Goal: Task Accomplishment & Management: Use online tool/utility

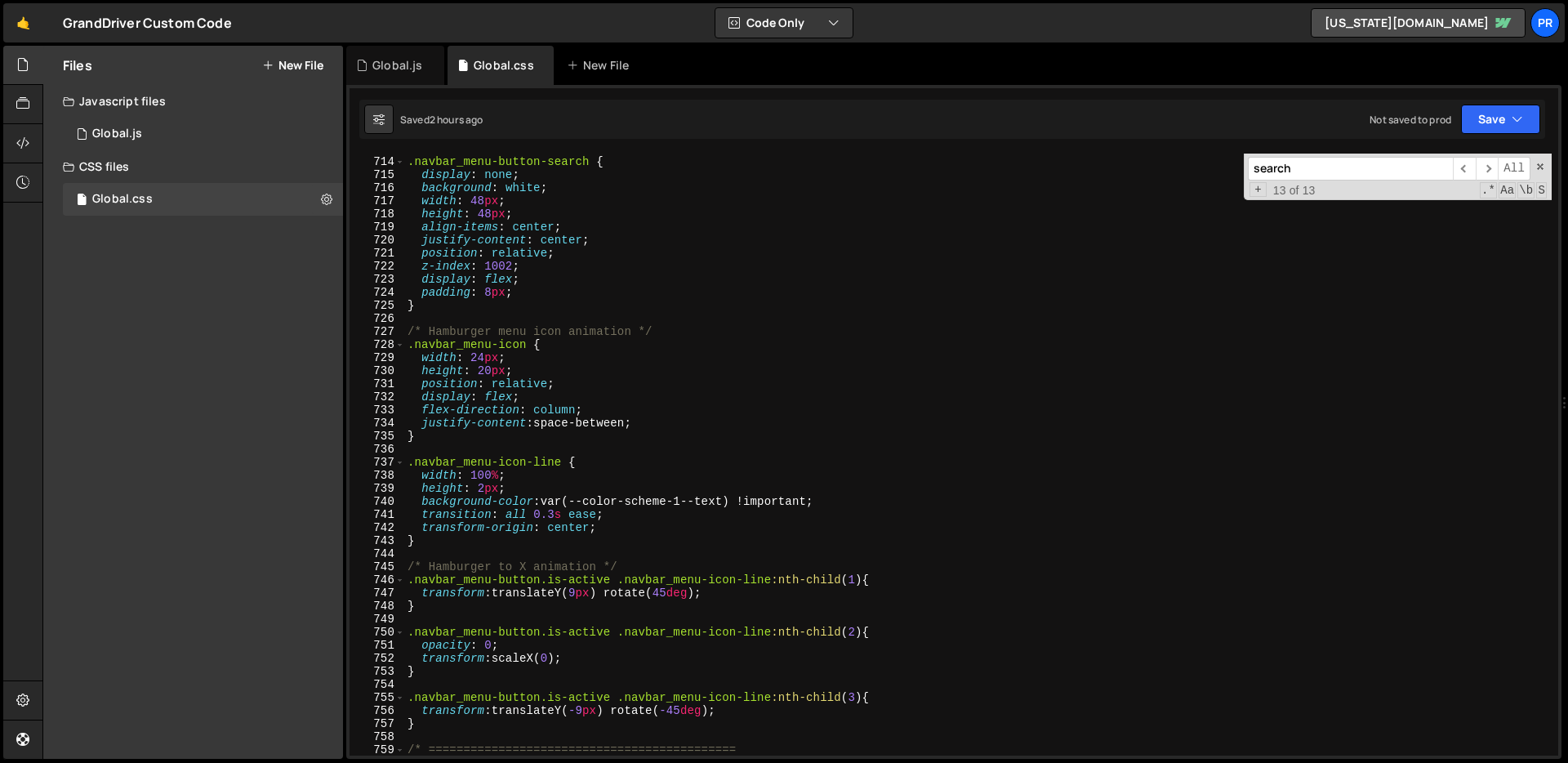
scroll to position [9314, 0]
click at [672, 324] on div ".navbar_menu-button-search { display : none ; background : white ; width : 48 p…" at bounding box center [977, 456] width 1147 height 628
click at [592, 217] on div ".navbar_menu-button-search { display : none ; background : white ; width : 48 p…" at bounding box center [977, 456] width 1147 height 628
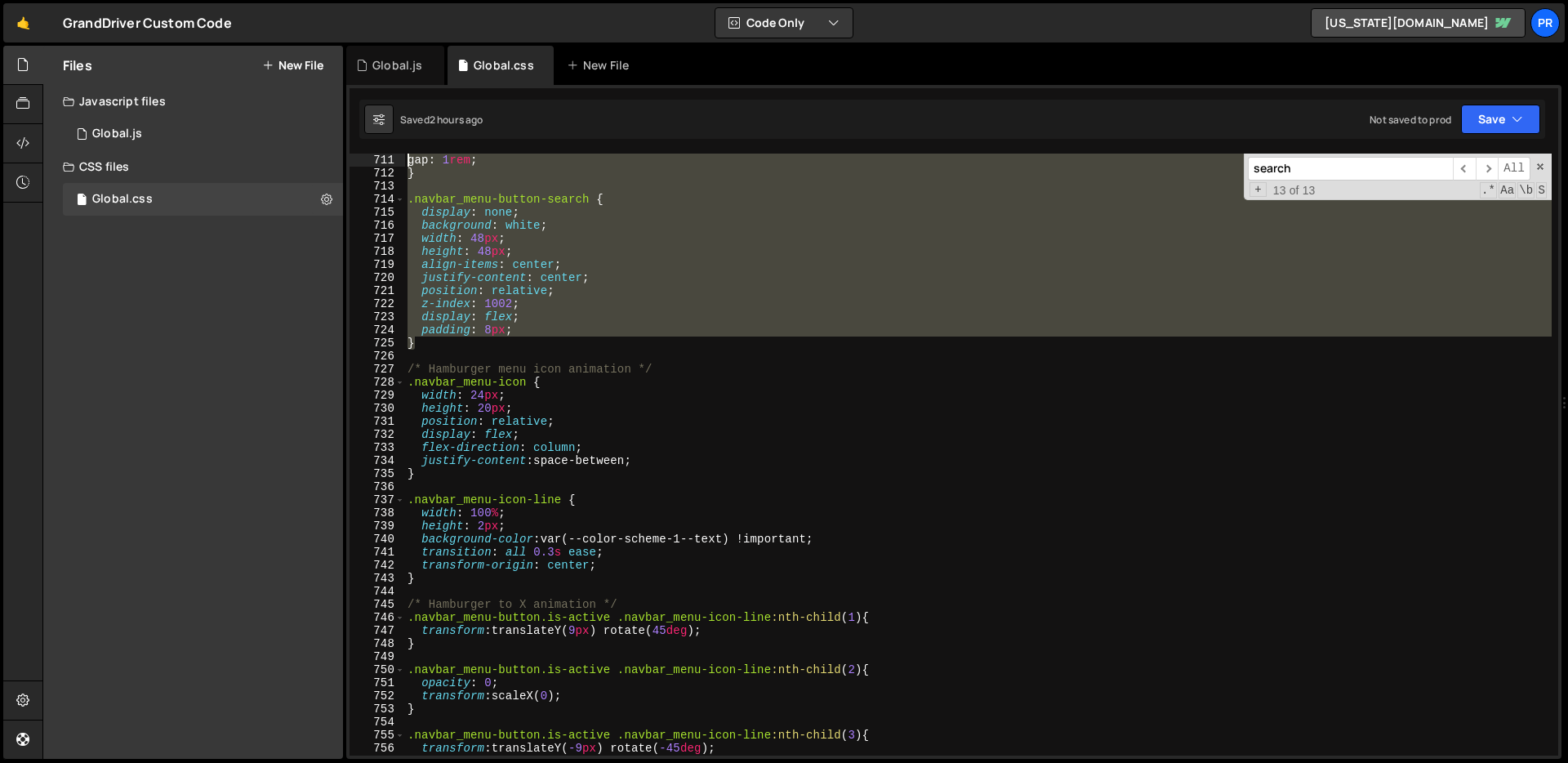
drag, startPoint x: 427, startPoint y: 307, endPoint x: 385, endPoint y: 152, distance: 160.6
click at [385, 153] on div "height: 48px; 711 712 713 714 715 716 717 718 719 720 721 722 723 724 725 726 7…" at bounding box center [953, 454] width 1209 height 601
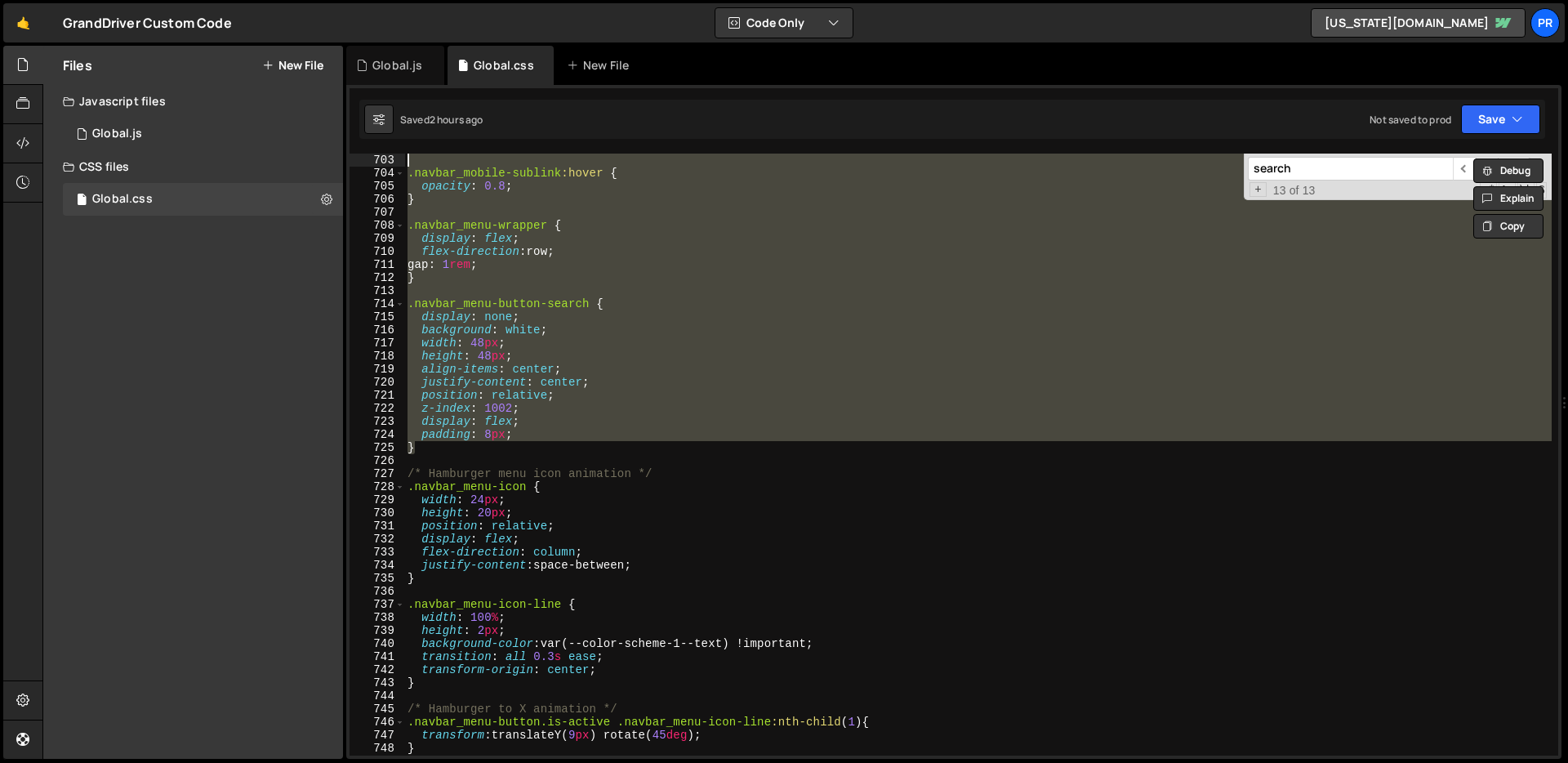
scroll to position [9172, 0]
click at [520, 405] on div ".navbar_mobile-sublink :hover { opacity : 0.8 ; } .navbar_menu-wrapper { displa…" at bounding box center [977, 454] width 1147 height 601
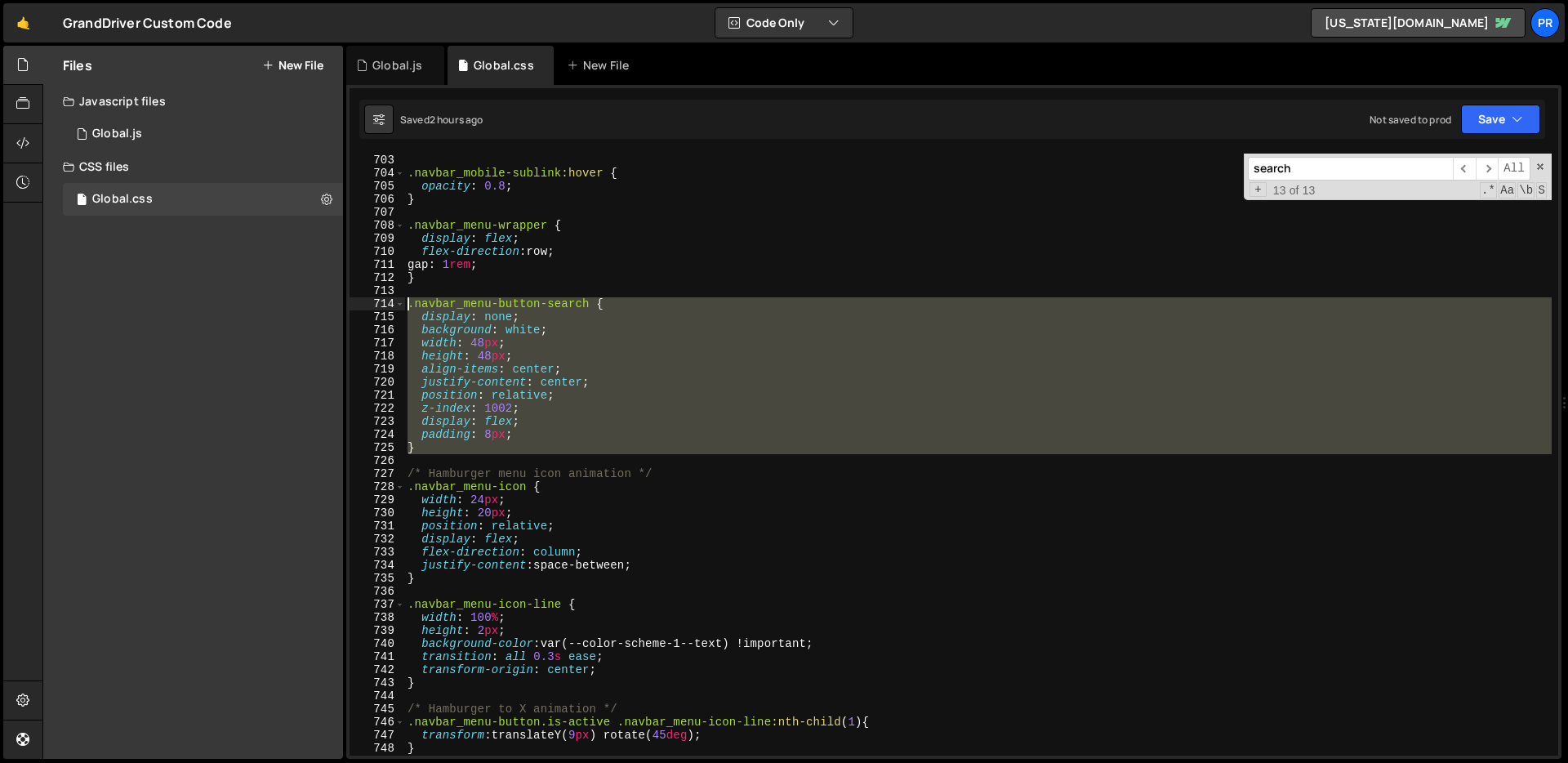
drag, startPoint x: 399, startPoint y: 392, endPoint x: 385, endPoint y: 302, distance: 91.1
click at [385, 302] on div "z-index: 1002; 703 704 705 706 707 708 709 710 711 712 713 714 715 716 717 718 …" at bounding box center [953, 454] width 1209 height 601
paste textarea "}"
type textarea "}"
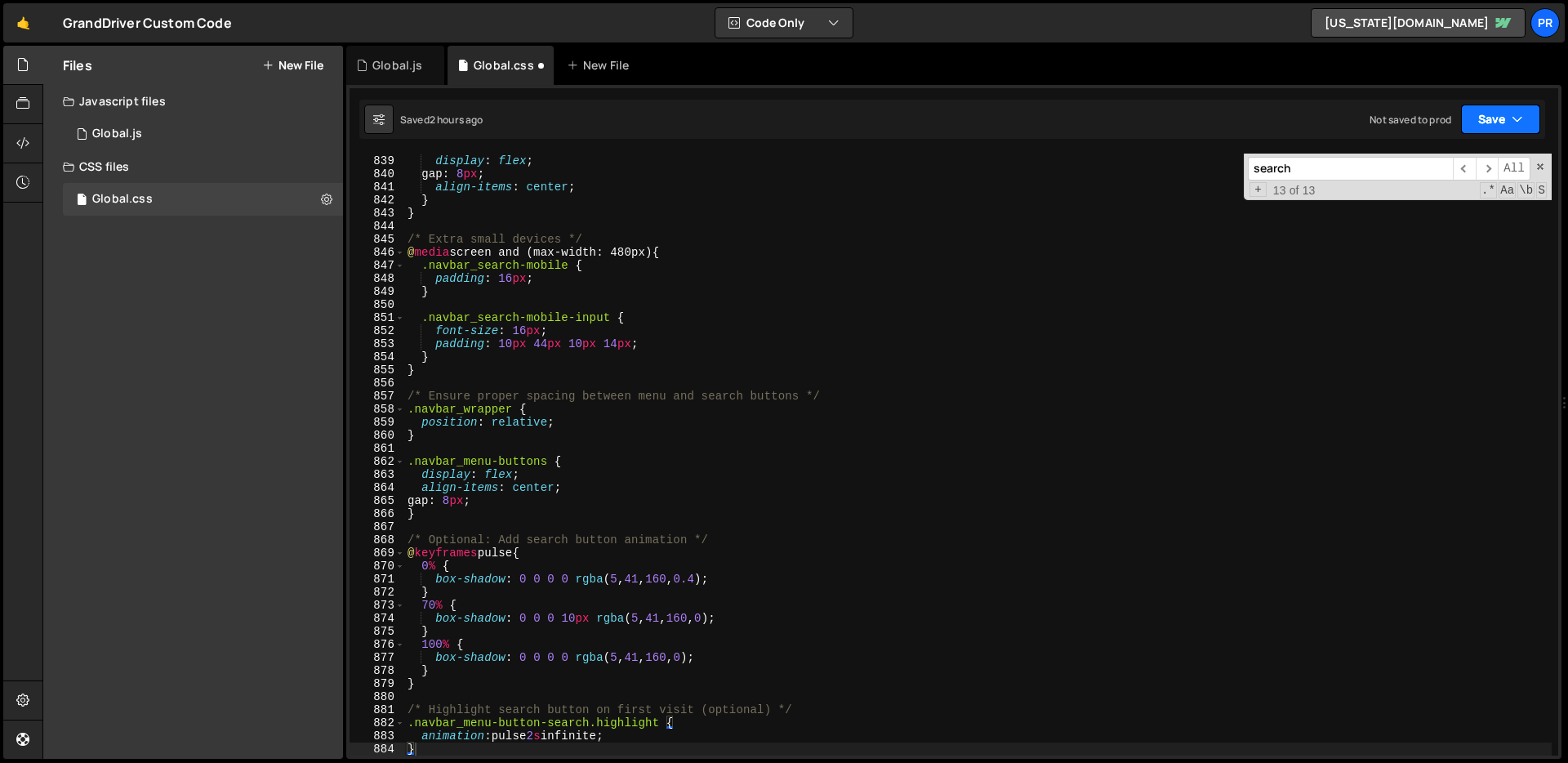
click at [1502, 112] on button "Save" at bounding box center [1500, 118] width 80 height 29
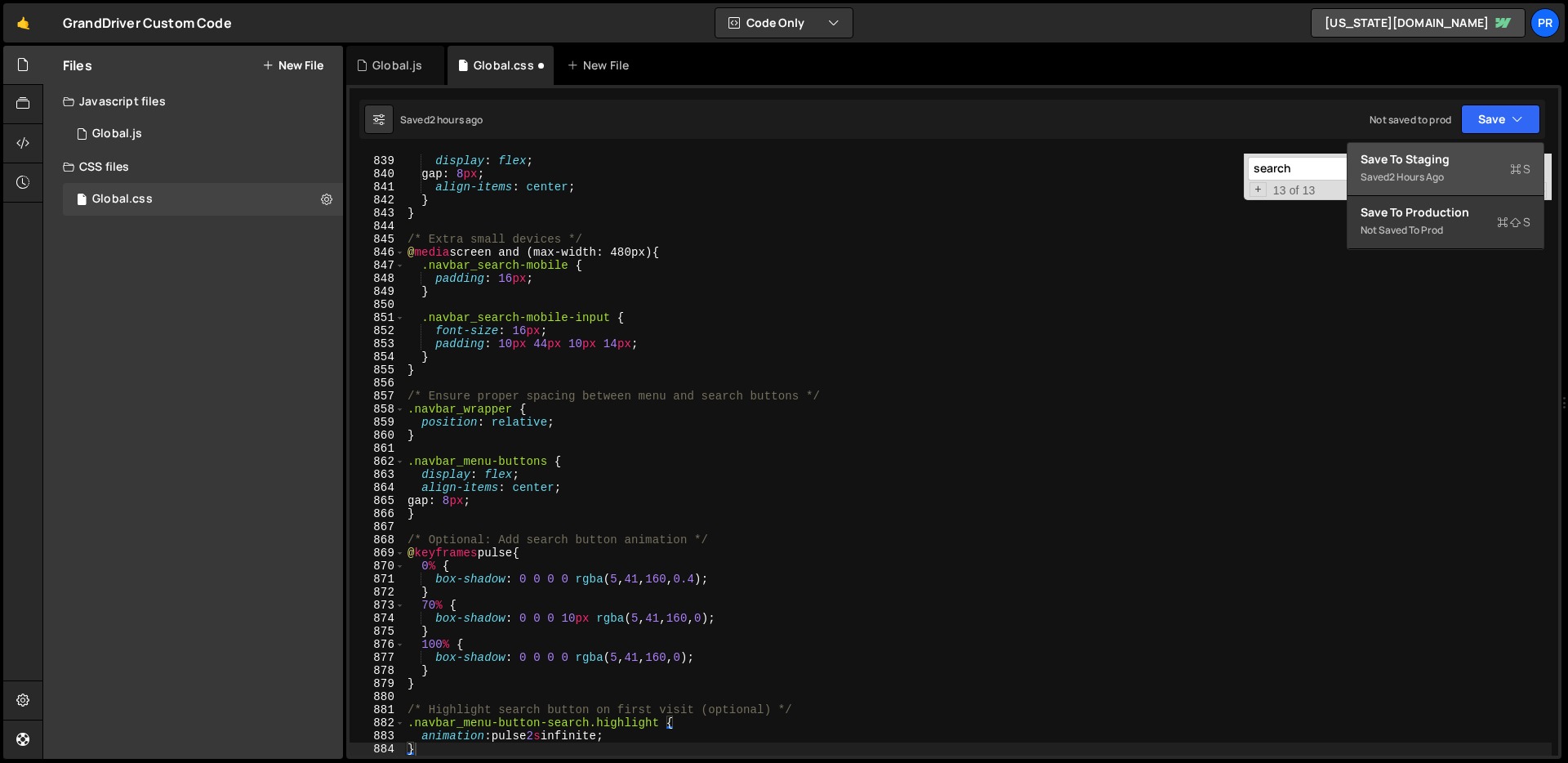
click at [1476, 161] on div "Save to Staging S" at bounding box center [1445, 159] width 170 height 17
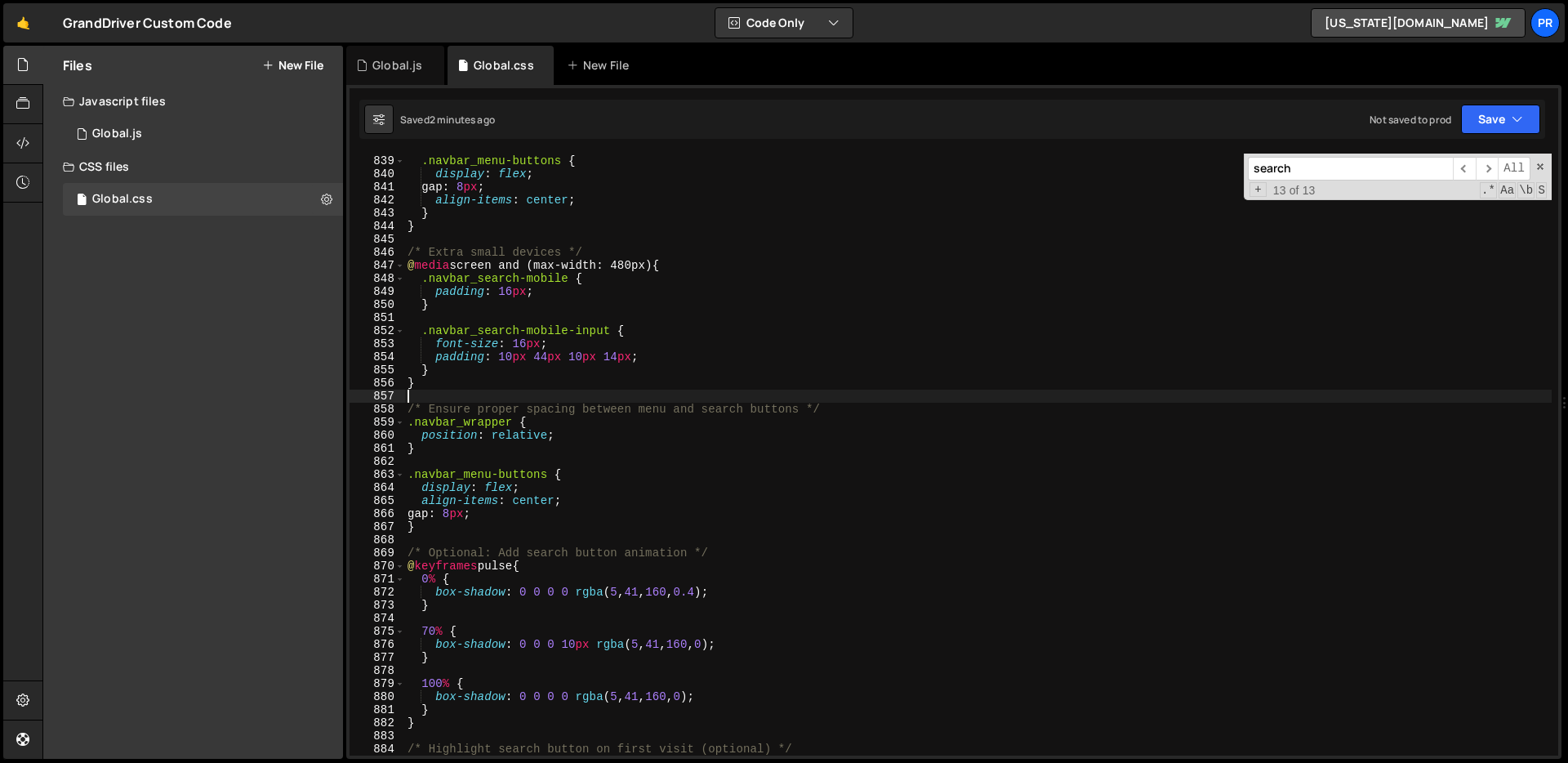
click at [758, 398] on div "/* Adjust navbar buttons container */ .navbar_menu-buttons { display : flex ; g…" at bounding box center [977, 456] width 1147 height 628
type textarea "}"
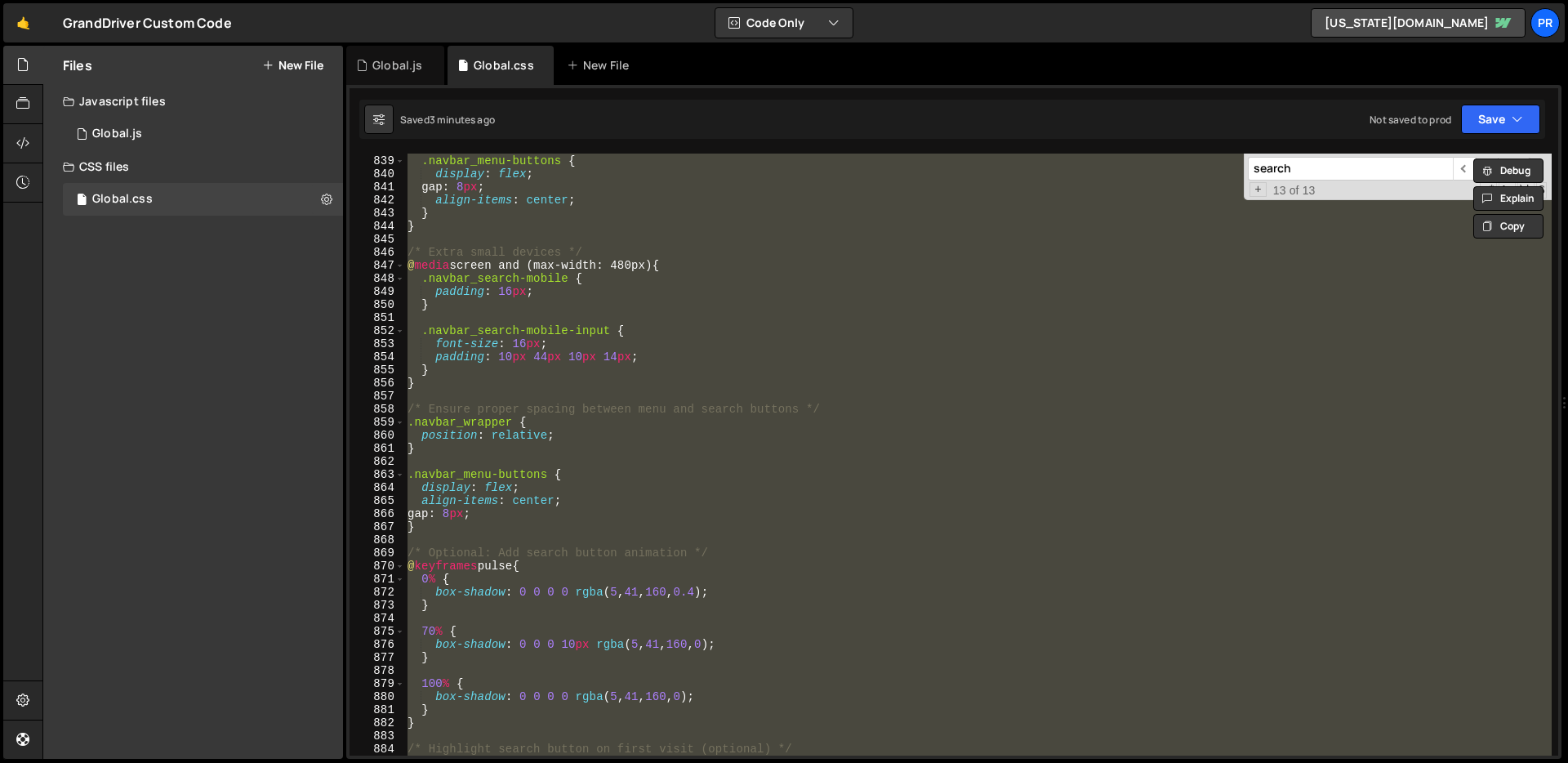
click at [667, 318] on div "/* Adjust navbar buttons container */ .navbar_menu-buttons { display : flex ; g…" at bounding box center [977, 456] width 1147 height 628
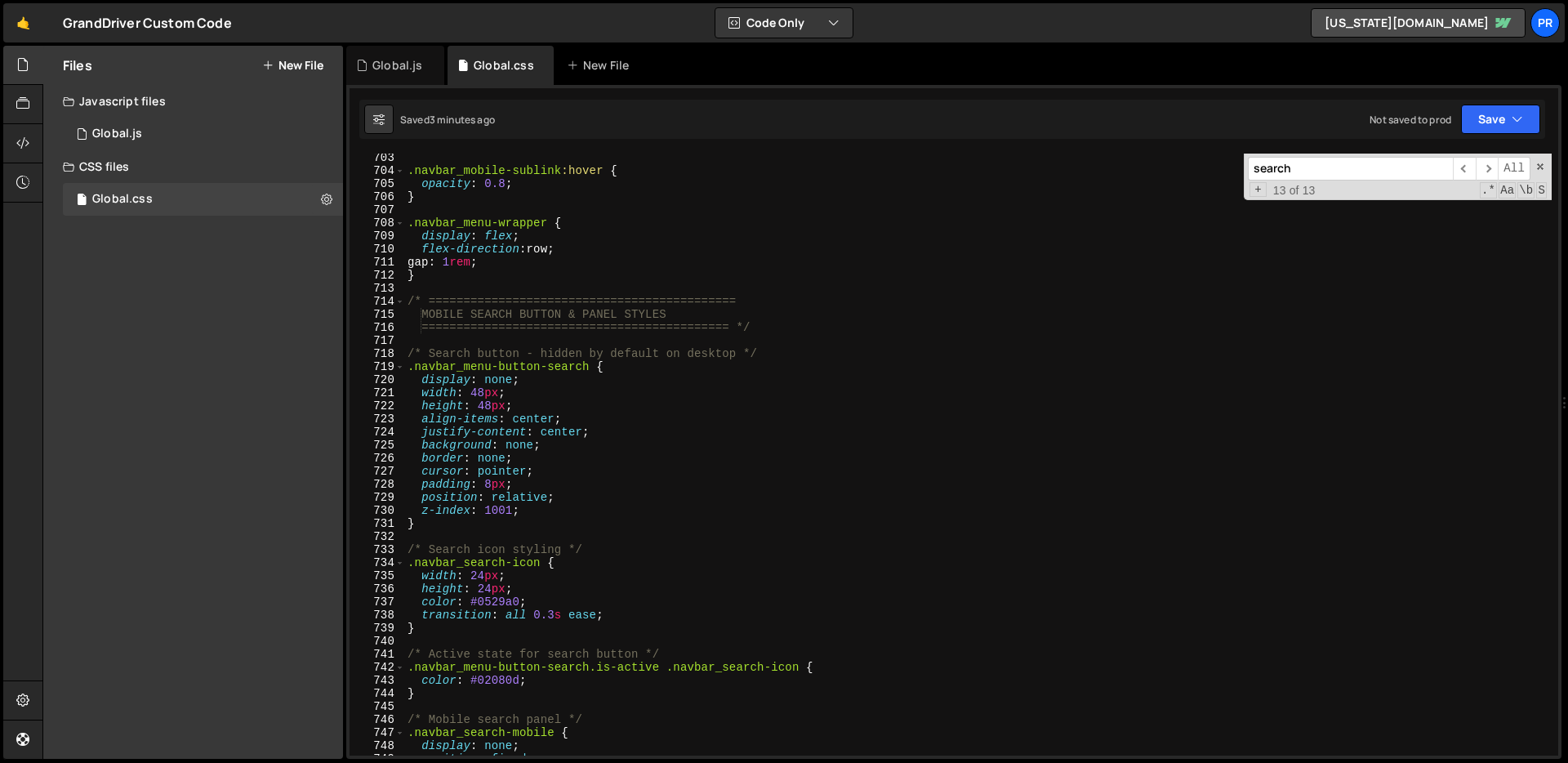
scroll to position [9168, 0]
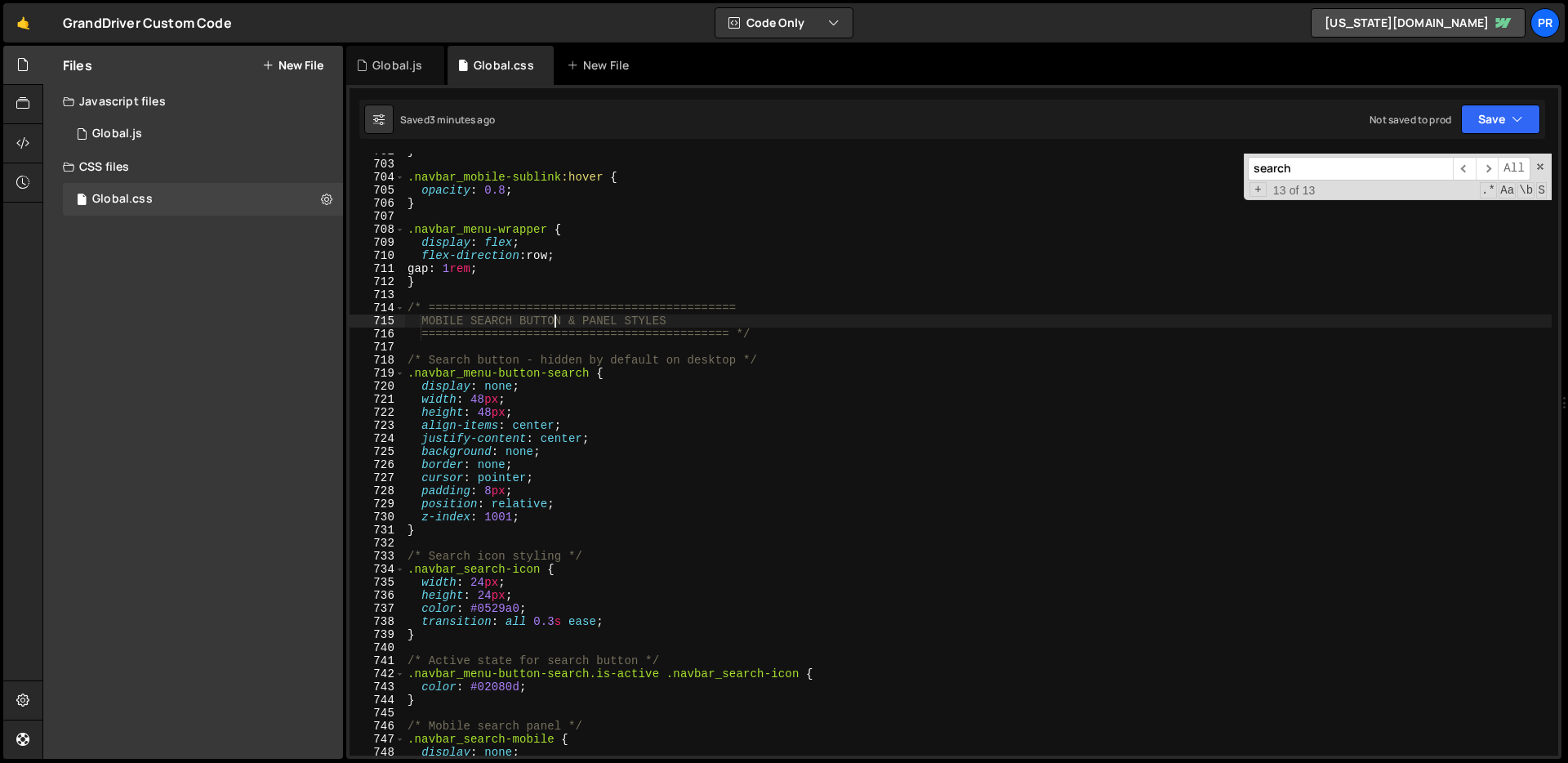
click at [558, 321] on div "} .navbar_mobile-sublink :hover { opacity : 0.8 ; } .navbar_menu-wrapper { disp…" at bounding box center [977, 458] width 1147 height 628
click at [554, 339] on div "} .navbar_mobile-sublink :hover { opacity : 0.8 ; } .navbar_menu-wrapper { disp…" at bounding box center [977, 458] width 1147 height 628
click at [539, 275] on div "} .navbar_mobile-sublink :hover { opacity : 0.8 ; } .navbar_menu-wrapper { disp…" at bounding box center [977, 458] width 1147 height 628
type textarea "}"
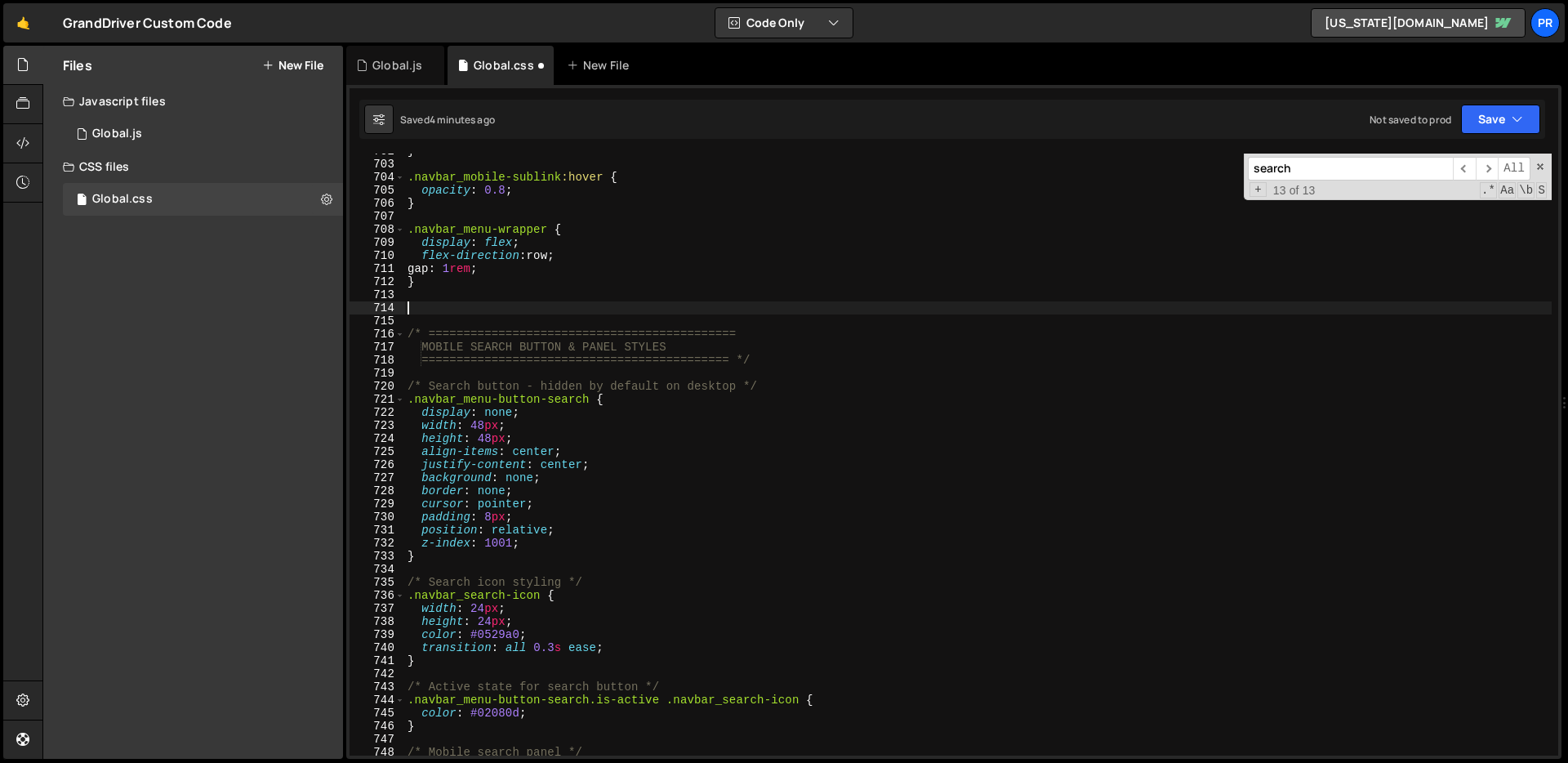
paste textarea "}"
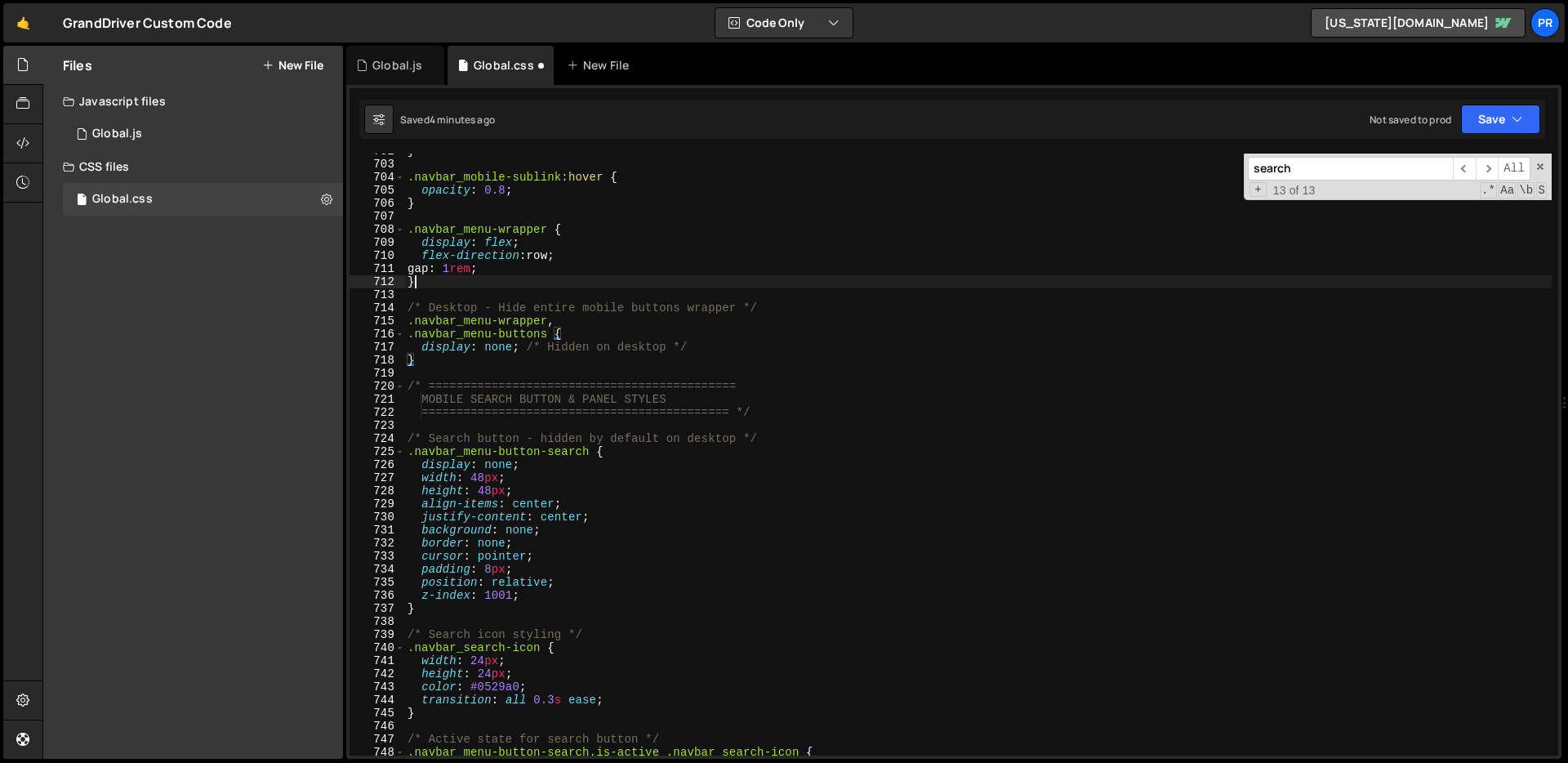
click at [580, 287] on div "} .navbar_mobile-sublink :hover { opacity : 0.8 ; } .navbar_menu-wrapper { disp…" at bounding box center [977, 458] width 1147 height 628
click at [1497, 113] on button "Save" at bounding box center [1500, 118] width 80 height 29
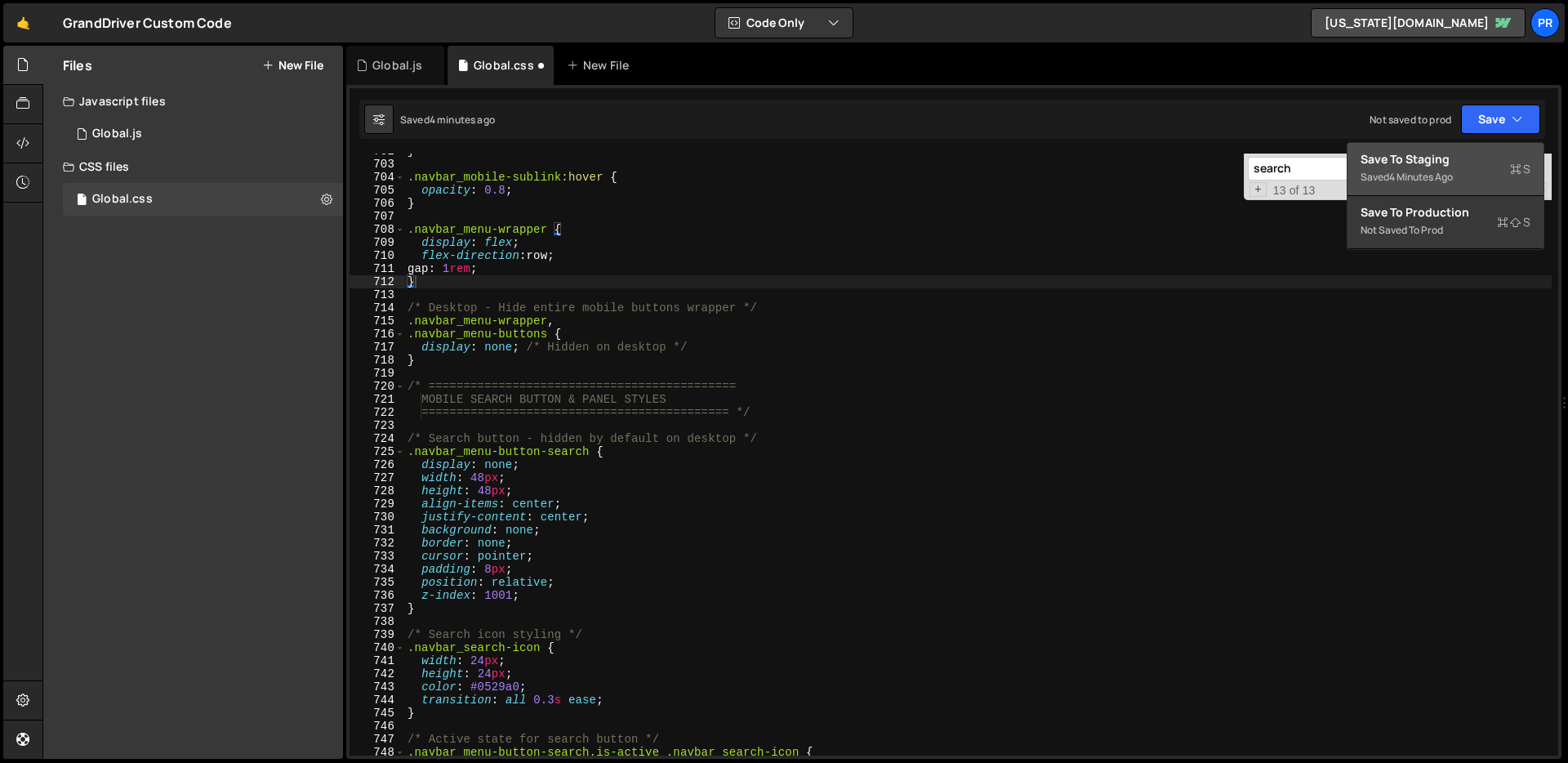
click at [1463, 167] on div "Saved 4 minutes ago" at bounding box center [1445, 177] width 170 height 20
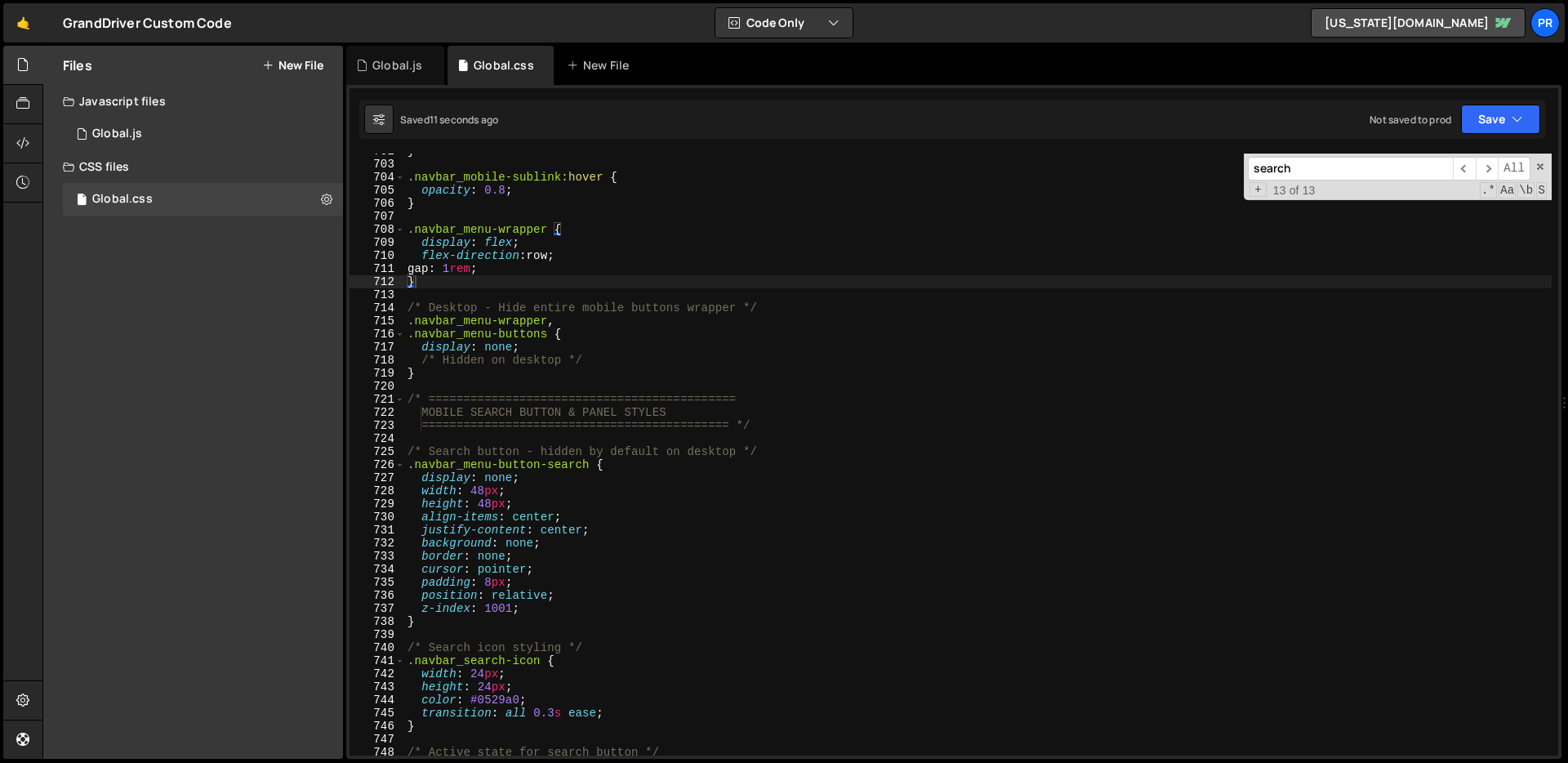
type textarea "display: flex;"
click at [1112, 243] on div "} .navbar_mobile-sublink :hover { opacity : 0.8 ; } .navbar_menu-wrapper { disp…" at bounding box center [977, 458] width 1147 height 628
click at [1318, 164] on input "search" at bounding box center [1349, 168] width 205 height 24
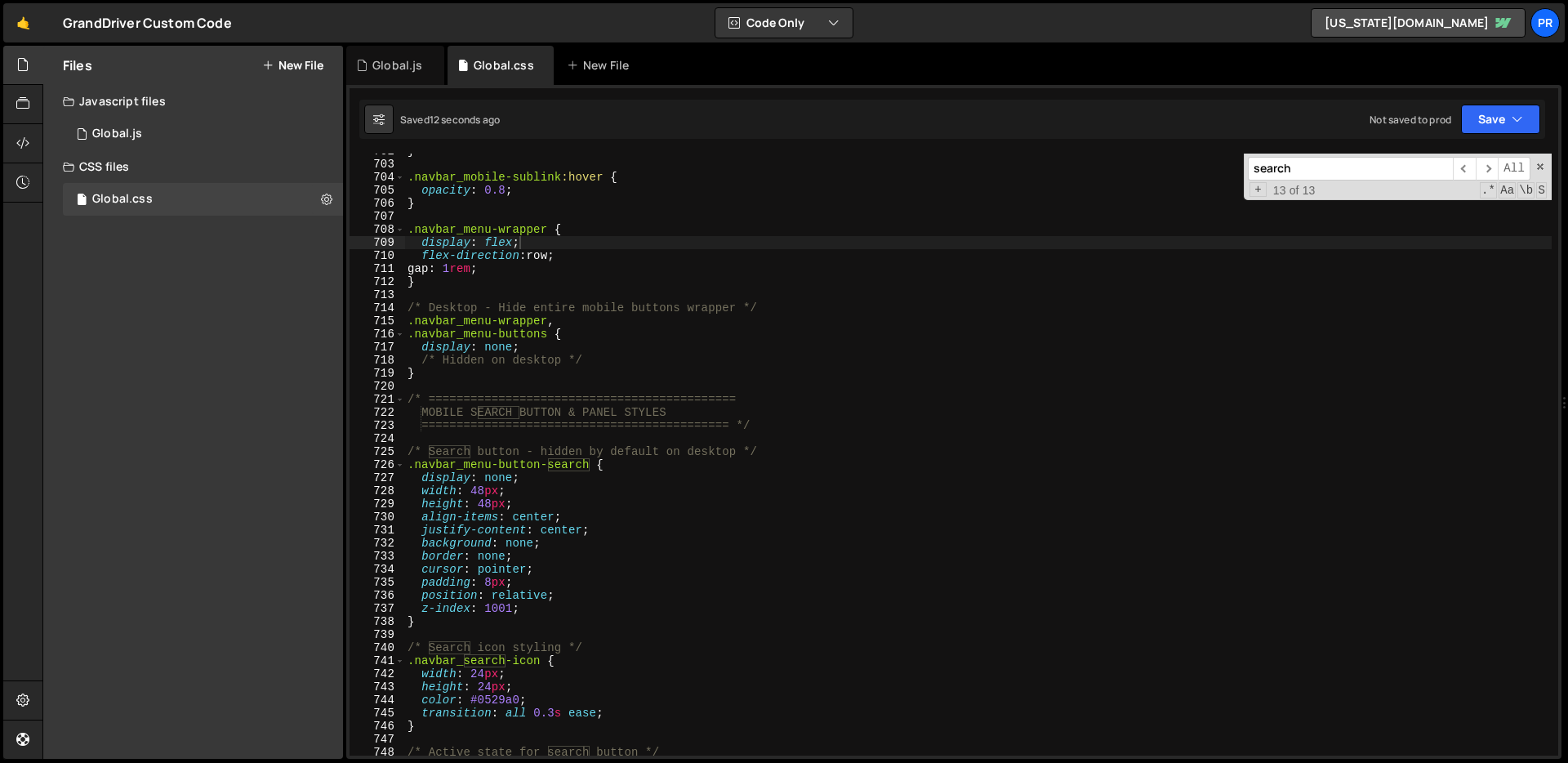
paste input "navbar_menu"
click at [1458, 167] on span "​" at bounding box center [1464, 168] width 23 height 24
click at [1395, 171] on input "navbar_menu" at bounding box center [1349, 168] width 205 height 24
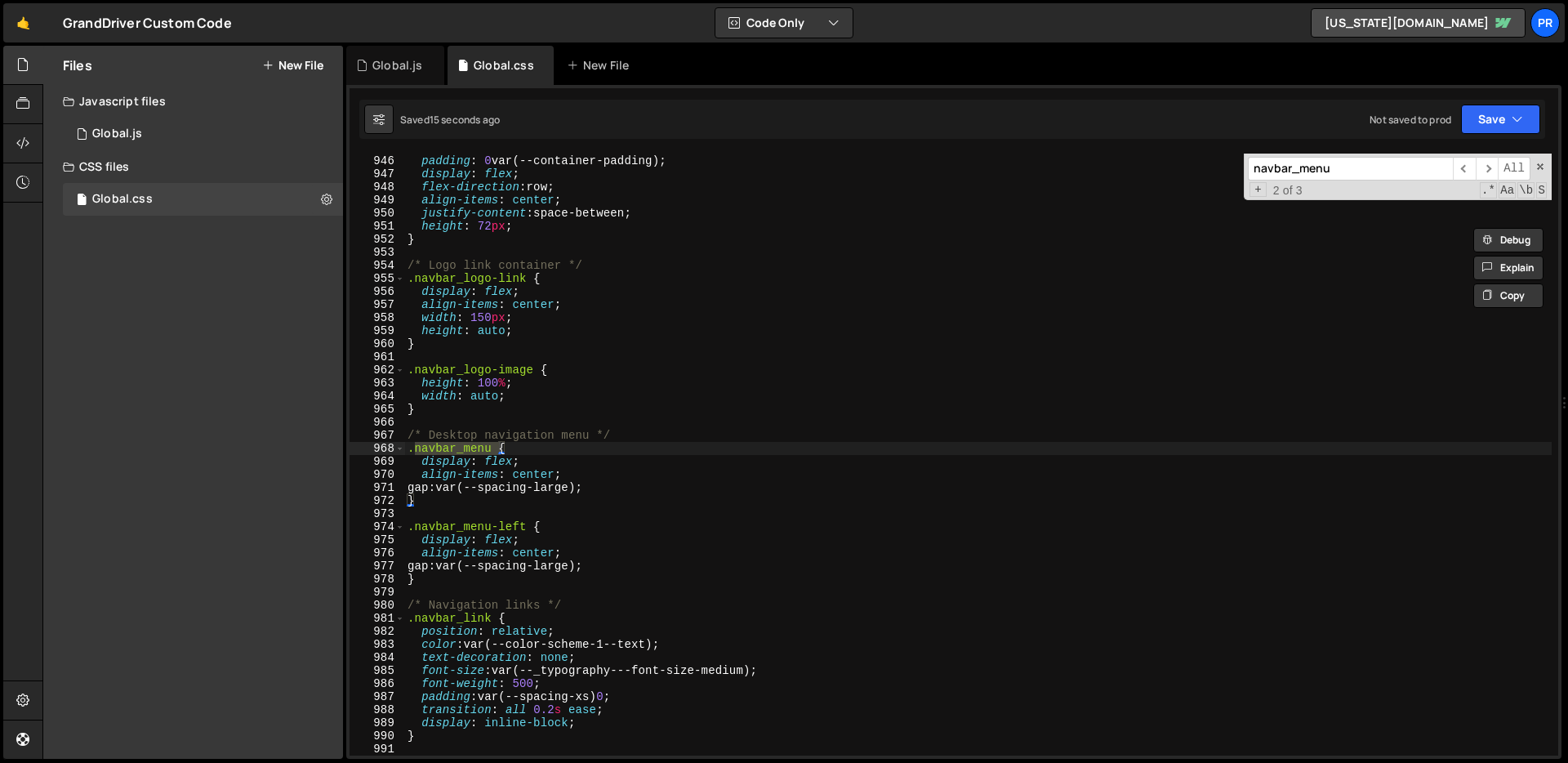
scroll to position [12347, 0]
type input "navbar_menu"
type textarea "}"
click at [468, 348] on div "margin : 0 auto ; padding : 0 var(--container-padding) ; display : flex ; flex-…" at bounding box center [977, 456] width 1147 height 628
click at [439, 500] on div "margin : 0 auto ; padding : 0 var(--container-padding) ; display : flex ; flex-…" at bounding box center [977, 456] width 1147 height 628
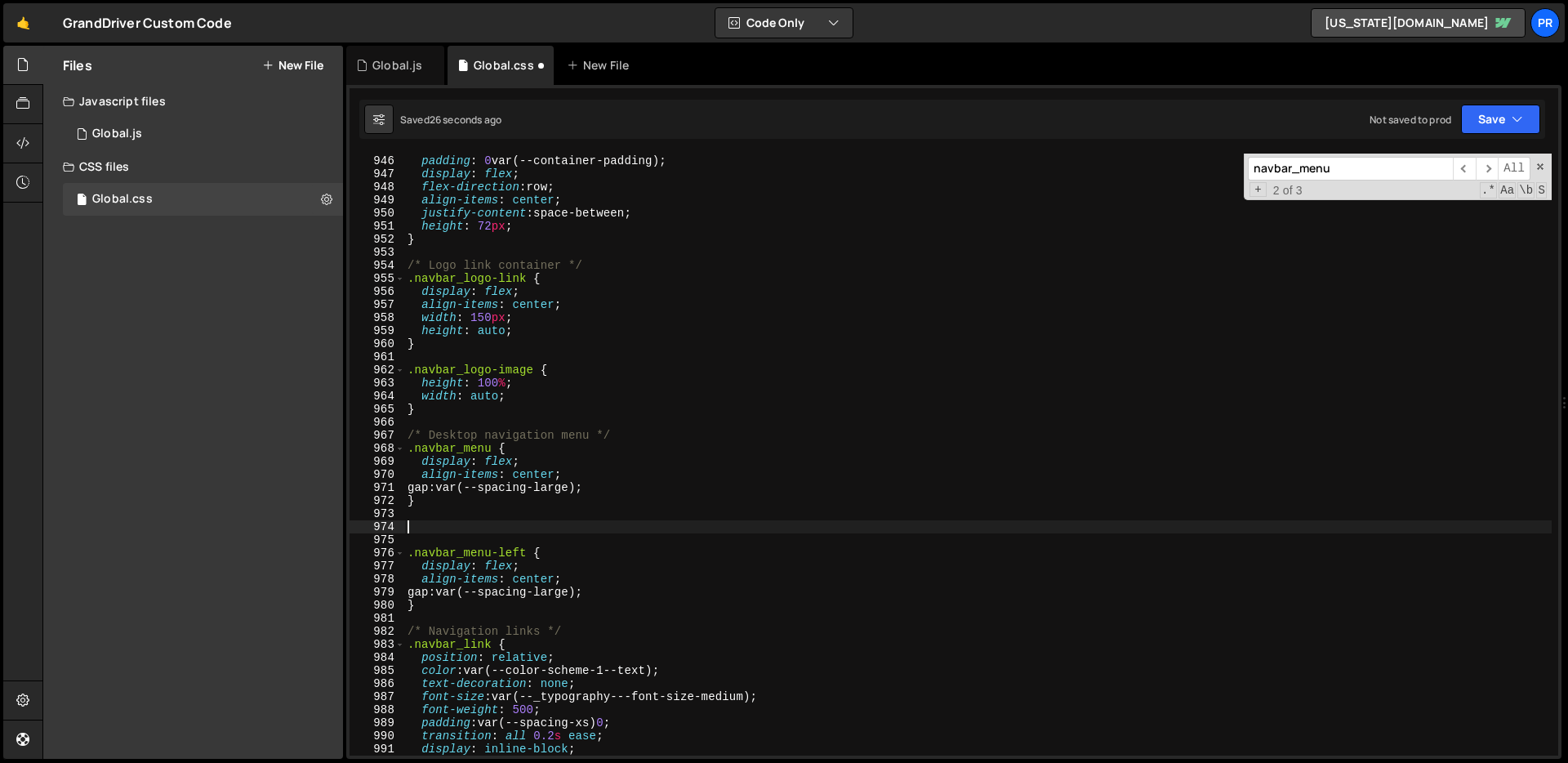
paste textarea "}"
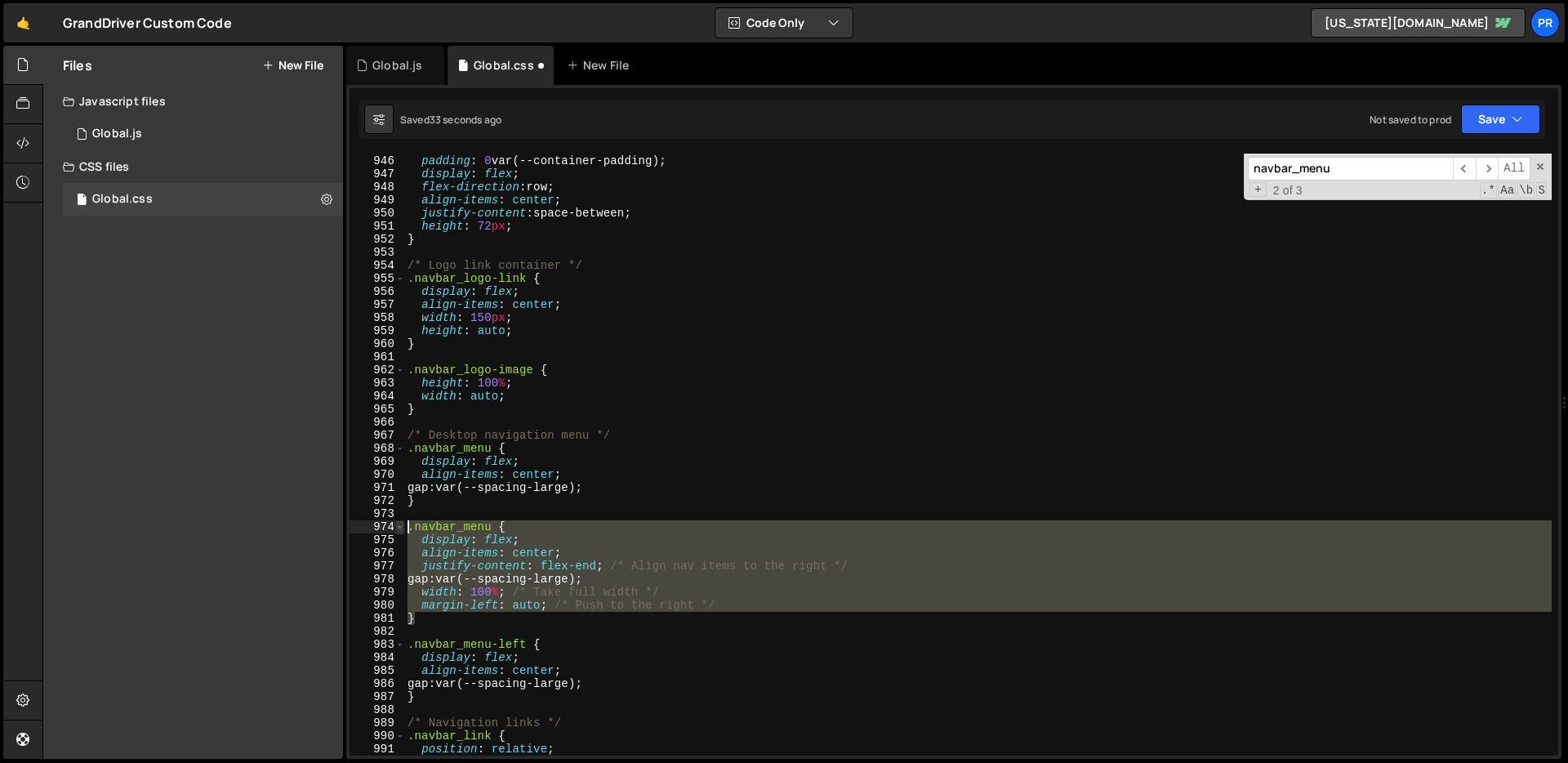
drag, startPoint x: 451, startPoint y: 624, endPoint x: 394, endPoint y: 529, distance: 110.8
click at [394, 529] on div "} 945 946 947 948 949 950 951 952 953 954 955 956 957 958 959 960 961 962 963 9…" at bounding box center [953, 454] width 1209 height 601
click at [427, 502] on div "margin : 0 auto ; padding : 0 var(--container-padding) ; display : flex ; flex-…" at bounding box center [977, 456] width 1147 height 628
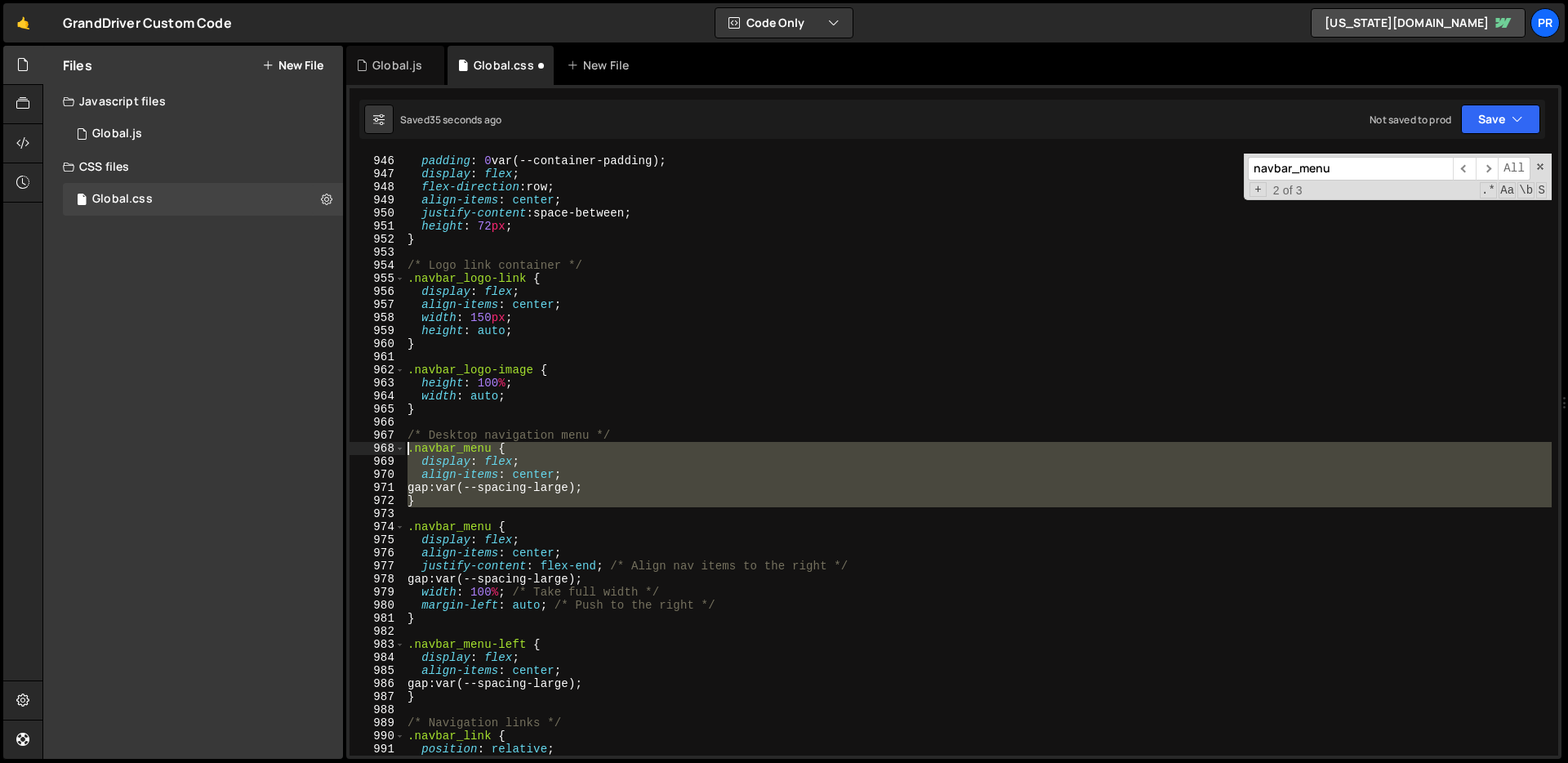
drag, startPoint x: 415, startPoint y: 497, endPoint x: 371, endPoint y: 447, distance: 66.6
click at [371, 447] on div "} 945 946 947 948 949 950 951 952 953 954 955 956 957 958 959 960 961 962 963 9…" at bounding box center [953, 454] width 1209 height 601
type textarea ".navbar_menu { display: flex;"
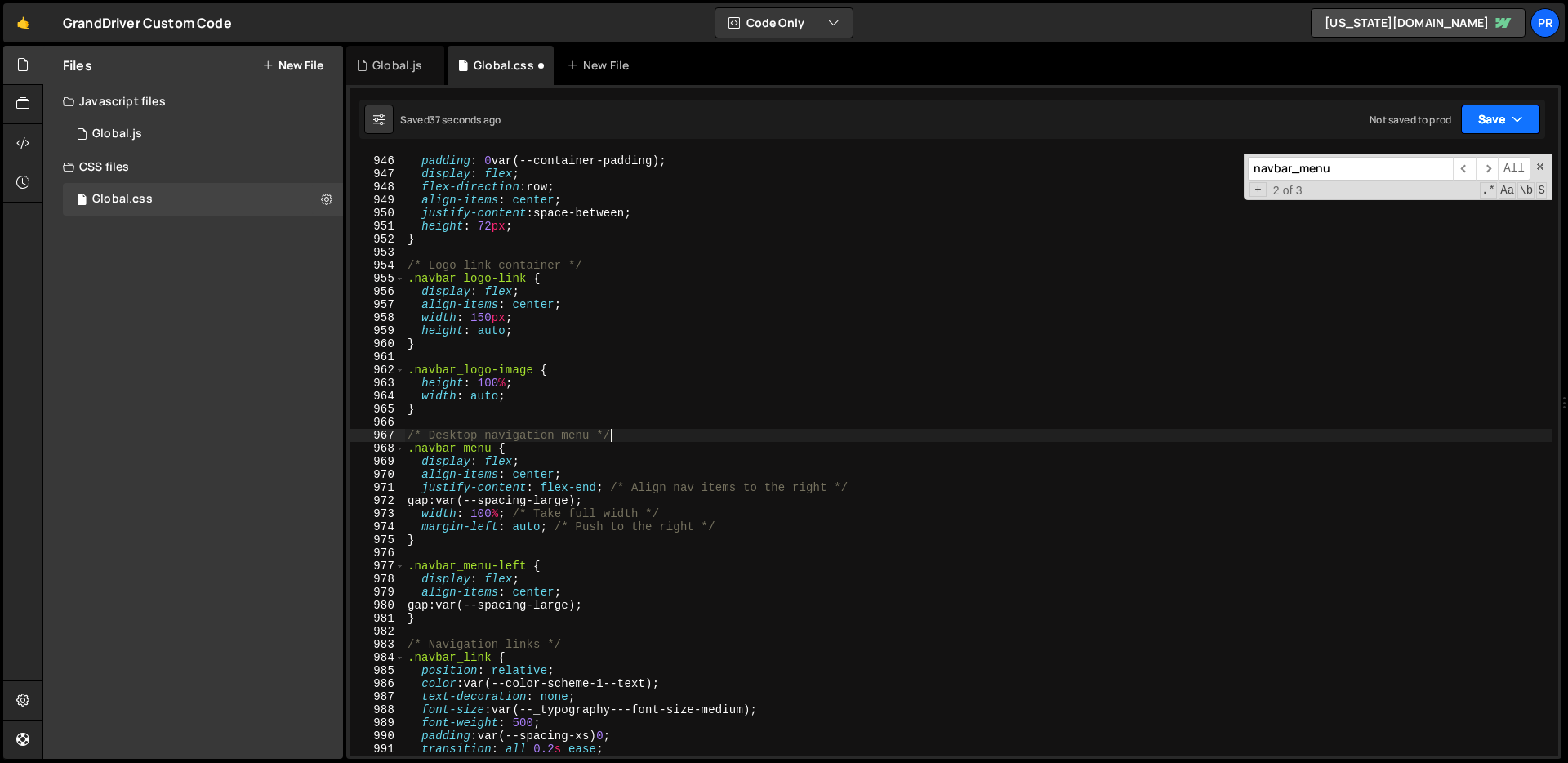
type textarea "/* Desktop navigation menu */"
click at [1509, 126] on button "Save" at bounding box center [1500, 118] width 80 height 29
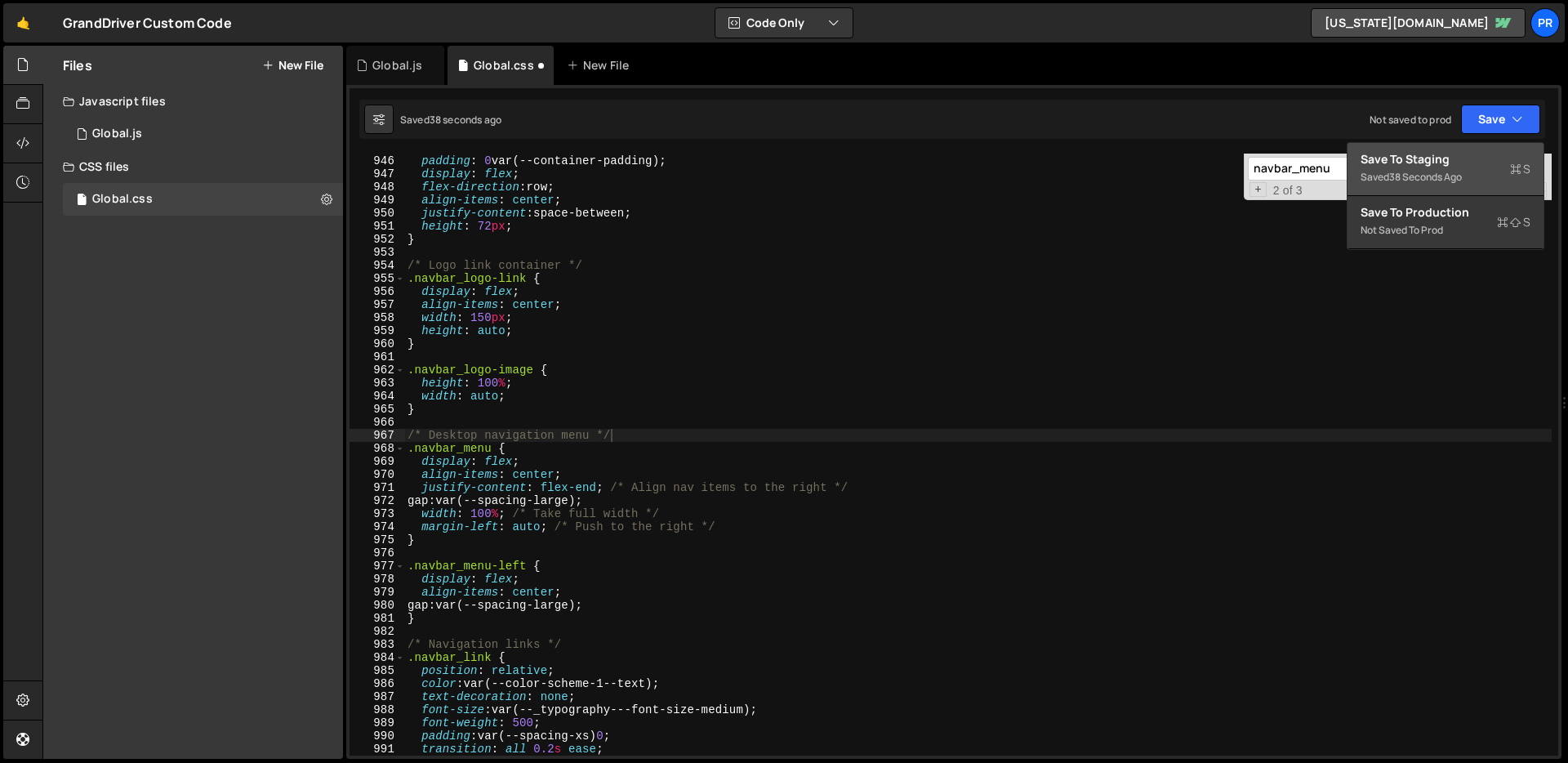
click at [1499, 151] on div "Save to Staging S" at bounding box center [1445, 159] width 170 height 17
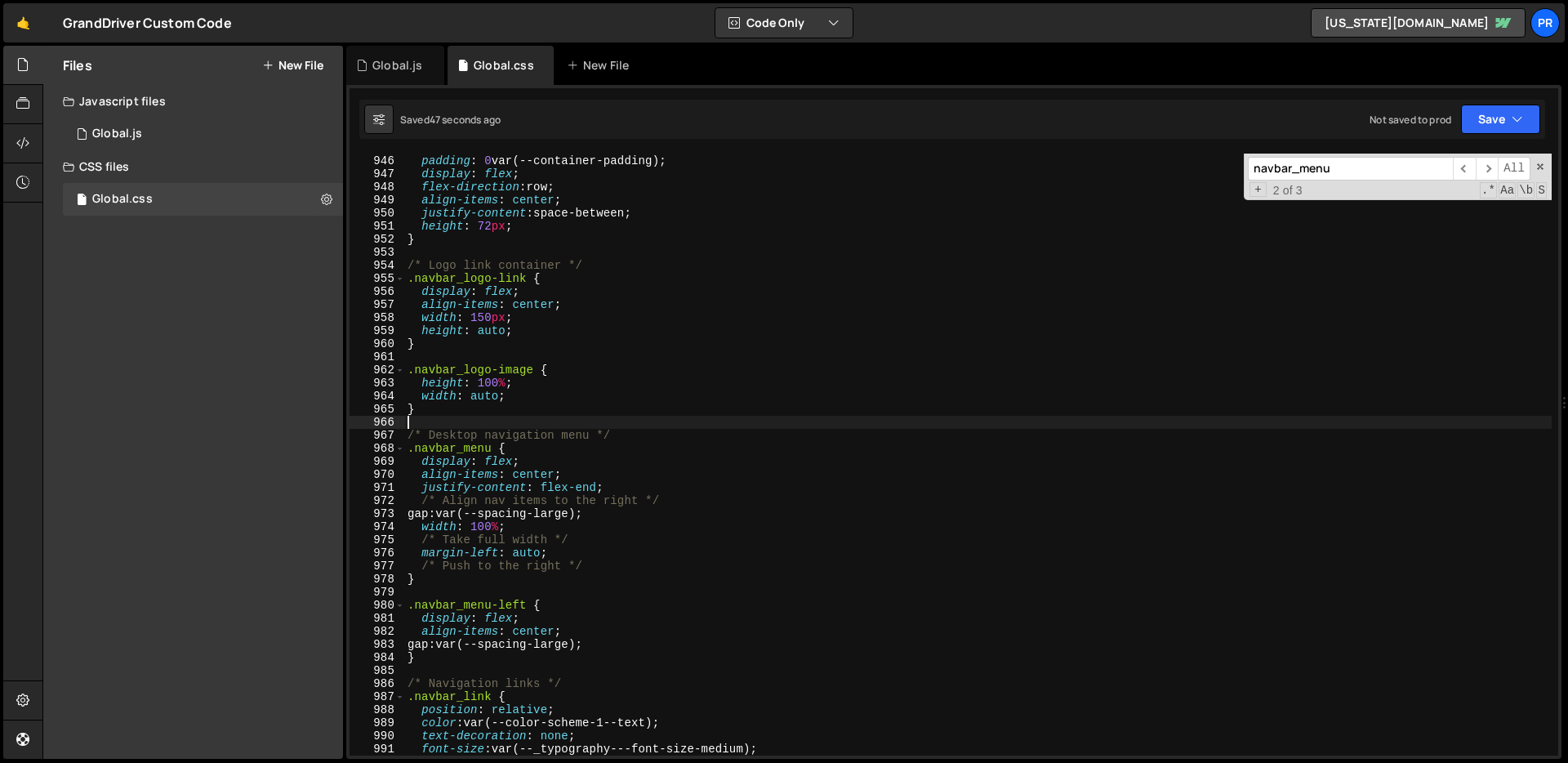
click at [778, 424] on div "margin : 0 auto ; padding : 0 var(--container-padding) ; display : flex ; flex-…" at bounding box center [977, 456] width 1147 height 628
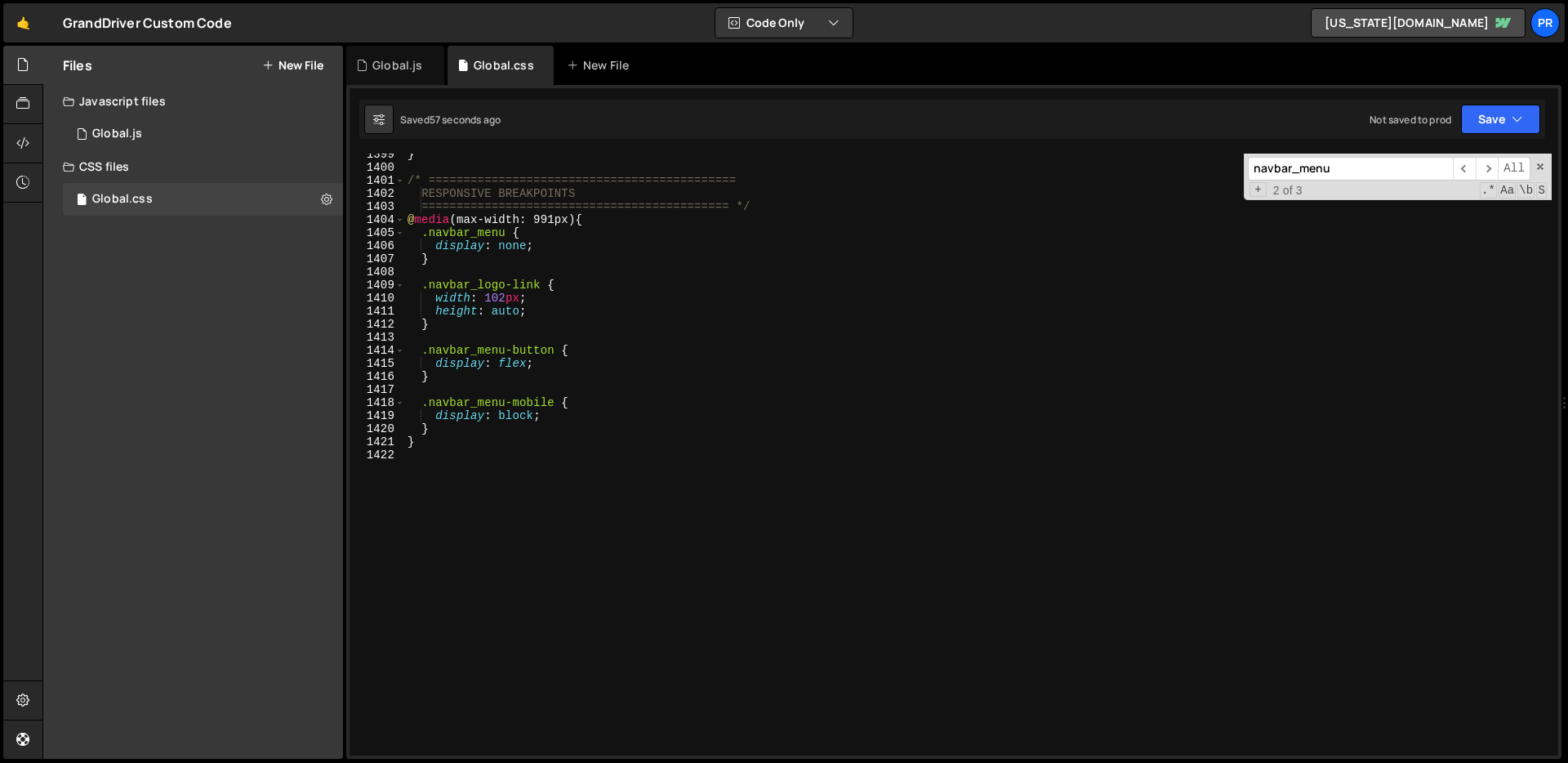
scroll to position [18272, 0]
click at [524, 442] on div "} /* ============================================ RESPONSIVE BREAKPOINTS ======…" at bounding box center [977, 461] width 1147 height 628
type textarea "}"
paste textarea "}"
type textarea "}"
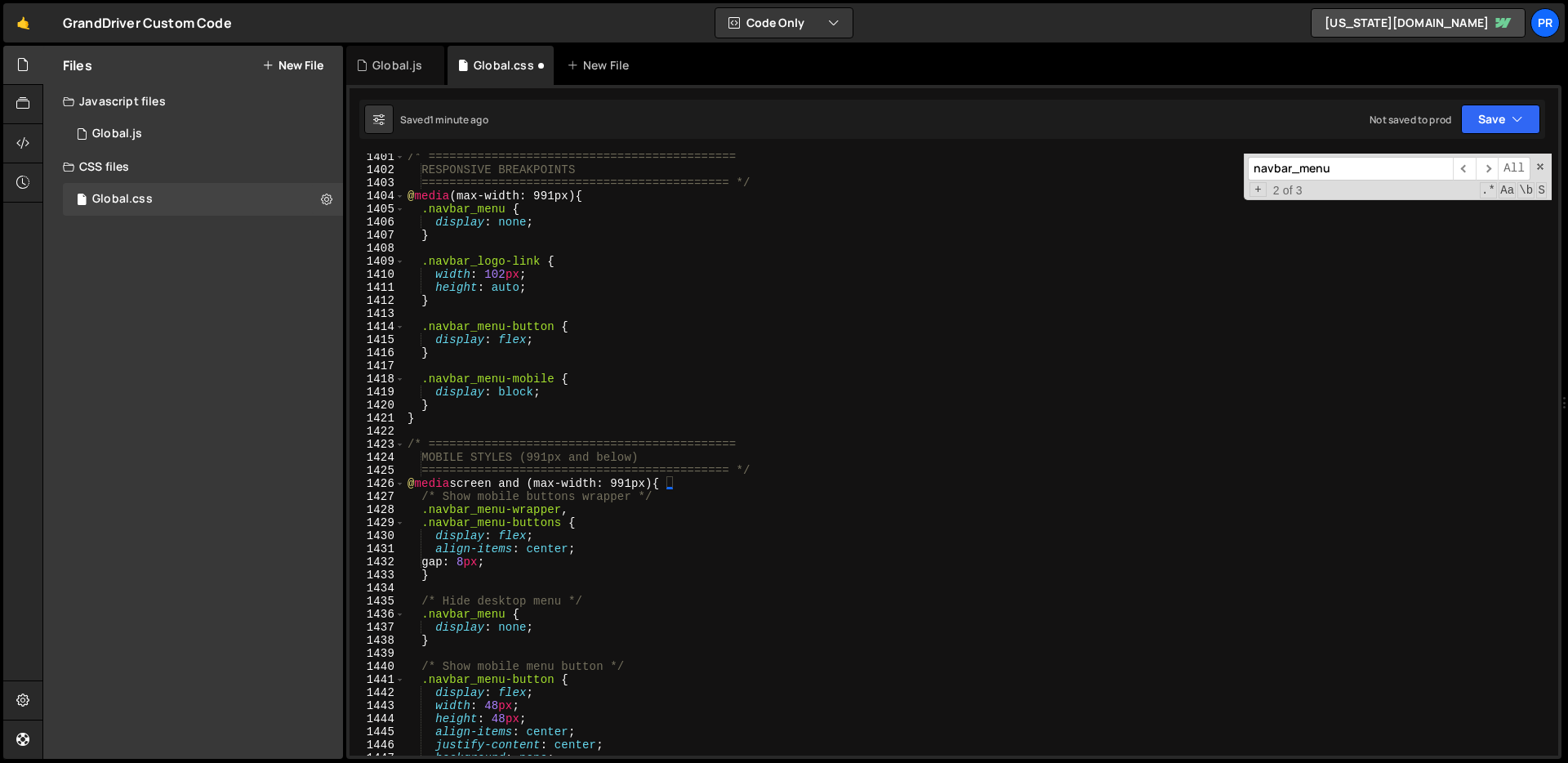
scroll to position [18307, 0]
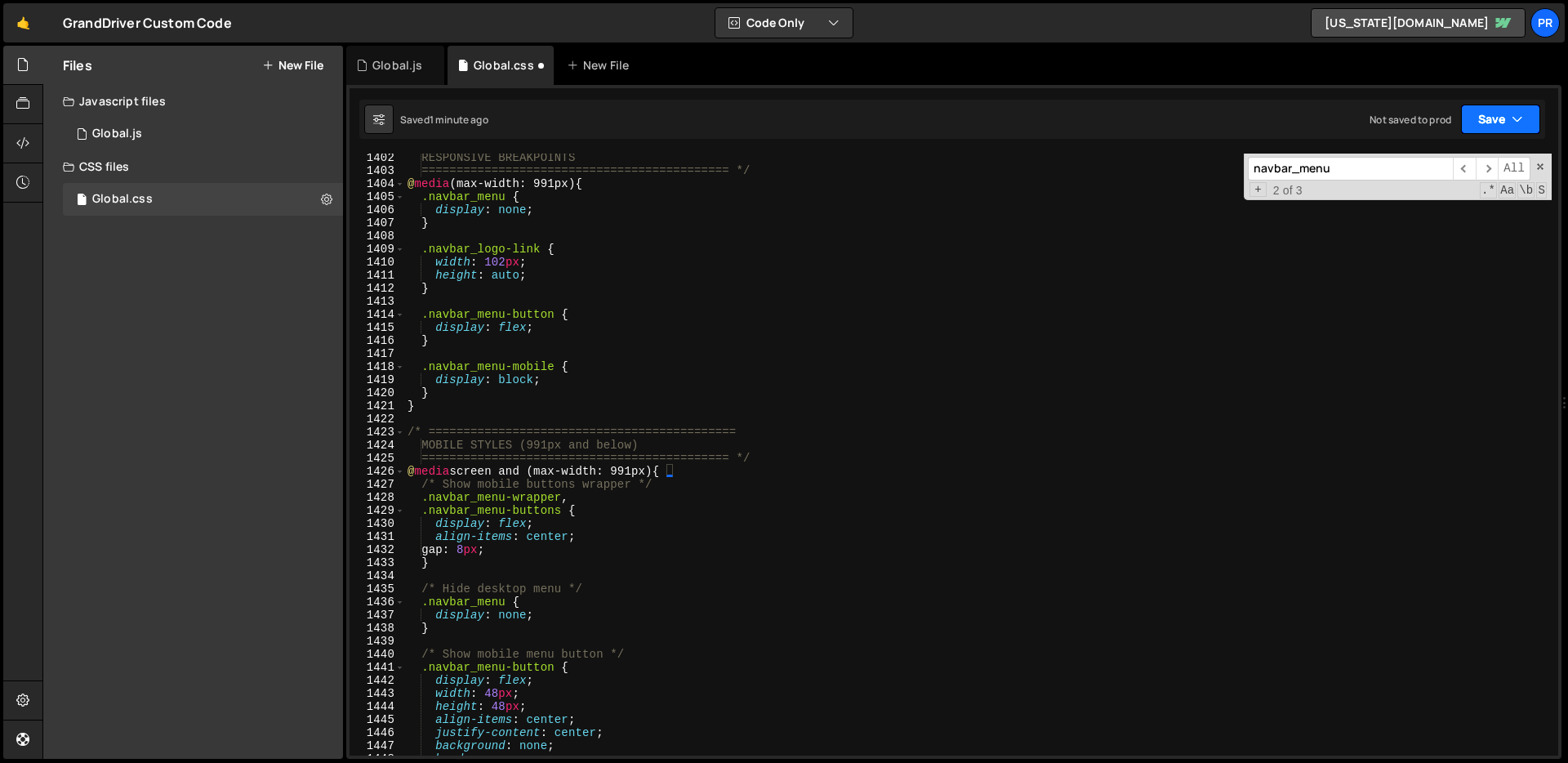
click at [1488, 123] on button "Save" at bounding box center [1500, 118] width 80 height 29
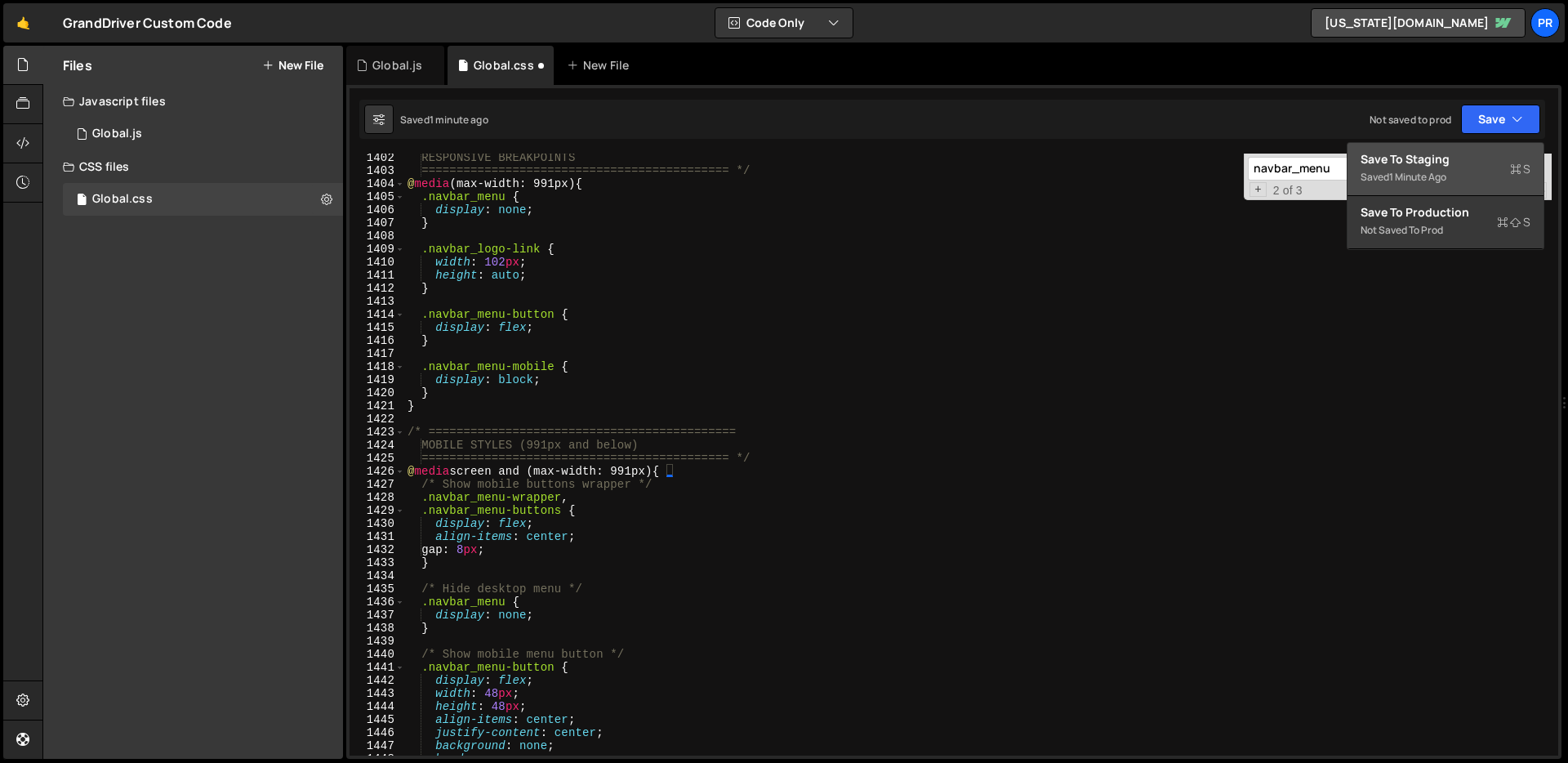
click at [1489, 162] on div "Save to Staging S" at bounding box center [1445, 159] width 170 height 17
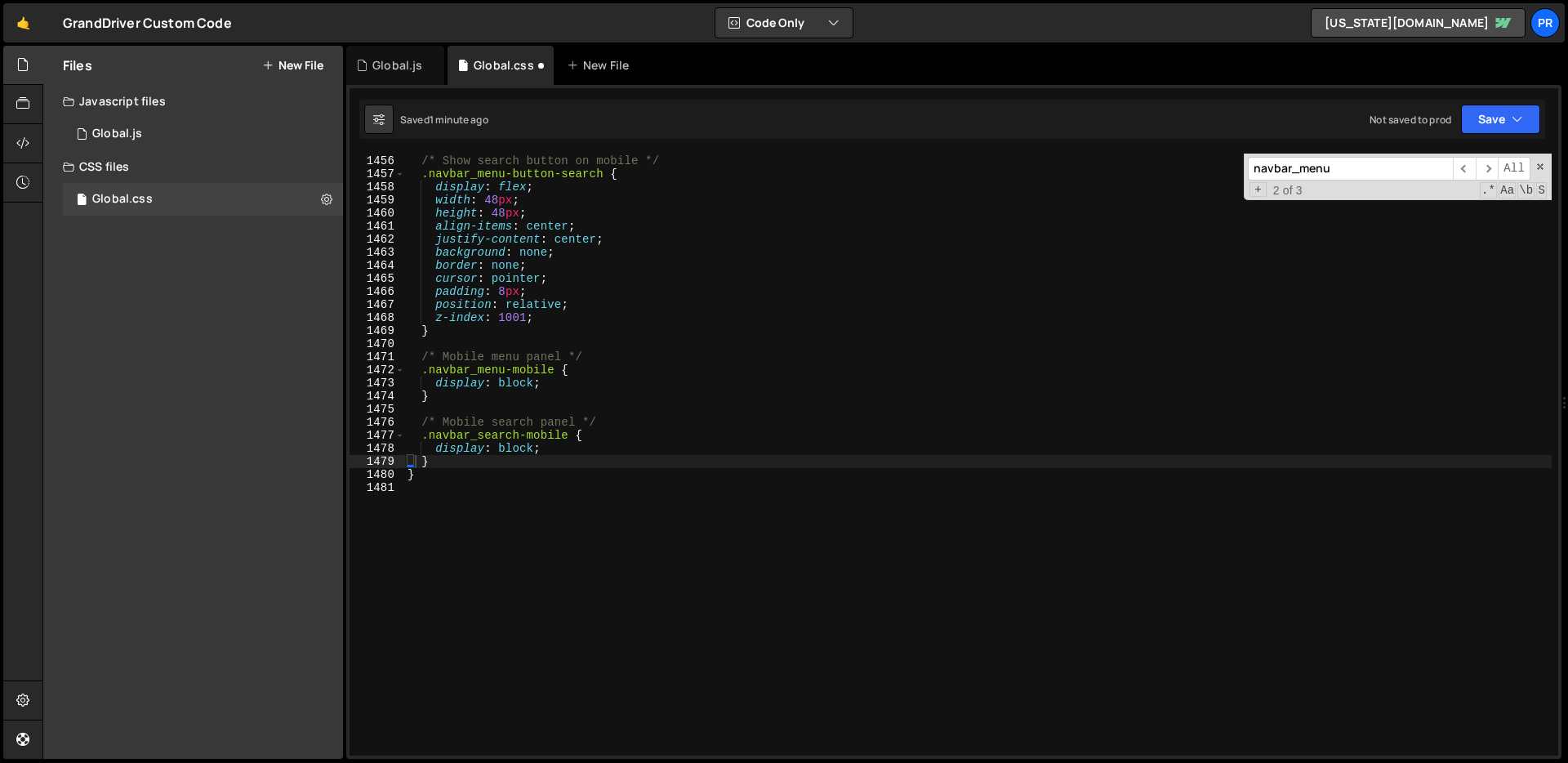
scroll to position [19010, 0]
click at [1339, 167] on input "navbar_menu" at bounding box center [1349, 168] width 205 height 24
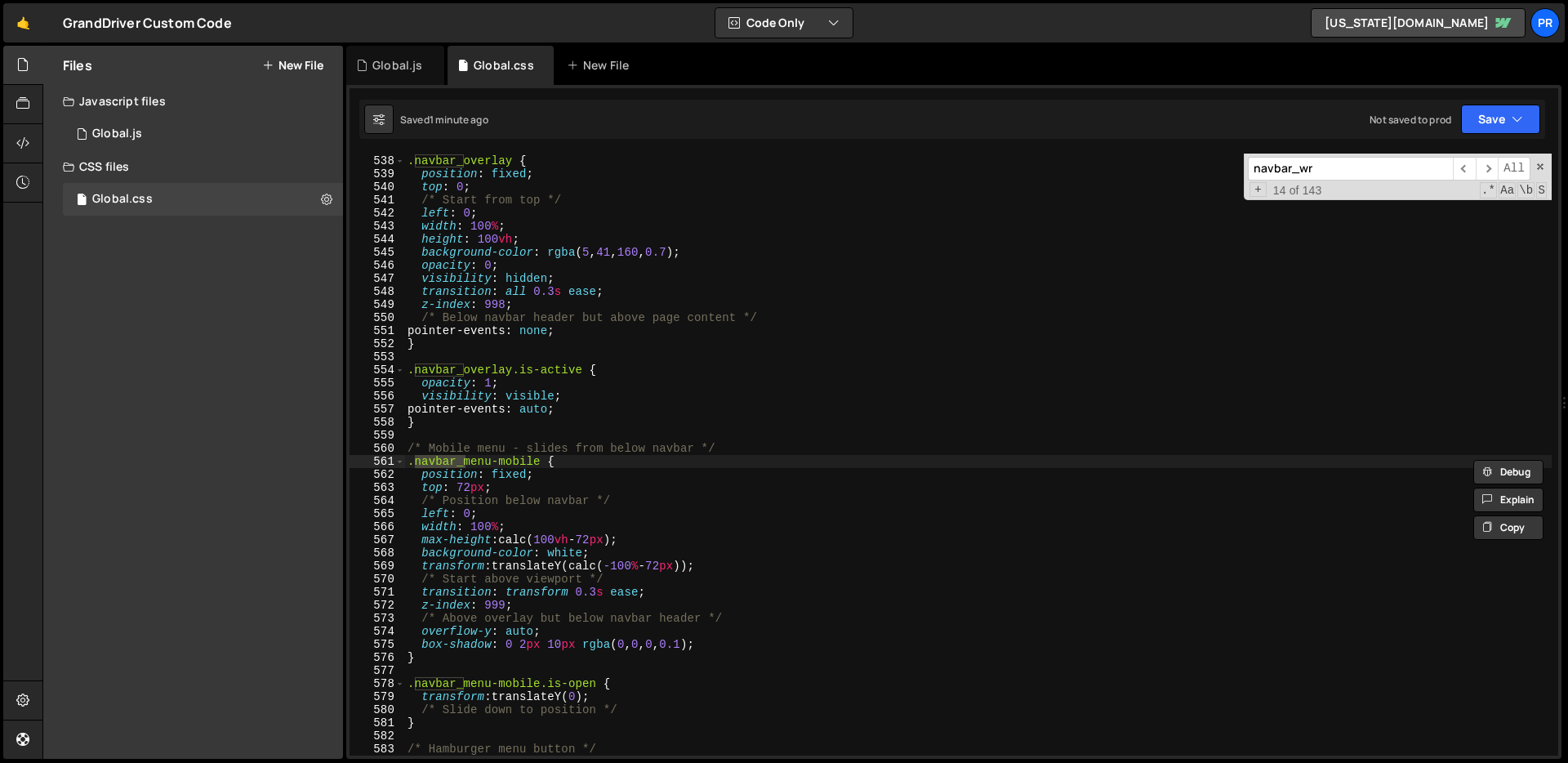
scroll to position [11014, 0]
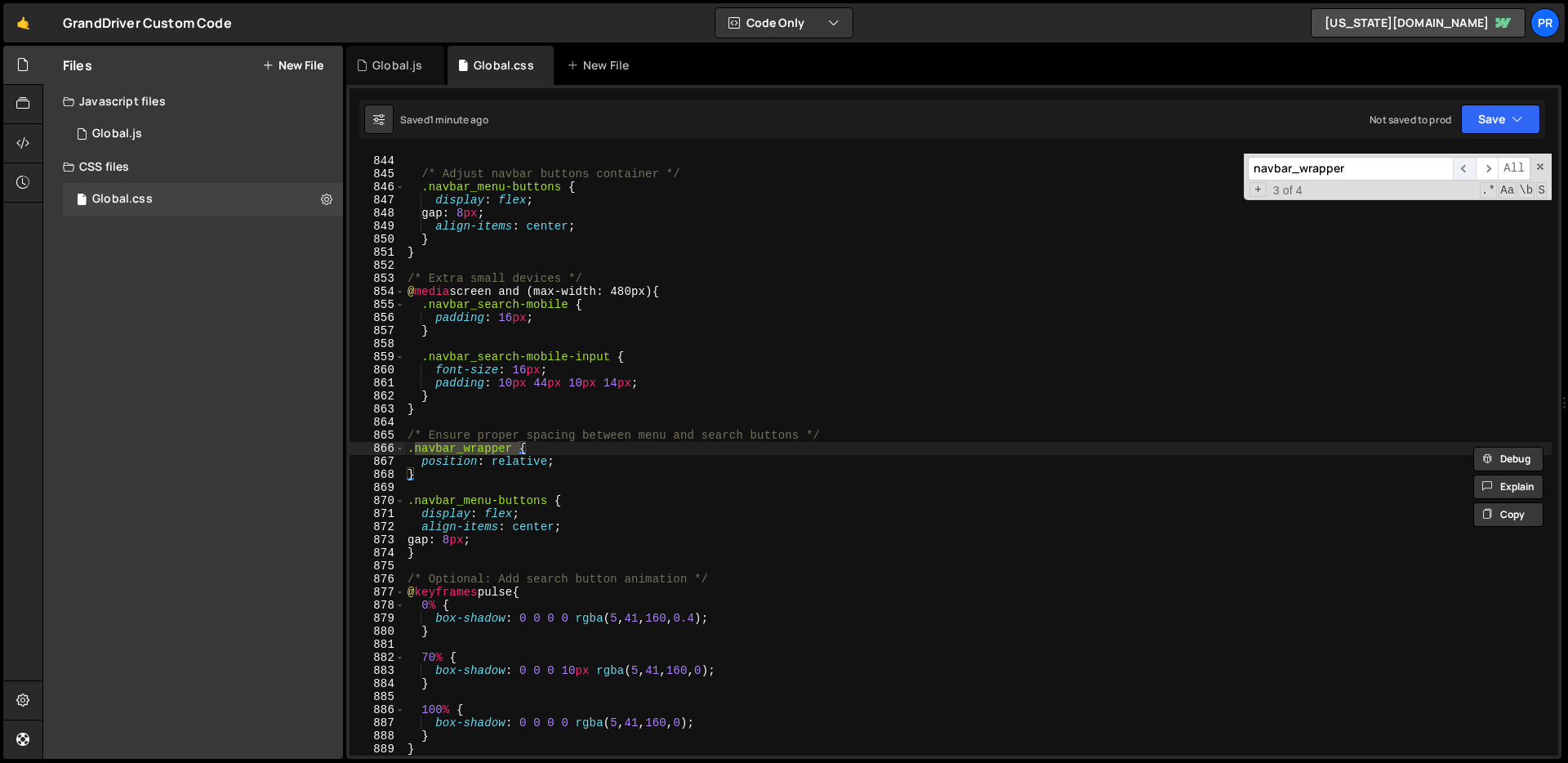
type input "navbar_wrapper"
click at [1459, 171] on span "​" at bounding box center [1464, 168] width 23 height 24
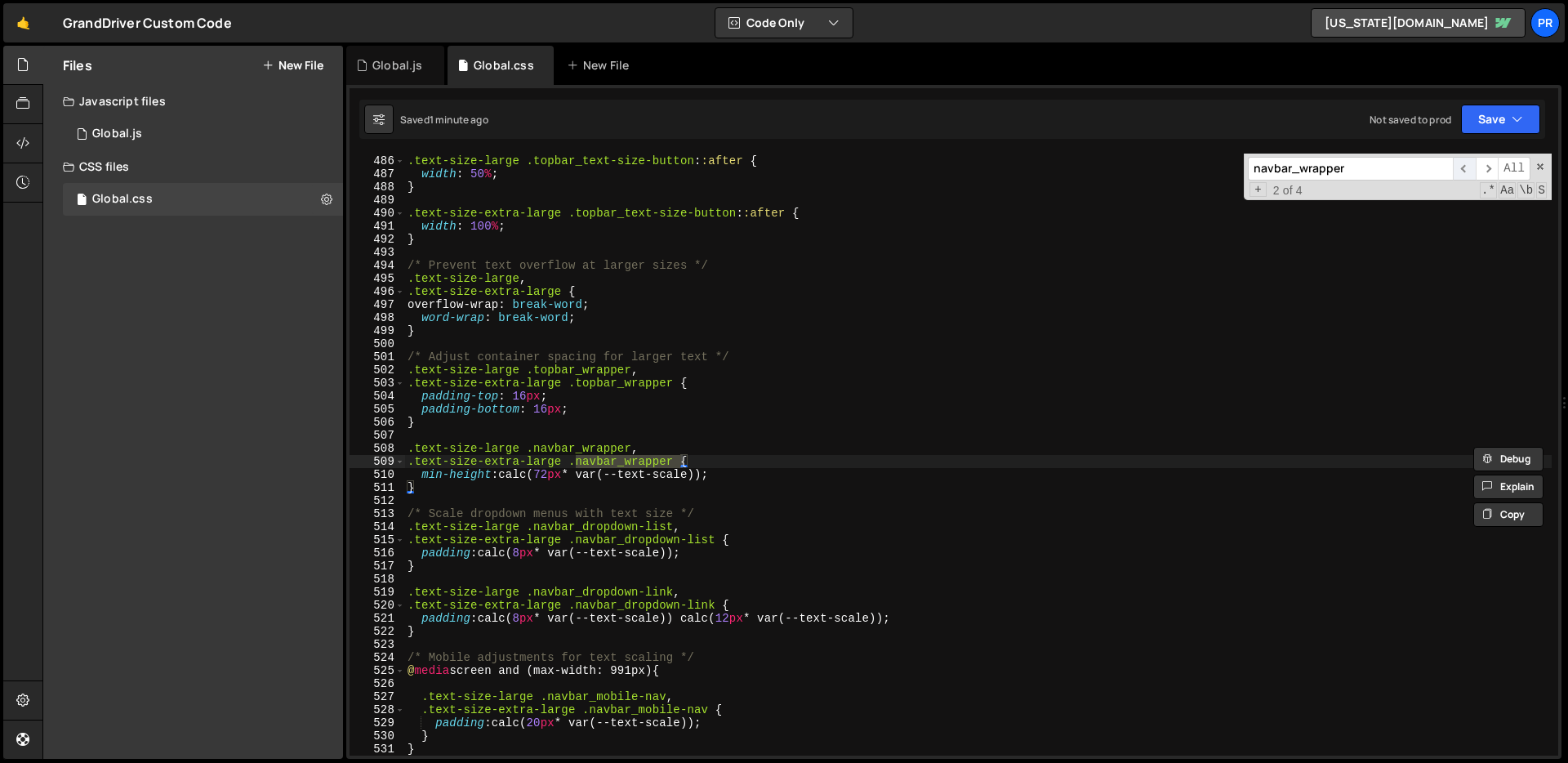
click at [1459, 171] on span "​" at bounding box center [1464, 168] width 23 height 24
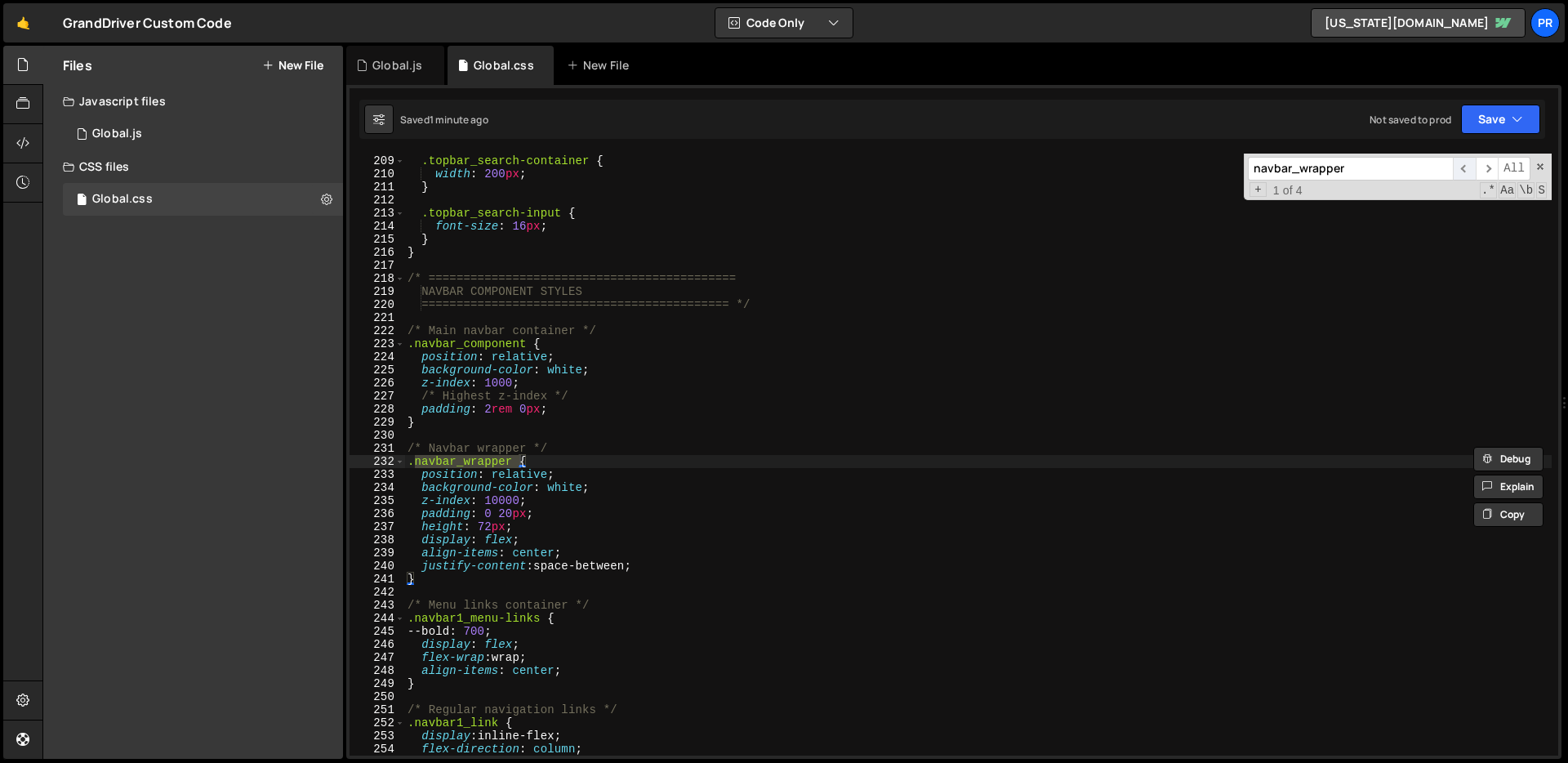
click at [1459, 171] on span "​" at bounding box center [1464, 168] width 23 height 24
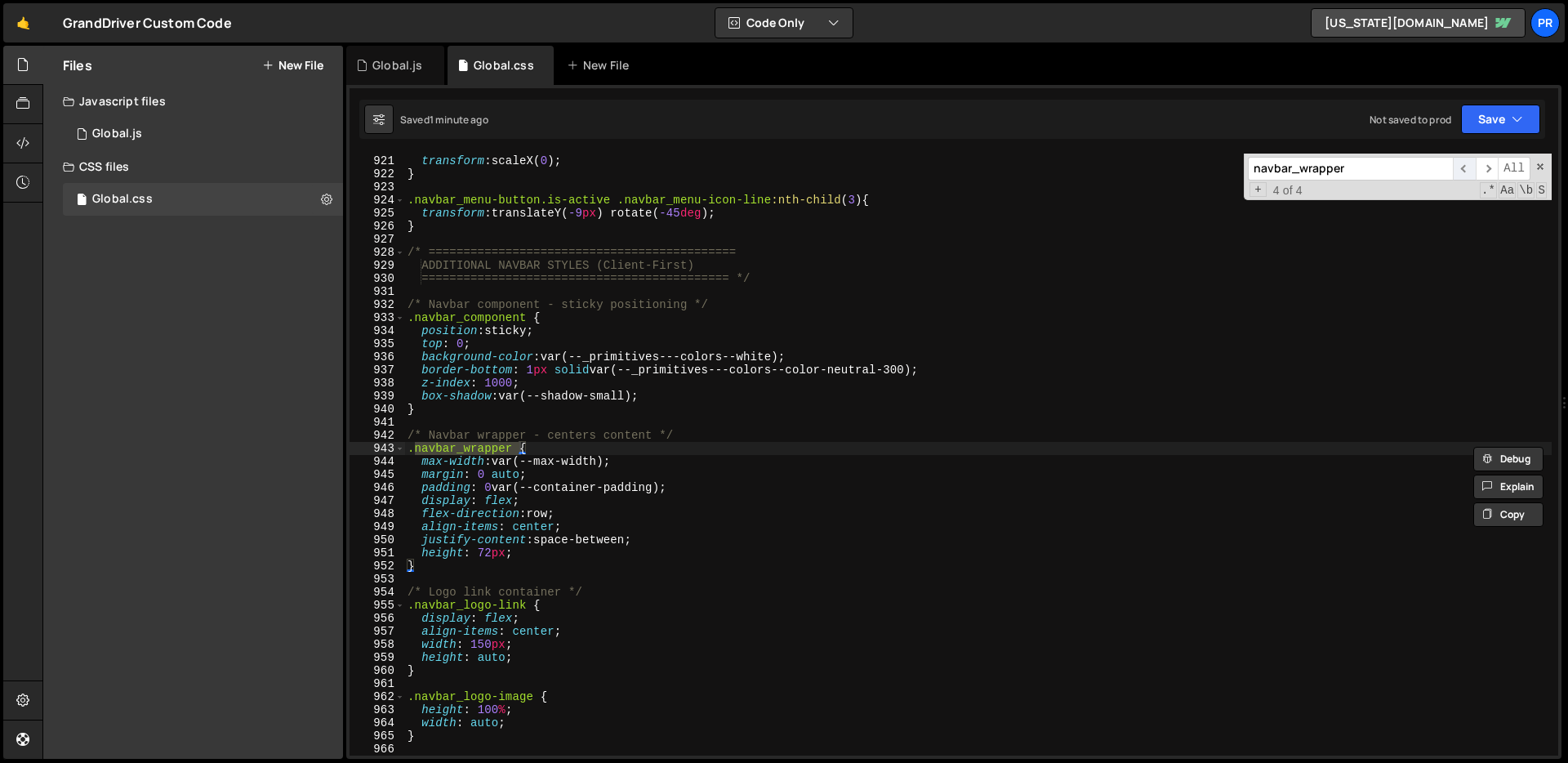
scroll to position [12020, 0]
click at [1459, 171] on span "​" at bounding box center [1464, 168] width 23 height 24
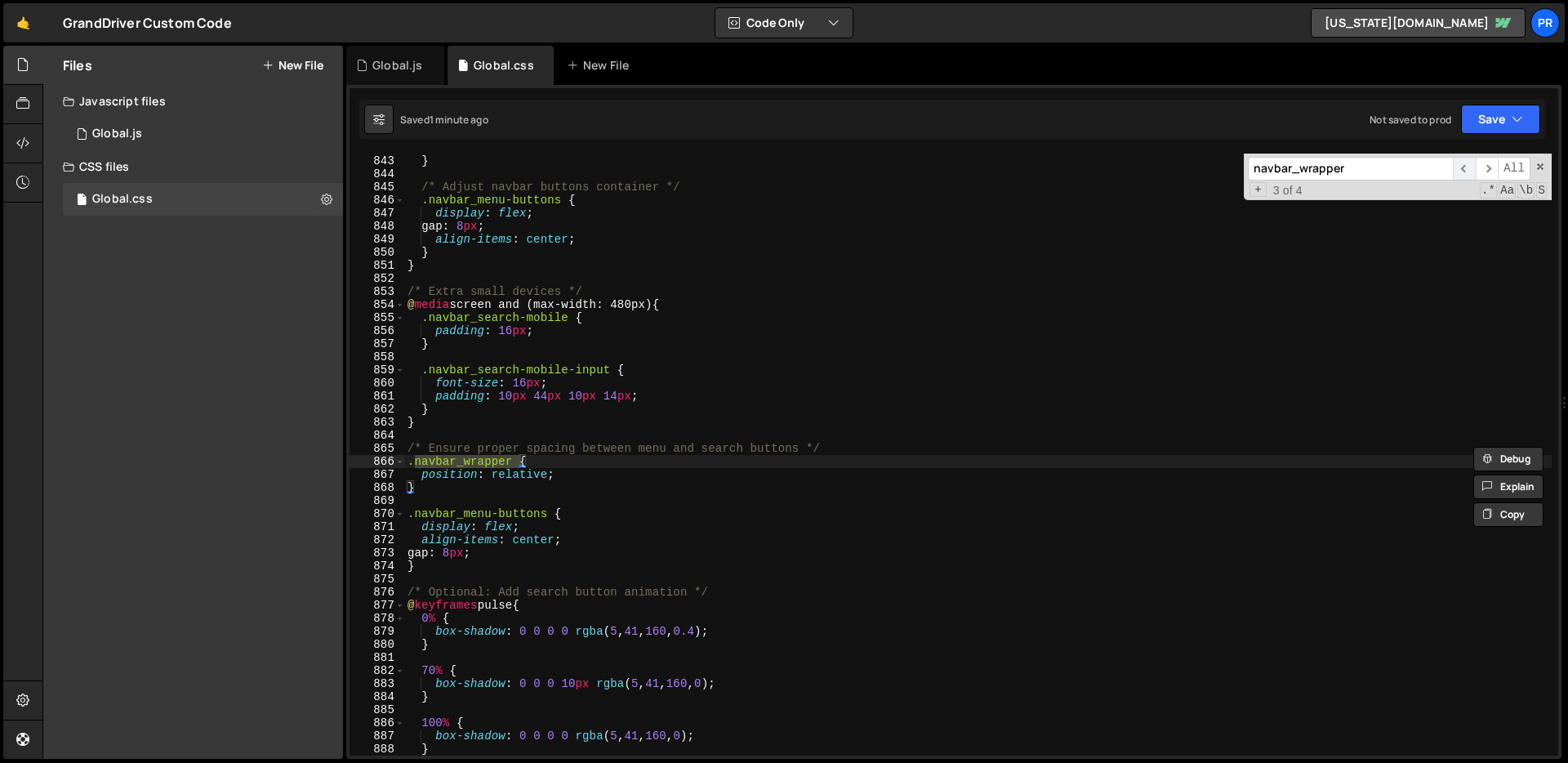
scroll to position [11001, 0]
click at [1459, 171] on span "​" at bounding box center [1464, 168] width 23 height 24
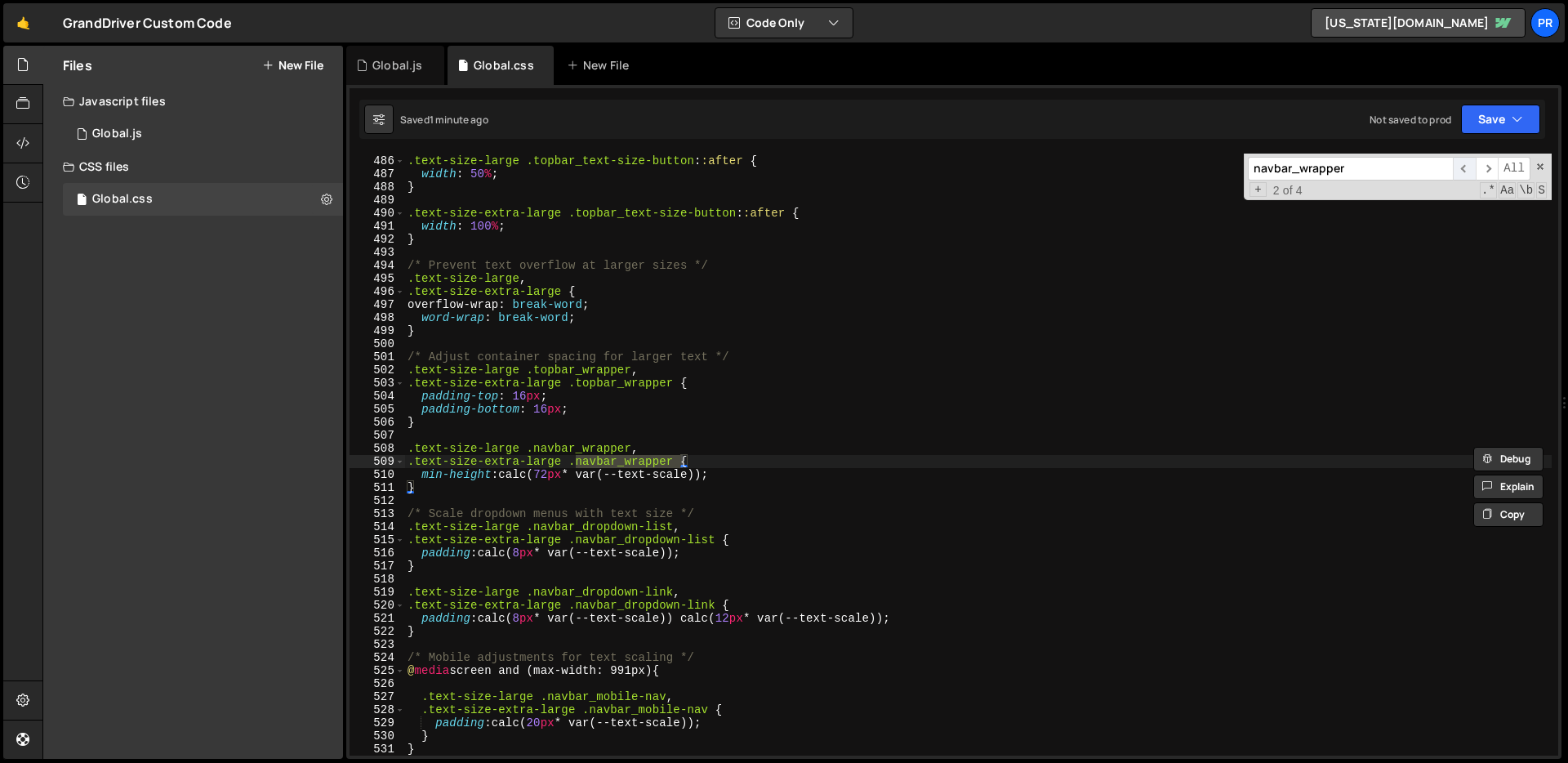
click at [1459, 171] on span "​" at bounding box center [1464, 168] width 23 height 24
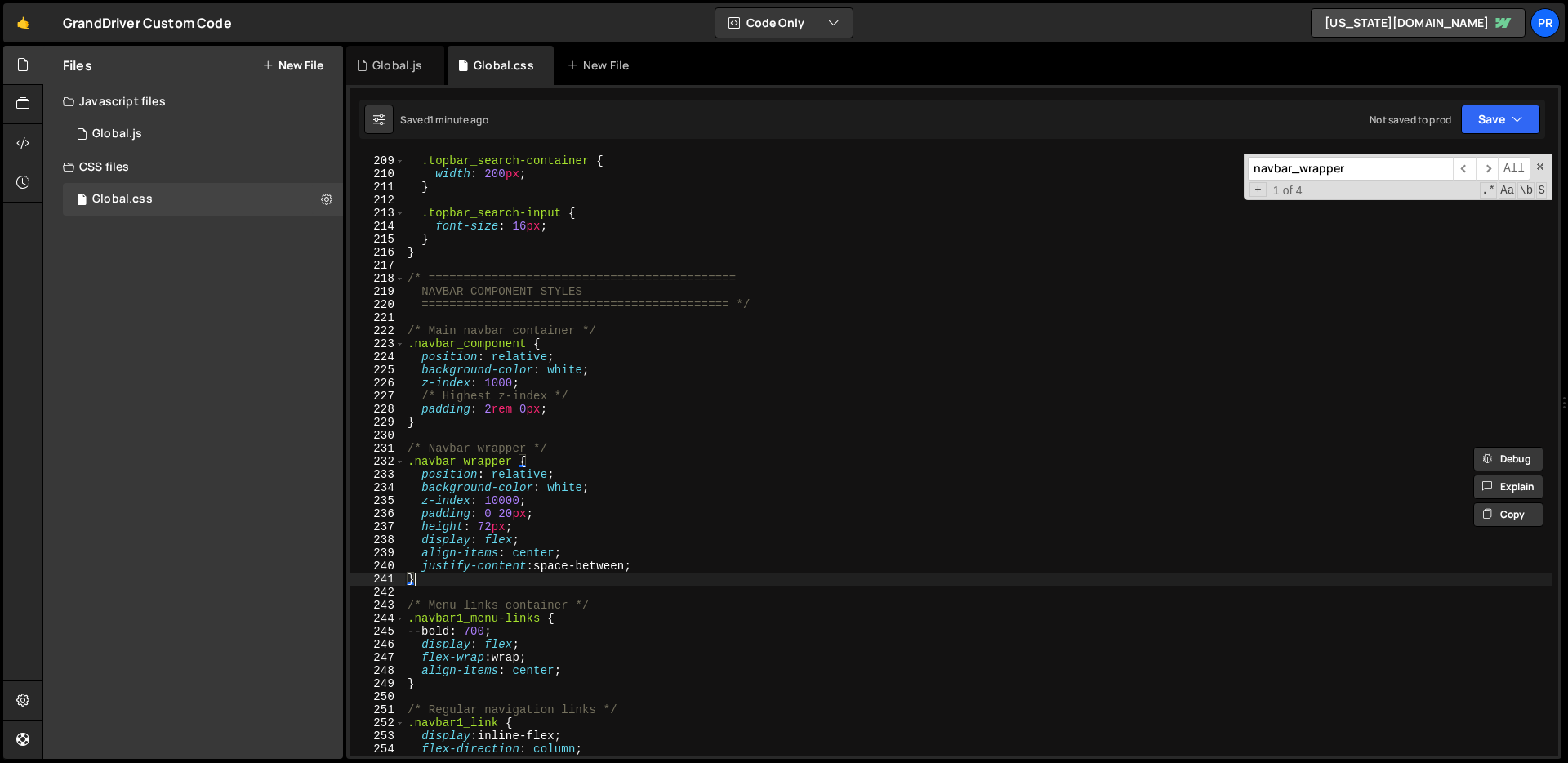
click at [475, 580] on div ".topbar_search-container { width : 200 px ; } .topbar_search-input { font-size …" at bounding box center [977, 456] width 1147 height 628
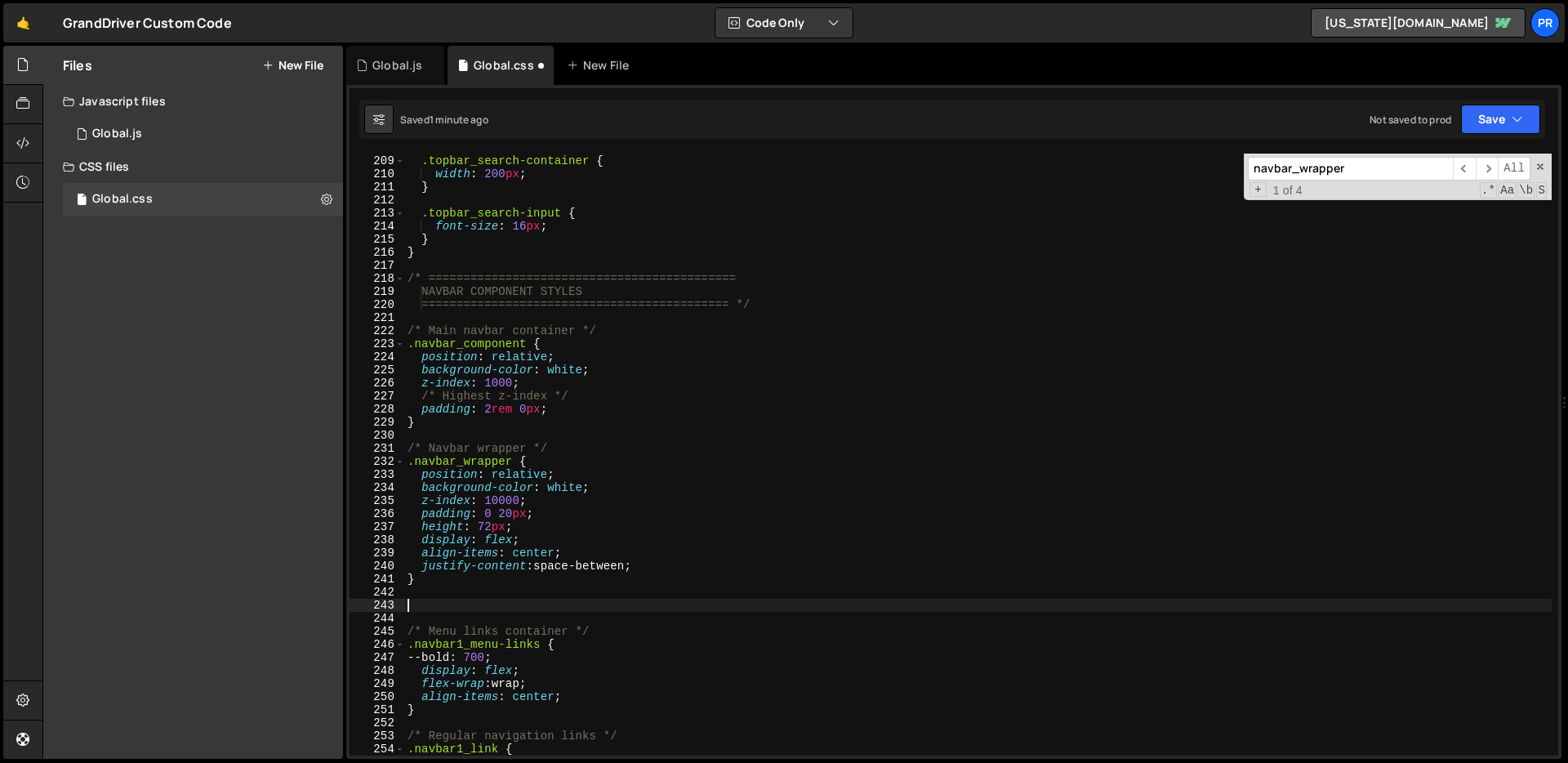
paste textarea "}"
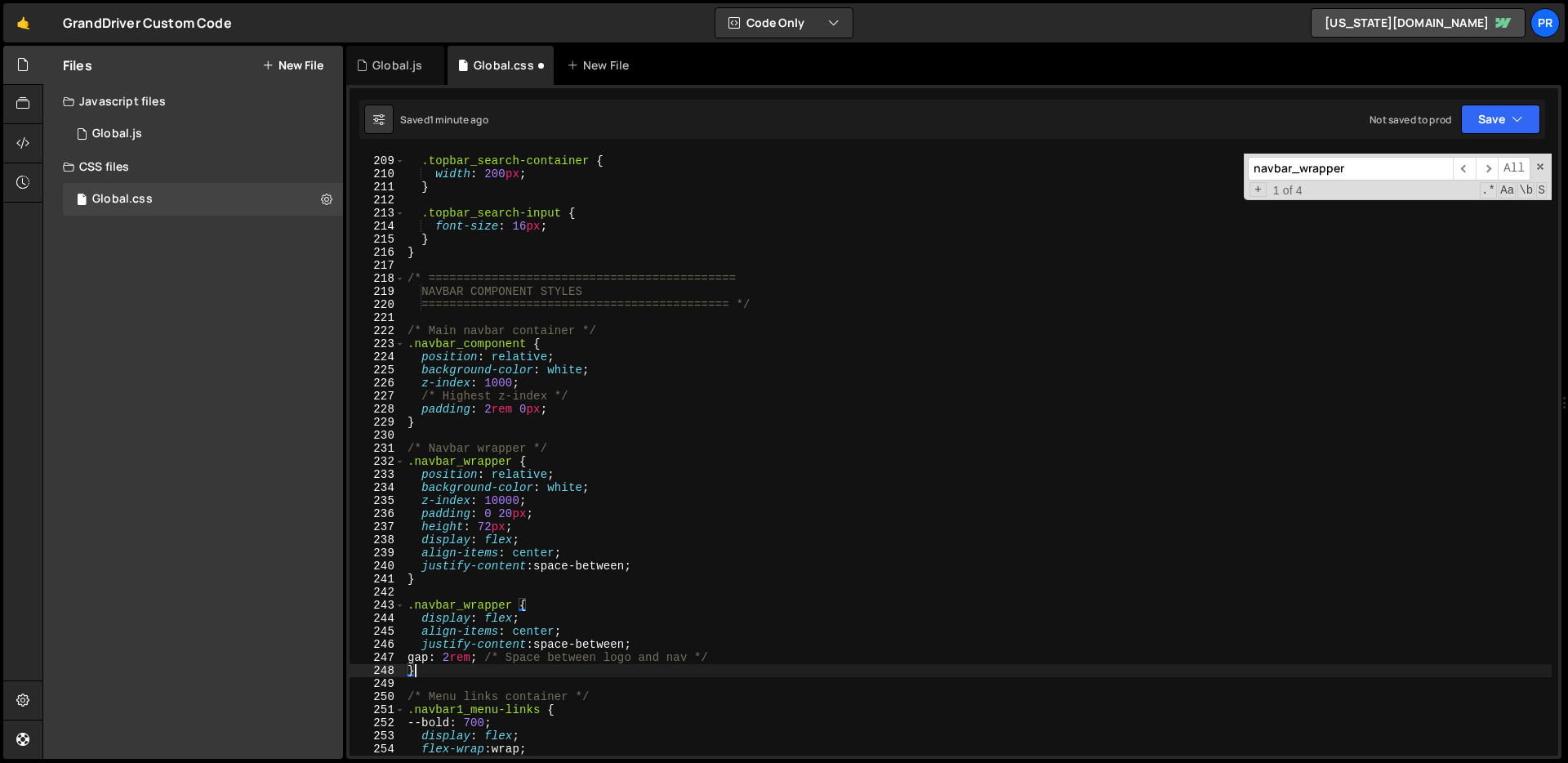
click at [504, 632] on div ".topbar_search-container { width : 200 px ; } .topbar_search-input { font-size …" at bounding box center [977, 456] width 1147 height 628
click at [586, 625] on div ".topbar_search-container { width : 200 px ; } .topbar_search-input { font-size …" at bounding box center [977, 456] width 1147 height 628
click at [499, 543] on div ".topbar_search-container { width : 200 px ; } .topbar_search-input { font-size …" at bounding box center [977, 456] width 1147 height 628
click at [509, 630] on div ".topbar_search-container { width : 200 px ; } .topbar_search-input { font-size …" at bounding box center [977, 456] width 1147 height 628
click at [456, 659] on div ".topbar_search-container { width : 200 px ; } .topbar_search-input { font-size …" at bounding box center [977, 456] width 1147 height 628
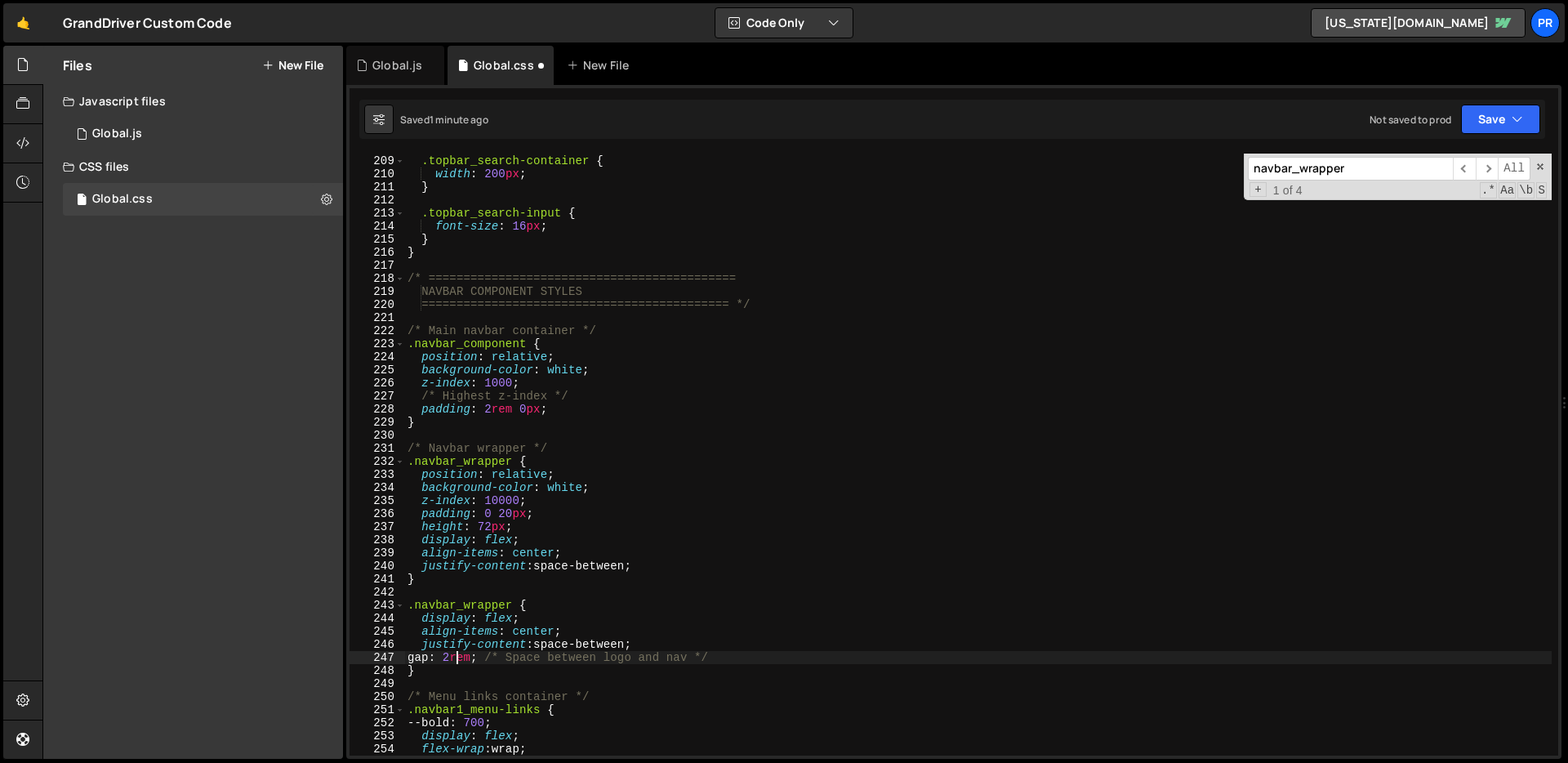
click at [458, 661] on div ".topbar_search-container { width : 200 px ; } .topbar_search-input { font-size …" at bounding box center [977, 456] width 1147 height 628
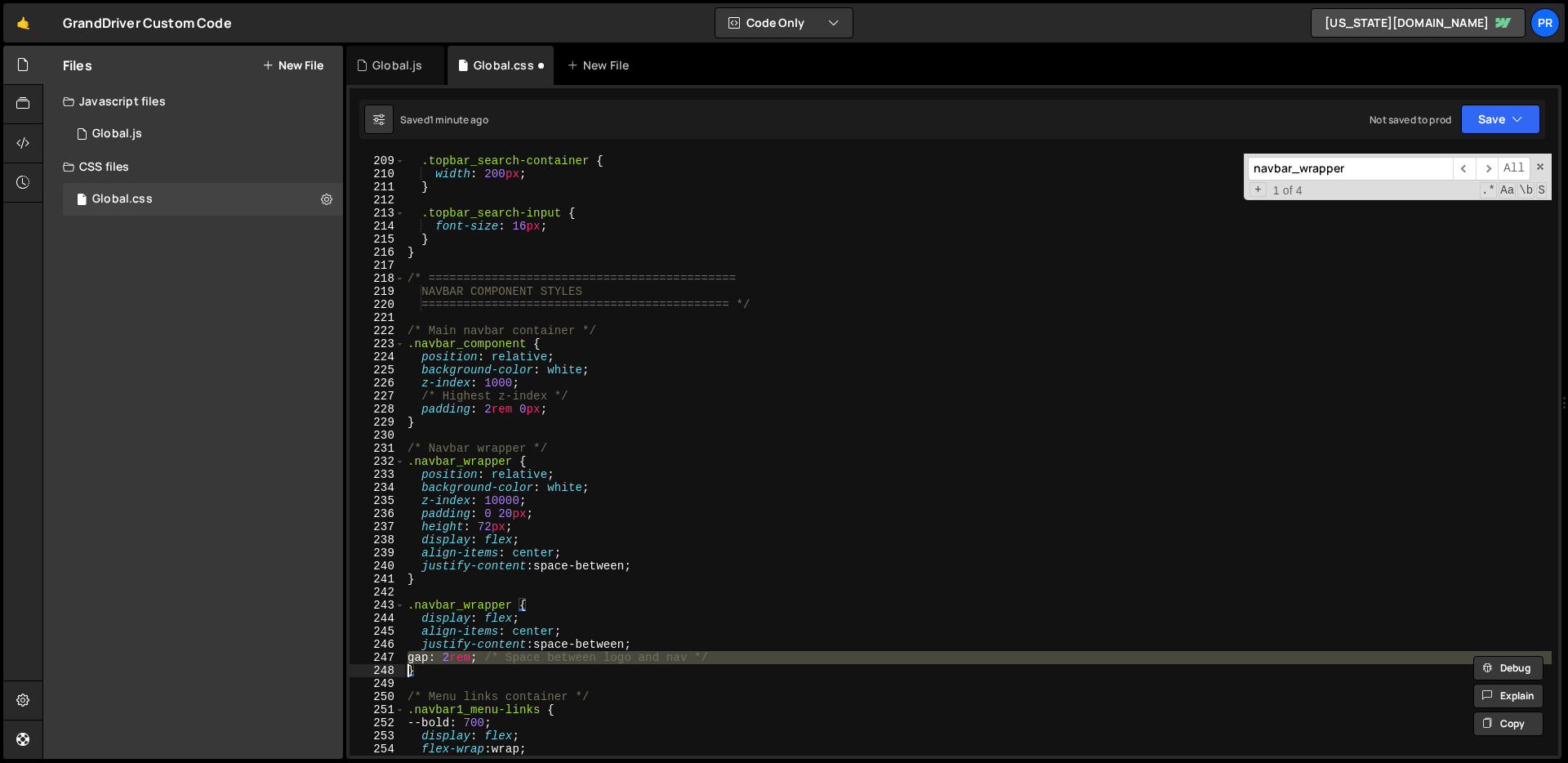
click at [458, 661] on div ".topbar_search-container { width : 200 px ; } .topbar_search-input { font-size …" at bounding box center [977, 456] width 1147 height 628
click at [453, 671] on div ".topbar_search-container { width : 200 px ; } .topbar_search-input { font-size …" at bounding box center [977, 456] width 1147 height 628
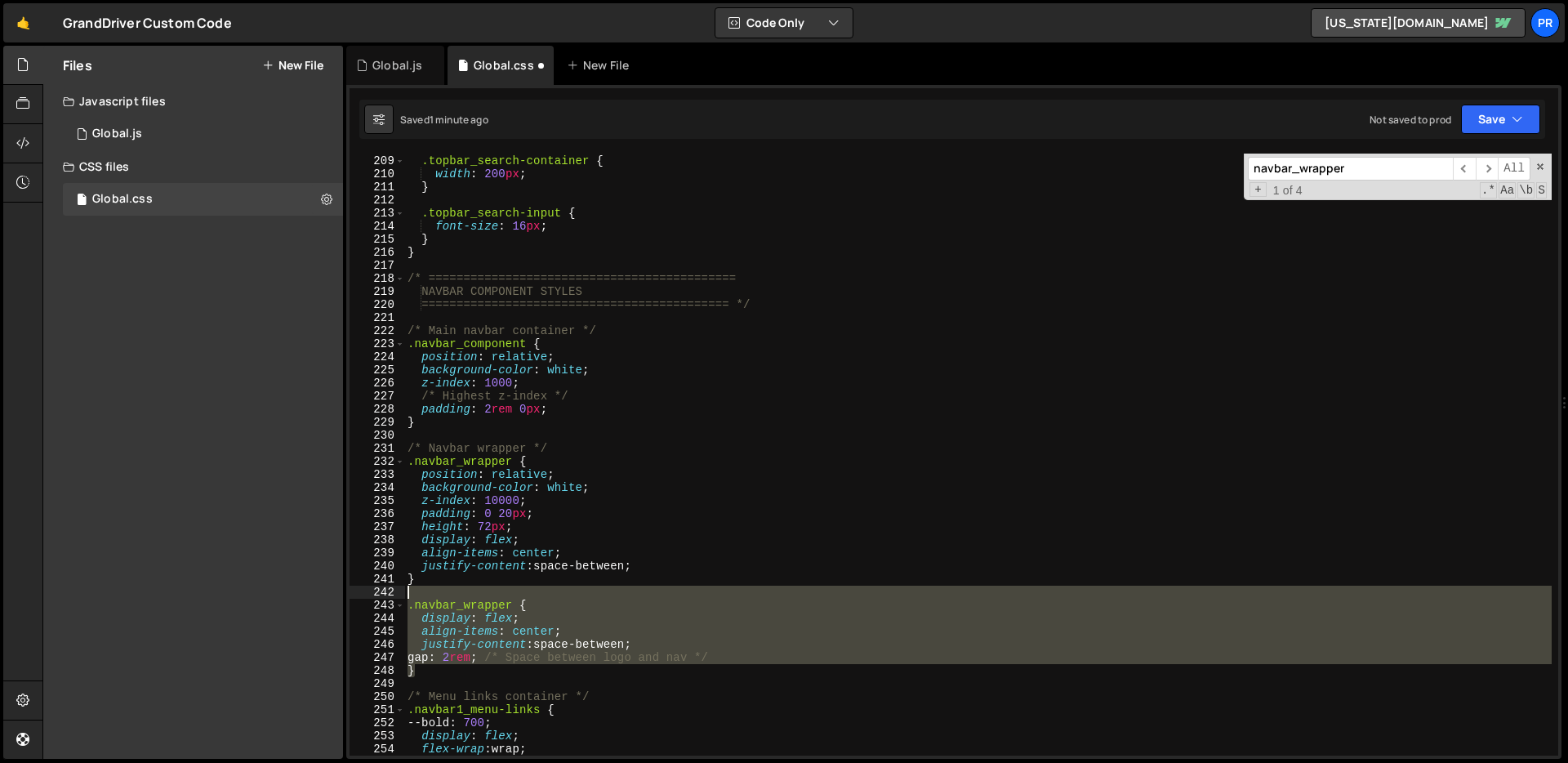
drag, startPoint x: 444, startPoint y: 675, endPoint x: 390, endPoint y: 594, distance: 97.3
click at [390, 594] on div "} 208 209 210 211 212 213 214 215 216 217 218 219 220 221 222 223 224 225 226 2…" at bounding box center [953, 454] width 1209 height 601
type textarea ".navbar_wrapper {"
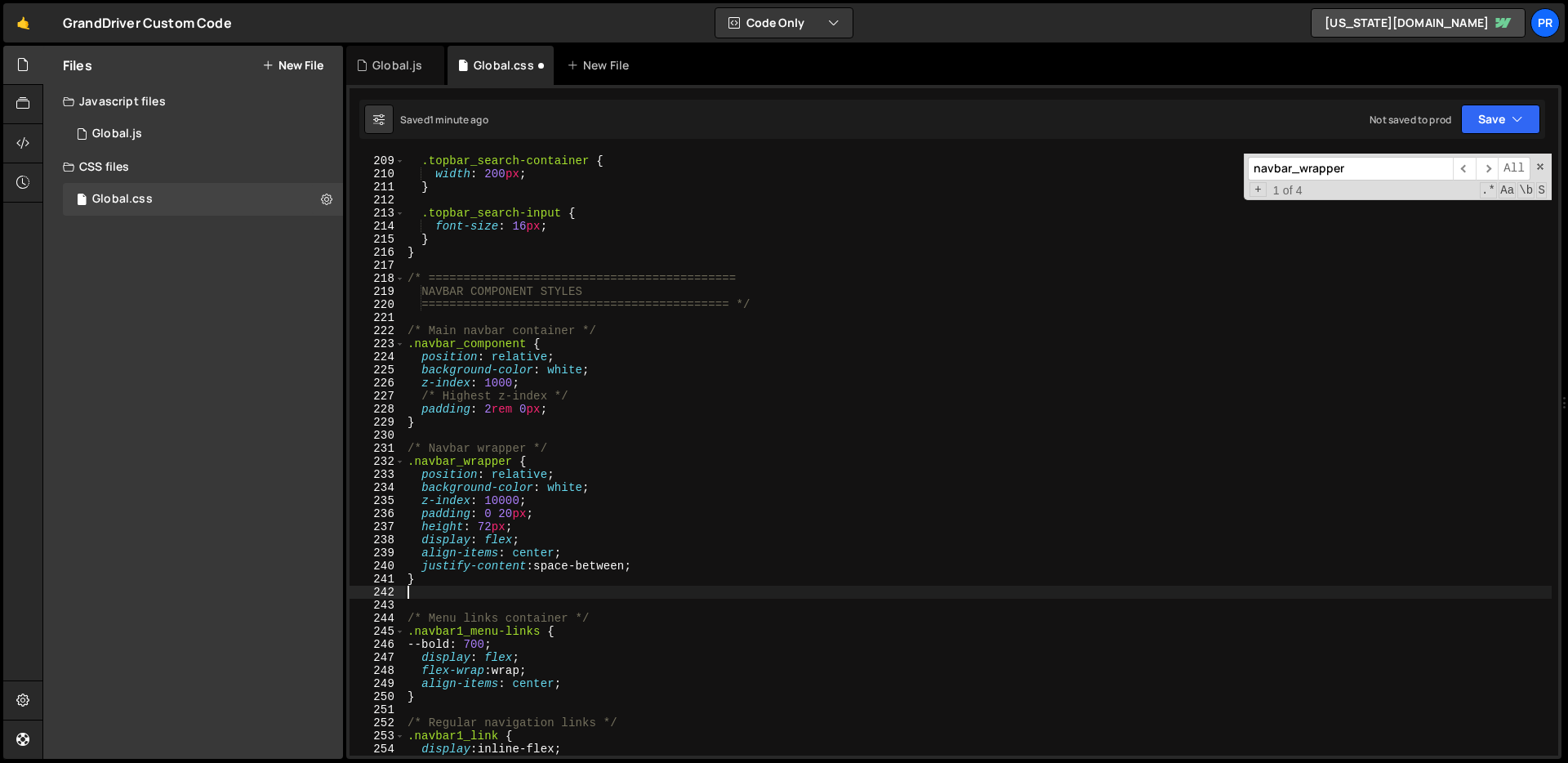
click at [674, 567] on div ".topbar_search-container { width : 200 px ; } .topbar_search-input { font-size …" at bounding box center [977, 456] width 1147 height 628
type textarea "justify-content: space-between;"
paste textarea
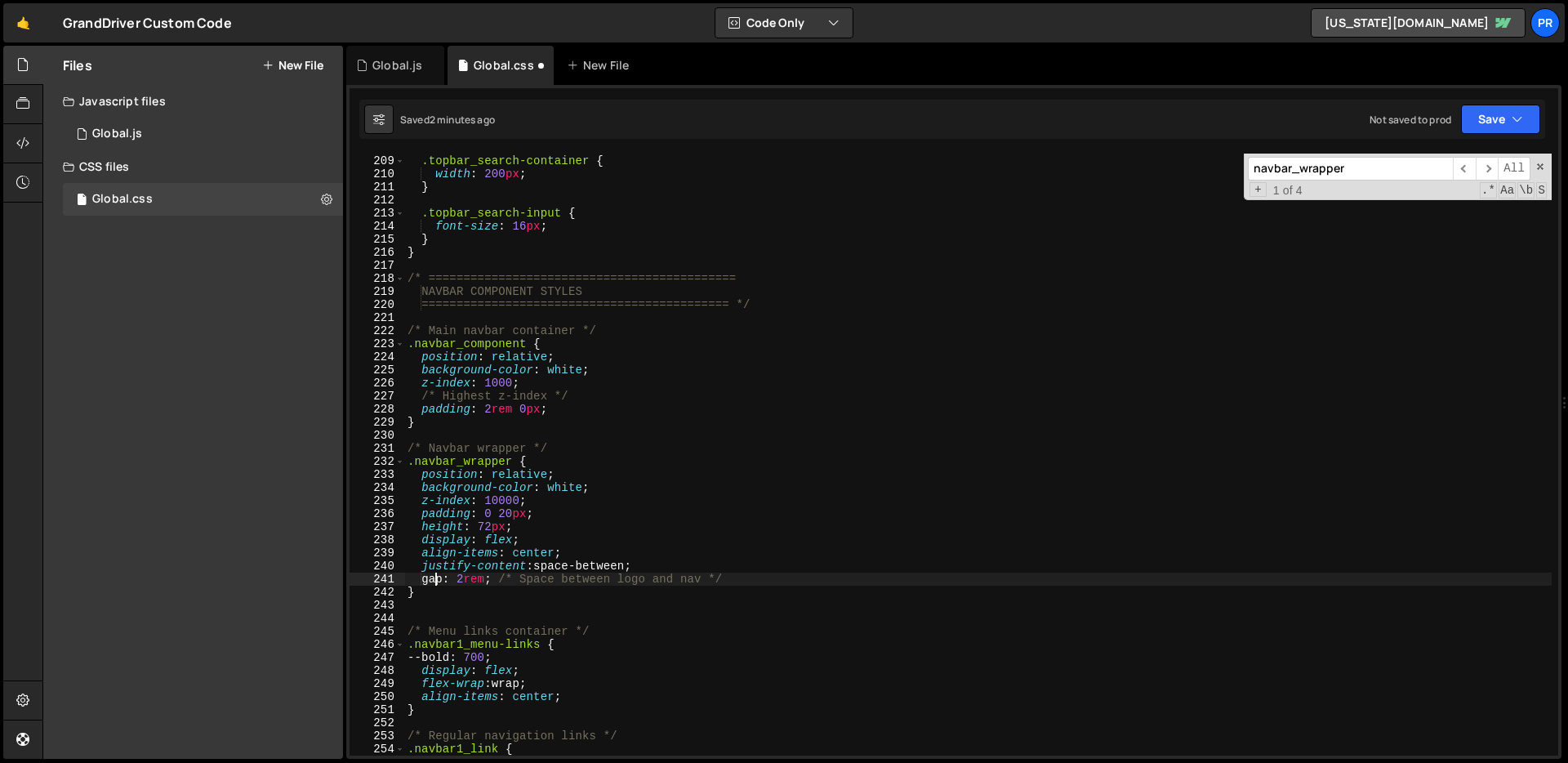
click at [432, 585] on div ".topbar_search-container { width : 200 px ; } .topbar_search-input { font-size …" at bounding box center [977, 456] width 1147 height 628
click at [1526, 128] on button "Save" at bounding box center [1500, 118] width 80 height 29
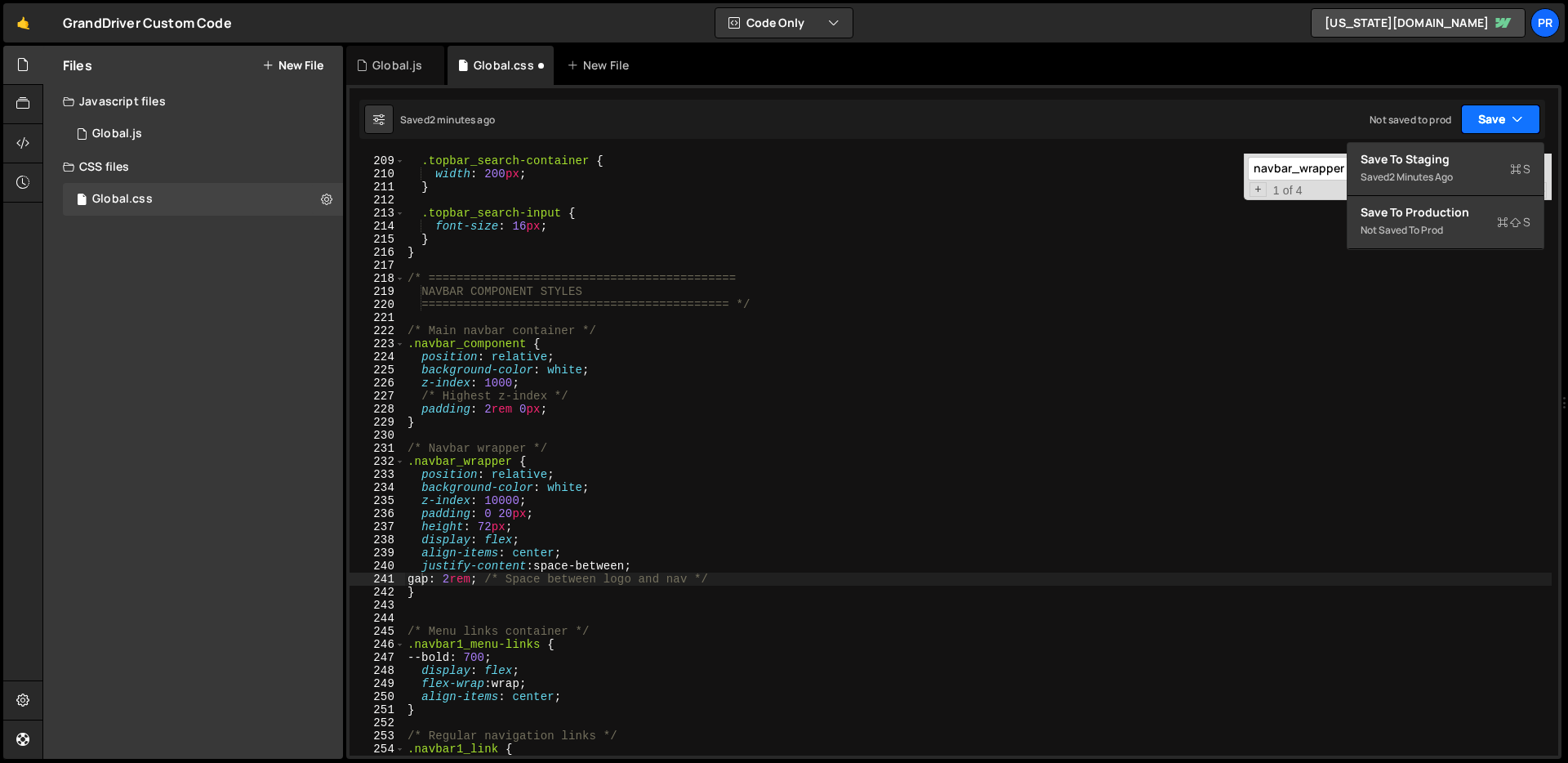
click at [1521, 122] on icon "button" at bounding box center [1517, 119] width 12 height 17
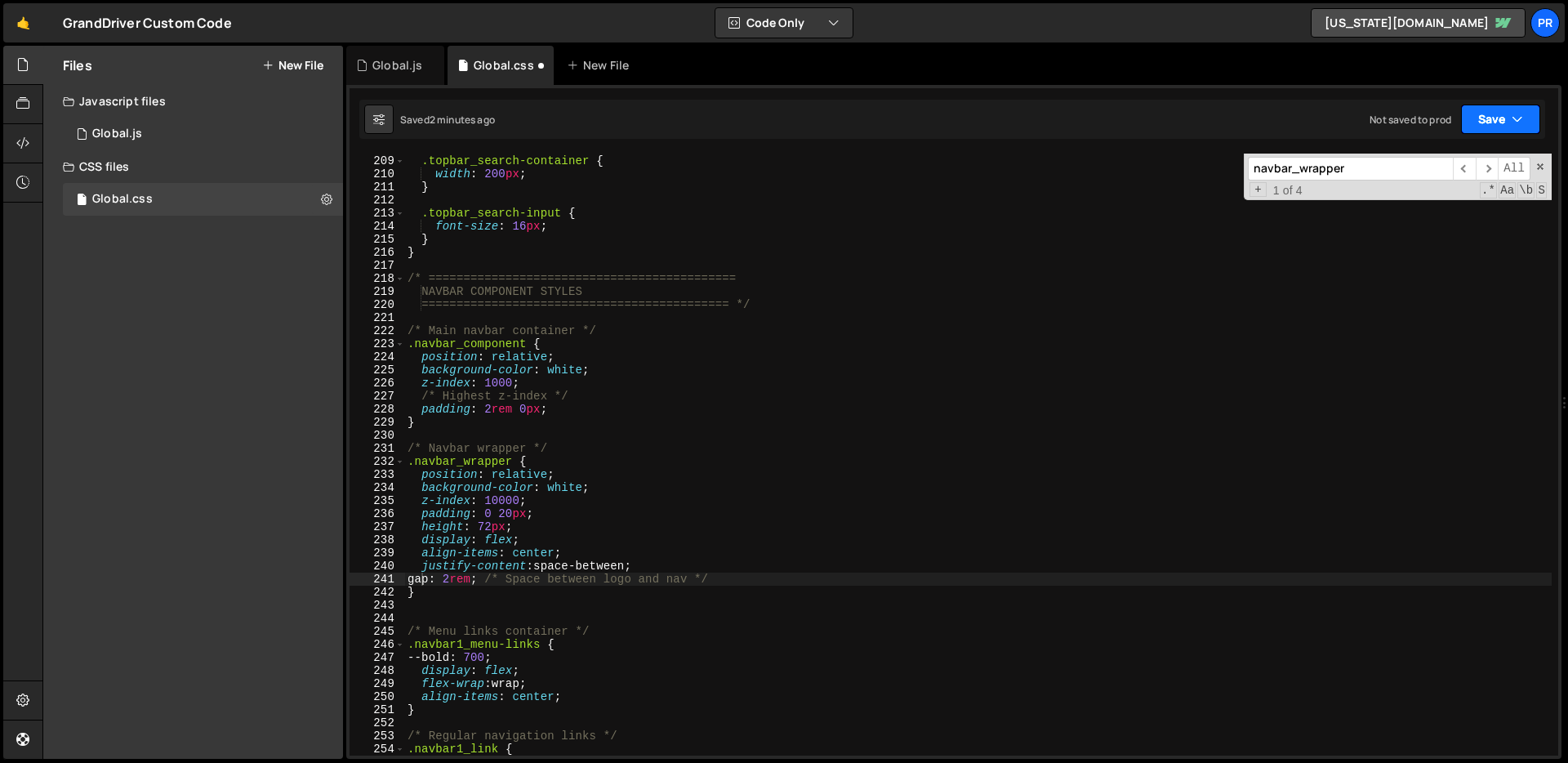
click at [1483, 128] on button "Save" at bounding box center [1500, 118] width 80 height 29
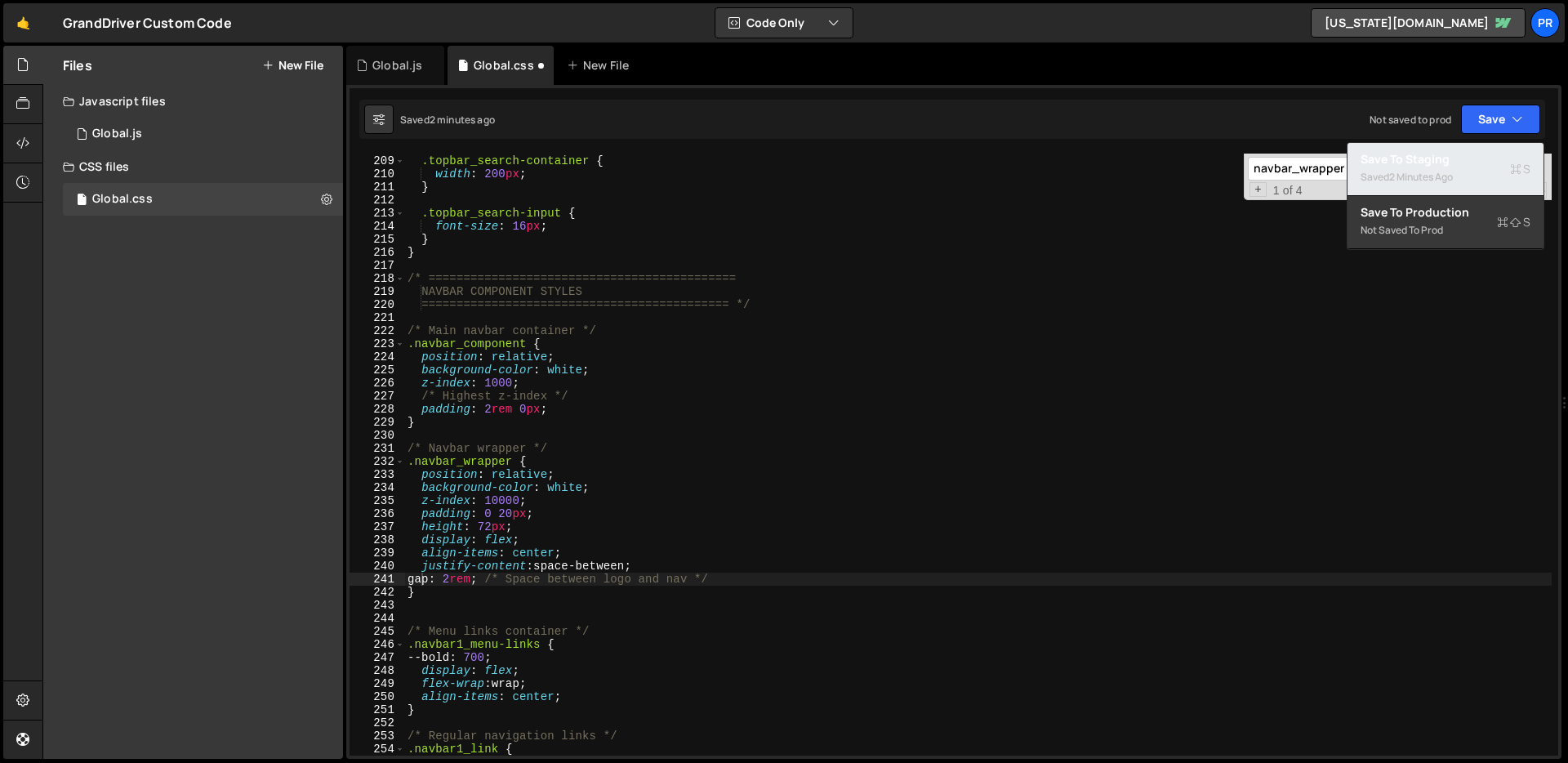
drag, startPoint x: 1458, startPoint y: 168, endPoint x: 1448, endPoint y: 174, distance: 11.7
click at [1458, 168] on div "Saved 2 minutes ago" at bounding box center [1445, 177] width 170 height 20
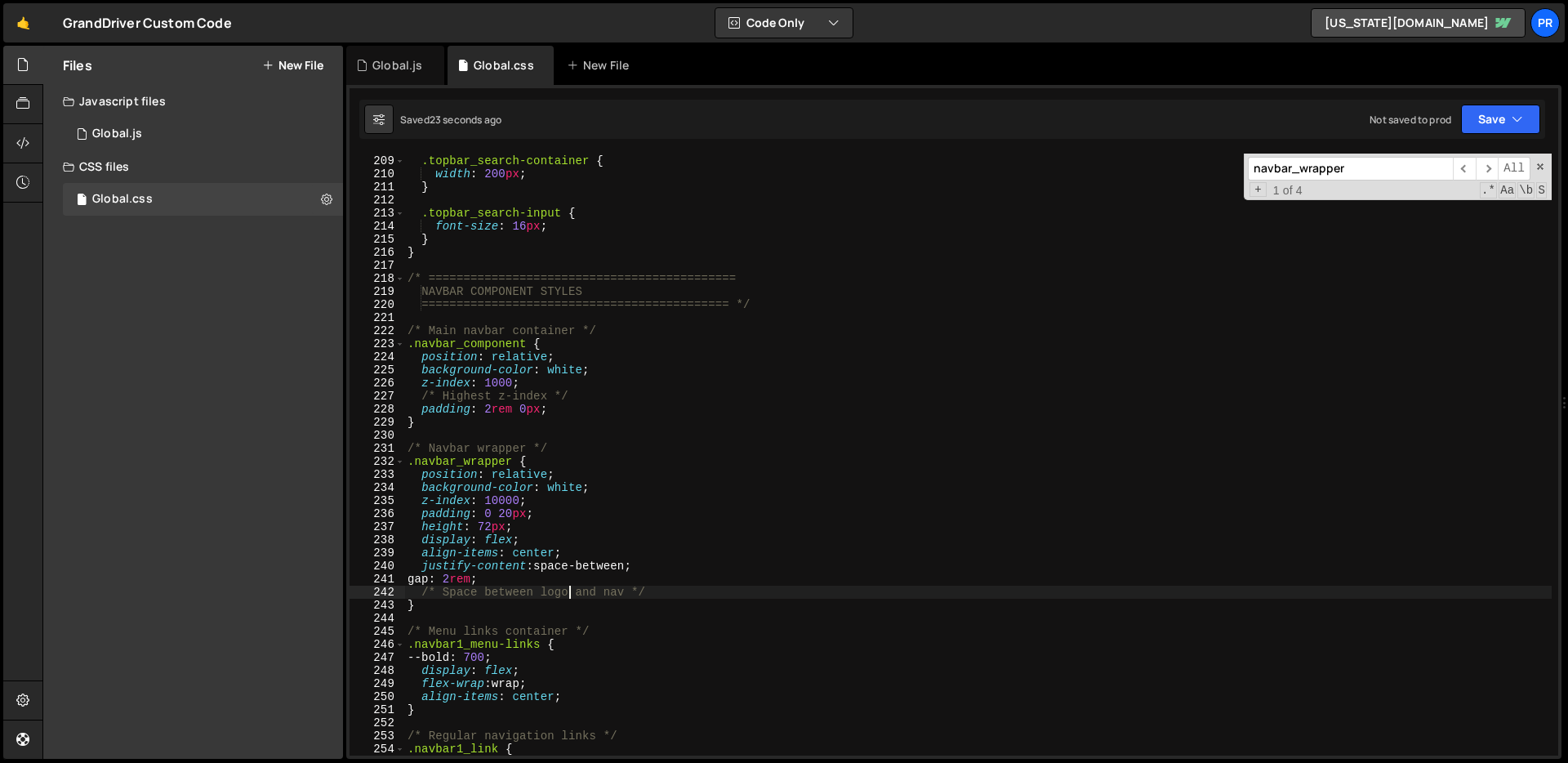
click at [567, 596] on div ".topbar_search-container { width : 200 px ; } .topbar_search-input { font-size …" at bounding box center [977, 456] width 1147 height 628
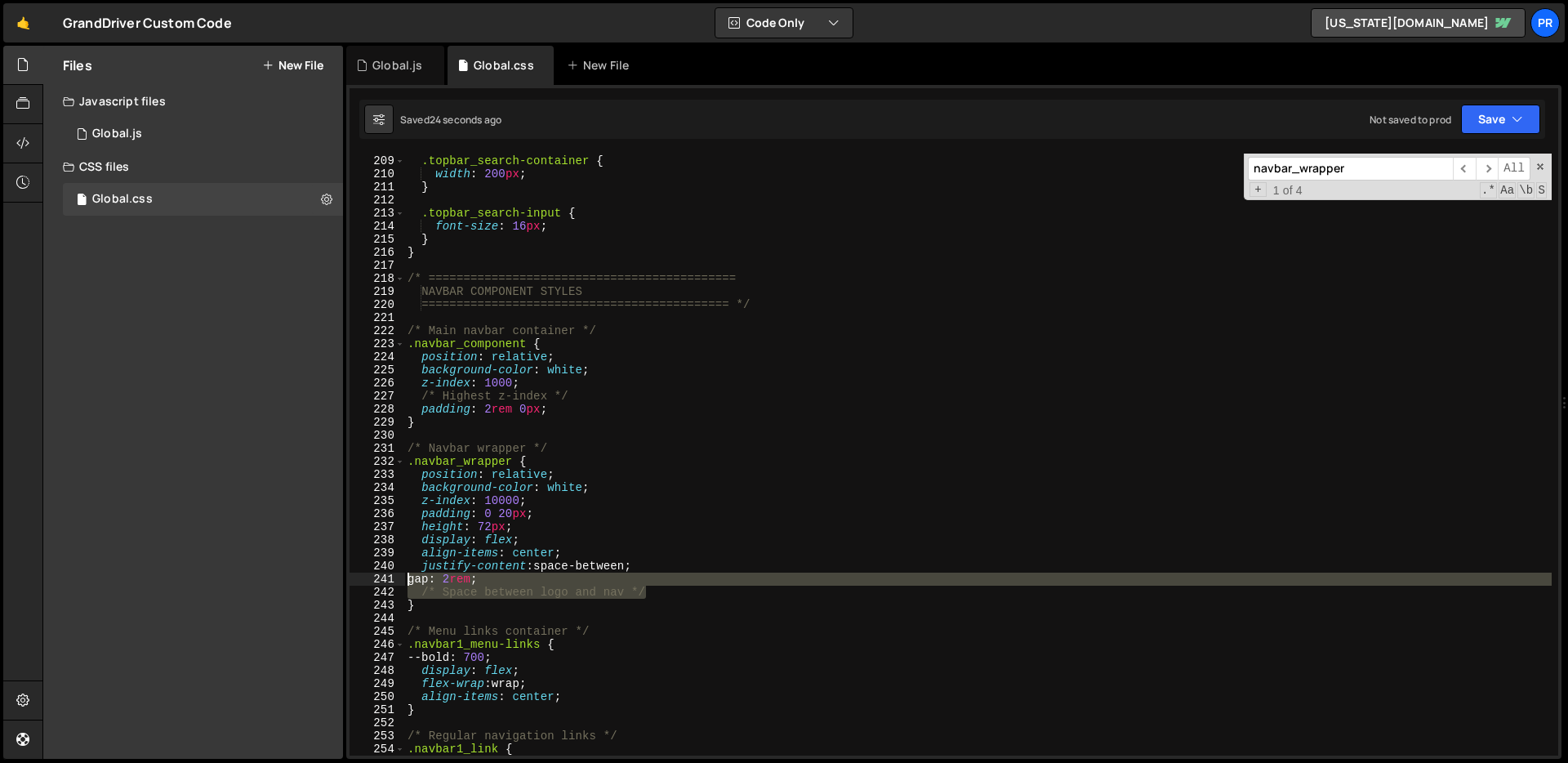
drag, startPoint x: 691, startPoint y: 590, endPoint x: 370, endPoint y: 582, distance: 321.1
click at [370, 582] on div "/* Space between logo and nav */ 208 209 210 211 212 213 214 215 216 217 218 21…" at bounding box center [953, 454] width 1209 height 601
type textarea "gap: 2rem; /* Space between logo and nav */"
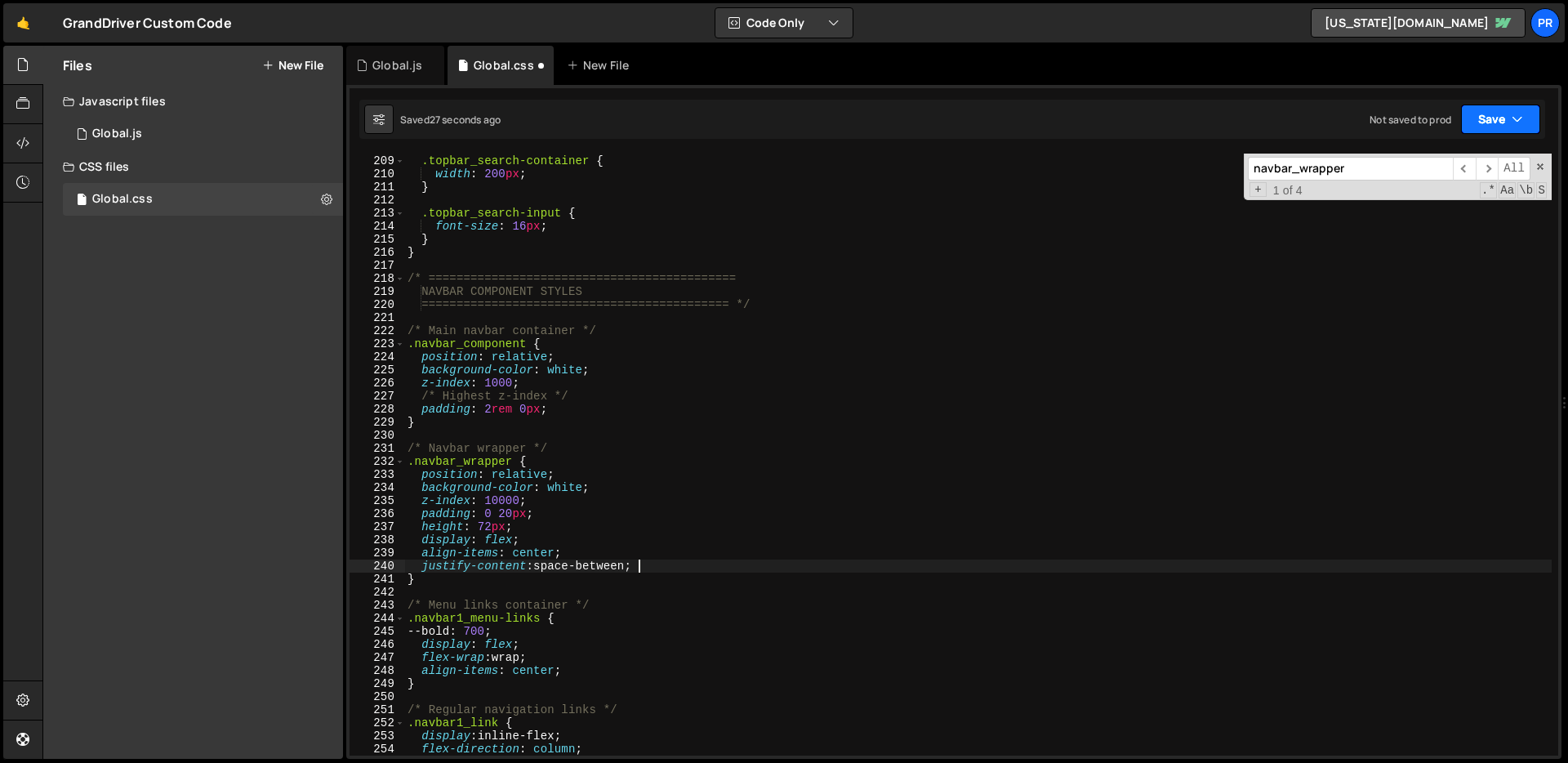
click at [1515, 111] on icon "button" at bounding box center [1517, 119] width 12 height 17
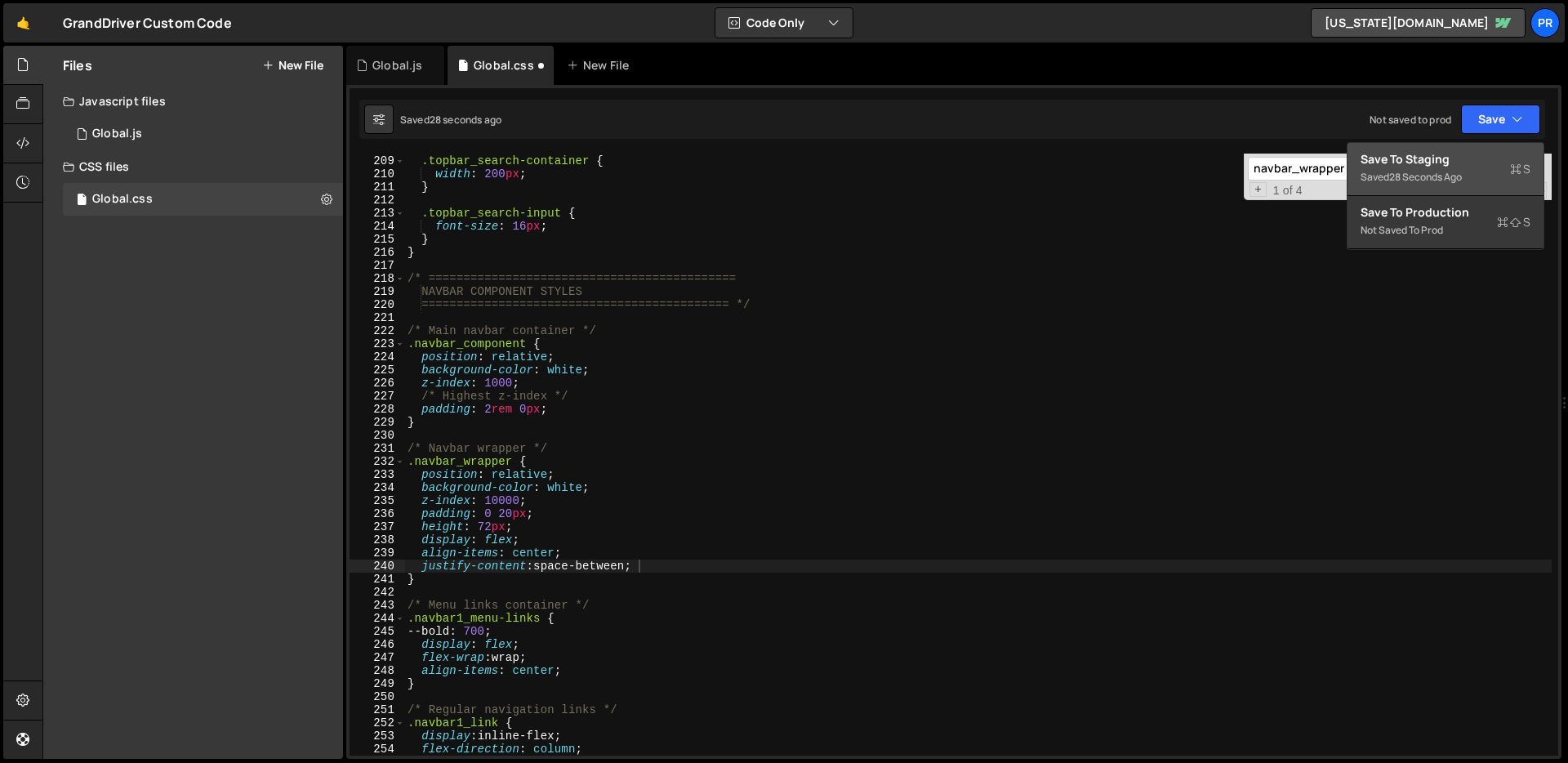
click at [1461, 173] on div "28 seconds ago" at bounding box center [1426, 176] width 73 height 14
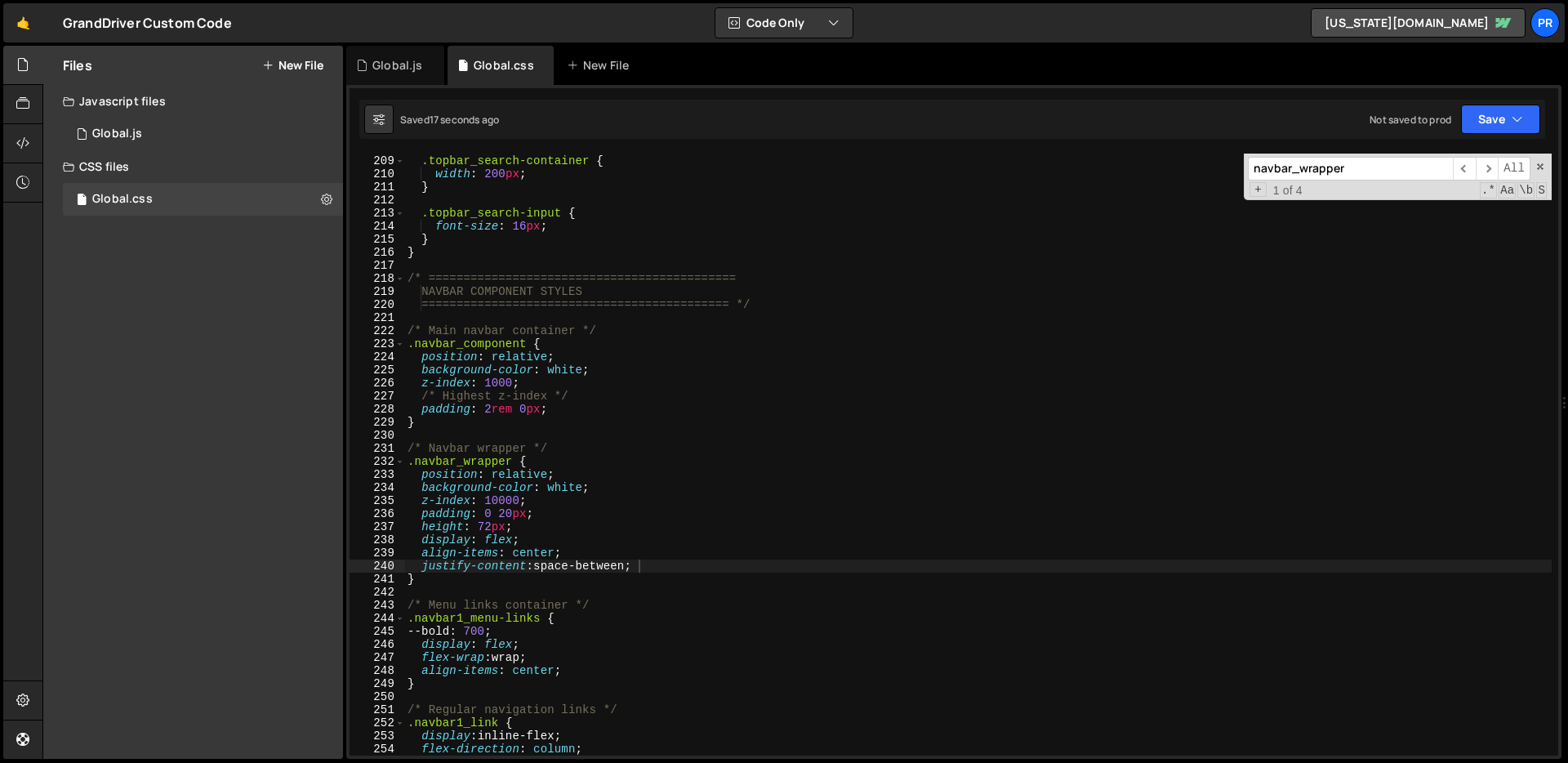
type textarea "}"
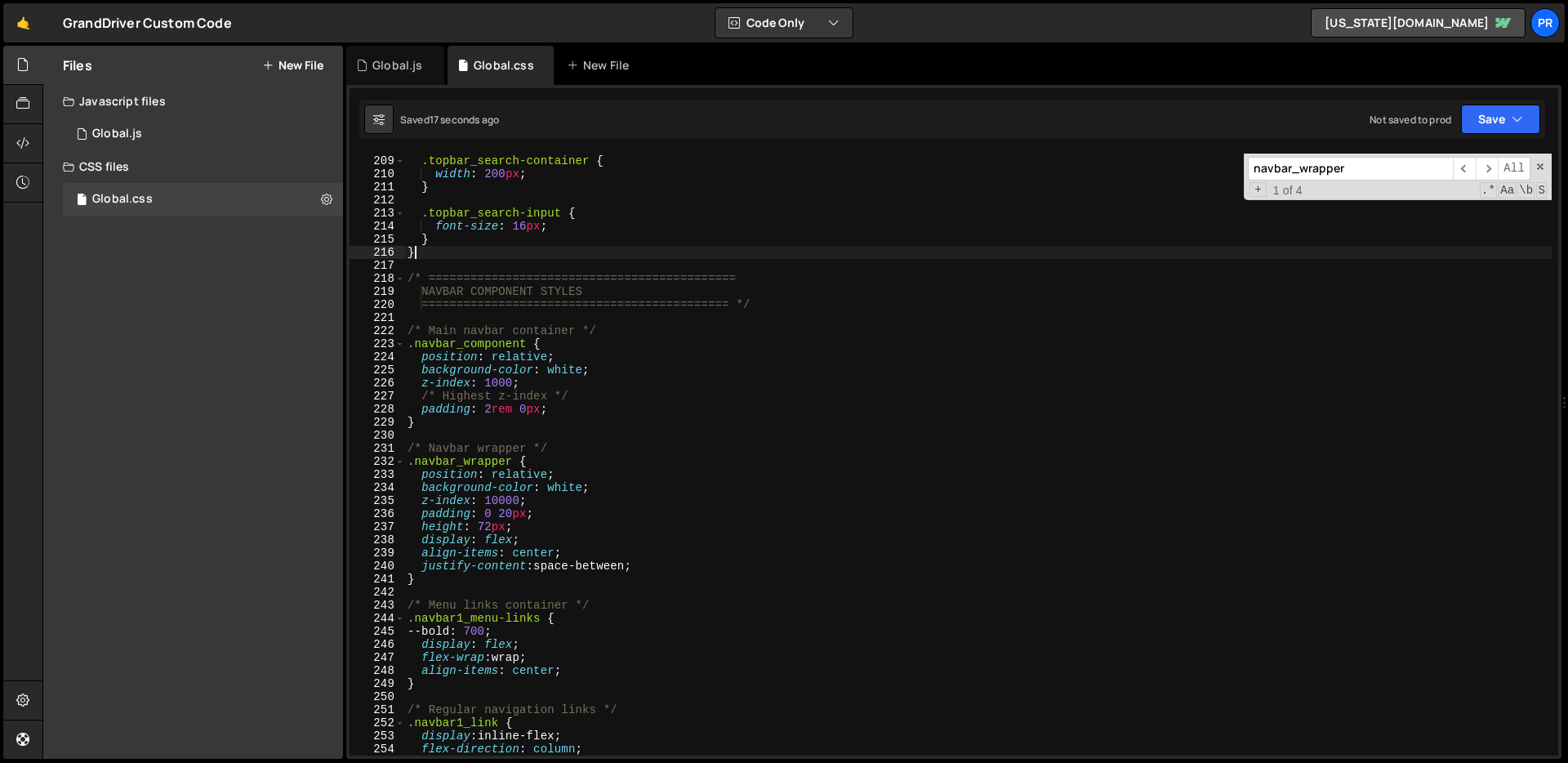
click at [909, 258] on div ".topbar_search-container { width : 200 px ; } .topbar_search-input { font-size …" at bounding box center [977, 456] width 1147 height 628
paste input ".navbar_logo-link"
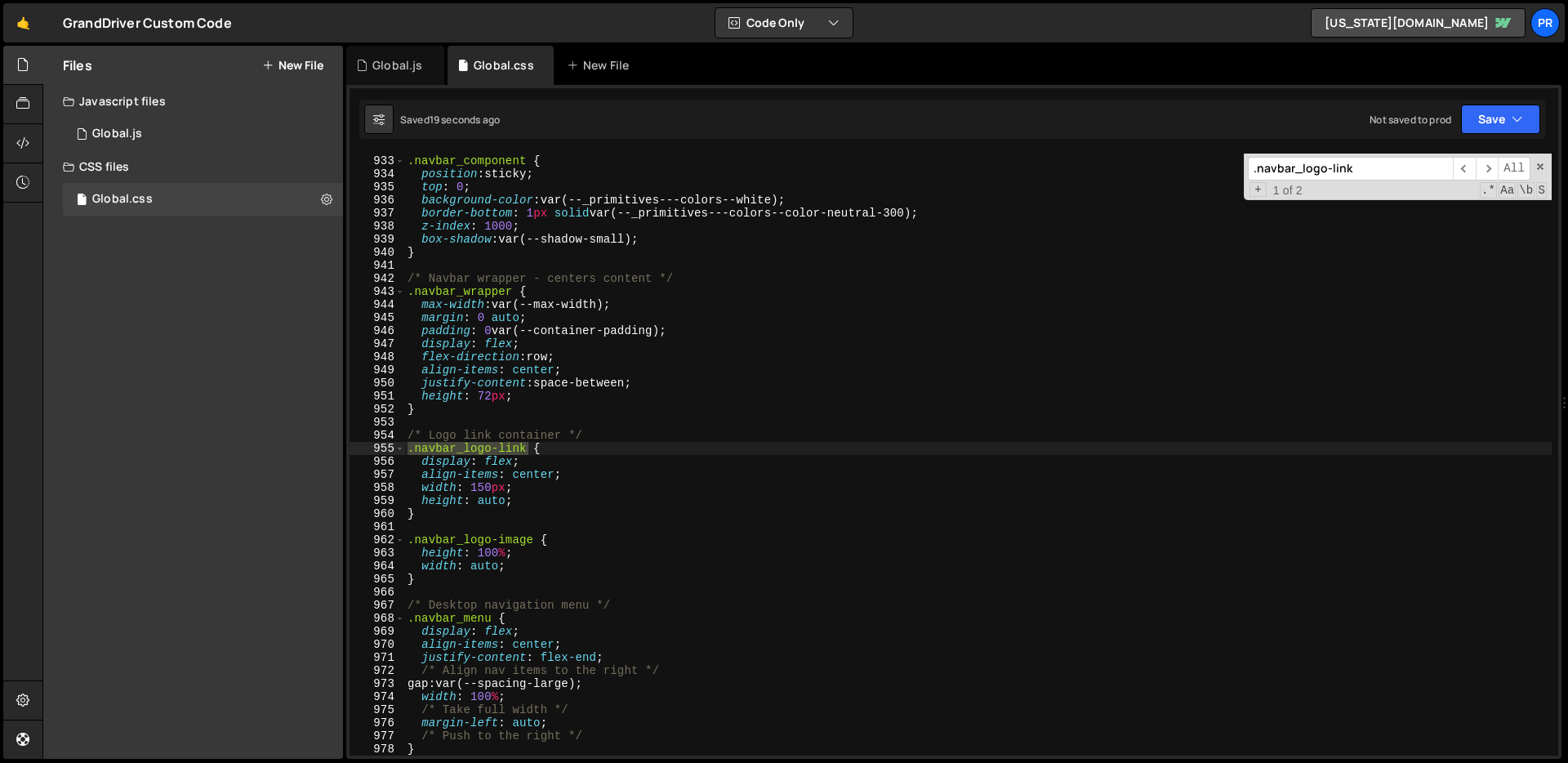
scroll to position [12177, 0]
type input ".navbar_logo-link"
click at [552, 515] on div "/* Navbar component - sticky positioning */ .navbar_component { position : stic…" at bounding box center [977, 456] width 1147 height 628
click at [561, 464] on div "/* Navbar component - sticky positioning */ .navbar_component { position : stic…" at bounding box center [977, 456] width 1147 height 628
type textarea "display: flex;"
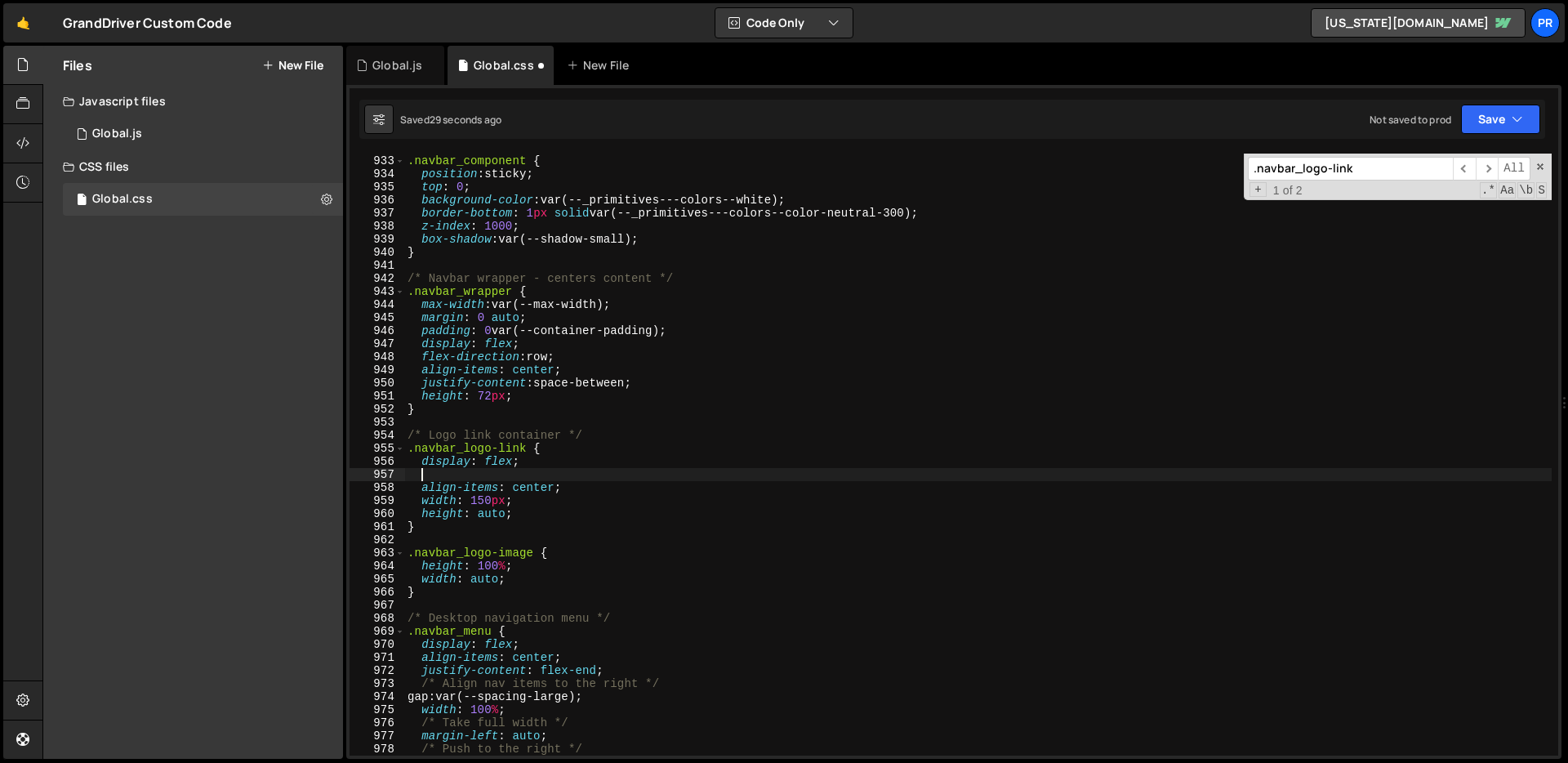
paste textarea
click at [440, 473] on div "/* Navbar component - sticky positioning */ .navbar_component { position : stic…" at bounding box center [977, 456] width 1147 height 628
click at [437, 474] on div "/* Navbar component - sticky positioning */ .navbar_component { position : stic…" at bounding box center [977, 456] width 1147 height 628
drag, startPoint x: 1498, startPoint y: 119, endPoint x: 1485, endPoint y: 153, distance: 36.4
click at [1498, 118] on button "Save" at bounding box center [1500, 118] width 80 height 29
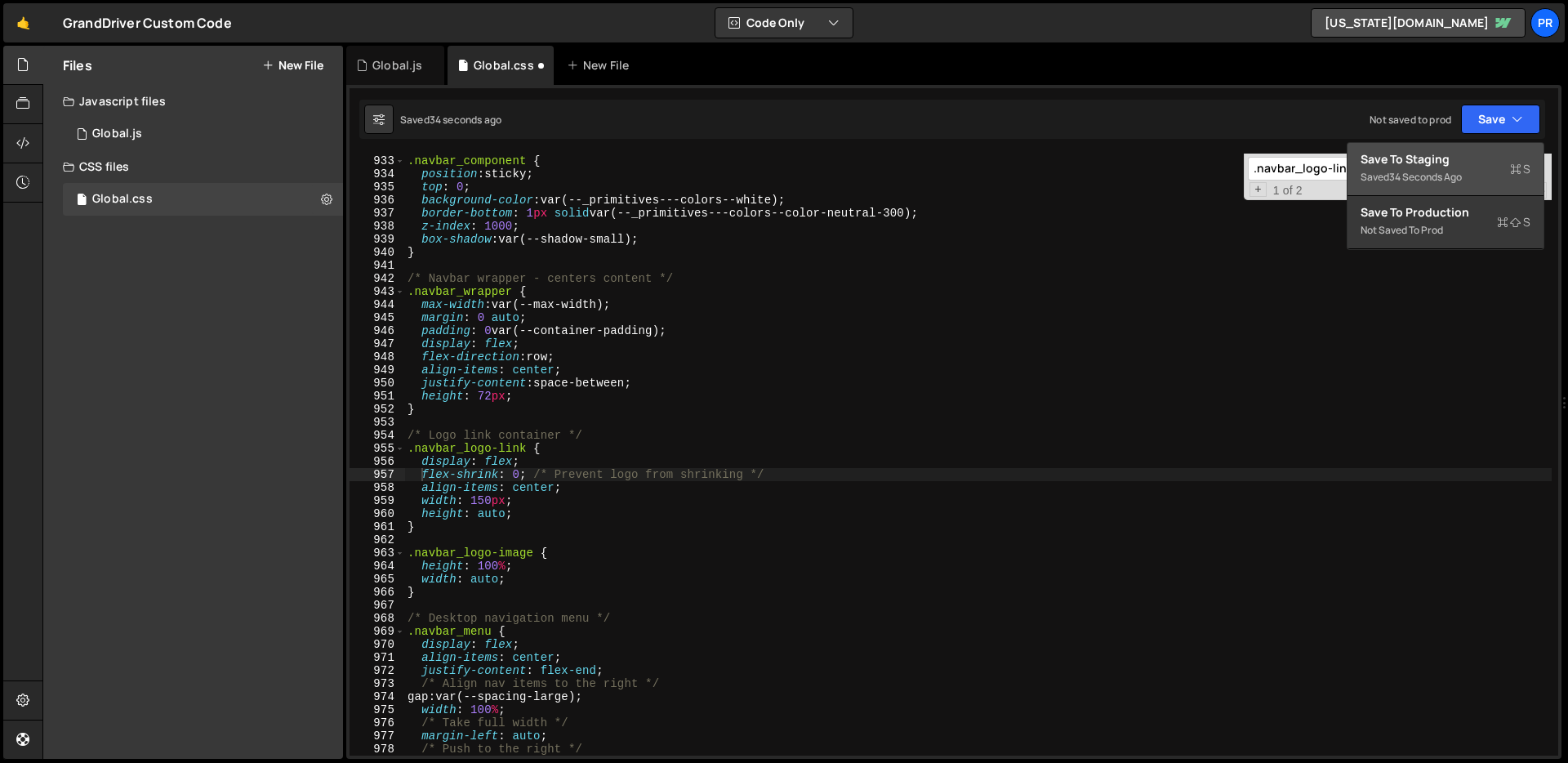
click at [1474, 162] on div "Save to Staging S" at bounding box center [1445, 159] width 170 height 17
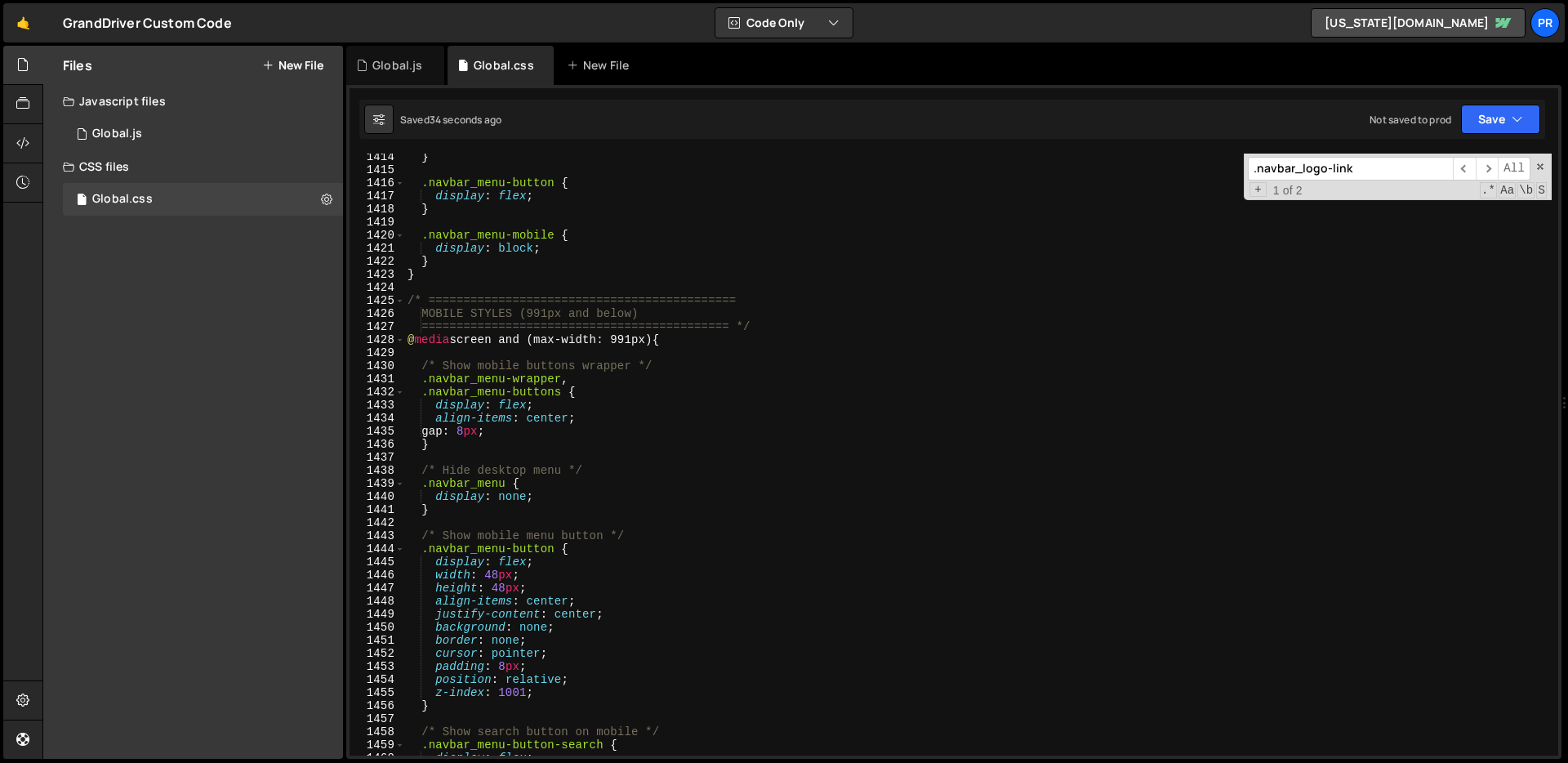
scroll to position [18459, 0]
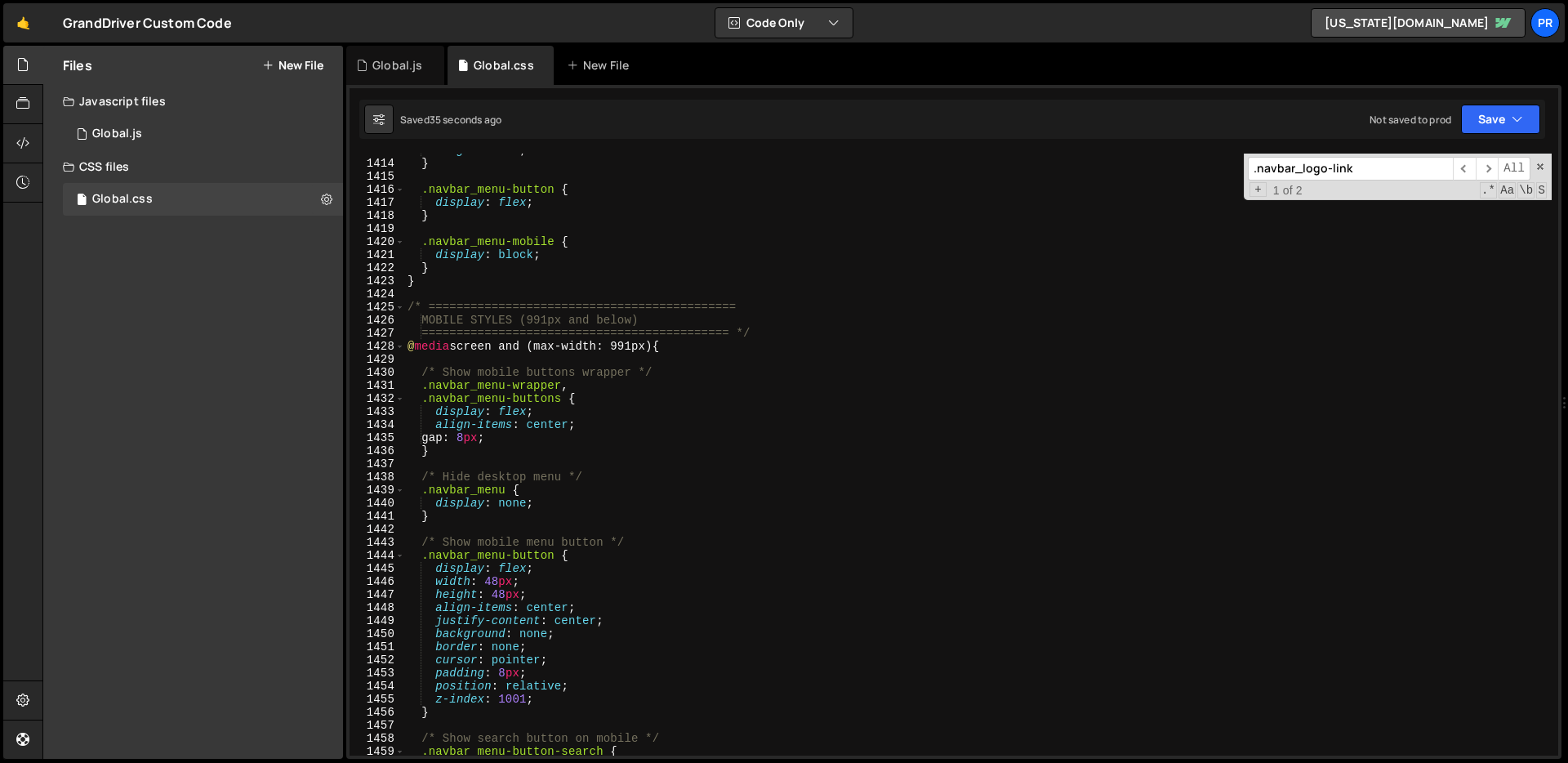
click at [574, 260] on div "height : auto ; } .navbar_menu-button { display : flex ; } .navbar_menu-mobile …" at bounding box center [977, 457] width 1147 height 628
click at [536, 185] on div "height : auto ; } .navbar_menu-button { display : flex ; } .navbar_menu-mobile …" at bounding box center [977, 457] width 1147 height 628
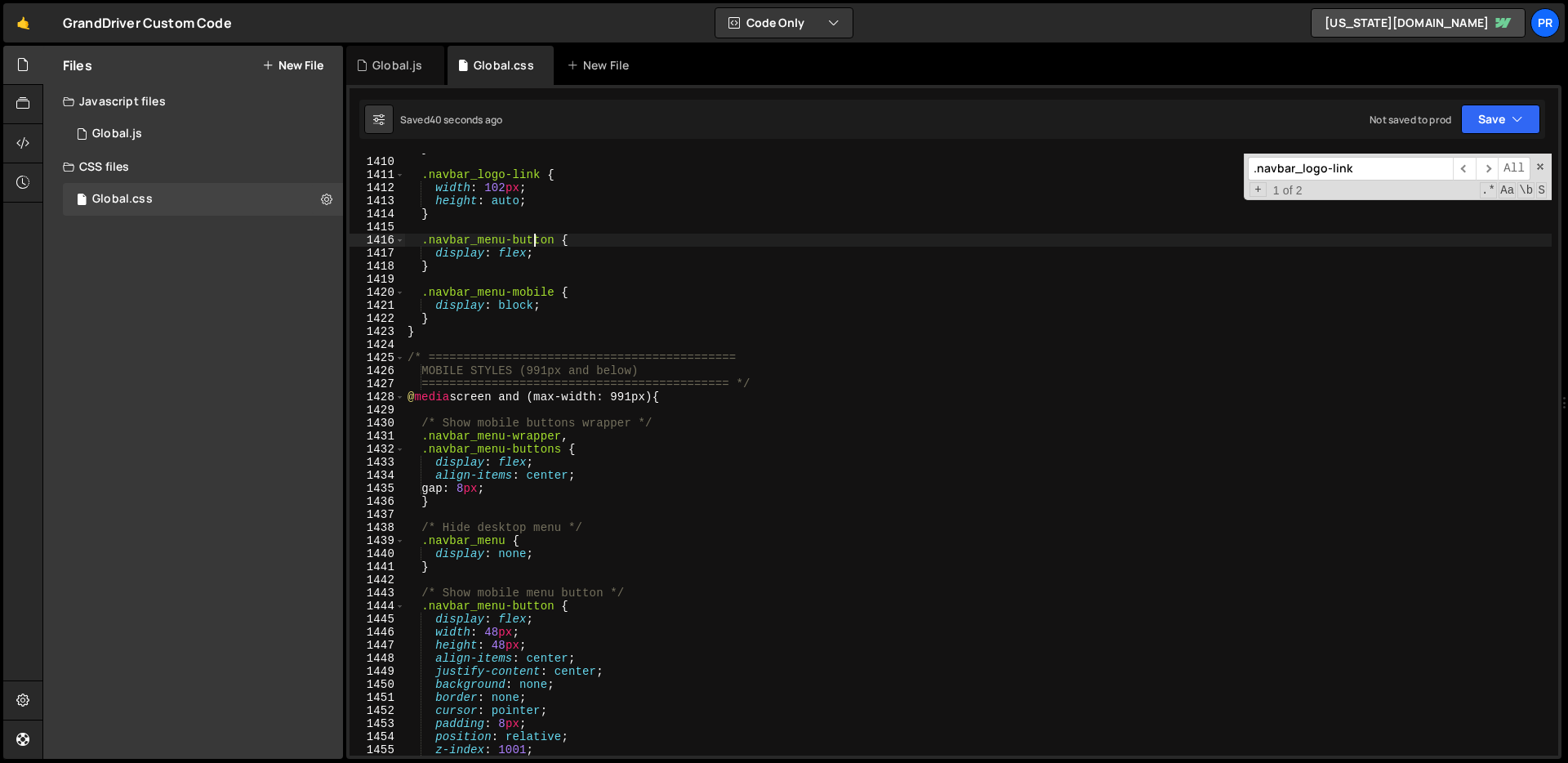
scroll to position [18395, 0]
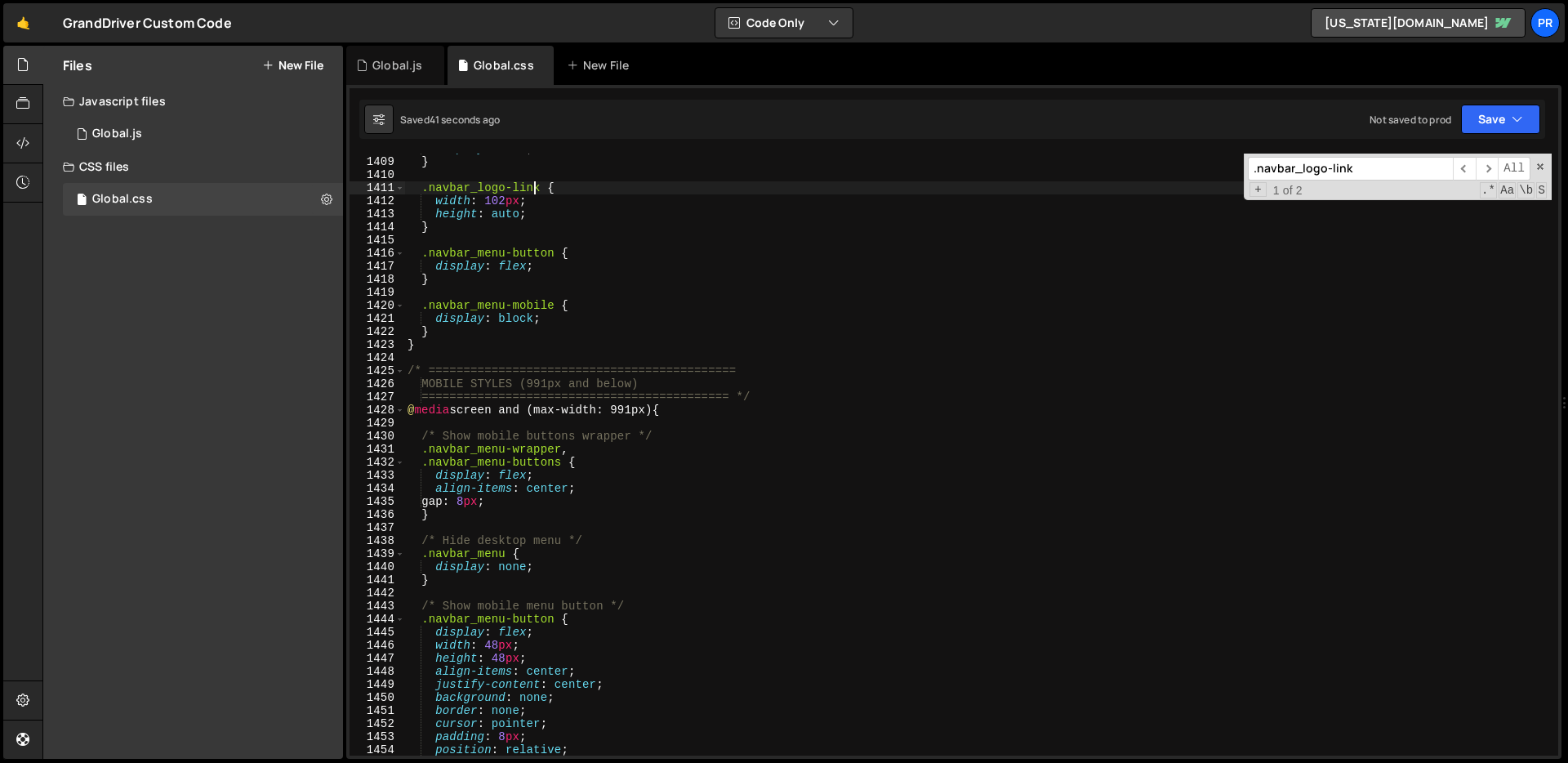
click at [537, 187] on div "display : none ; } .navbar_logo-link { width : 102 px ; height : auto ; } .navb…" at bounding box center [977, 456] width 1147 height 628
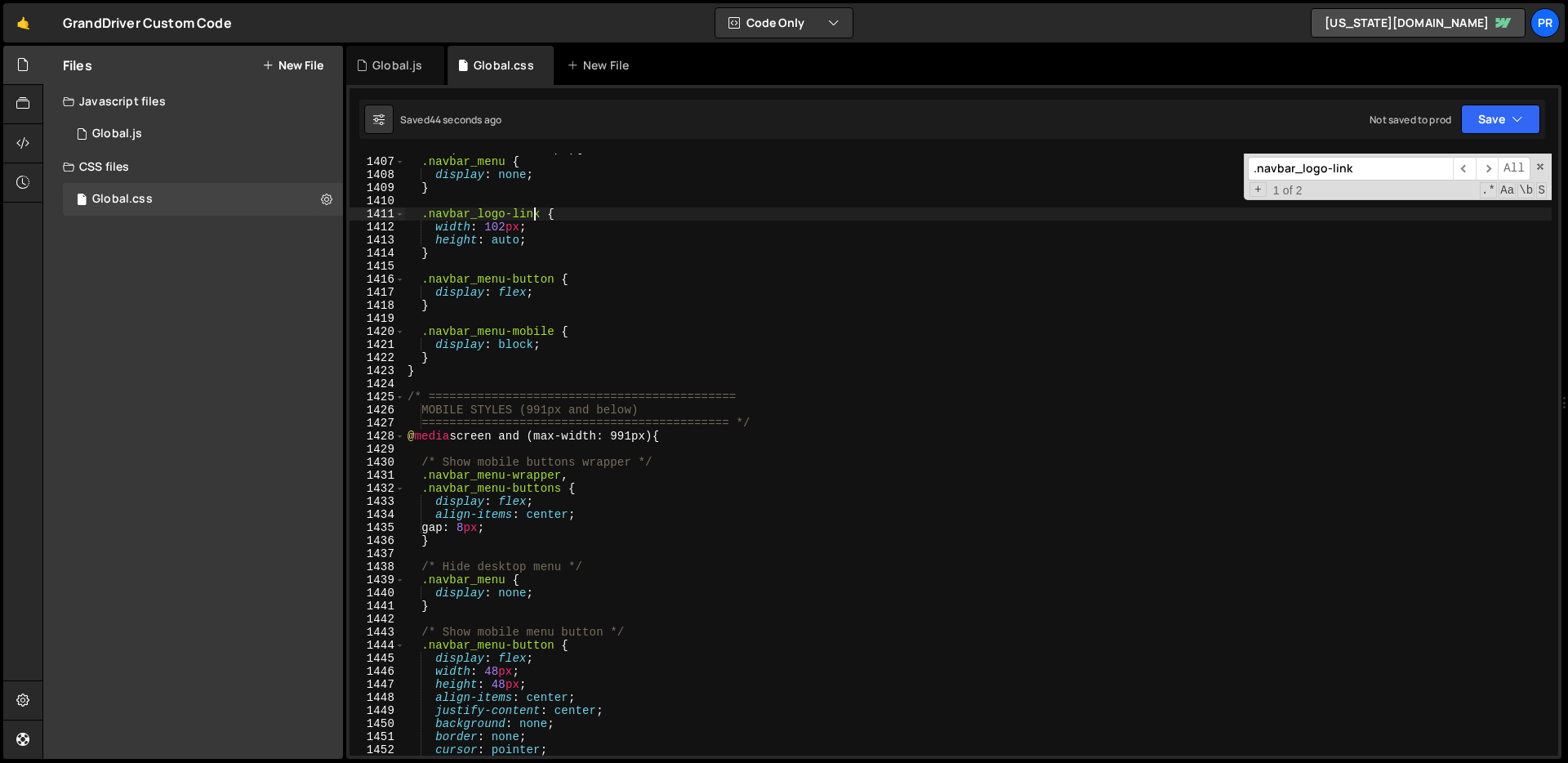
scroll to position [18368, 0]
click at [470, 220] on div "@ media (max-width: 991px) { .navbar_menu { display : none ; } .navbar_logo-lin…" at bounding box center [977, 456] width 1147 height 628
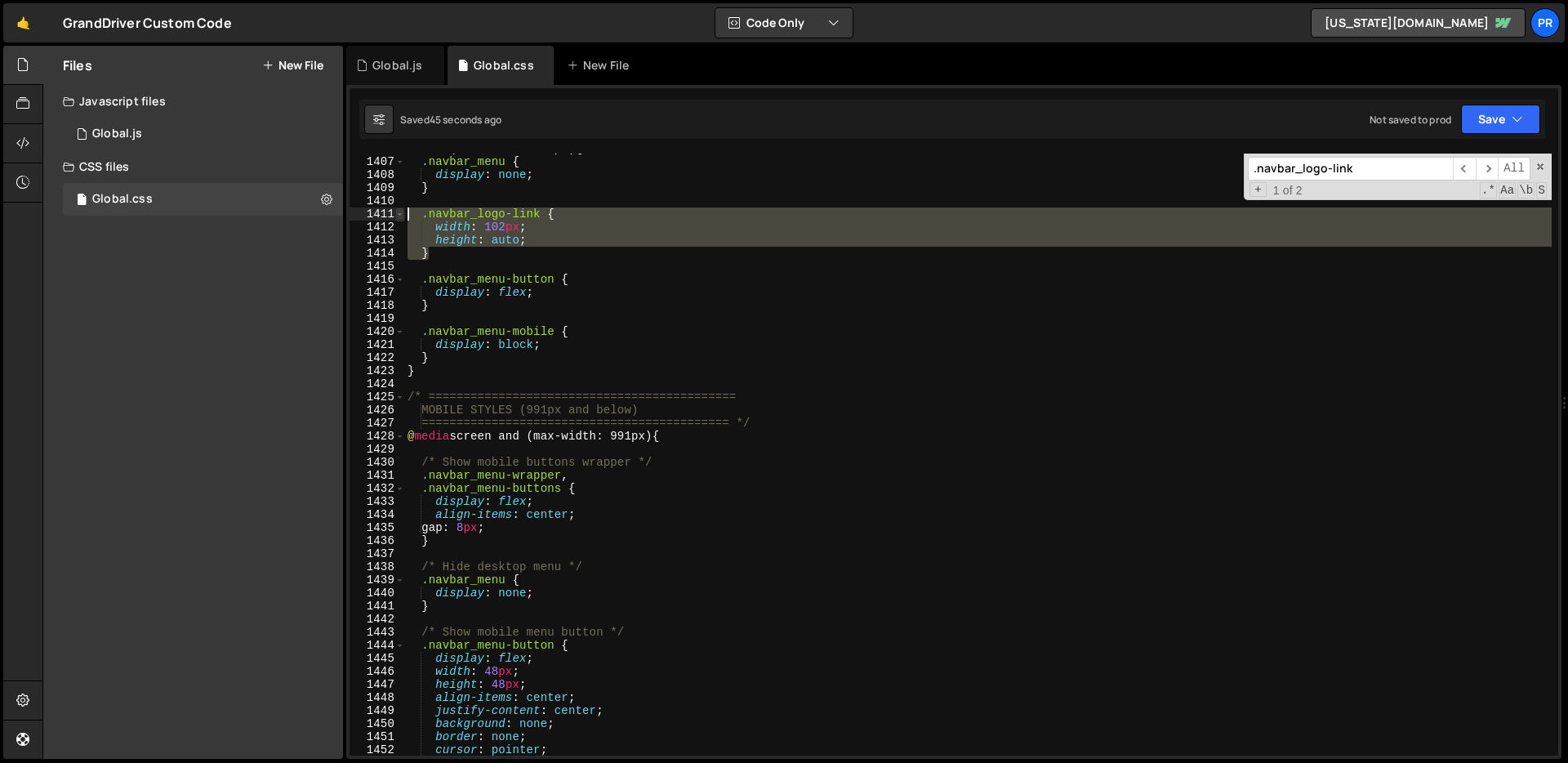
drag, startPoint x: 442, startPoint y: 257, endPoint x: 395, endPoint y: 216, distance: 62.4
click at [395, 216] on div "width: 102px; 1406 1407 1408 1409 1410 1411 1412 1413 1414 1415 1416 1417 1418 …" at bounding box center [953, 454] width 1209 height 601
type textarea ".navbar_logo-link { width: 102px;"
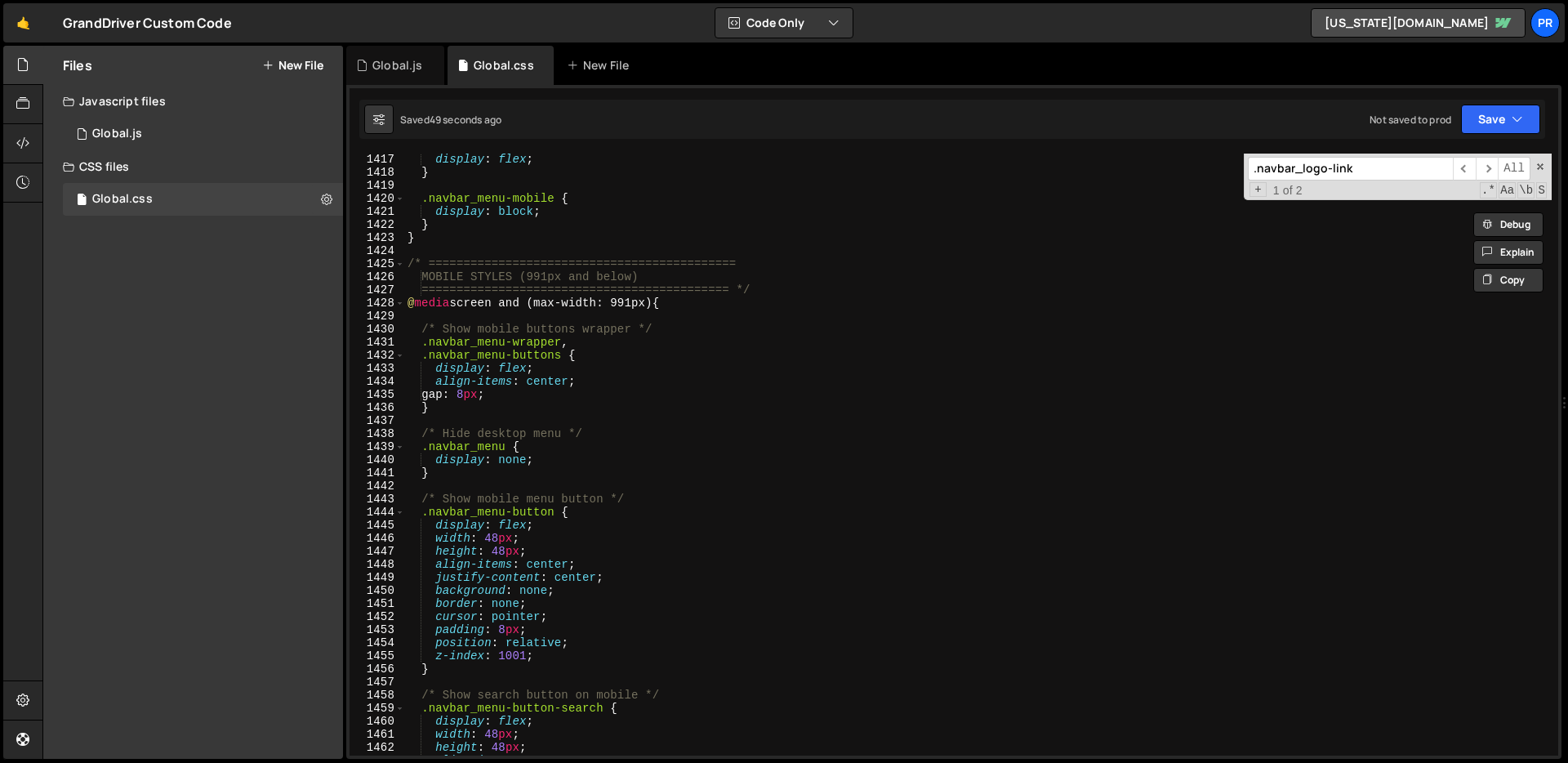
scroll to position [18496, 0]
click at [436, 321] on div ".navbar_menu-button { display : flex ; } .navbar_menu-mobile { display : block …" at bounding box center [977, 459] width 1147 height 628
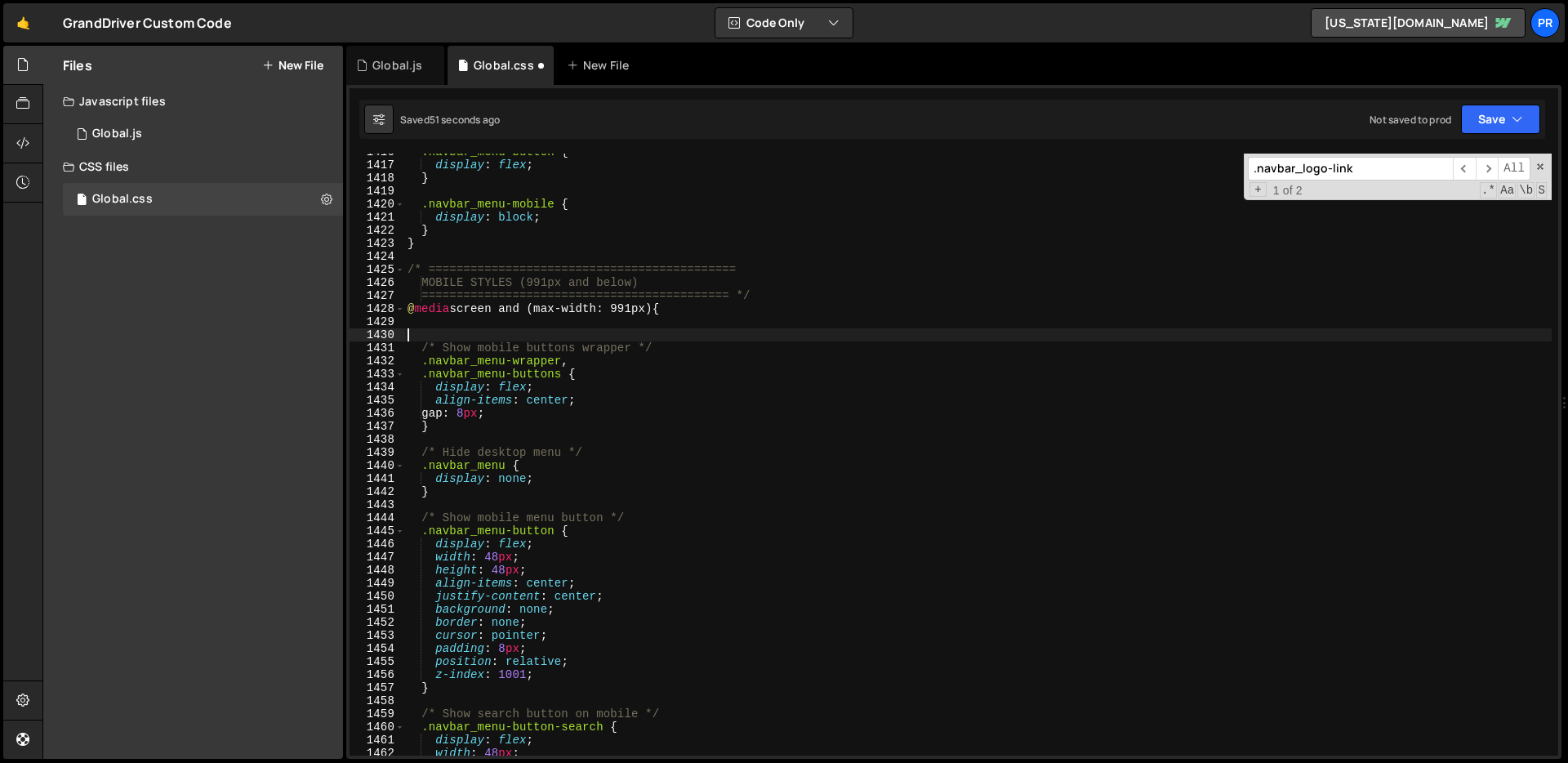
paste textarea "}"
type textarea "}"
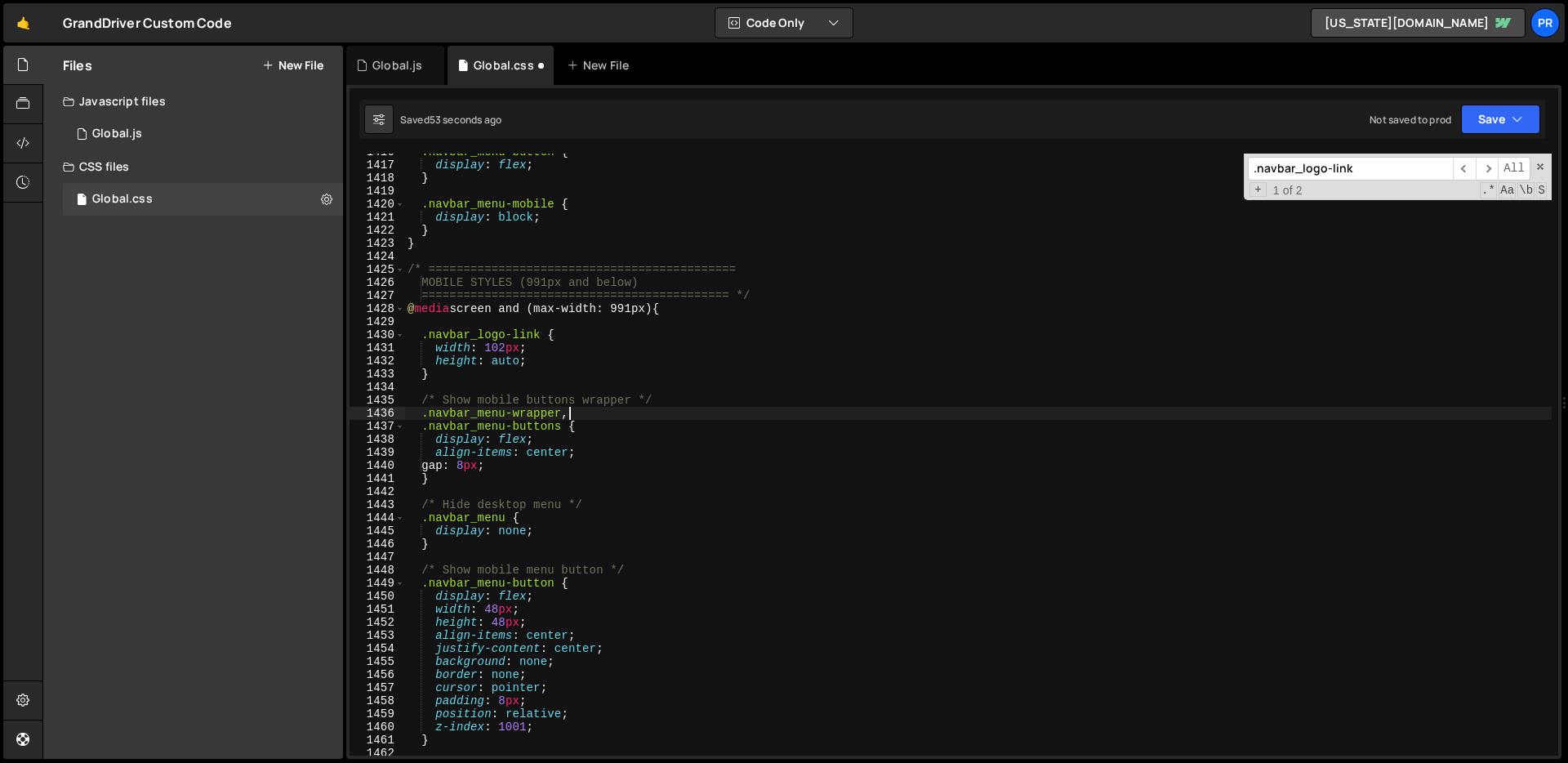
click at [764, 418] on div ".navbar_menu-button { display : flex ; } .navbar_menu-mobile { display : block …" at bounding box center [977, 459] width 1147 height 628
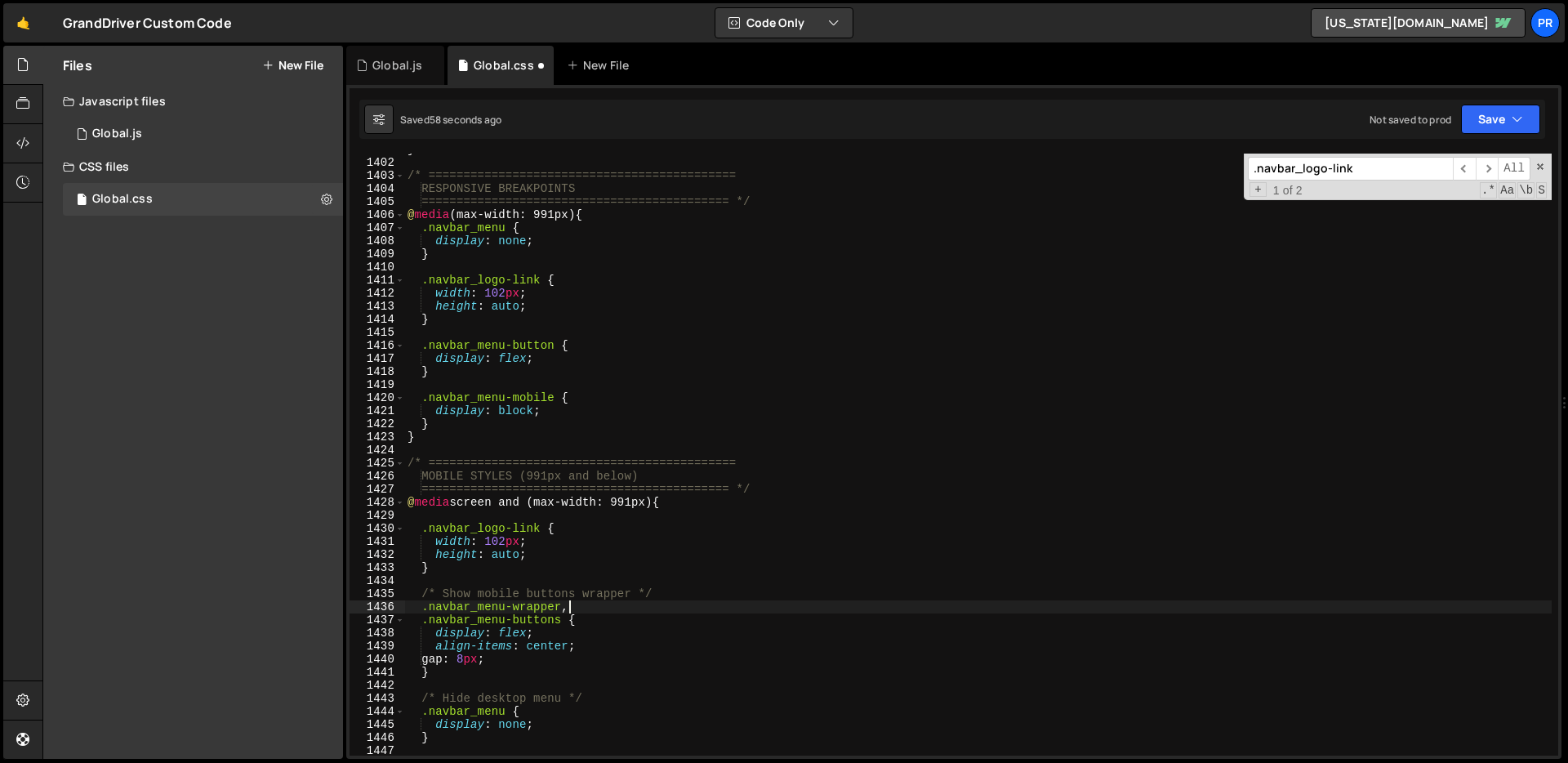
scroll to position [18252, 0]
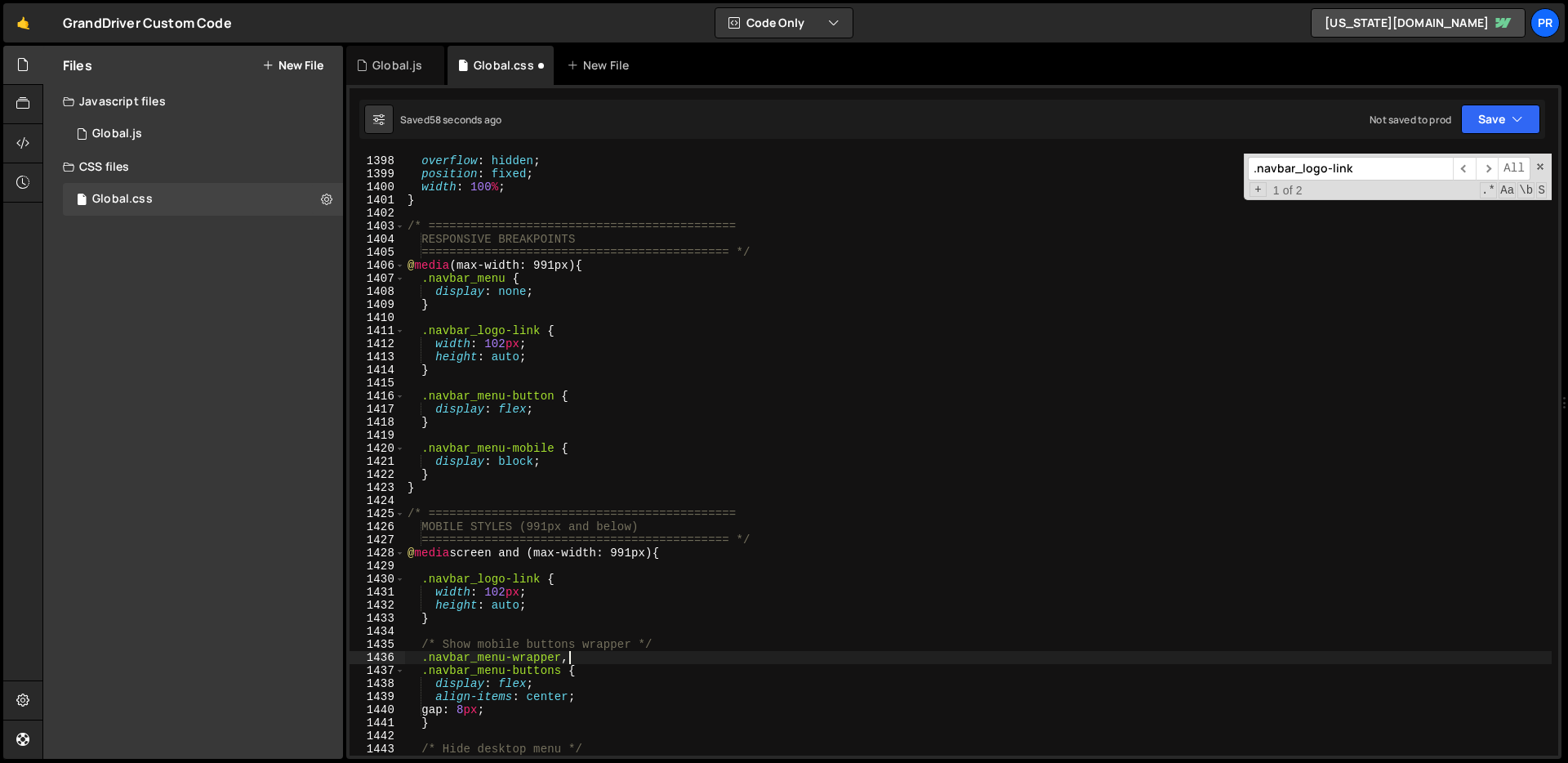
drag, startPoint x: 509, startPoint y: 483, endPoint x: 445, endPoint y: 485, distance: 64.0
click at [507, 483] on div "body .mobile-menu-open { overflow : hidden ; position : fixed ; width : 100 % ;…" at bounding box center [977, 456] width 1147 height 628
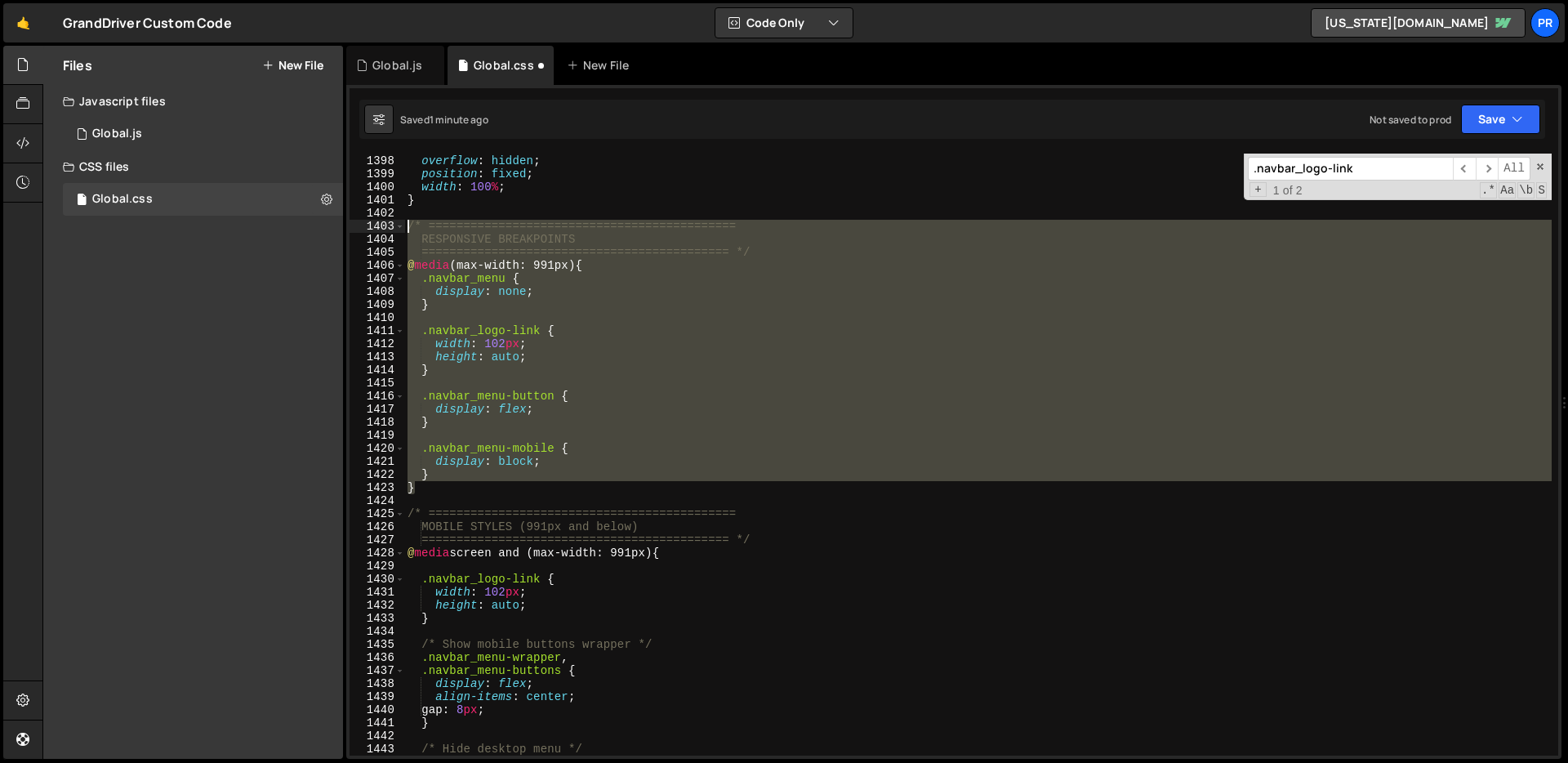
drag, startPoint x: 455, startPoint y: 490, endPoint x: 331, endPoint y: 223, distance: 294.4
click at [331, 223] on div "Files New File Javascript files 1 Global.js 0 CSS files Global.css 0 Copy share…" at bounding box center [804, 402] width 1525 height 713
type textarea "/* ============================================ RESPONSIVE BREAKPOINTS"
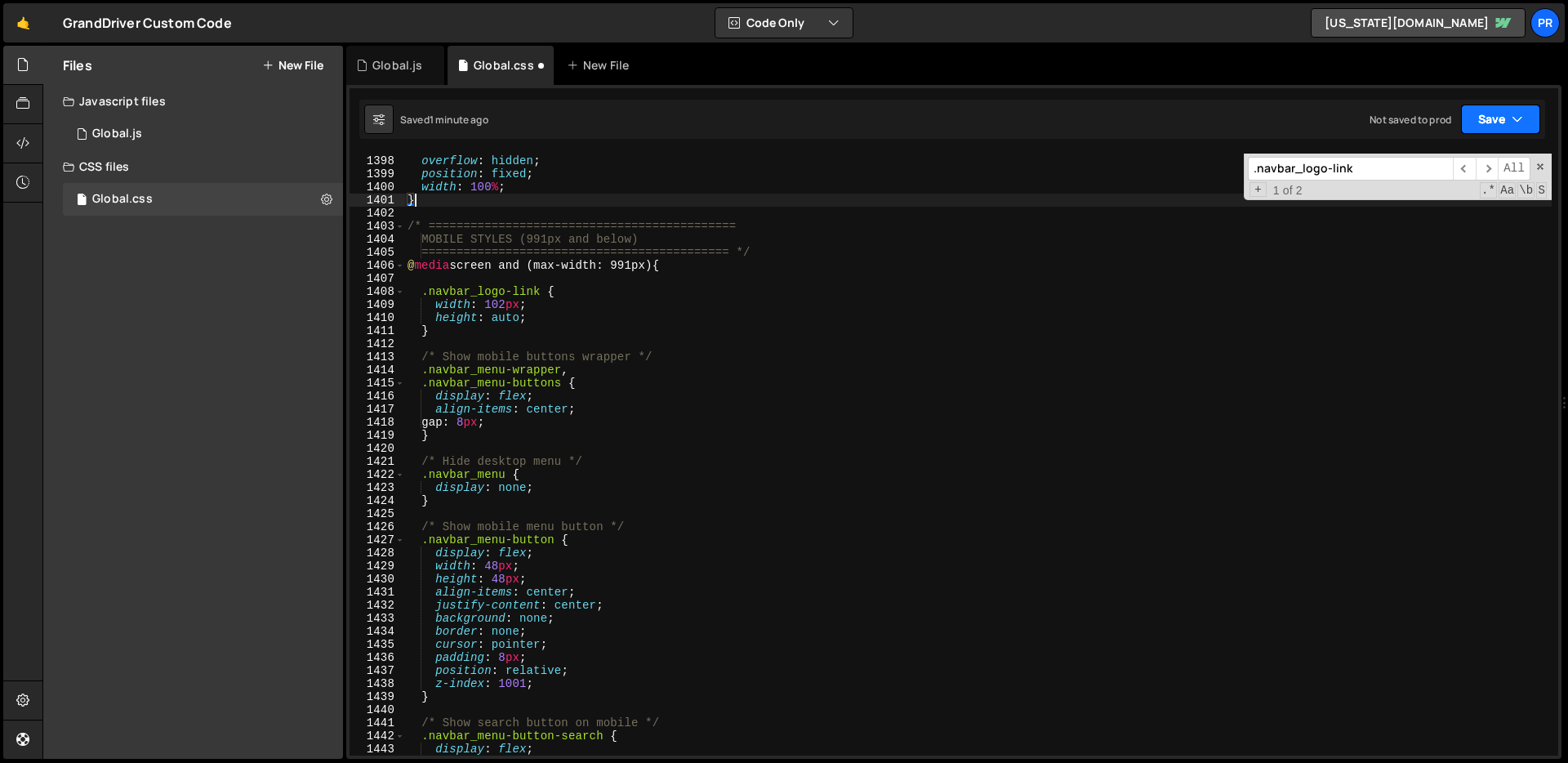
type textarea "}"
click at [1495, 117] on button "Save" at bounding box center [1500, 118] width 80 height 29
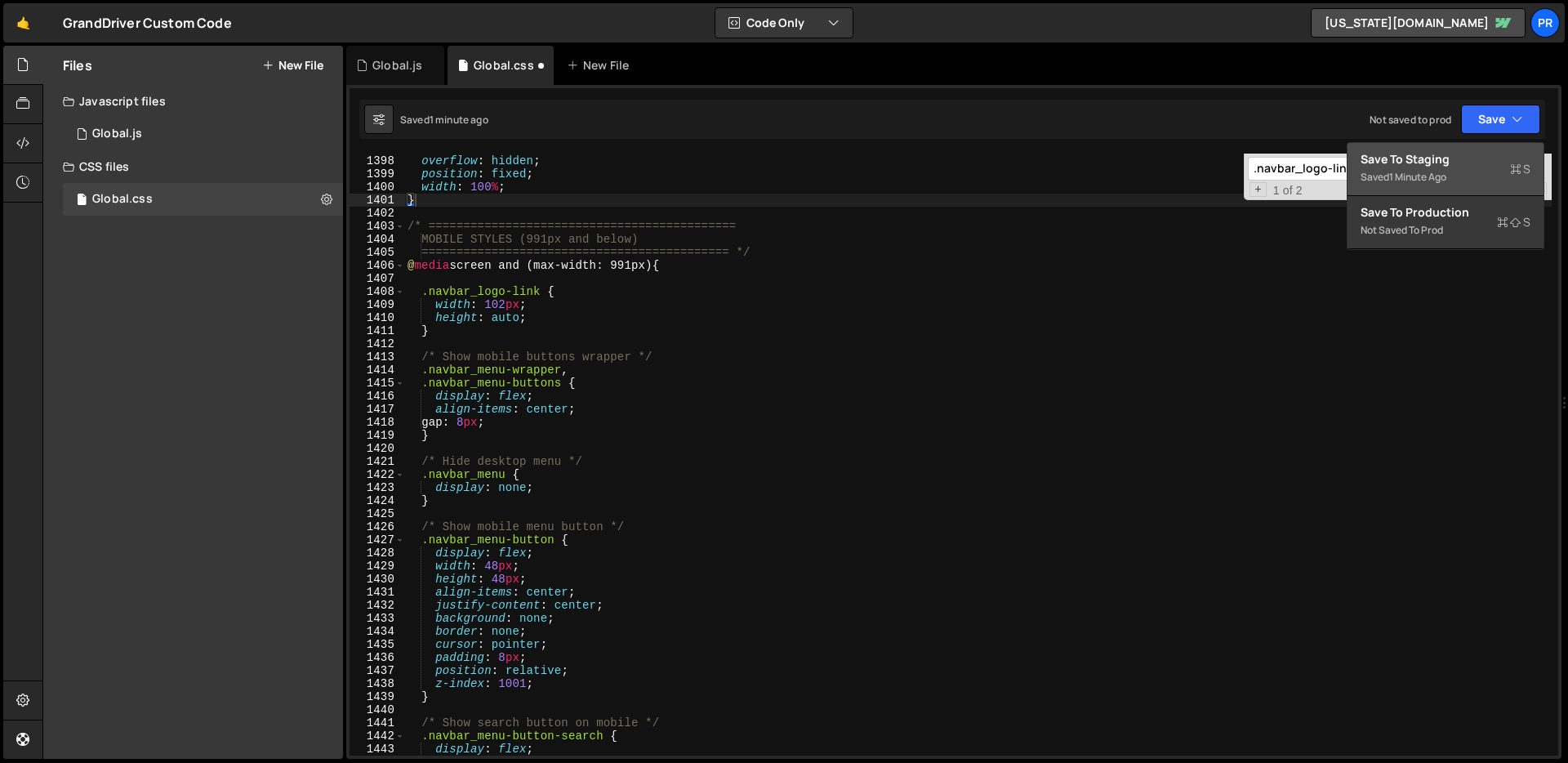
click at [1451, 162] on div "Save to Staging S" at bounding box center [1445, 159] width 170 height 17
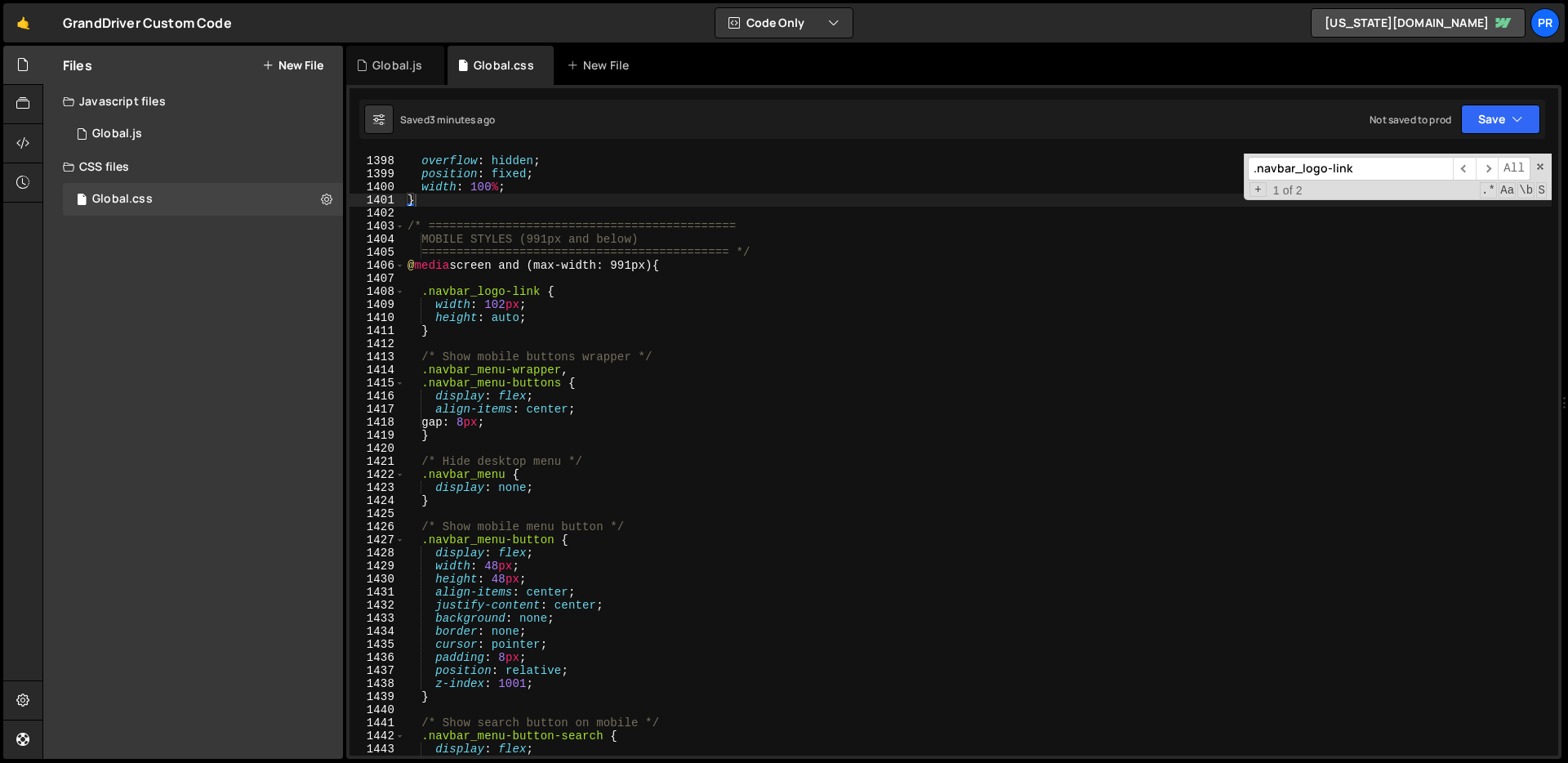
click at [600, 340] on div "body .mobile-menu-open { overflow : hidden ; position : fixed ; width : 100 % ;…" at bounding box center [977, 456] width 1147 height 628
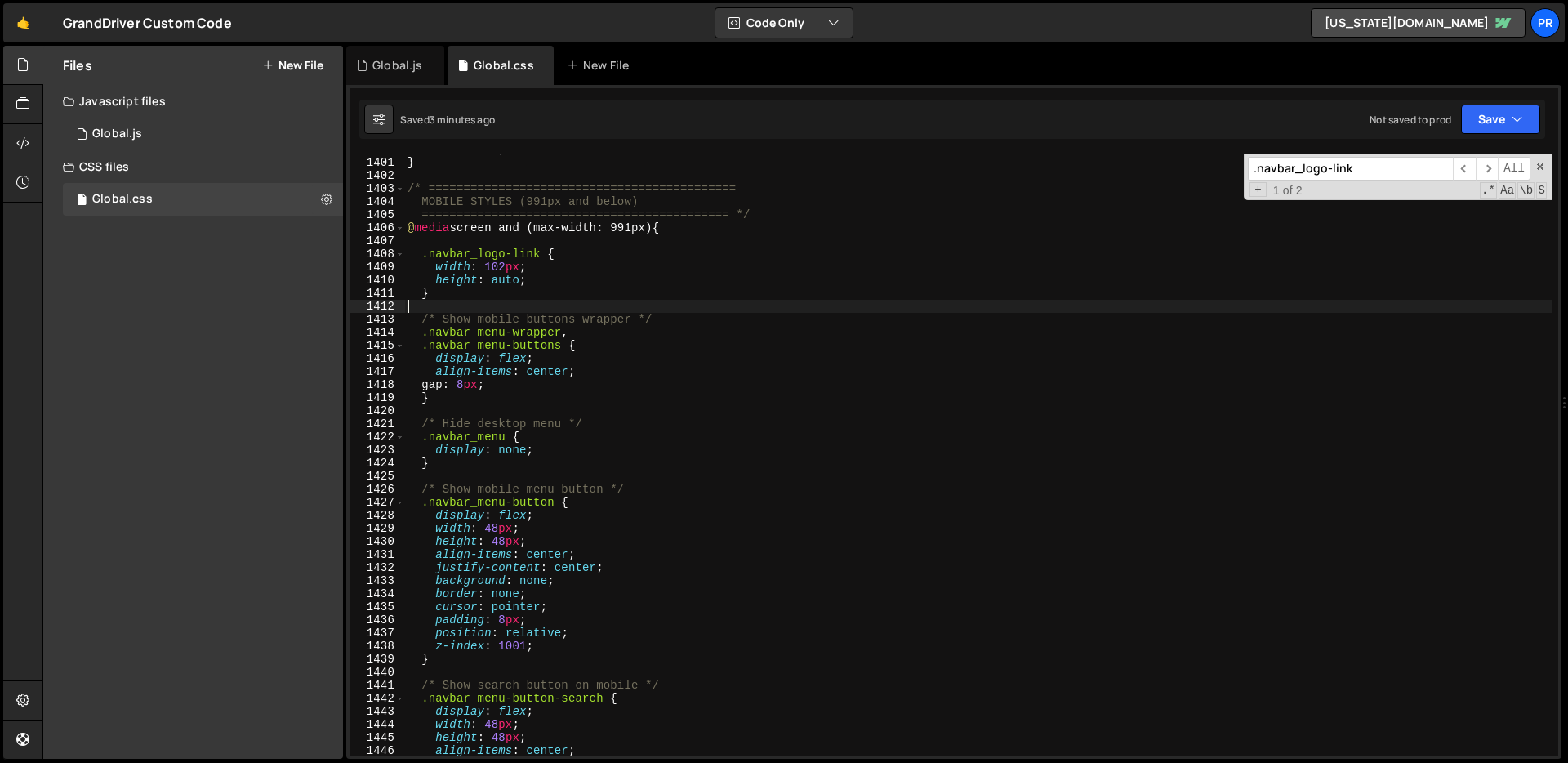
scroll to position [18334, 0]
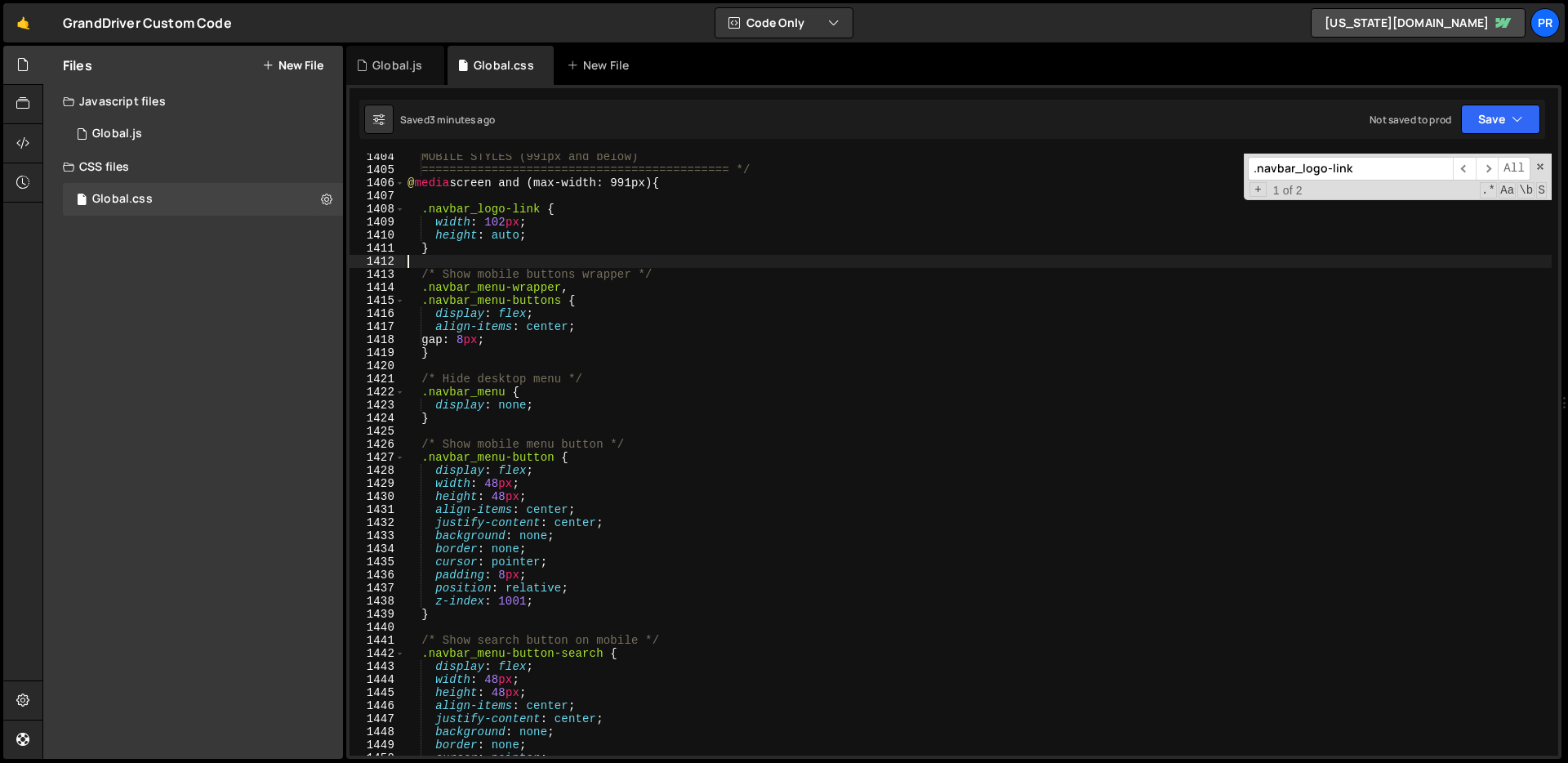
click at [604, 209] on div "MOBILE STYLES (991px and below) ============================================ */…" at bounding box center [977, 464] width 1147 height 628
click at [495, 252] on div "MOBILE STYLES (991px and below) ============================================ */…" at bounding box center [977, 464] width 1147 height 628
click at [581, 286] on div "MOBILE STYLES (991px and below) ============================================ */…" at bounding box center [977, 464] width 1147 height 628
click at [468, 247] on div "MOBILE STYLES (991px and below) ============================================ */…" at bounding box center [977, 464] width 1147 height 628
type textarea "}"
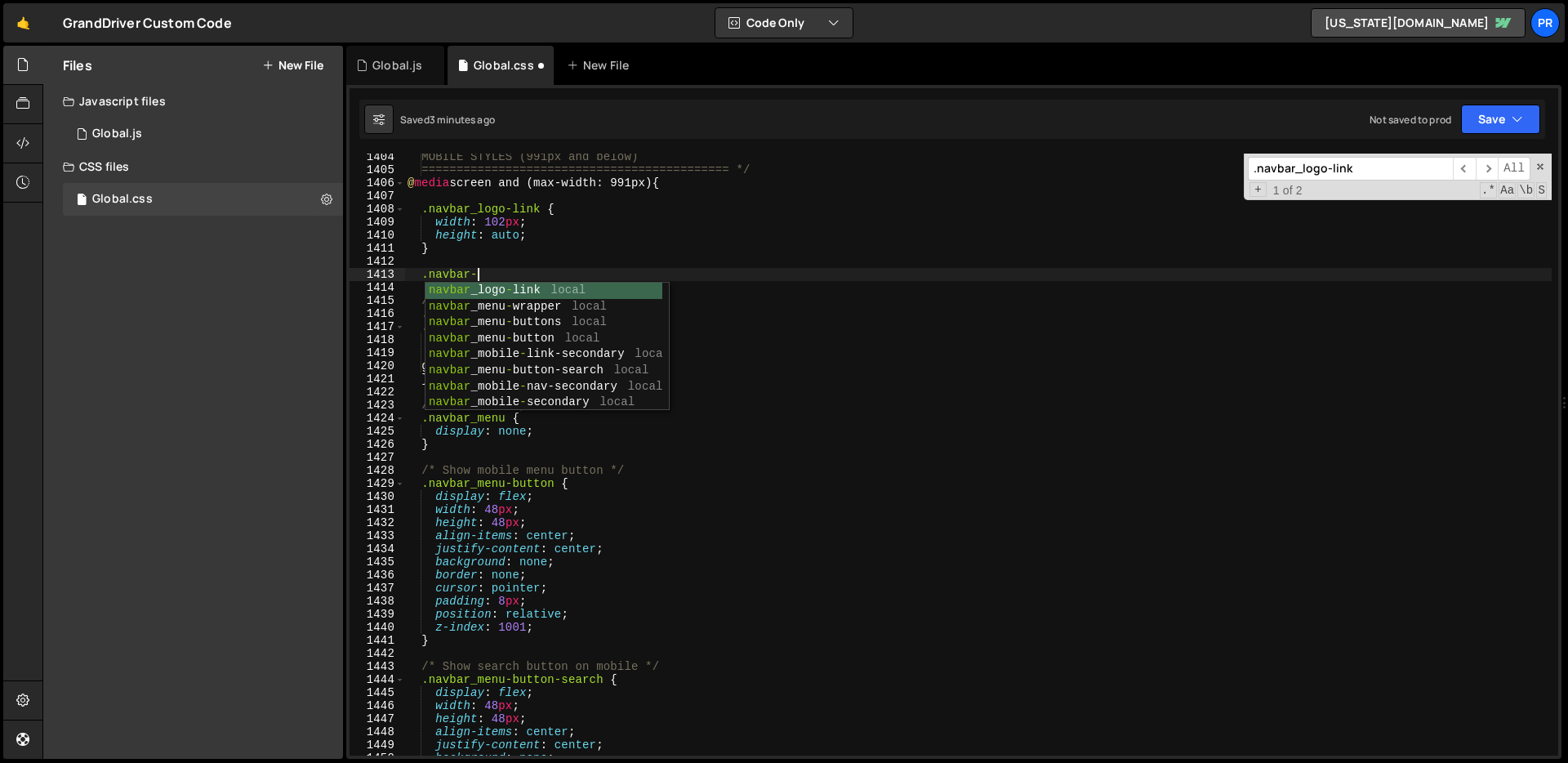
scroll to position [0, 4]
type textarea ".navbar_menu-wrapper"
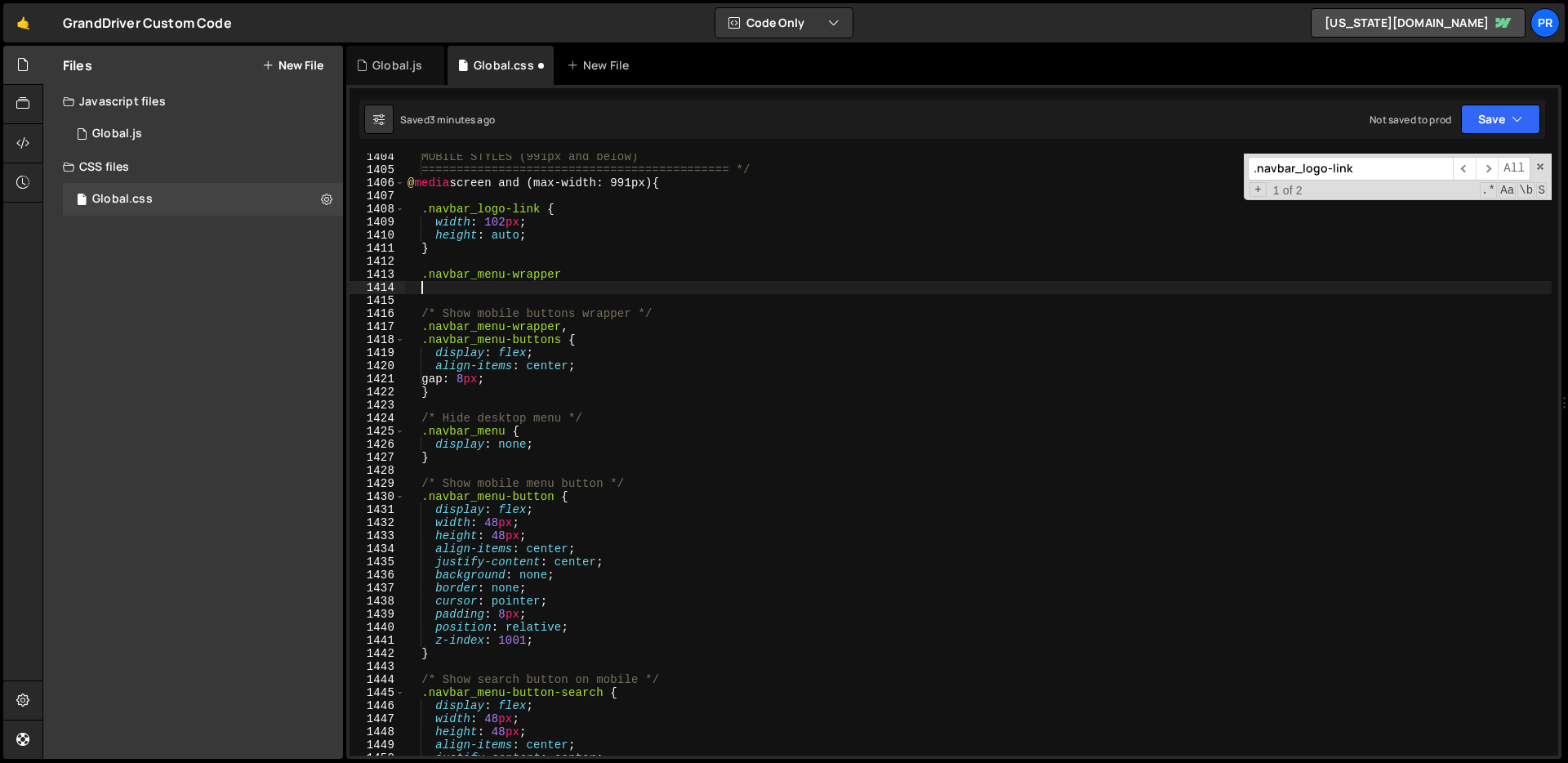
scroll to position [0, 0]
type textarea "{"
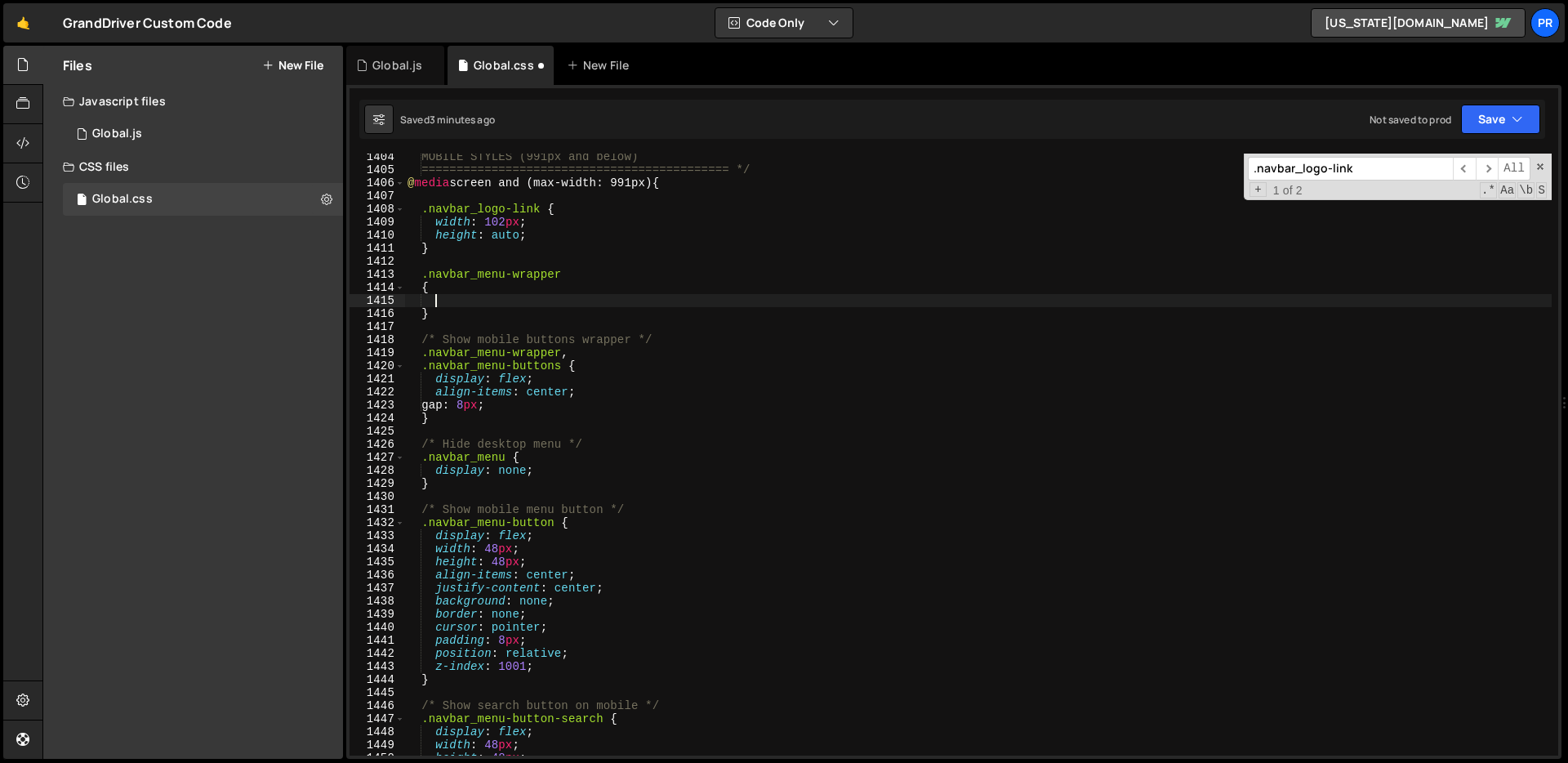
paste textarea "padding: 0 var(--container-padding);"
type textarea "padding: 0 var(--container-padding);"
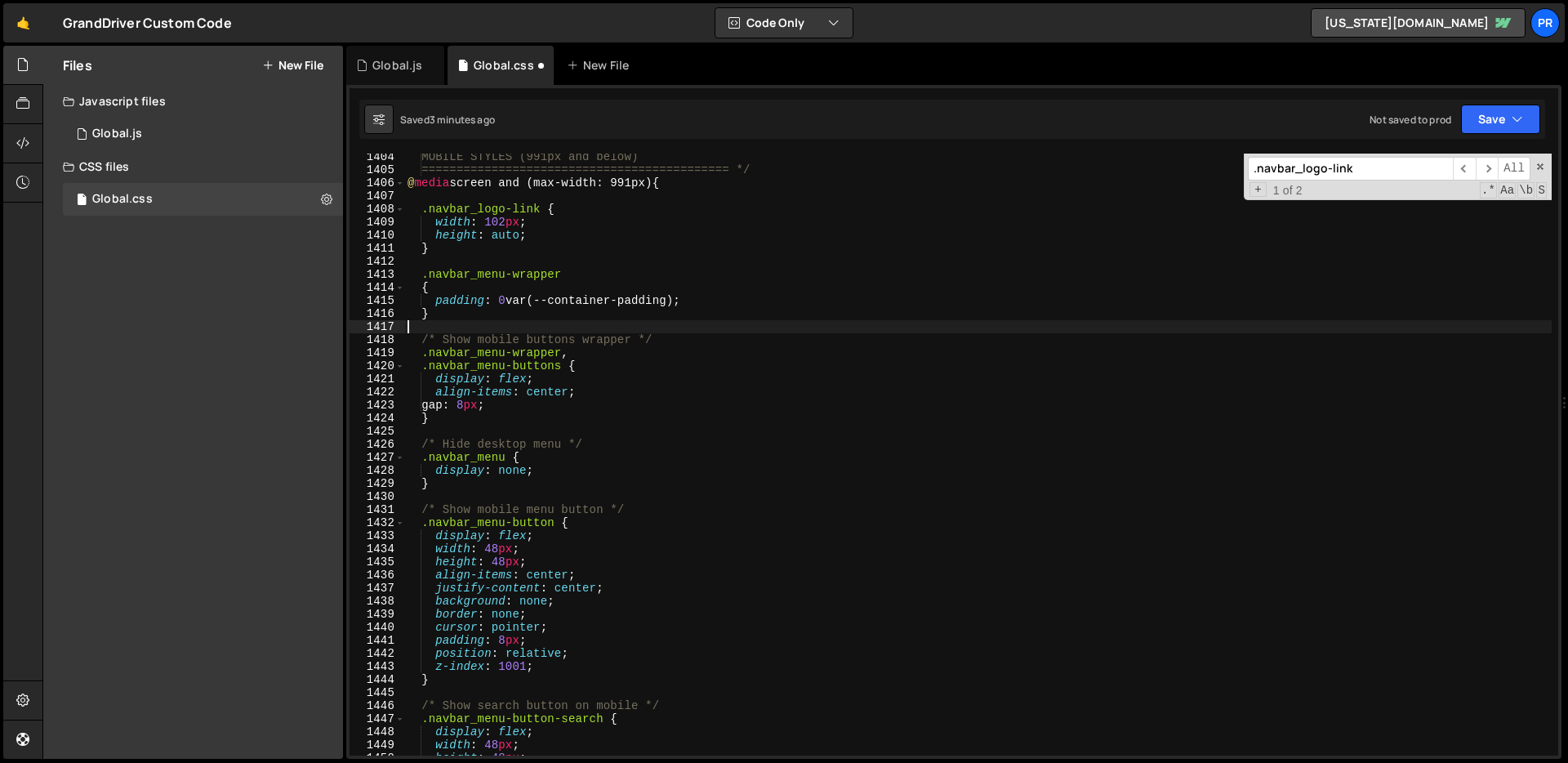
click at [797, 324] on div "MOBILE STYLES (991px and below) ============================================ */…" at bounding box center [977, 464] width 1147 height 628
click at [567, 275] on div "MOBILE STYLES (991px and below) ============================================ */…" at bounding box center [977, 464] width 1147 height 628
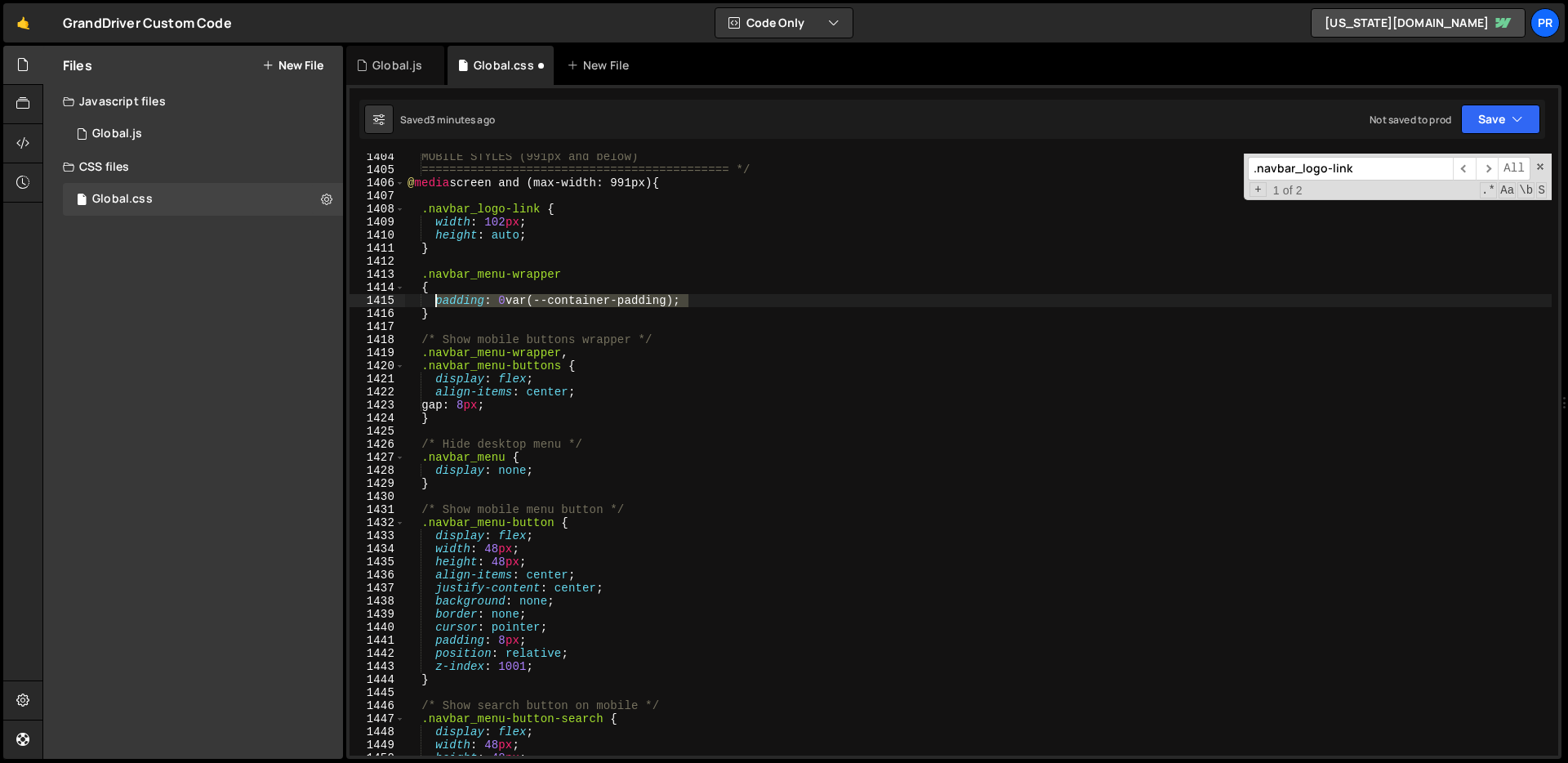
drag, startPoint x: 713, startPoint y: 303, endPoint x: 436, endPoint y: 302, distance: 277.0
click at [436, 302] on div "MOBILE STYLES (991px and below) ============================================ */…" at bounding box center [977, 464] width 1147 height 628
type textarea "padding: 0 var(--container-padding);"
click at [1406, 163] on input ".navbar_logo-link" at bounding box center [1349, 168] width 205 height 24
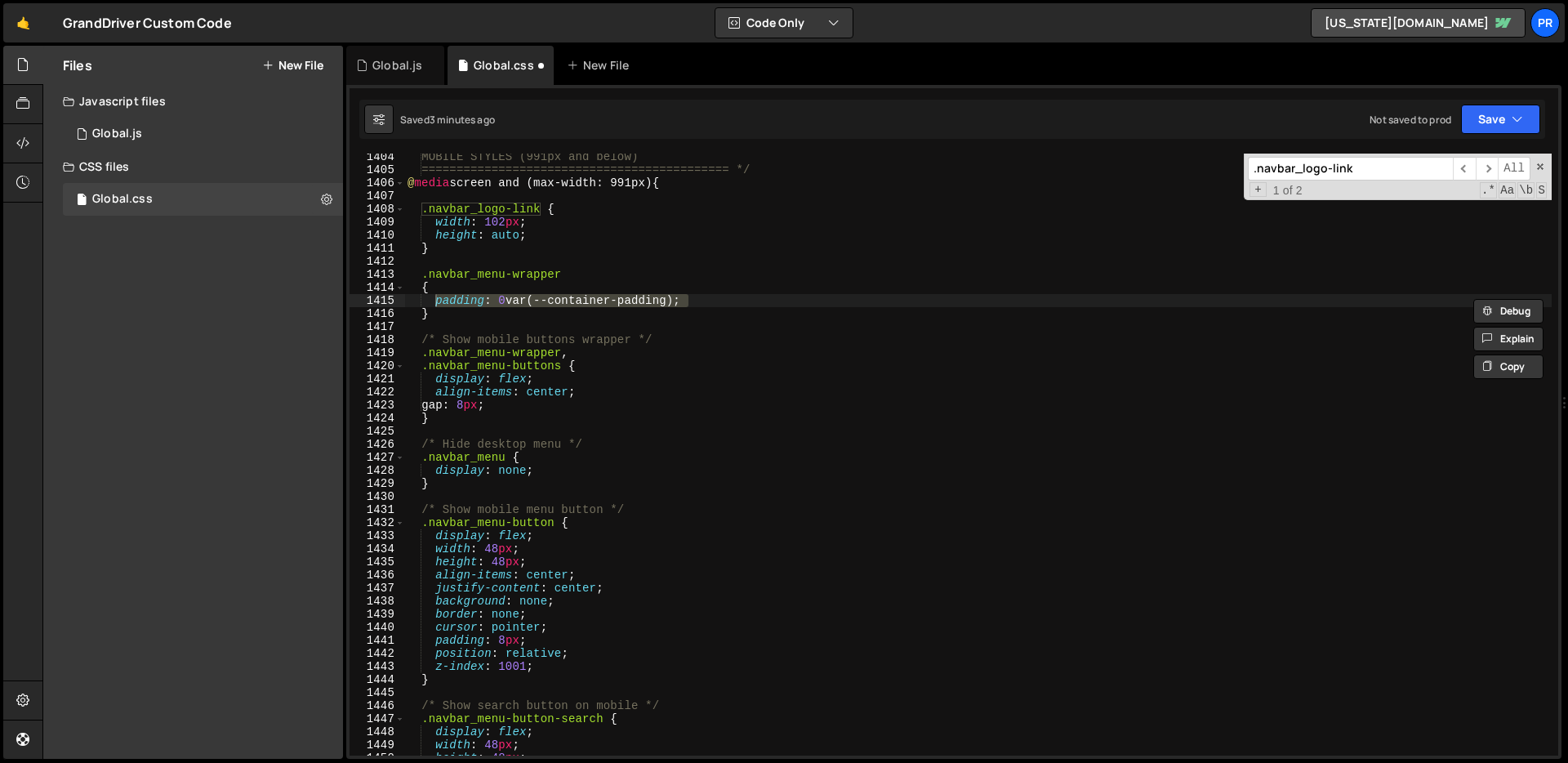
click at [1406, 163] on input ".navbar_logo-link" at bounding box center [1349, 168] width 205 height 24
paste input "padding: 0 var(--container-padding);"
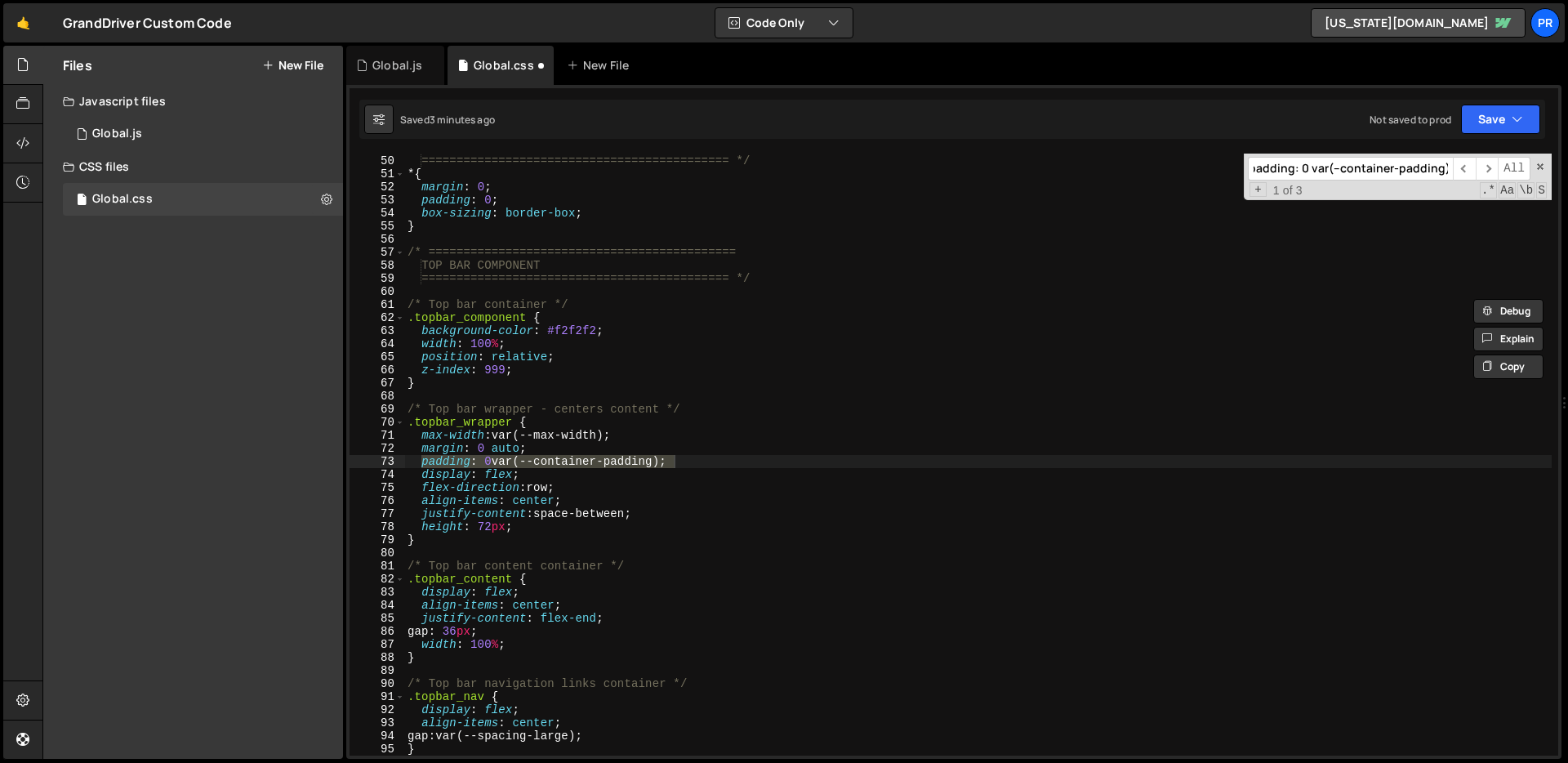
scroll to position [640, 0]
type input "padding: 0 var(--container-padding);"
click at [720, 459] on div "GLOBAL RESET ============================================ */ * { margin : 0 ; p…" at bounding box center [977, 454] width 1147 height 601
click at [720, 459] on div "GLOBAL RESET ============================================ */ * { margin : 0 ; p…" at bounding box center [977, 456] width 1147 height 628
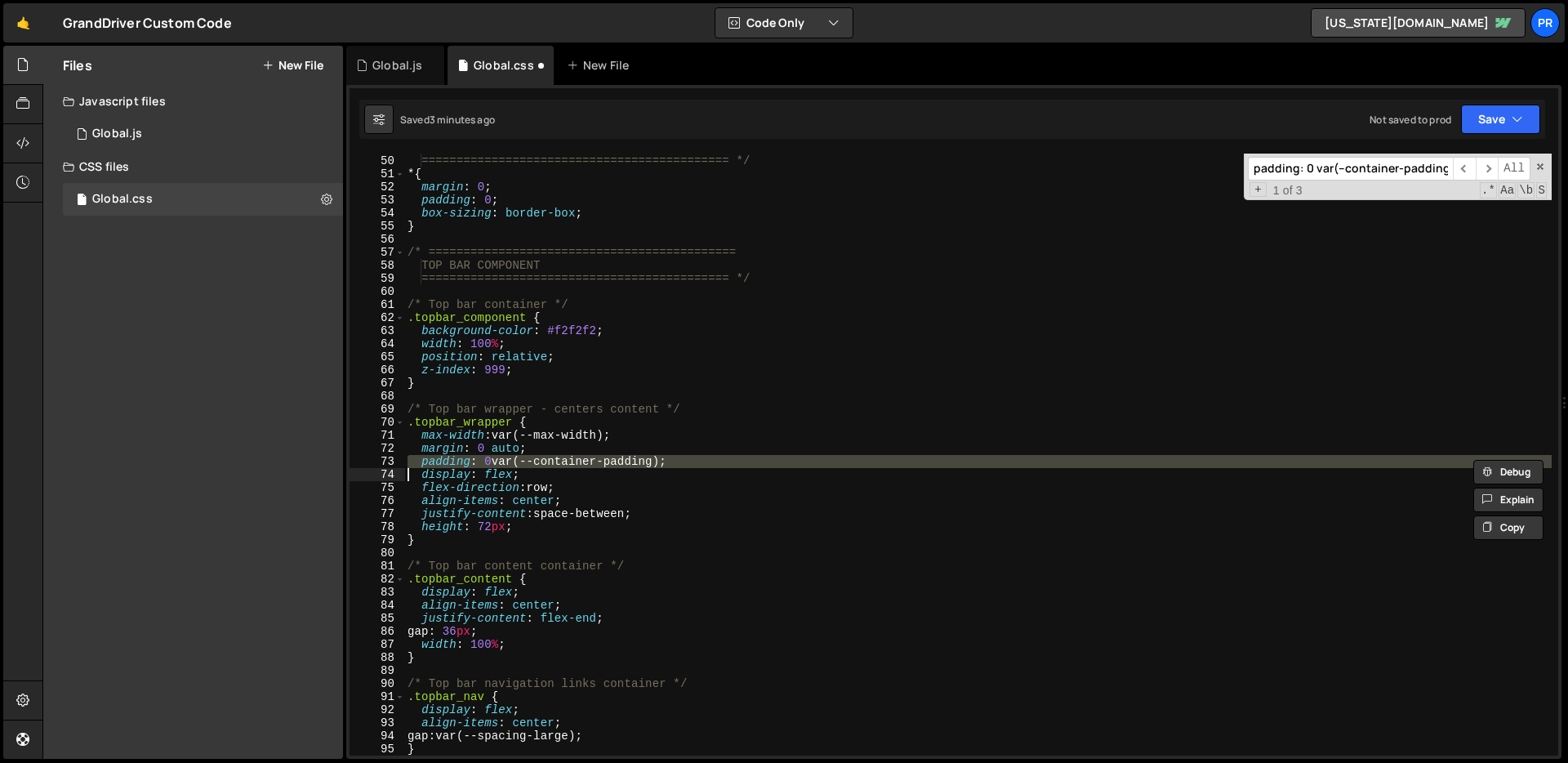
click at [720, 459] on div "GLOBAL RESET ============================================ */ * { margin : 0 ; p…" at bounding box center [977, 456] width 1147 height 628
click at [1484, 172] on span "​" at bounding box center [1487, 168] width 23 height 24
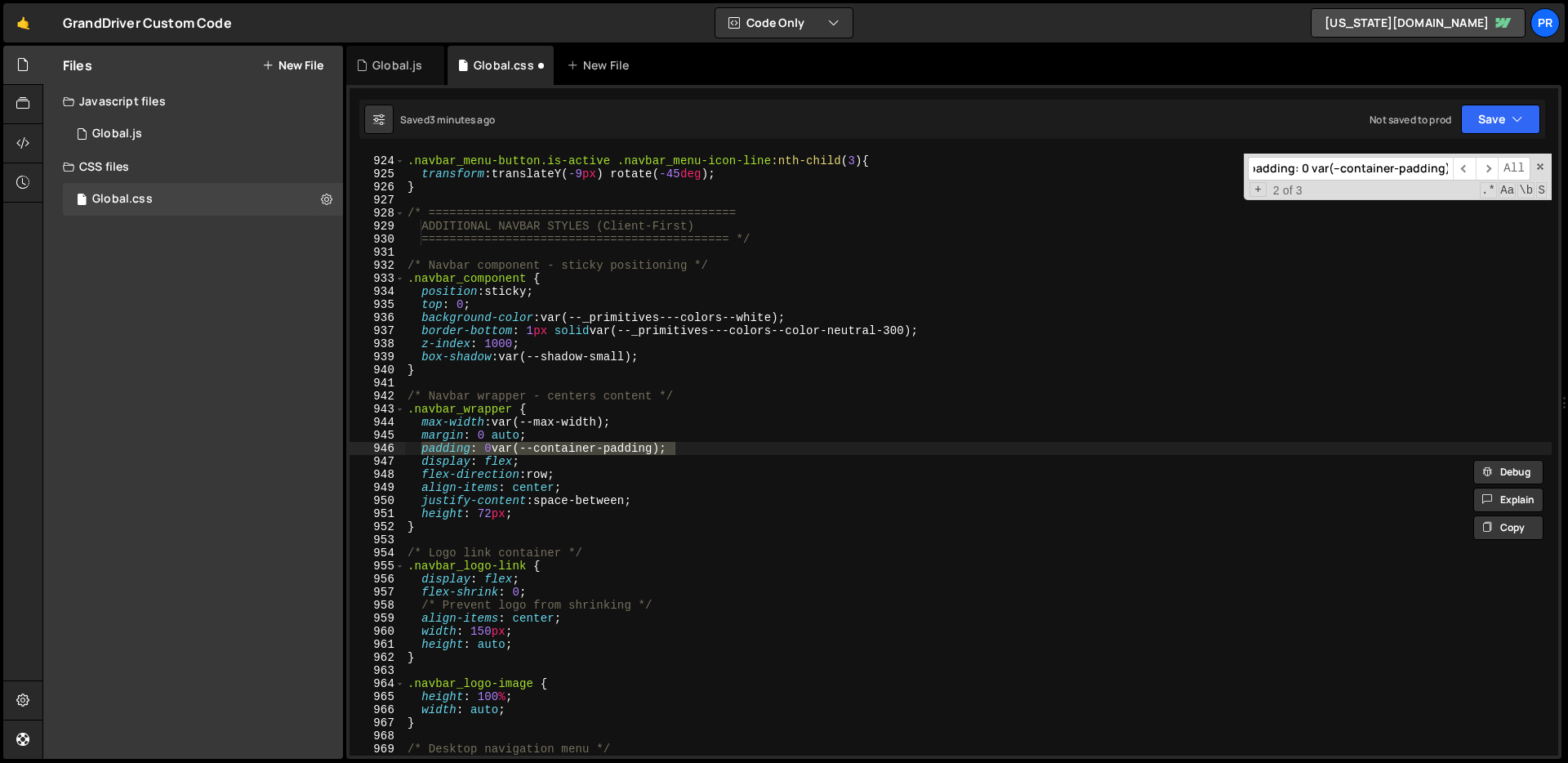
click at [725, 449] on div ".navbar_menu-button.is-active .navbar_menu-icon-line :nth-child ( 3 ) { transfo…" at bounding box center [977, 454] width 1147 height 601
click at [725, 449] on div ".navbar_menu-button.is-active .navbar_menu-icon-line :nth-child ( 3 ) { transfo…" at bounding box center [977, 456] width 1147 height 628
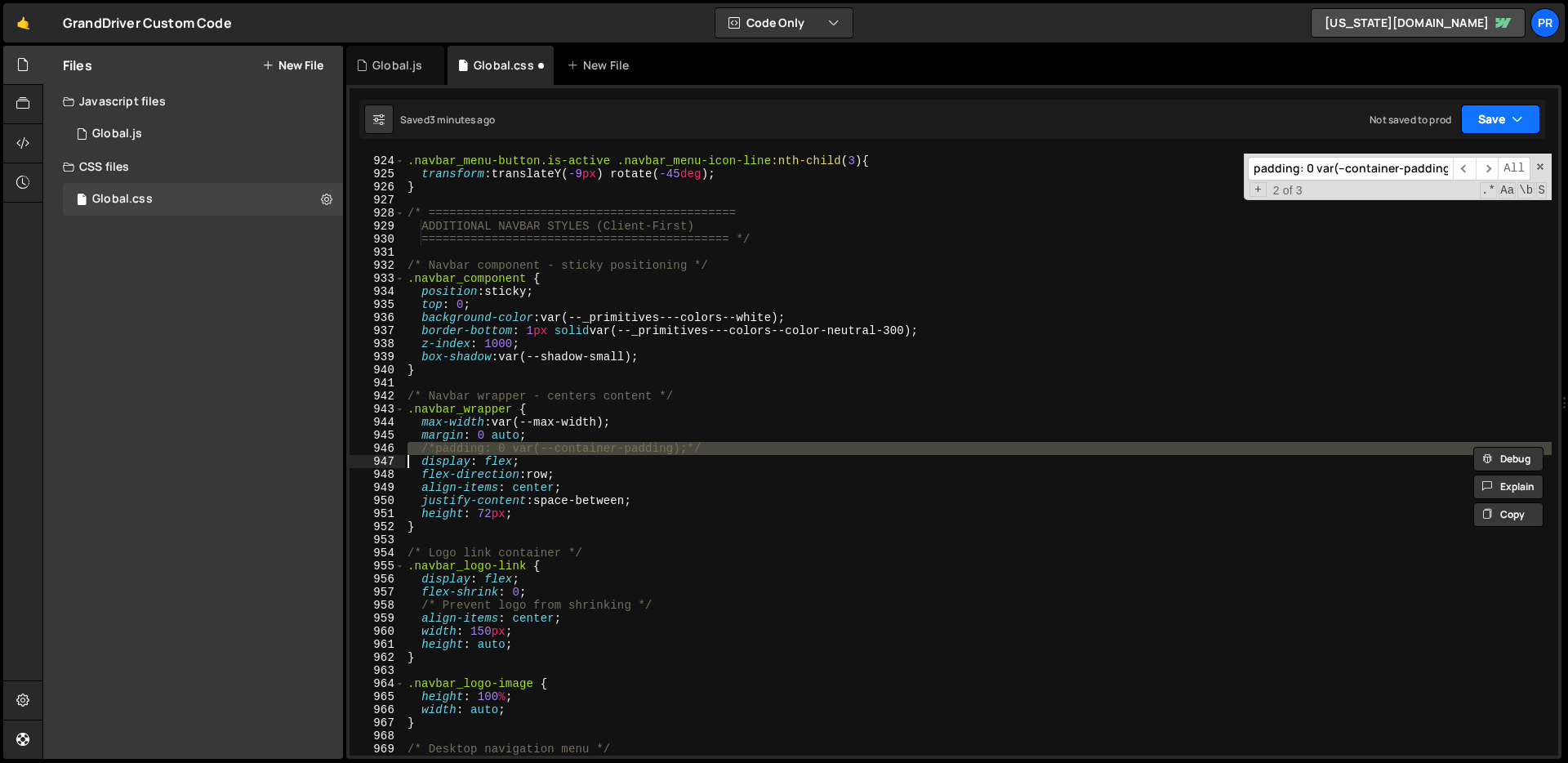
click at [1529, 133] on button "Save" at bounding box center [1500, 118] width 80 height 29
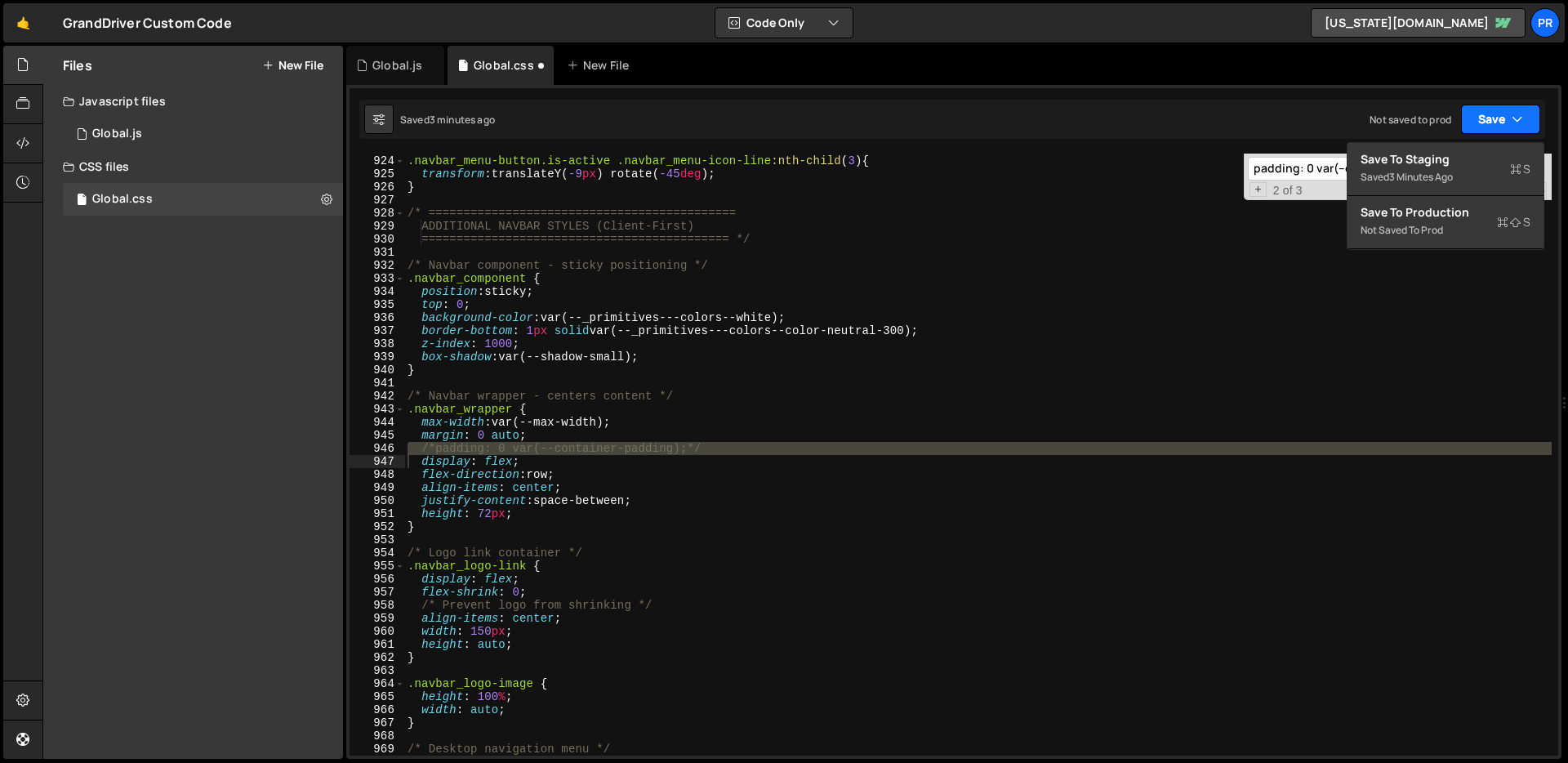
drag, startPoint x: 1510, startPoint y: 127, endPoint x: 1499, endPoint y: 140, distance: 17.0
click at [1510, 127] on button "Save" at bounding box center [1500, 118] width 80 height 29
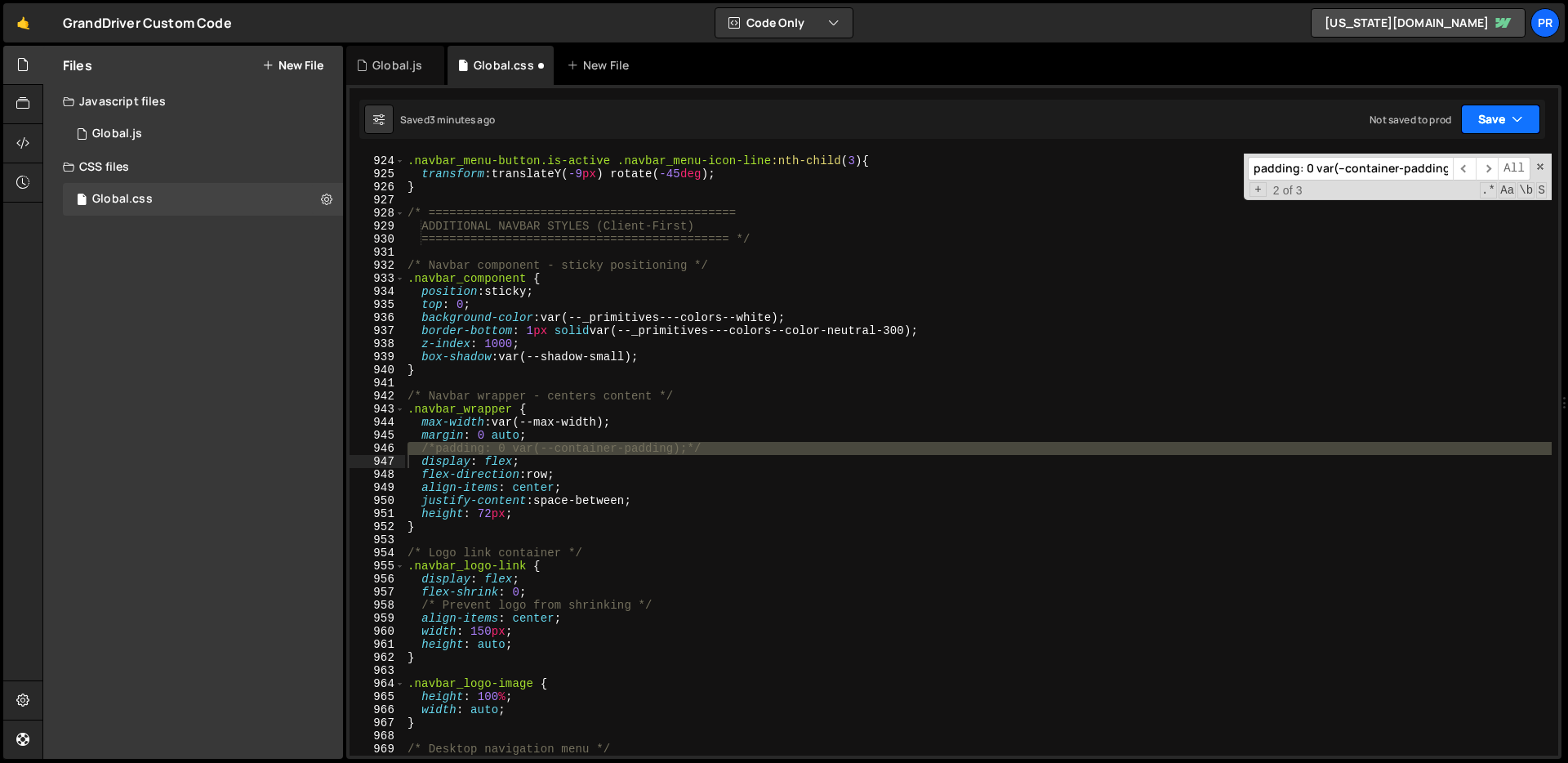
drag, startPoint x: 1508, startPoint y: 117, endPoint x: 1502, endPoint y: 127, distance: 11.7
click at [1508, 118] on button "Save" at bounding box center [1500, 118] width 80 height 29
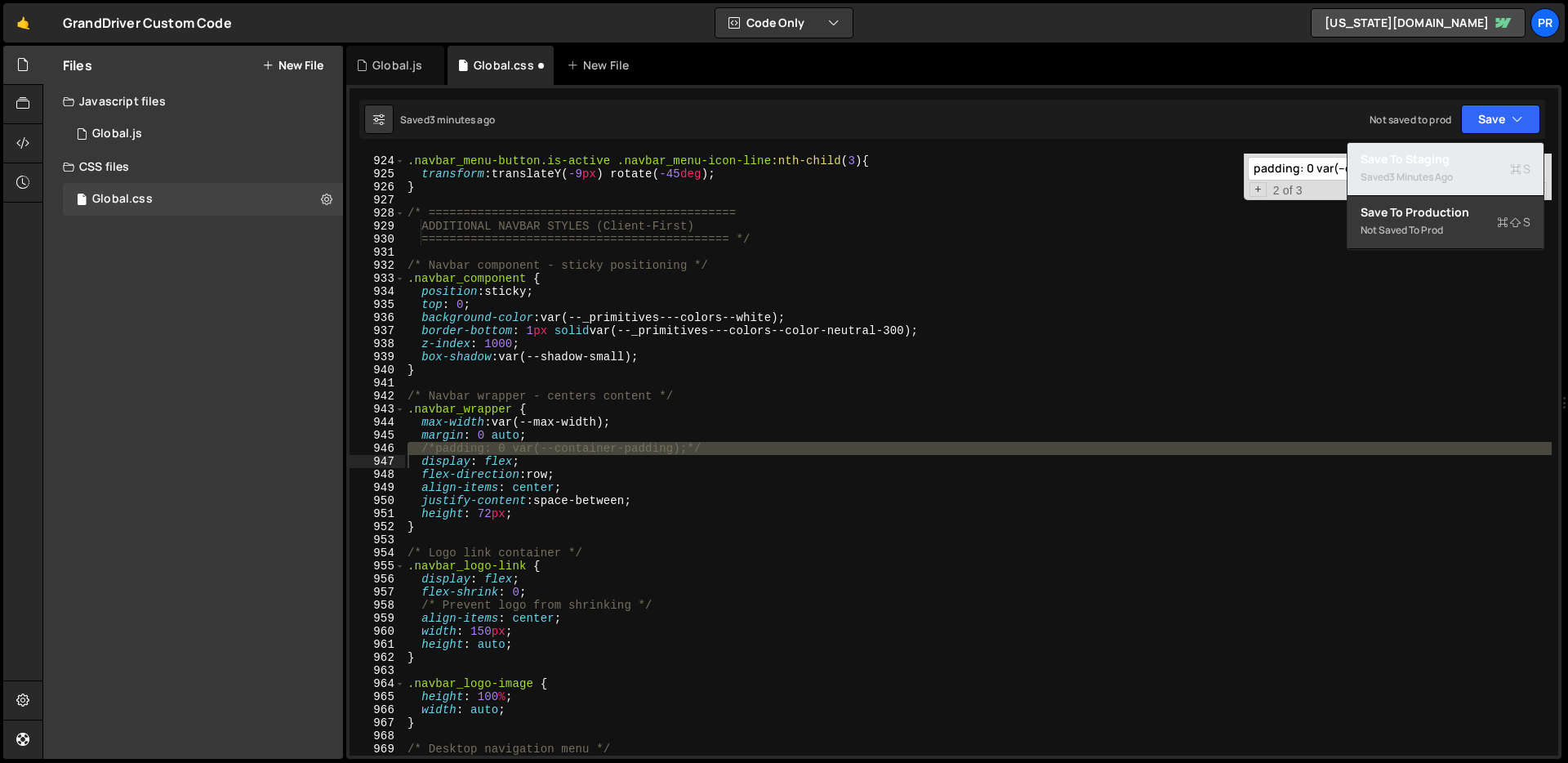
click at [1444, 179] on div "3 minutes ago" at bounding box center [1421, 176] width 64 height 14
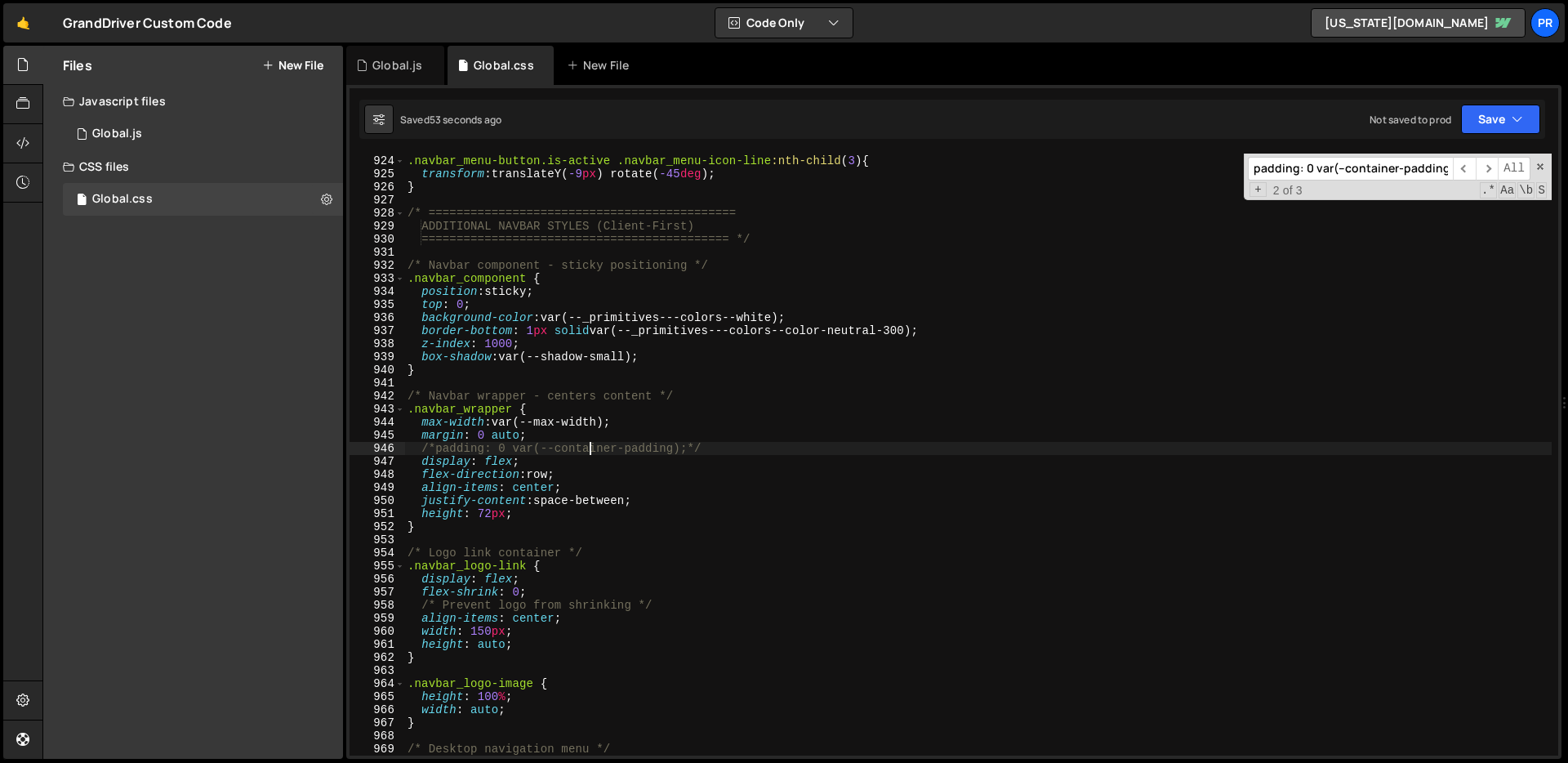
click at [588, 447] on div ".navbar_menu-button.is-active .navbar_menu-icon-line :nth-child ( 3 ) { transfo…" at bounding box center [977, 456] width 1147 height 628
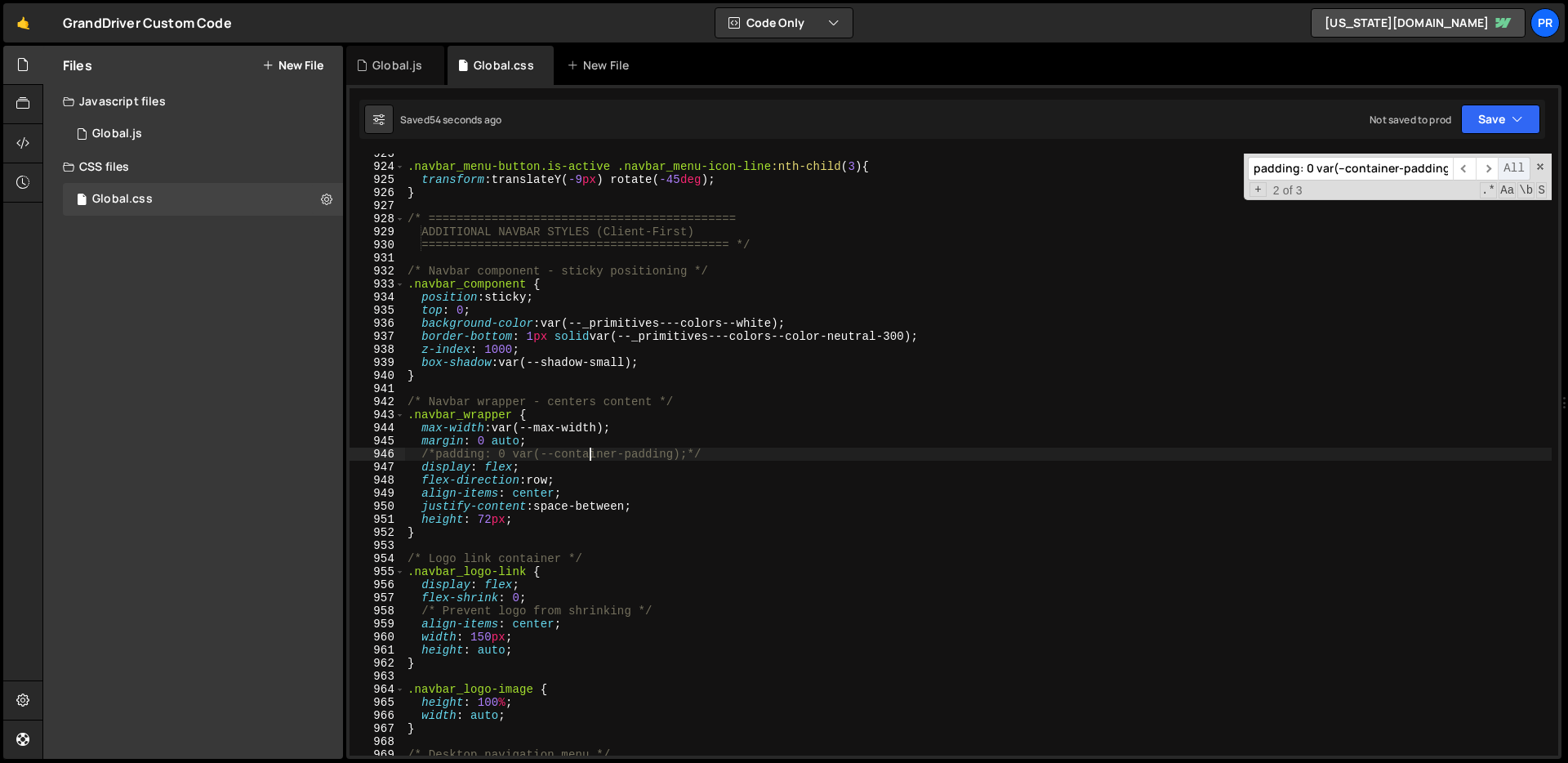
scroll to position [12053, 0]
click at [1485, 171] on span "​" at bounding box center [1487, 168] width 23 height 24
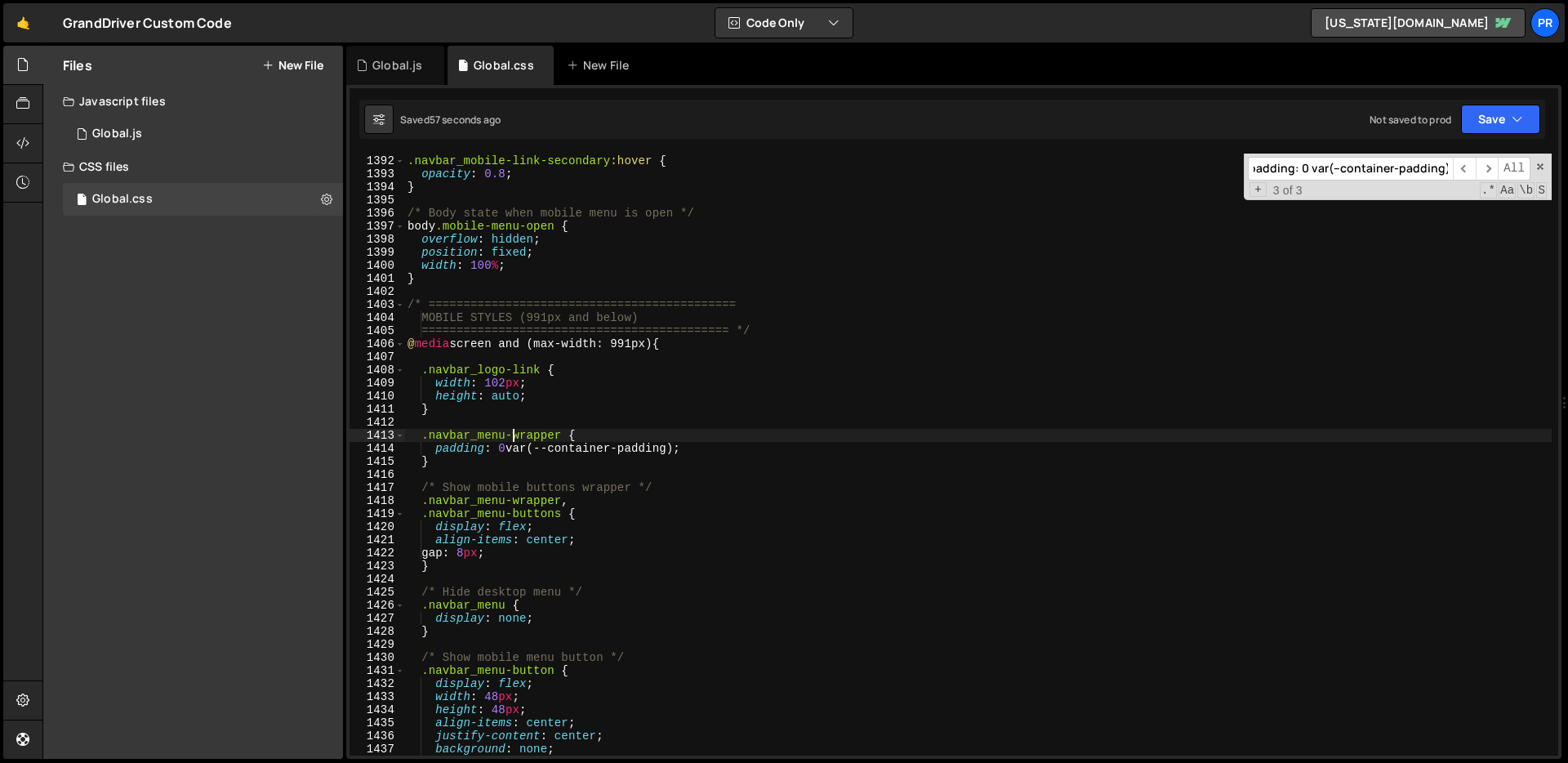
scroll to position [0, 0]
drag, startPoint x: 513, startPoint y: 437, endPoint x: 484, endPoint y: 435, distance: 29.1
click at [484, 435] on div ".navbar_mobile-link-secondary :hover { opacity : 0.8 ; } /* Body state when mob…" at bounding box center [977, 456] width 1147 height 628
click at [459, 466] on div ".navbar_mobile-link-secondary :hover { opacity : 0.8 ; } /* Body state when mob…" at bounding box center [977, 456] width 1147 height 628
type textarea "}"
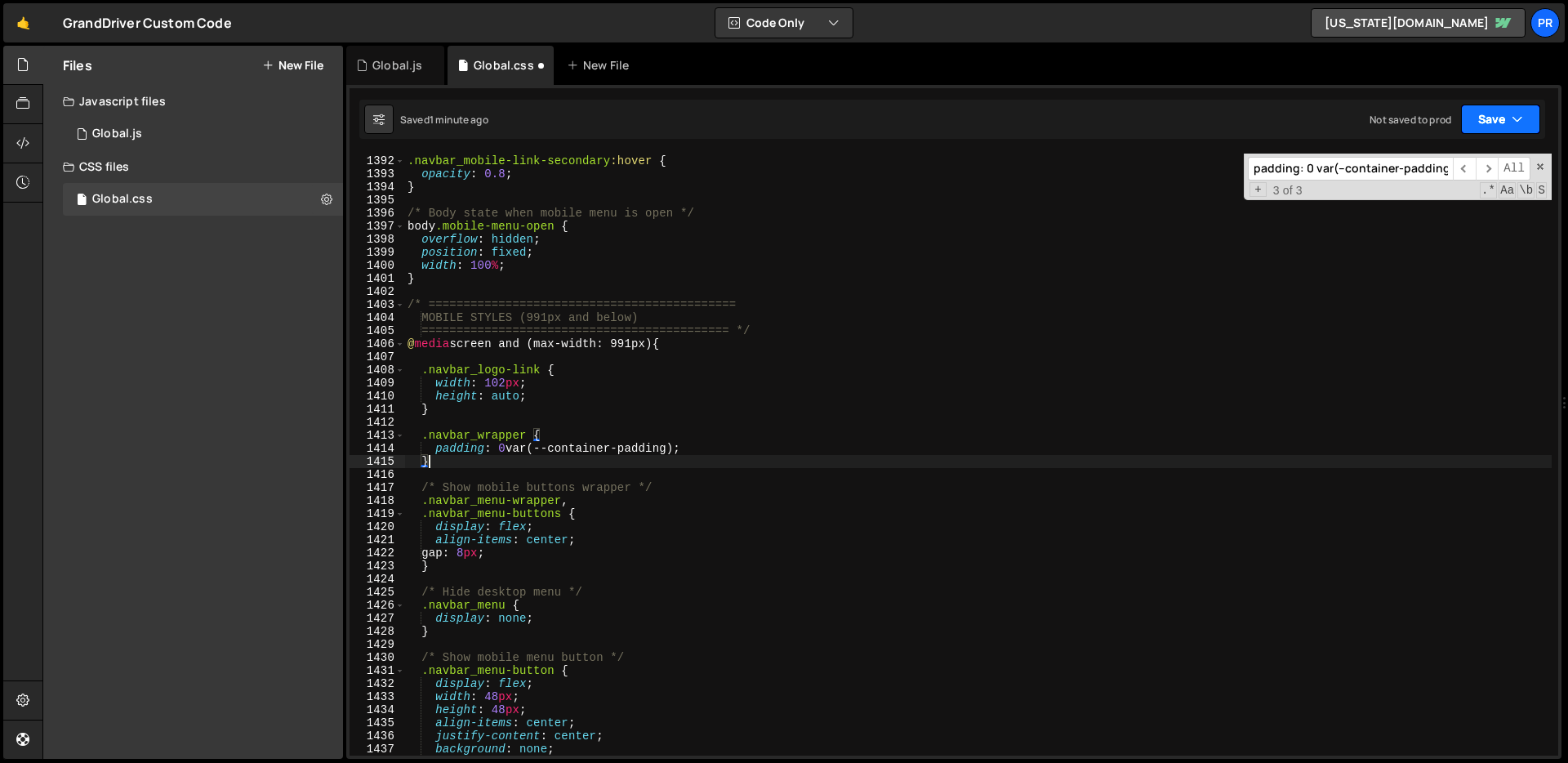
click at [1529, 113] on button "Save" at bounding box center [1500, 118] width 80 height 29
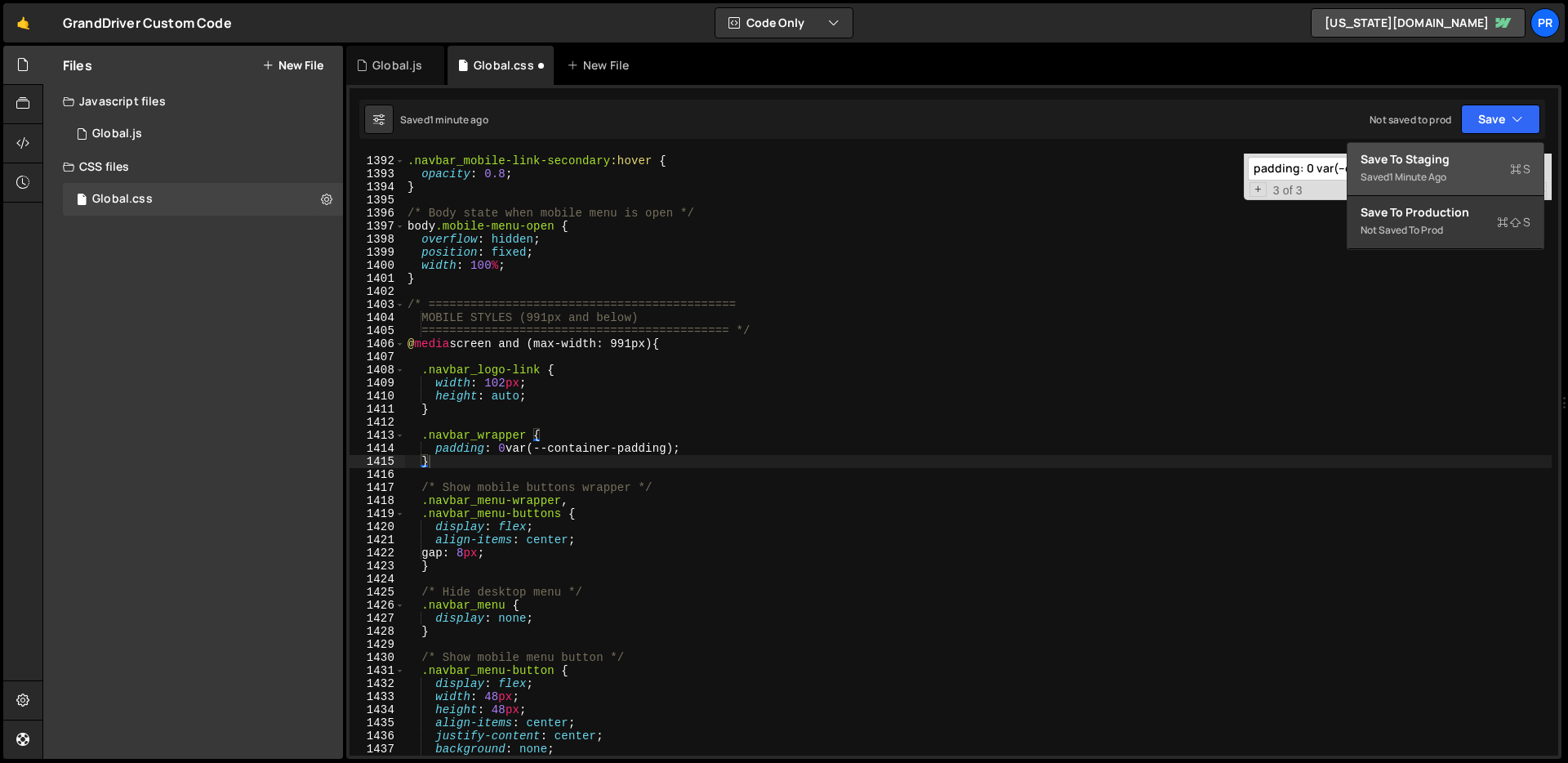
click at [1464, 166] on div "Save to Staging S" at bounding box center [1445, 159] width 170 height 17
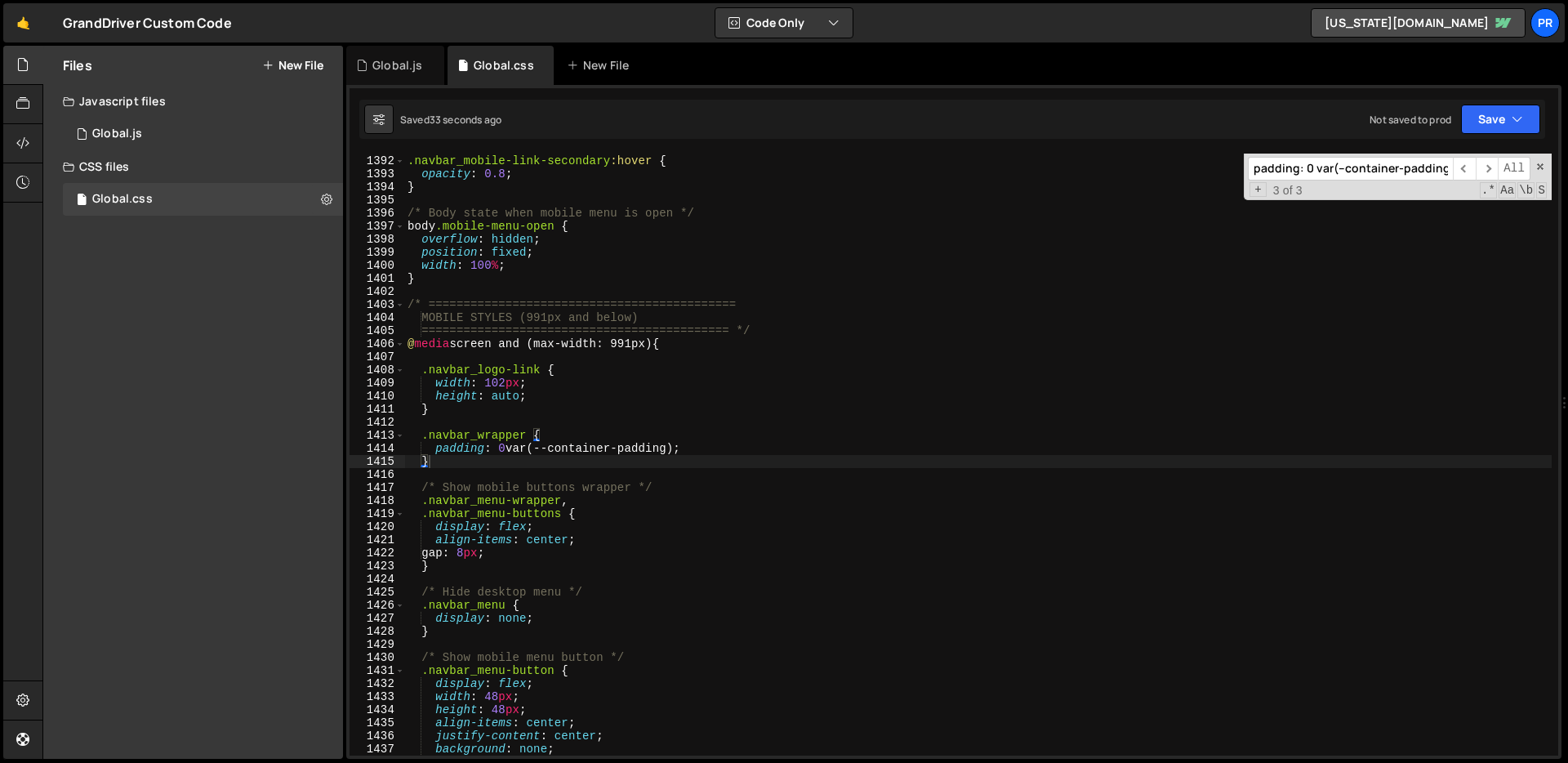
click at [1423, 171] on input "padding: 0 var(--container-padding);" at bounding box center [1349, 168] width 205 height 24
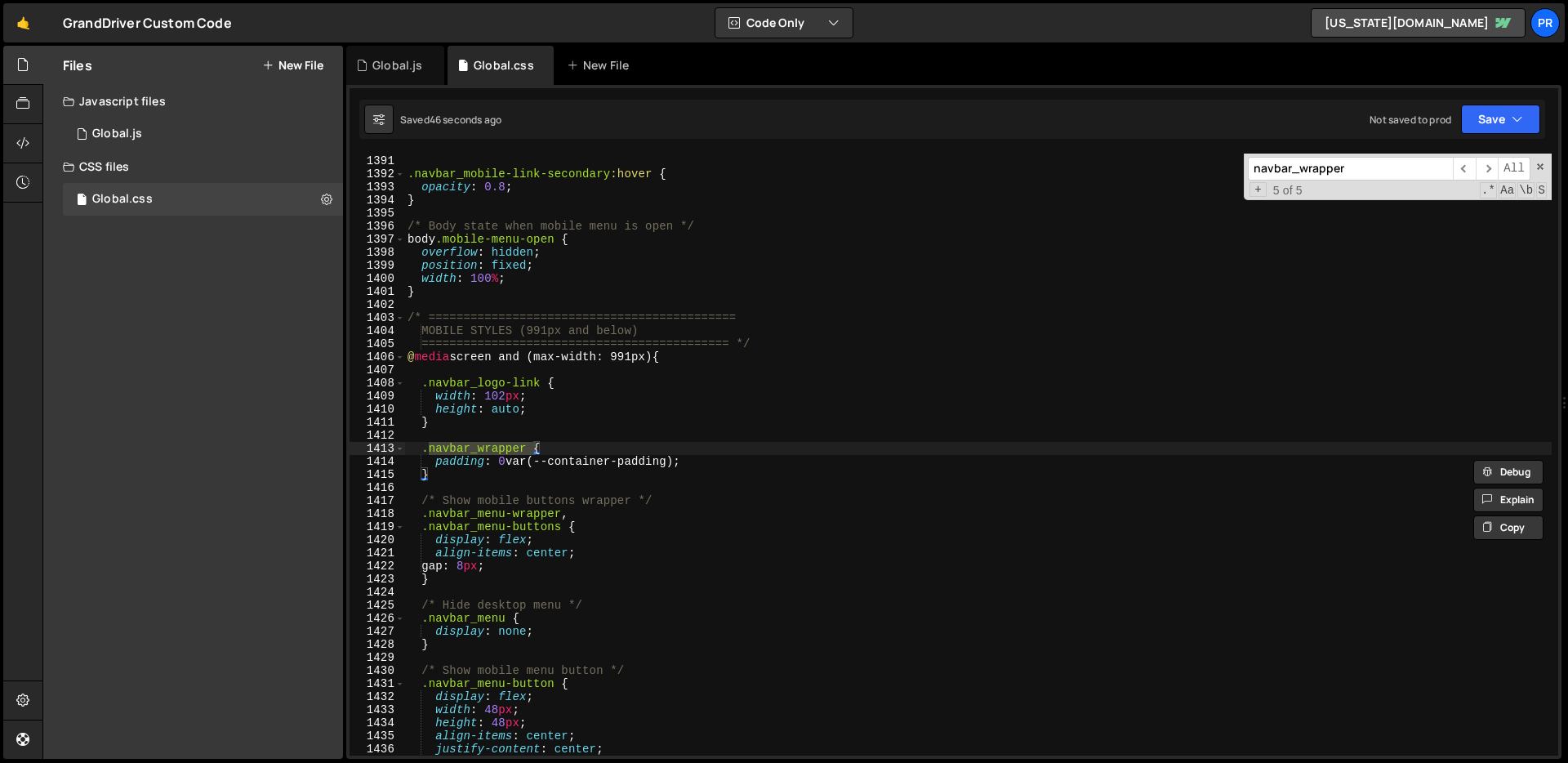
scroll to position [2717, 0]
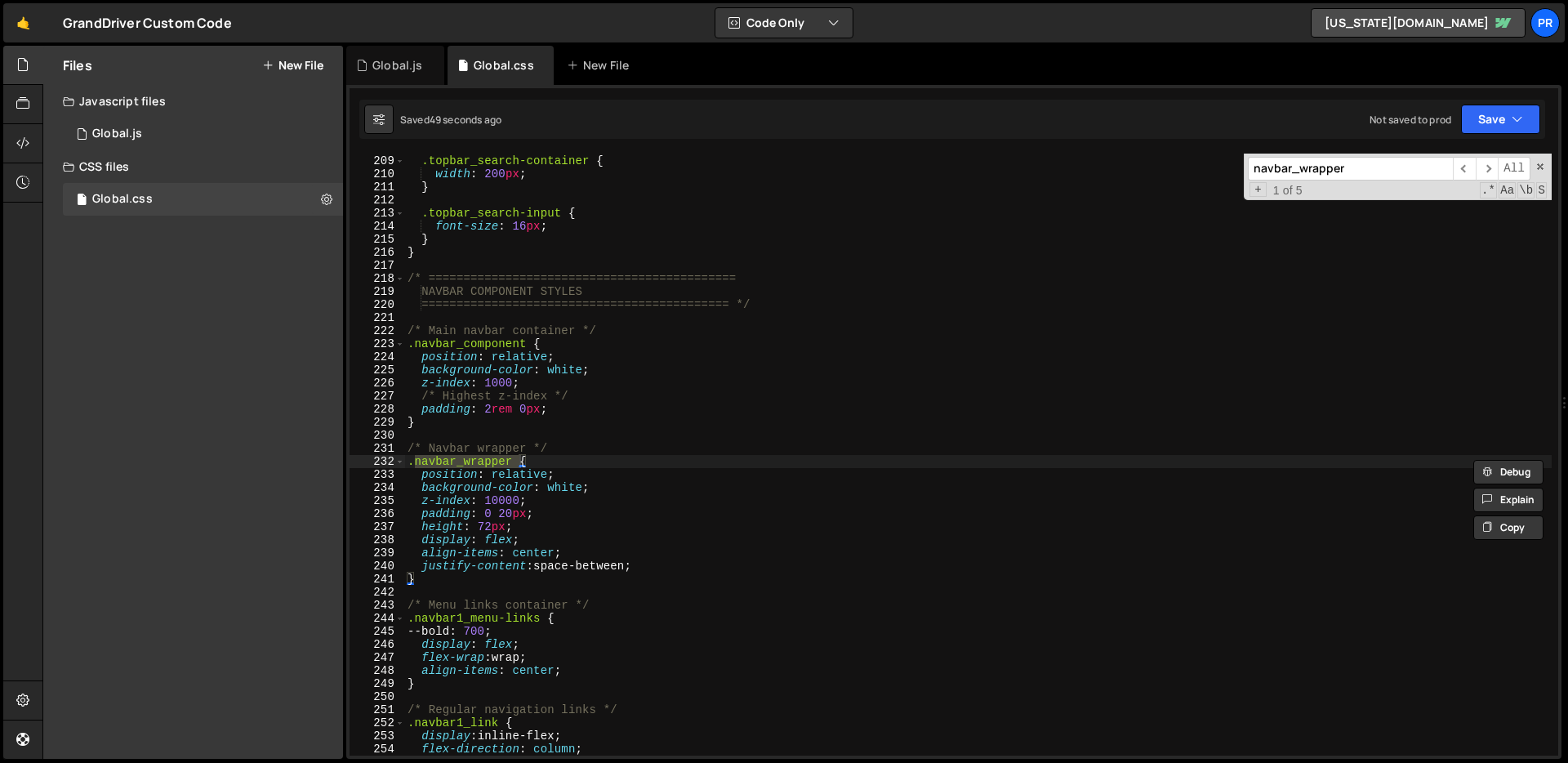
type input "navbar_wrapper"
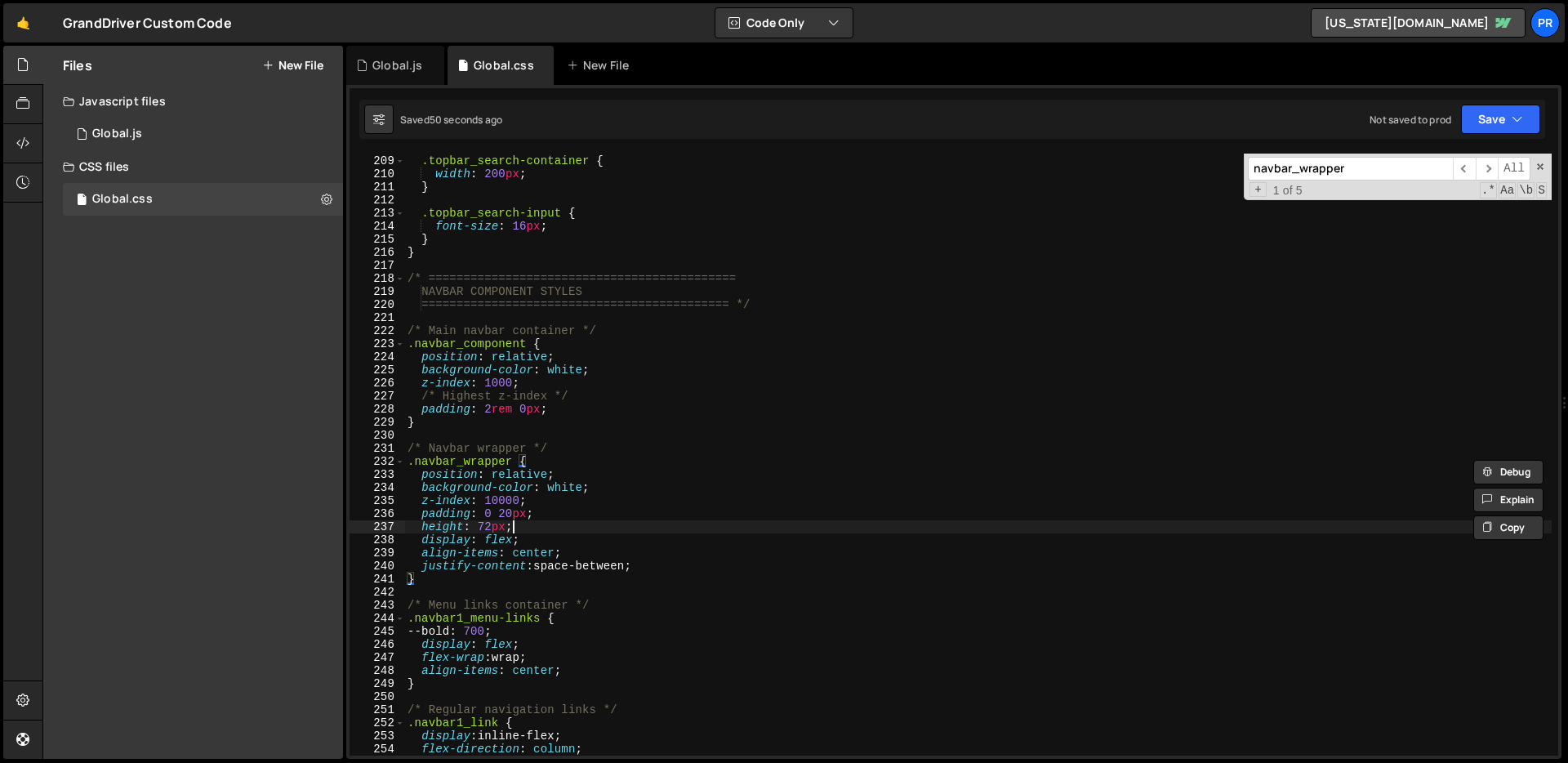
click at [601, 520] on div ".topbar_search-container { width : 200 px ; } .topbar_search-input { font-size …" at bounding box center [977, 456] width 1147 height 628
click at [604, 517] on div ".topbar_search-container { width : 200 px ; } .topbar_search-input { font-size …" at bounding box center [977, 456] width 1147 height 628
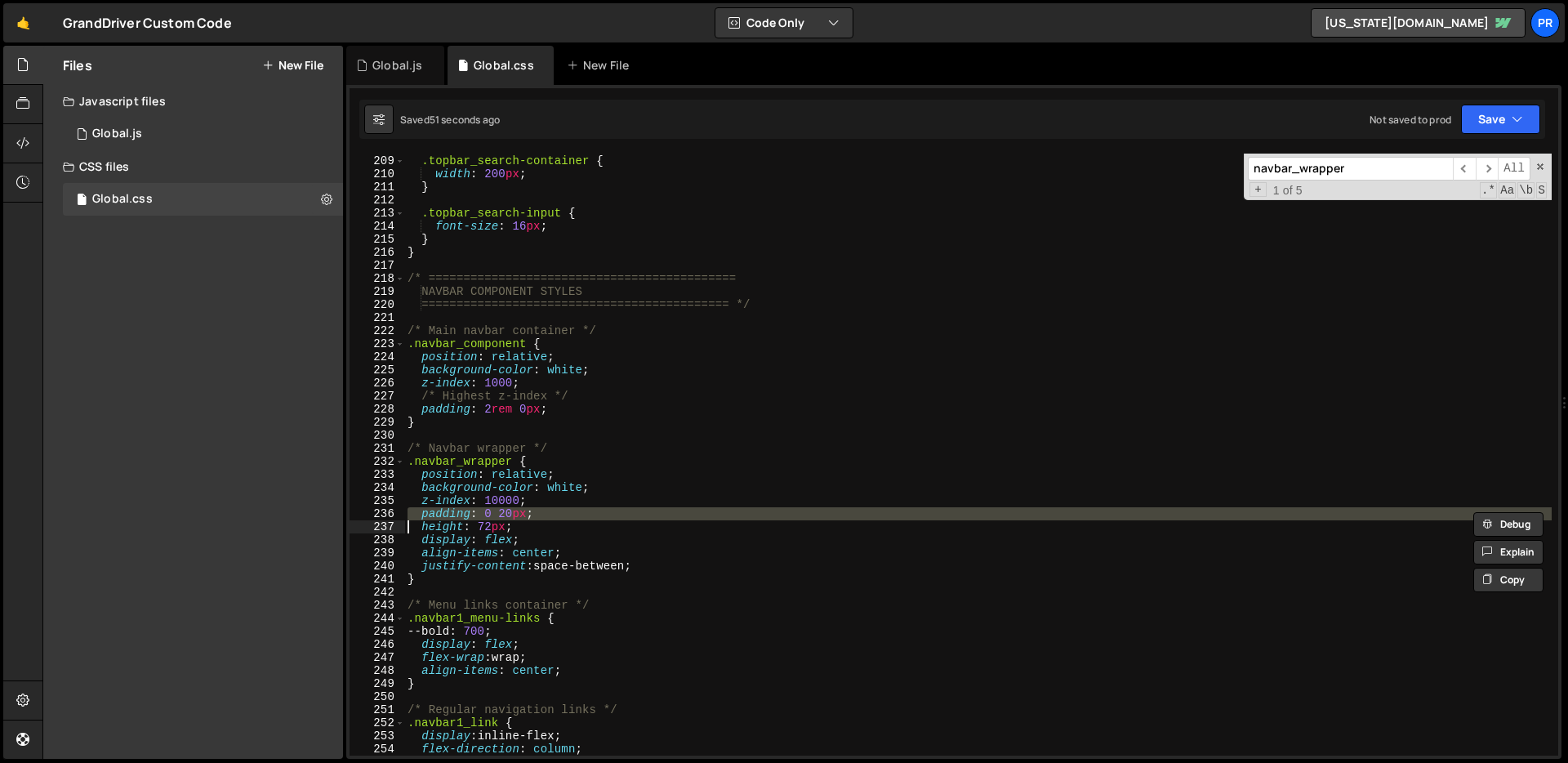
click at [604, 517] on div ".topbar_search-container { width : 200 px ; } .topbar_search-input { font-size …" at bounding box center [977, 456] width 1147 height 628
type textarea "height: 72px;"
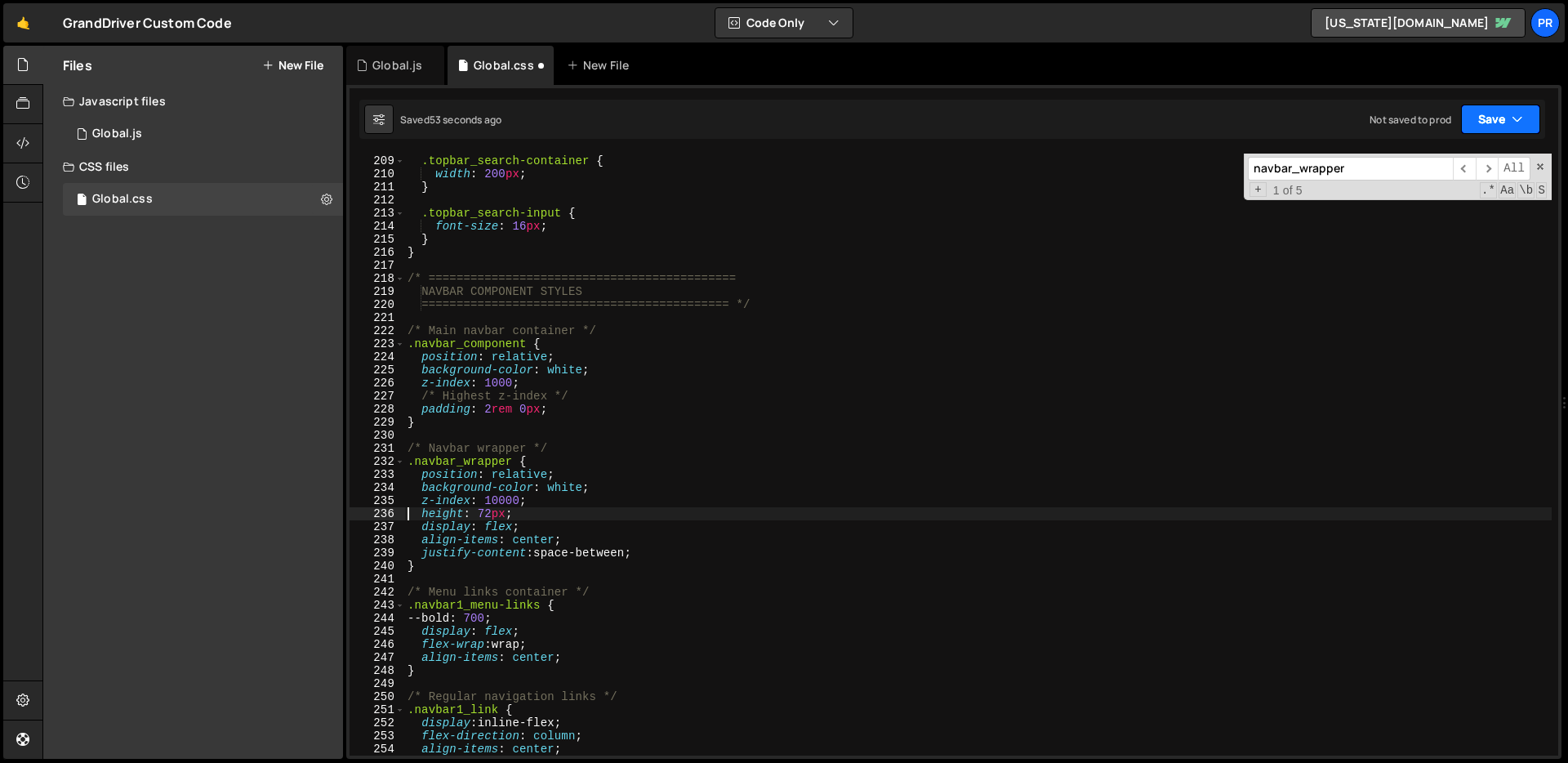
click at [1528, 111] on button "Save" at bounding box center [1500, 118] width 80 height 29
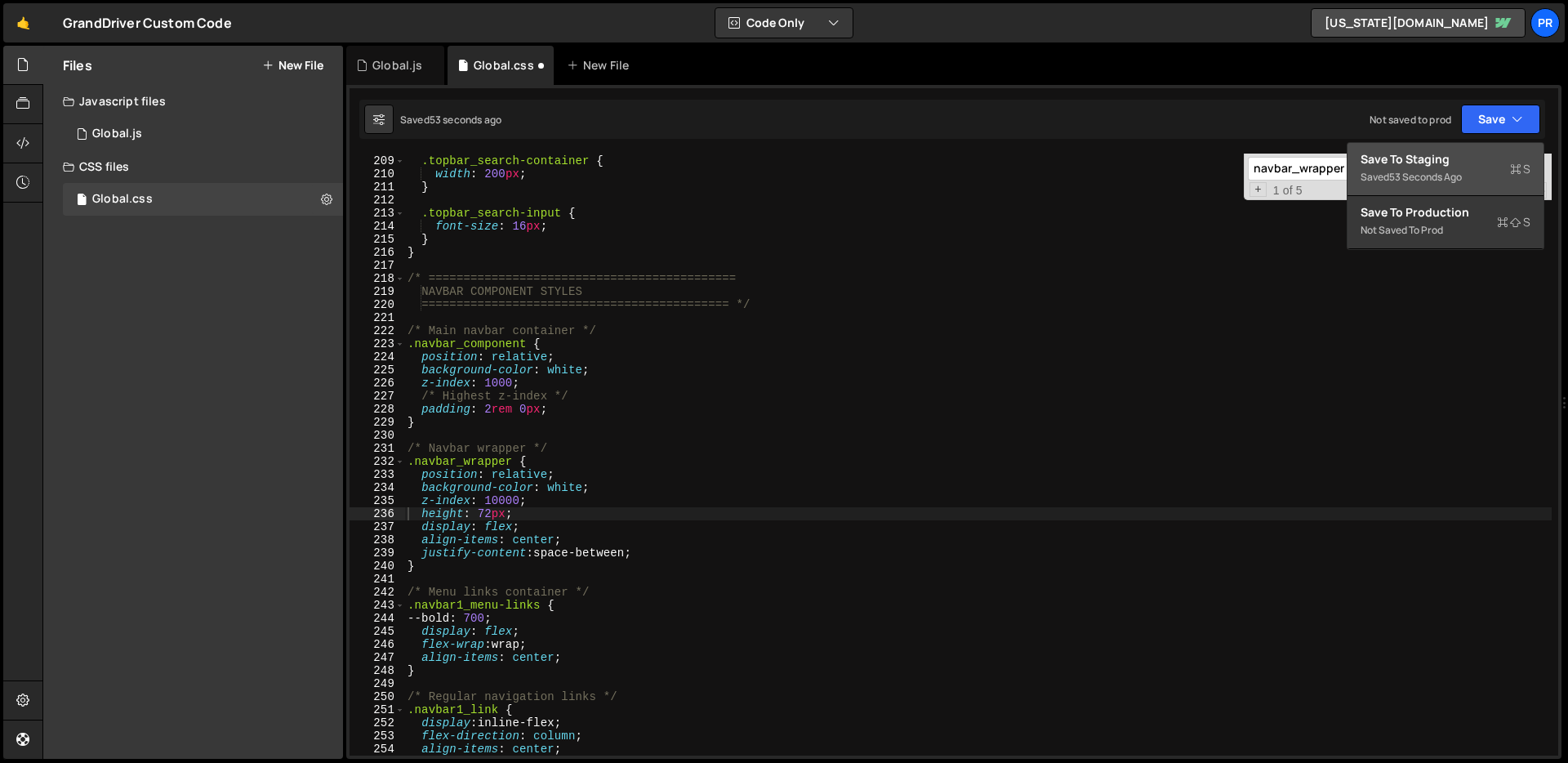
click at [1465, 160] on div "Save to Staging S" at bounding box center [1445, 159] width 170 height 17
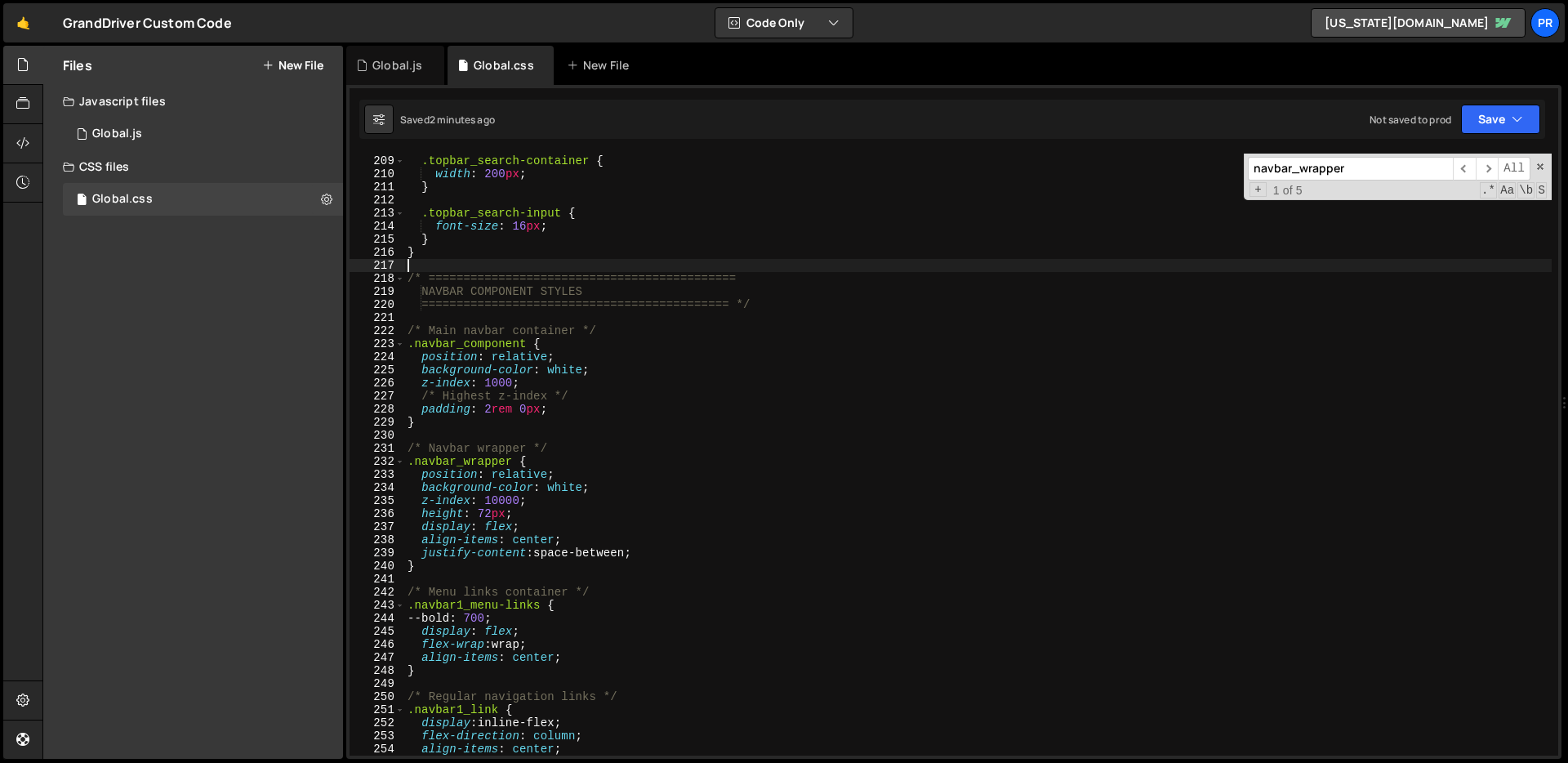
click at [898, 263] on div ".topbar_search-container { width : 200 px ; } .topbar_search-input { font-size …" at bounding box center [977, 456] width 1147 height 628
click at [1538, 167] on span at bounding box center [1540, 167] width 12 height 12
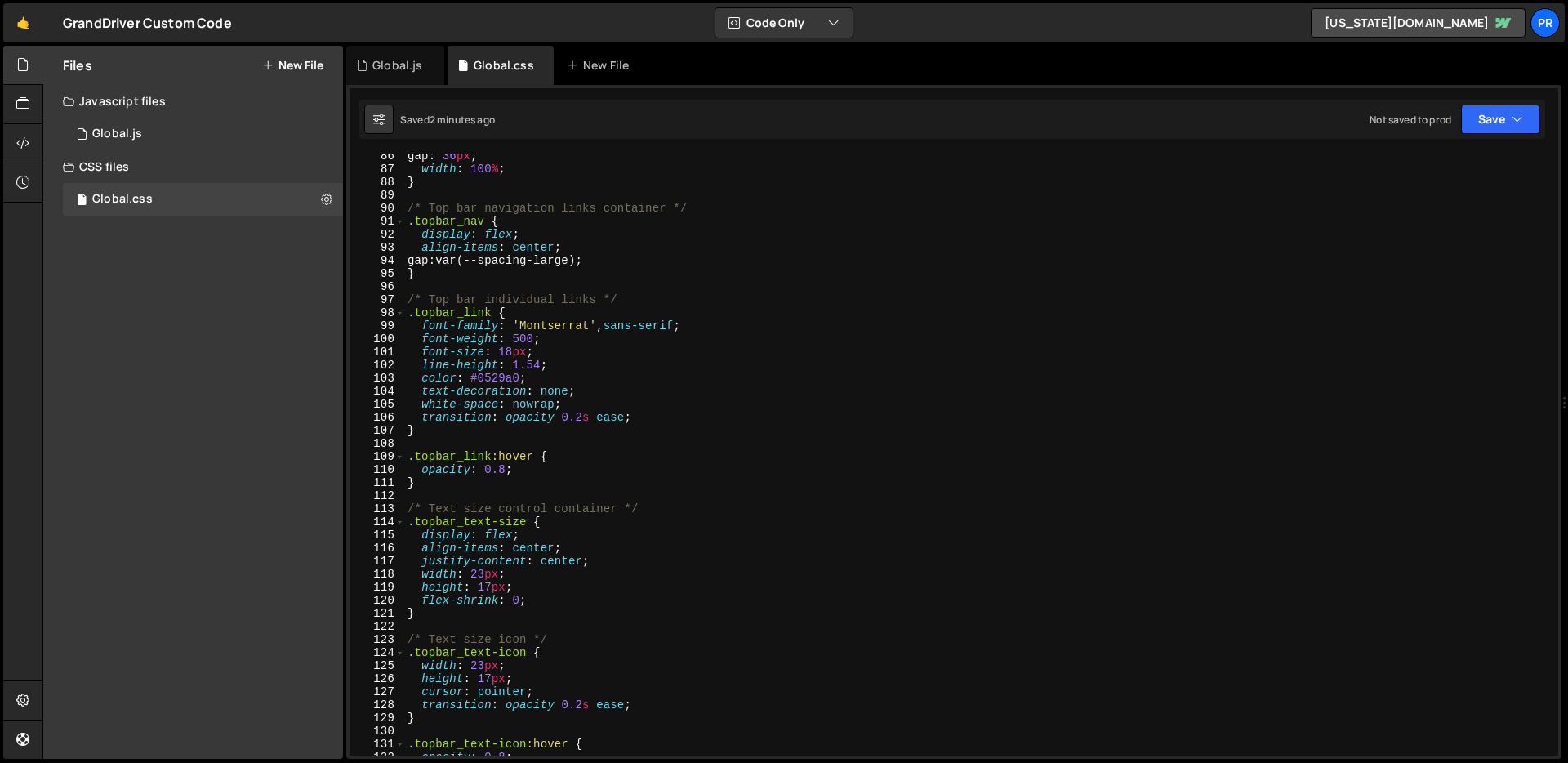
scroll to position [0, 0]
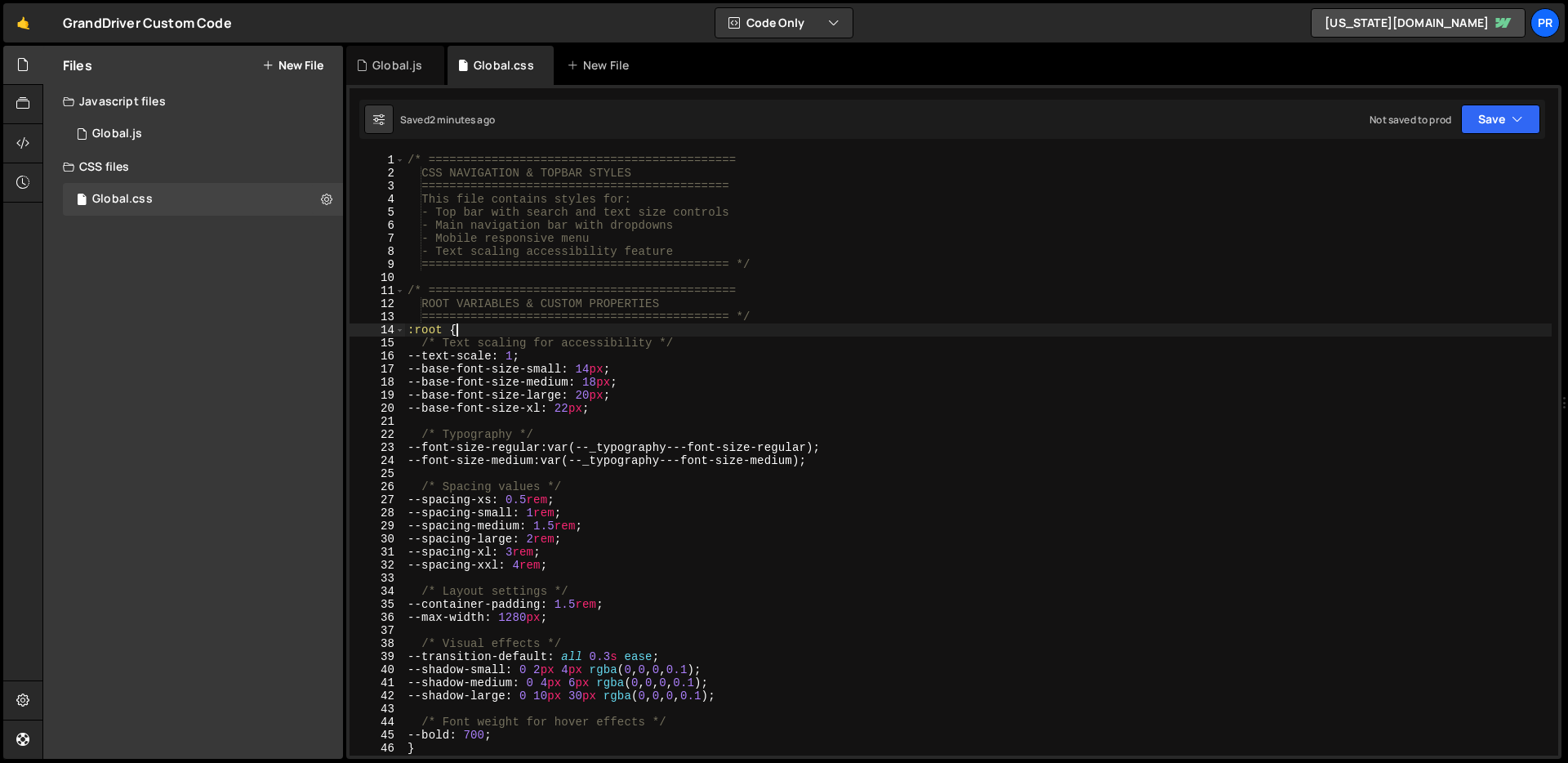
click at [825, 325] on div "/* ============================================ CSS NAVIGATION & TOPBAR STYLES …" at bounding box center [977, 467] width 1147 height 628
click at [827, 344] on div "/* ============================================ CSS NAVIGATION & TOPBAR STYLES …" at bounding box center [977, 467] width 1147 height 628
type textarea "/* Text scaling for accessibility */"
click at [178, 123] on div "1 Global.js 0" at bounding box center [203, 133] width 280 height 32
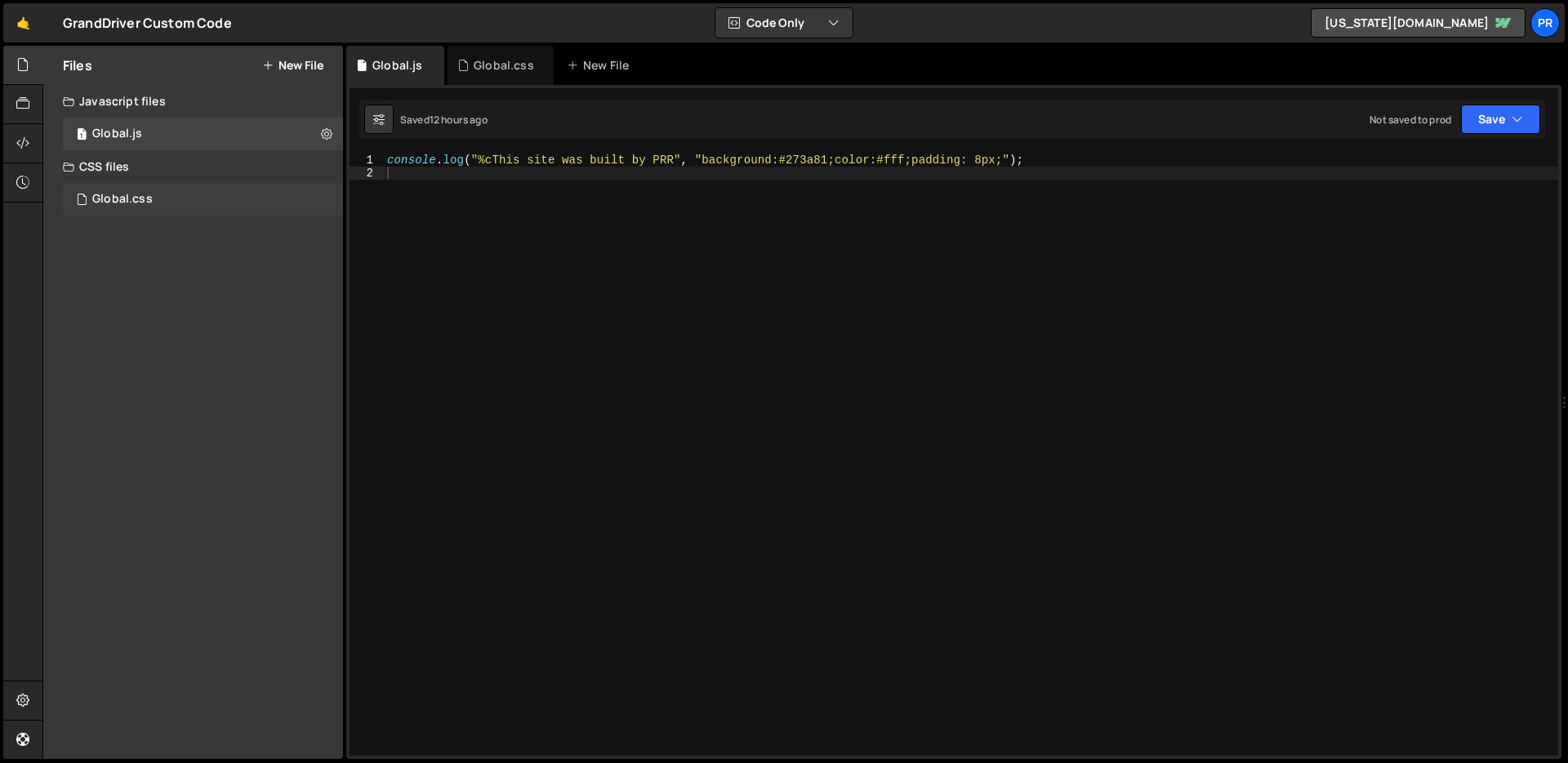
click at [153, 203] on div "Global.css 0" at bounding box center [203, 199] width 280 height 32
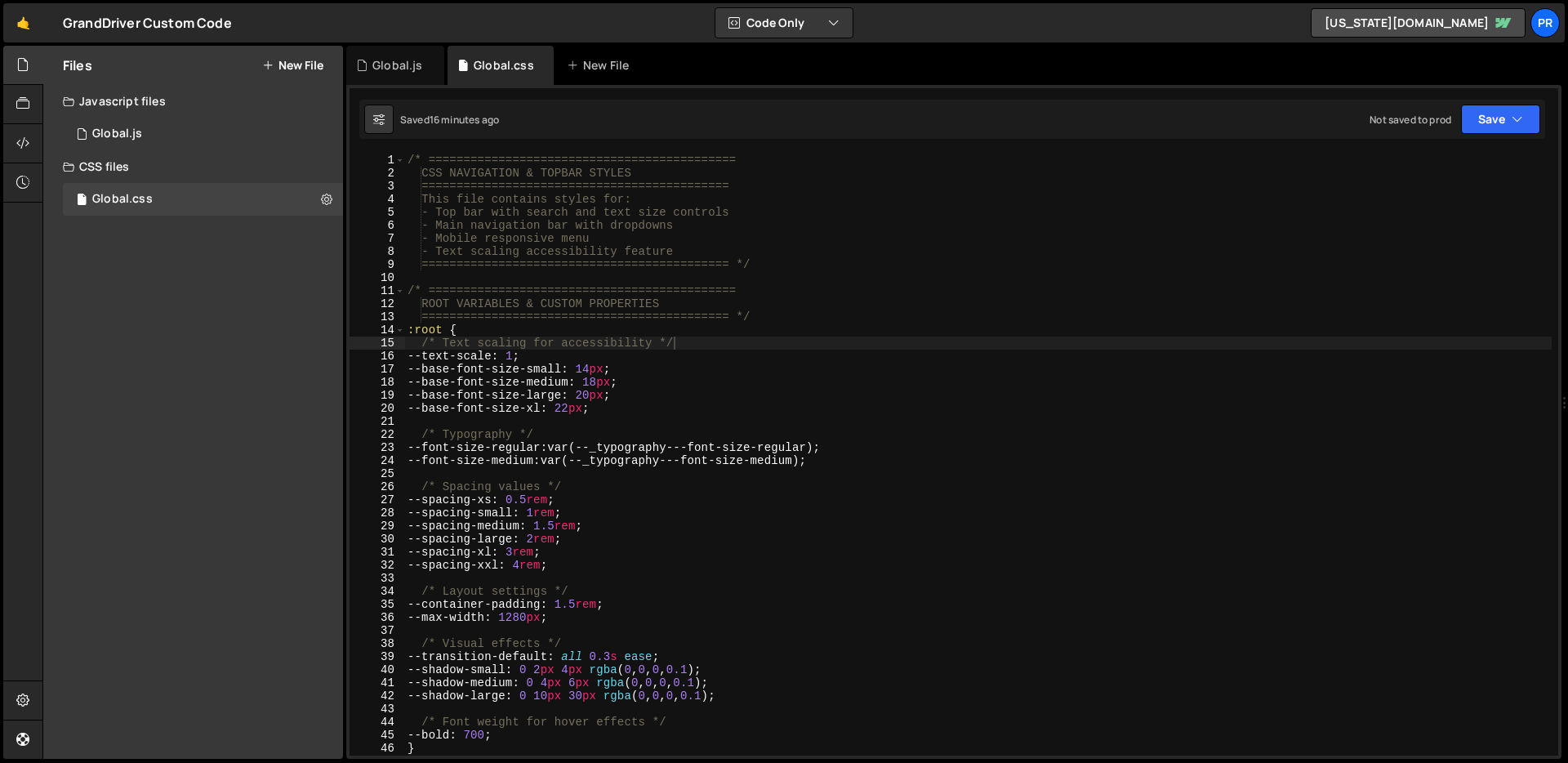
click at [910, 272] on div "/* ============================================ CSS NAVIGATION & TOPBAR STYLES …" at bounding box center [977, 467] width 1147 height 628
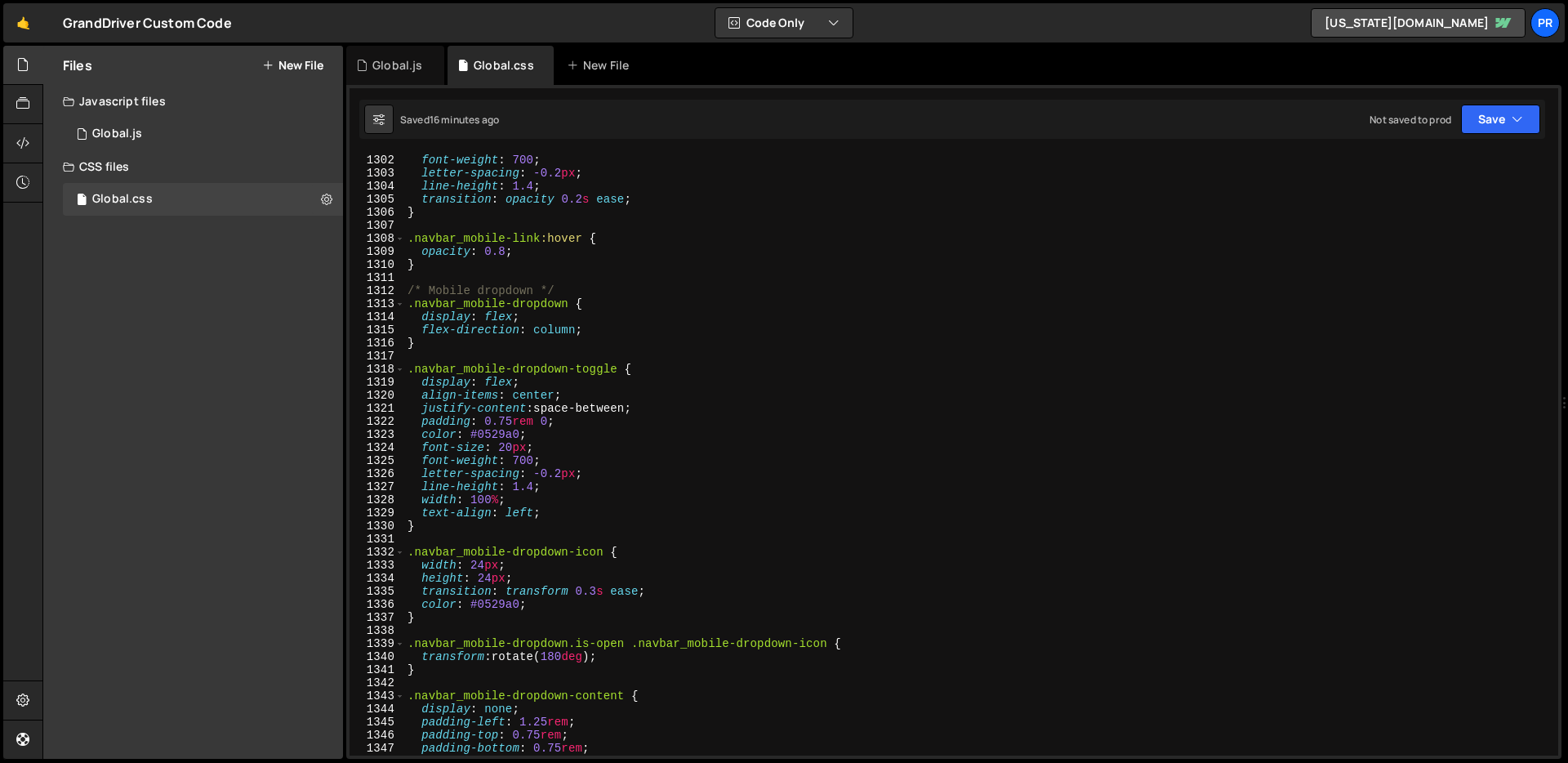
scroll to position [18886, 0]
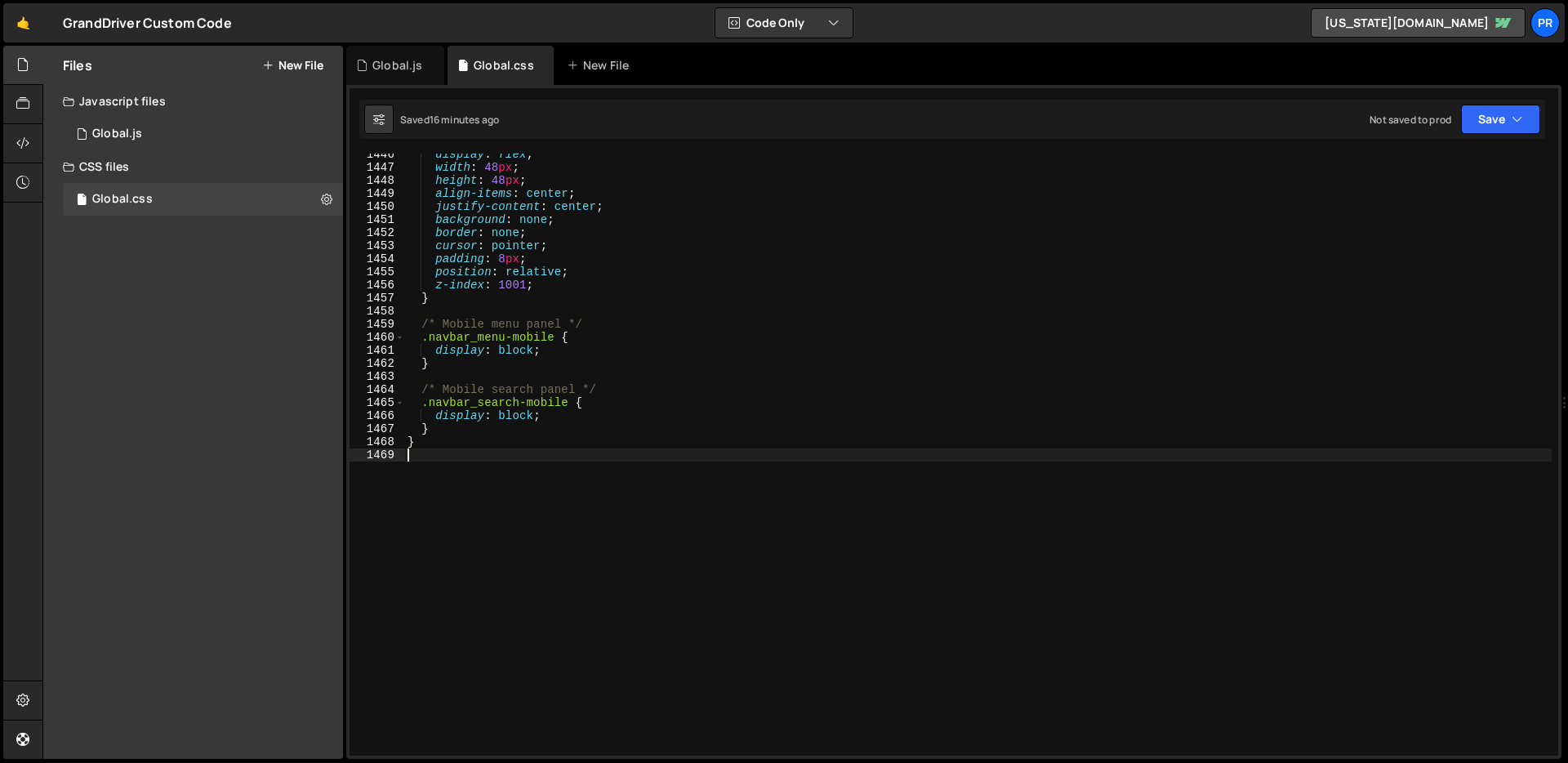
click at [600, 485] on div "display : flex ; width : 48 px ; height : 48 px ; align-items : center ; justif…" at bounding box center [977, 461] width 1147 height 628
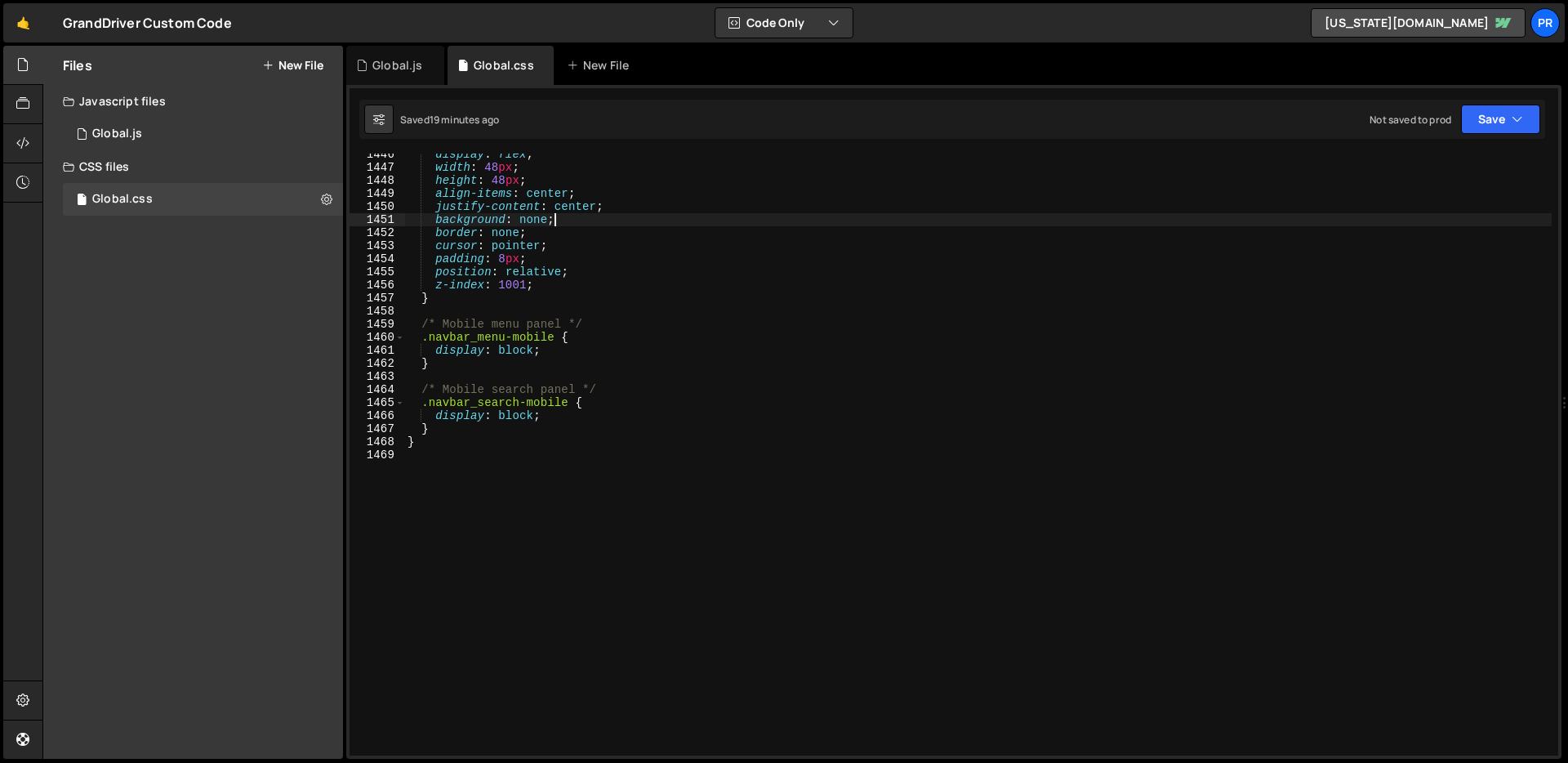
click at [1252, 214] on div "display : flex ; width : 48 px ; height : 48 px ; align-items : center ; justif…" at bounding box center [977, 461] width 1147 height 628
type textarea "background: none;"
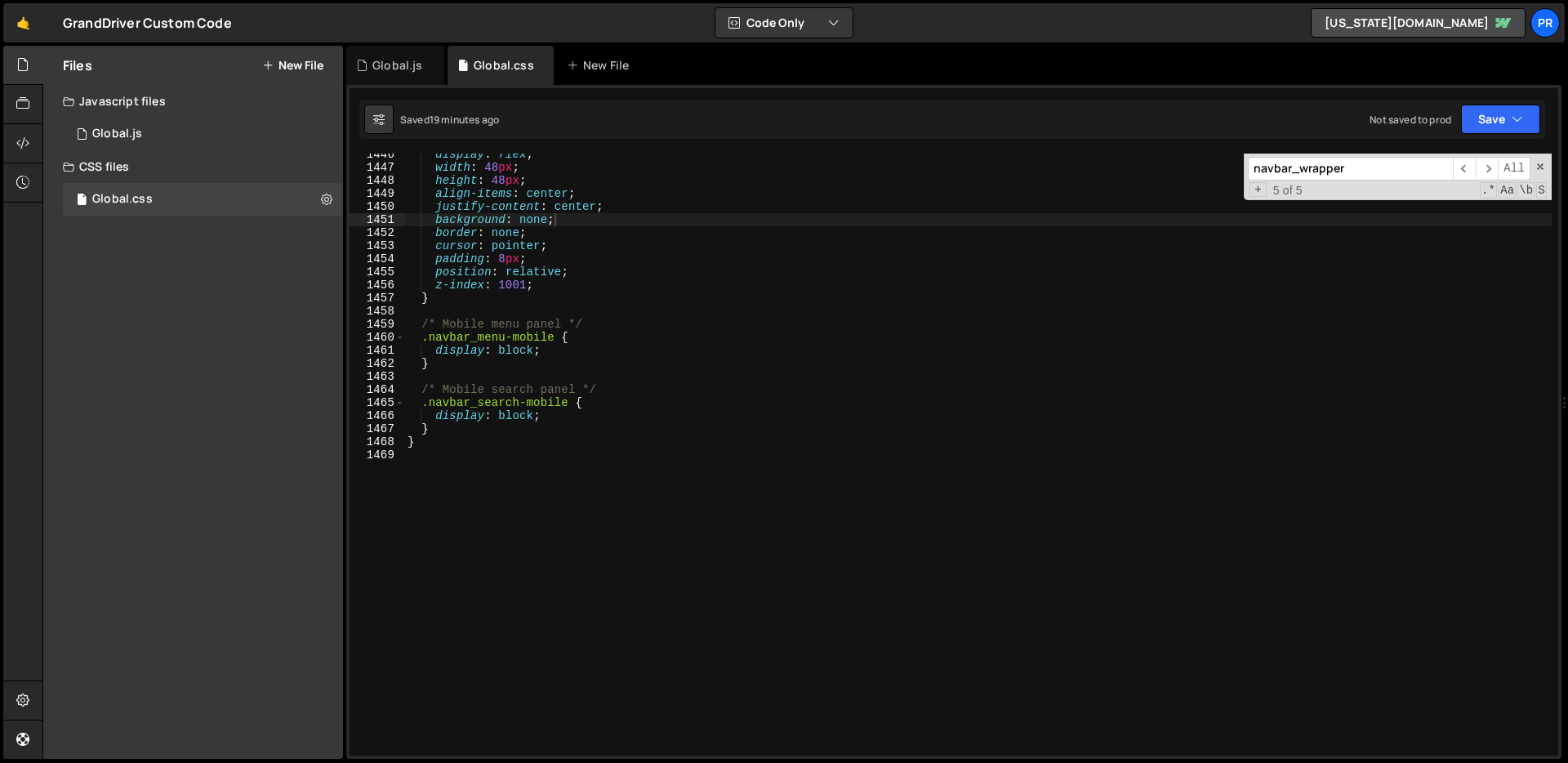
paste input "search-mobile"
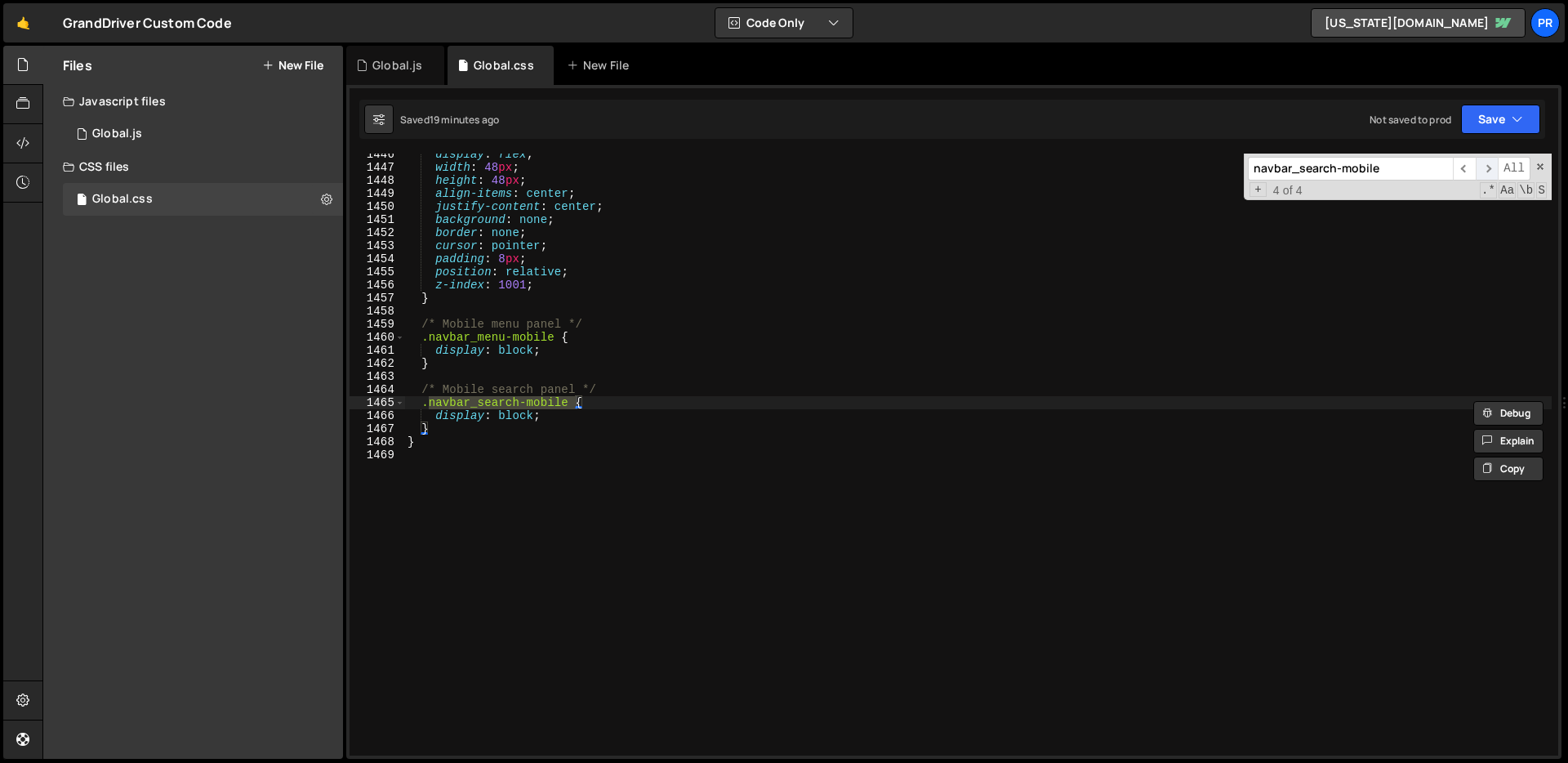
type input "navbar_search-mobile"
click at [1488, 169] on span "​" at bounding box center [1487, 168] width 23 height 24
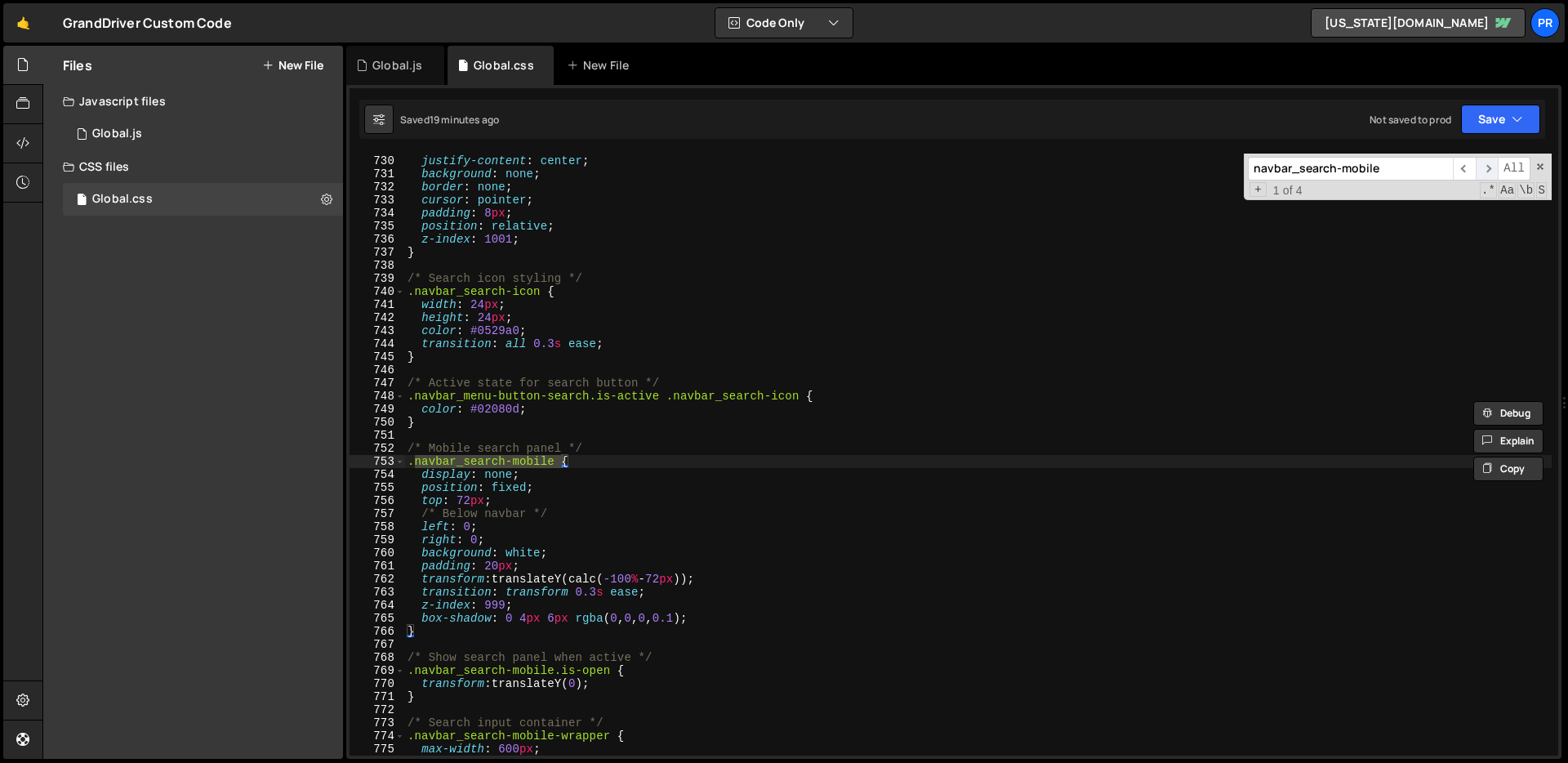
scroll to position [9525, 0]
type textarea "}"
click at [446, 634] on div "align-items : center ; justify-content : center ; background : none ; border : …" at bounding box center [977, 456] width 1147 height 628
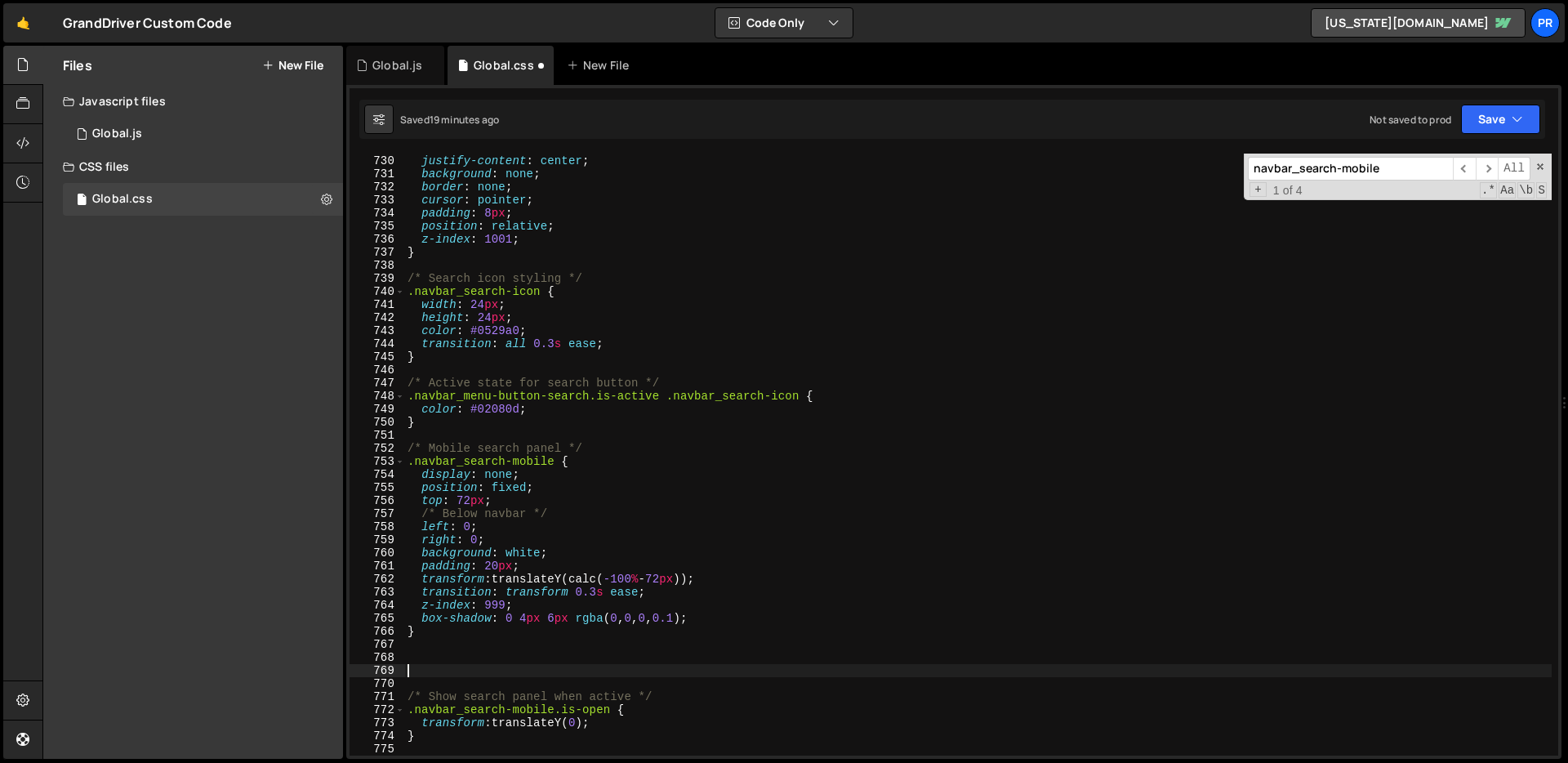
paste textarea "}"
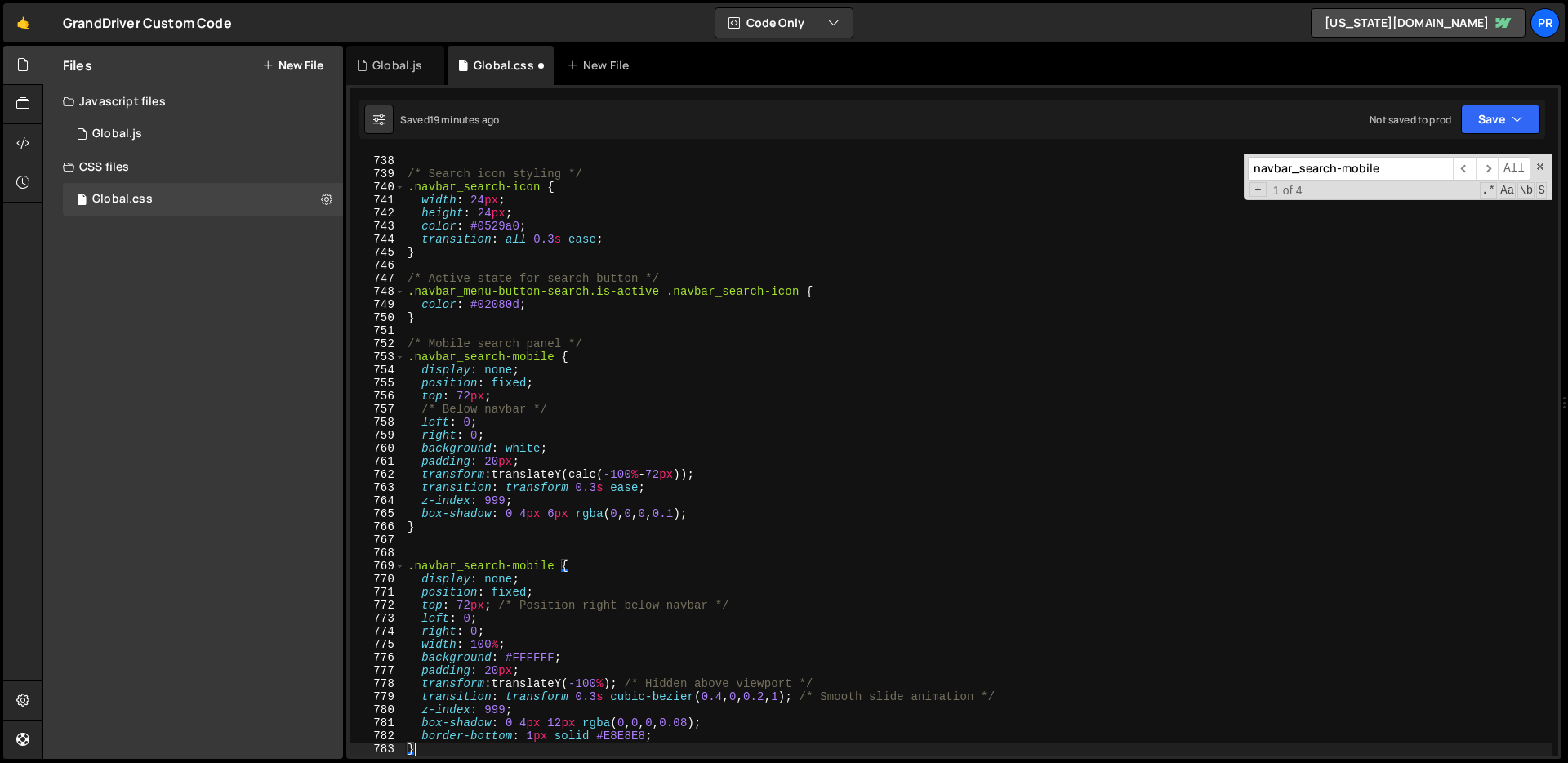
scroll to position [9649, 0]
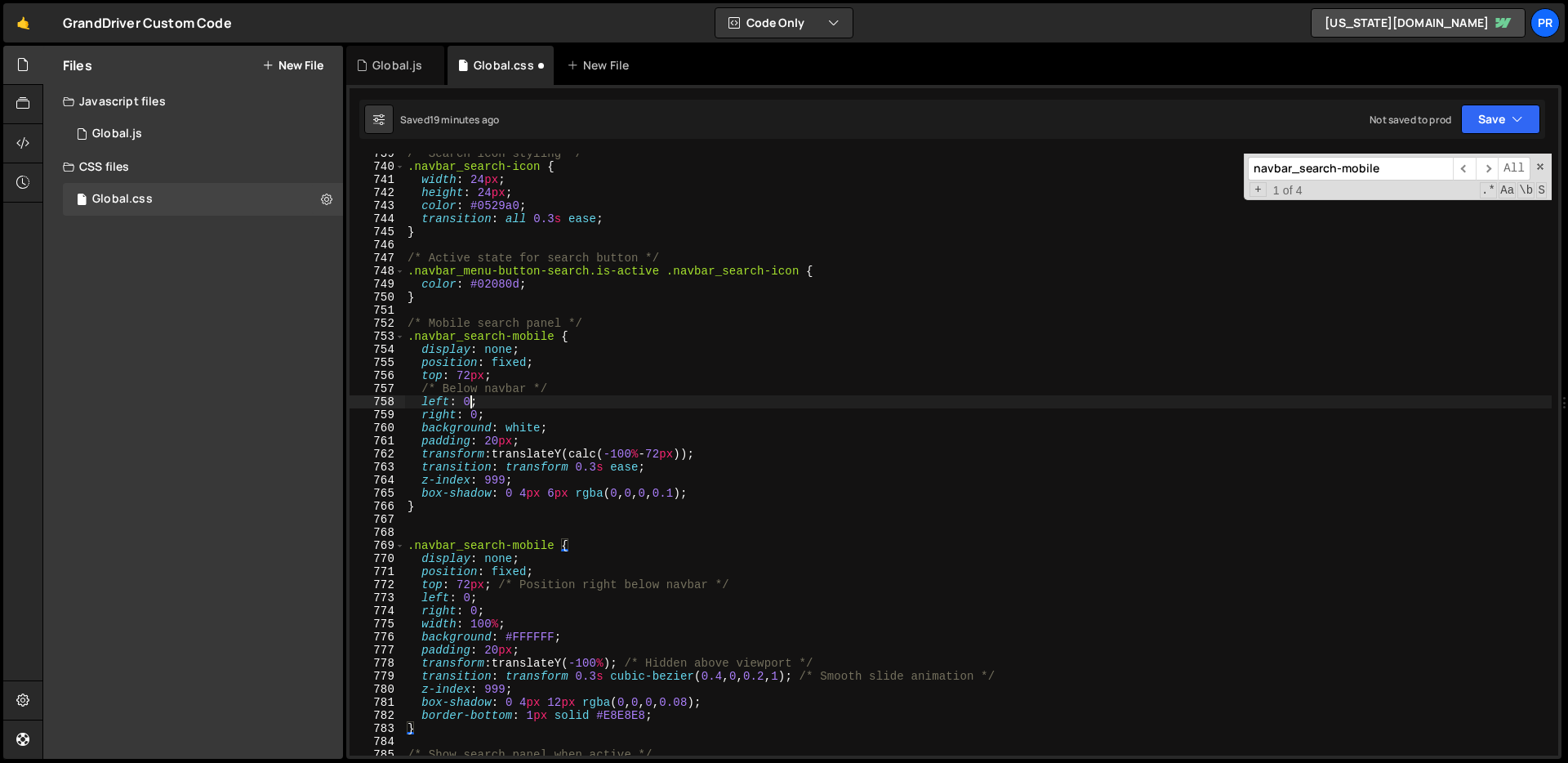
click at [473, 398] on div "/* Search icon styling */ .navbar_search-icon { width : 24 px ; height : 24 px …" at bounding box center [977, 461] width 1147 height 628
click at [470, 409] on div "/* Search icon styling */ .navbar_search-icon { width : 24 px ; height : 24 px …" at bounding box center [977, 461] width 1147 height 628
click at [526, 428] on div "/* Search icon styling */ .navbar_search-icon { width : 24 px ; height : 24 px …" at bounding box center [977, 461] width 1147 height 628
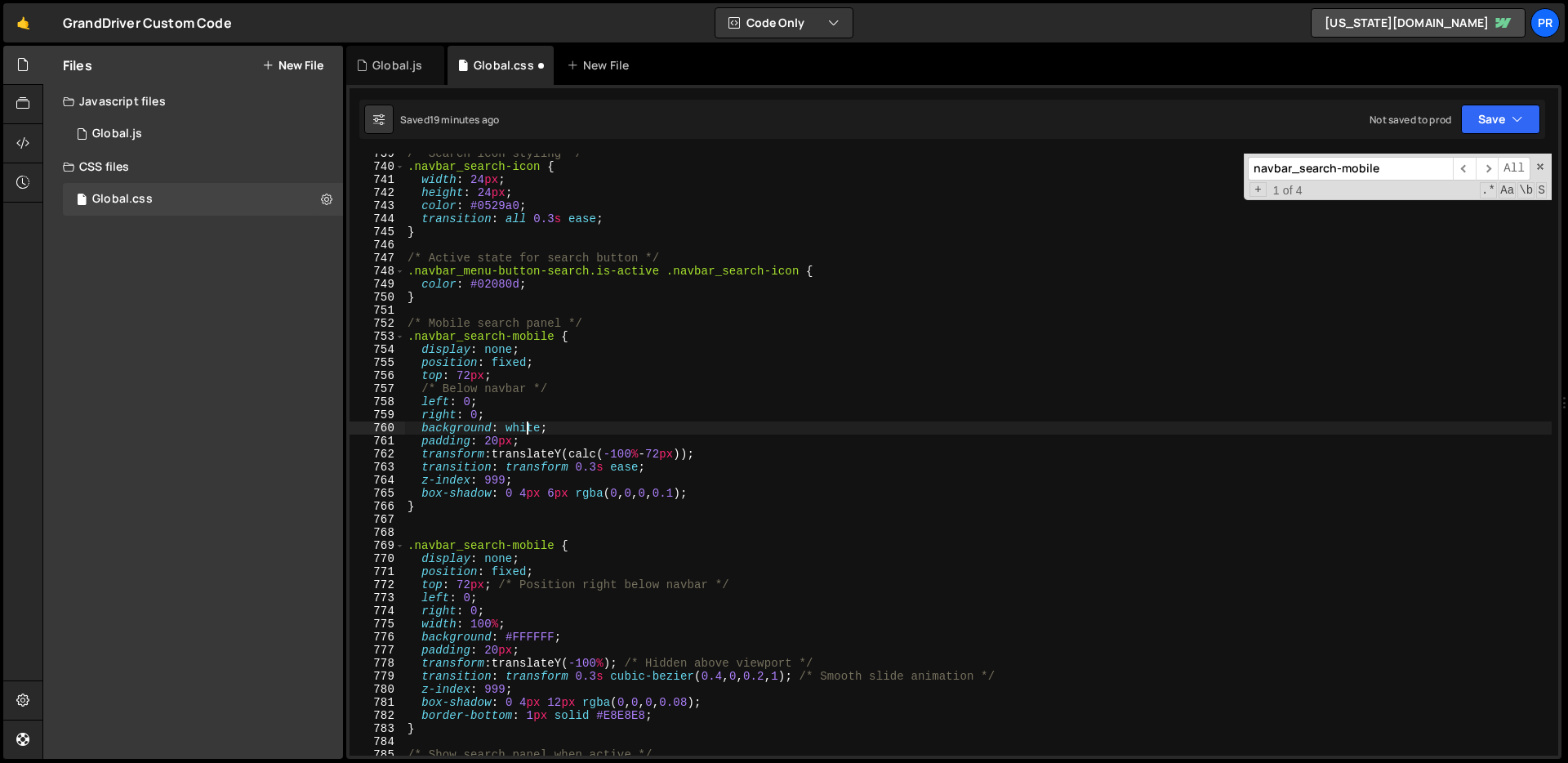
click at [533, 635] on div "/* Search icon styling */ .navbar_search-icon { width : 24 px ; height : 24 px …" at bounding box center [977, 461] width 1147 height 628
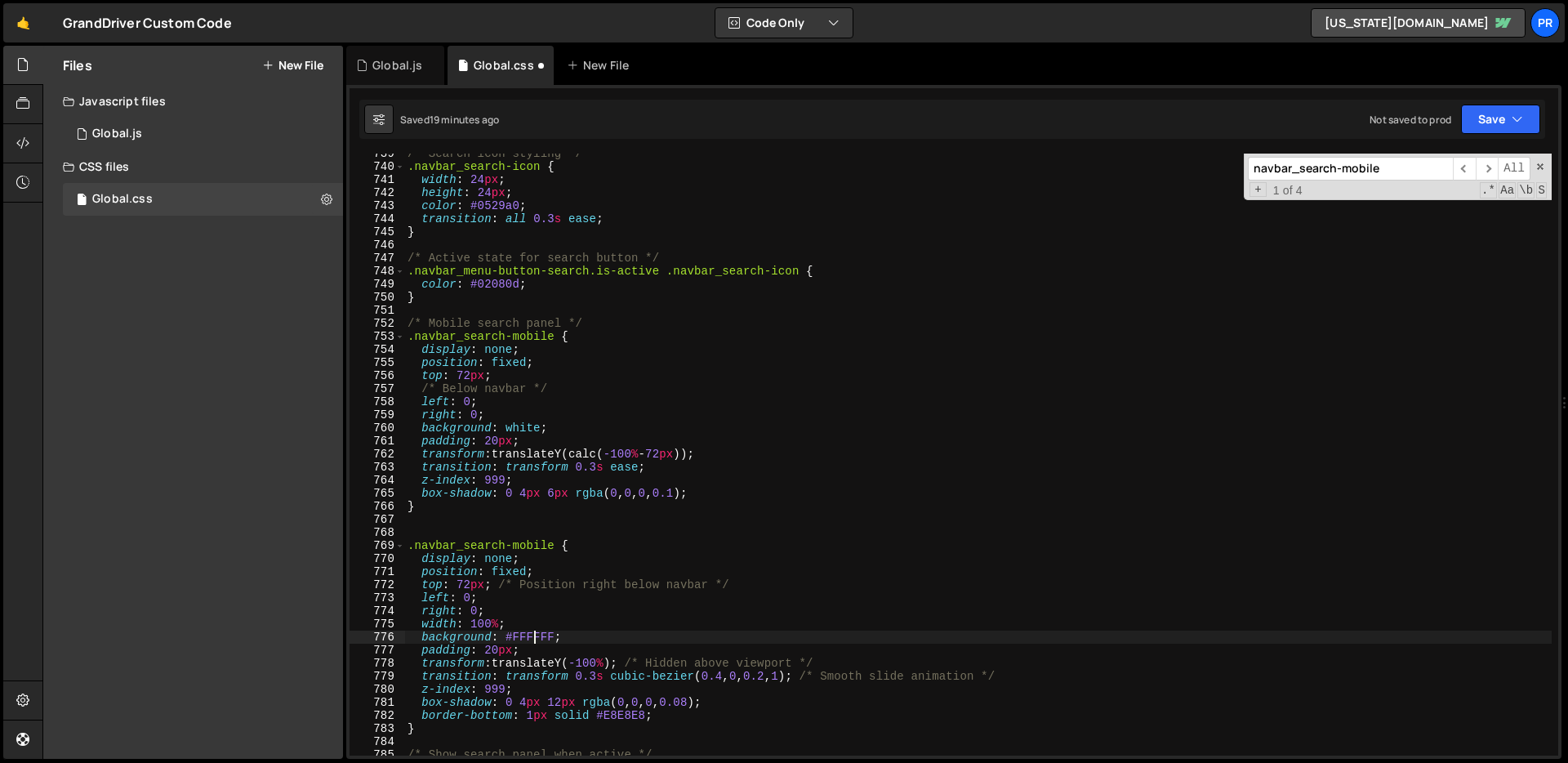
click at [527, 649] on div "/* Search icon styling */ .navbar_search-icon { width : 24 px ; height : 24 px …" at bounding box center [977, 461] width 1147 height 628
click at [743, 454] on div "/* Search icon styling */ .navbar_search-icon { width : 24 px ; height : 24 px …" at bounding box center [977, 461] width 1147 height 628
click at [673, 661] on div "/* Search icon styling */ .navbar_search-icon { width : 24 px ; height : 24 px …" at bounding box center [977, 461] width 1147 height 628
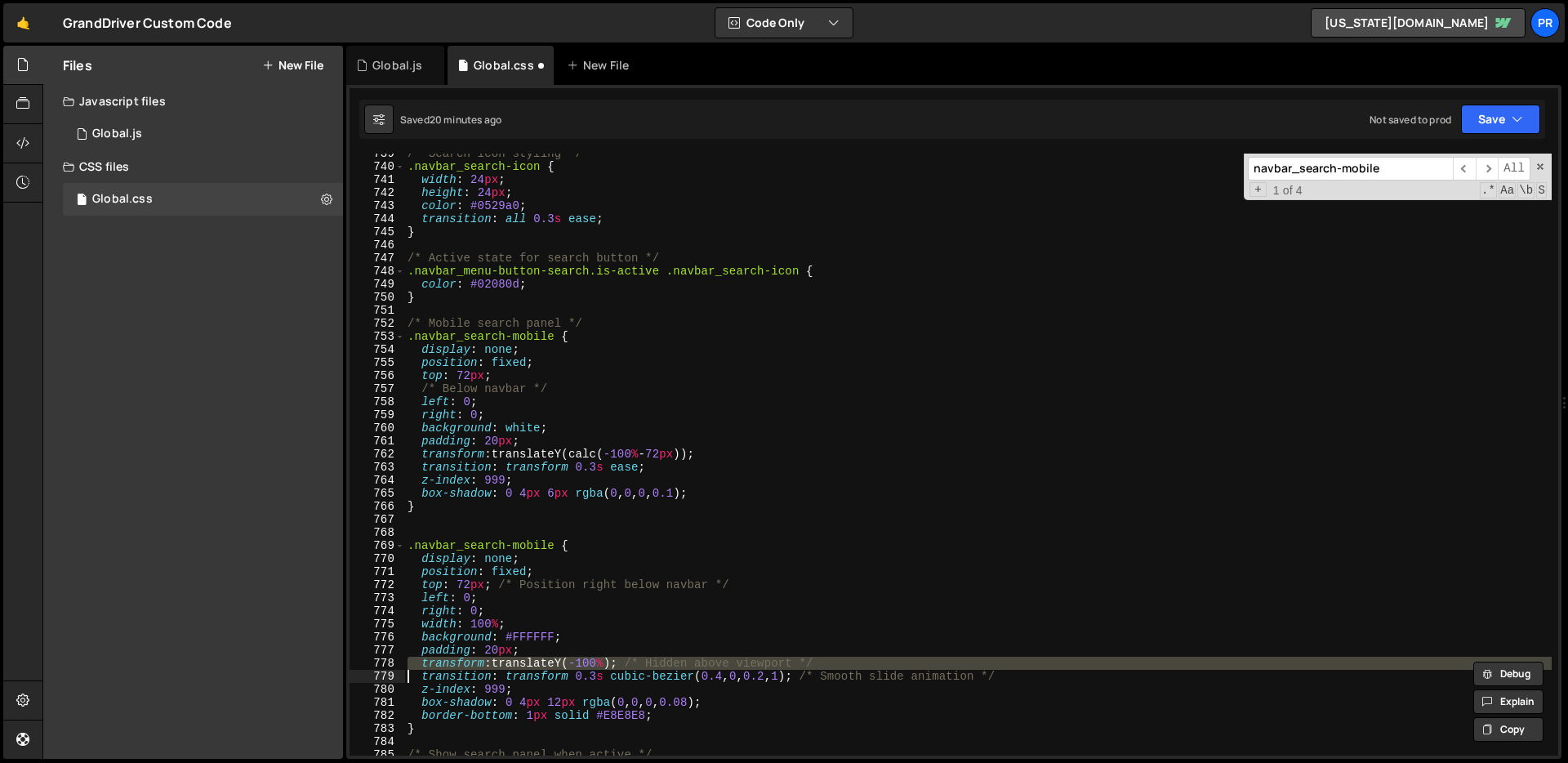
click at [685, 457] on div "/* Search icon styling */ .navbar_search-icon { width : 24 px ; height : 24 px …" at bounding box center [977, 461] width 1147 height 628
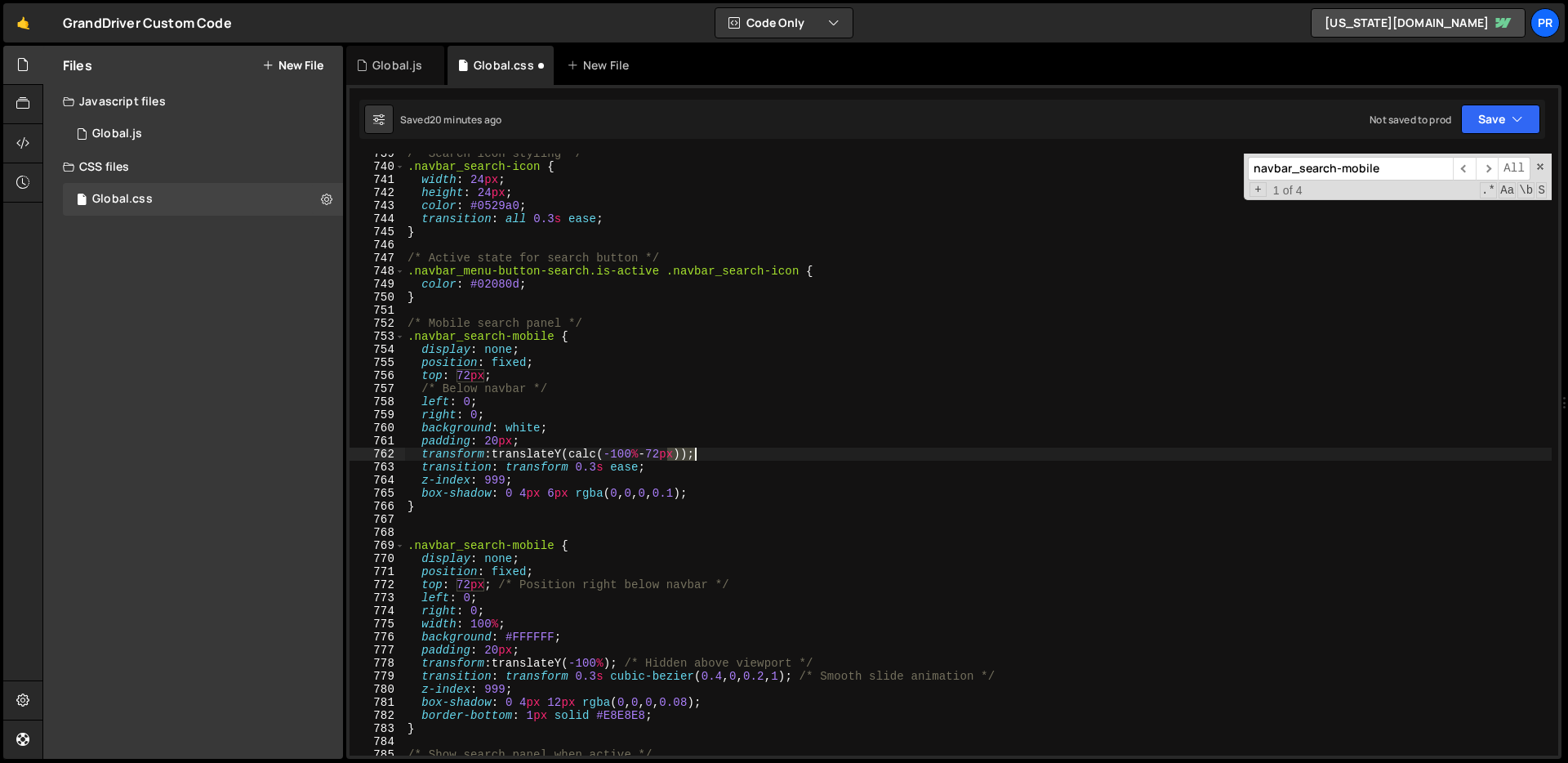
click at [685, 457] on div "/* Search icon styling */ .navbar_search-icon { width : 24 px ; height : 24 px …" at bounding box center [977, 461] width 1147 height 628
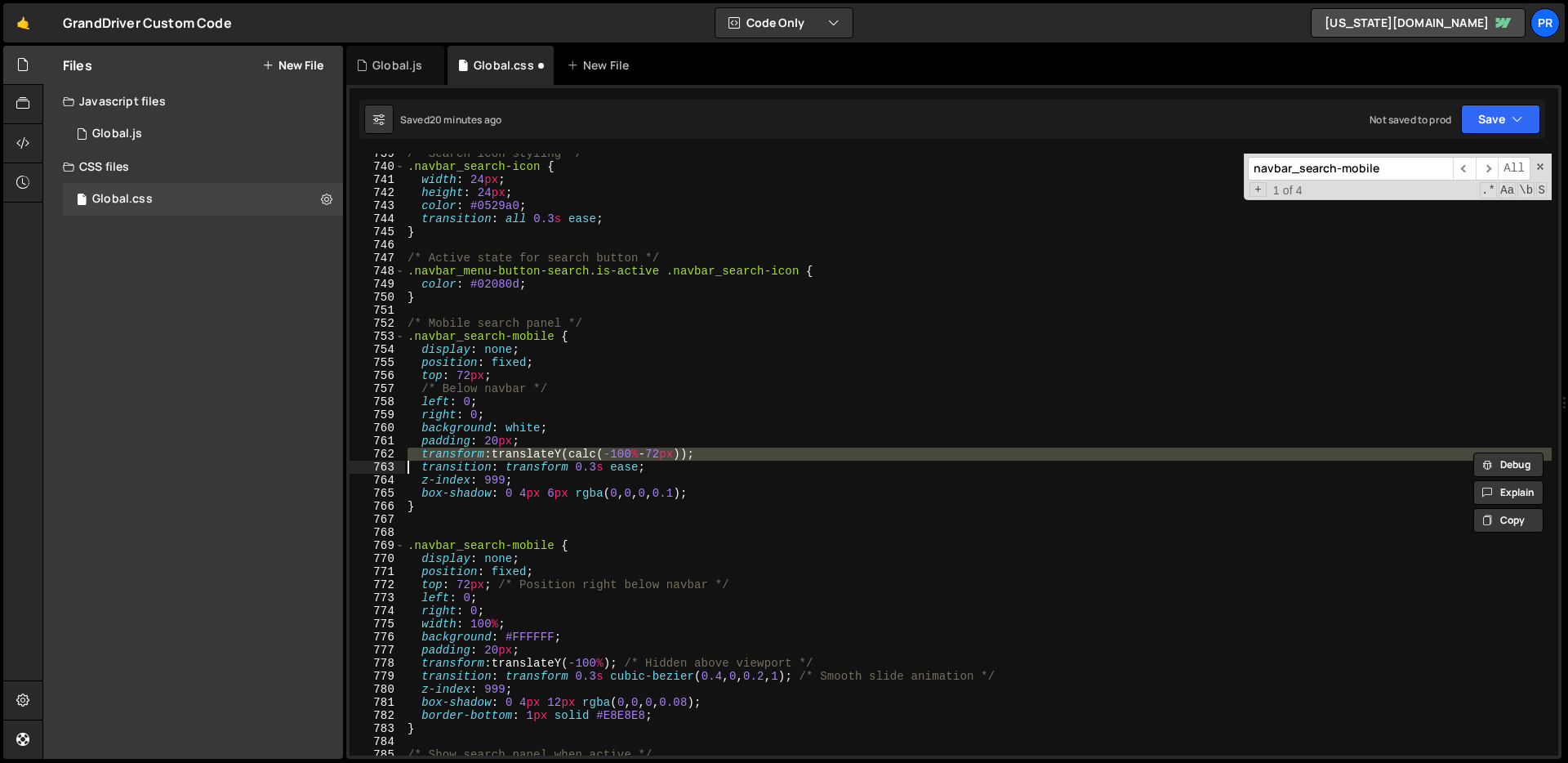
click at [726, 439] on div "/* Search icon styling */ .navbar_search-icon { width : 24 px ; height : 24 px …" at bounding box center [977, 461] width 1147 height 628
type textarea "padding: 20px;"
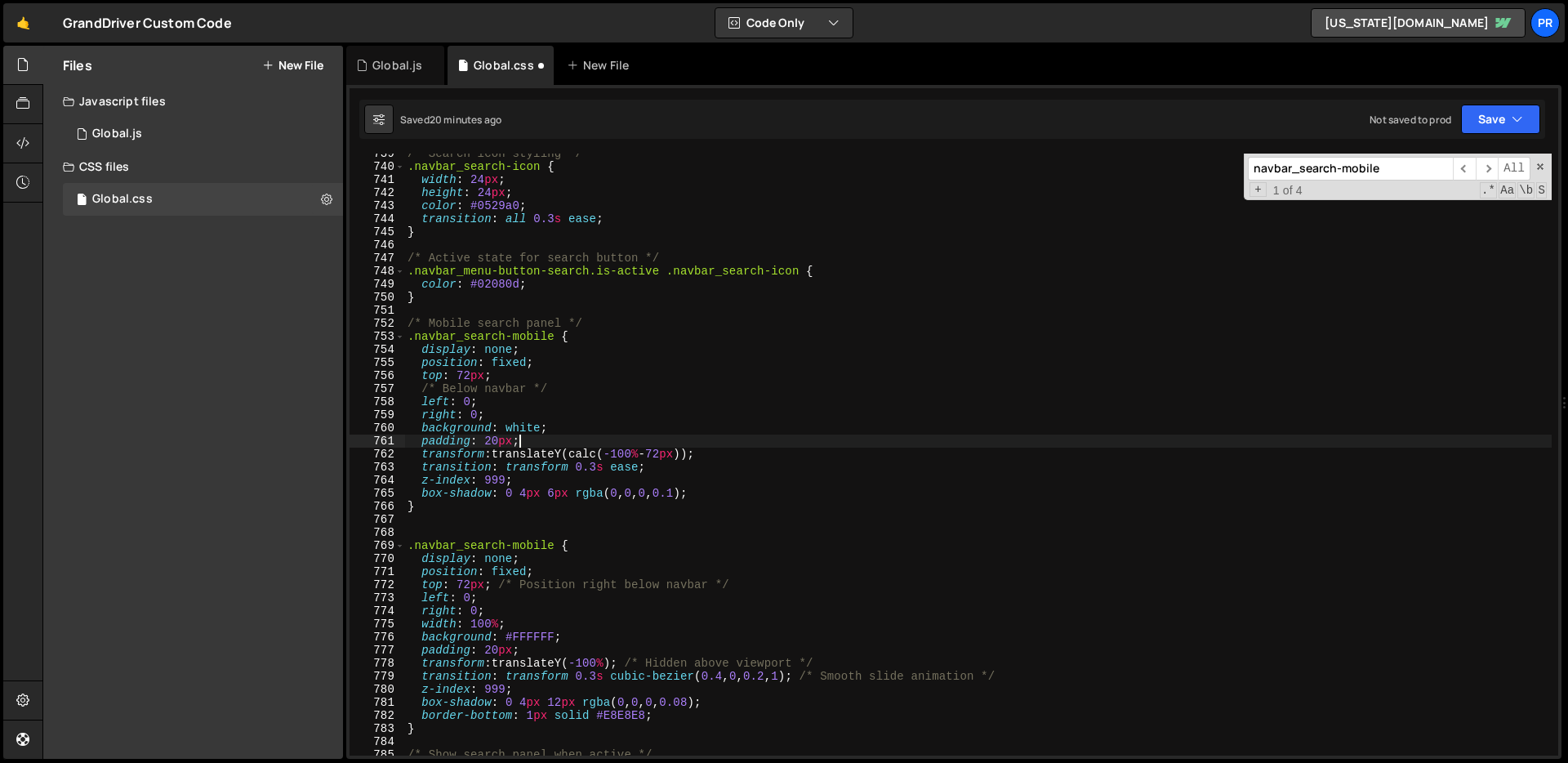
paste textarea
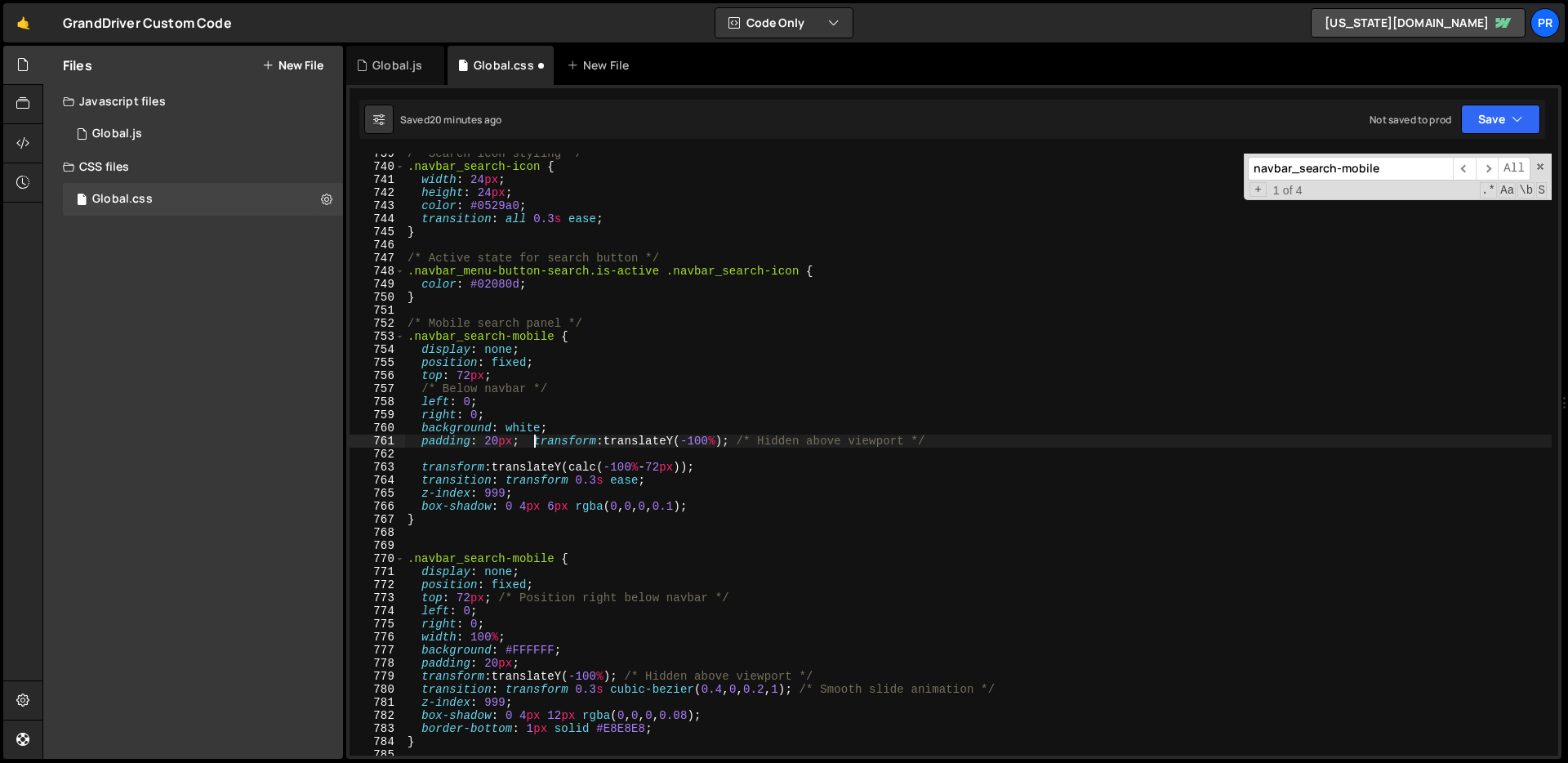
click at [533, 437] on div "/* Search icon styling */ .navbar_search-icon { width : 24 px ; height : 24 px …" at bounding box center [977, 461] width 1147 height 628
type textarea "transform: translateY(-100%); /* Hidden above viewport */"
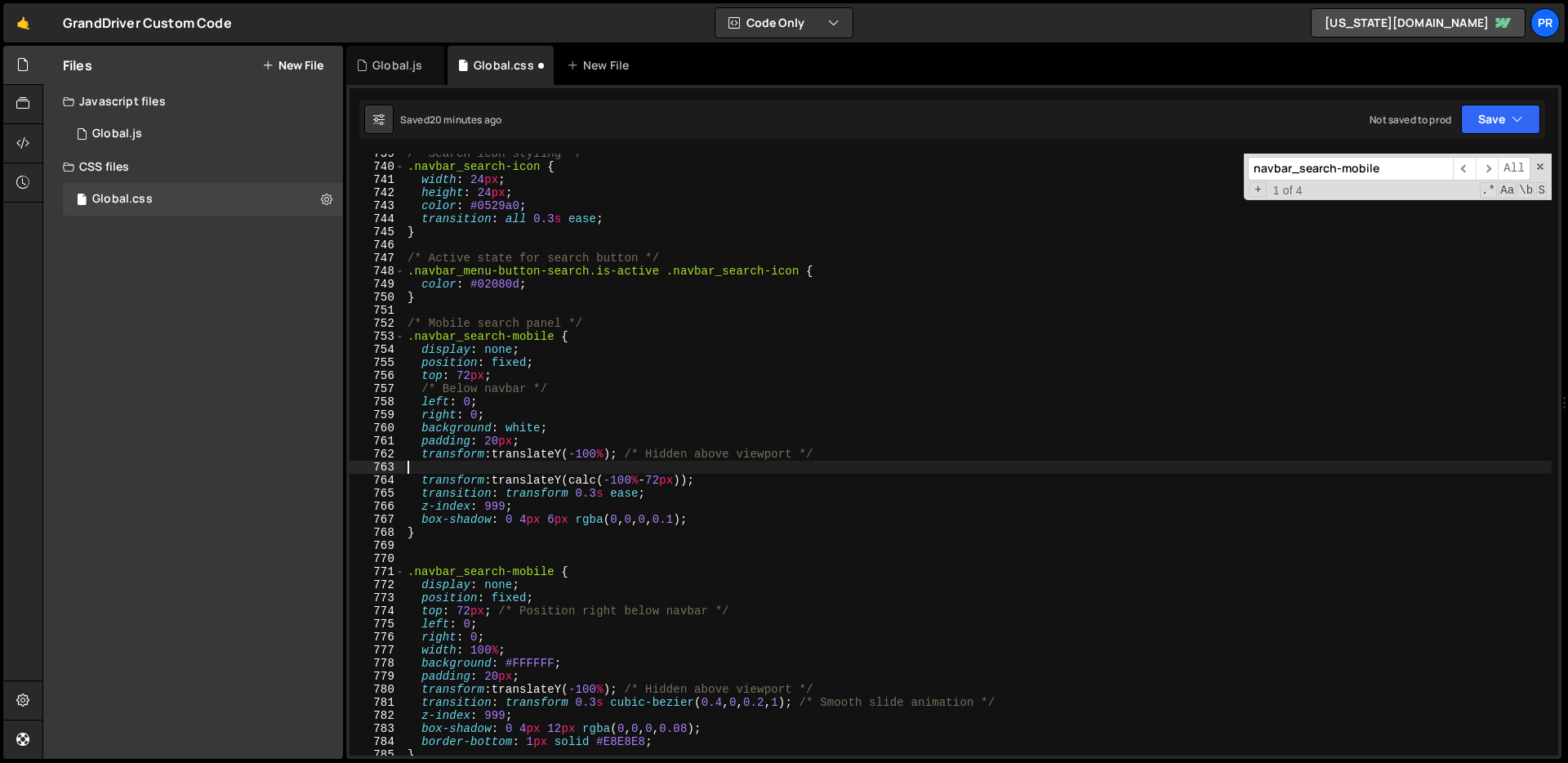
scroll to position [0, 0]
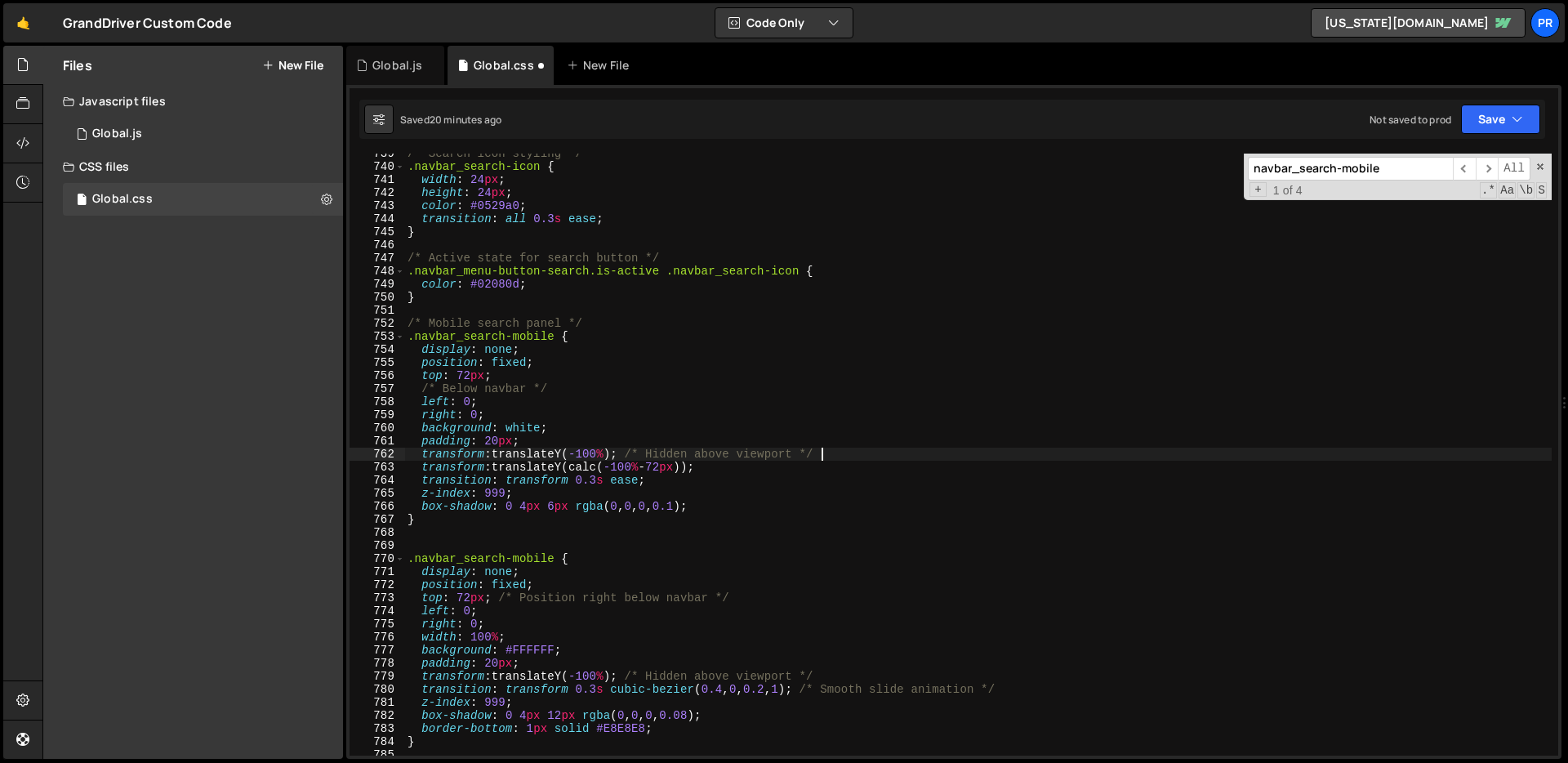
click at [608, 466] on div "/* Search icon styling */ .navbar_search-icon { width : 24 px ; height : 24 px …" at bounding box center [977, 461] width 1147 height 628
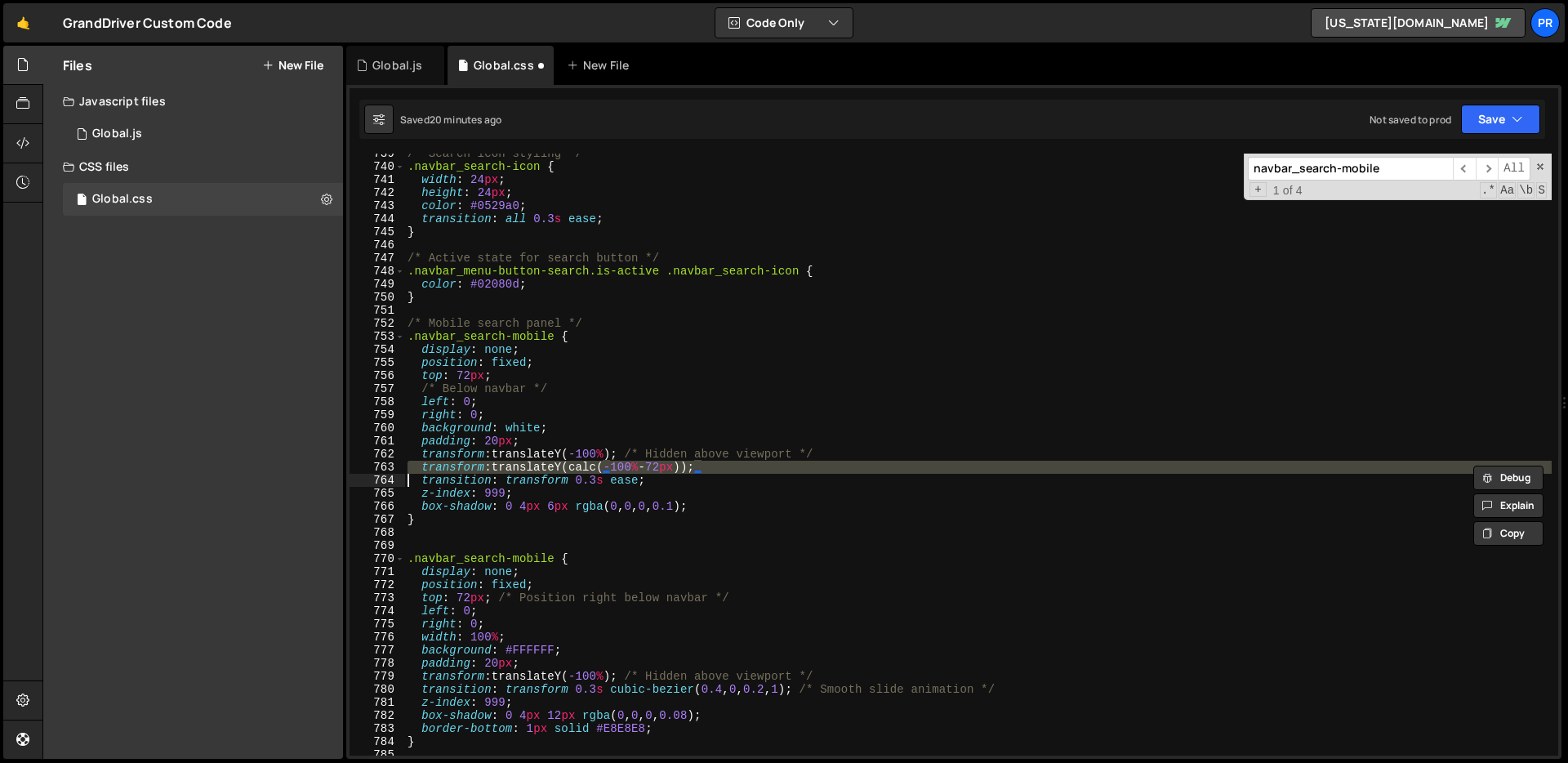
click at [608, 466] on div "/* Search icon styling */ .navbar_search-icon { width : 24 px ; height : 24 px …" at bounding box center [977, 461] width 1147 height 628
click at [603, 484] on div "/* Search icon styling */ .navbar_search-icon { width : 24 px ; height : 24 px …" at bounding box center [977, 461] width 1147 height 628
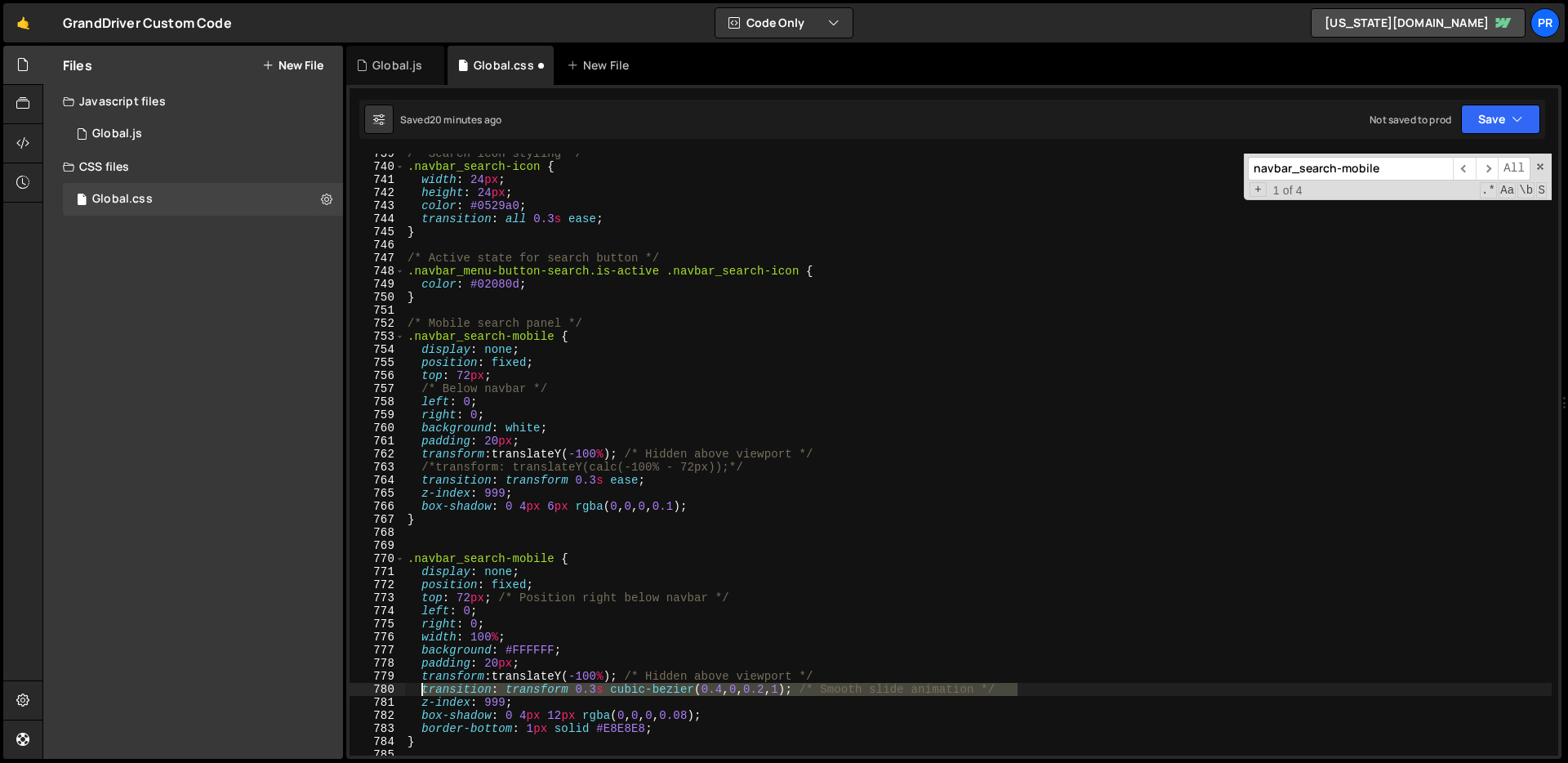
drag, startPoint x: 1085, startPoint y: 688, endPoint x: 417, endPoint y: 688, distance: 668.0
click at [417, 688] on div "/* Search icon styling */ .navbar_search-icon { width : 24 px ; height : 24 px …" at bounding box center [977, 461] width 1147 height 628
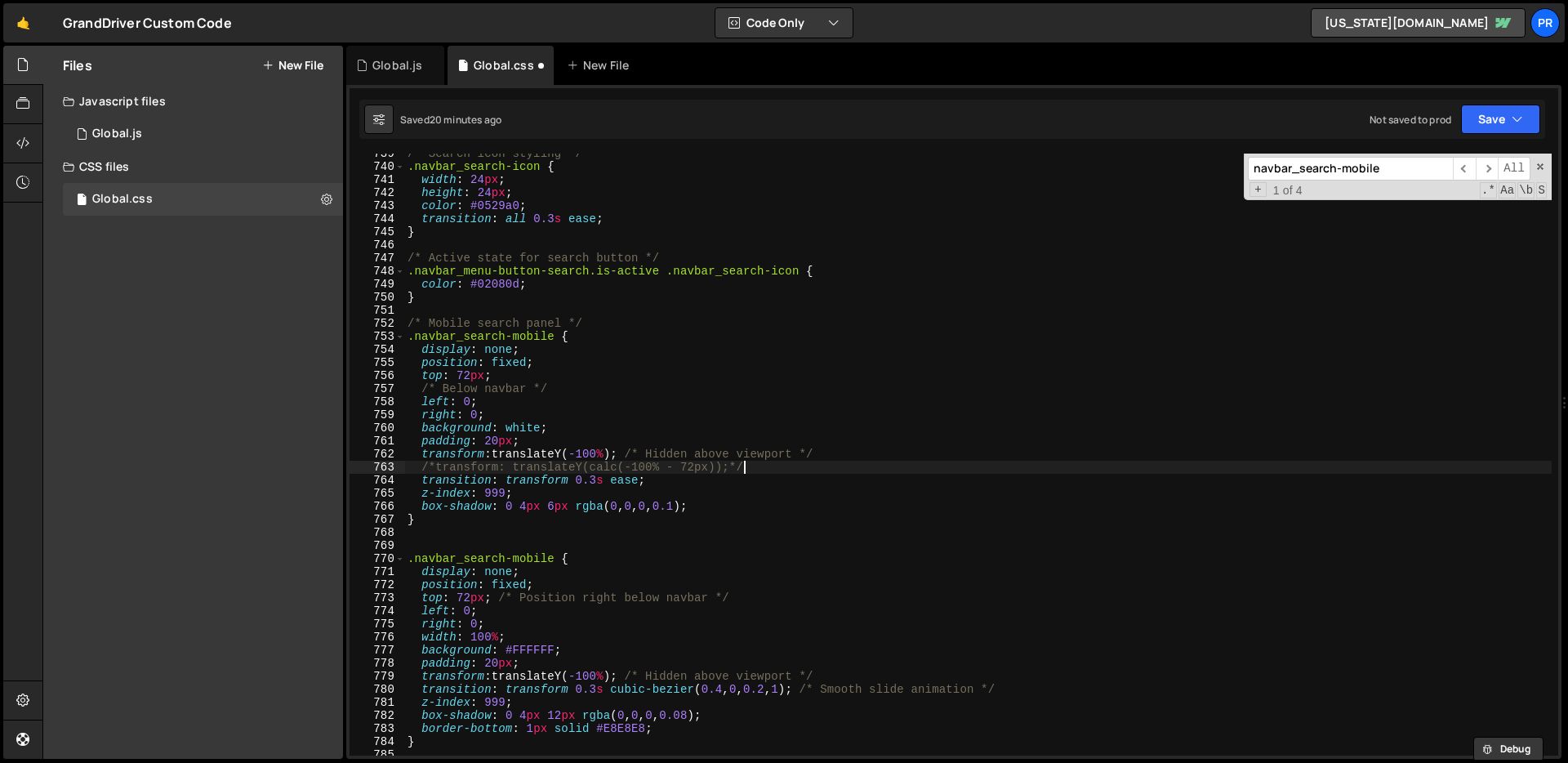
click at [833, 466] on div "/* Search icon styling */ .navbar_search-icon { width : 24 px ; height : 24 px …" at bounding box center [977, 461] width 1147 height 628
click at [706, 482] on div "/* Search icon styling */ .navbar_search-icon { width : 24 px ; height : 24 px …" at bounding box center [977, 461] width 1147 height 628
click at [774, 466] on div "/* Search icon styling */ .navbar_search-icon { width : 24 px ; height : 24 px …" at bounding box center [977, 461] width 1147 height 628
type textarea "/*transform: translateY(calc(-100% - 72px));*/"
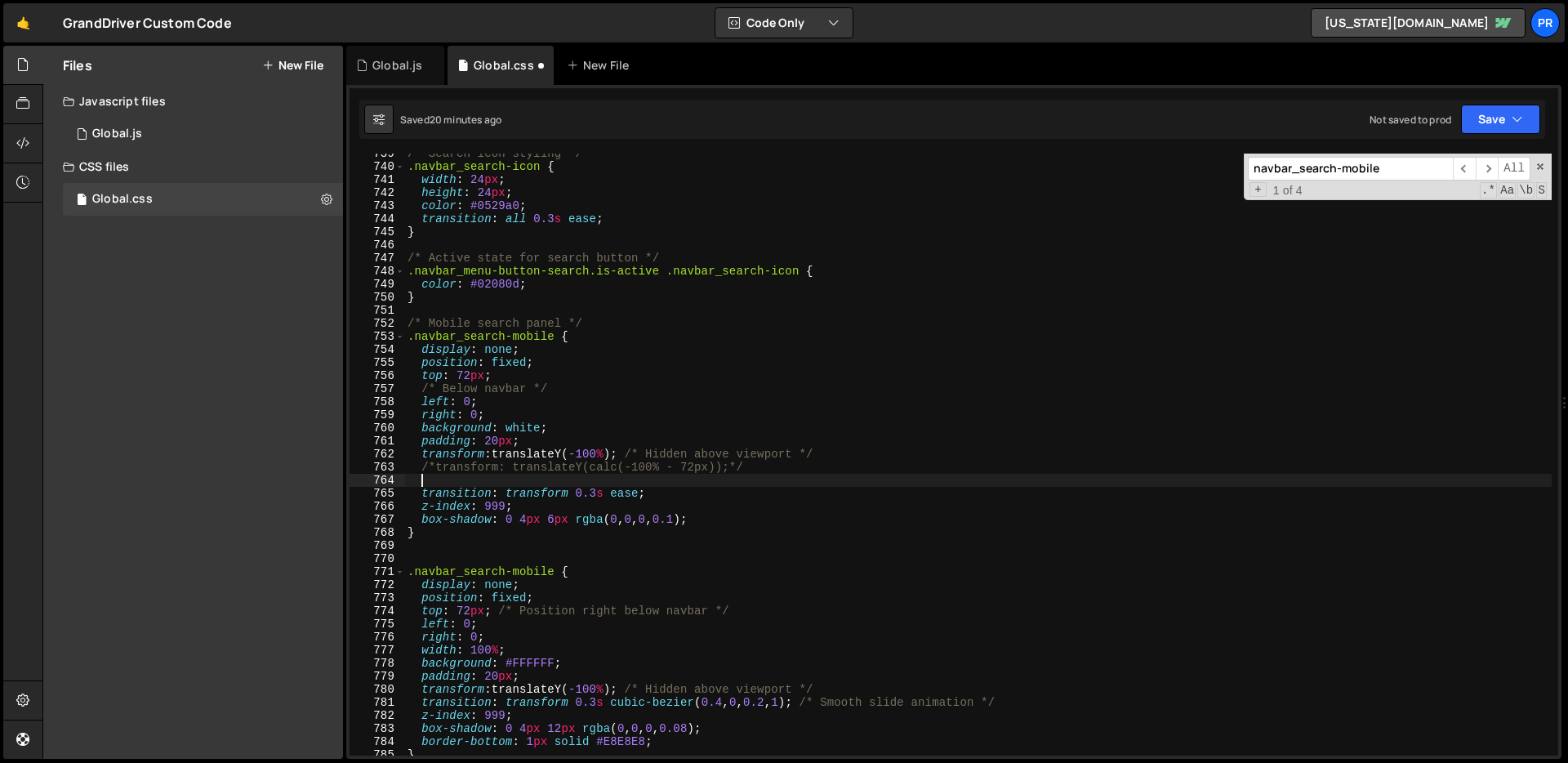
paste textarea "transition: transform 0.3s cubic-bezier(0.4, 0, 0.2, 1); /* Smooth slide animat…"
click at [430, 471] on div "/* Search icon styling */ .navbar_search-icon { width : 24 px ; height : 24 px …" at bounding box center [977, 461] width 1147 height 628
click at [798, 455] on div "/* Search icon styling */ .navbar_search-icon { width : 24 px ; height : 24 px …" at bounding box center [977, 461] width 1147 height 628
click at [649, 471] on div "/* Search icon styling */ .navbar_search-icon { width : 24 px ; height : 24 px …" at bounding box center [977, 461] width 1147 height 628
click at [640, 492] on div "/* Search icon styling */ .navbar_search-icon { width : 24 px ; height : 24 px …" at bounding box center [977, 461] width 1147 height 628
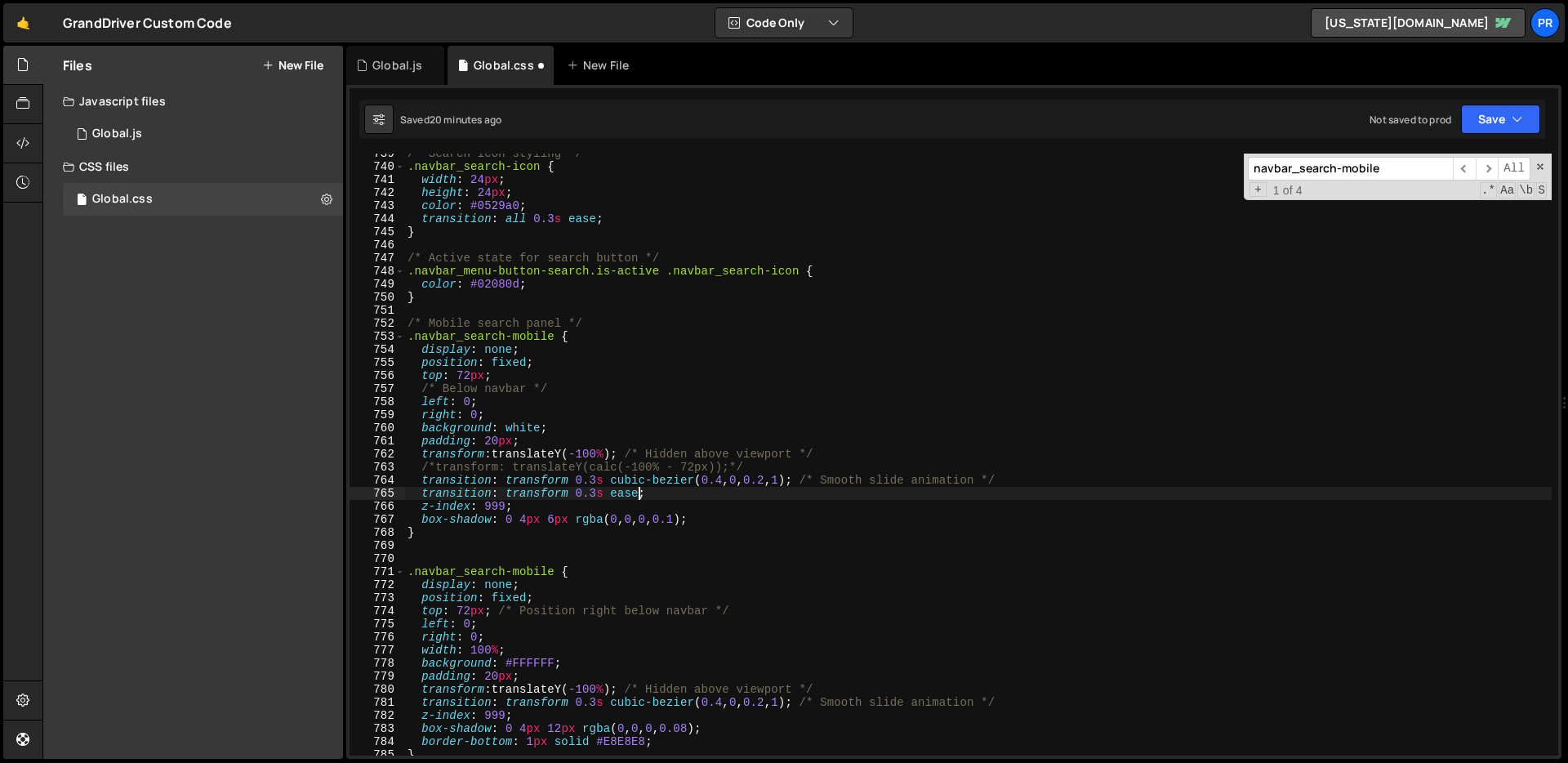
click at [640, 492] on div "/* Search icon styling */ .navbar_search-icon { width : 24 px ; height : 24 px …" at bounding box center [977, 461] width 1147 height 628
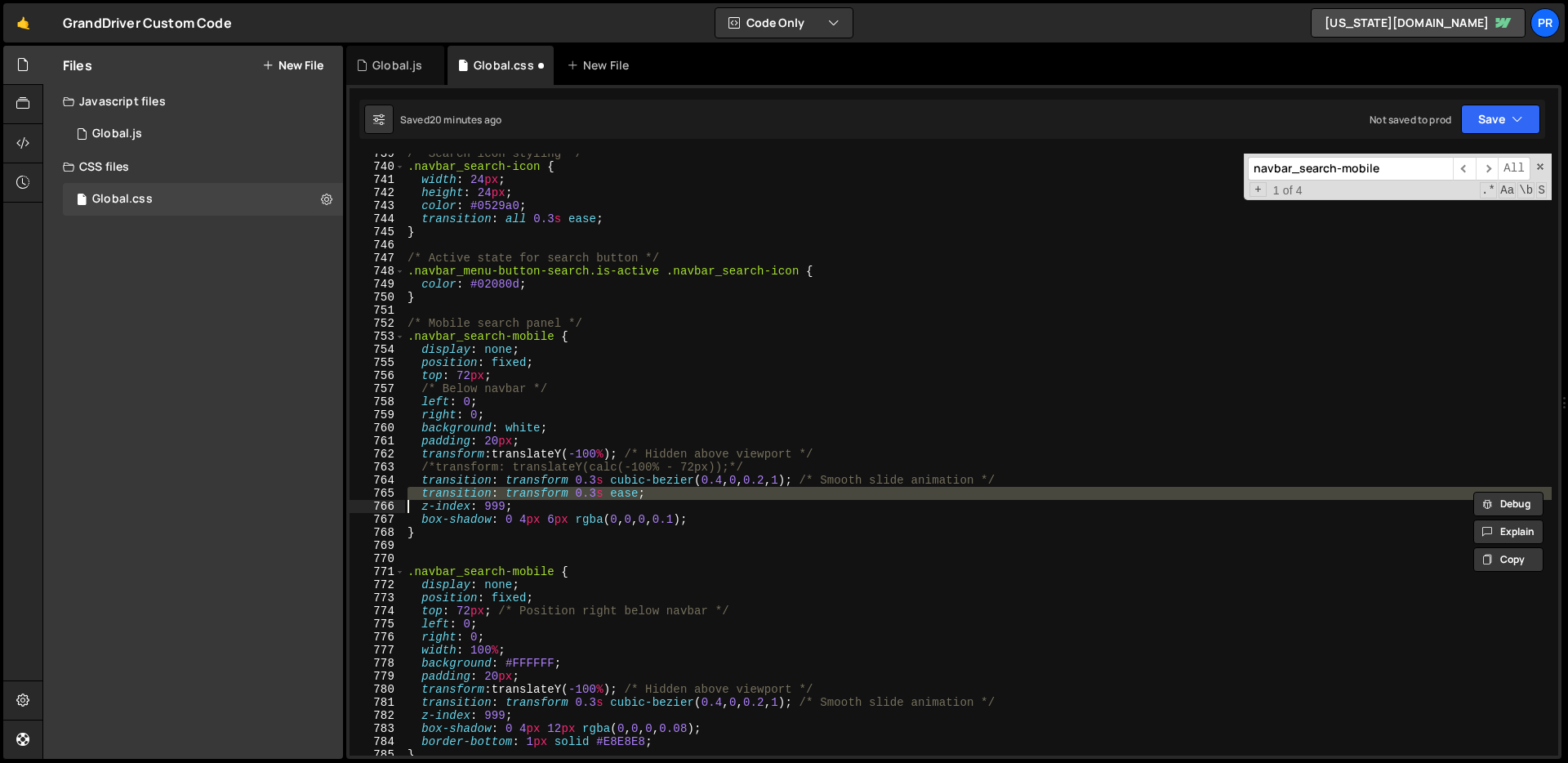
click at [640, 492] on div "/* Search icon styling */ .navbar_search-icon { width : 24 px ; height : 24 px …" at bounding box center [977, 461] width 1147 height 628
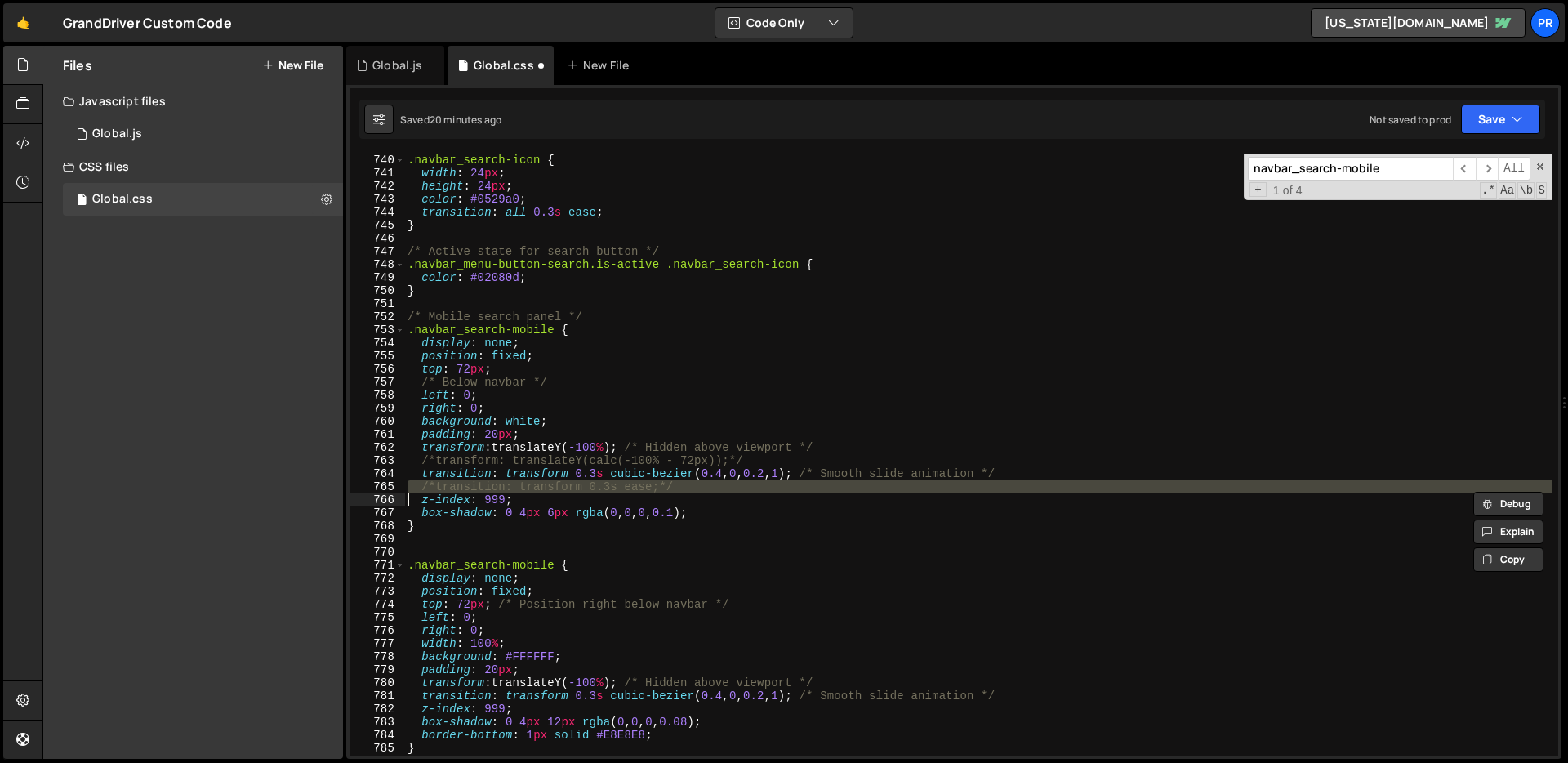
scroll to position [9661, 0]
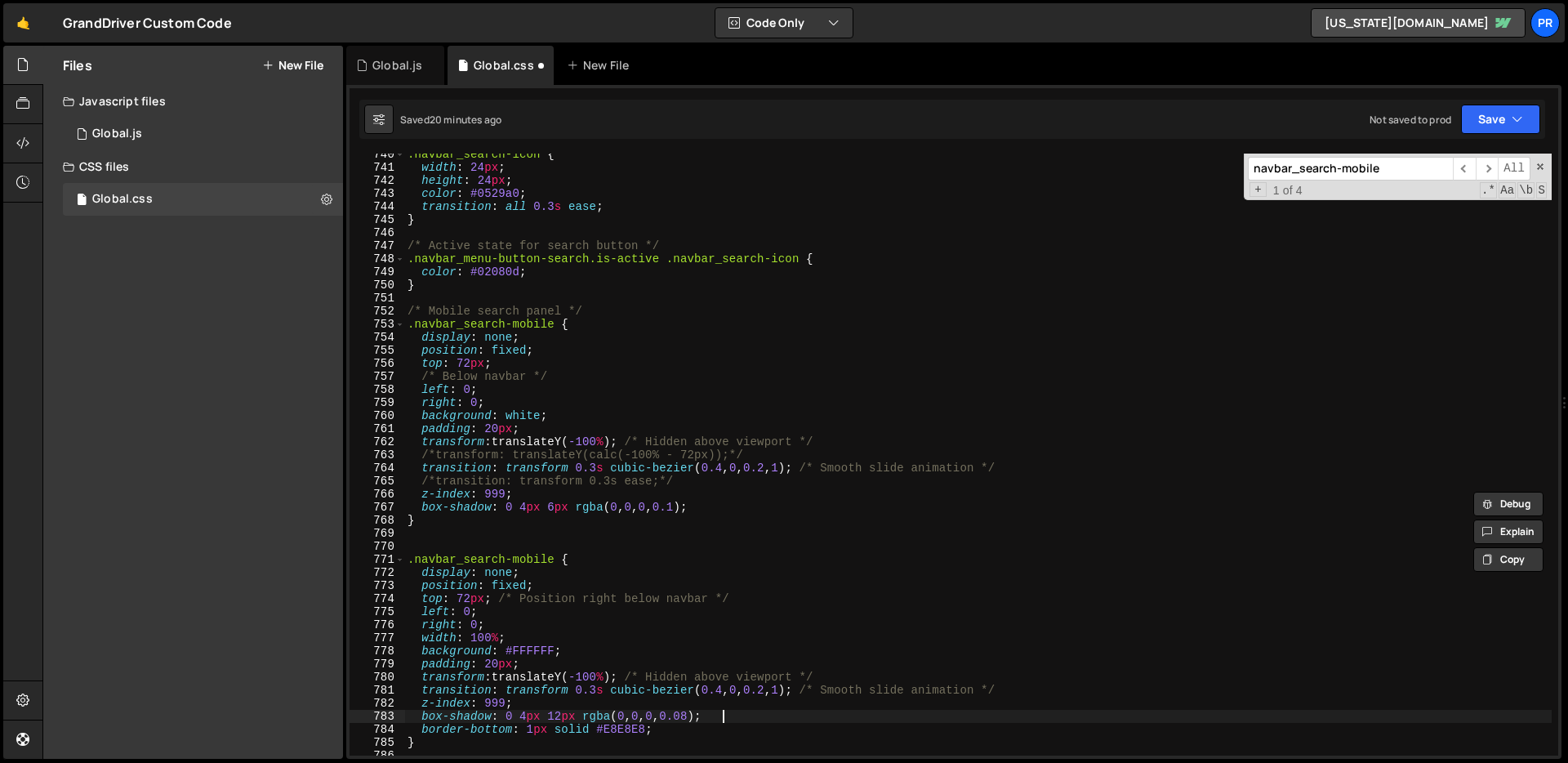
click at [730, 717] on div ".navbar_search-icon { width : 24 px ; height : 24 px ; color : #0529a0 ; transi…" at bounding box center [977, 461] width 1147 height 628
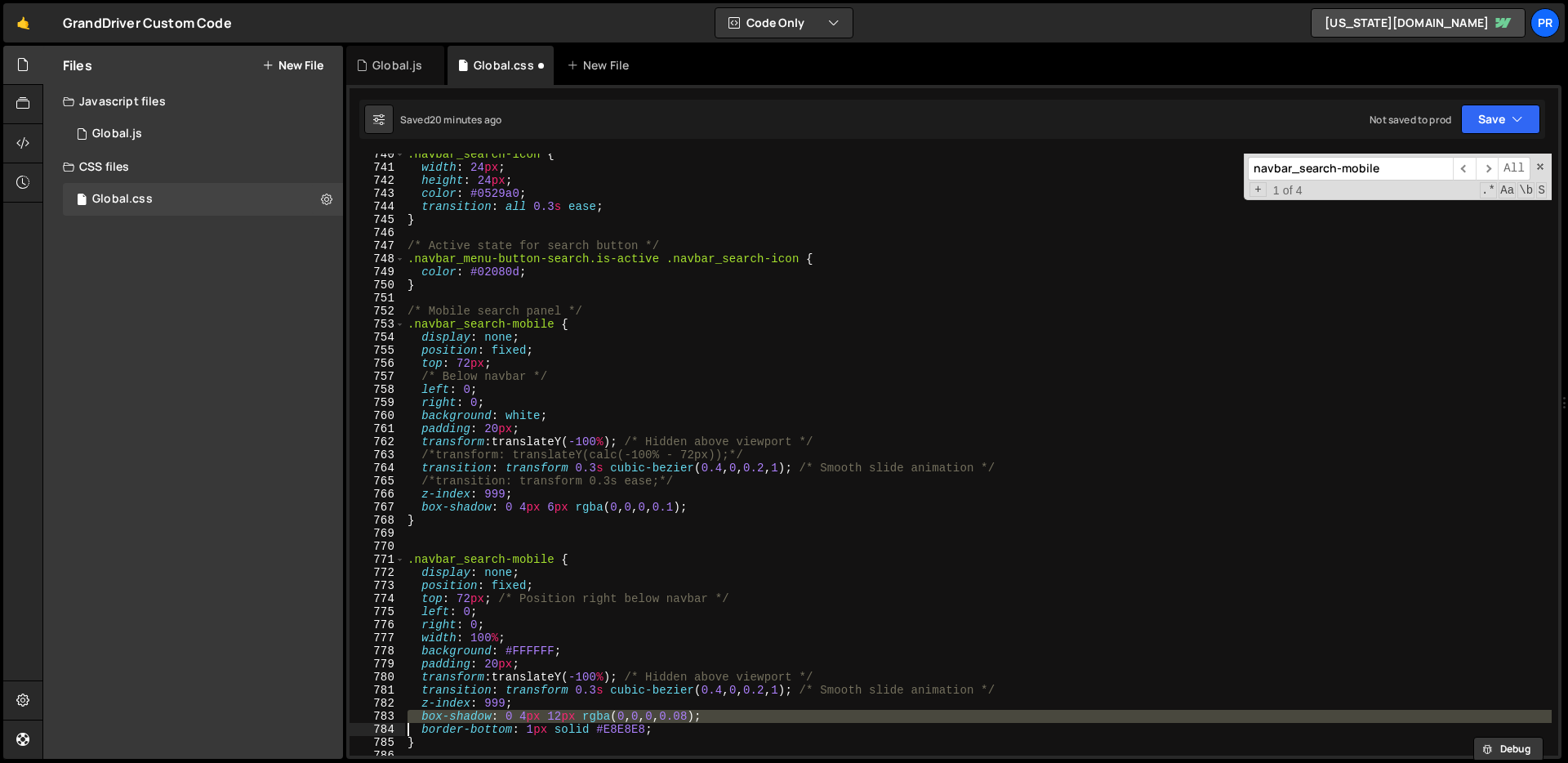
click at [730, 717] on div ".navbar_search-icon { width : 24 px ; height : 24 px ; color : #0529a0 ; transi…" at bounding box center [977, 461] width 1147 height 628
drag, startPoint x: 668, startPoint y: 729, endPoint x: 381, endPoint y: 713, distance: 287.4
click at [381, 713] on div "box-shadow: 0 4px 12px rgba(0, 0, 0, 0.08); border-bottom: 1px solid #E8E8E8; 7…" at bounding box center [953, 454] width 1209 height 601
click at [571, 492] on div ".navbar_search-icon { width : 24 px ; height : 24 px ; color : #0529a0 ; transi…" at bounding box center [977, 461] width 1147 height 628
type textarea "z-index: 999;"
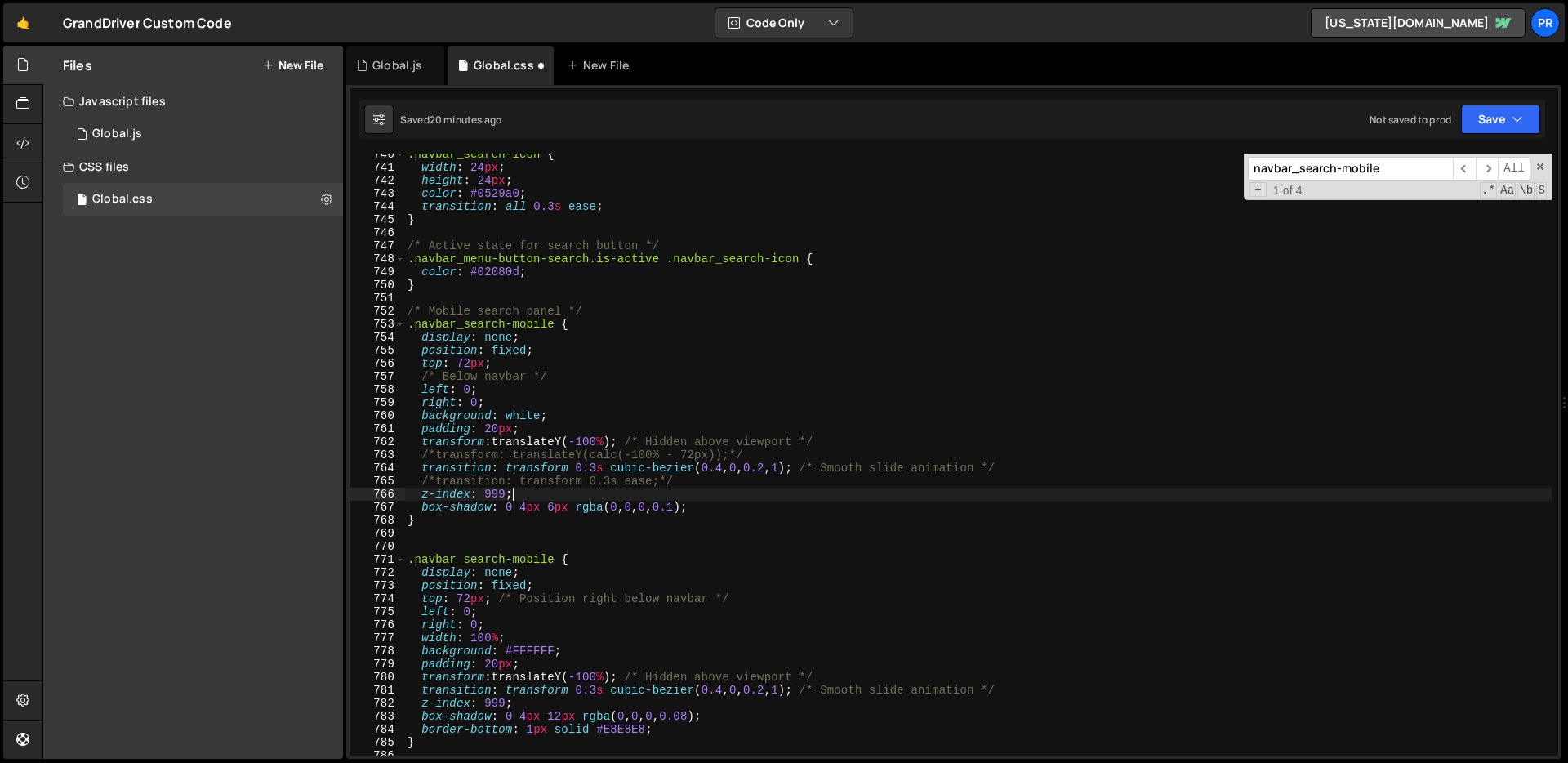
scroll to position [0, 0]
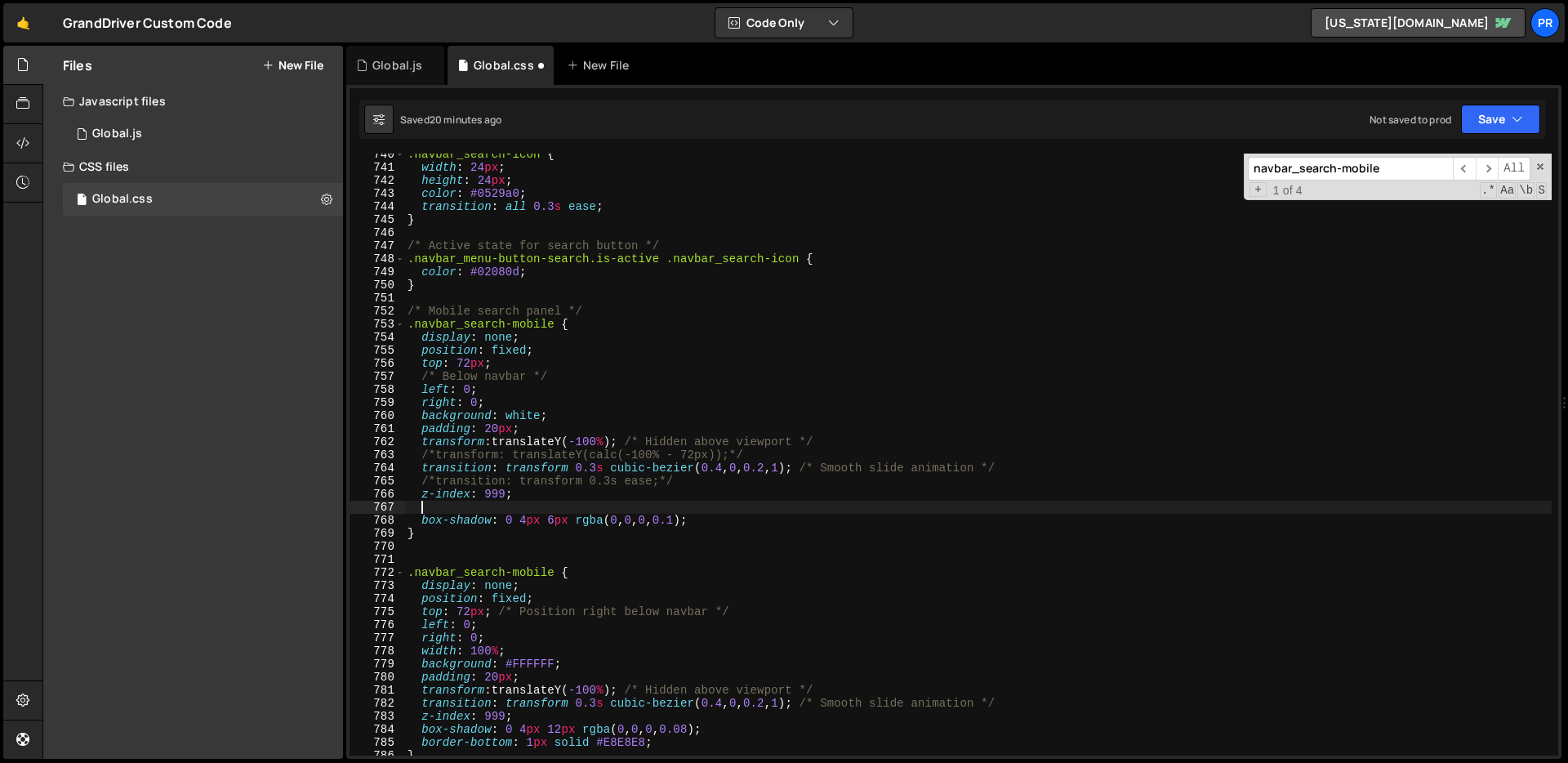
paste textarea "border-bottom: 1px solid #E8E8E8;"
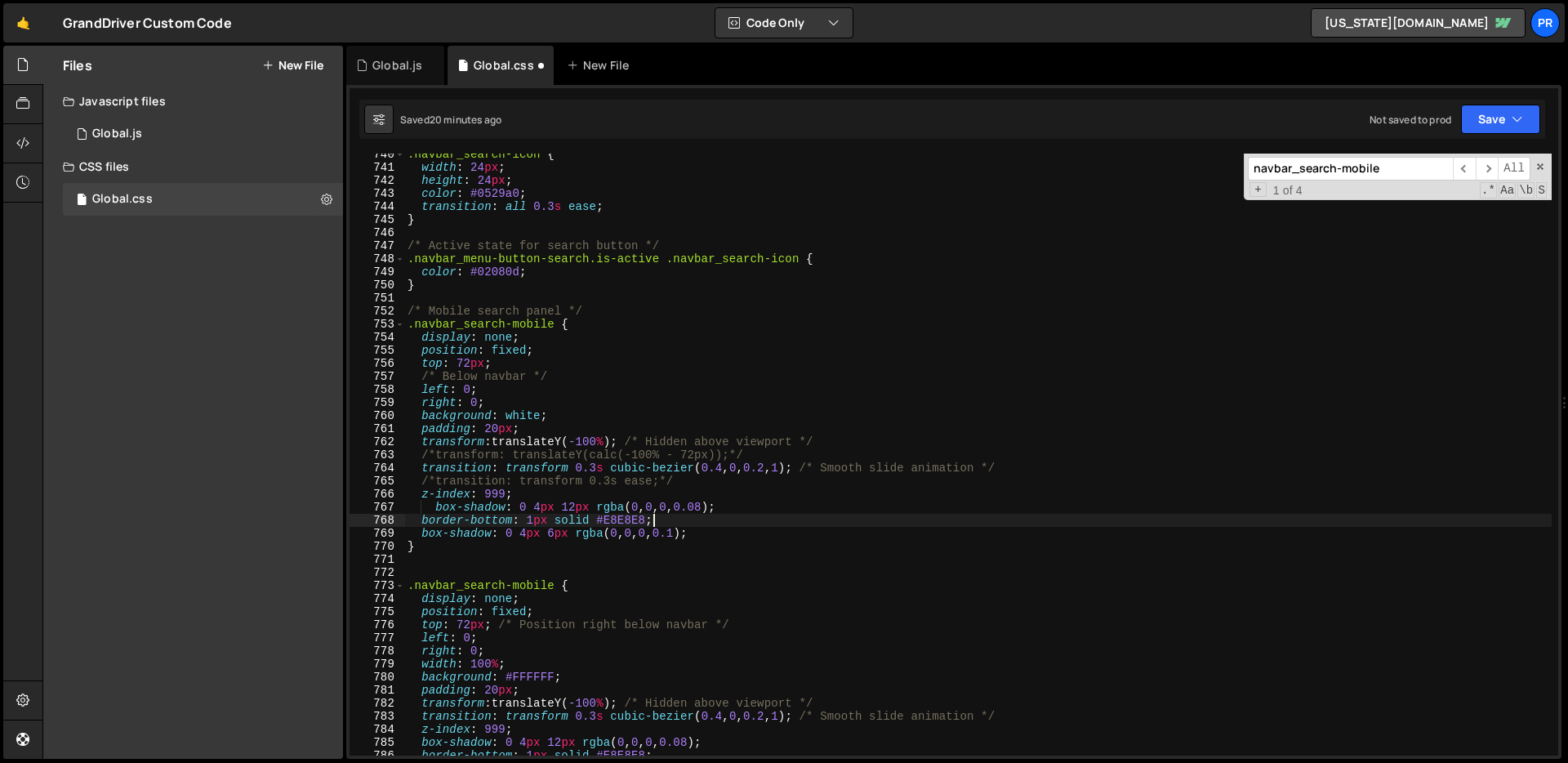
click at [437, 506] on div ".navbar_search-icon { width : 24 px ; height : 24 px ; color : #0529a0 ; transi…" at bounding box center [977, 461] width 1147 height 628
click at [543, 539] on div ".navbar_search-icon { width : 24 px ; height : 24 px ; color : #0529a0 ; transi…" at bounding box center [977, 461] width 1147 height 628
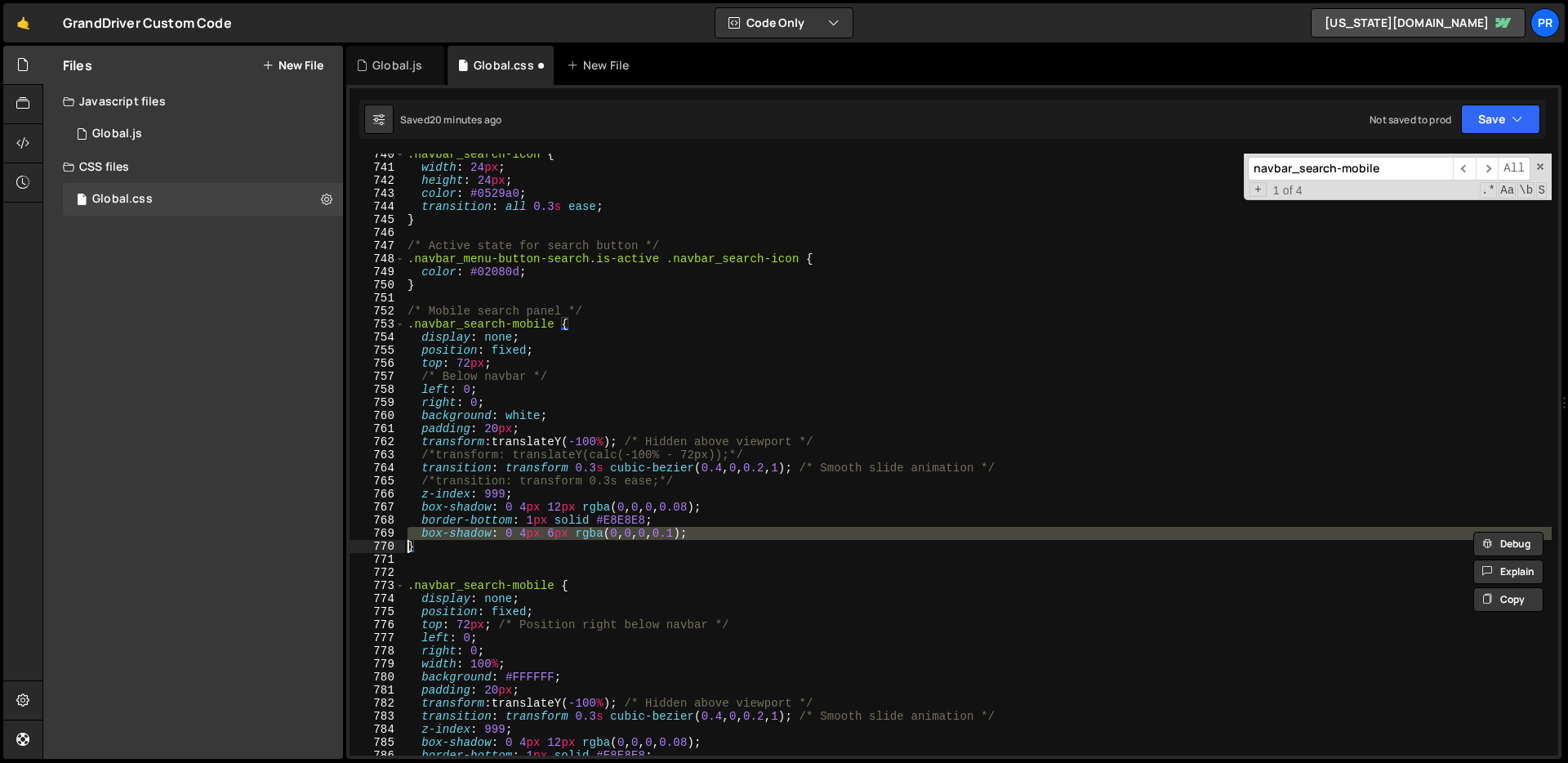
type textarea "/*box-shadow: 0 4px 6px rgba(0, 0, 0, 0.1);*/ }"
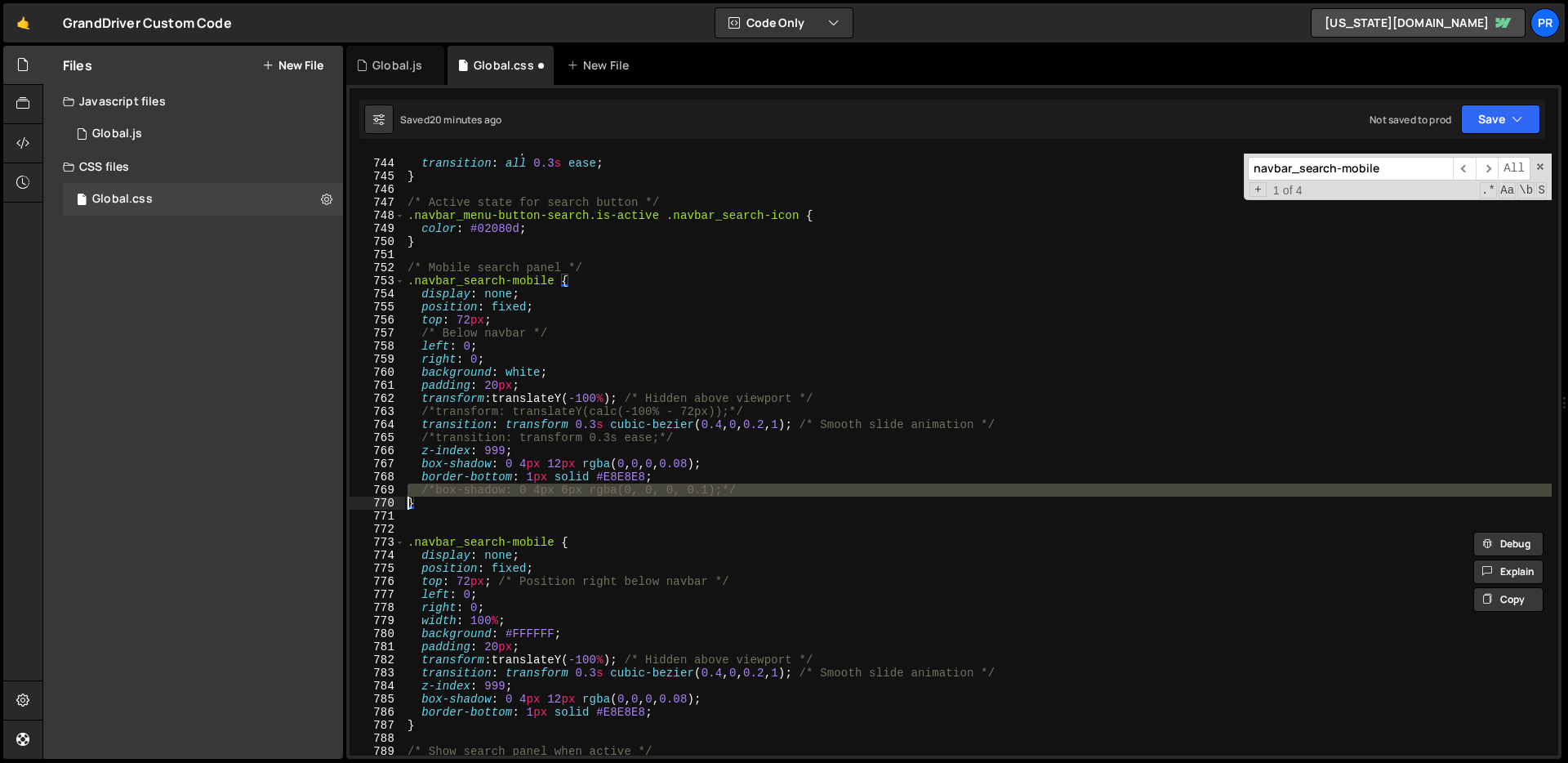
scroll to position [9718, 0]
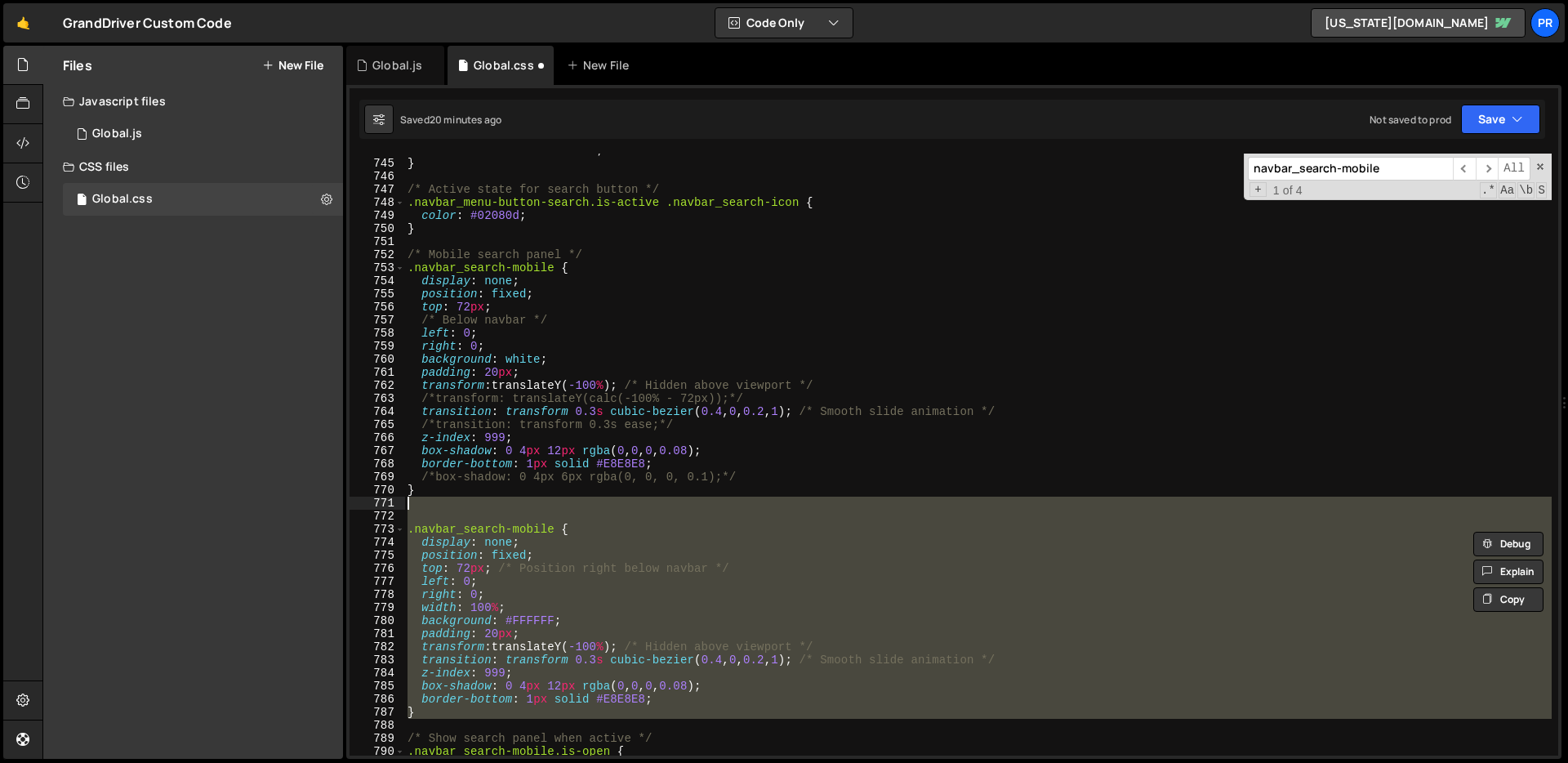
drag, startPoint x: 417, startPoint y: 698, endPoint x: 335, endPoint y: 506, distance: 208.8
click at [335, 506] on div "Files New File Javascript files 1 Global.js 0 CSS files Global.css 0 Copy share…" at bounding box center [804, 402] width 1525 height 713
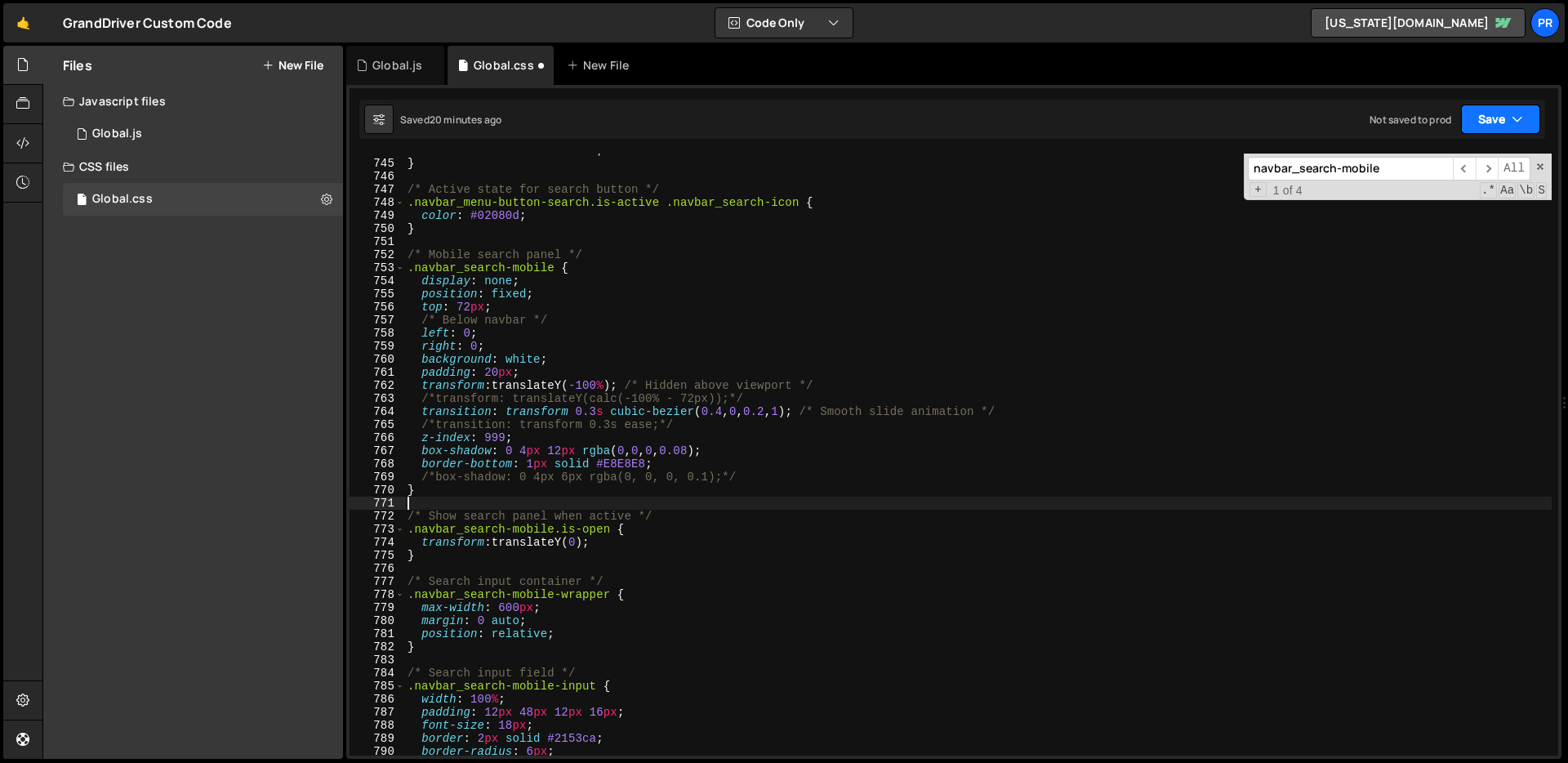
click at [1513, 119] on icon "button" at bounding box center [1517, 119] width 12 height 17
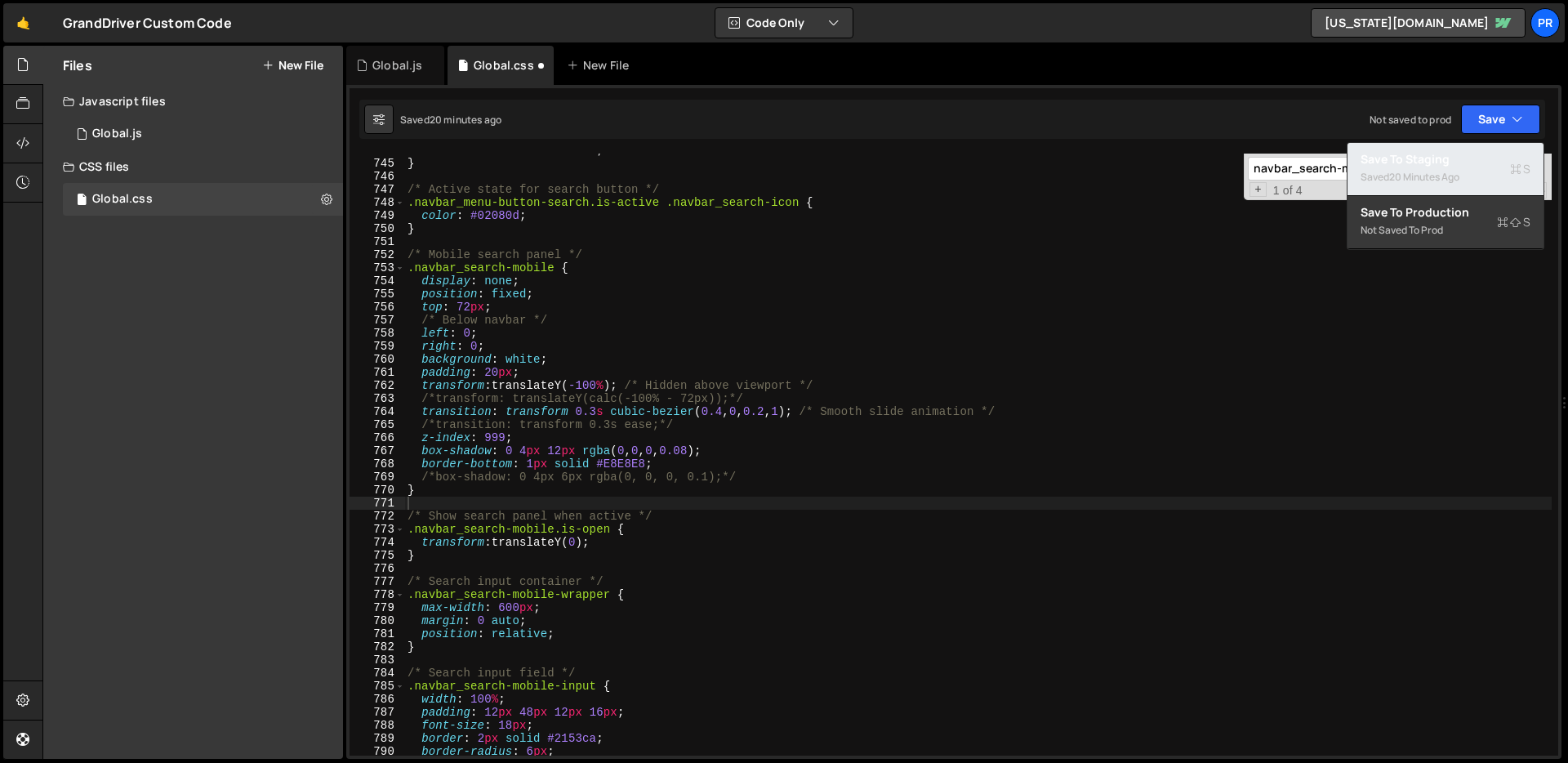
drag, startPoint x: 1482, startPoint y: 154, endPoint x: 1360, endPoint y: 63, distance: 152.2
click at [1482, 154] on div "Save to Staging S" at bounding box center [1445, 159] width 170 height 17
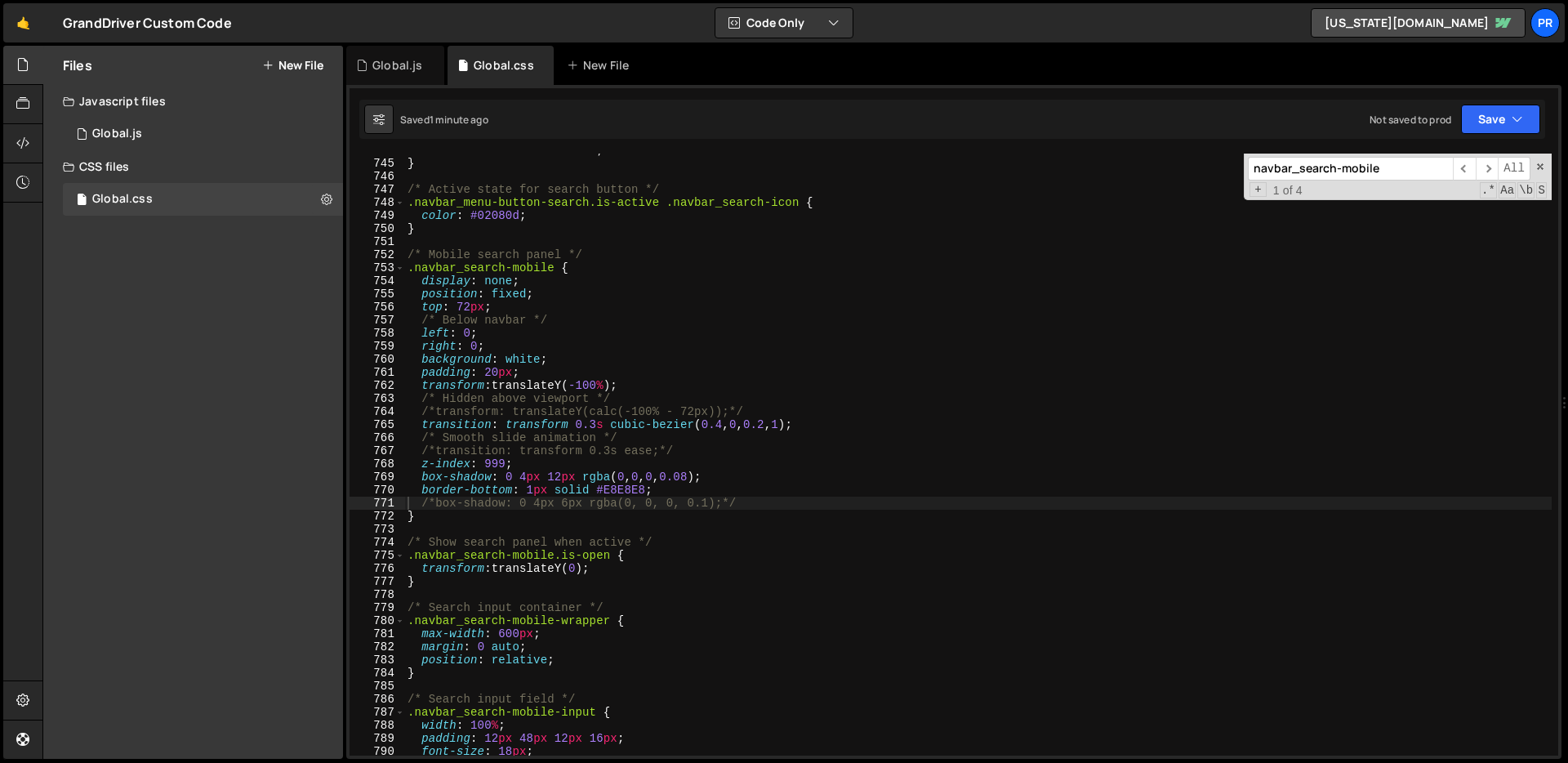
click at [1348, 173] on input "navbar_search-mobile" at bounding box center [1349, 168] width 205 height 24
paste input "-wrapper"
type input "navbar_search-mobile-wrapper"
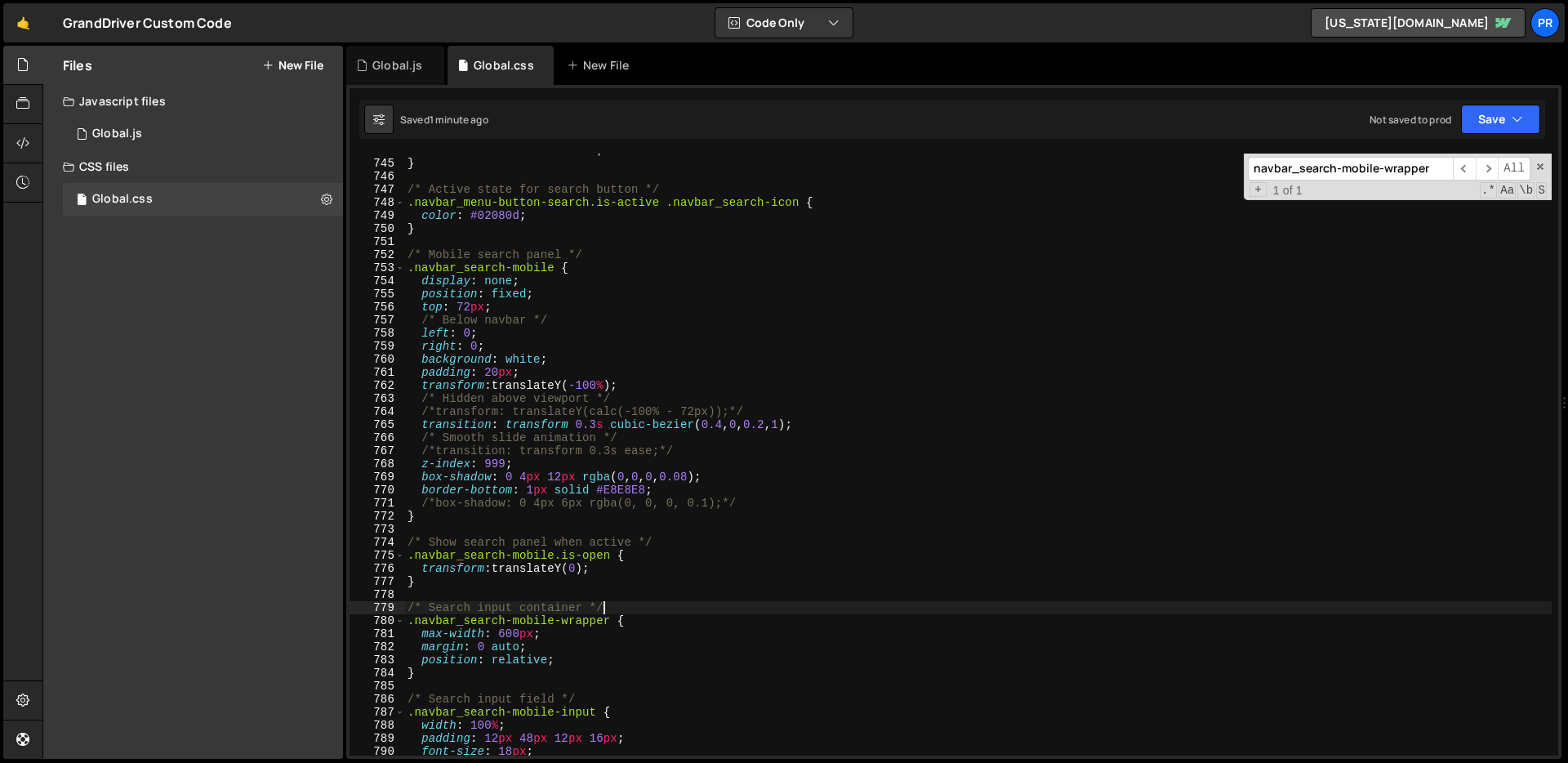
click at [662, 611] on div "transition : all 0.3 s ease ; } /* Active state for search button */ .navbar_me…" at bounding box center [977, 457] width 1147 height 628
click at [467, 673] on div "transition : all 0.3 s ease ; } /* Active state for search button */ .navbar_me…" at bounding box center [977, 457] width 1147 height 628
type textarea "}"
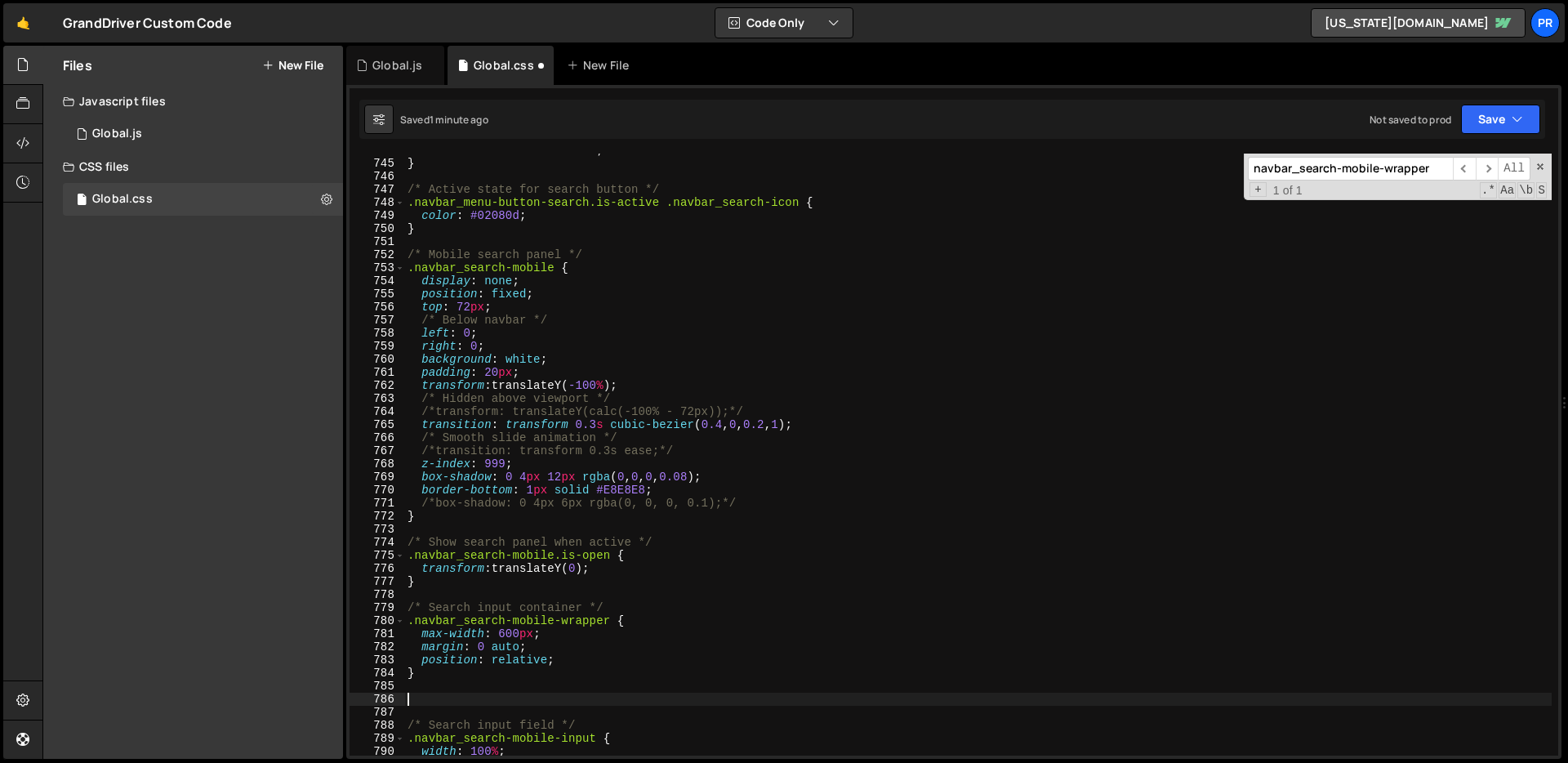
paste textarea "}"
type textarea "}"
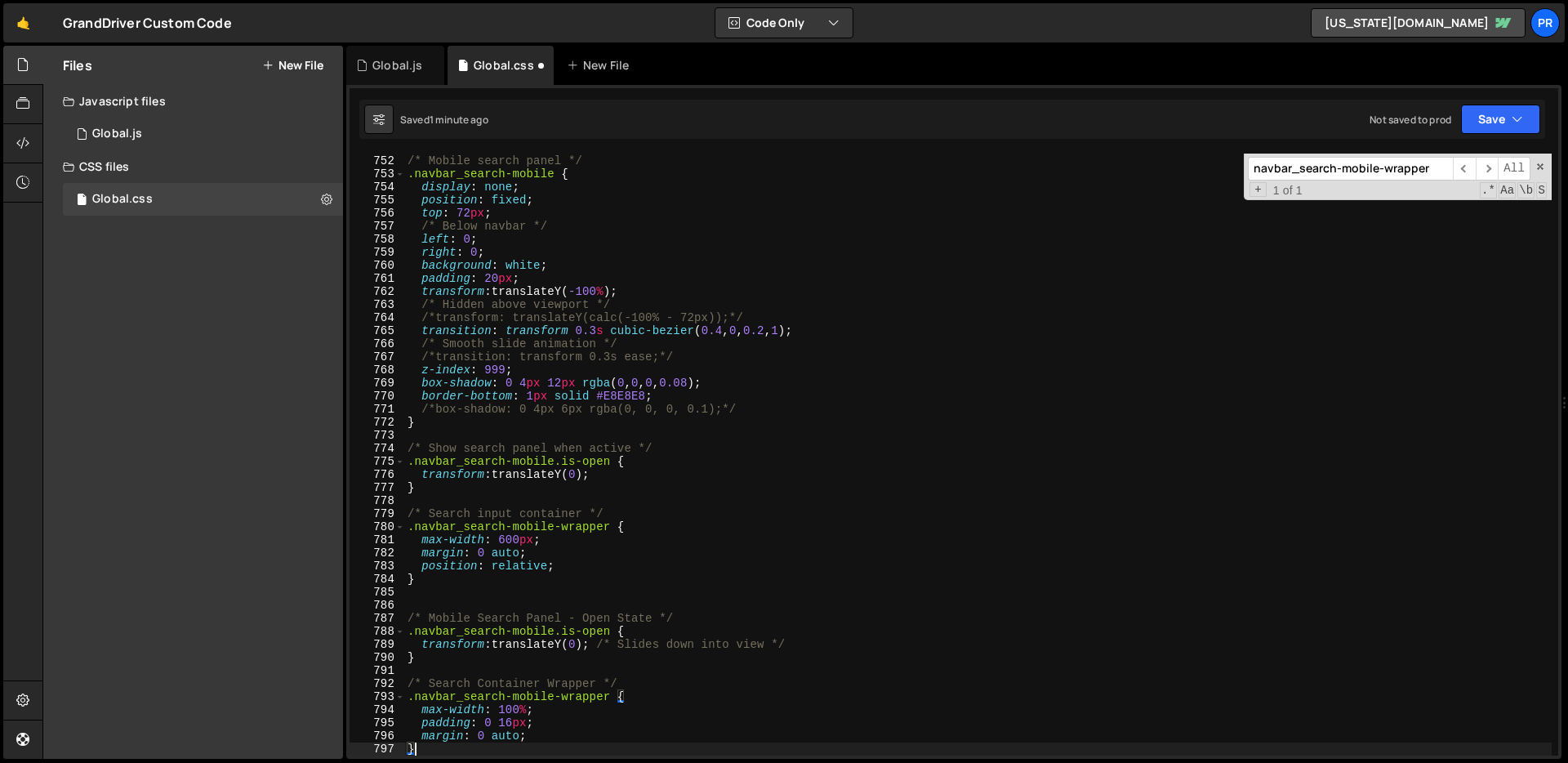
scroll to position [9825, 0]
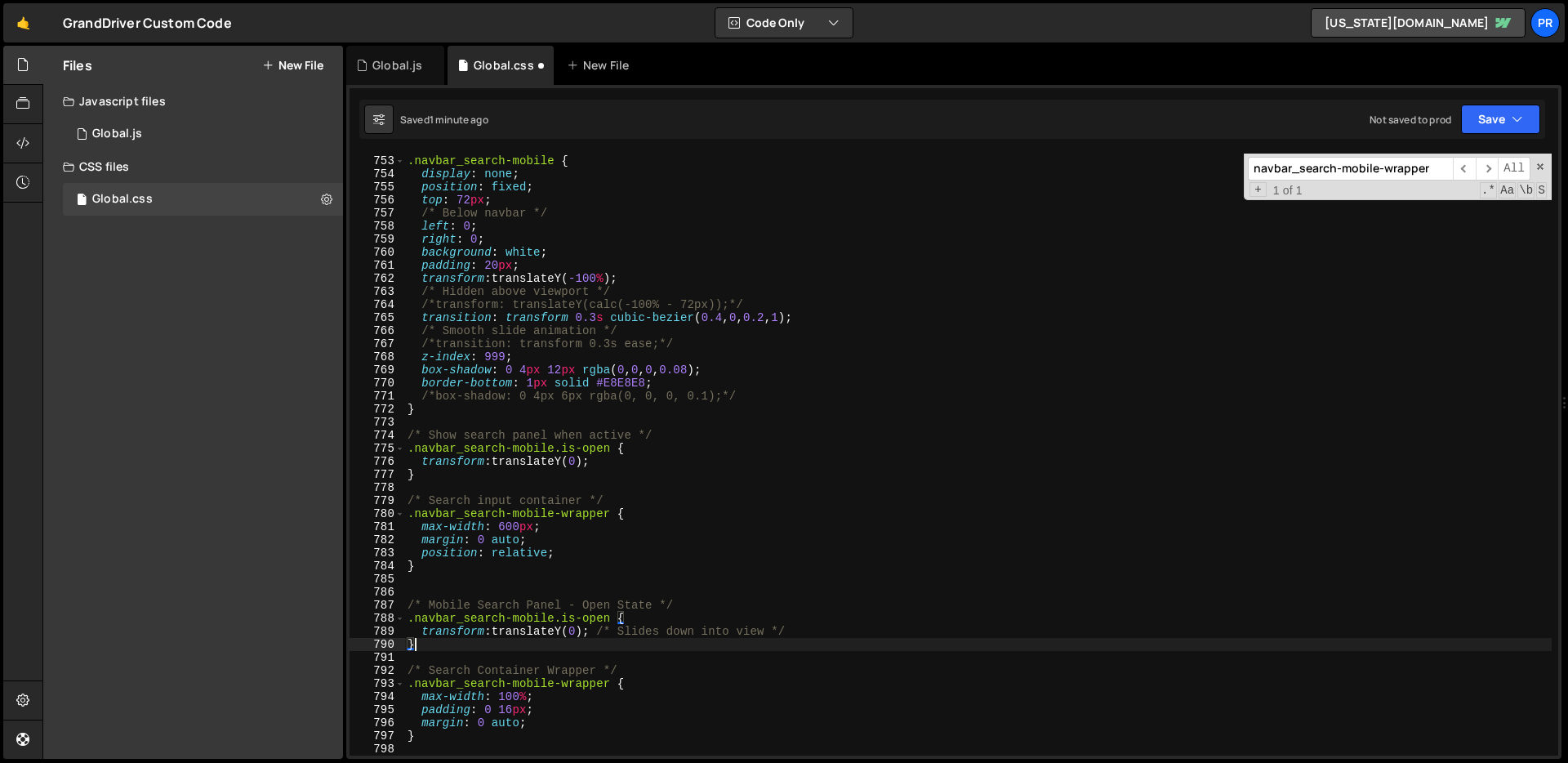
click at [470, 650] on div "/* Mobile search panel */ .navbar_search-mobile { display : none ; position : f…" at bounding box center [977, 456] width 1147 height 628
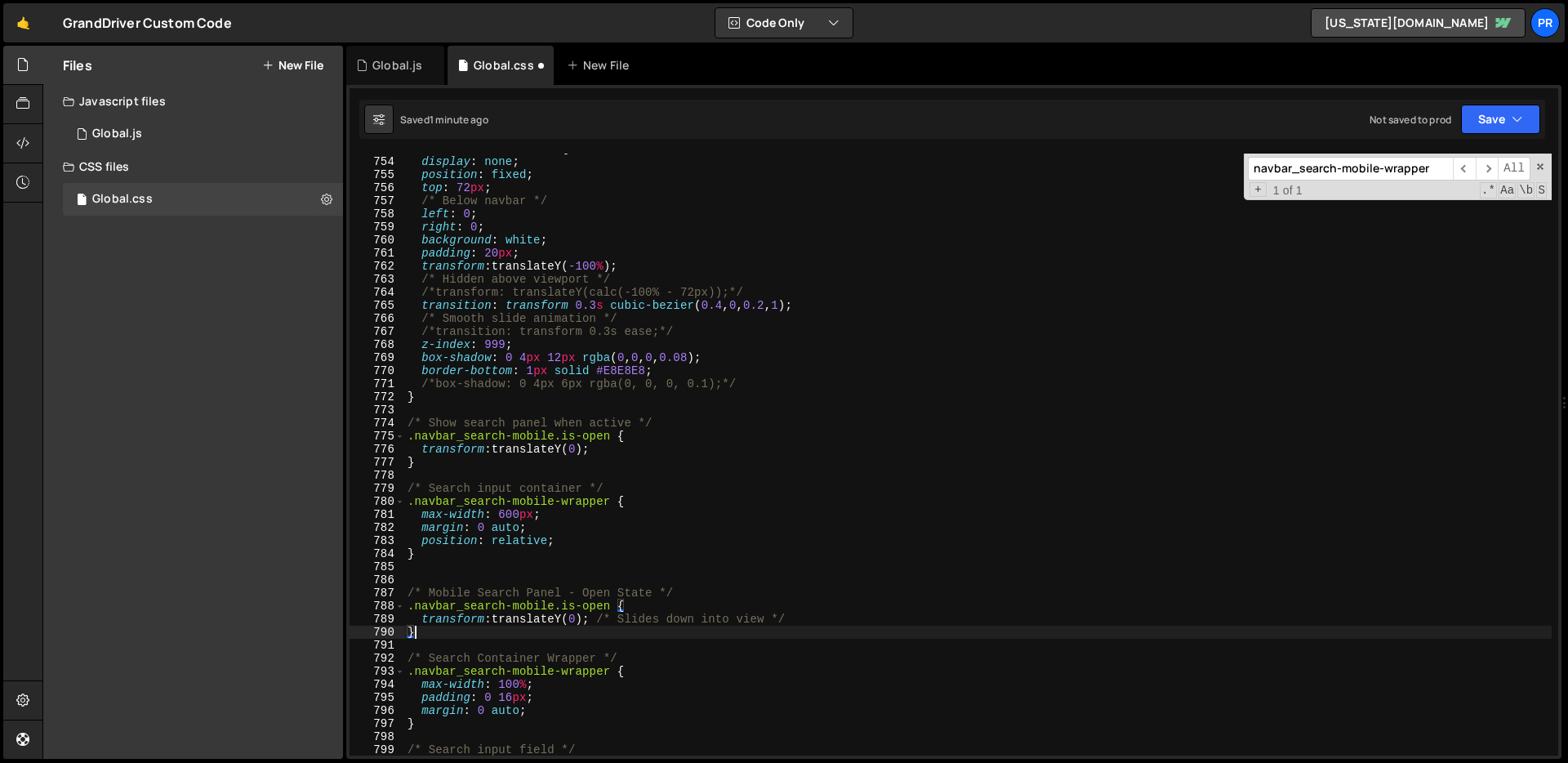
scroll to position [9844, 0]
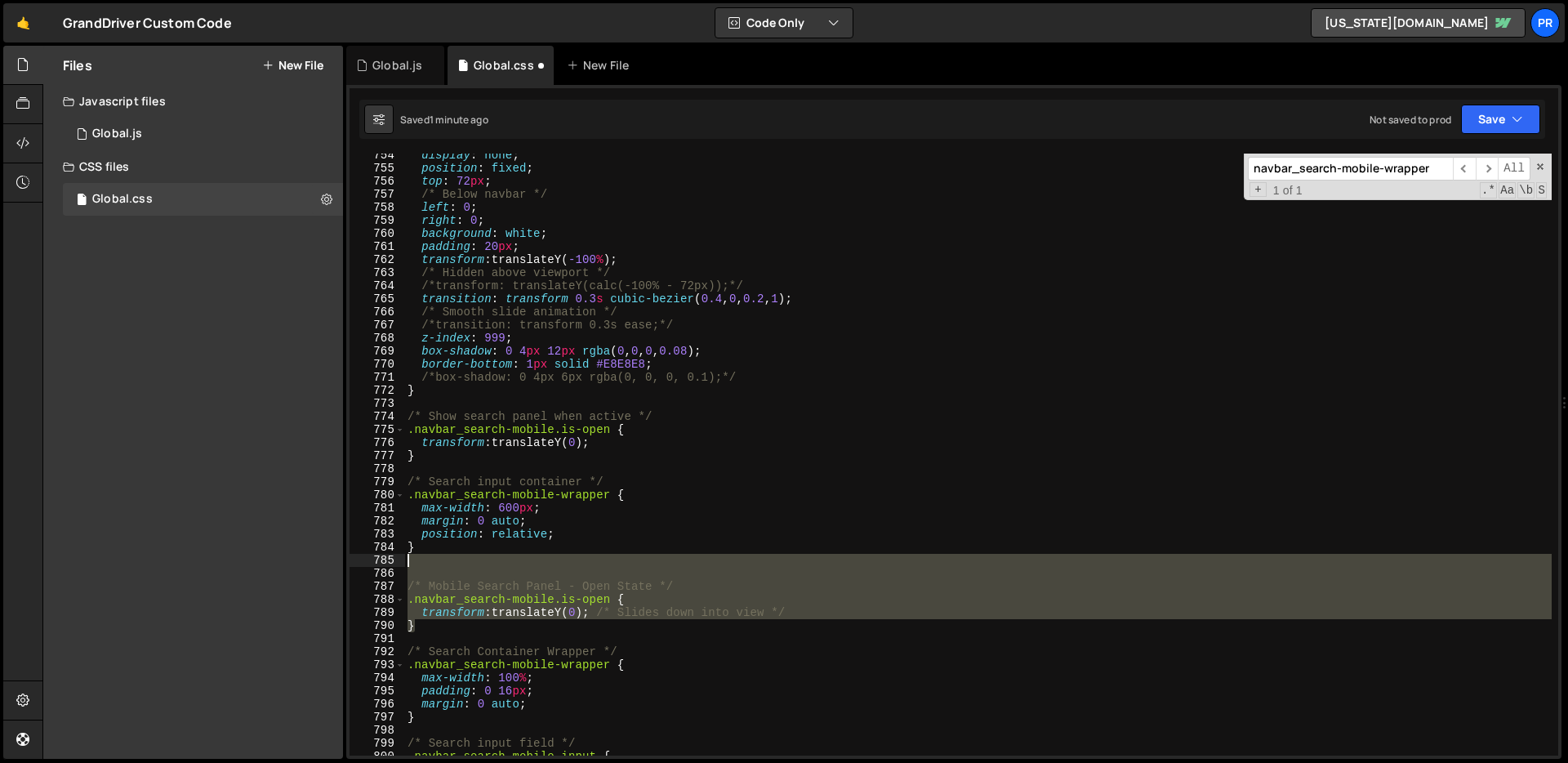
drag, startPoint x: 465, startPoint y: 621, endPoint x: 377, endPoint y: 556, distance: 109.4
click at [377, 556] on div "} 754 755 756 757 758 759 760 761 762 763 764 765 766 767 768 769 770 771 772 7…" at bounding box center [953, 454] width 1209 height 601
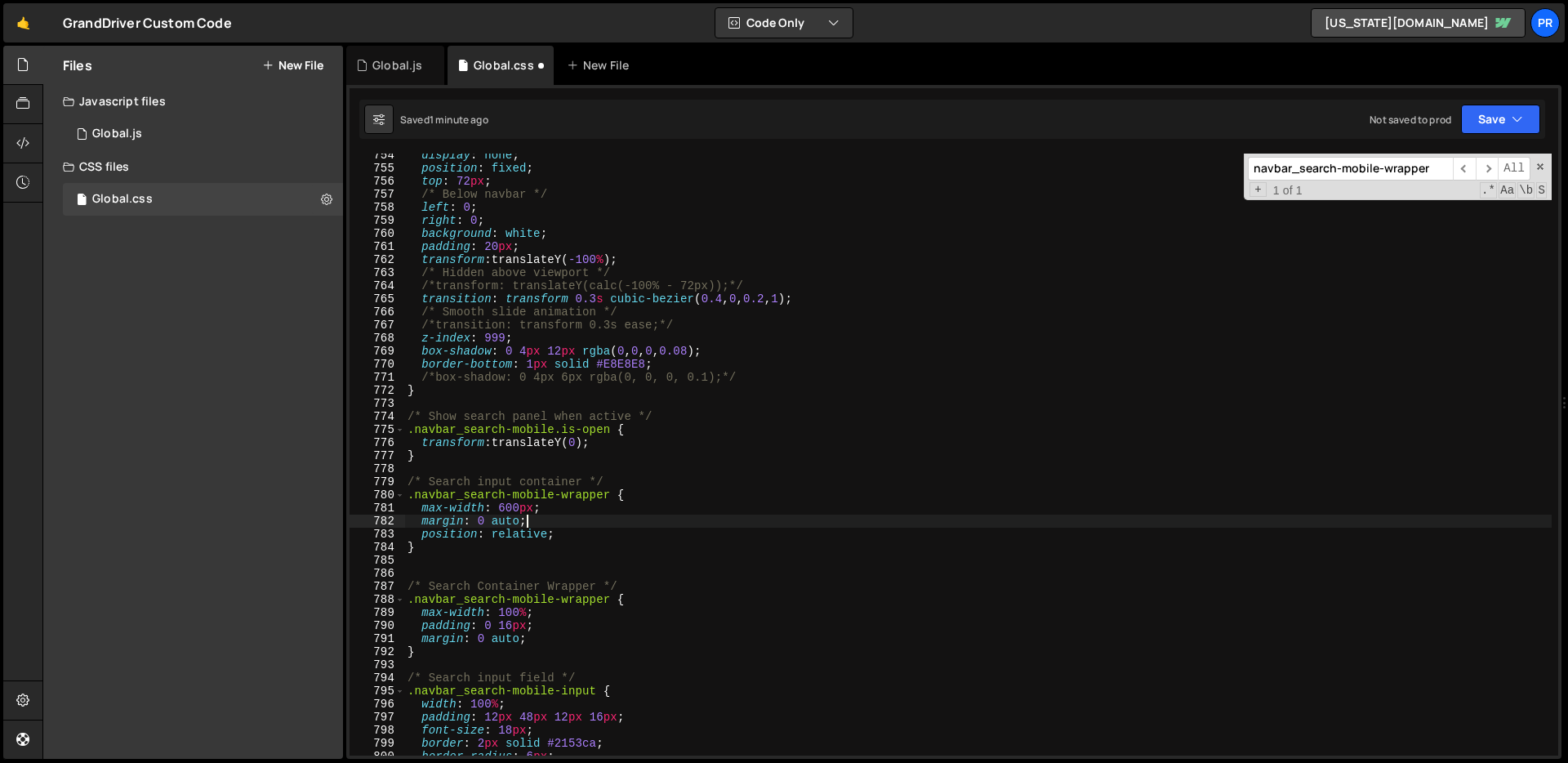
click at [587, 519] on div "display : none ; position : fixed ; top : 72 px ; /* Below navbar */ left : 0 ;…" at bounding box center [977, 462] width 1147 height 628
click at [594, 508] on div "display : none ; position : fixed ; top : 72 px ; /* Below navbar */ left : 0 ;…" at bounding box center [977, 462] width 1147 height 628
click at [562, 541] on div "display : none ; position : fixed ; top : 72 px ; /* Below navbar */ left : 0 ;…" at bounding box center [977, 462] width 1147 height 628
click at [470, 645] on div "display : none ; position : fixed ; top : 72 px ; /* Below navbar */ left : 0 ;…" at bounding box center [977, 462] width 1147 height 628
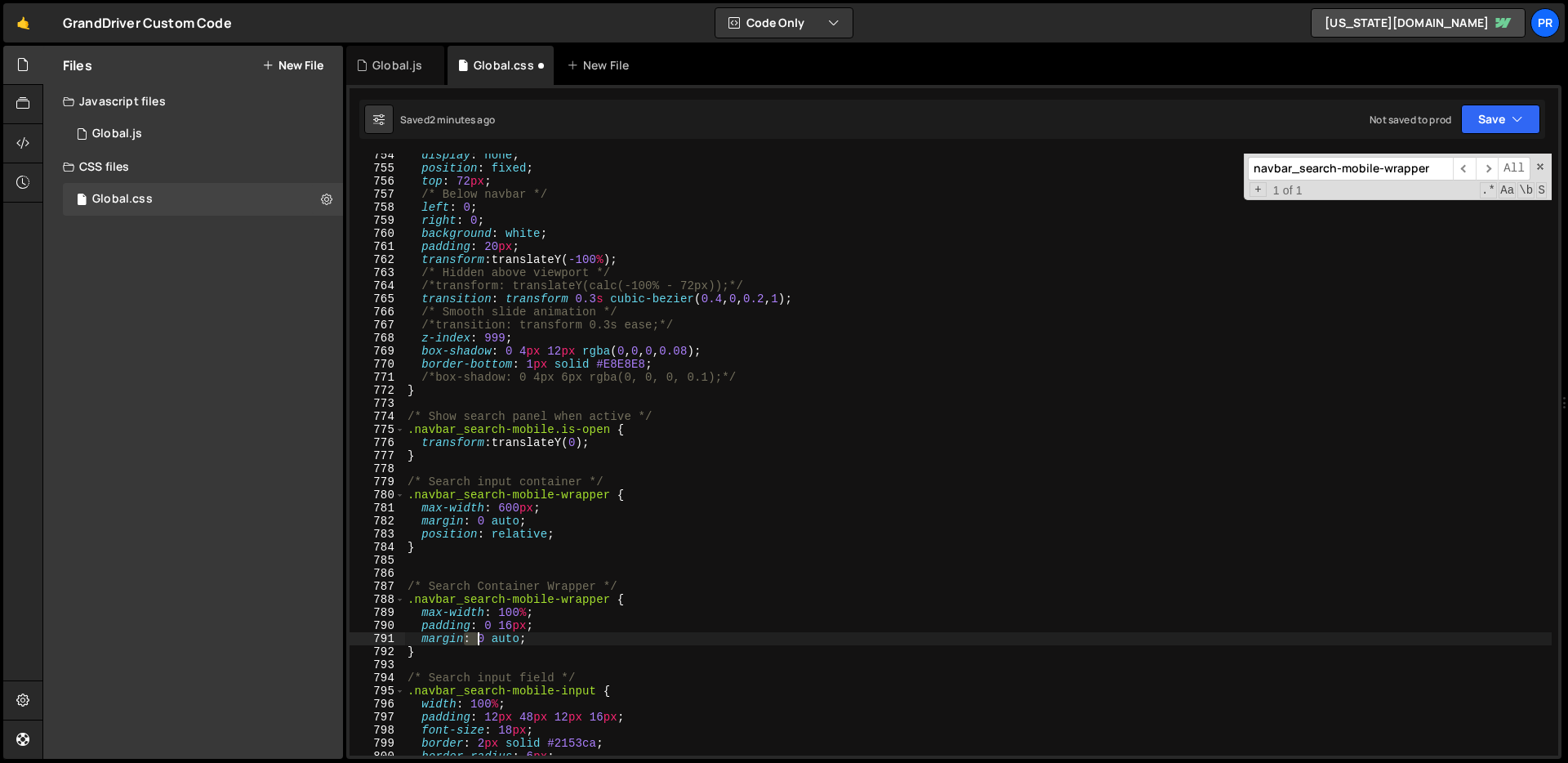
click at [470, 645] on div "display : none ; position : fixed ; top : 72 px ; /* Below navbar */ left : 0 ;…" at bounding box center [977, 462] width 1147 height 628
click at [448, 655] on div "display : none ; position : fixed ; top : 72 px ; /* Below navbar */ left : 0 ;…" at bounding box center [977, 462] width 1147 height 628
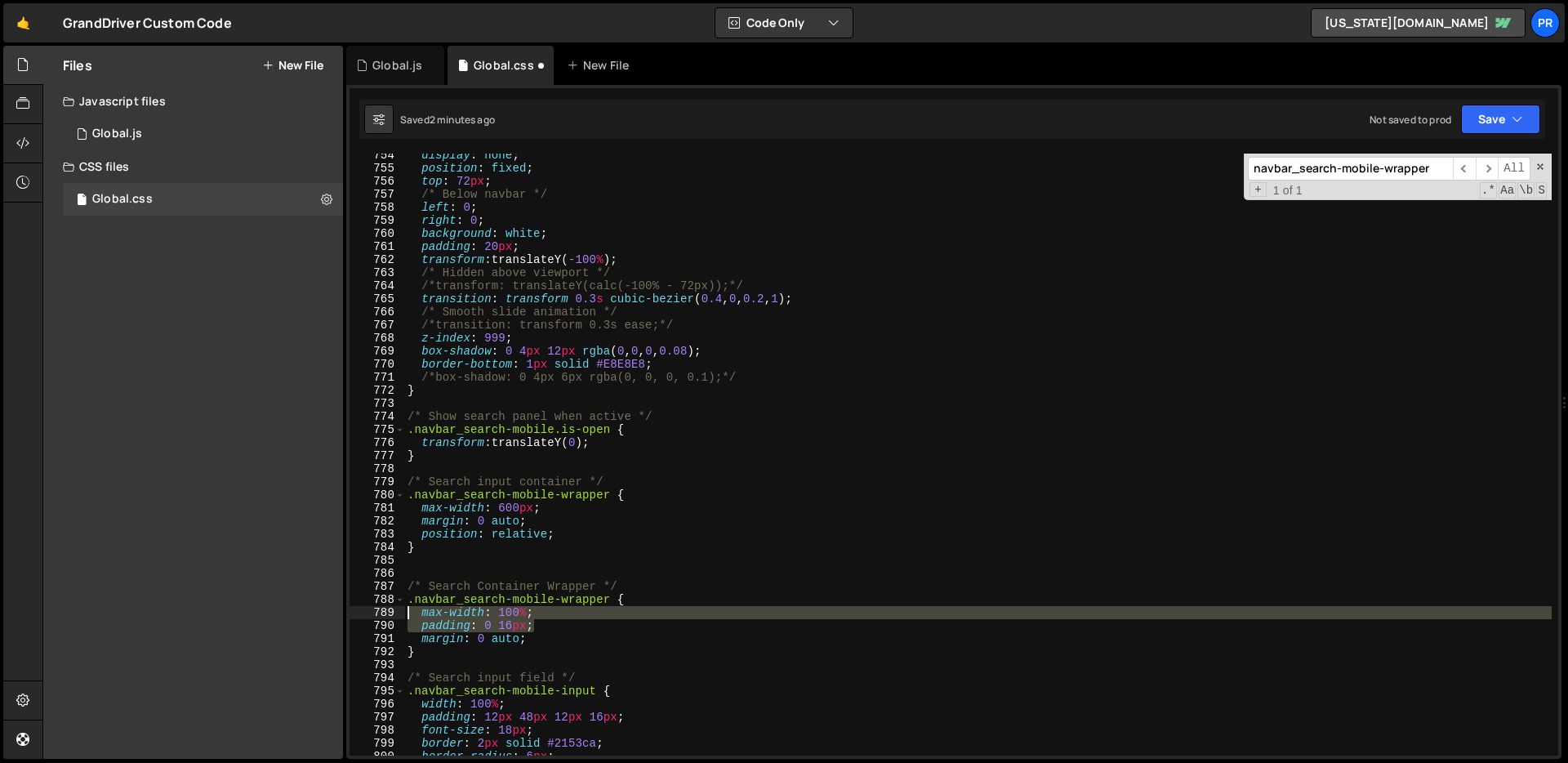
drag, startPoint x: 574, startPoint y: 621, endPoint x: 385, endPoint y: 607, distance: 189.5
click at [385, 607] on div "} 754 755 756 757 758 759 760 761 762 763 764 765 766 767 768 769 770 771 772 7…" at bounding box center [953, 454] width 1209 height 601
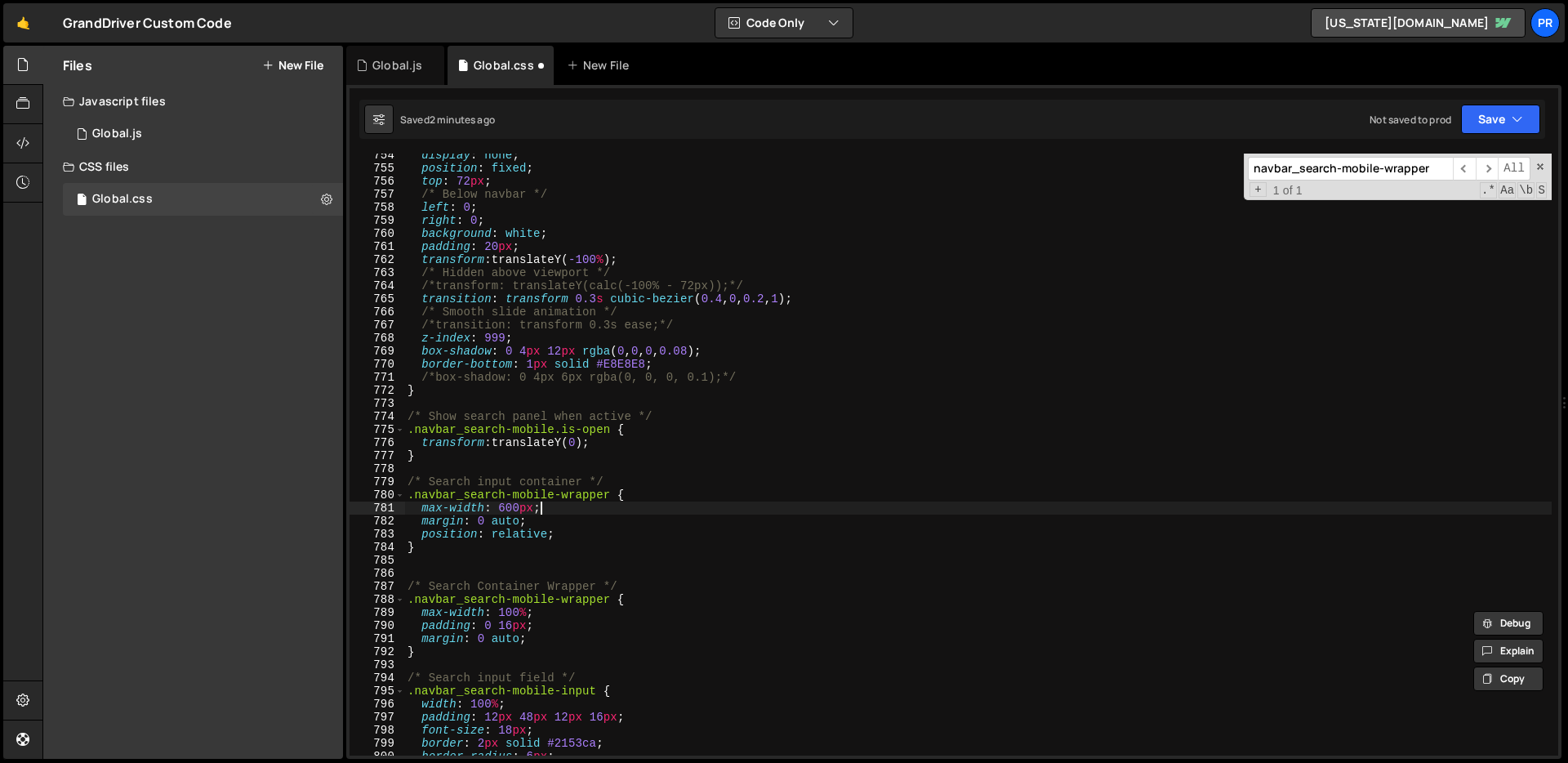
click at [573, 508] on div "display : none ; position : fixed ; top : 72 px ; /* Below navbar */ left : 0 ;…" at bounding box center [977, 462] width 1147 height 628
click at [661, 488] on div "display : none ; position : fixed ; top : 72 px ; /* Below navbar */ left : 0 ;…" at bounding box center [977, 462] width 1147 height 628
click at [661, 496] on div "display : none ; position : fixed ; top : 72 px ; /* Below navbar */ left : 0 ;…" at bounding box center [977, 462] width 1147 height 628
type textarea ".navbar_search-mobile-wrapper {"
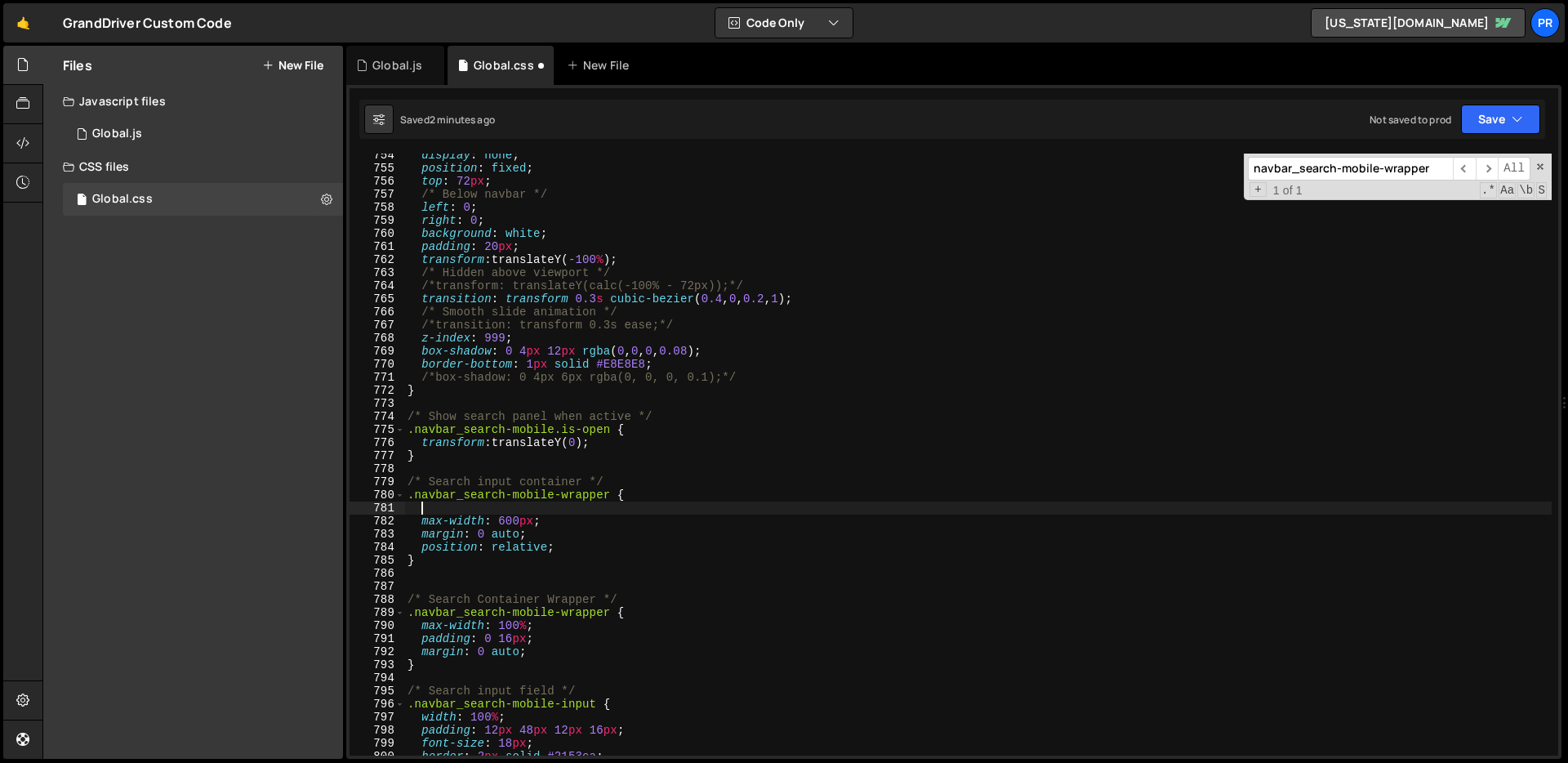
paste textarea "padding: 0 16px;"
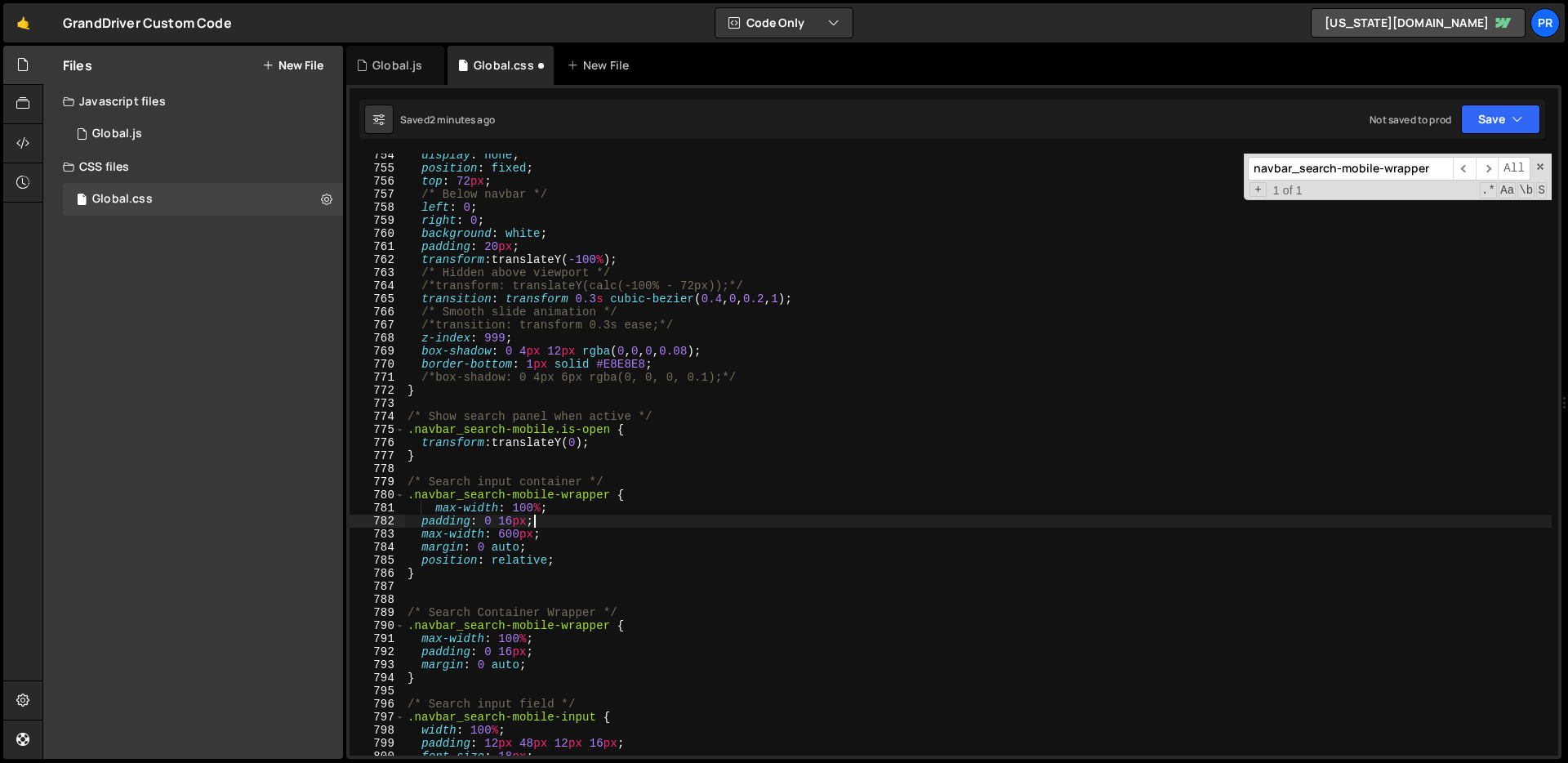
click at [437, 507] on div "display : none ; position : fixed ; top : 72 px ; /* Below navbar */ left : 0 ;…" at bounding box center [977, 462] width 1147 height 628
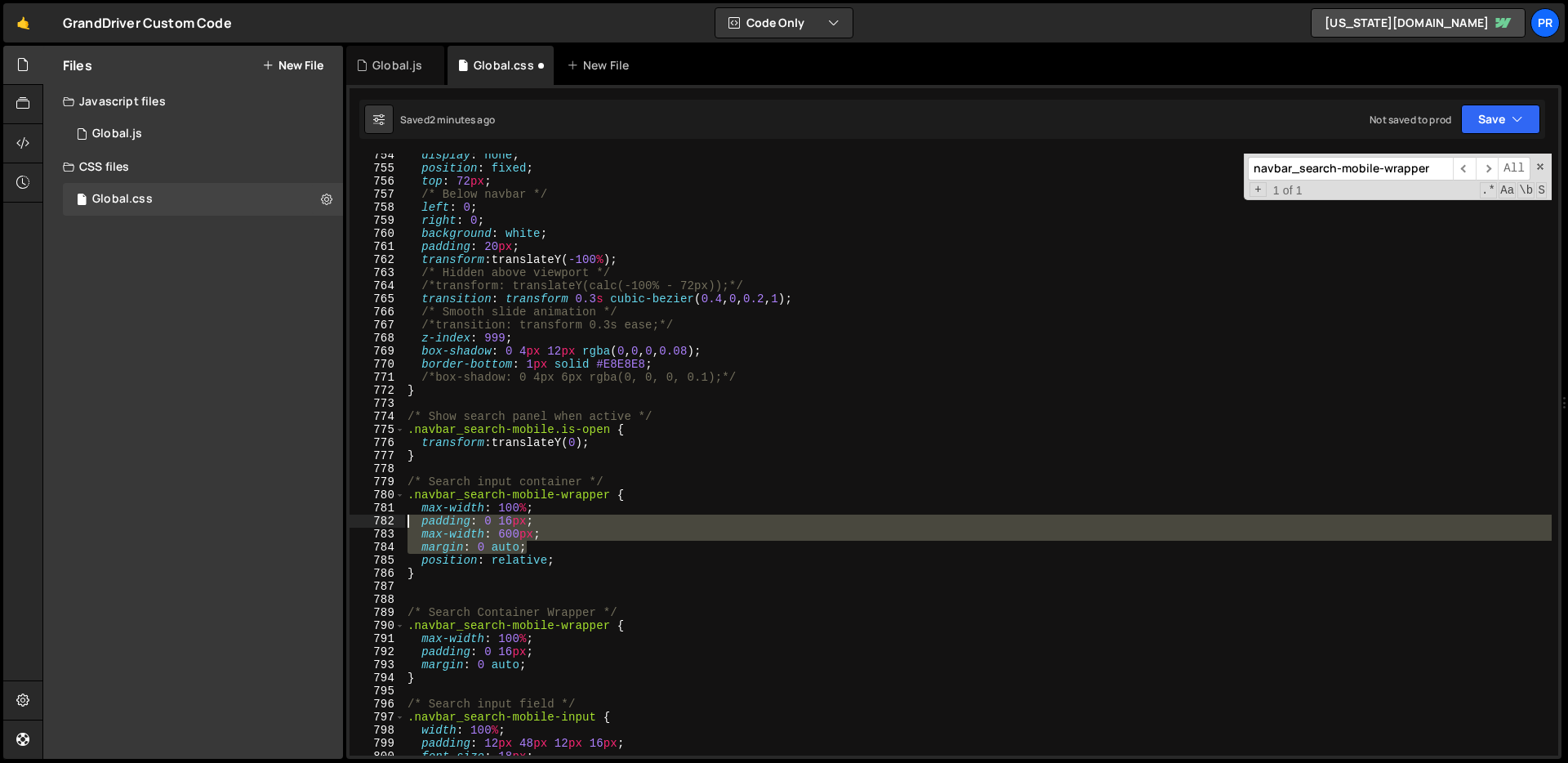
drag, startPoint x: 592, startPoint y: 551, endPoint x: 412, endPoint y: 525, distance: 181.9
click at [365, 524] on div "max-width: 100%; 754 755 756 757 758 759 760 761 762 763 764 765 766 767 768 76…" at bounding box center [953, 454] width 1209 height 601
click at [557, 534] on div "display : none ; position : fixed ; top : 72 px ; /* Below navbar */ left : 0 ;…" at bounding box center [977, 454] width 1147 height 601
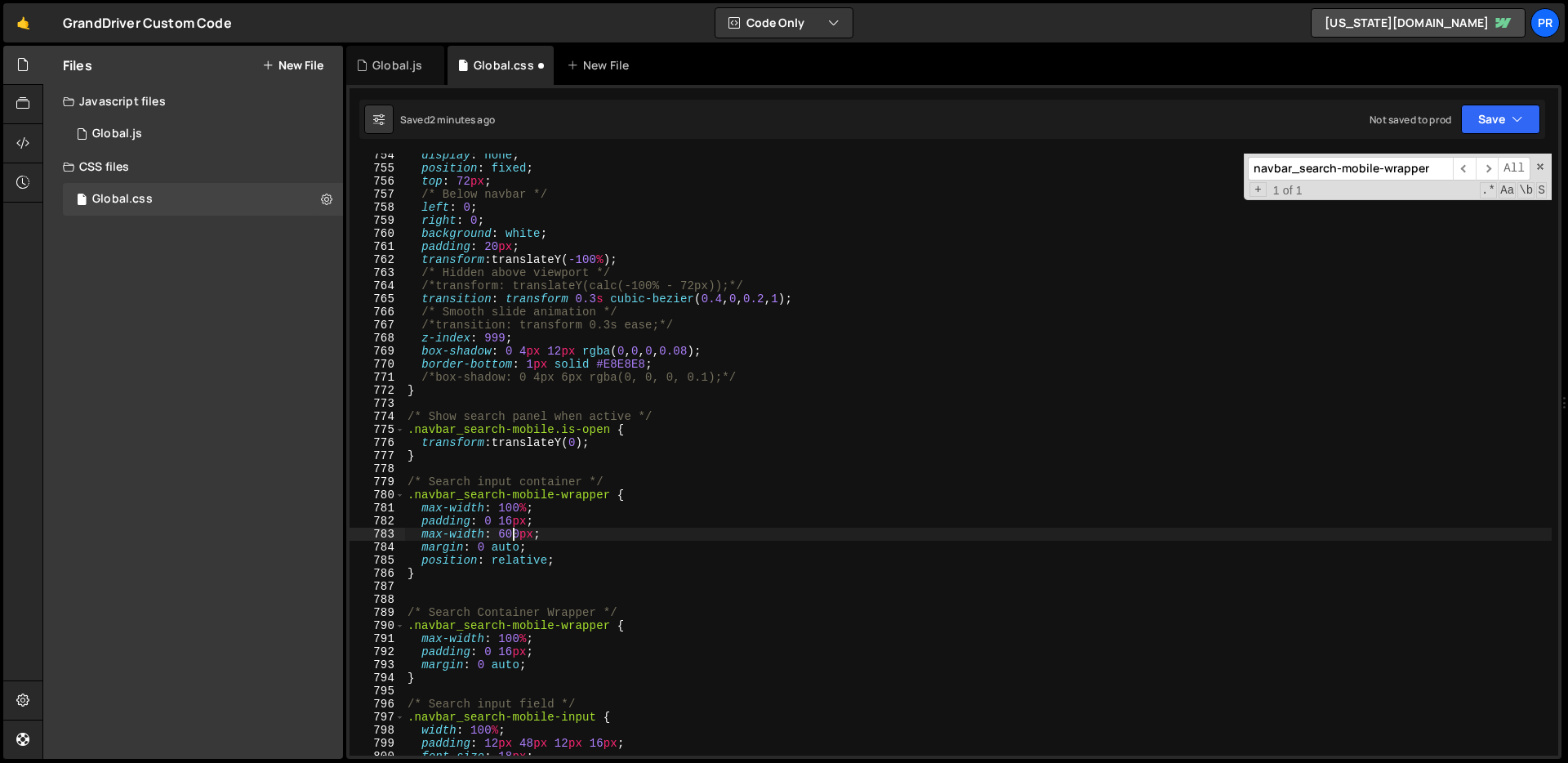
click at [516, 538] on div "display : none ; position : fixed ; top : 72 px ; /* Below navbar */ left : 0 ;…" at bounding box center [977, 462] width 1147 height 628
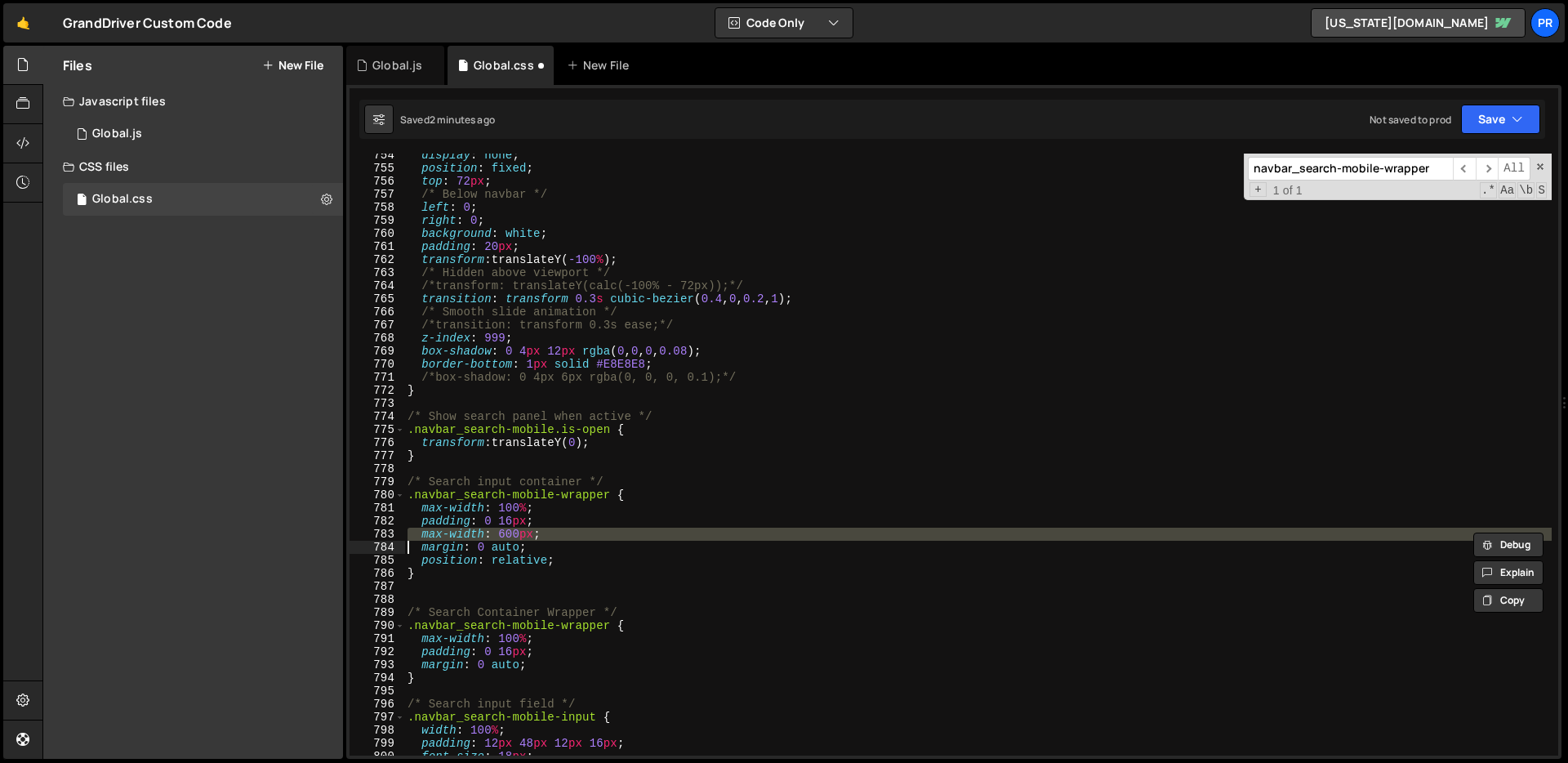
click at [516, 538] on div "display : none ; position : fixed ; top : 72 px ; /* Below navbar */ left : 0 ;…" at bounding box center [977, 462] width 1147 height 628
drag, startPoint x: 659, startPoint y: 636, endPoint x: 455, endPoint y: 680, distance: 208.7
click at [659, 637] on div "display : none ; position : fixed ; top : 72 px ; /* Below navbar */ left : 0 ;…" at bounding box center [977, 462] width 1147 height 628
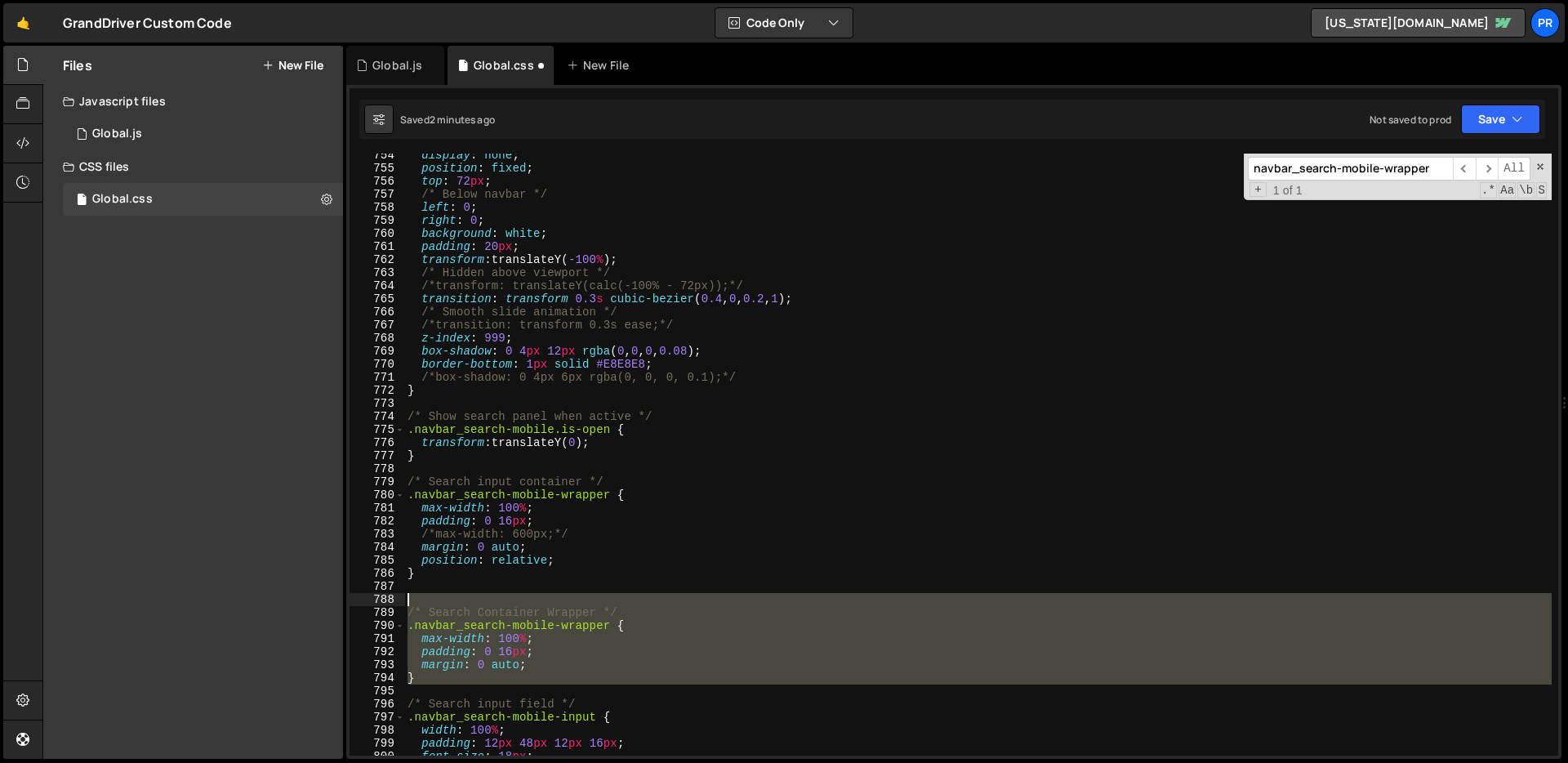
drag, startPoint x: 448, startPoint y: 687, endPoint x: 377, endPoint y: 602, distance: 110.8
click at [377, 602] on div "max-width: 100%; 754 755 756 757 758 759 760 761 762 763 764 765 766 767 768 76…" at bounding box center [953, 454] width 1209 height 601
type textarea "/* Search Container Wrapper */"
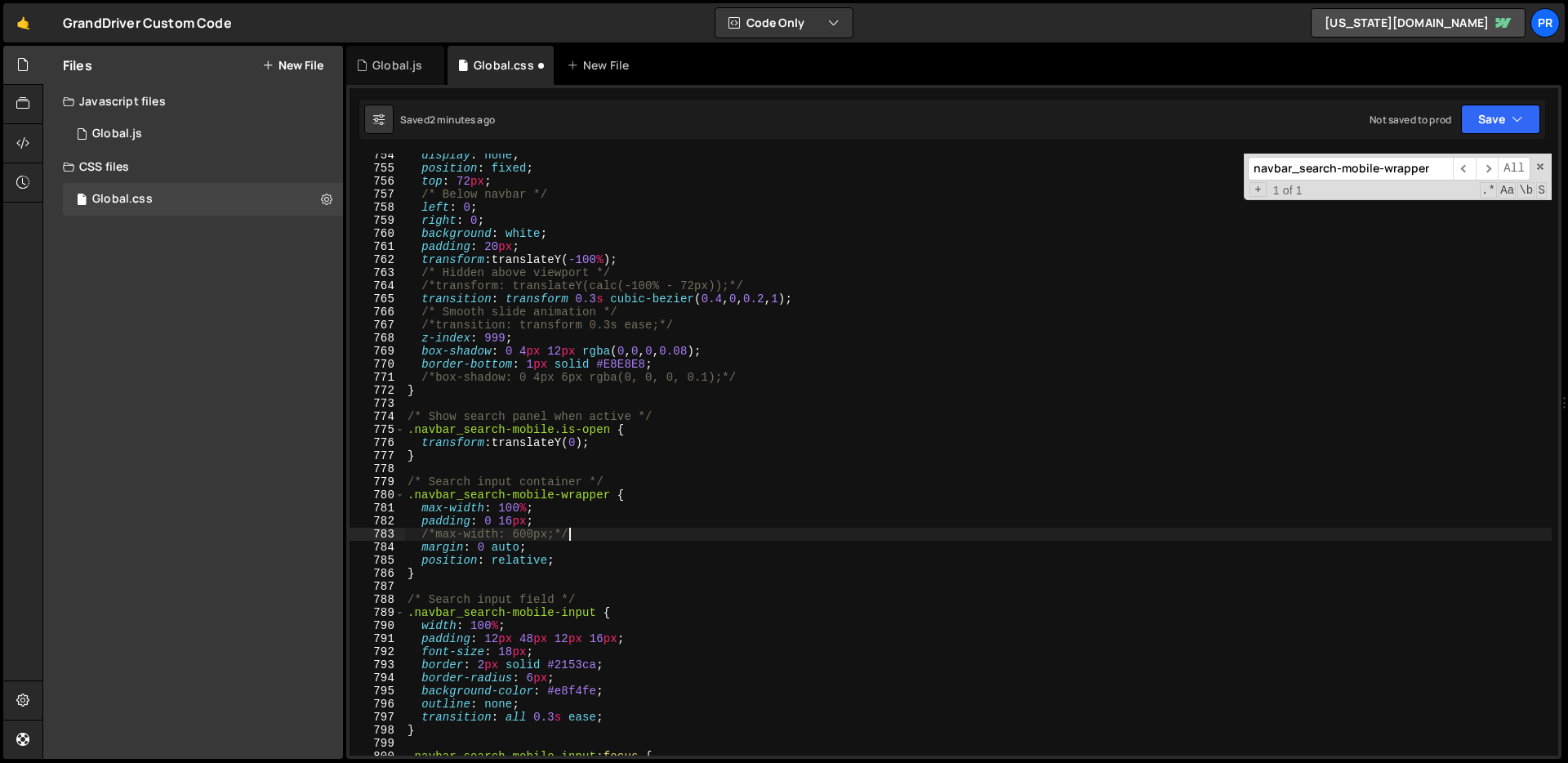
click at [637, 529] on div "display : none ; position : fixed ; top : 72 px ; /* Below navbar */ left : 0 ;…" at bounding box center [977, 462] width 1147 height 628
click at [637, 526] on div "display : none ; position : fixed ; top : 72 px ; /* Below navbar */ left : 0 ;…" at bounding box center [977, 462] width 1147 height 628
click at [1488, 124] on button "Save" at bounding box center [1500, 118] width 80 height 29
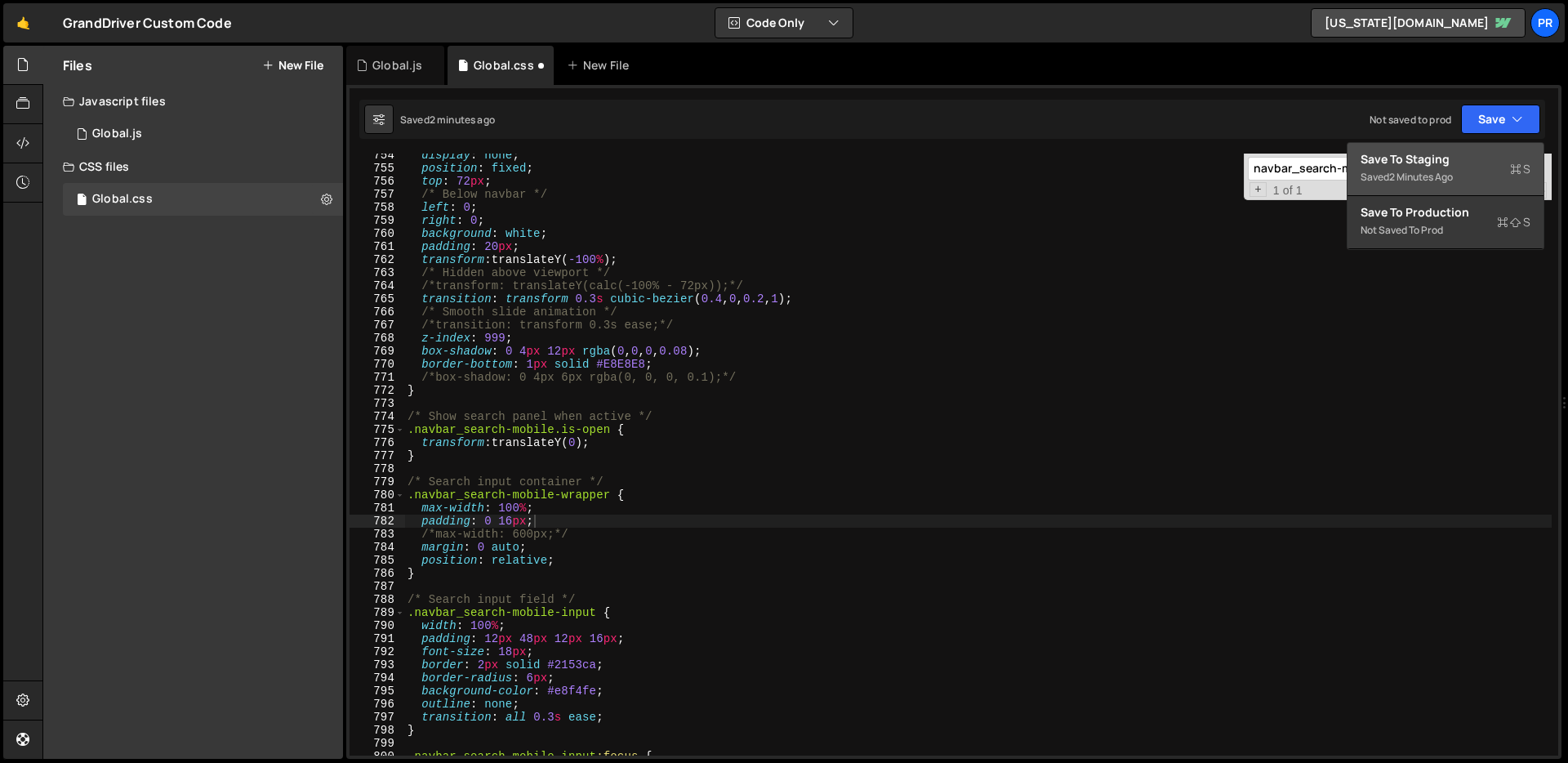
click at [1443, 161] on div "Save to Staging S" at bounding box center [1445, 159] width 170 height 17
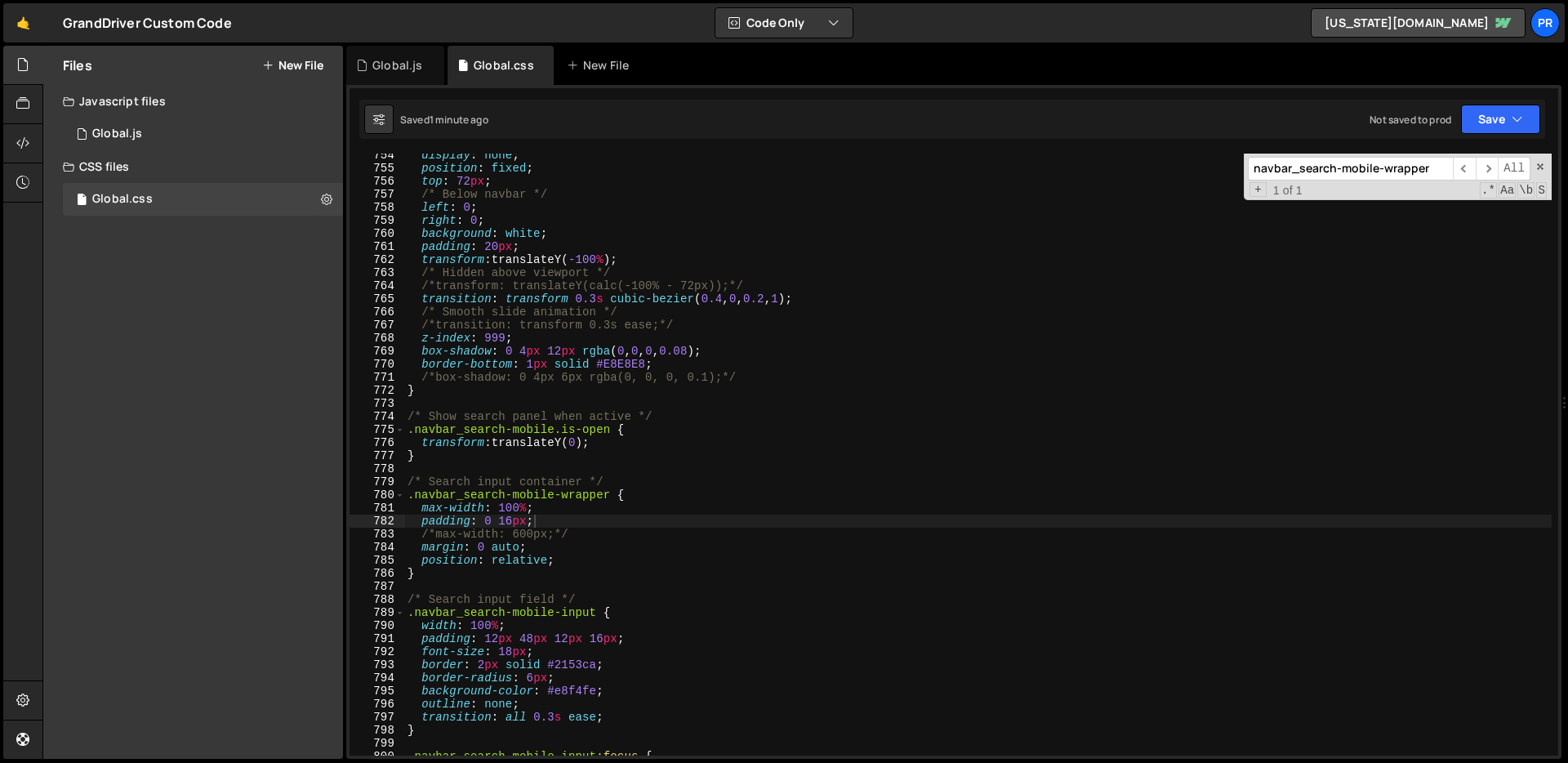
type textarea "margin: 0 auto;"
click at [600, 542] on div "display : none ; position : fixed ; top : 72 px ; /* Below navbar */ left : 0 ;…" at bounding box center [977, 462] width 1147 height 628
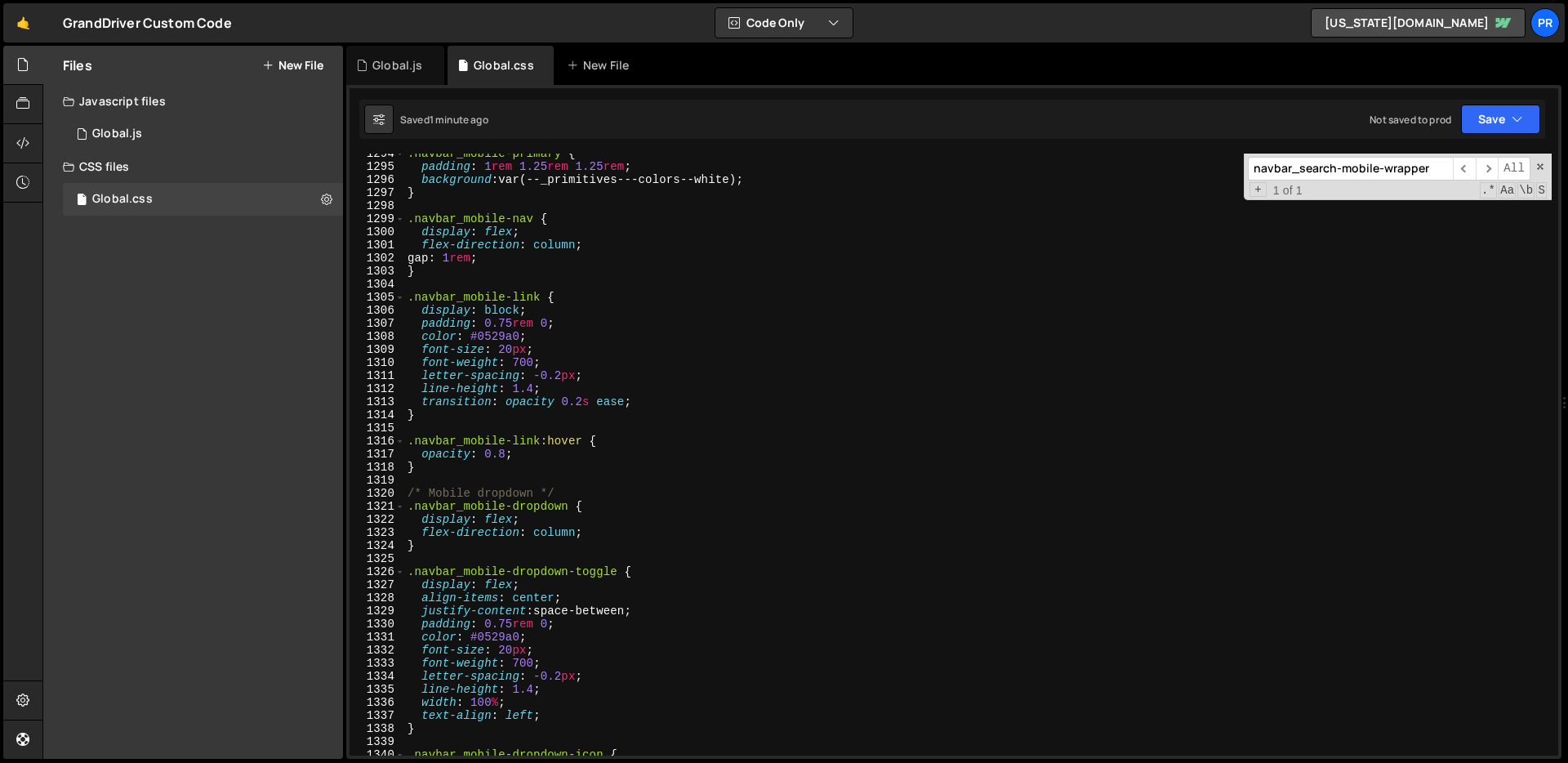
scroll to position [18990, 0]
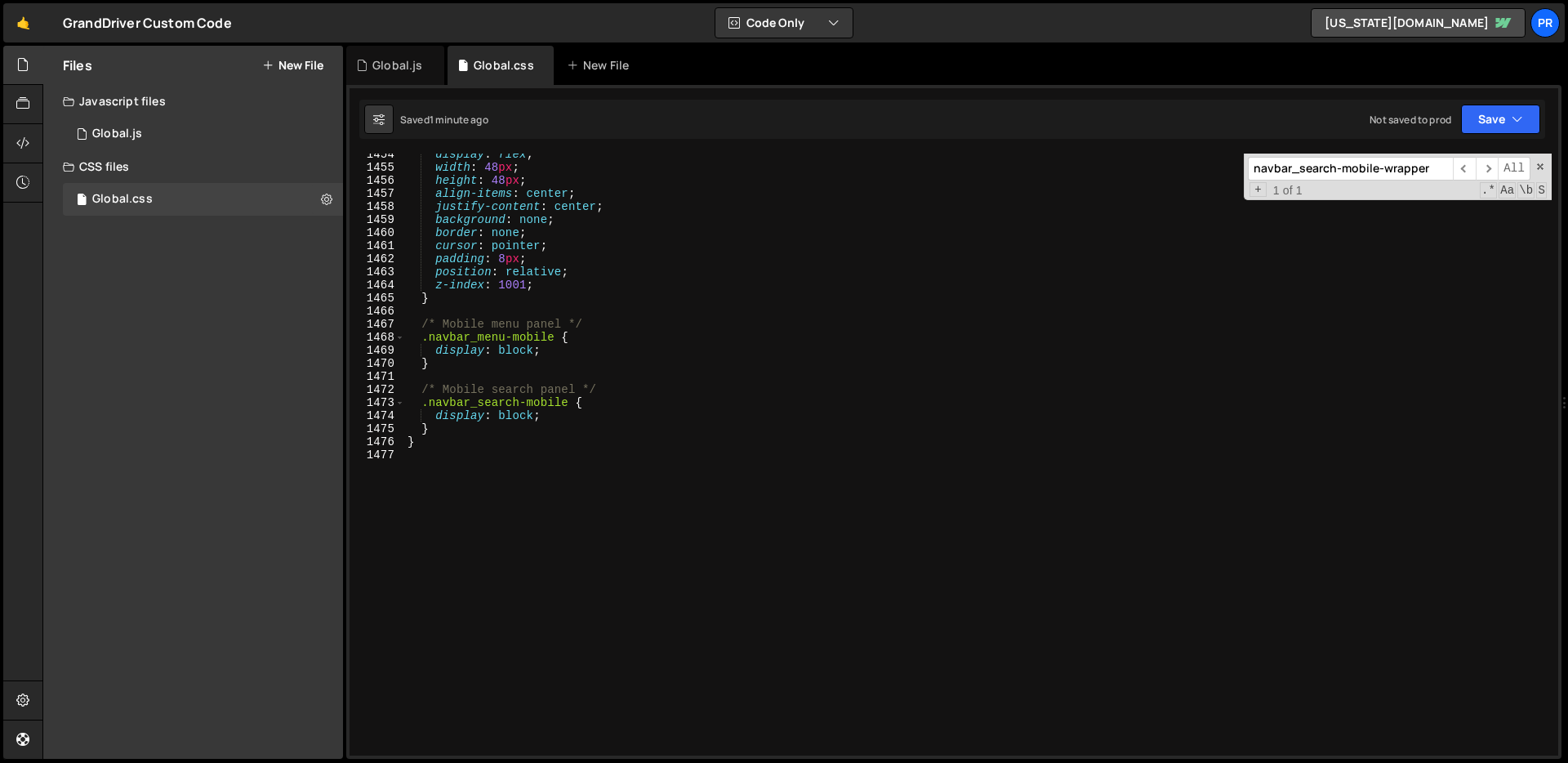
click at [542, 573] on div "display : flex ; width : 48 px ; height : 48 px ; align-items : center ; justif…" at bounding box center [977, 461] width 1147 height 628
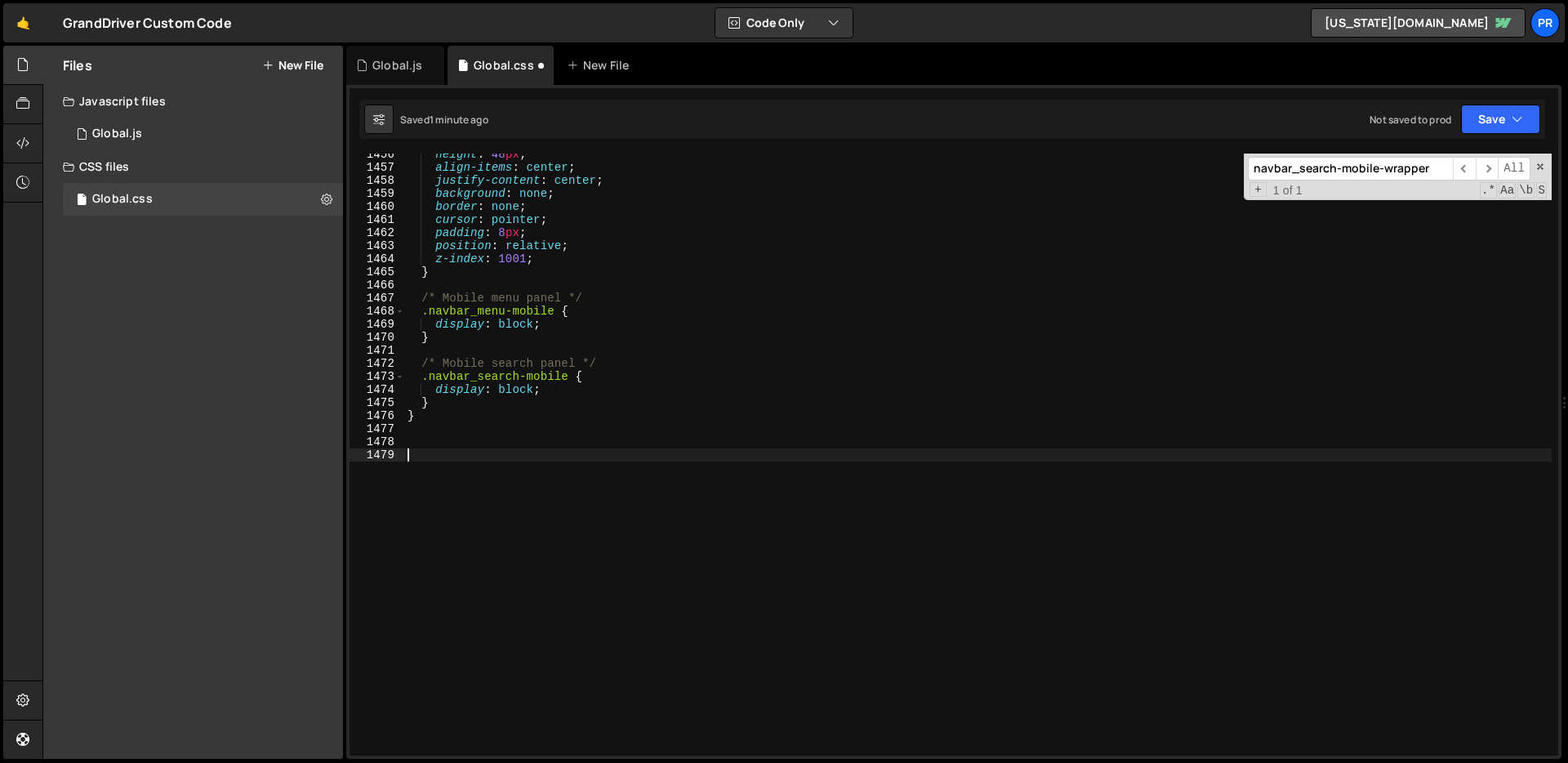
paste textarea "}"
type textarea "}"
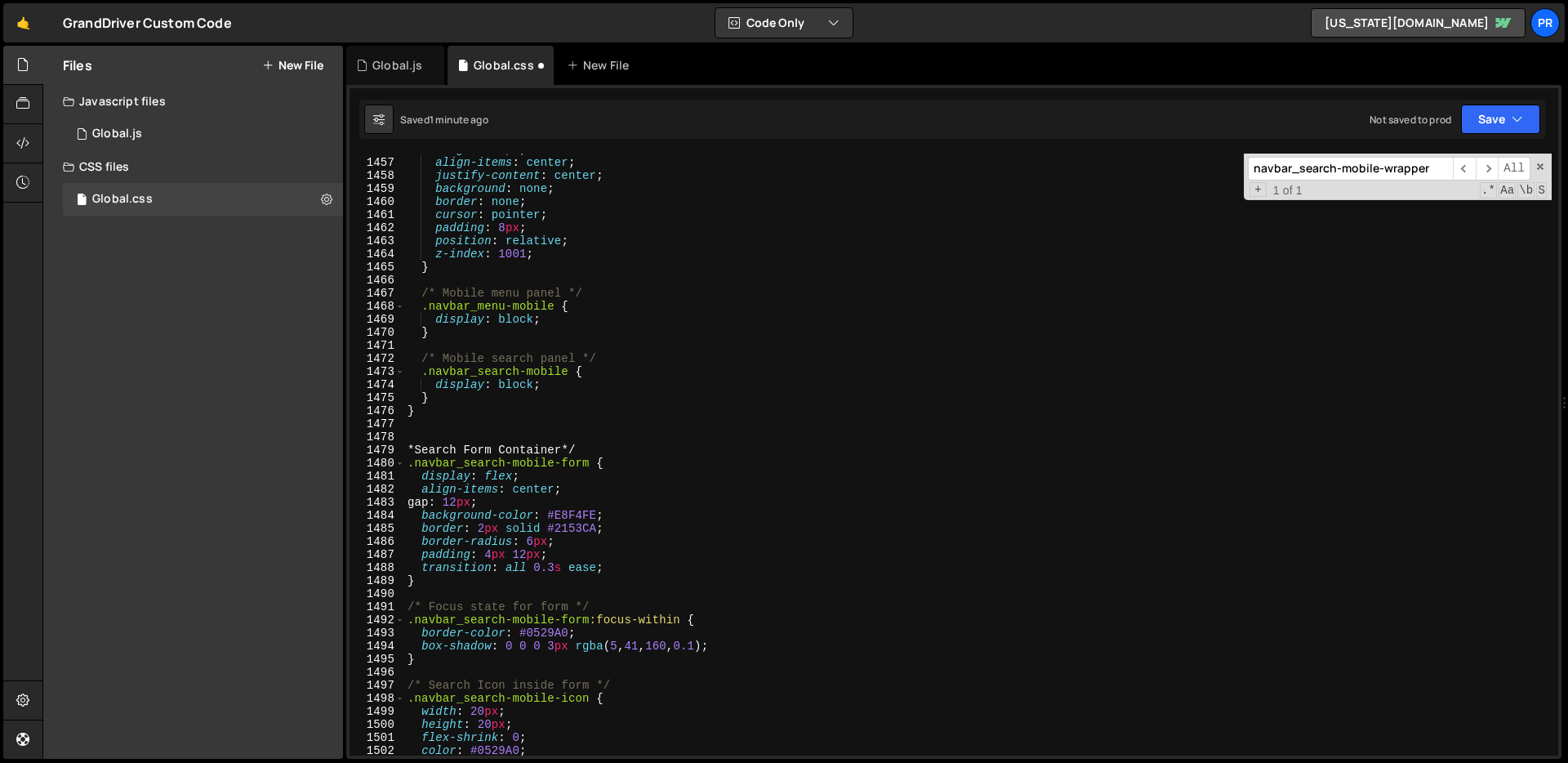
scroll to position [19021, 0]
click at [546, 427] on div "height : 48 px ; align-items : center ; justify-content : center ; background :…" at bounding box center [977, 456] width 1147 height 628
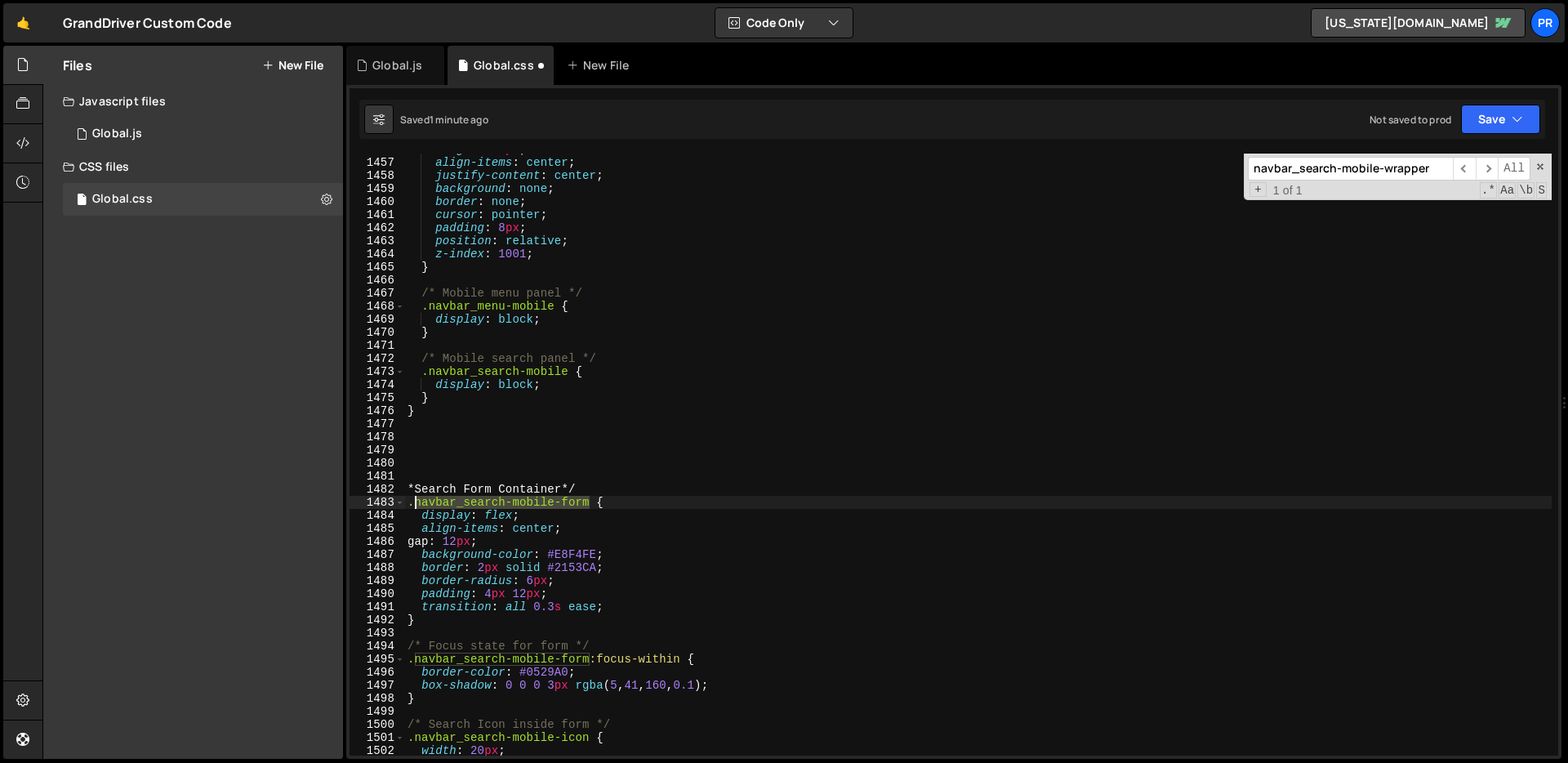
drag, startPoint x: 589, startPoint y: 502, endPoint x: 417, endPoint y: 504, distance: 172.0
click at [417, 504] on div "height : 48 px ; align-items : center ; justify-content : center ; background :…" at bounding box center [977, 456] width 1147 height 628
type textarea ".navbar_search-mobile-form {"
click at [1296, 158] on input "navbar_search-mobile-wrapper" at bounding box center [1349, 168] width 205 height 24
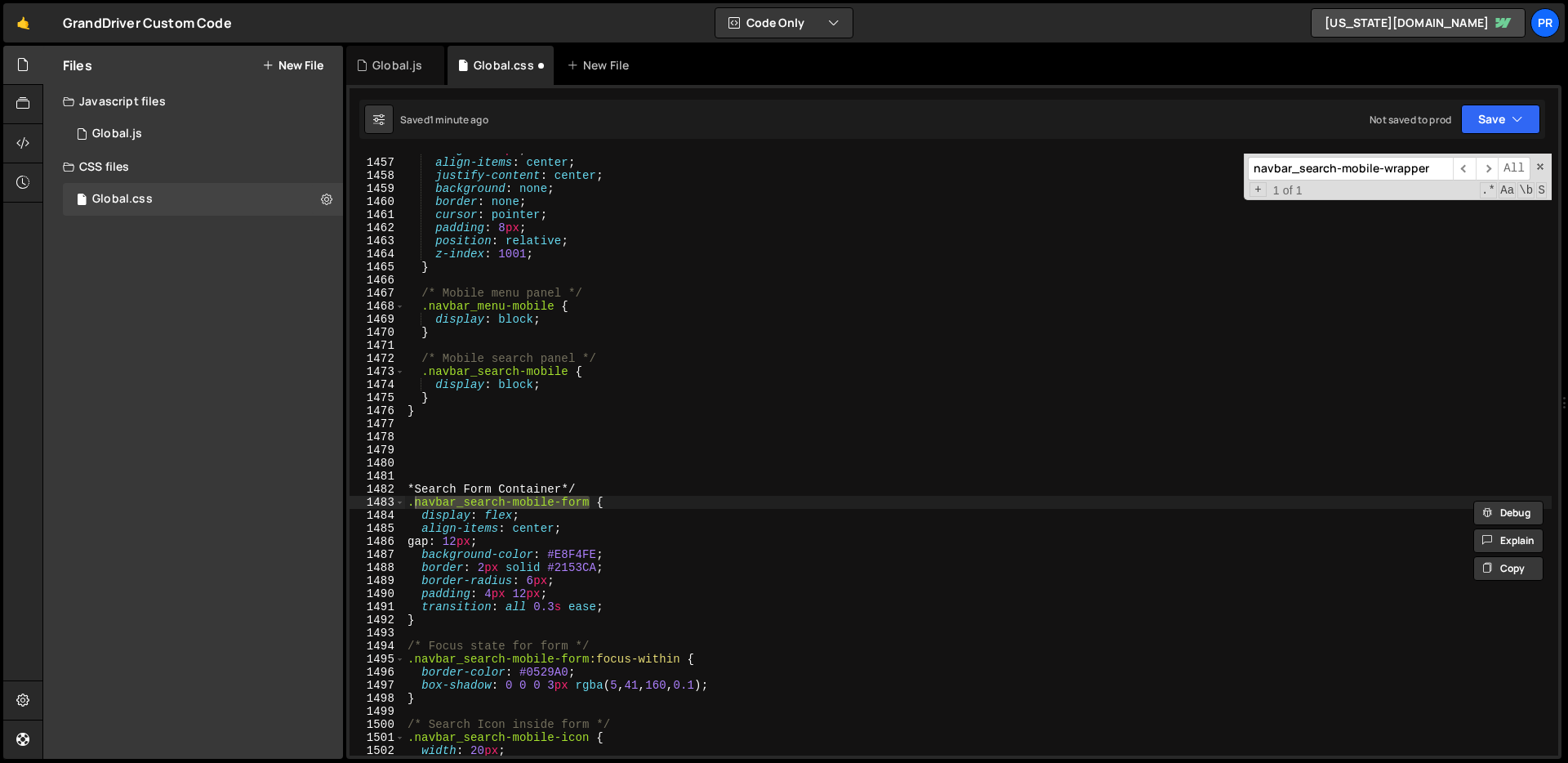
click at [1296, 158] on input "navbar_search-mobile-wrapper" at bounding box center [1349, 168] width 205 height 24
paste input "form"
type input "navbar_search-mobile-form"
click at [826, 505] on div "height : 48 px ; align-items : center ; justify-content : center ; background :…" at bounding box center [977, 456] width 1147 height 628
click at [500, 606] on div "height : 48 px ; align-items : center ; justify-content : center ; background :…" at bounding box center [977, 456] width 1147 height 628
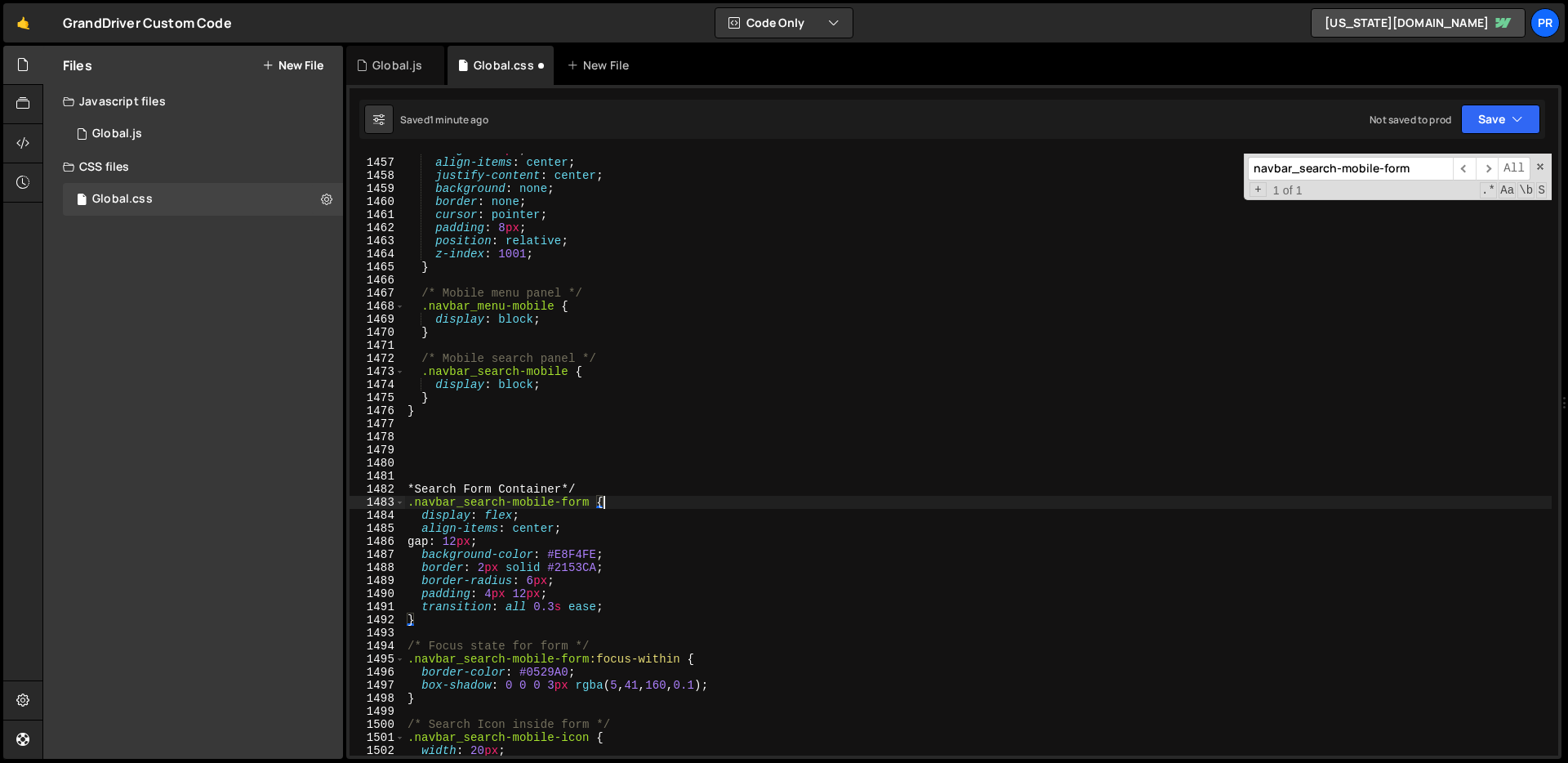
type textarea "transition: all 0.3s ease;"
click at [508, 458] on div "height : 48 px ; align-items : center ; justify-content : center ; background :…" at bounding box center [977, 456] width 1147 height 628
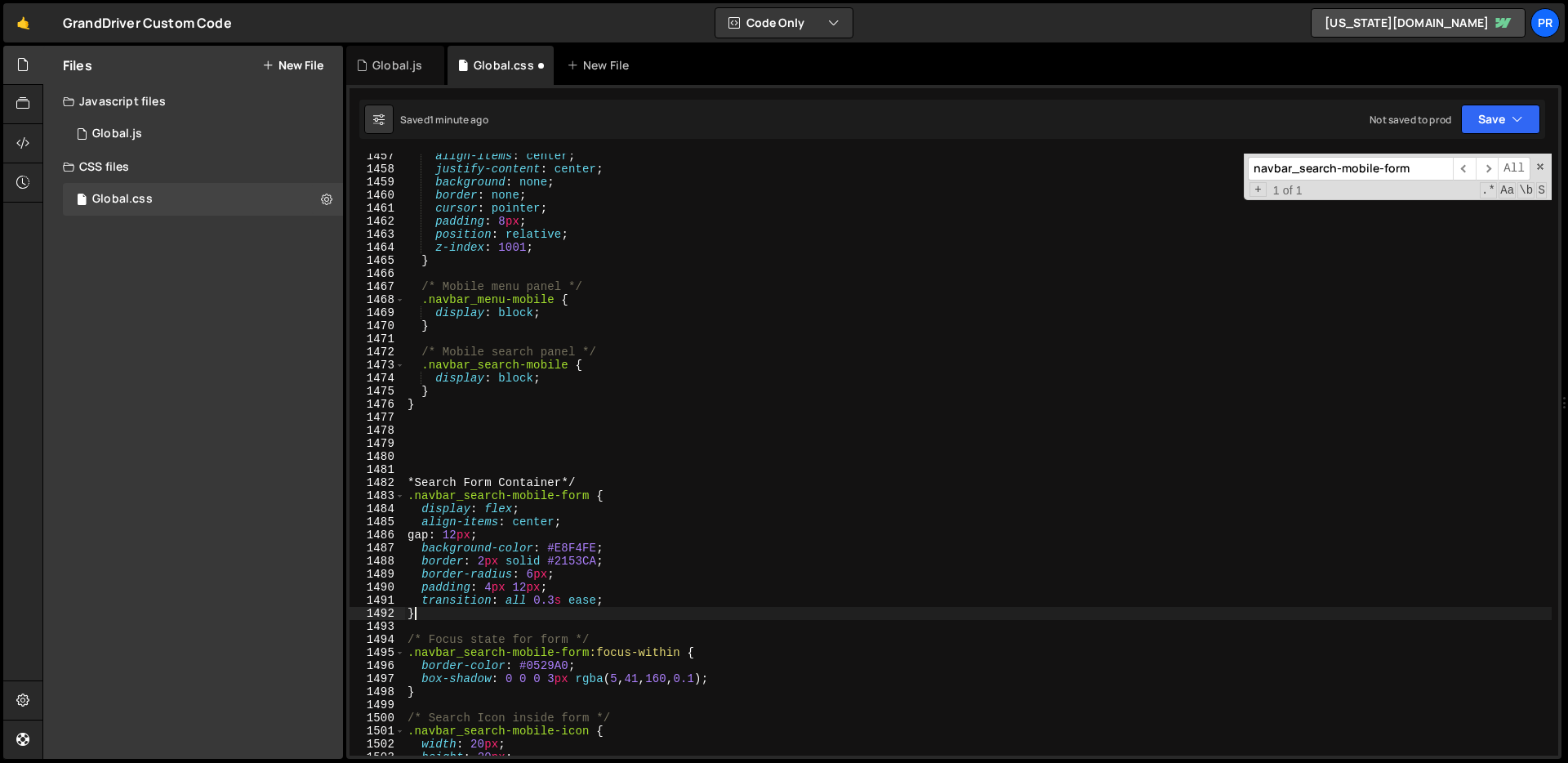
click at [628, 617] on div "align-items : center ; justify-content : center ; background : none ; border : …" at bounding box center [977, 463] width 1147 height 628
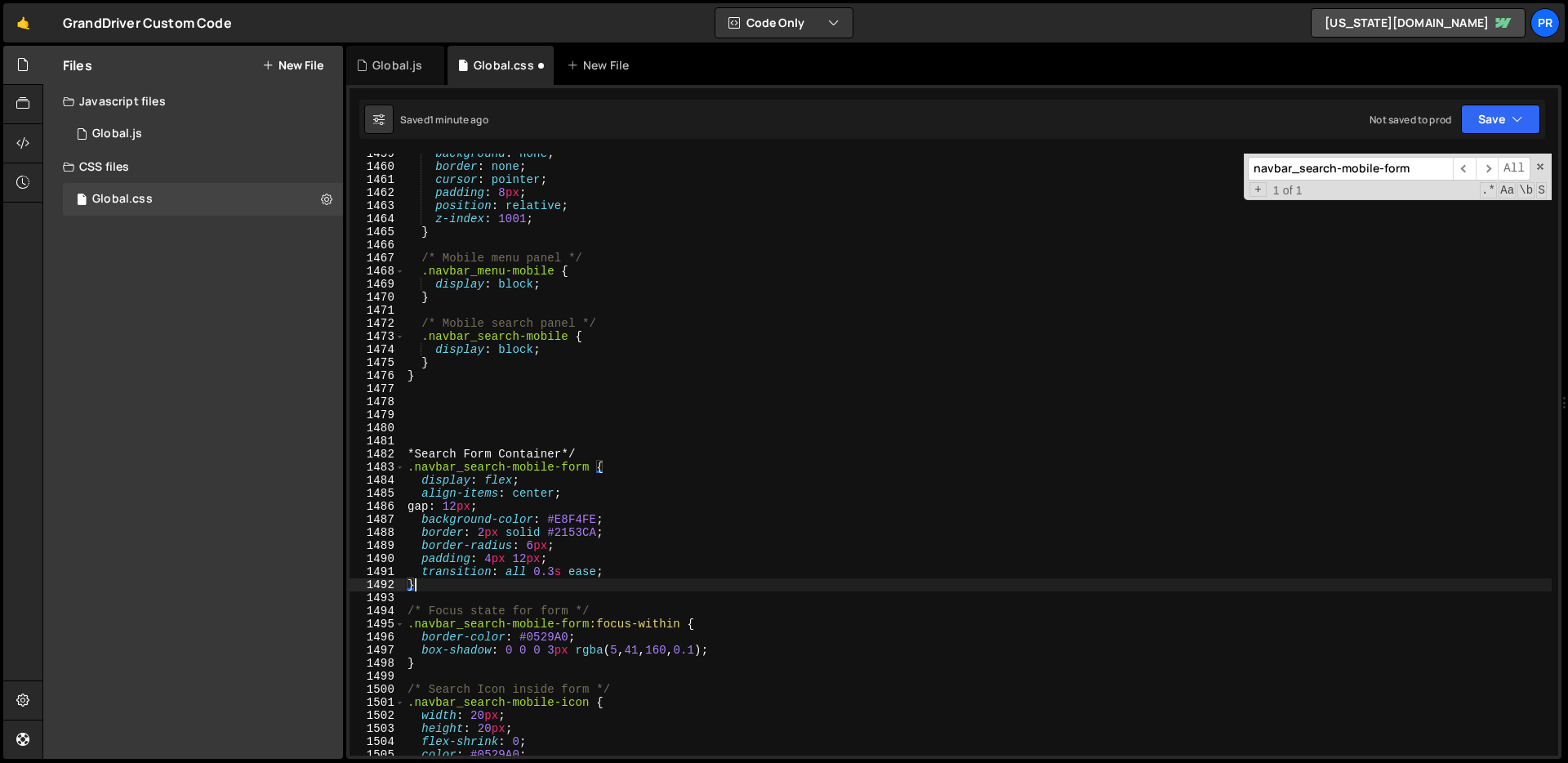
click at [598, 654] on div "background : none ; border : none ; cursor : pointer ; padding : 8 px ; positio…" at bounding box center [977, 461] width 1147 height 628
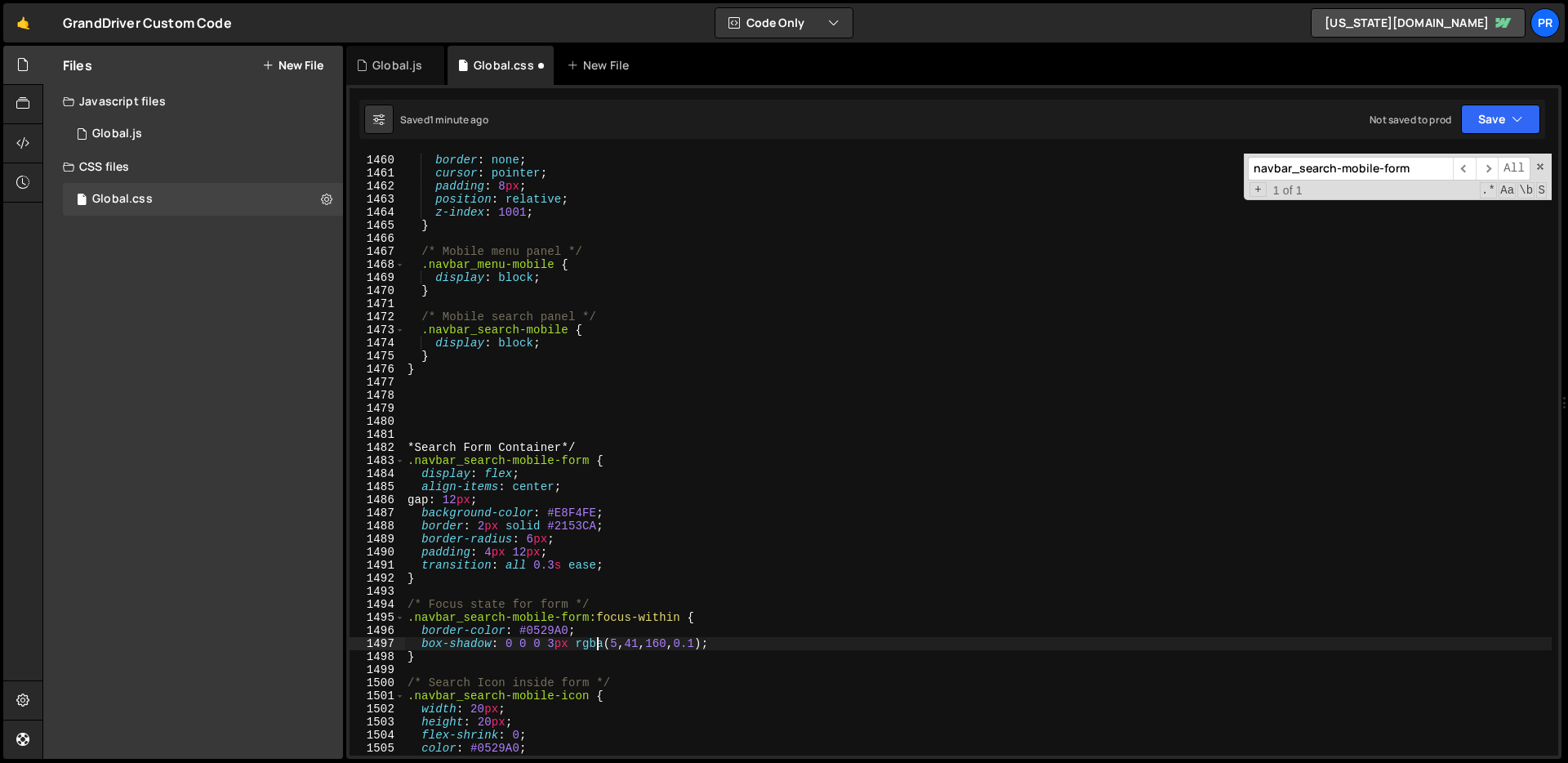
scroll to position [19177, 0]
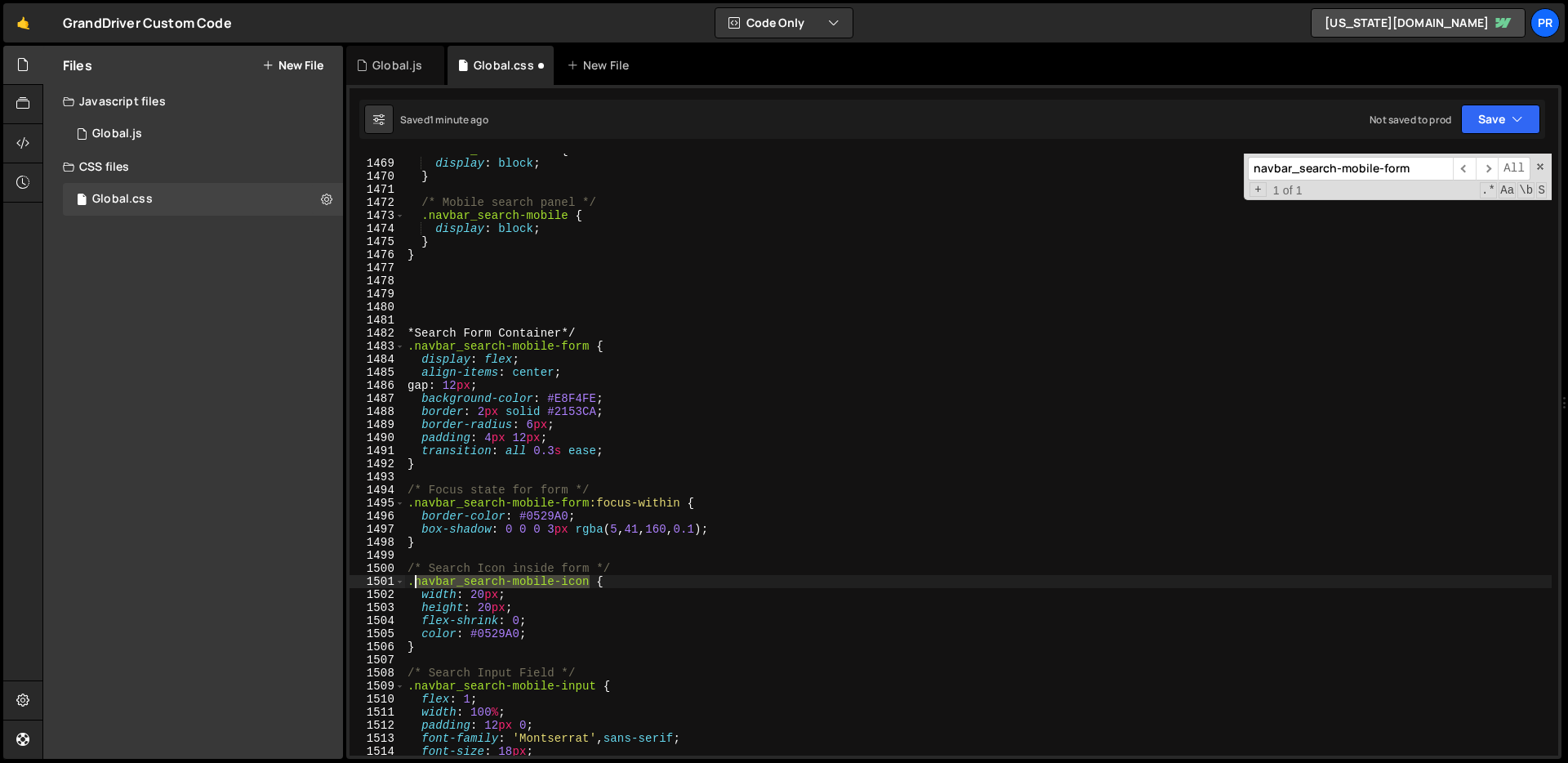
drag, startPoint x: 591, startPoint y: 582, endPoint x: 416, endPoint y: 587, distance: 175.1
click at [416, 587] on div ".navbar_menu-mobile { display : block ; } /* Mobile search panel */ .navbar_sea…" at bounding box center [977, 457] width 1147 height 628
type textarea ".navbar_search-mobile-icon {"
click at [1379, 173] on input "navbar_search-mobile-form" at bounding box center [1349, 168] width 205 height 24
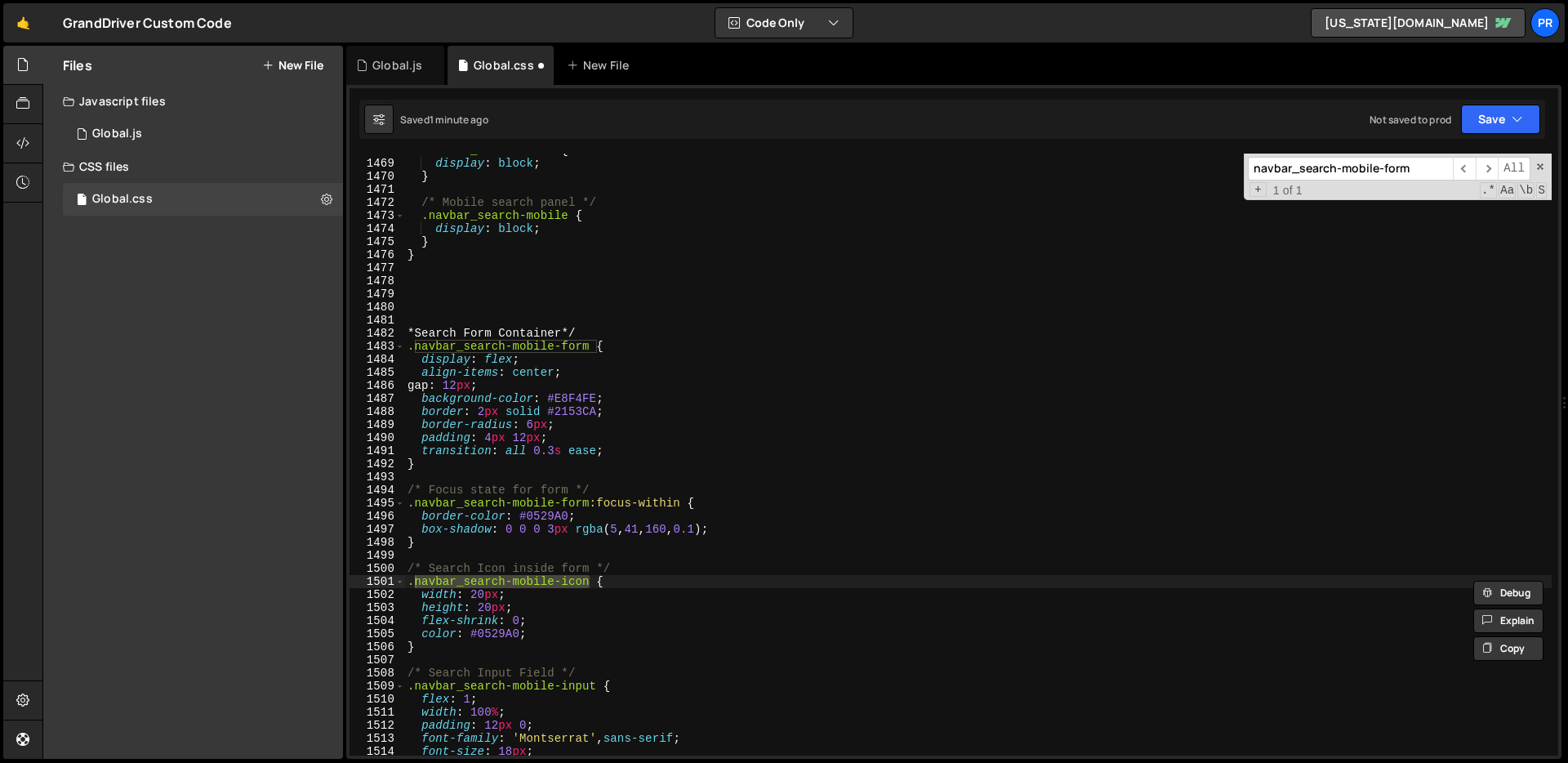
click at [1379, 173] on input "navbar_search-mobile-form" at bounding box center [1349, 168] width 205 height 24
paste input "icon"
type input "navbar_search-mobile-icon"
click at [789, 596] on div ".navbar_menu-mobile { display : block ; } /* Mobile search panel */ .navbar_sea…" at bounding box center [977, 457] width 1147 height 628
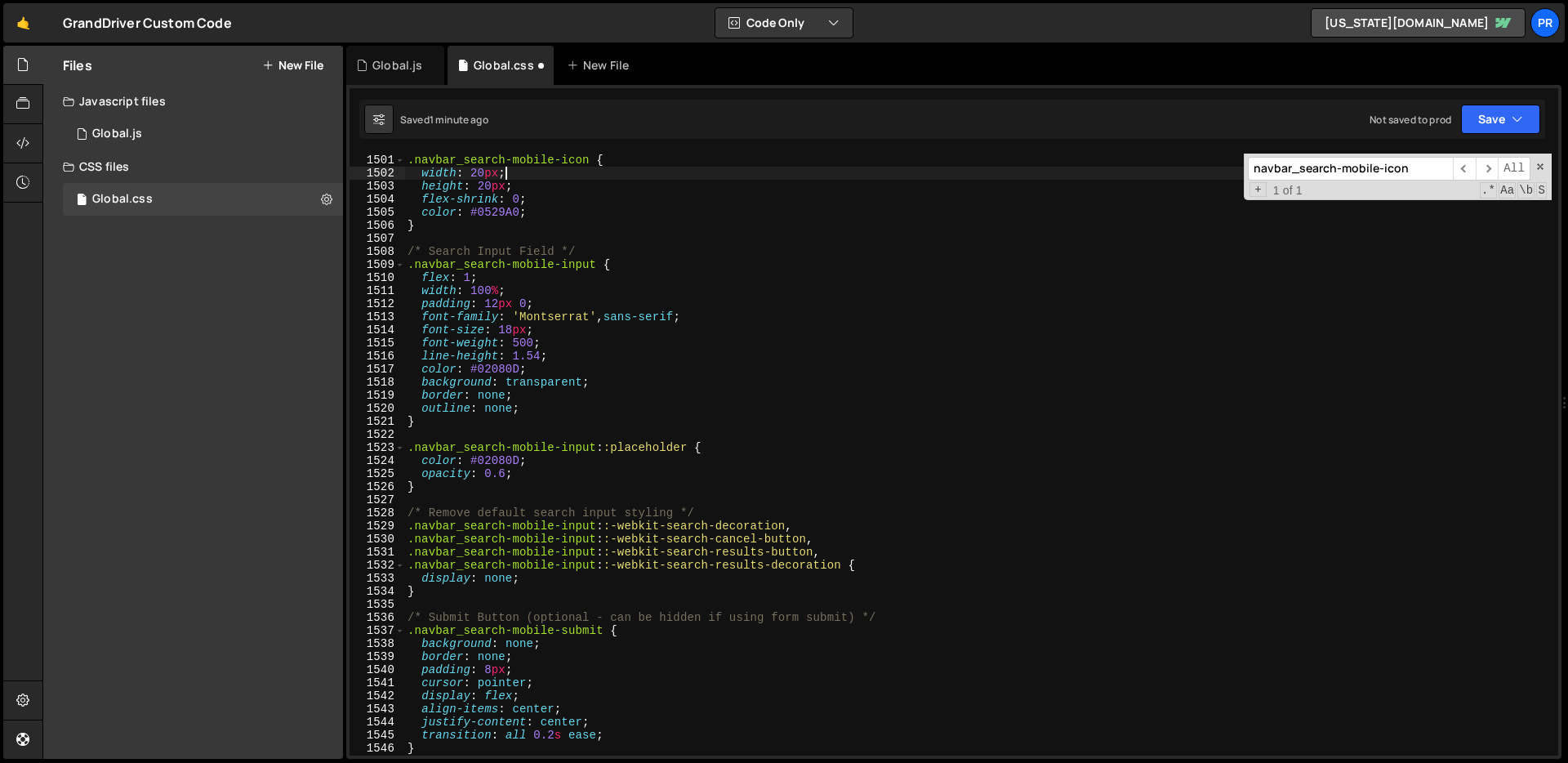
scroll to position [19648, 0]
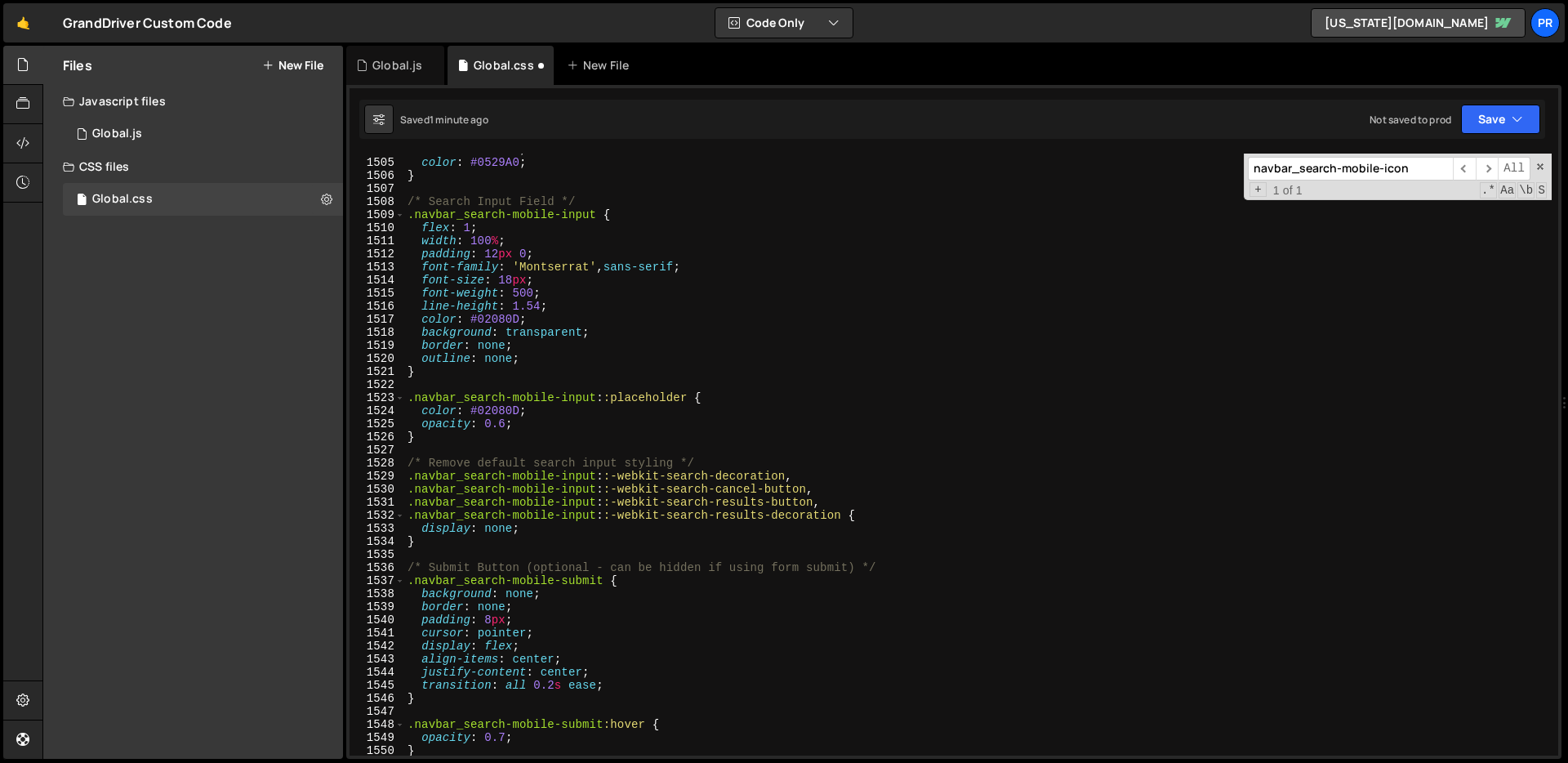
click at [601, 538] on div "flex-shrink : 0 ; color : #0529A0 ; } /* Search Input Field */ .navbar_search-m…" at bounding box center [977, 456] width 1147 height 628
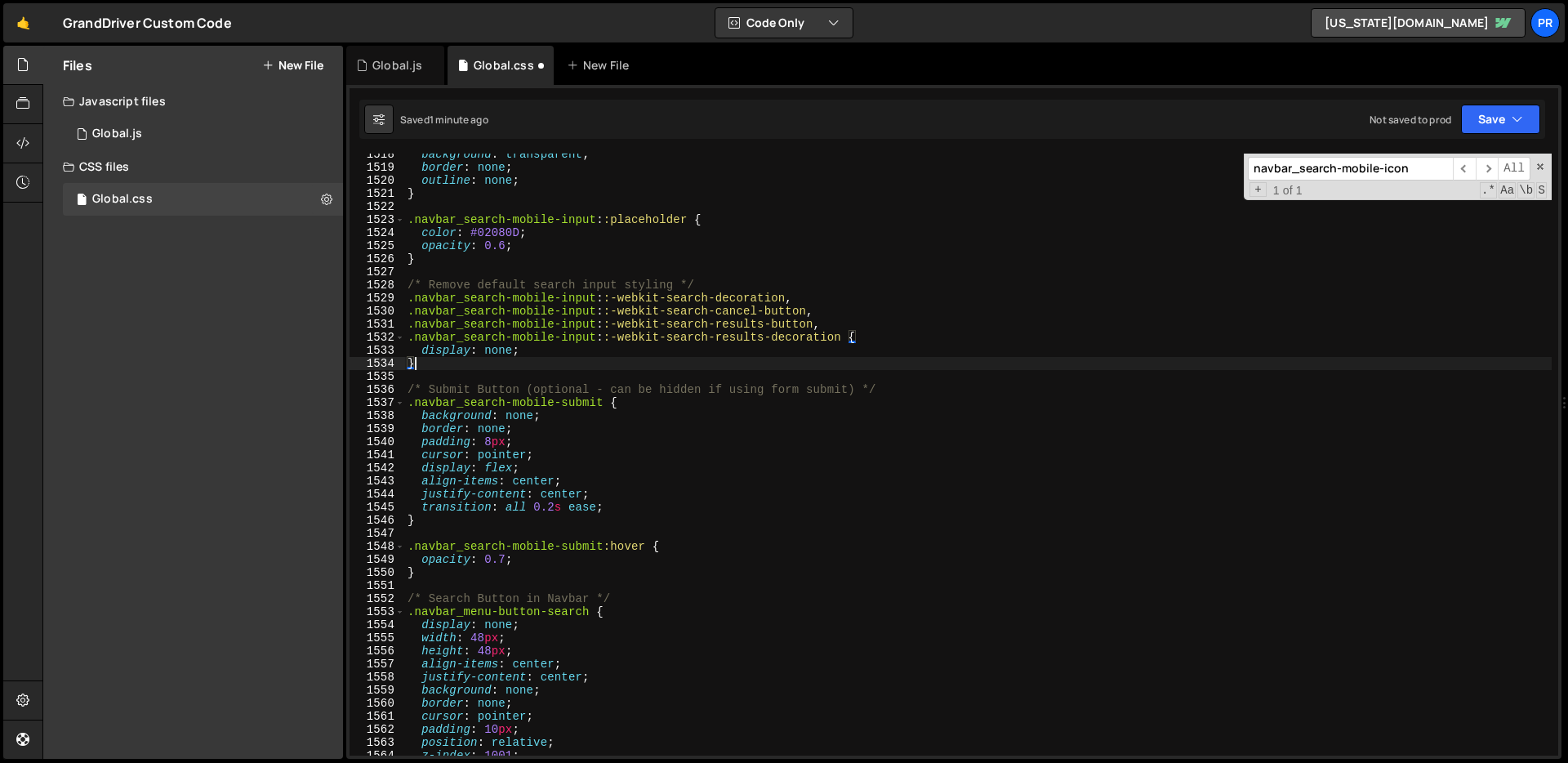
scroll to position [19904, 0]
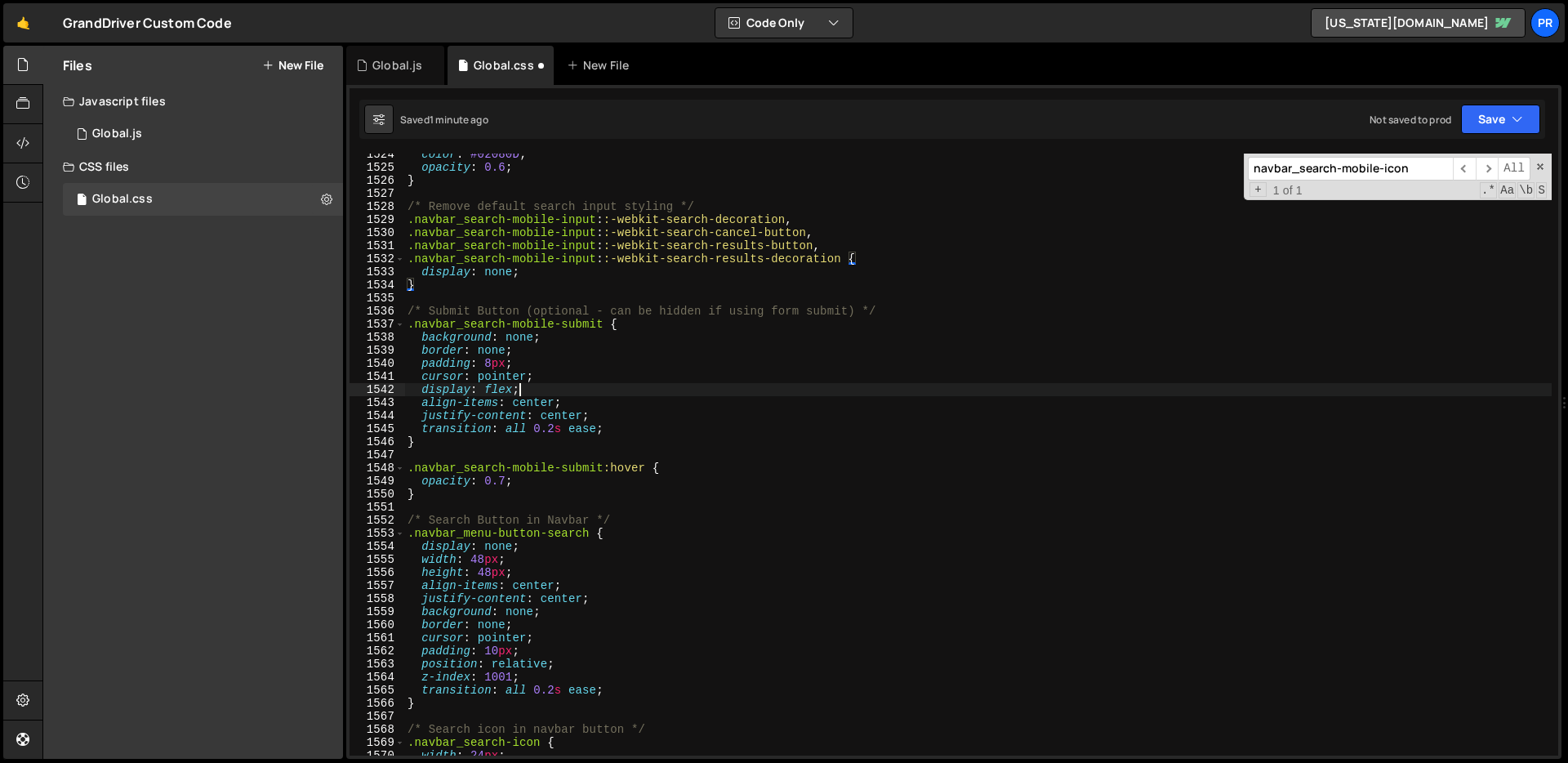
click at [718, 390] on div "color : #02080D ; opacity : 0.6 ; } /* Remove default search input styling */ .…" at bounding box center [977, 461] width 1147 height 628
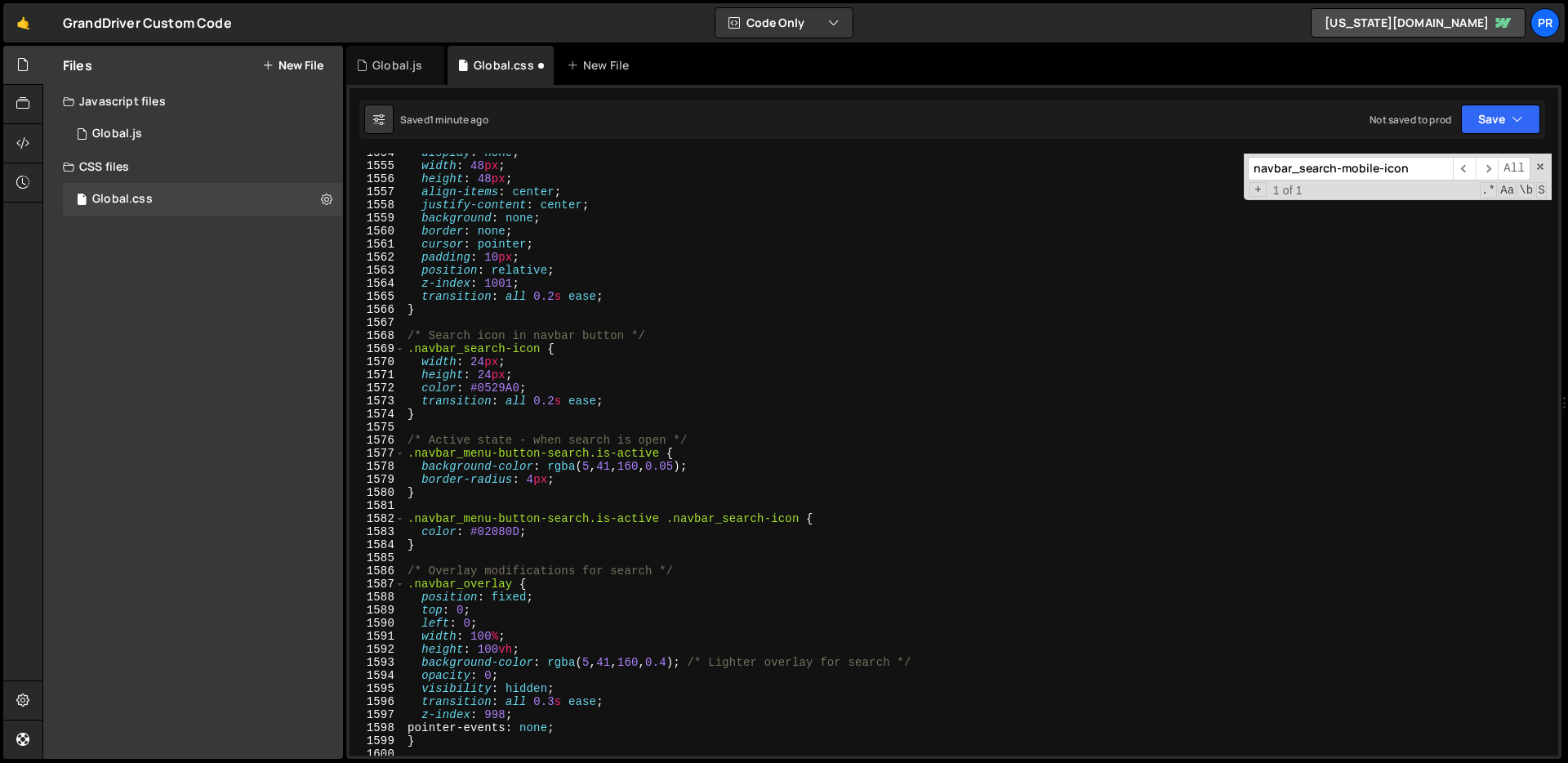
scroll to position [20381, 0]
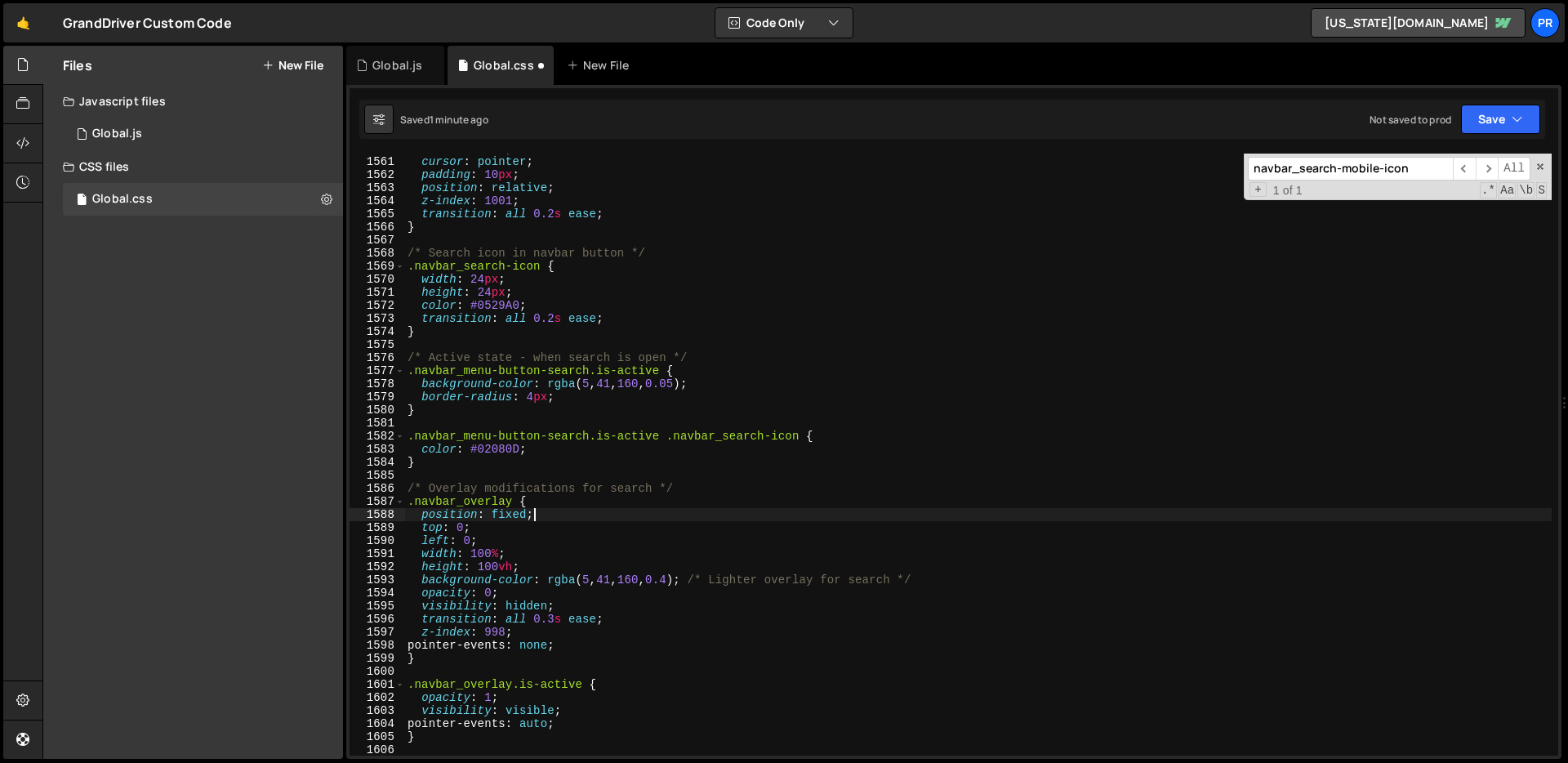
click at [657, 514] on div "border : none ; cursor : pointer ; padding : 10 px ; position : relative ; z-in…" at bounding box center [977, 456] width 1147 height 628
click at [666, 499] on div "border : none ; cursor : pointer ; padding : 10 px ; position : relative ; z-in…" at bounding box center [977, 456] width 1147 height 628
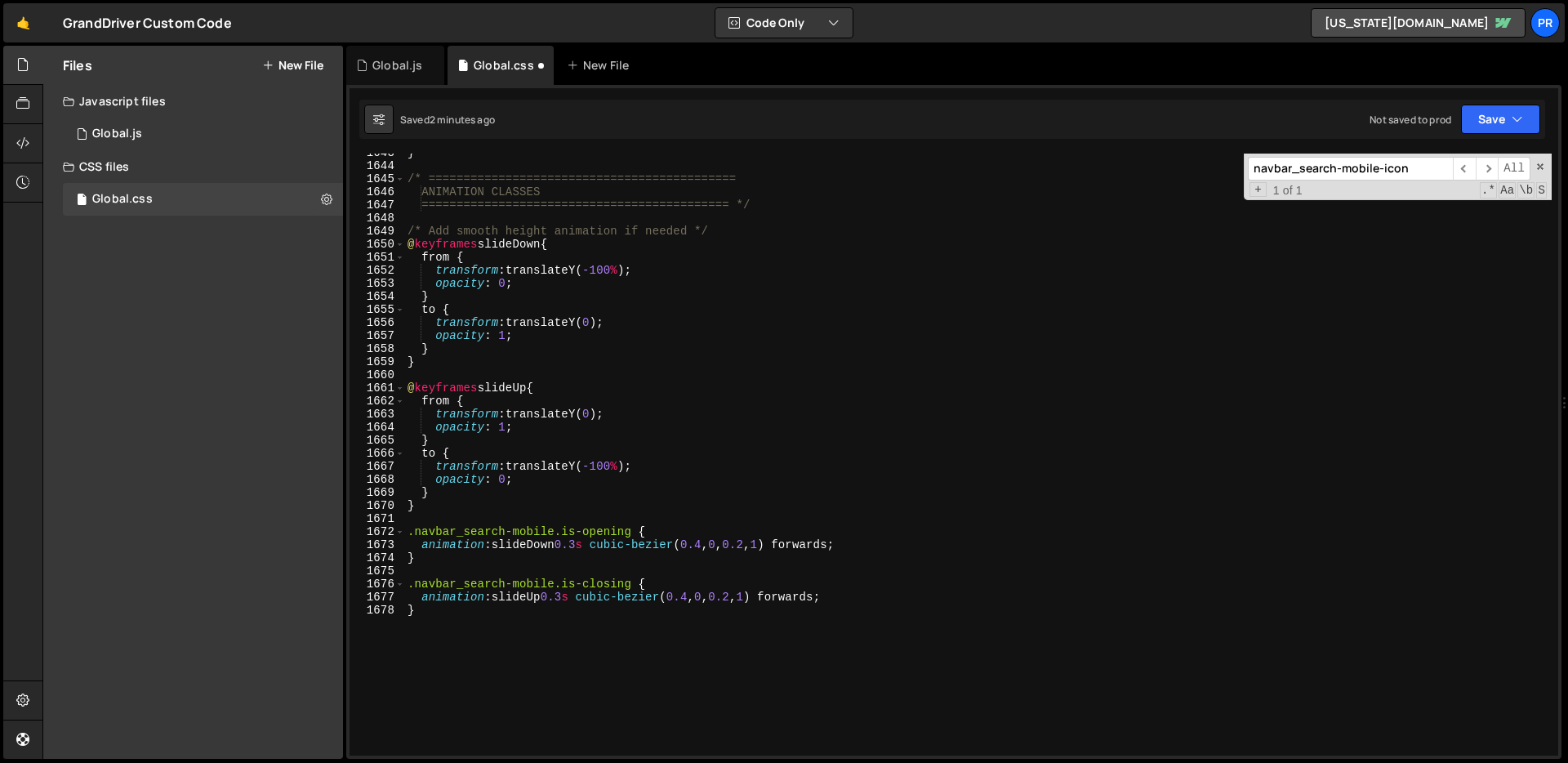
scroll to position [21461, 0]
click at [1481, 109] on button "Save" at bounding box center [1500, 118] width 80 height 29
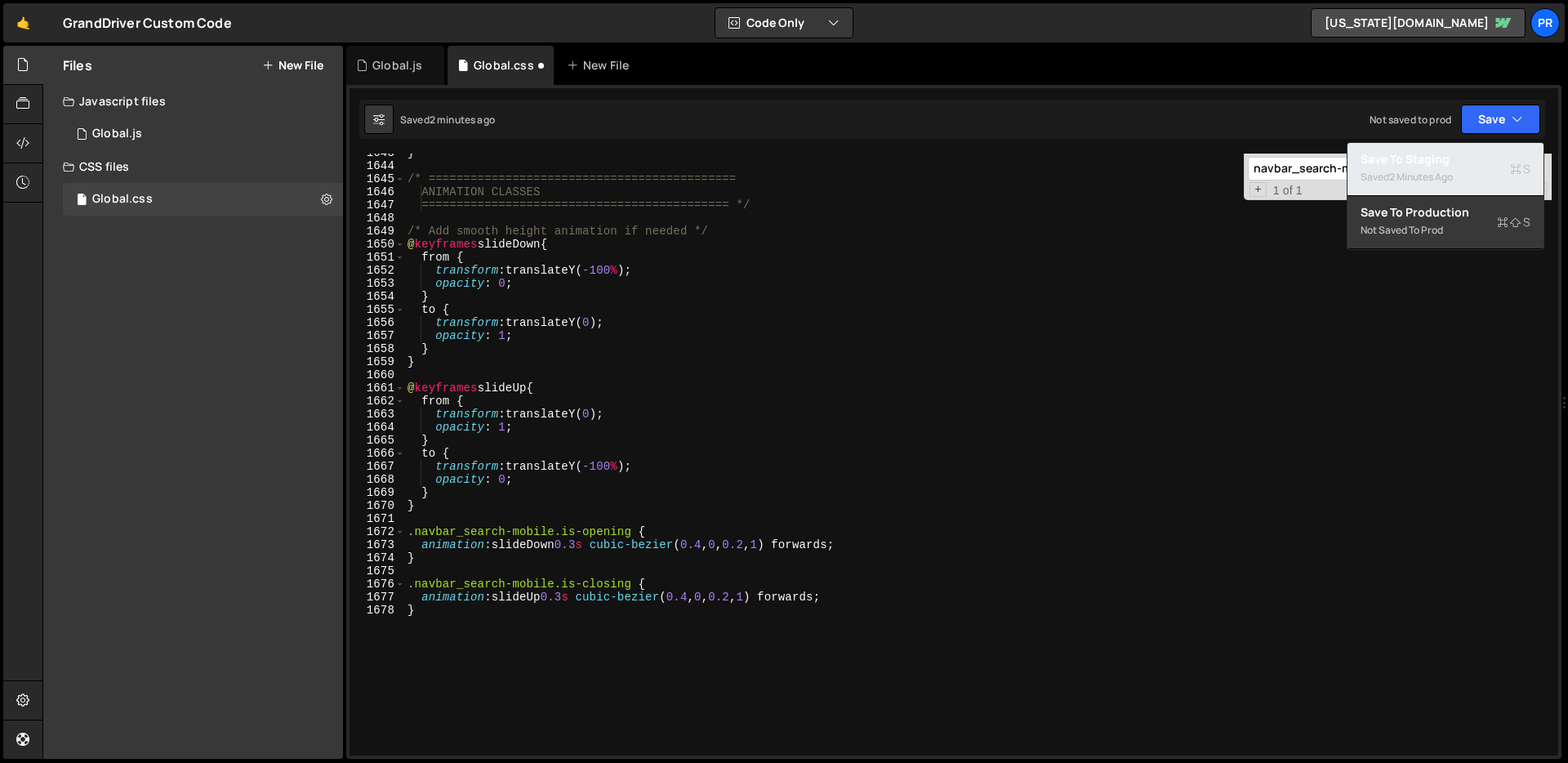
click at [1481, 174] on div "Saved 2 minutes ago" at bounding box center [1445, 177] width 170 height 20
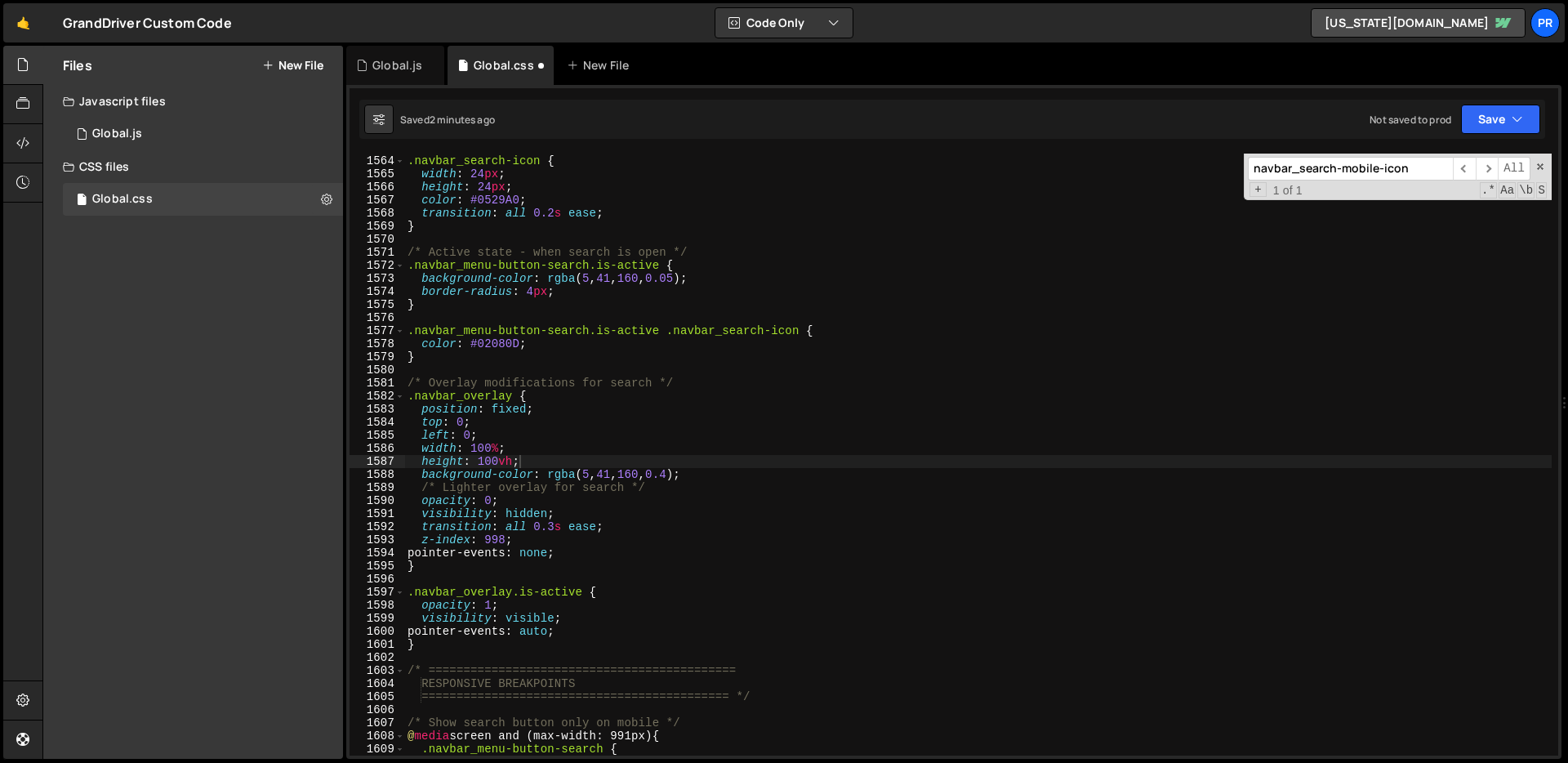
scroll to position [20421, 0]
type textarea "transition: all 0.2s ease;"
click at [990, 215] on div "/* Search icon in navbar button */ .navbar_search-icon { width : 24 px ; height…" at bounding box center [977, 456] width 1147 height 628
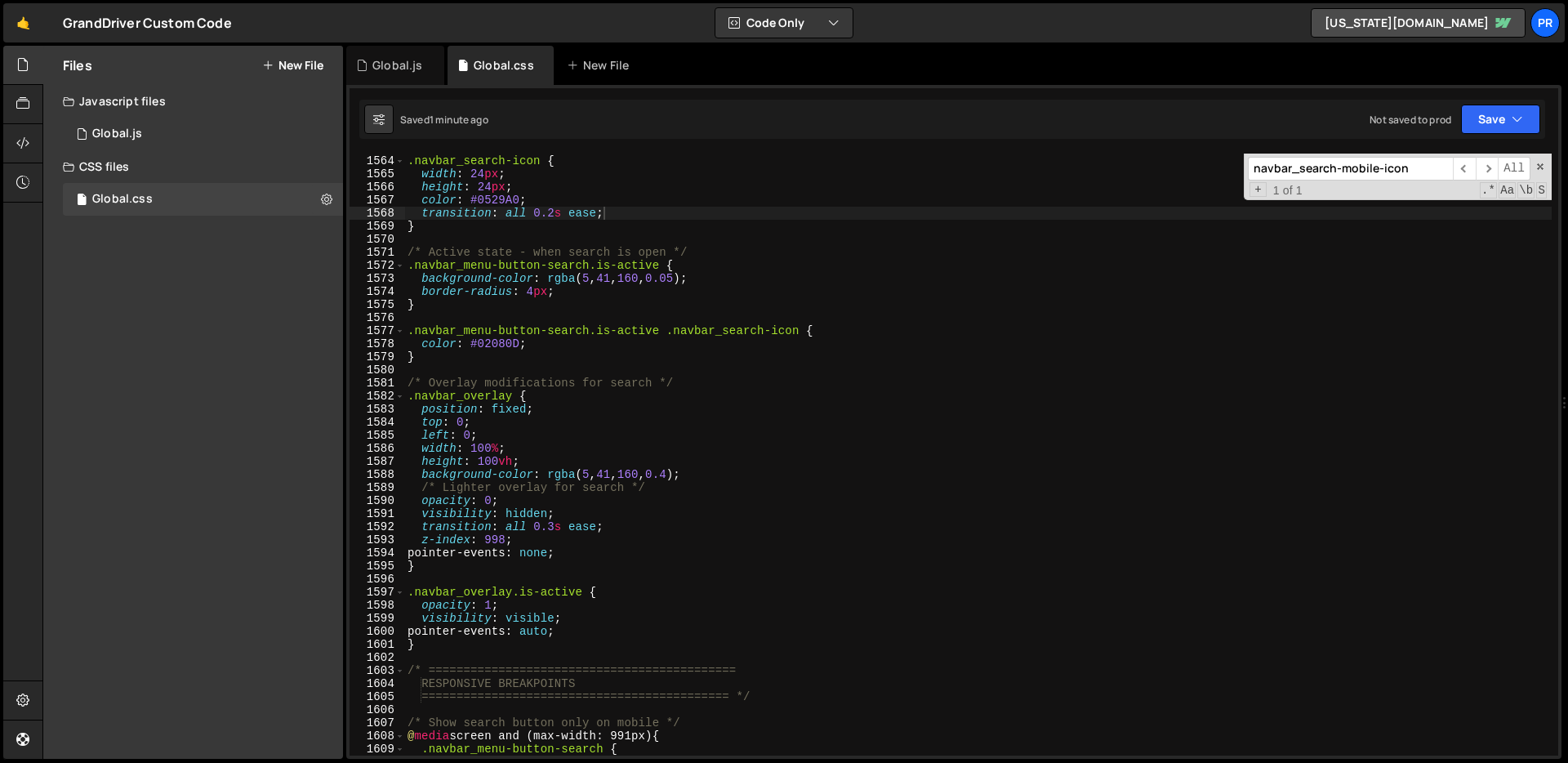
paste input "container"
type input "navbar_search-mobile-container"
click at [686, 205] on div "/* Search icon in navbar button */ .navbar_search-icon { width : 24 px ; height…" at bounding box center [977, 456] width 1147 height 628
click at [580, 303] on div "/* Search icon in navbar button */ .navbar_search-icon { width : 24 px ; height…" at bounding box center [977, 461] width 1147 height 628
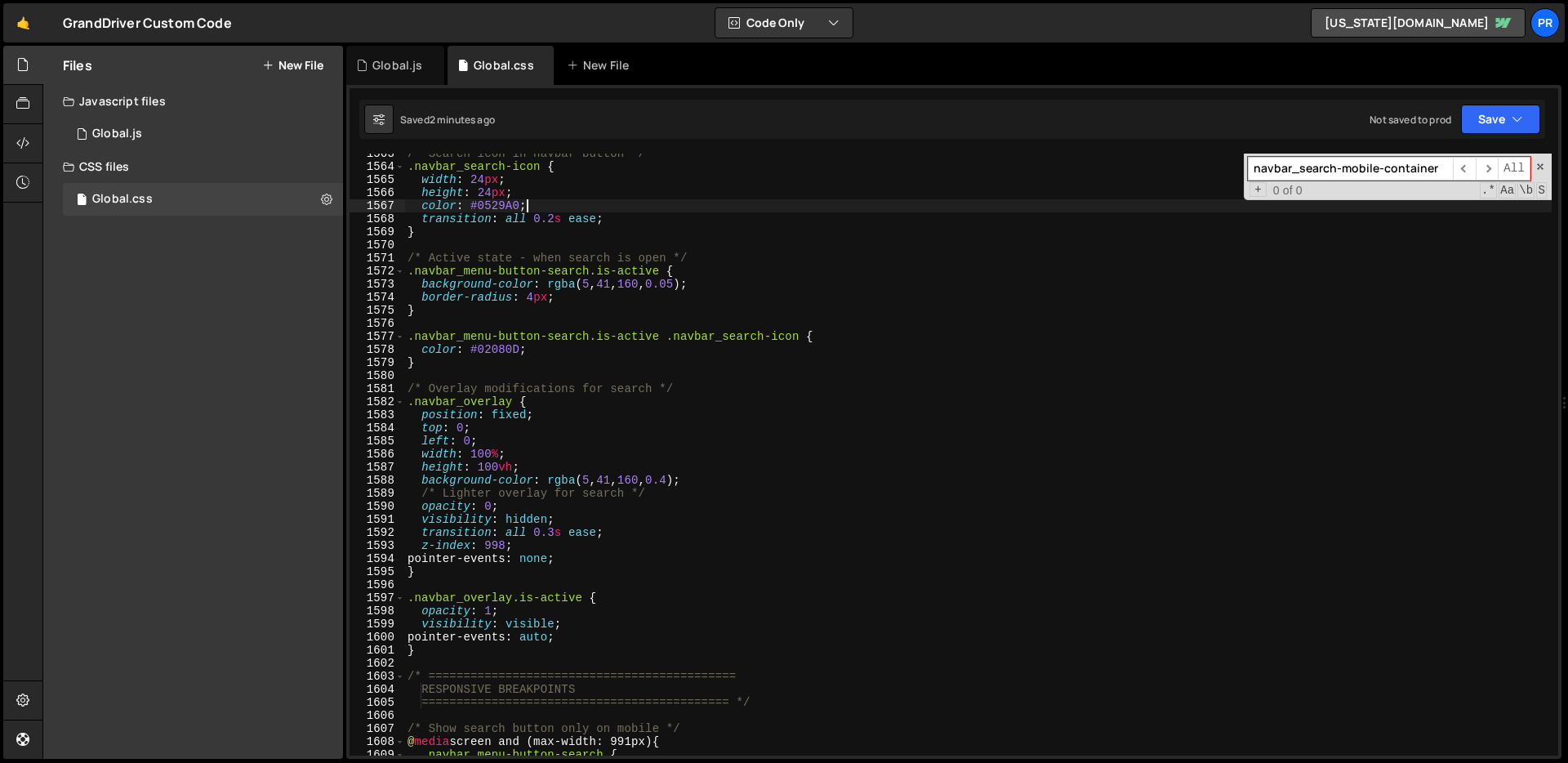
type textarea "border-radius: 4px;"
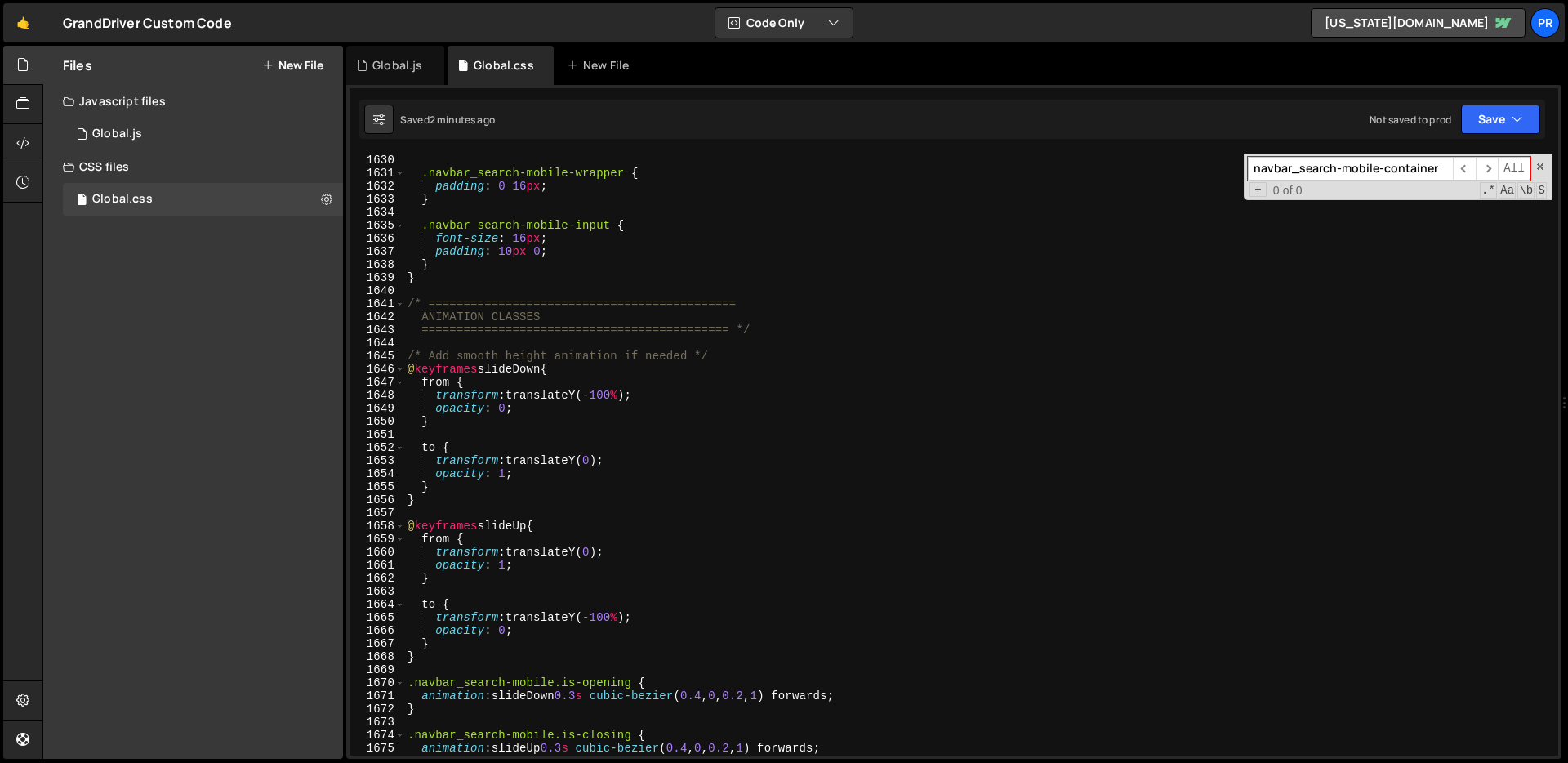
scroll to position [21604, 0]
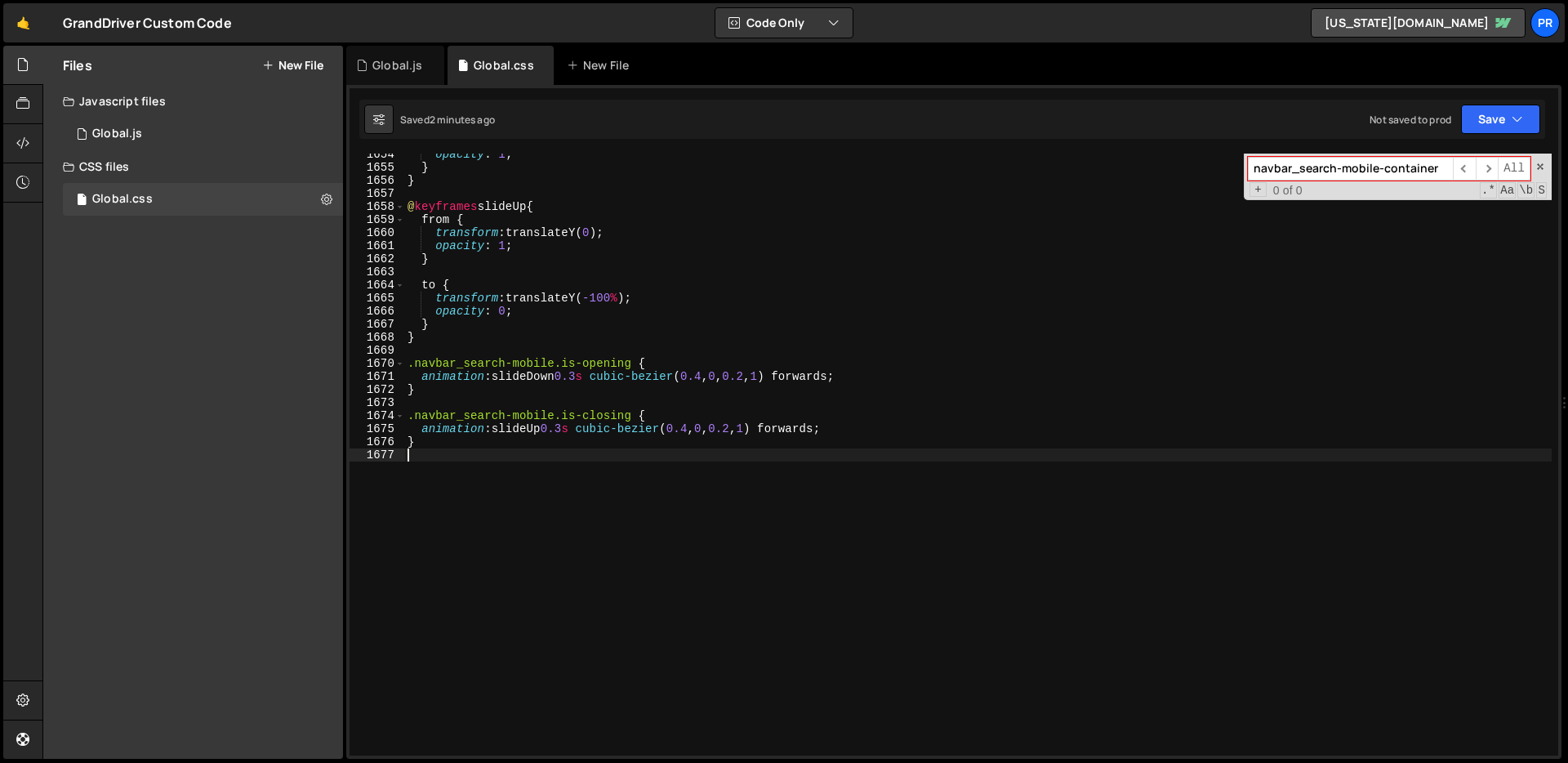
click at [502, 461] on div "opacity : 1 ; } } @ keyframes slideUp { from { transform : translateY( 0 ) ; op…" at bounding box center [977, 461] width 1147 height 628
paste textarea "}"
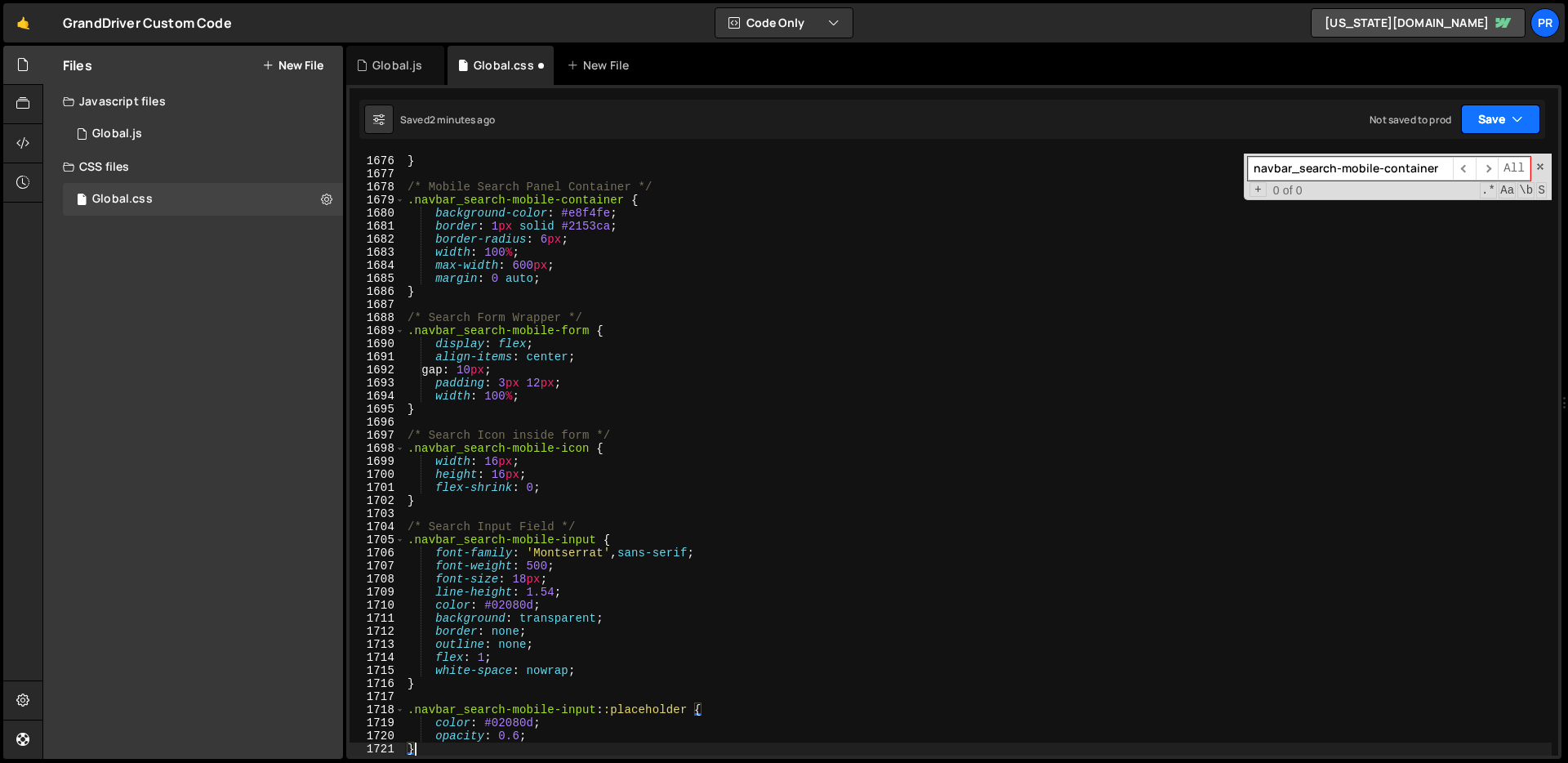
click at [1486, 111] on button "Save" at bounding box center [1500, 118] width 80 height 29
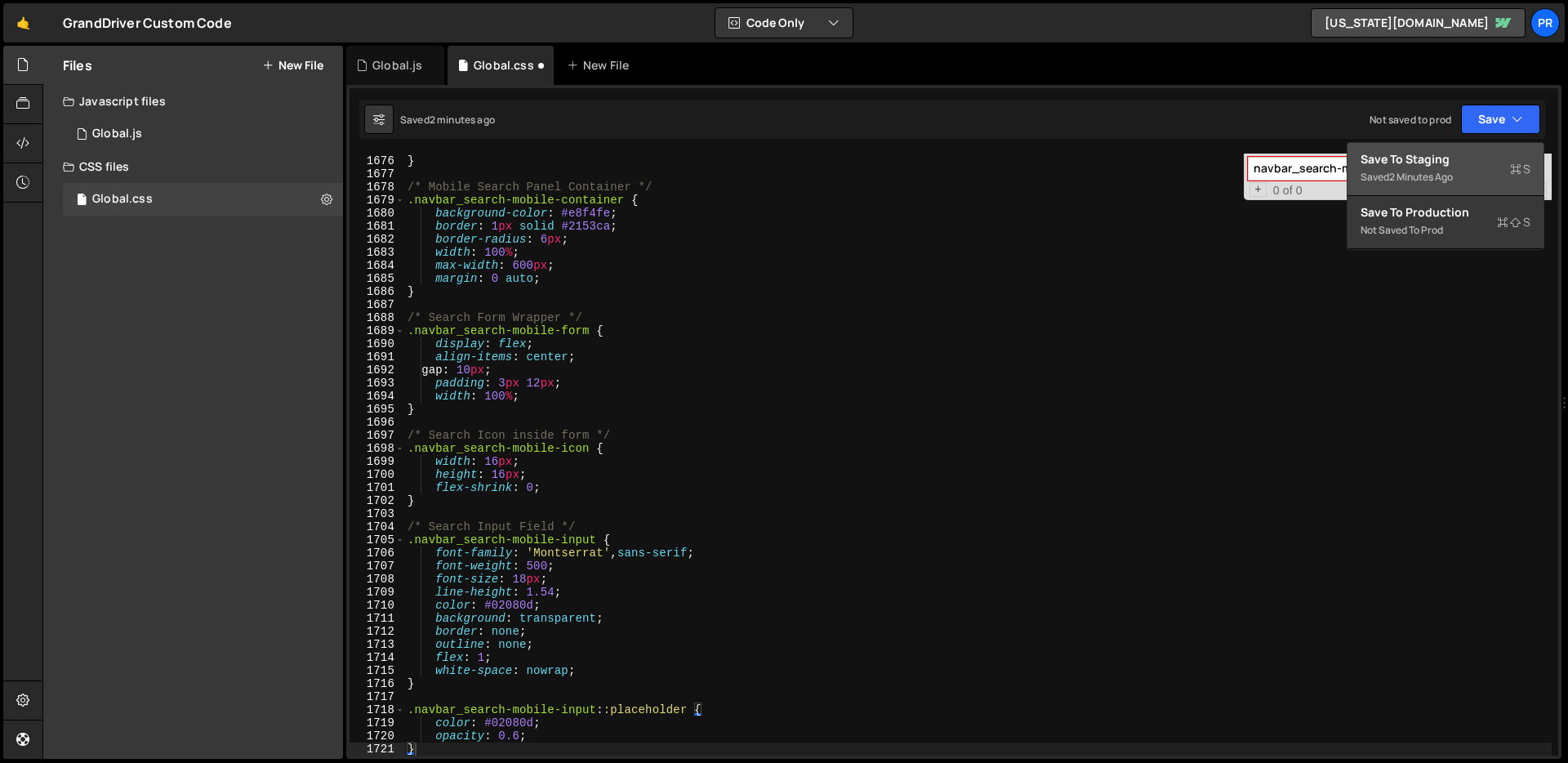
click at [1469, 165] on div "Save to Staging S" at bounding box center [1445, 159] width 170 height 17
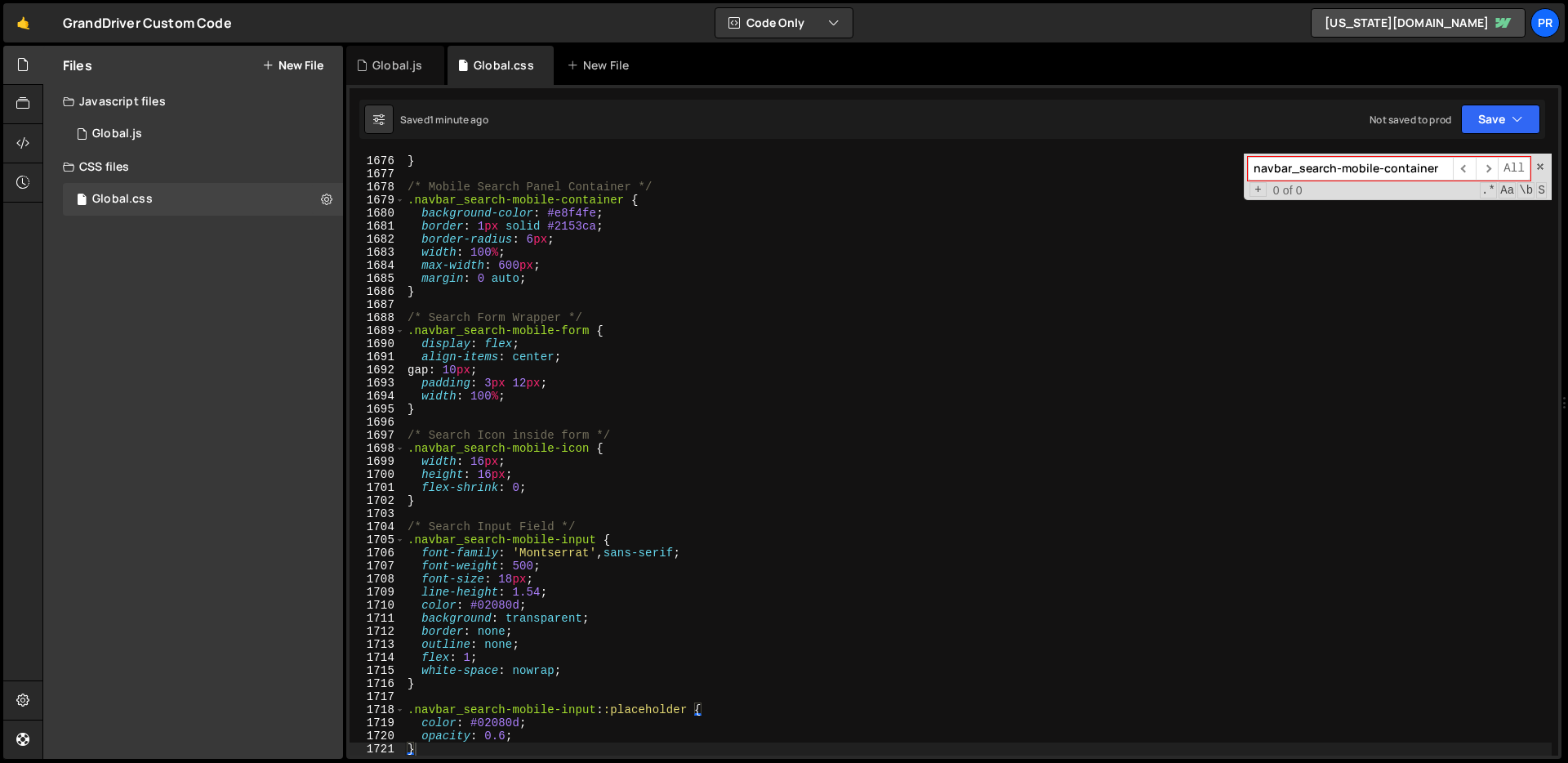
click at [692, 289] on div "animation : slideUp 0.3 s cubic-bezier ( 0.4 , 0 , 0.2 , 1 ) forwards ; } /* Mo…" at bounding box center [977, 456] width 1147 height 628
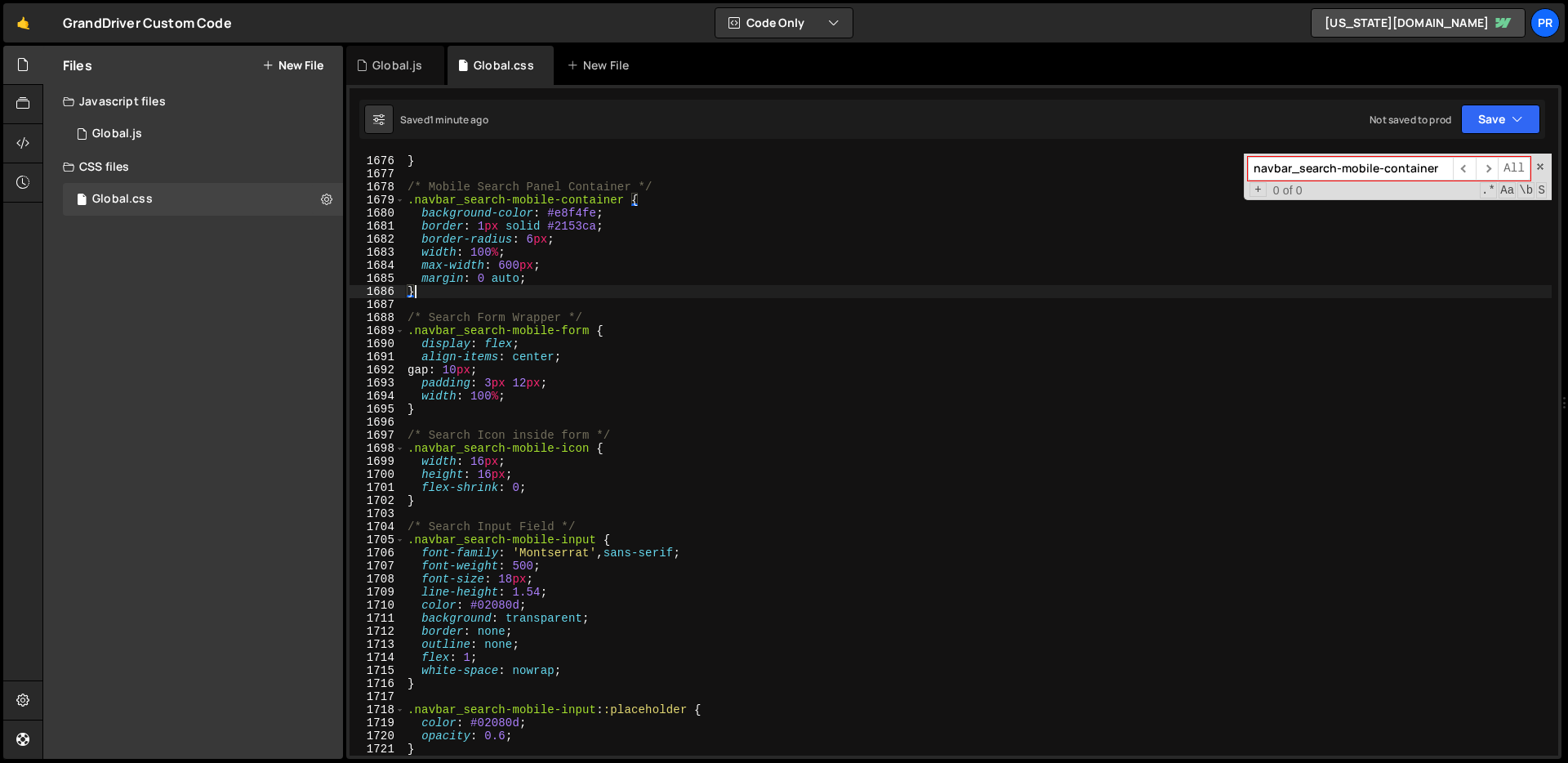
click at [562, 336] on div "animation : slideUp 0.3 s cubic-bezier ( 0.4 , 0 , 0.2 , 1 ) forwards ; } /* Mo…" at bounding box center [977, 456] width 1147 height 628
click at [533, 404] on div "animation : slideUp 0.3 s cubic-bezier ( 0.4 , 0 , 0.2 , 1 ) forwards ; } /* Mo…" at bounding box center [977, 456] width 1147 height 628
click at [635, 263] on div "animation : slideUp 0.3 s cubic-bezier ( 0.4 , 0 , 0.2 , 1 ) forwards ; } /* Mo…" at bounding box center [977, 456] width 1147 height 628
click at [676, 202] on div "animation : slideUp 0.3 s cubic-bezier ( 0.4 , 0 , 0.2 , 1 ) forwards ; } /* Mo…" at bounding box center [977, 456] width 1147 height 628
click at [602, 239] on div "animation : slideUp 0.3 s cubic-bezier ( 0.4 , 0 , 0.2 , 1 ) forwards ; } /* Mo…" at bounding box center [977, 456] width 1147 height 628
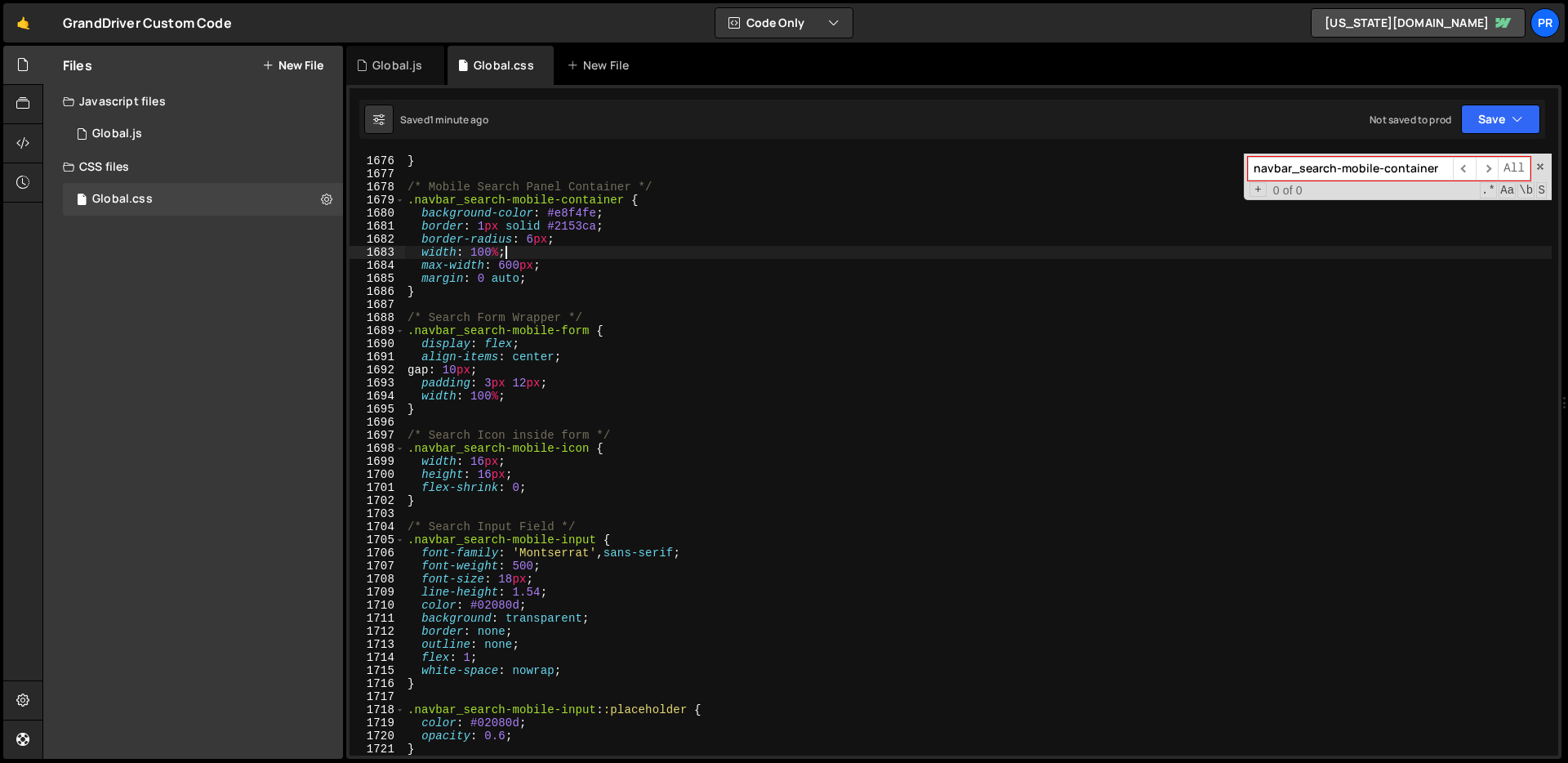
click at [533, 248] on div "animation : slideUp 0.3 s cubic-bezier ( 0.4 , 0 , 0.2 , 1 ) forwards ; } /* Mo…" at bounding box center [977, 456] width 1147 height 628
click at [631, 296] on div "animation : slideUp 0.3 s cubic-bezier ( 0.4 , 0 , 0.2 , 1 ) forwards ; } /* Mo…" at bounding box center [977, 456] width 1147 height 628
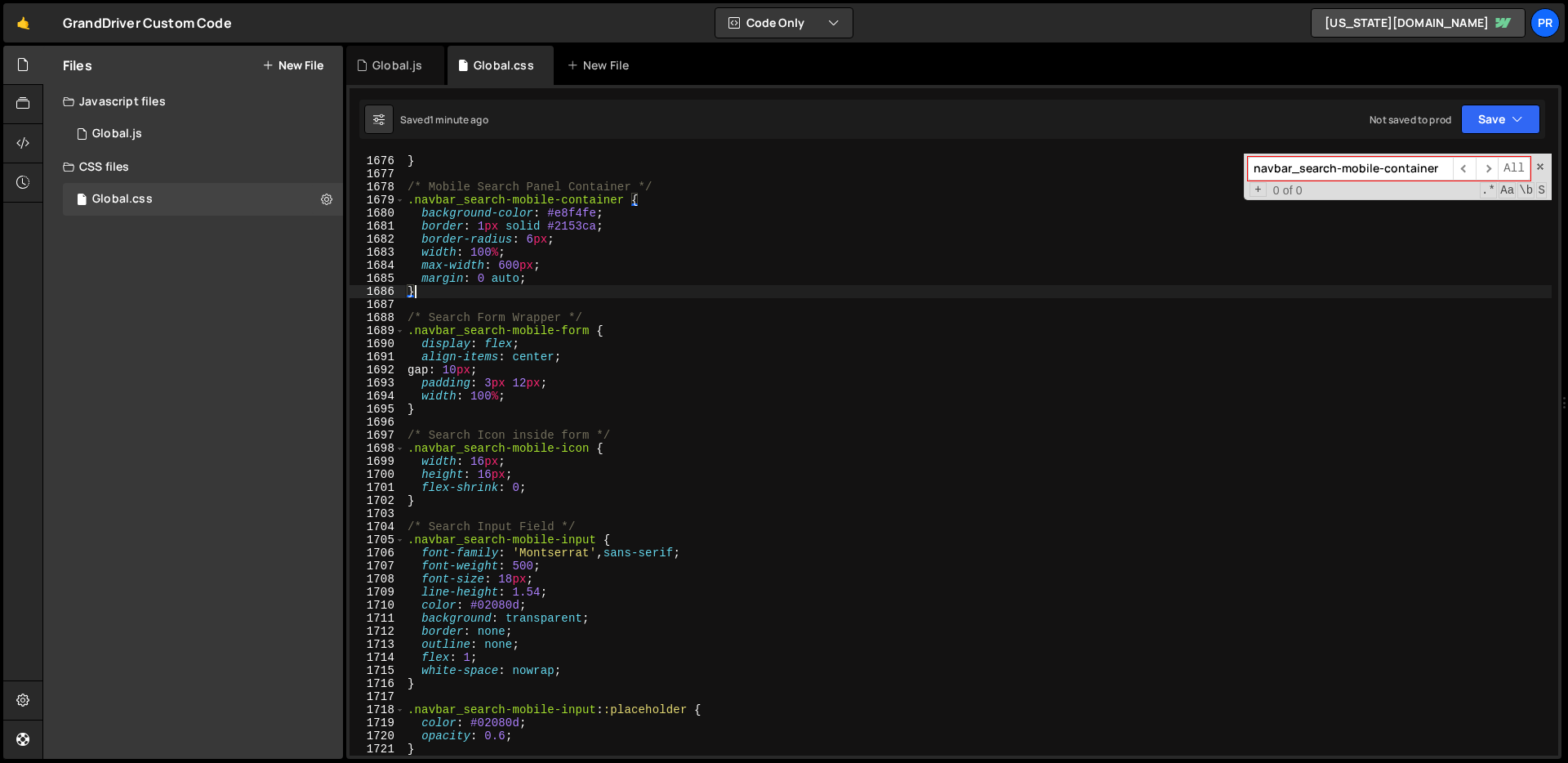
click at [593, 261] on div "animation : slideUp 0.3 s cubic-bezier ( 0.4 , 0 , 0.2 , 1 ) forwards ; } /* Mo…" at bounding box center [977, 456] width 1147 height 628
click at [1182, 282] on div "animation : slideUp 0.3 s cubic-bezier ( 0.4 , 0 , 0.2 , 1 ) forwards ; } /* Mo…" at bounding box center [977, 456] width 1147 height 628
click at [1538, 165] on span at bounding box center [1540, 167] width 12 height 12
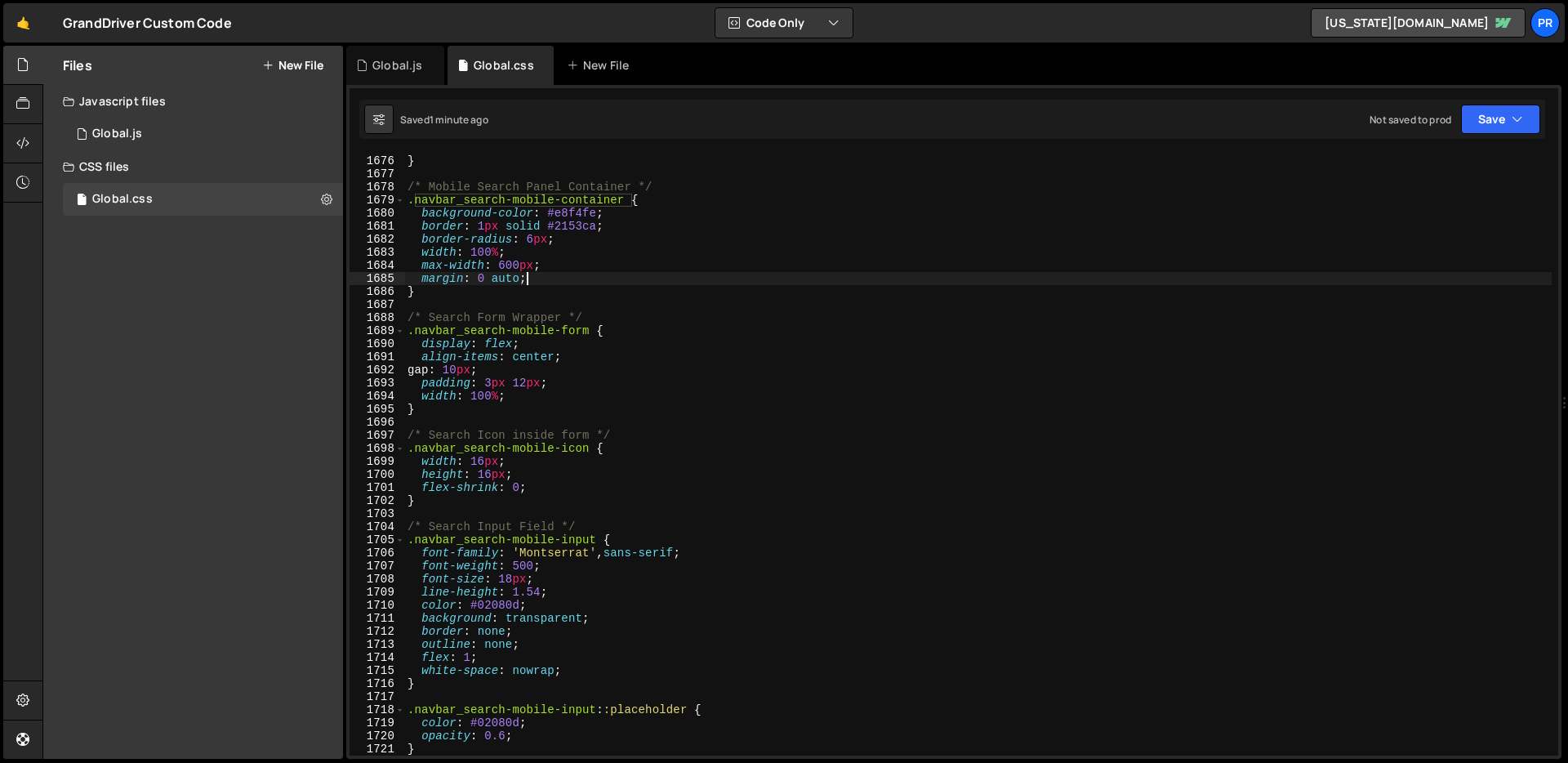
click at [642, 250] on div "animation : slideUp 0.3 s cubic-bezier ( 0.4 , 0 , 0.2 , 1 ) forwards ; } /* Mo…" at bounding box center [977, 456] width 1147 height 628
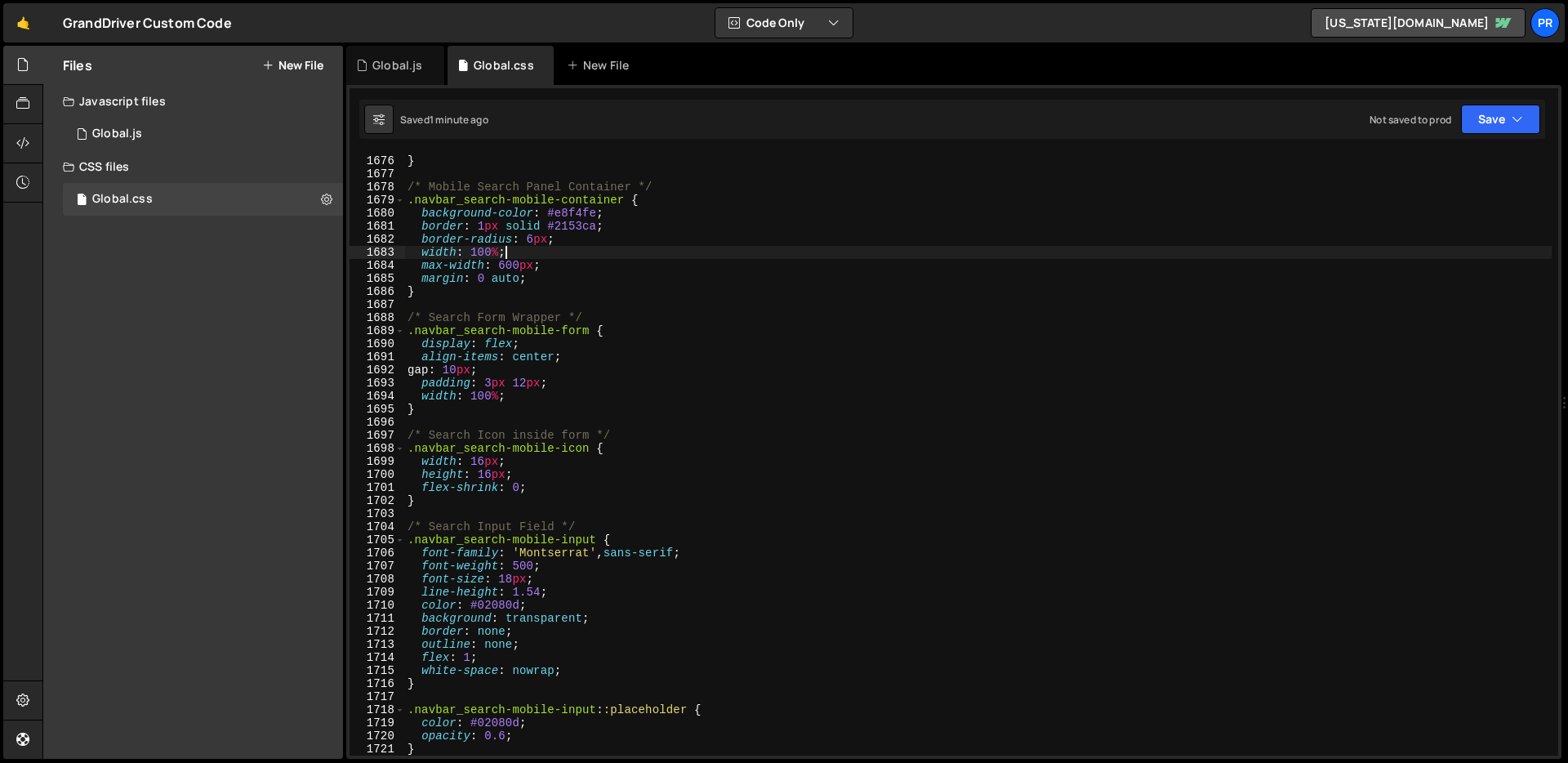
click at [613, 263] on div "animation : slideUp 0.3 s cubic-bezier ( 0.4 , 0 , 0.2 , 1 ) forwards ; } /* Mo…" at bounding box center [977, 456] width 1147 height 628
click at [609, 274] on div "animation : slideUp 0.3 s cubic-bezier ( 0.4 , 0 , 0.2 , 1 ) forwards ; } /* Mo…" at bounding box center [977, 456] width 1147 height 628
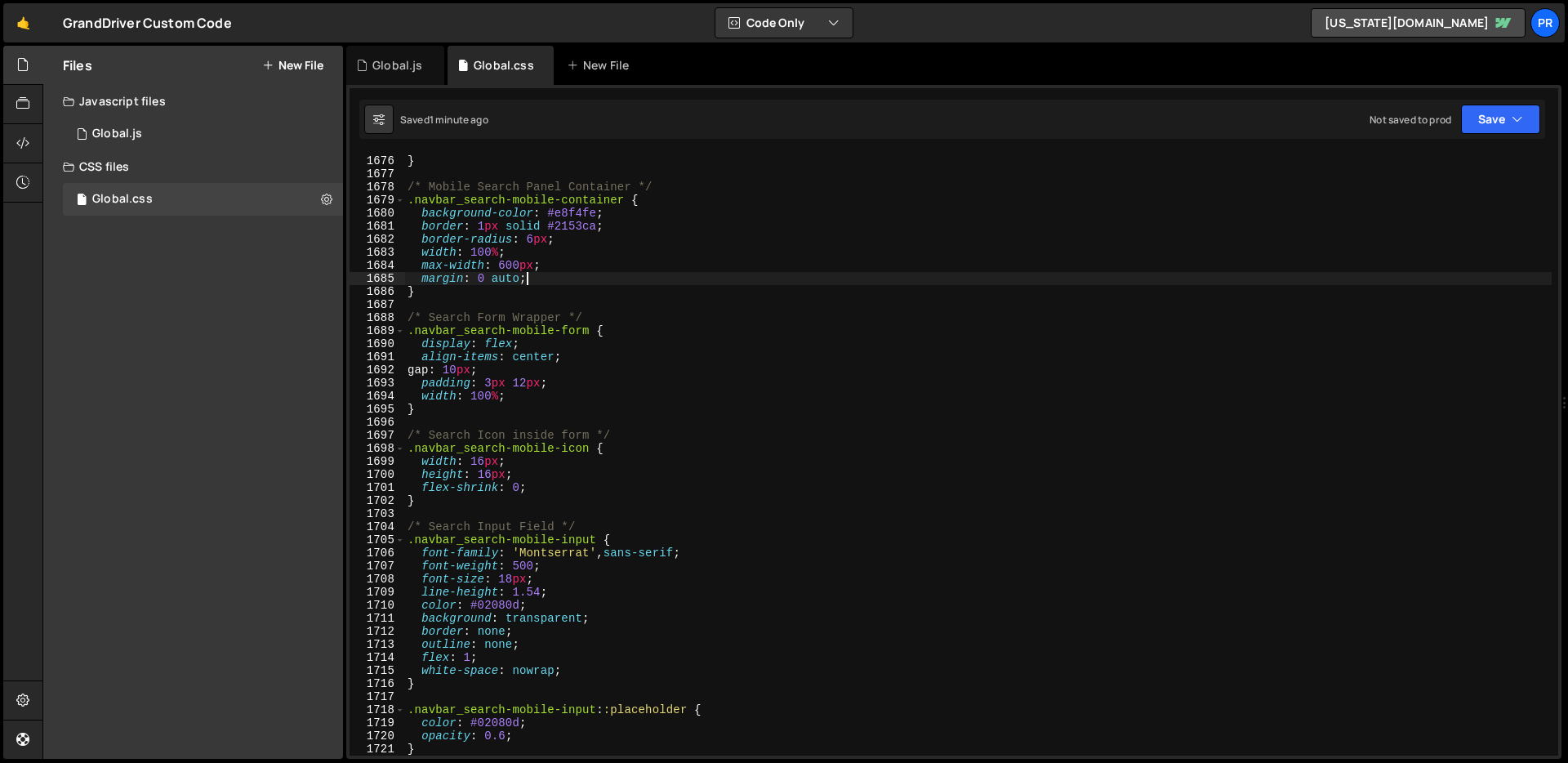
click at [609, 274] on div "animation : slideUp 0.3 s cubic-bezier ( 0.4 , 0 , 0.2 , 1 ) forwards ; } /* Mo…" at bounding box center [977, 456] width 1147 height 628
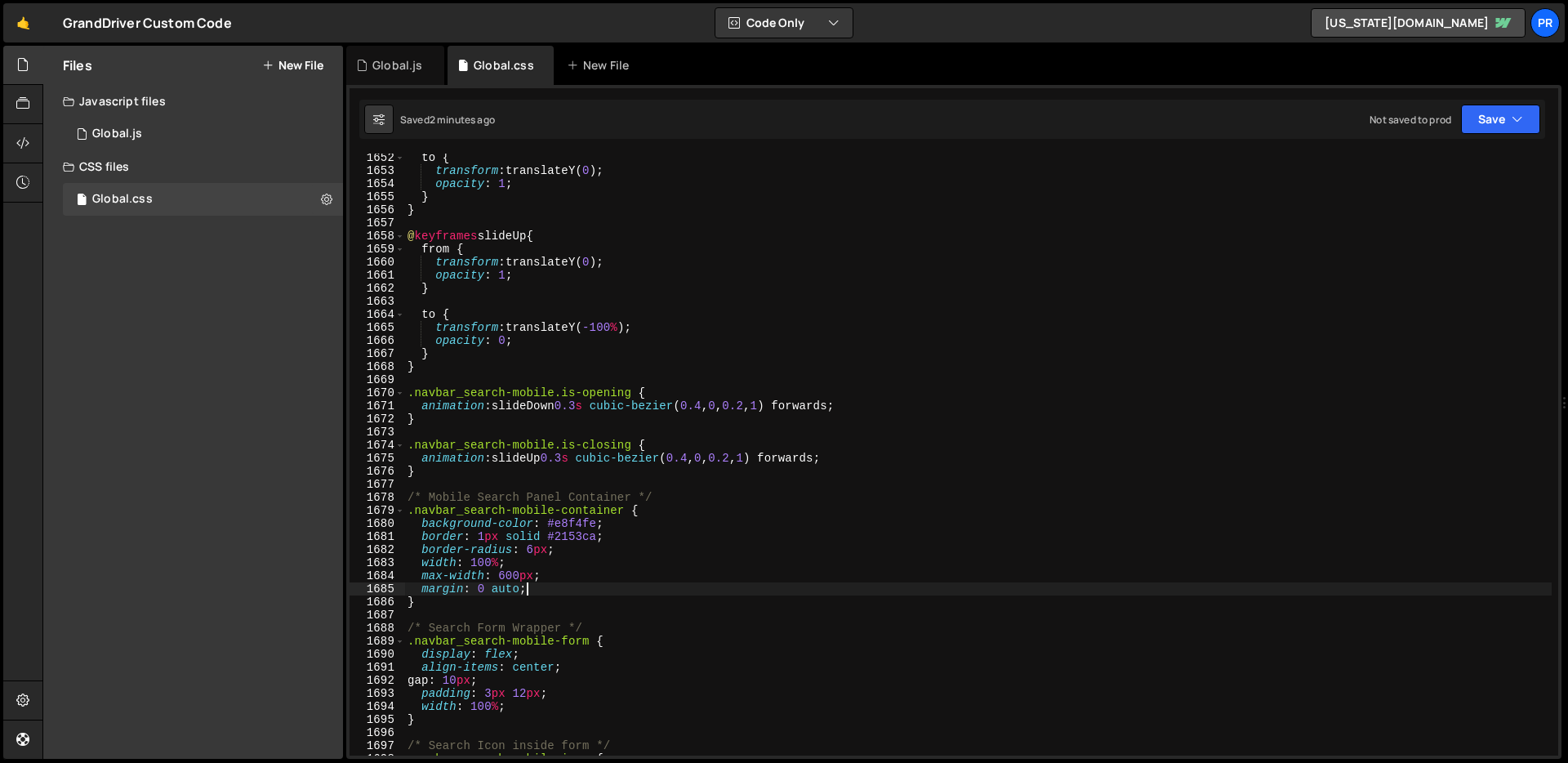
scroll to position [22192, 0]
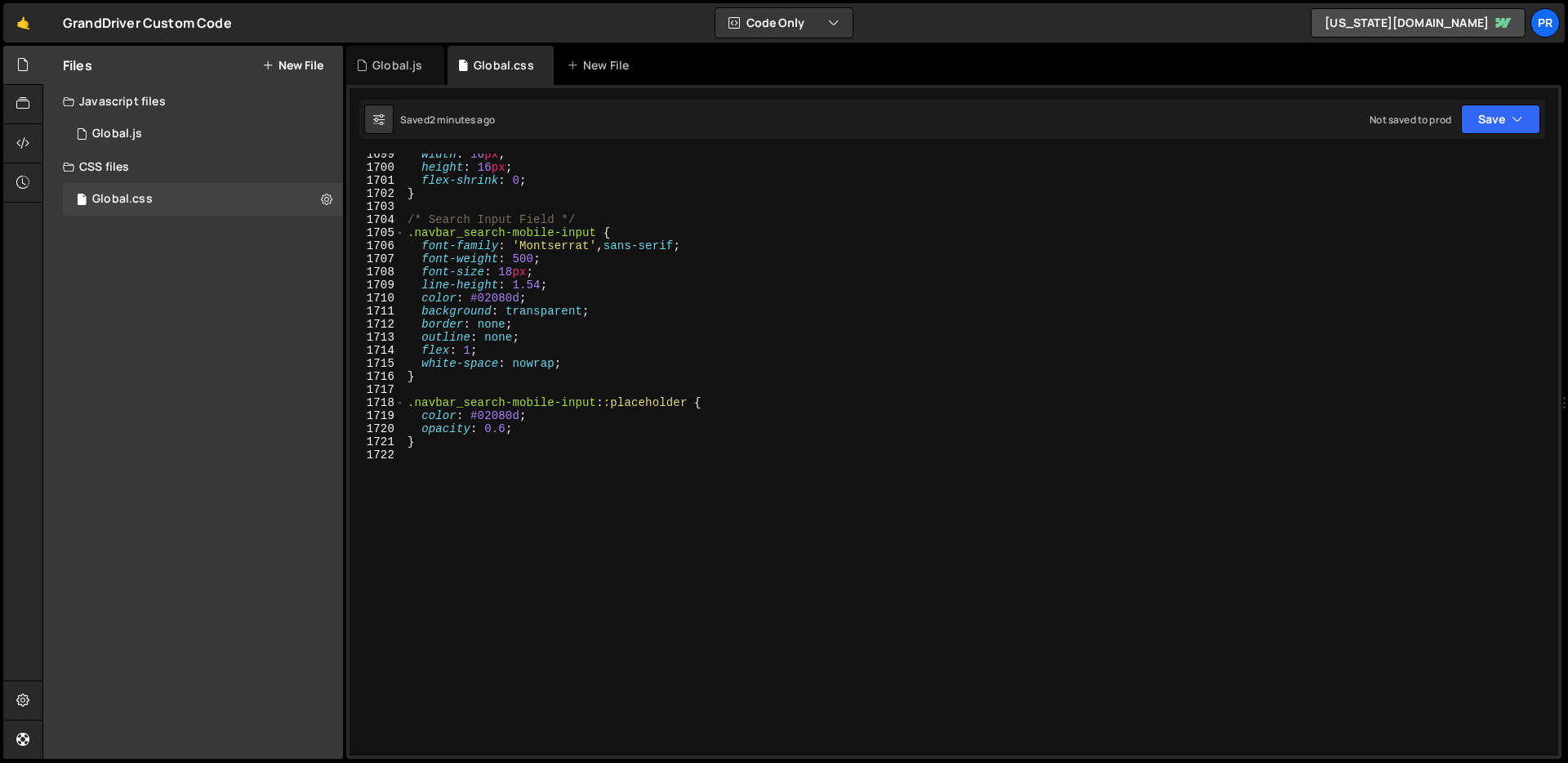
click at [666, 424] on div "width : 16 px ; height : 16 px ; flex-shrink : 0 ; } /* Search Input Field */ .…" at bounding box center [977, 461] width 1147 height 628
type textarea "opacity: 0.6;"
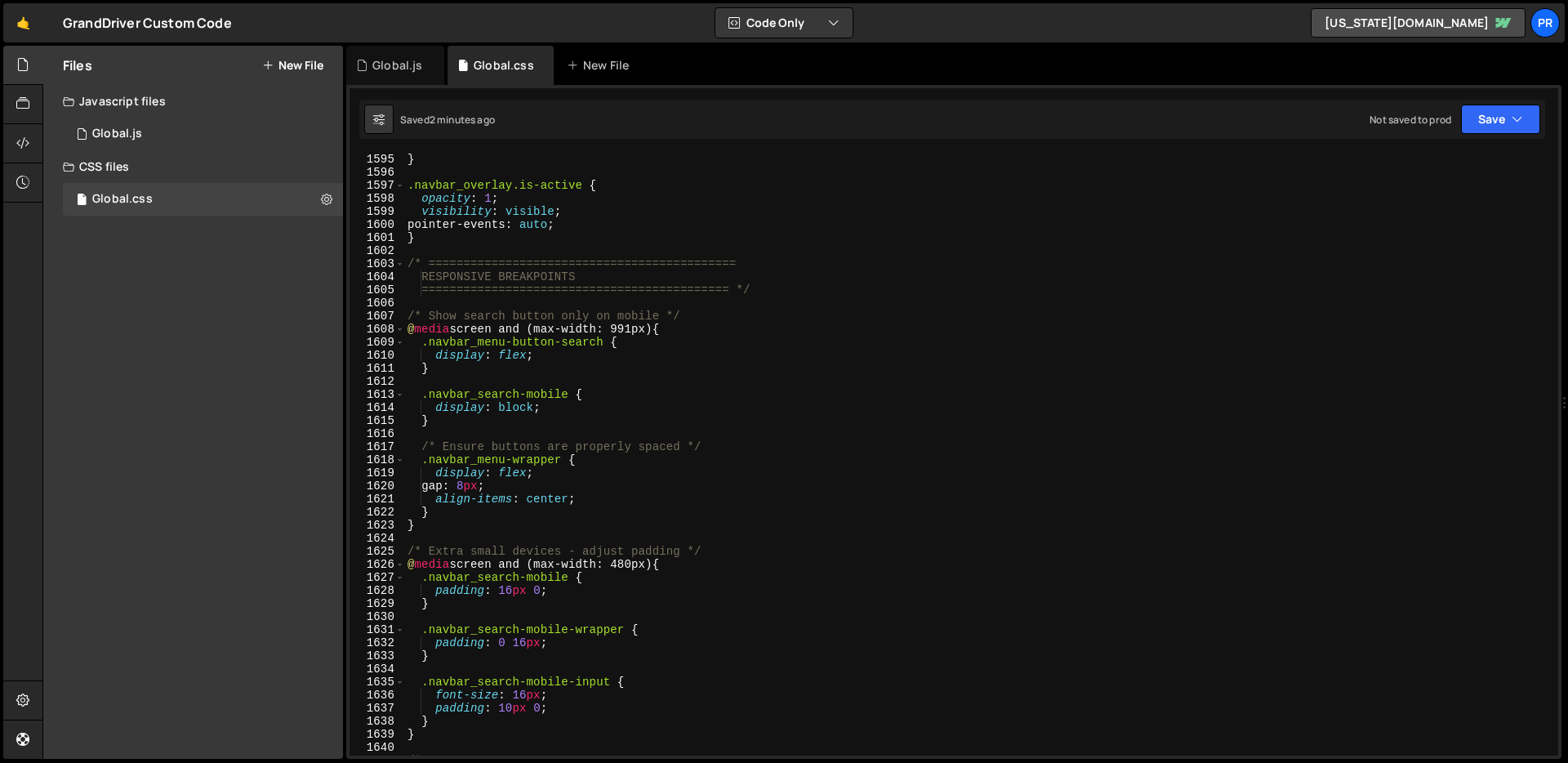
scroll to position [20821, 0]
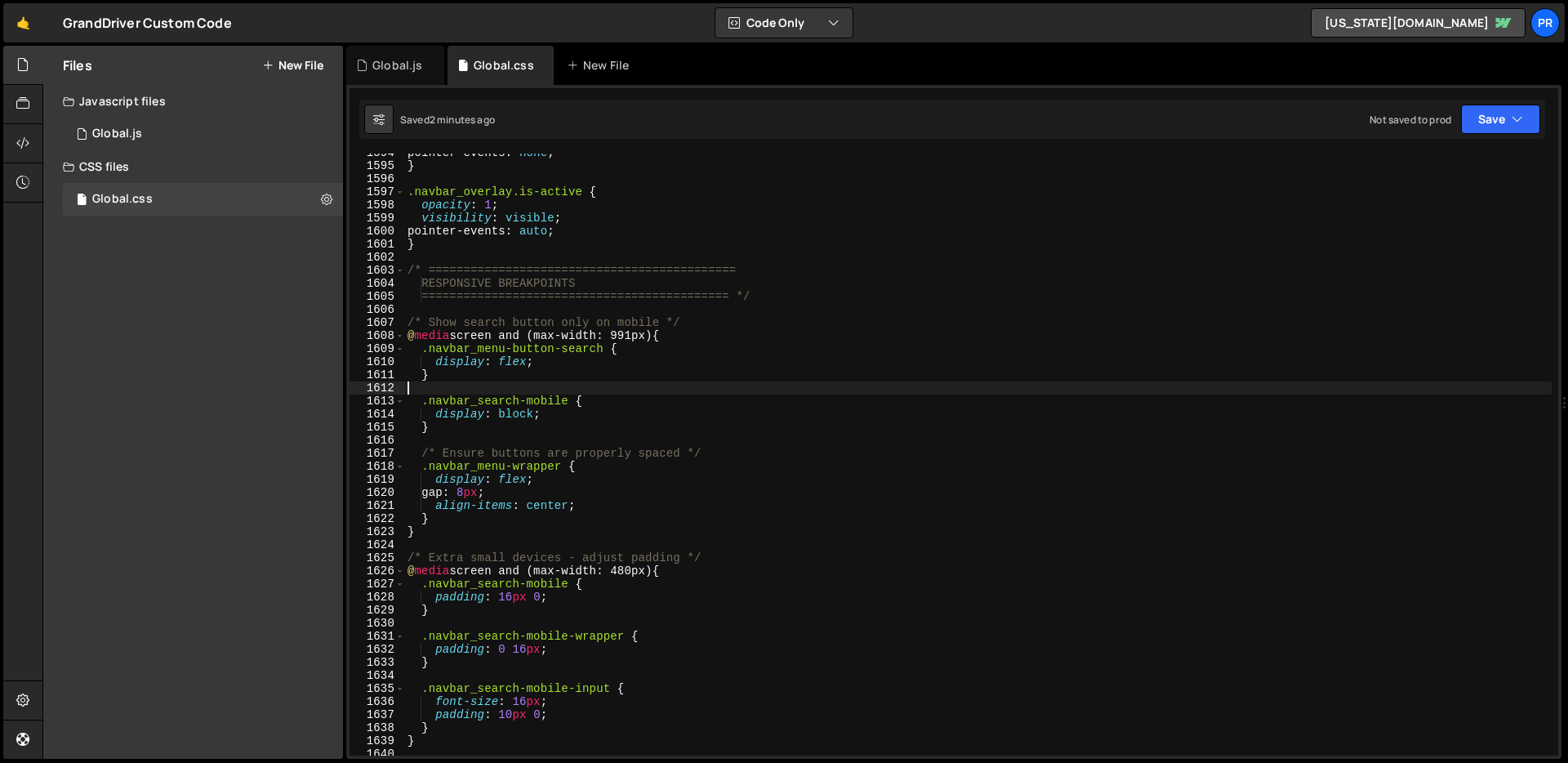
click at [695, 384] on div "pointer-events : none ; } .navbar_overlay.is-active { opacity : 1 ; visibility …" at bounding box center [977, 460] width 1147 height 628
click at [702, 373] on div "pointer-events : none ; } .navbar_overlay.is-active { opacity : 1 ; visibility …" at bounding box center [977, 460] width 1147 height 628
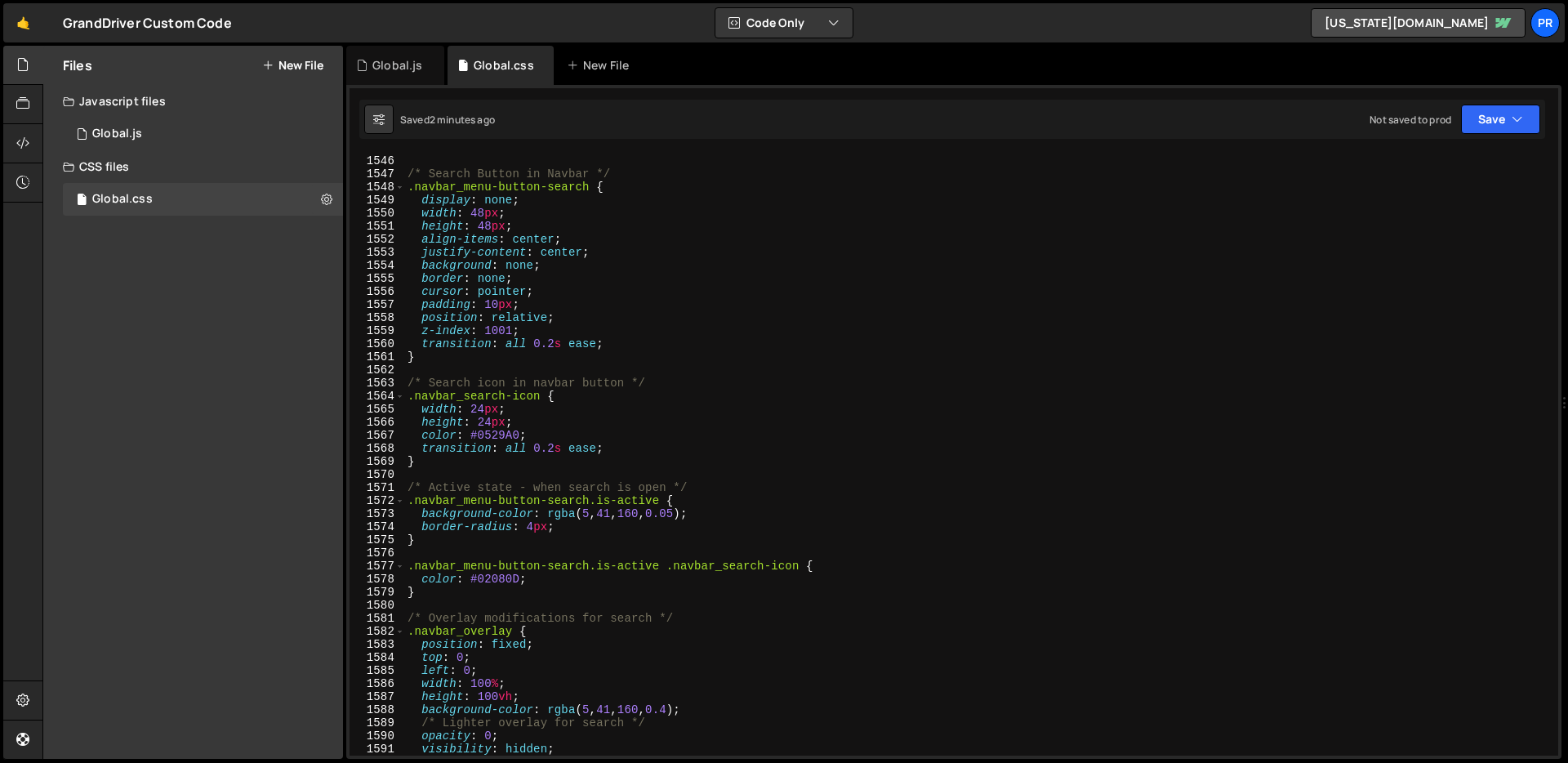
scroll to position [20185, 0]
click at [831, 322] on div "} /* Search Button in Navbar */ .navbar_menu-button-search { display : none ; w…" at bounding box center [977, 456] width 1147 height 628
type textarea "position: relative;"
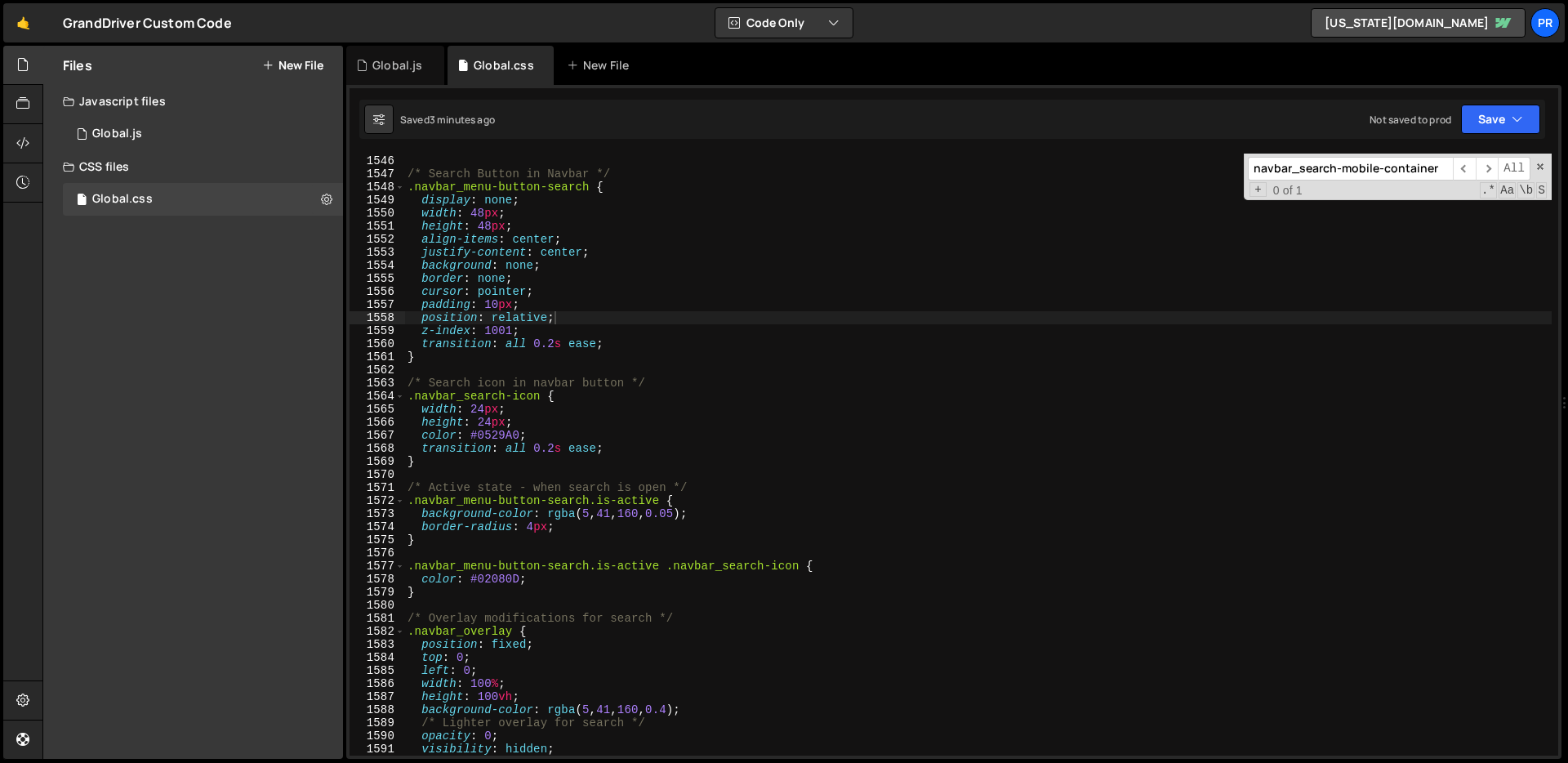
paste input ".navbar_search-mobile-input:focus"
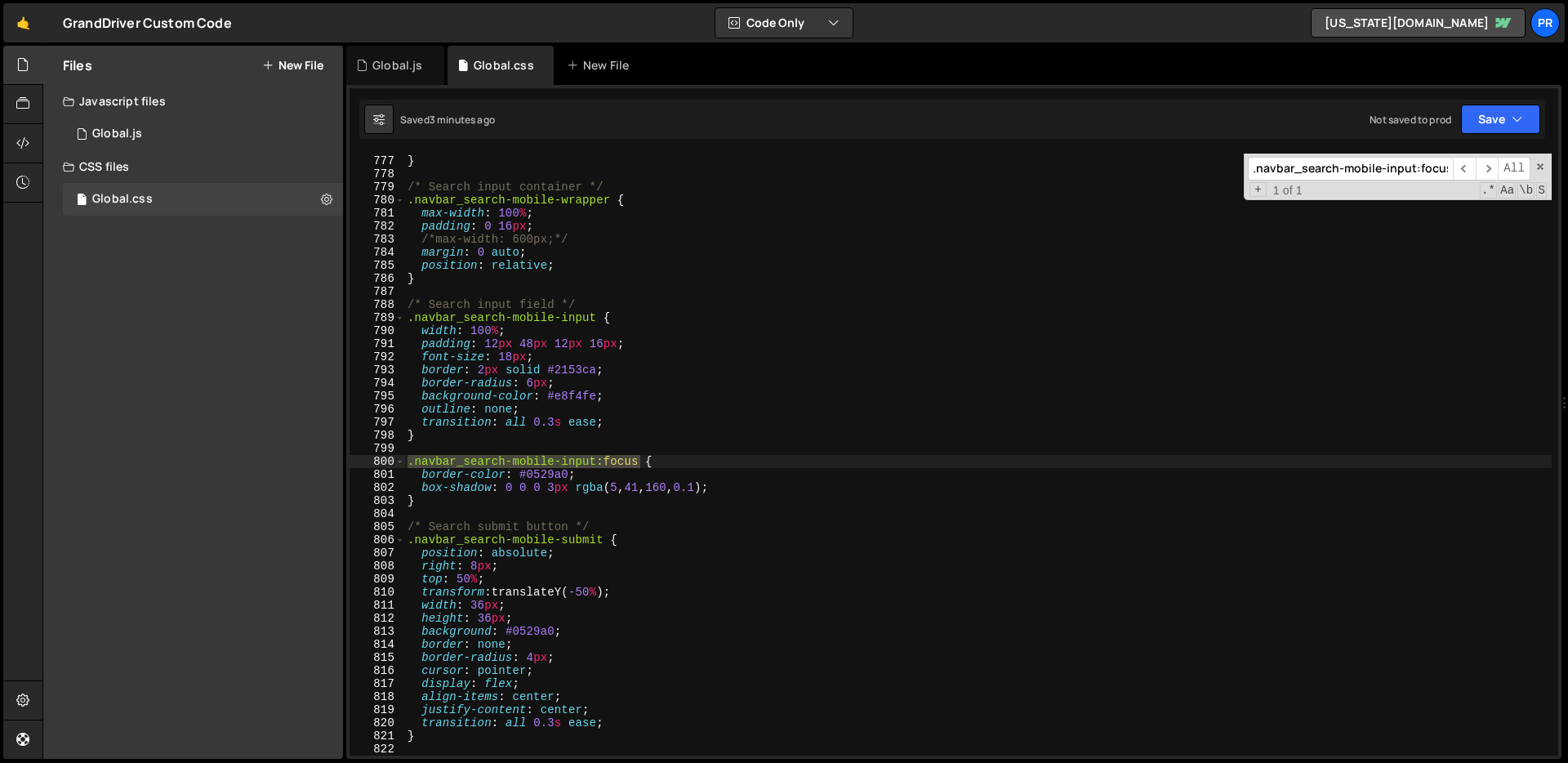
type input ".navbar_search-mobile-input:focus"
click at [721, 485] on div "transform : translateY( 0 ) ; } /* Search input container */ .navbar_search-mob…" at bounding box center [977, 456] width 1147 height 628
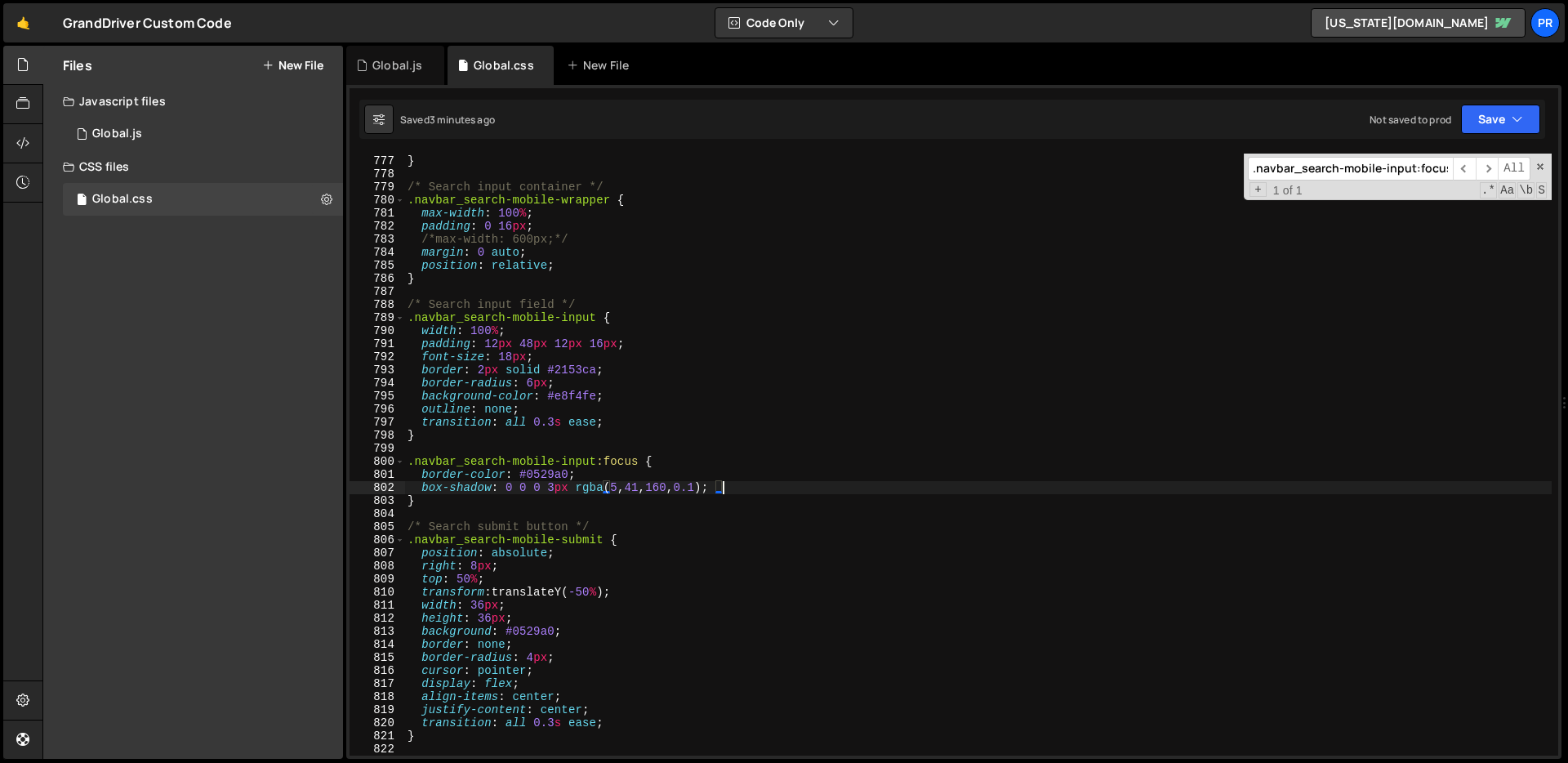
scroll to position [0, 0]
click at [721, 485] on div "transform : translateY( 0 ) ; } /* Search input container */ .navbar_search-mob…" at bounding box center [977, 456] width 1147 height 628
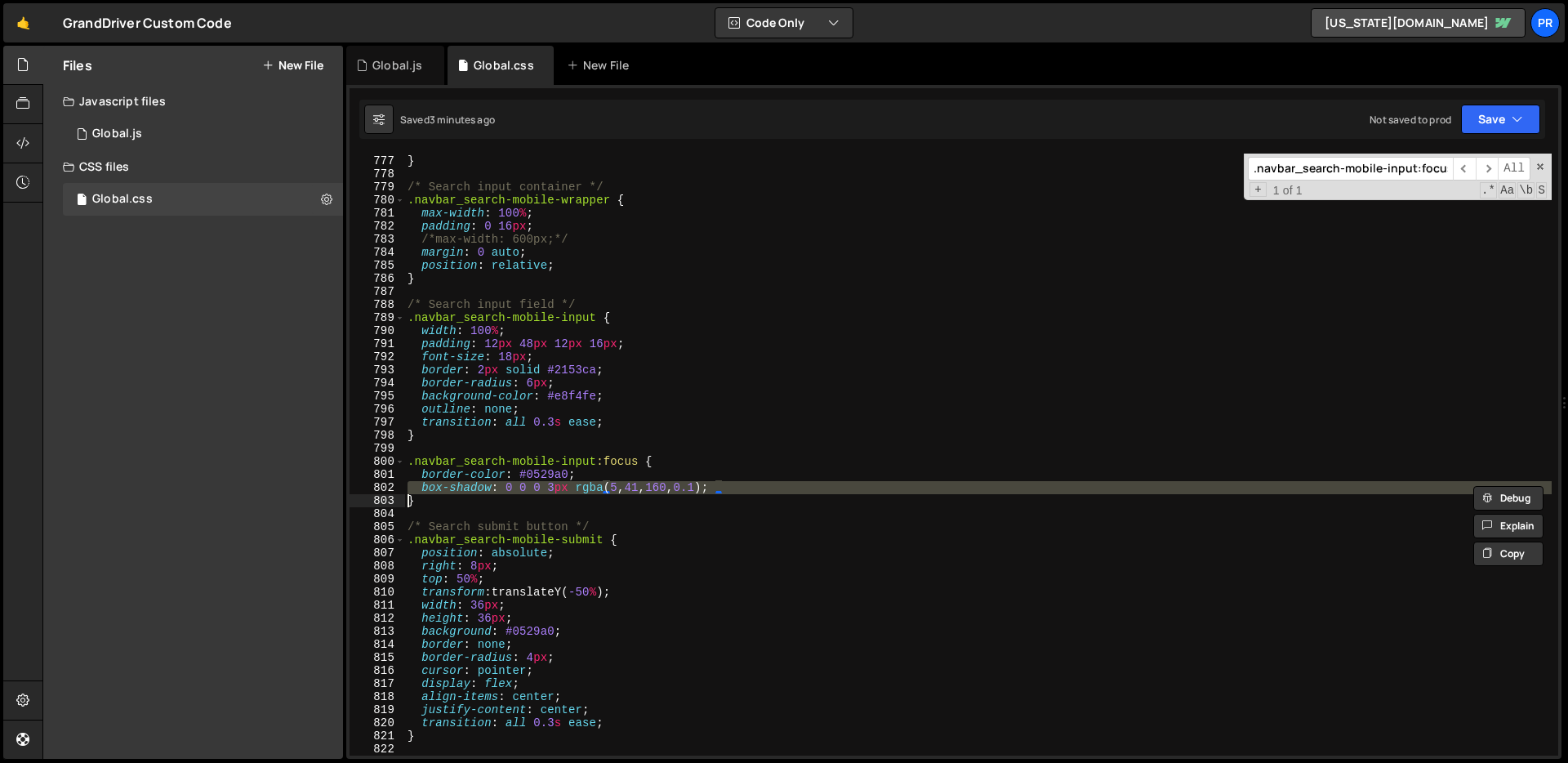
click at [721, 485] on div "transform : translateY( 0 ) ; } /* Search input container */ .navbar_search-mob…" at bounding box center [977, 456] width 1147 height 628
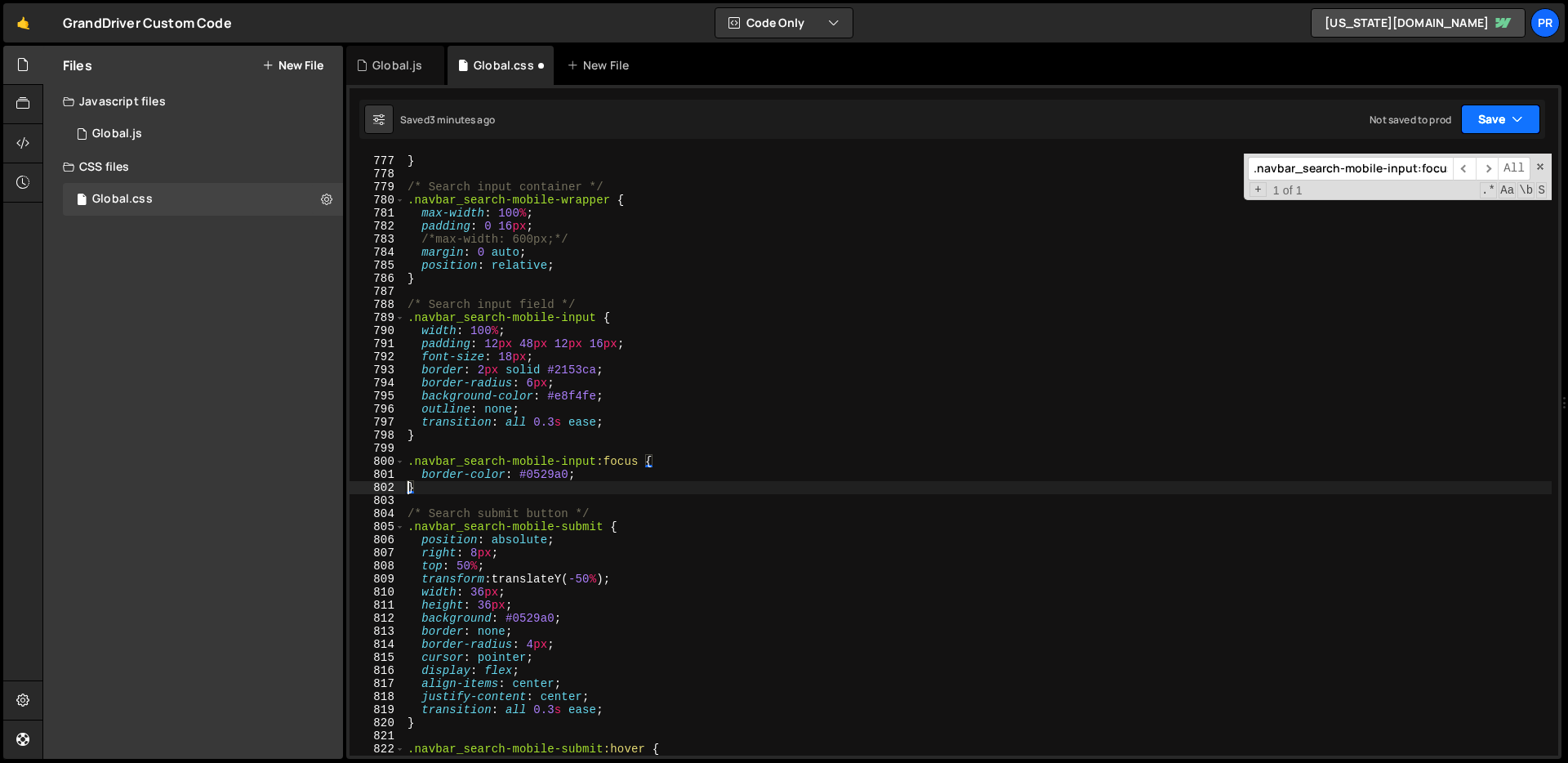
click at [1512, 118] on icon "button" at bounding box center [1517, 119] width 12 height 17
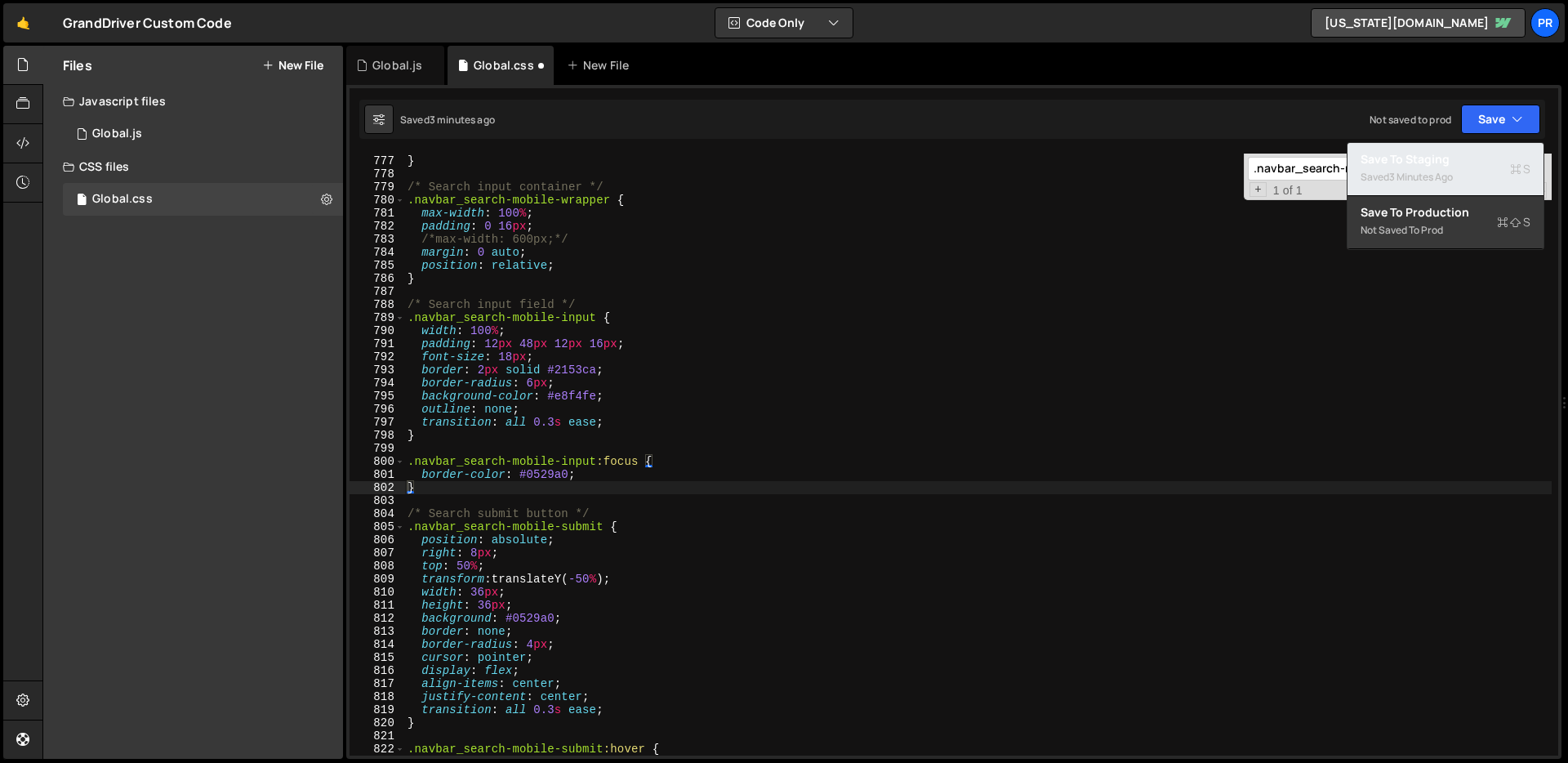
click at [1475, 170] on div "Saved 3 minutes ago" at bounding box center [1445, 177] width 170 height 20
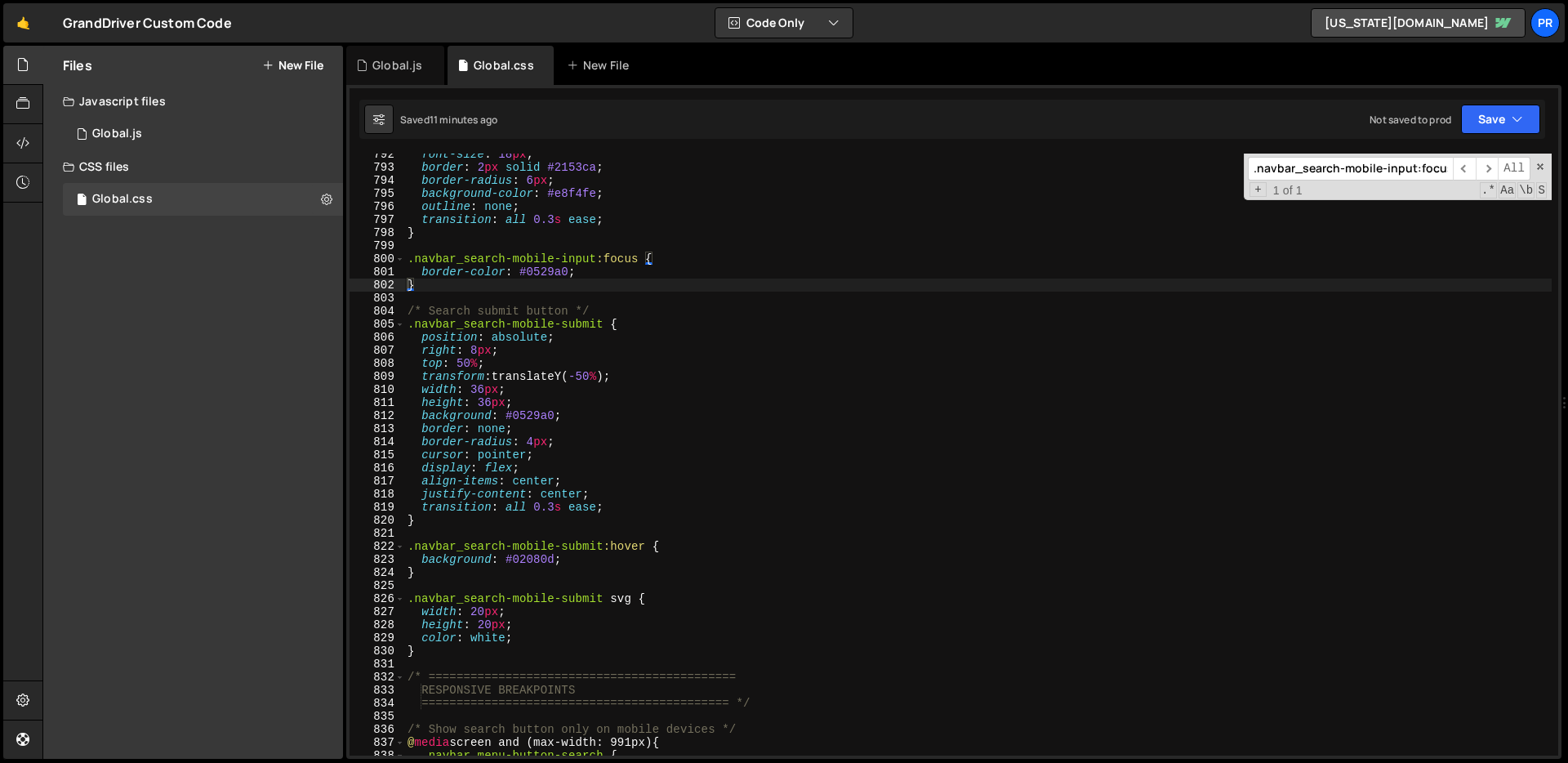
click at [664, 361] on div "font-size : 18 px ; border : 2 px solid #2153ca ; border-radius : 6 px ; backgr…" at bounding box center [977, 461] width 1147 height 628
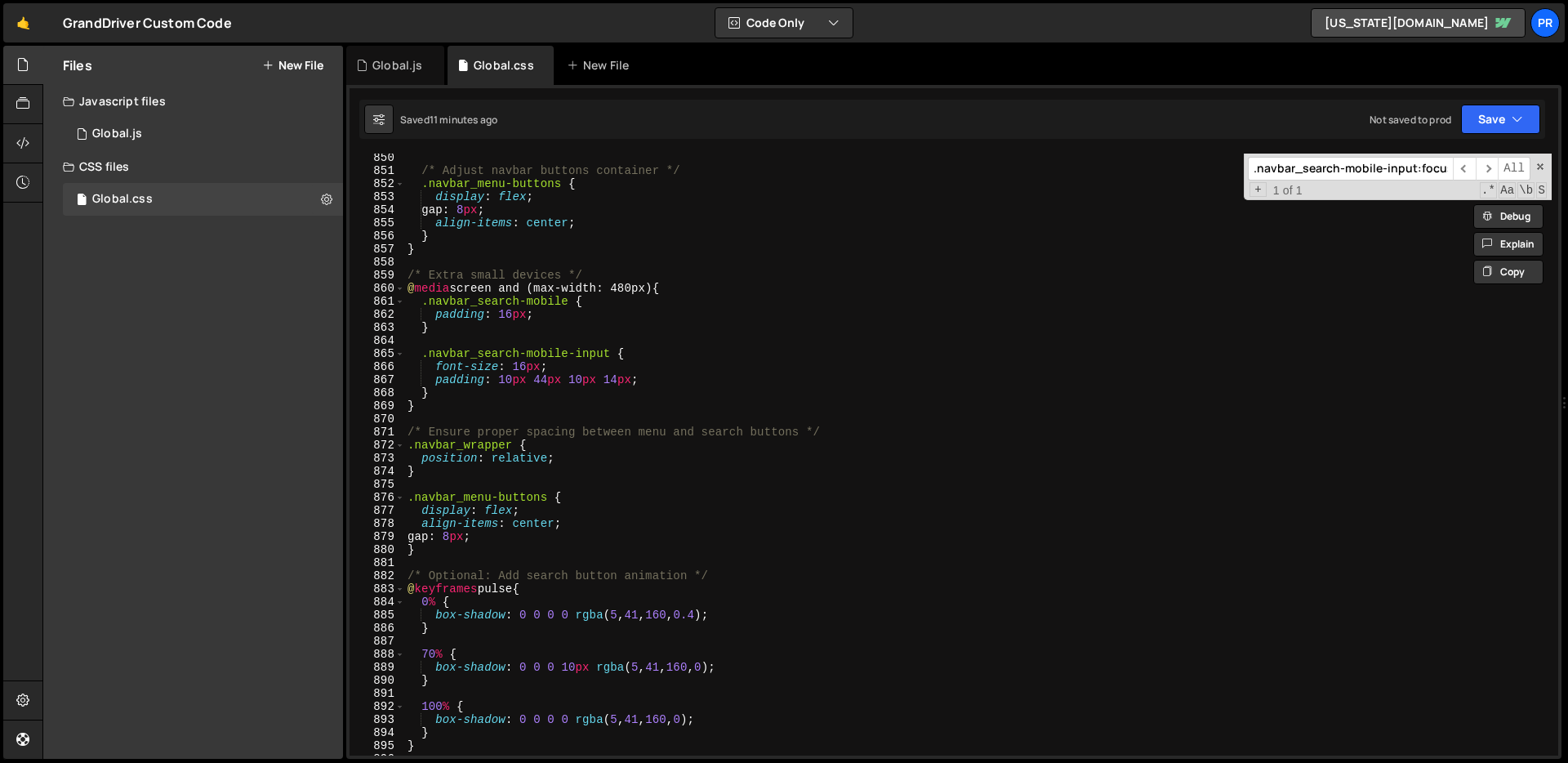
scroll to position [11043, 0]
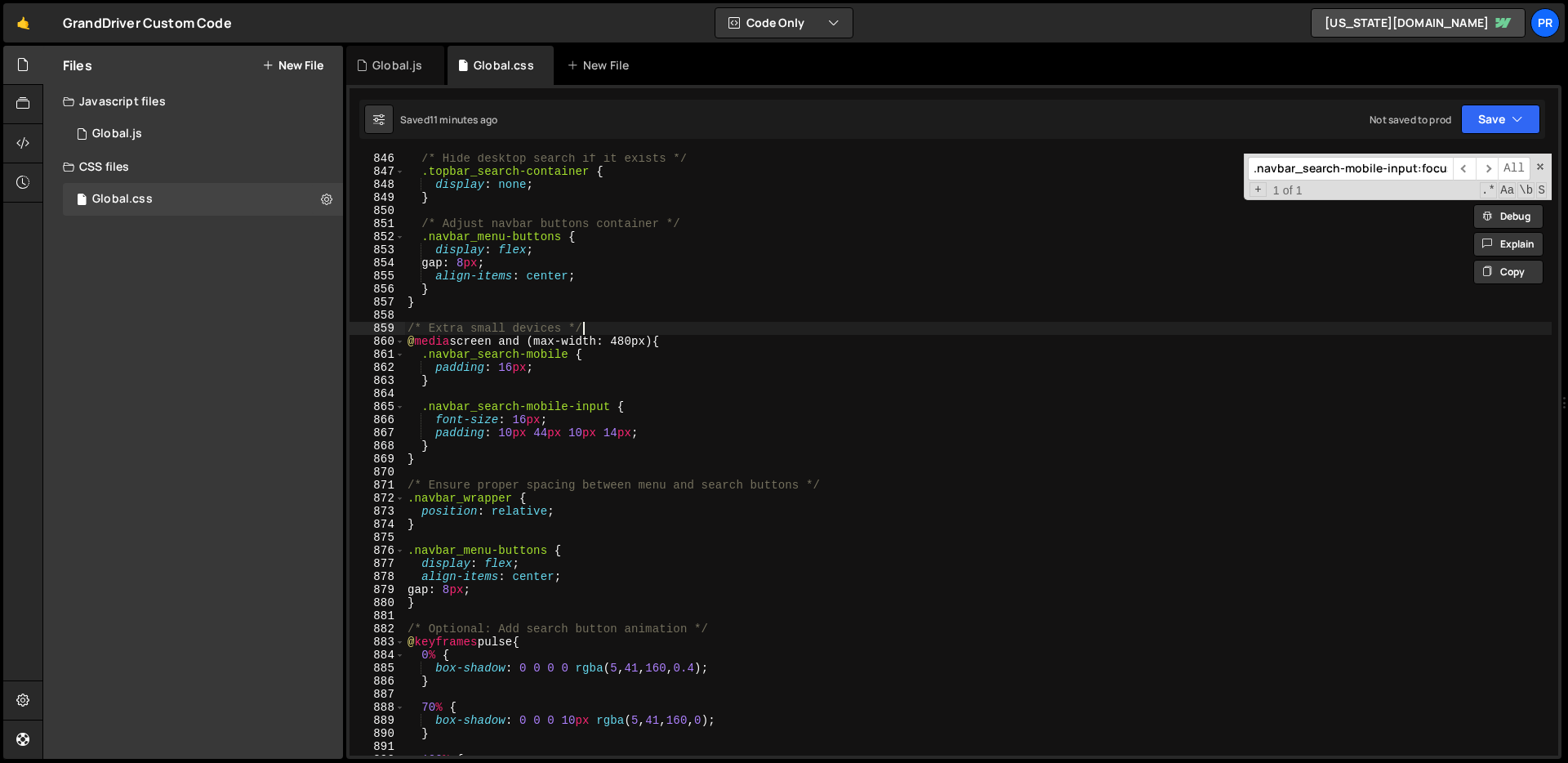
click at [885, 328] on div "/* Hide desktop search if it exists */ .topbar_search-container { display : non…" at bounding box center [977, 466] width 1147 height 628
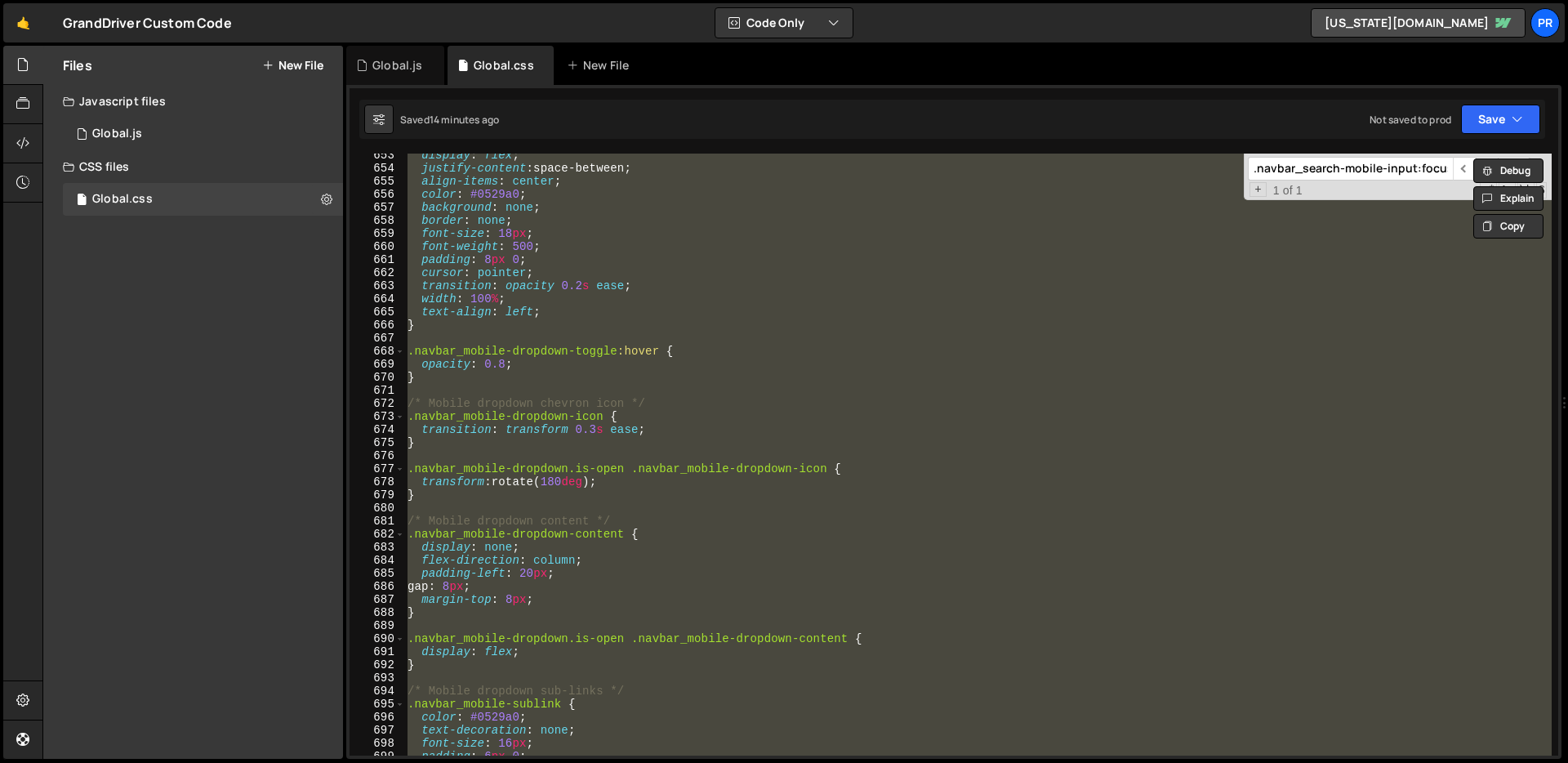
click at [774, 456] on div "display : flex ; justify-content : space-between ; align-items : center ; color…" at bounding box center [977, 454] width 1147 height 601
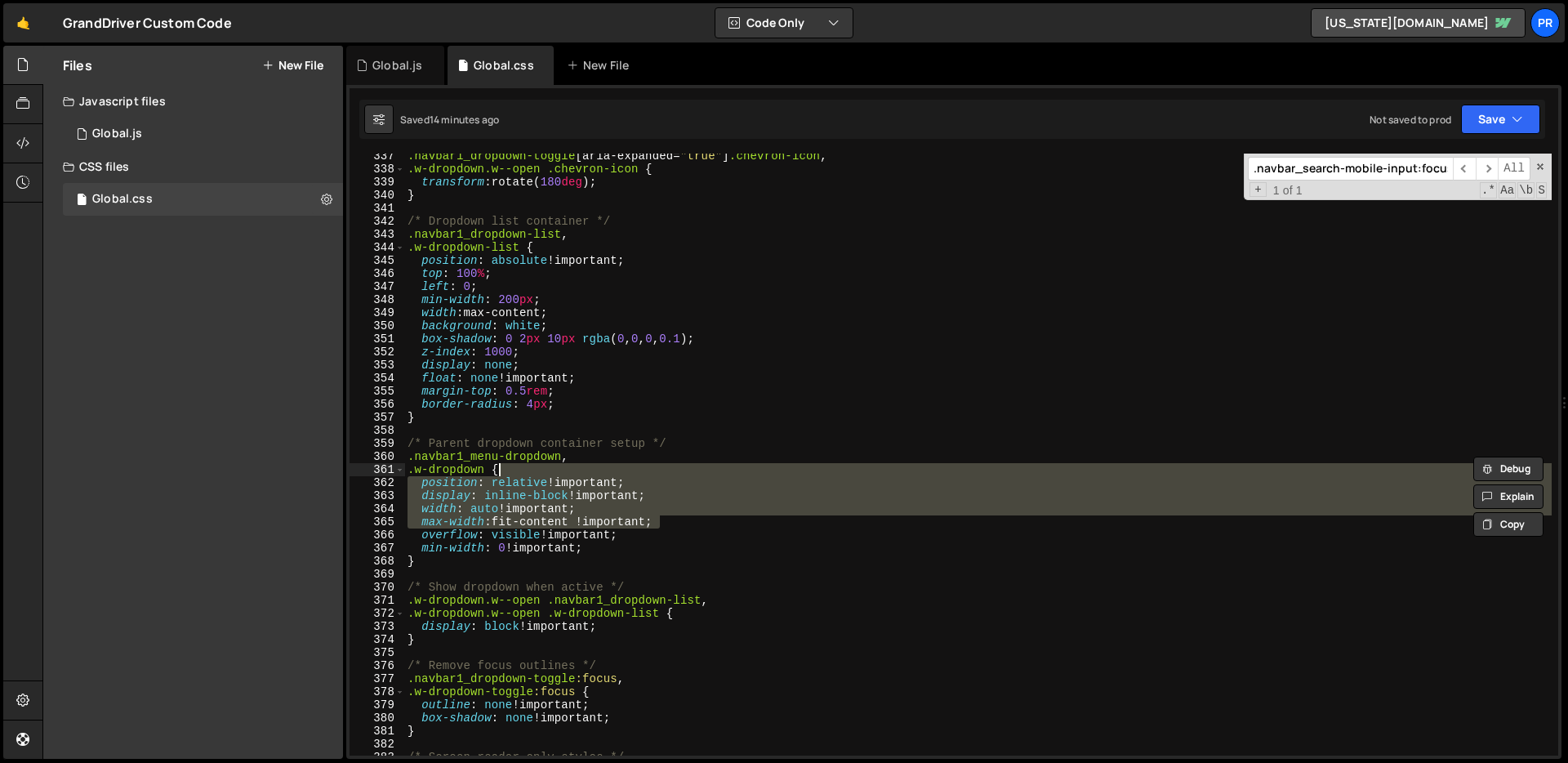
click at [823, 314] on div ".navbar1_dropdown-toggle [ aria-expanded = " true " ] .chevron-icon , .w-dropdo…" at bounding box center [977, 463] width 1147 height 628
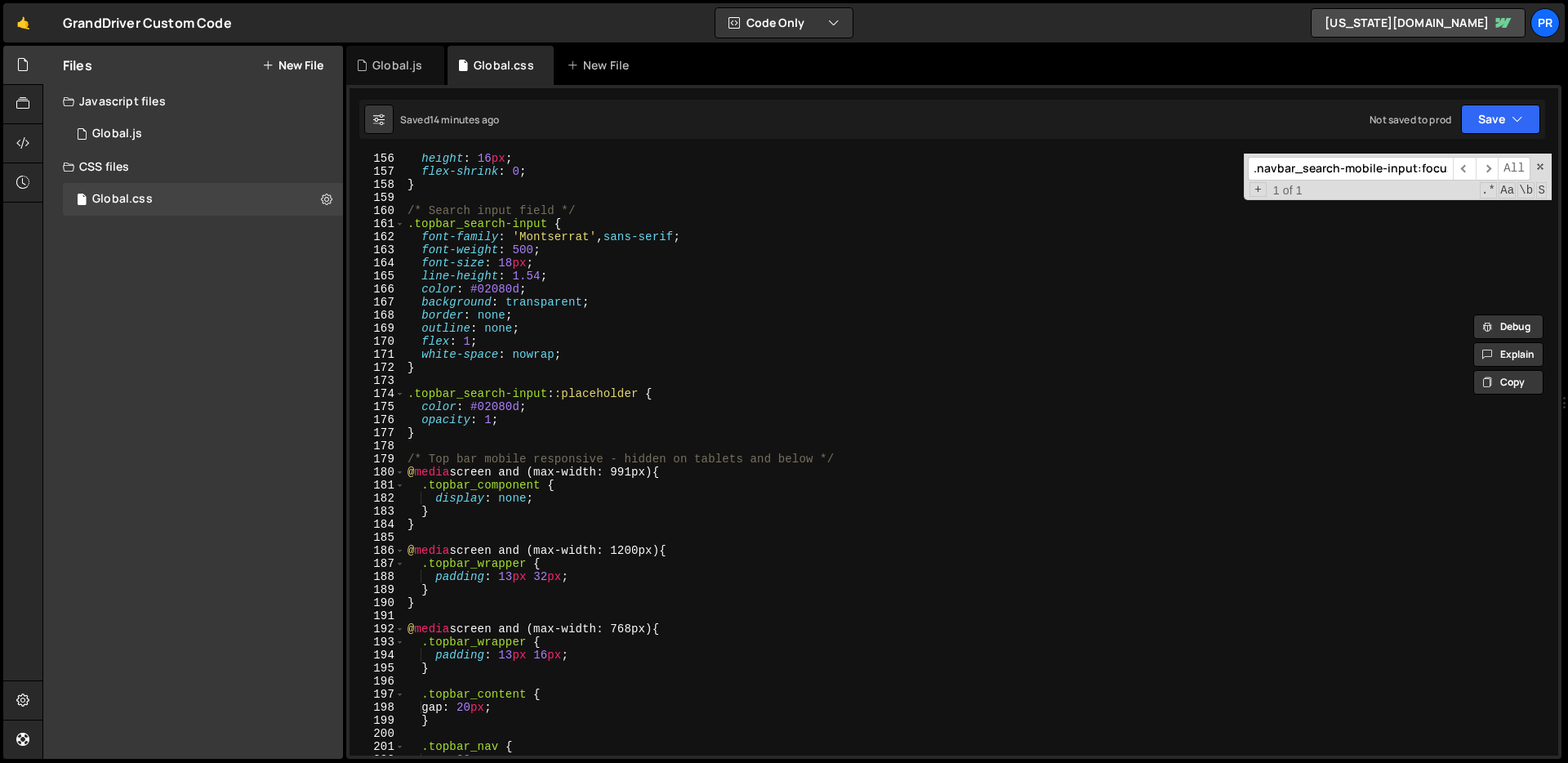
scroll to position [2026, 0]
click at [1539, 174] on div ".navbar_search-mobile-input:focus ​ ​ All Replace All + 1 of 1 .* Aa \b S" at bounding box center [1397, 176] width 308 height 46
click at [1035, 272] on div "height : 16 px ; flex-shrink : 0 ; } /* Search input field */ .topbar_search-in…" at bounding box center [977, 466] width 1147 height 628
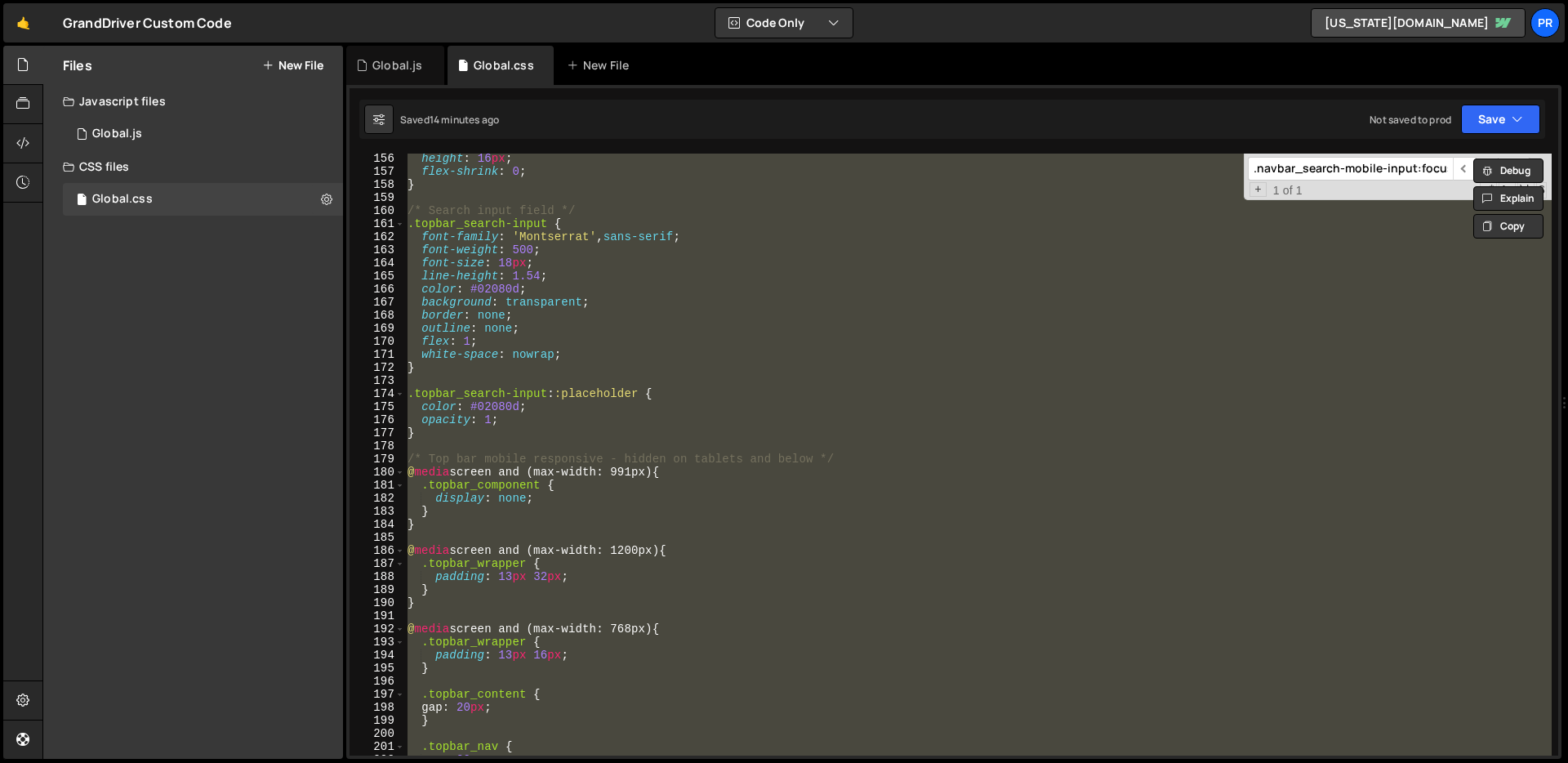
paste textarea
type textarea "}"
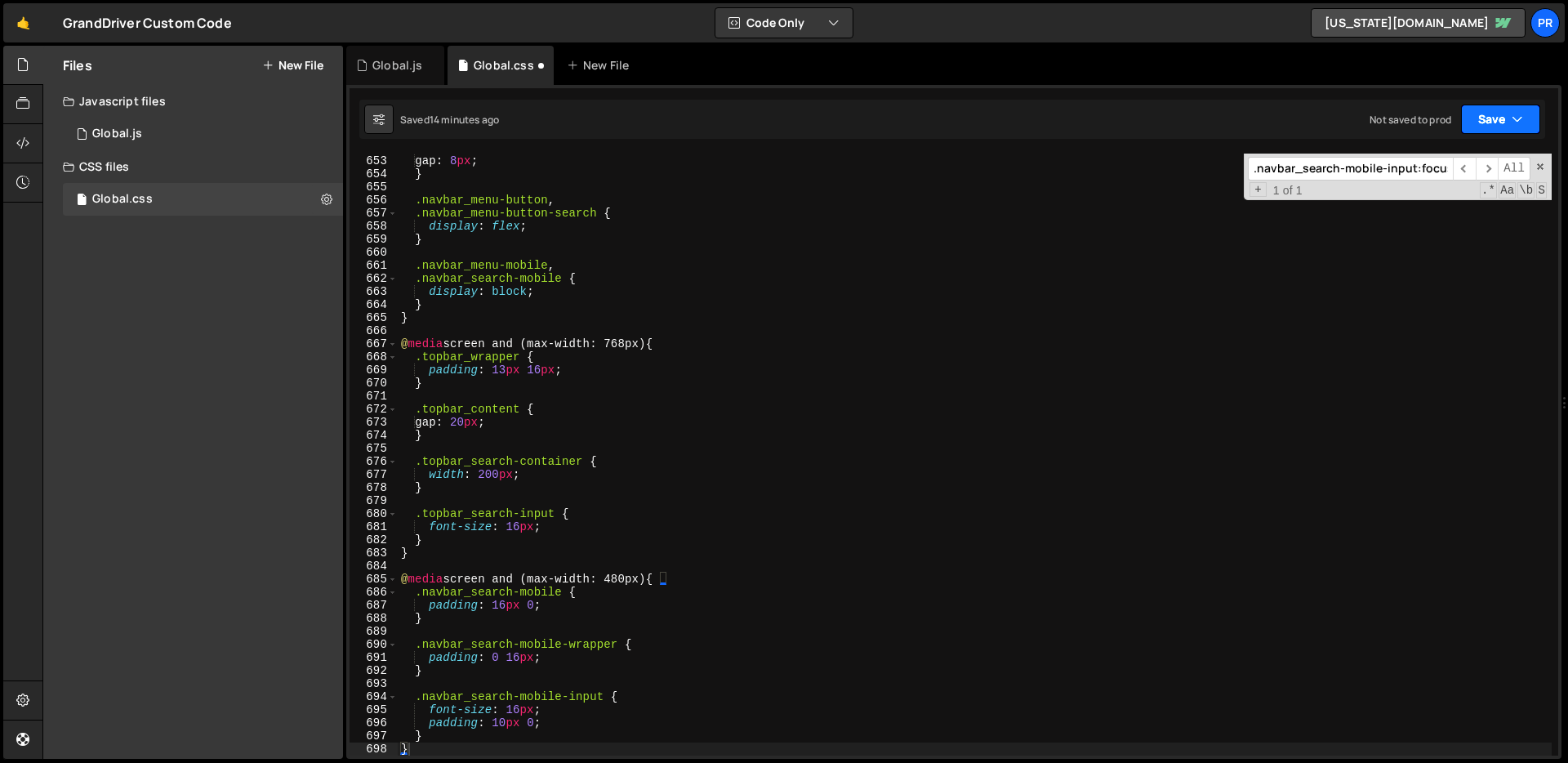
click at [1477, 131] on button "Save" at bounding box center [1500, 118] width 80 height 29
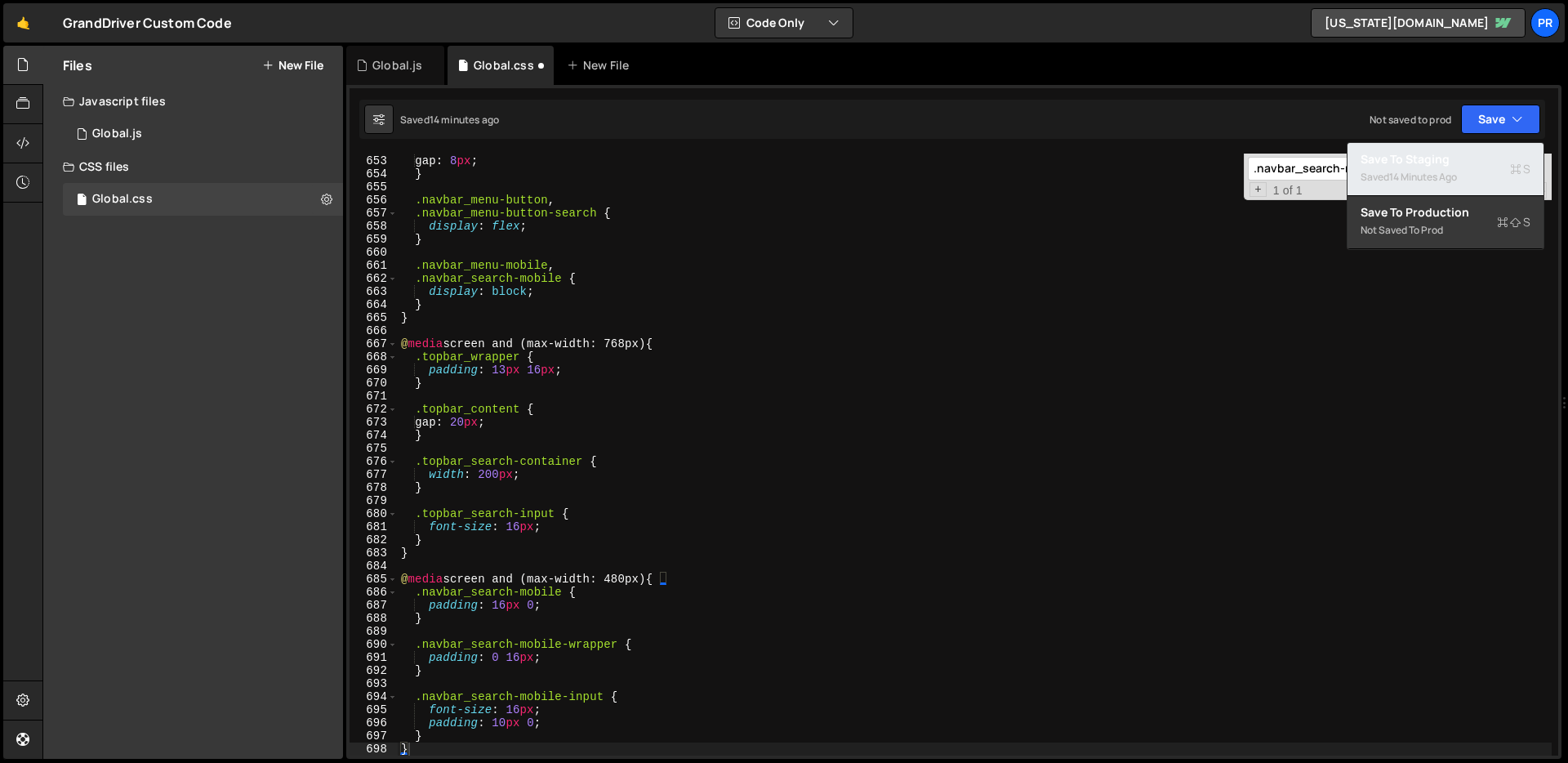
click at [1455, 172] on div "14 minutes ago" at bounding box center [1423, 176] width 68 height 14
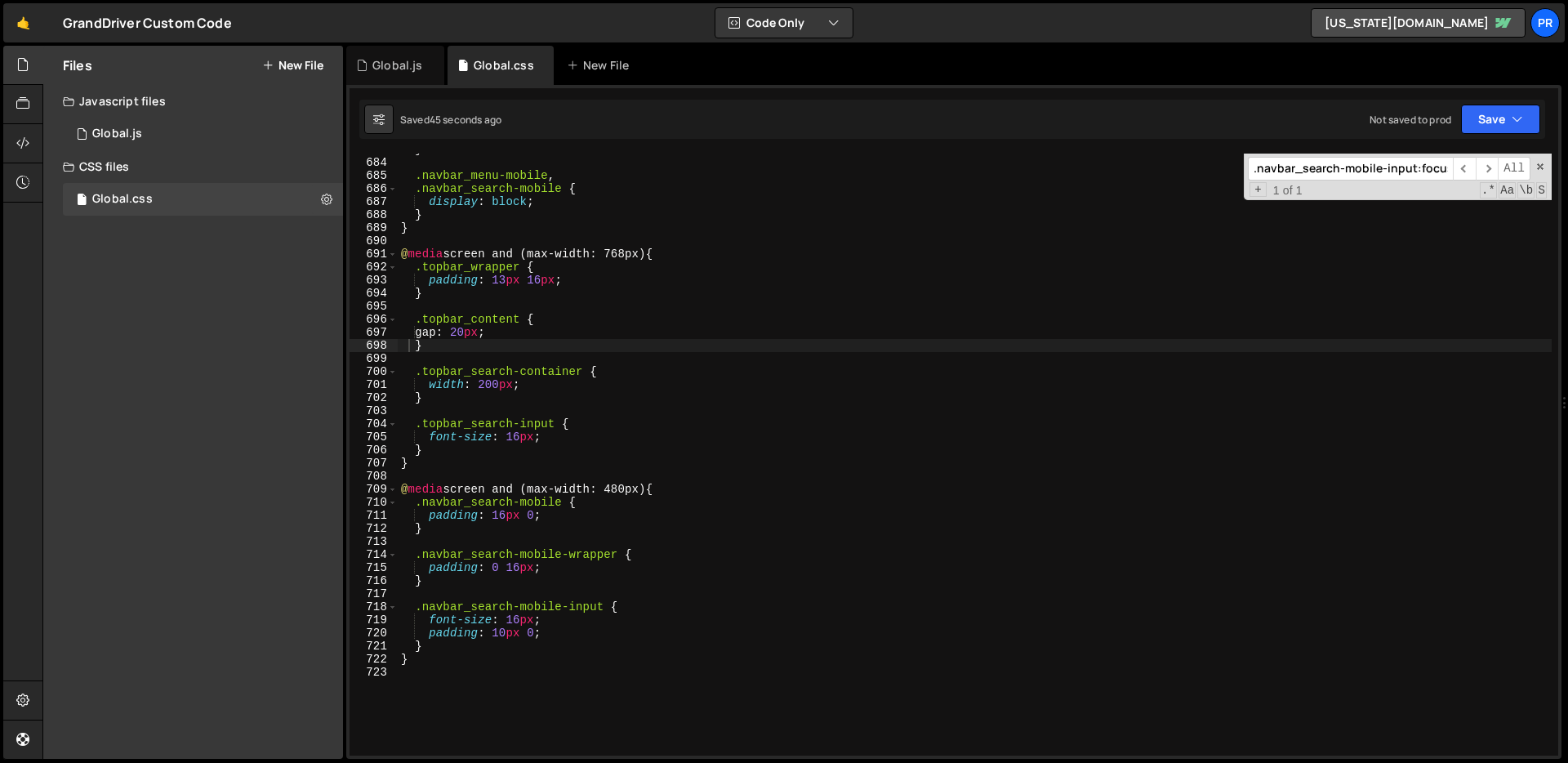
scroll to position [9139, 0]
click at [557, 546] on div "} .navbar_menu-mobile , .navbar_search-mobile { display : block ; } } @ media s…" at bounding box center [974, 456] width 1154 height 628
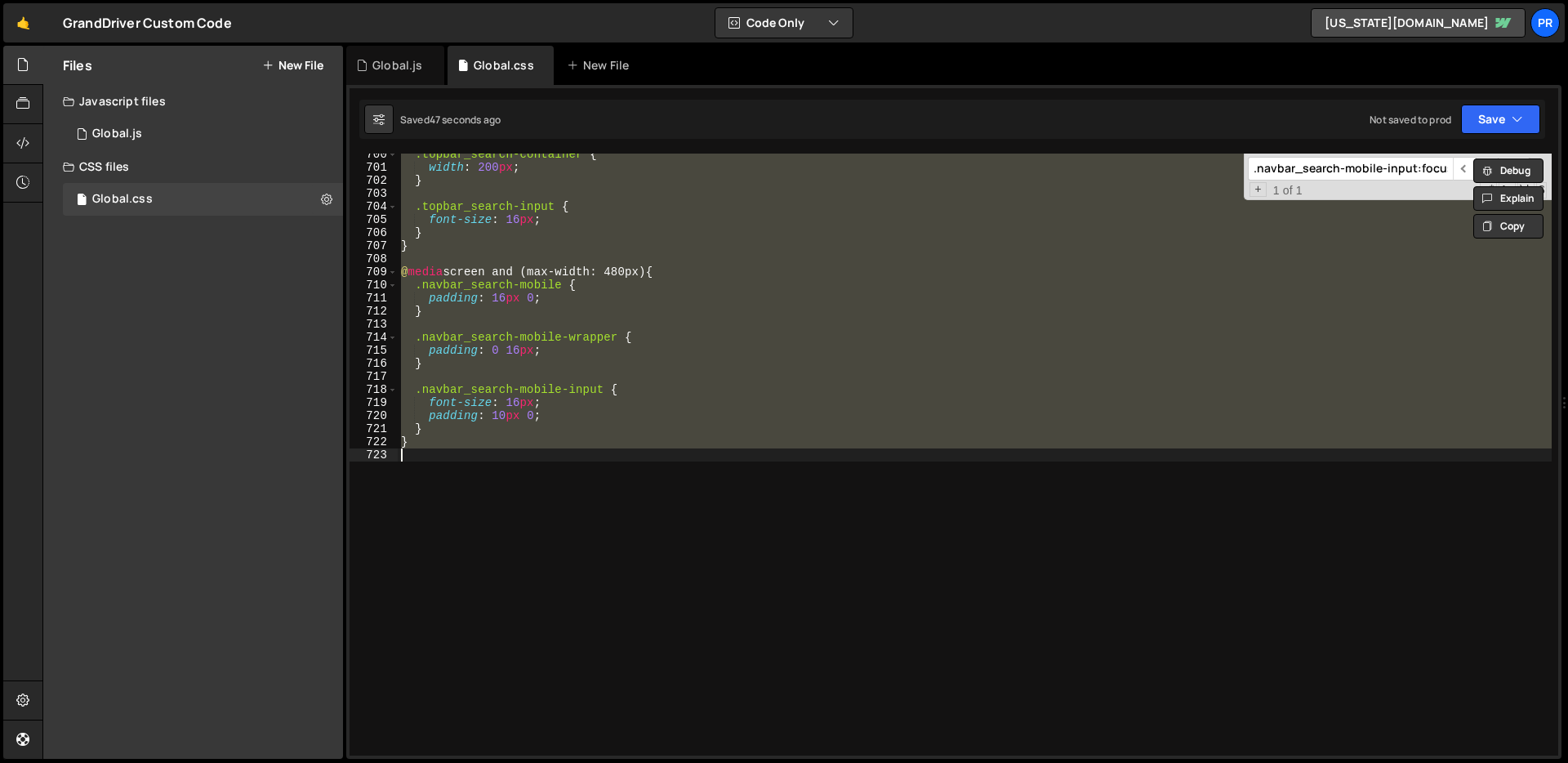
paste textarea
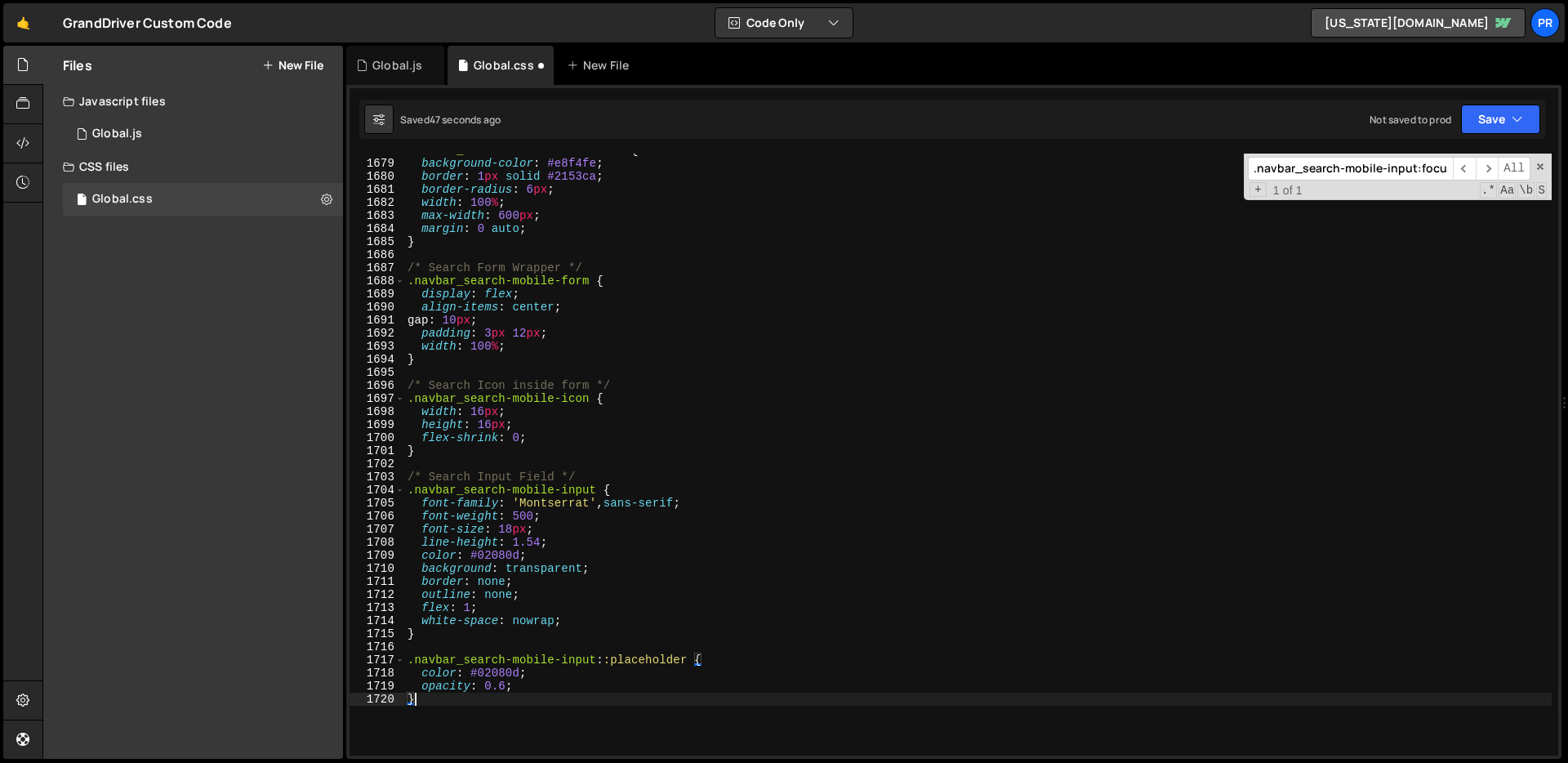
scroll to position [21927, 0]
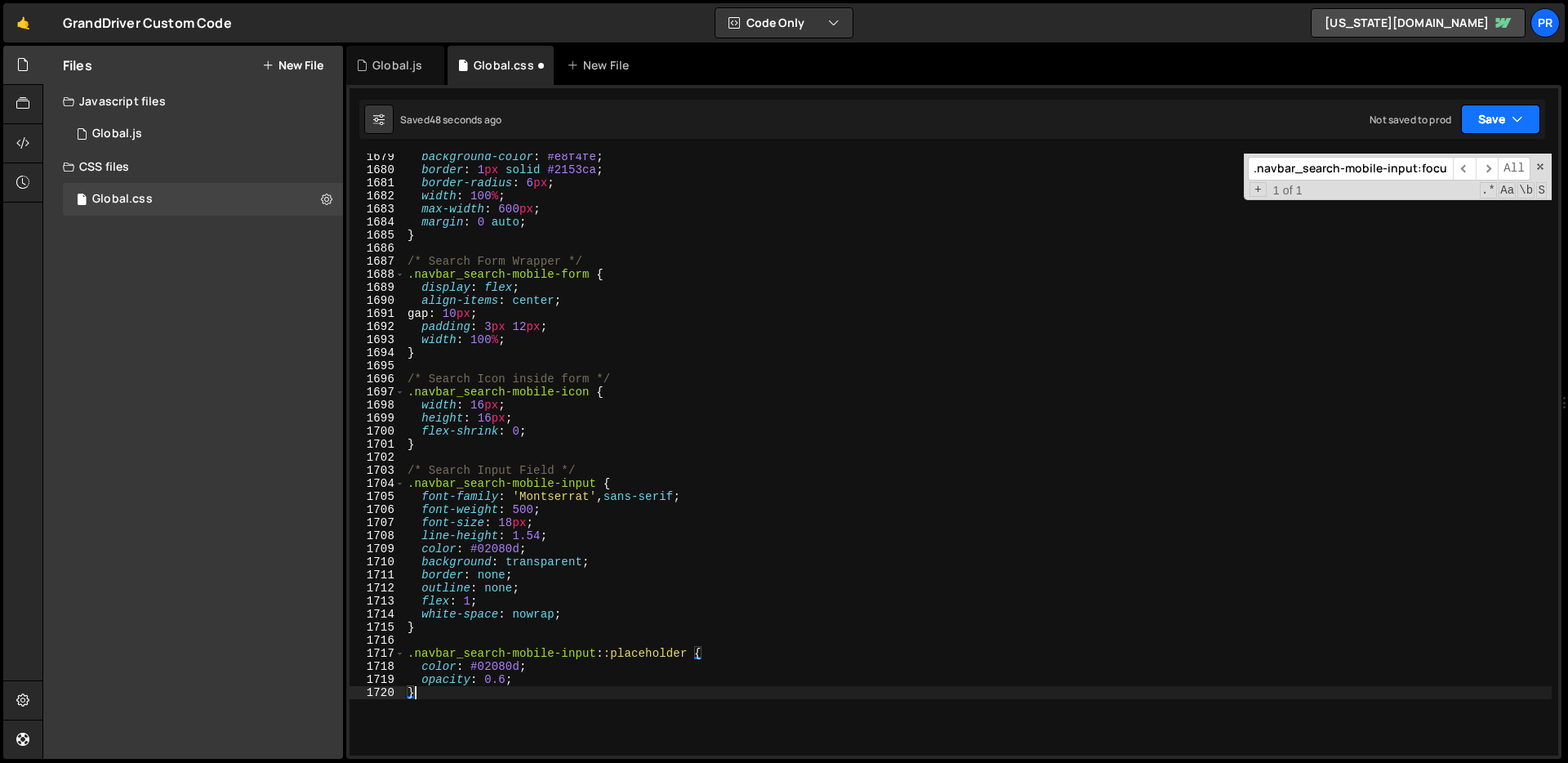
click at [1495, 110] on button "Save" at bounding box center [1500, 118] width 80 height 29
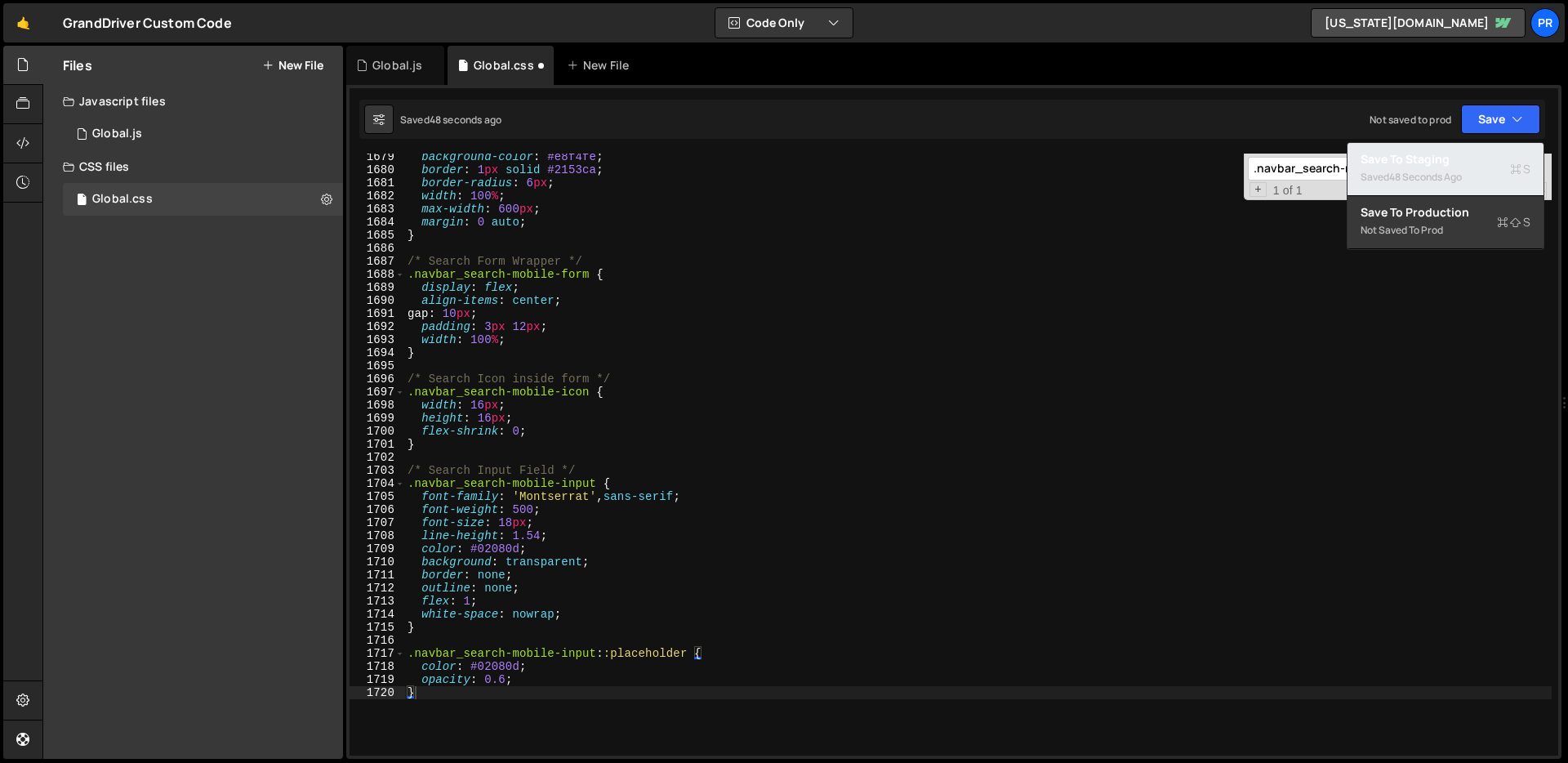
click at [1456, 175] on div "48 seconds ago" at bounding box center [1426, 176] width 73 height 14
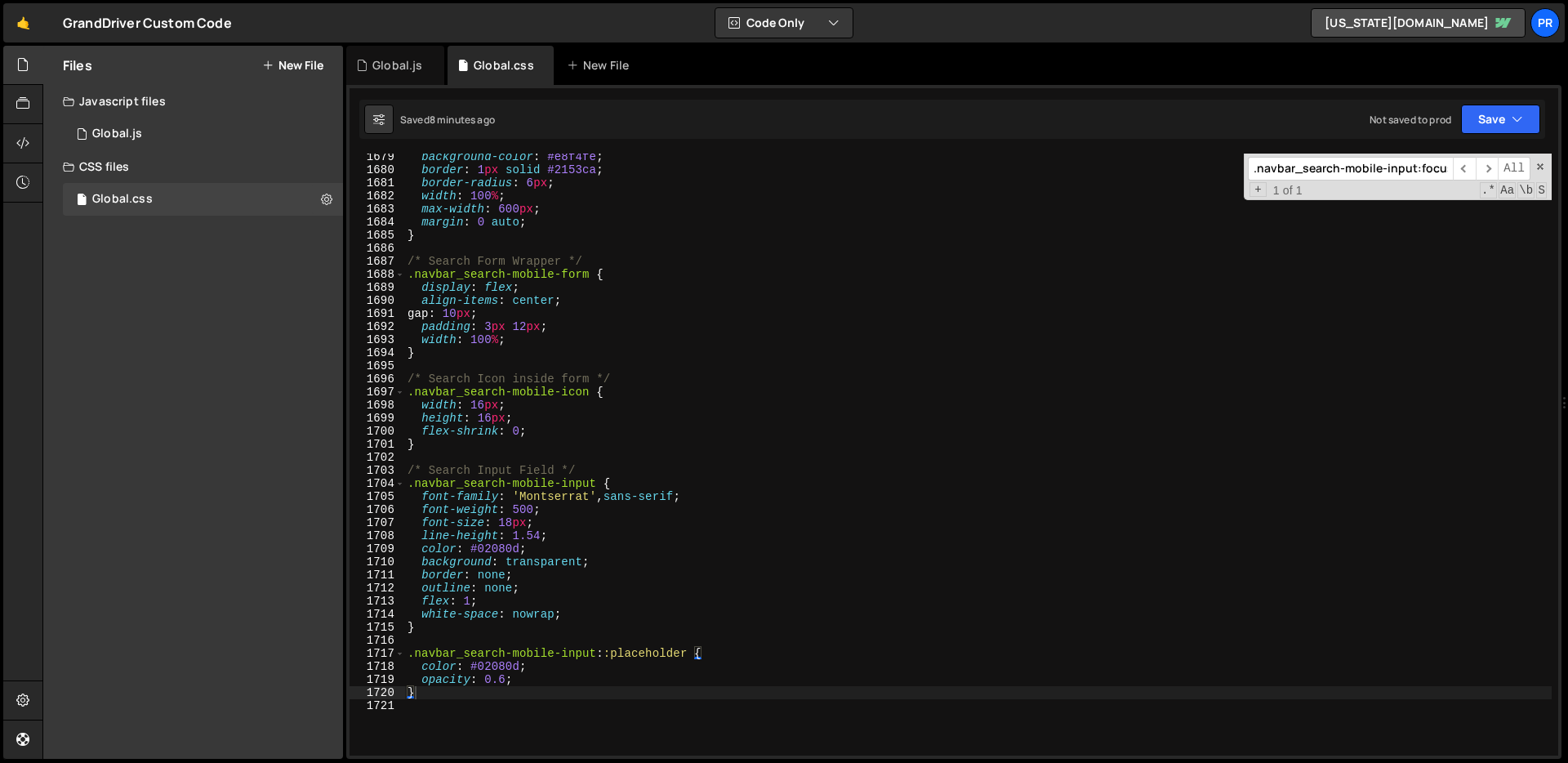
click at [1286, 296] on div "background-color : #e8f4fe ; border : 1 px solid #2153ca ; border-radius : 6 px…" at bounding box center [977, 464] width 1147 height 628
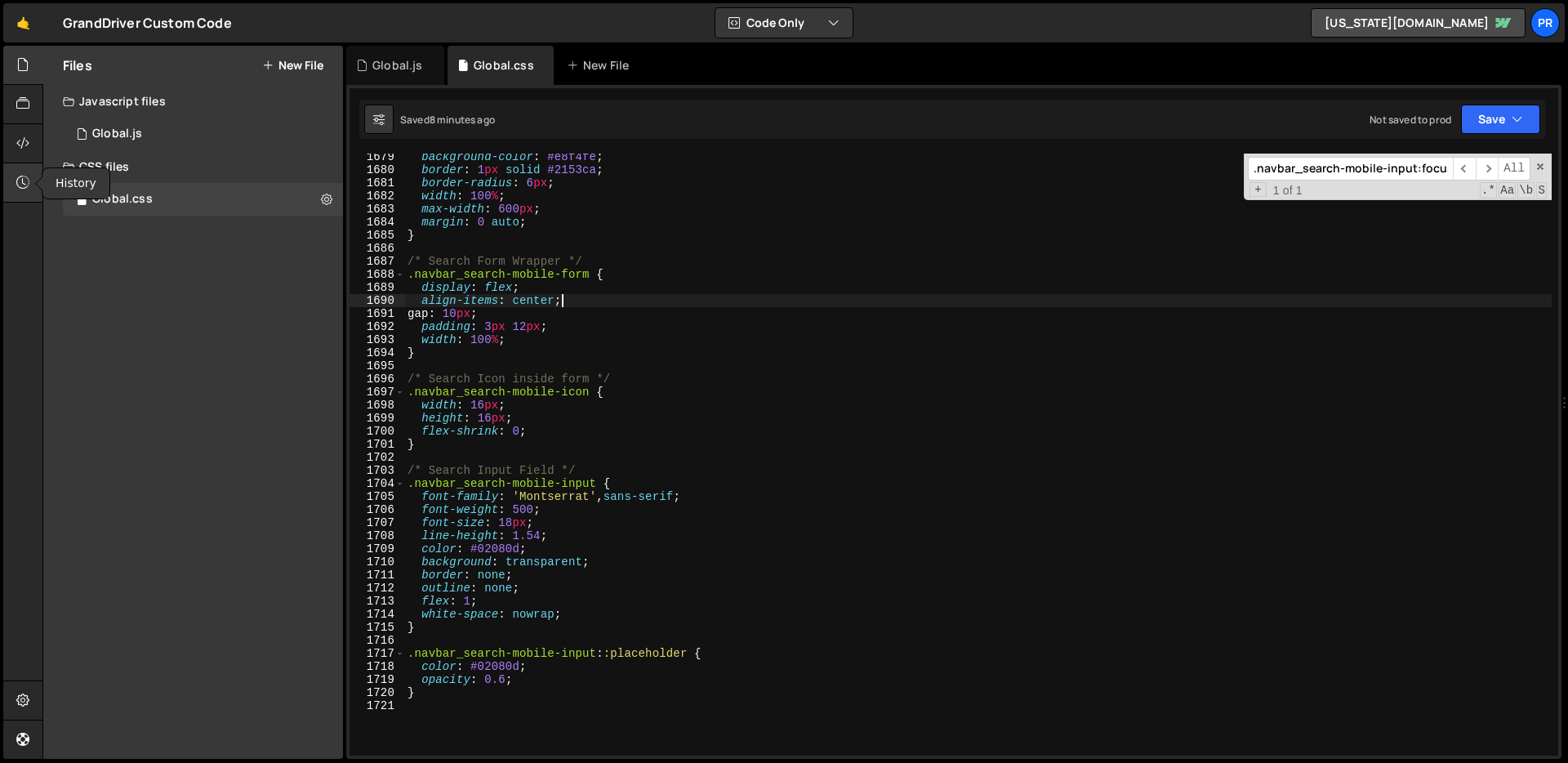
click at [13, 192] on div at bounding box center [23, 182] width 40 height 39
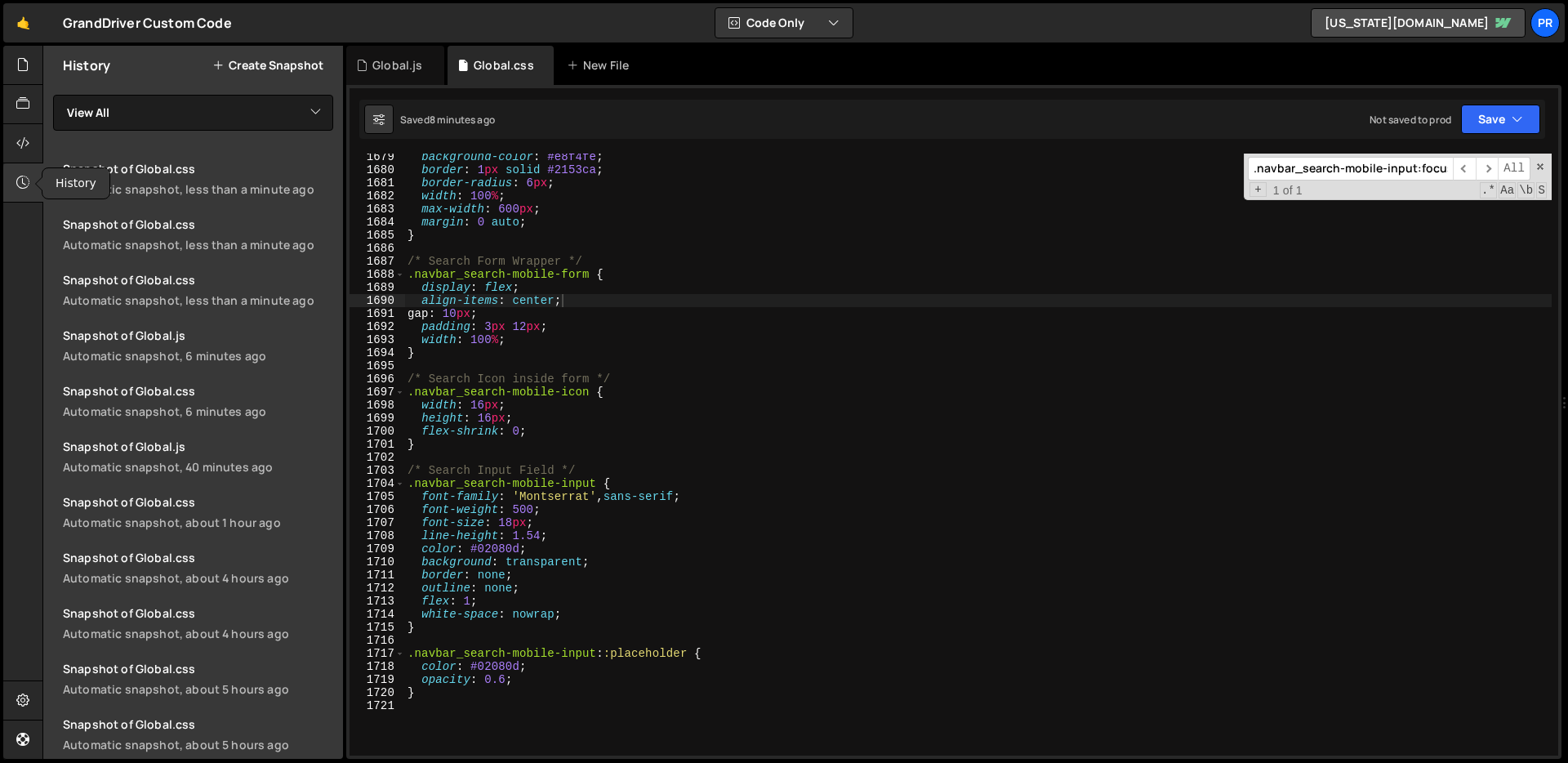
click at [13, 192] on div at bounding box center [23, 182] width 40 height 39
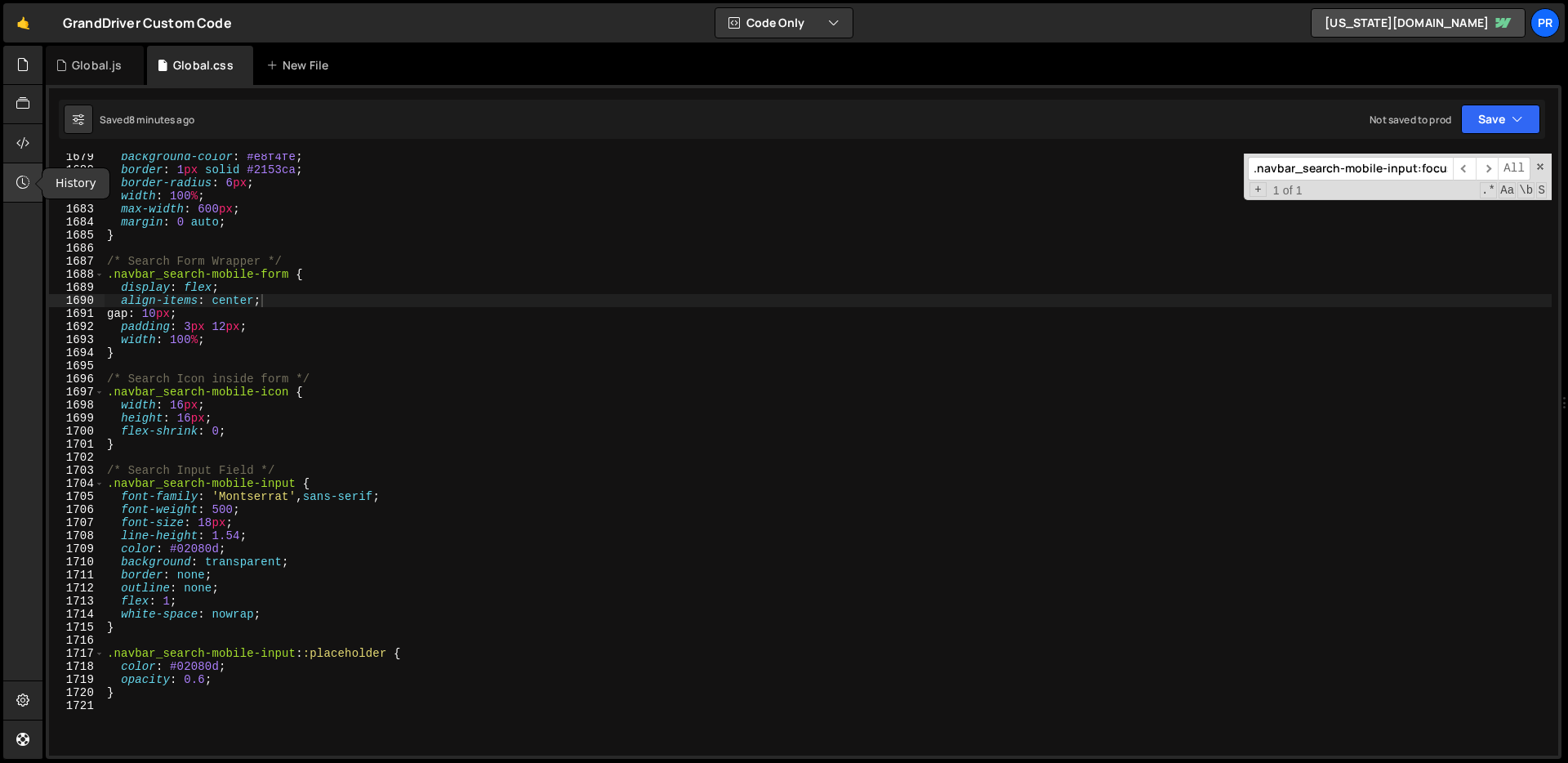
click at [13, 192] on div at bounding box center [23, 182] width 40 height 39
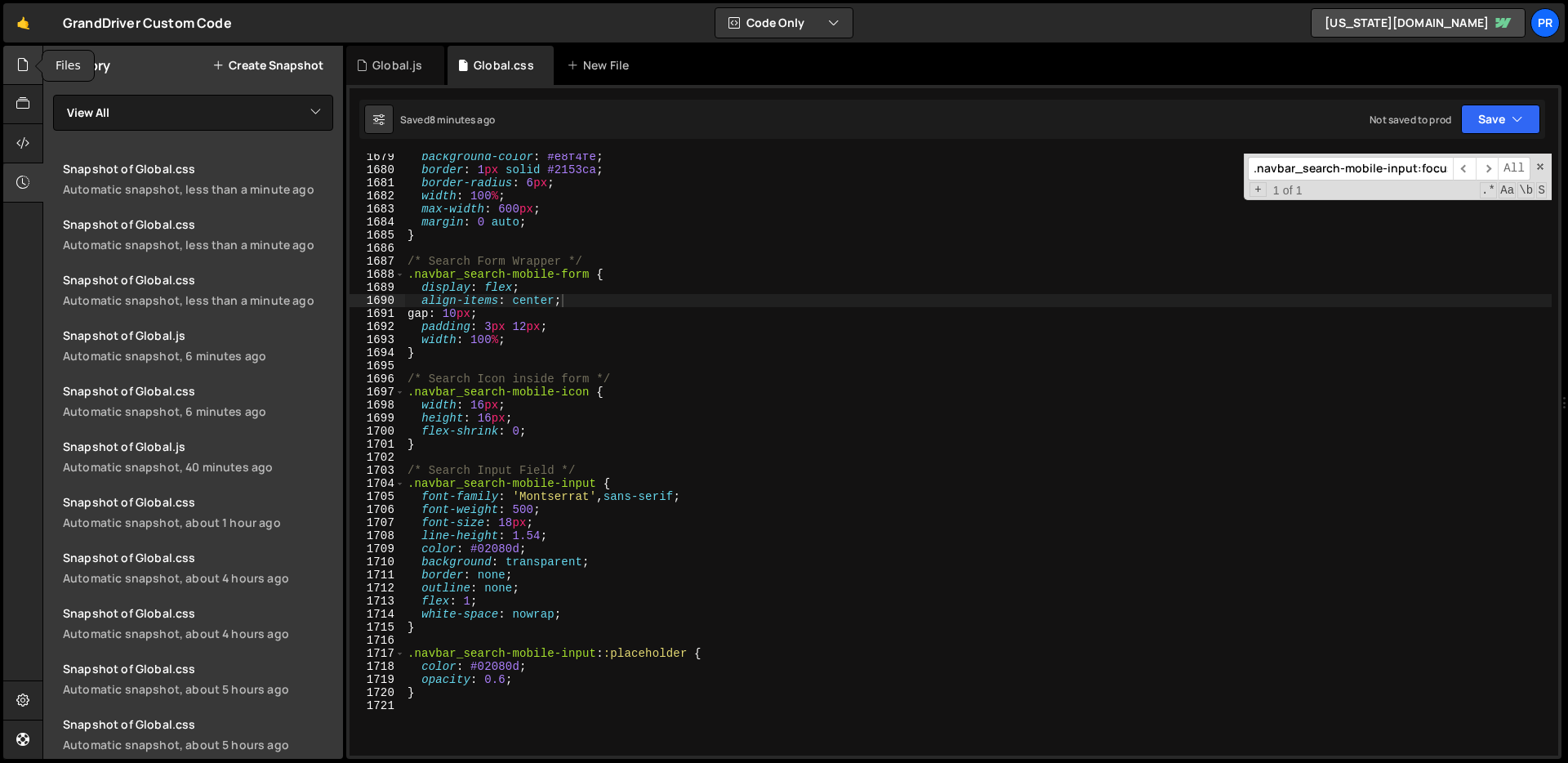
click at [13, 71] on div at bounding box center [23, 65] width 40 height 39
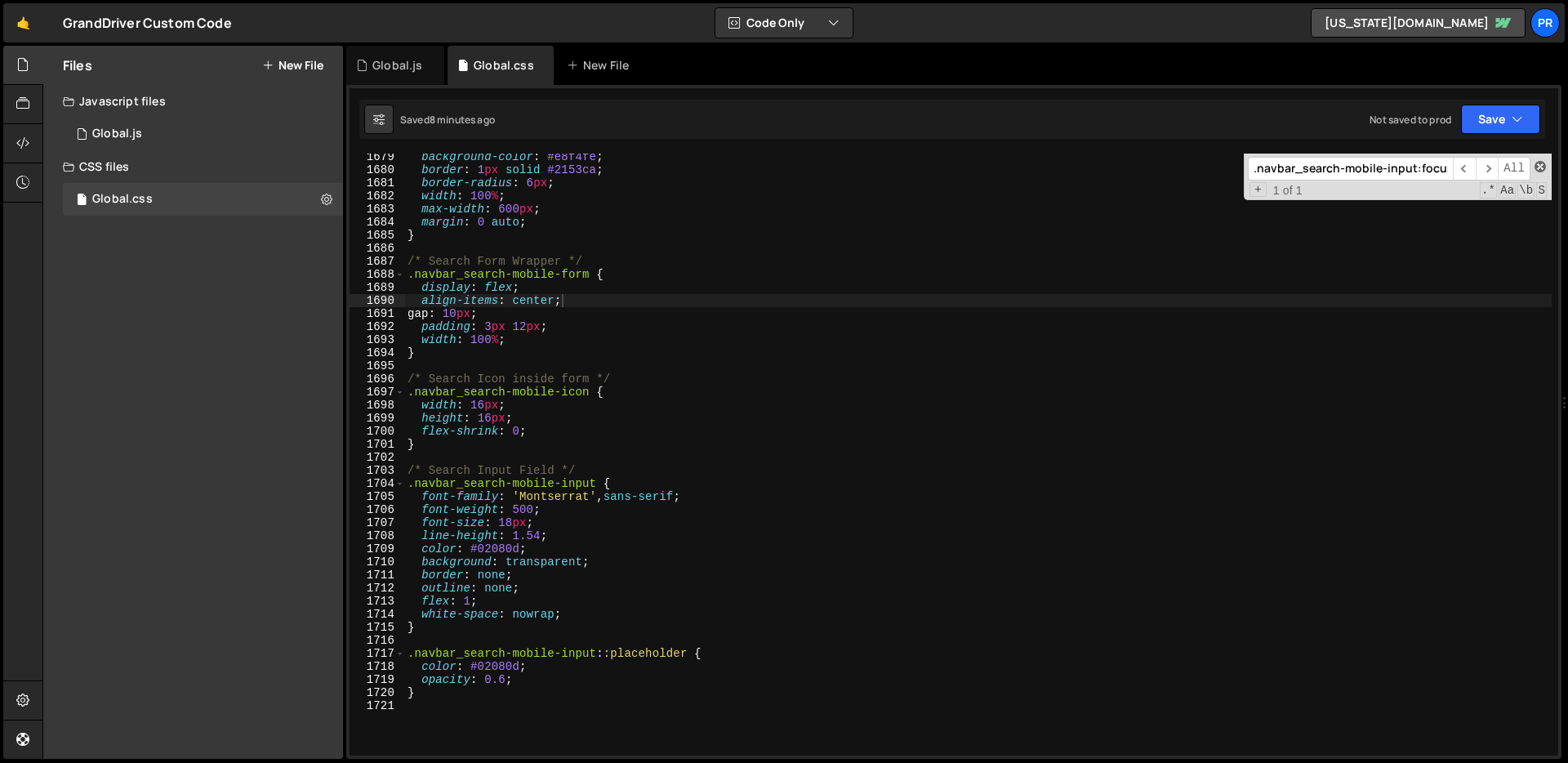
click at [1543, 166] on span at bounding box center [1540, 167] width 12 height 12
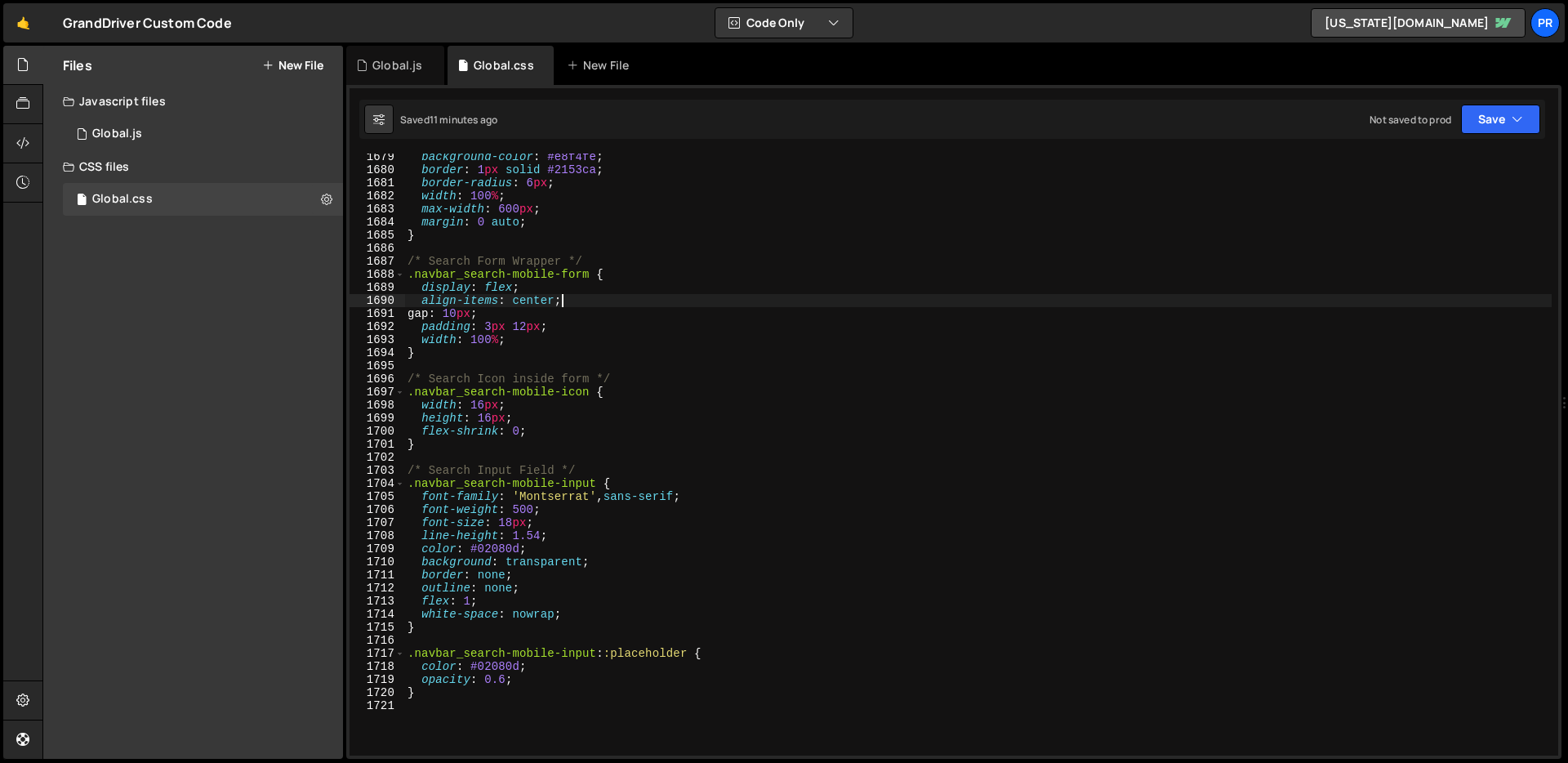
click at [849, 293] on div "background-color : #e8f4fe ; border : 1 px solid #2153ca ; border-radius : 6 px…" at bounding box center [977, 464] width 1147 height 628
type textarea "display: flex;"
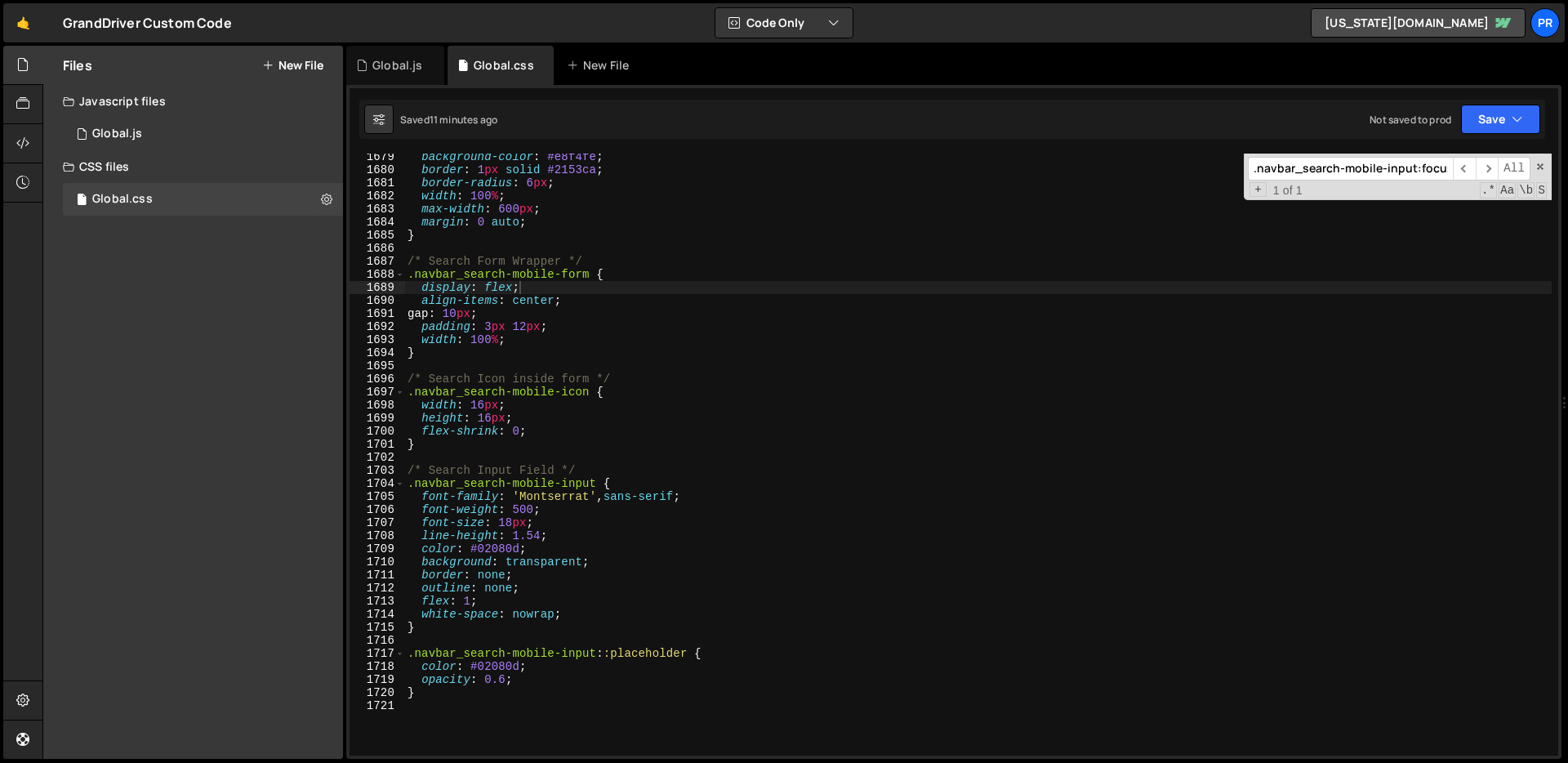
scroll to position [0, 1]
paste input "navbar_search-mobile"
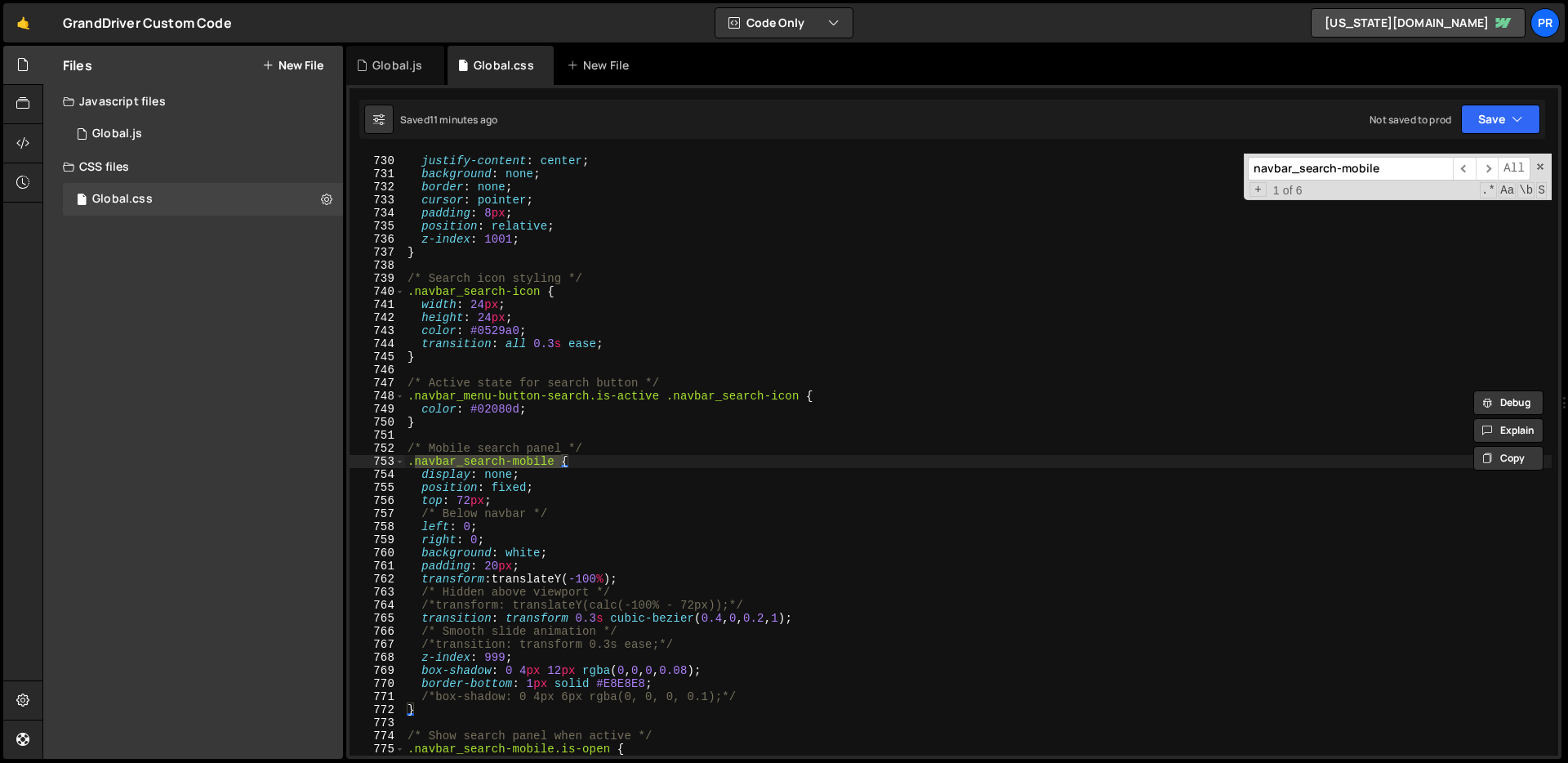
scroll to position [9543, 0]
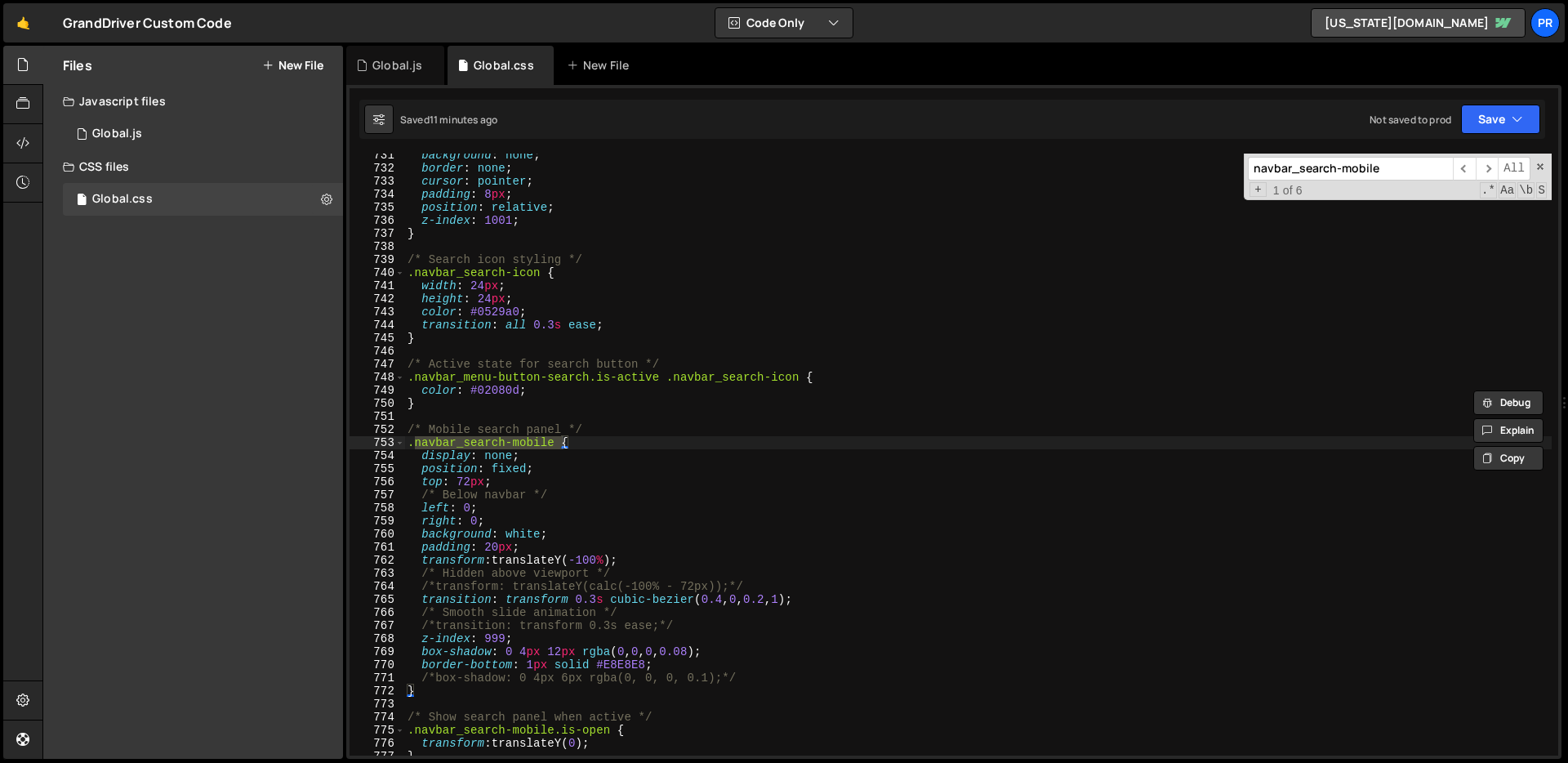
type input "navbar_search-mobile"
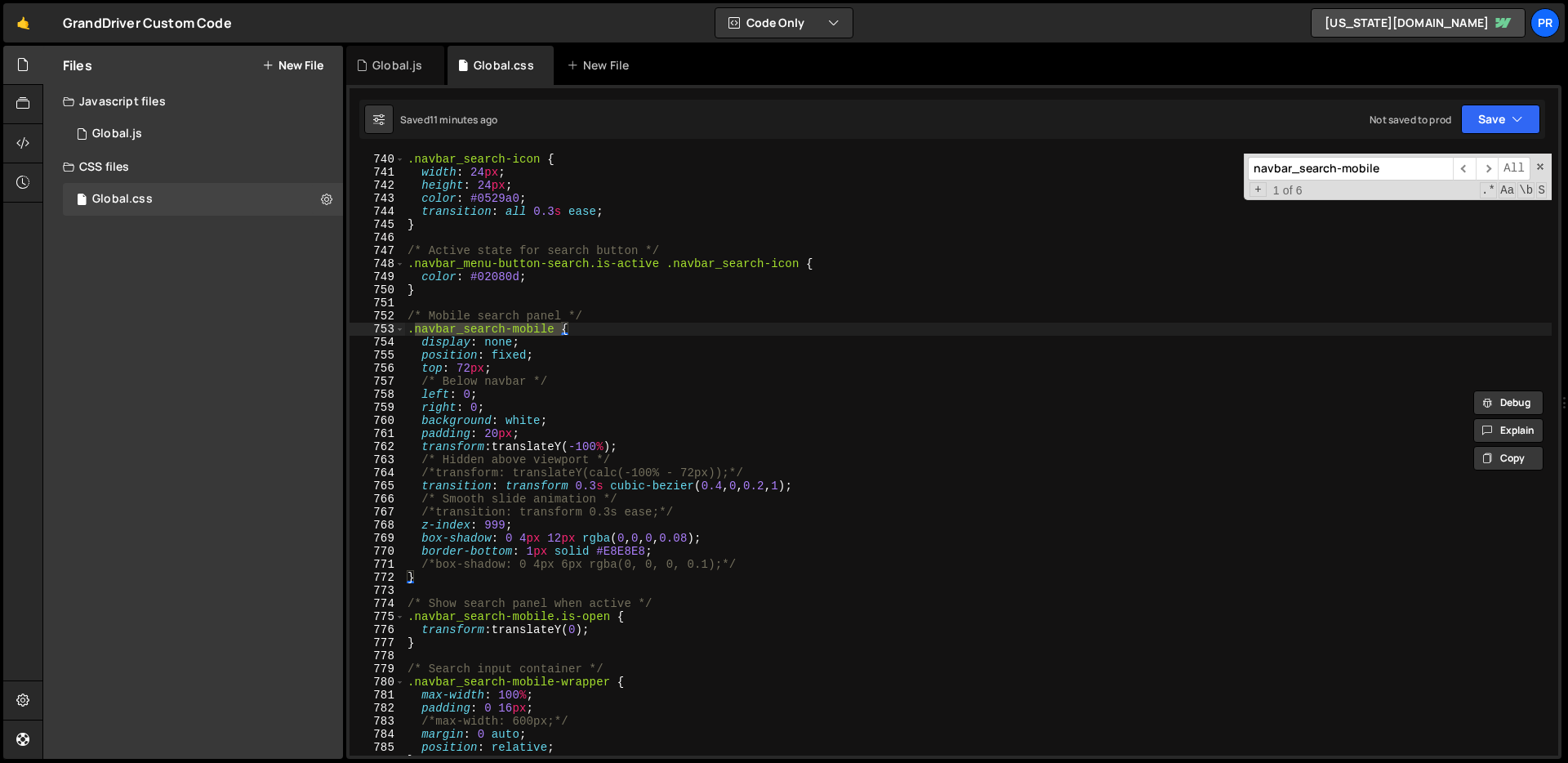
scroll to position [9656, 0]
click at [463, 563] on div ".navbar_search-icon { width : 24 px ; height : 24 px ; color : #0529a0 ; transi…" at bounding box center [977, 466] width 1147 height 628
click at [461, 577] on div ".navbar_search-icon { width : 24 px ; height : 24 px ; color : #0529a0 ; transi…" at bounding box center [977, 466] width 1147 height 628
type textarea "}"
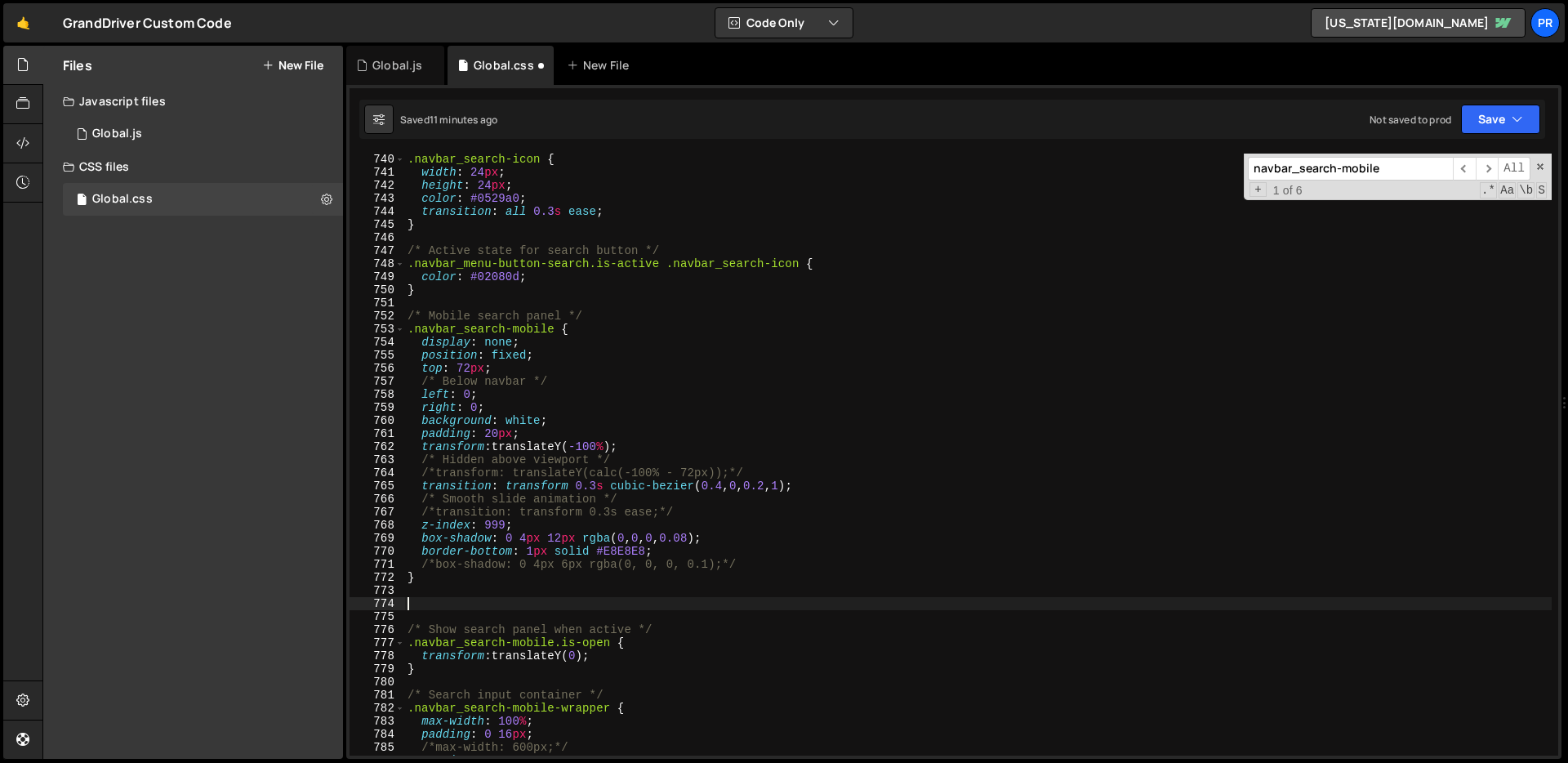
paste textarea "}"
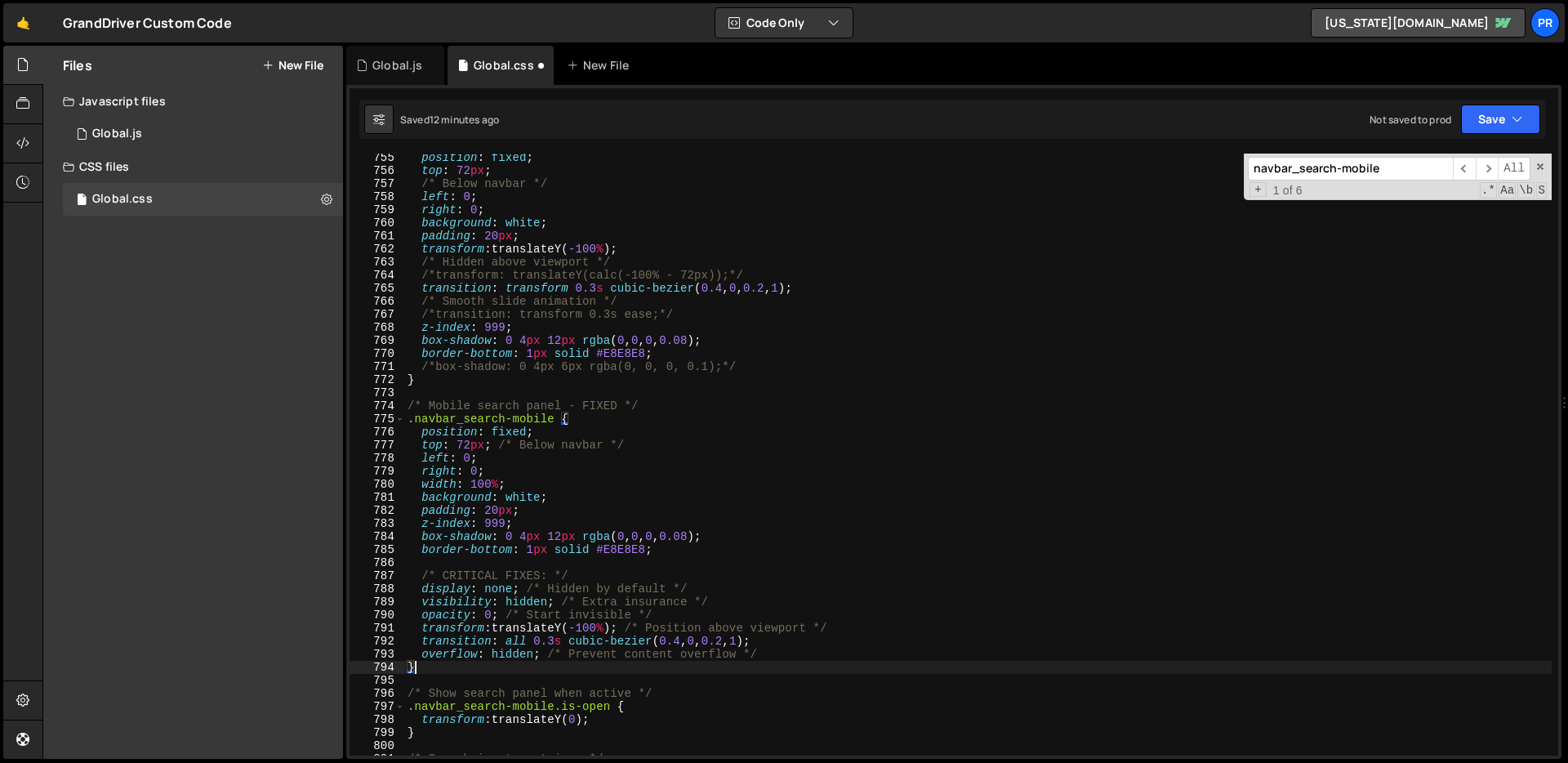
scroll to position [9854, 0]
click at [746, 509] on div "position : fixed ; top : 72 px ; /* Below navbar */ left : 0 ; right : 0 ; back…" at bounding box center [977, 465] width 1147 height 628
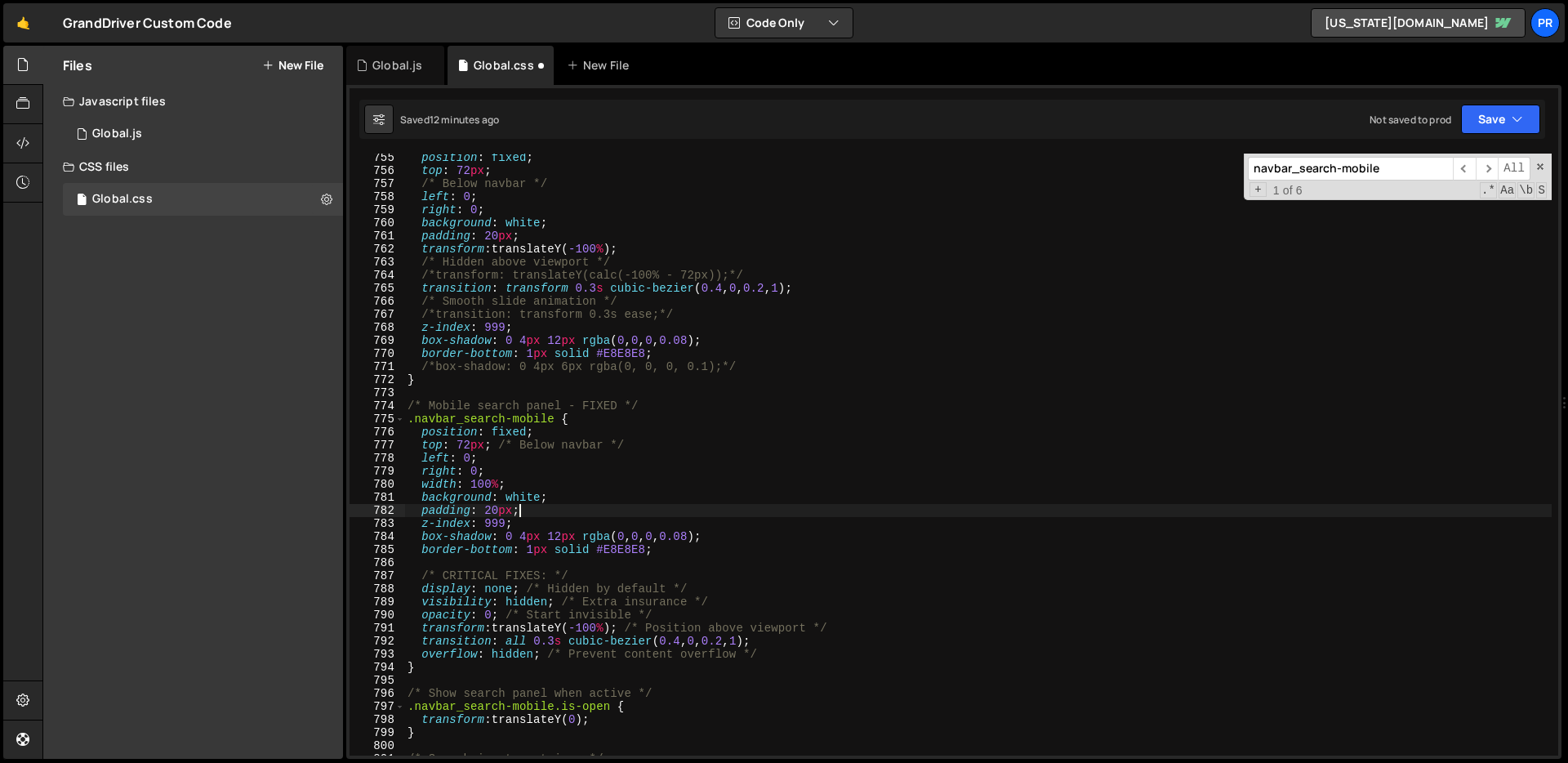
click at [588, 573] on div "position : fixed ; top : 72 px ; /* Below navbar */ left : 0 ; right : 0 ; back…" at bounding box center [977, 465] width 1147 height 628
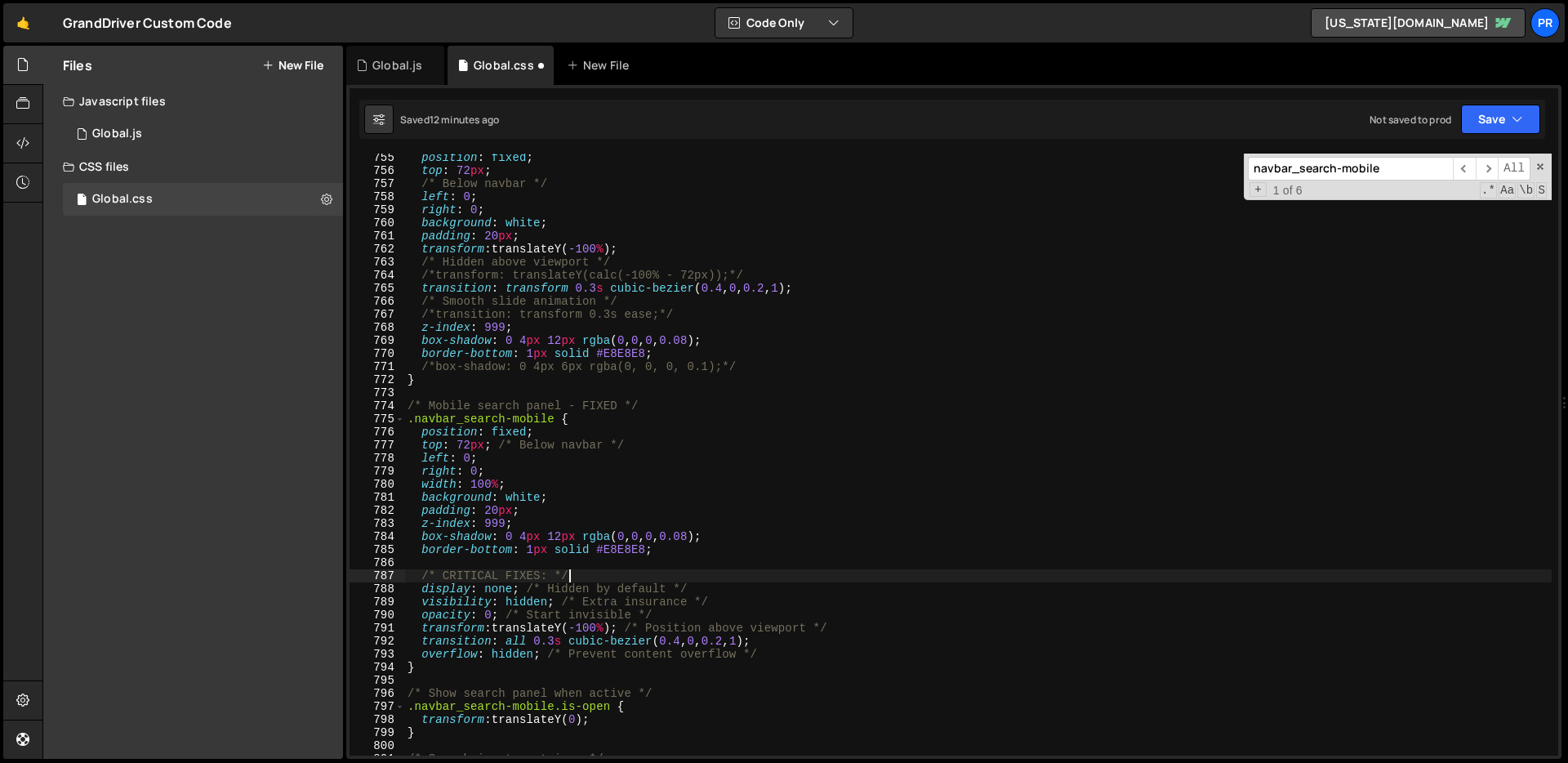
click at [666, 584] on div "position : fixed ; top : 72 px ; /* Below navbar */ left : 0 ; right : 0 ; back…" at bounding box center [977, 465] width 1147 height 628
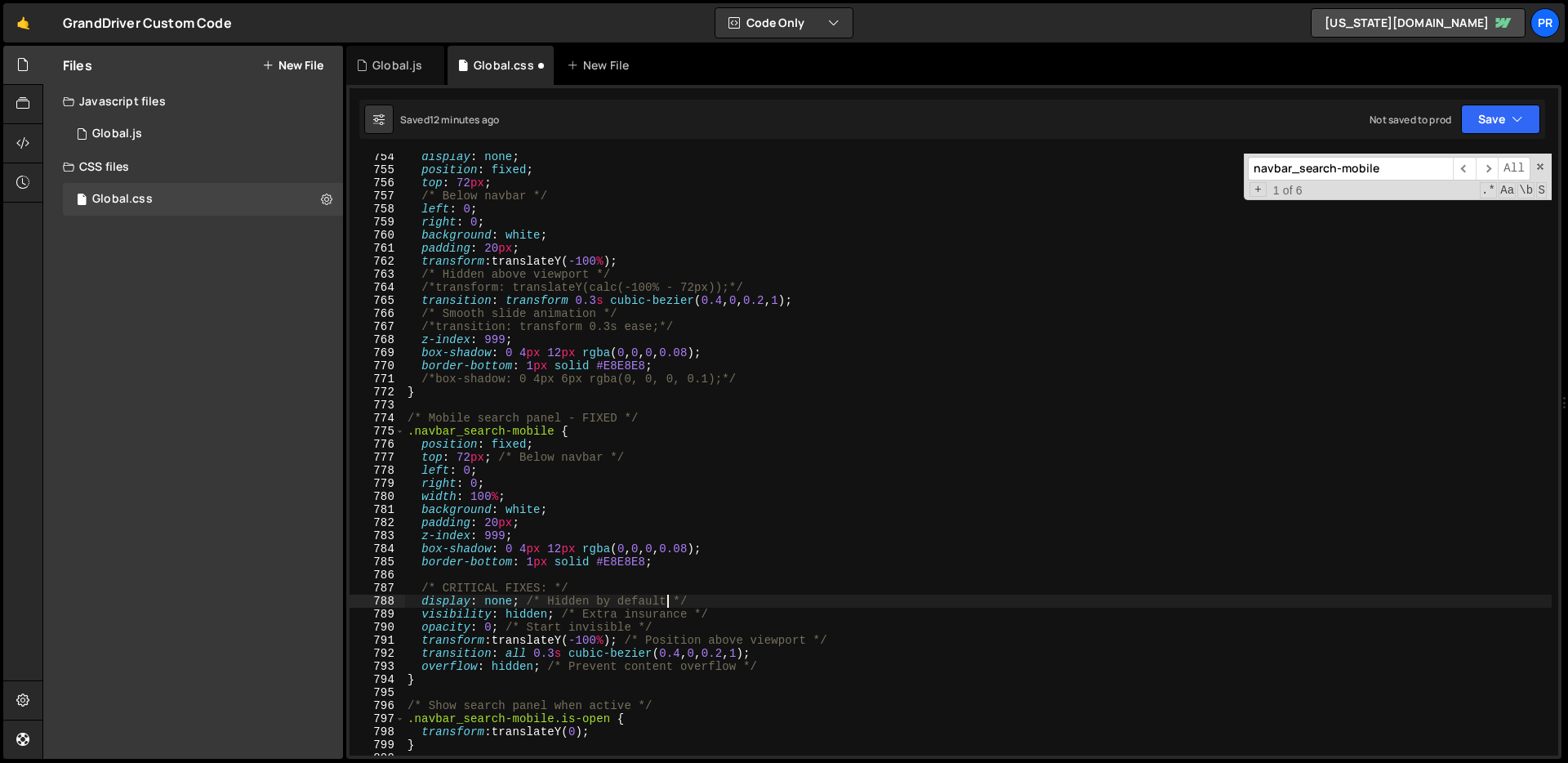
scroll to position [9830, 0]
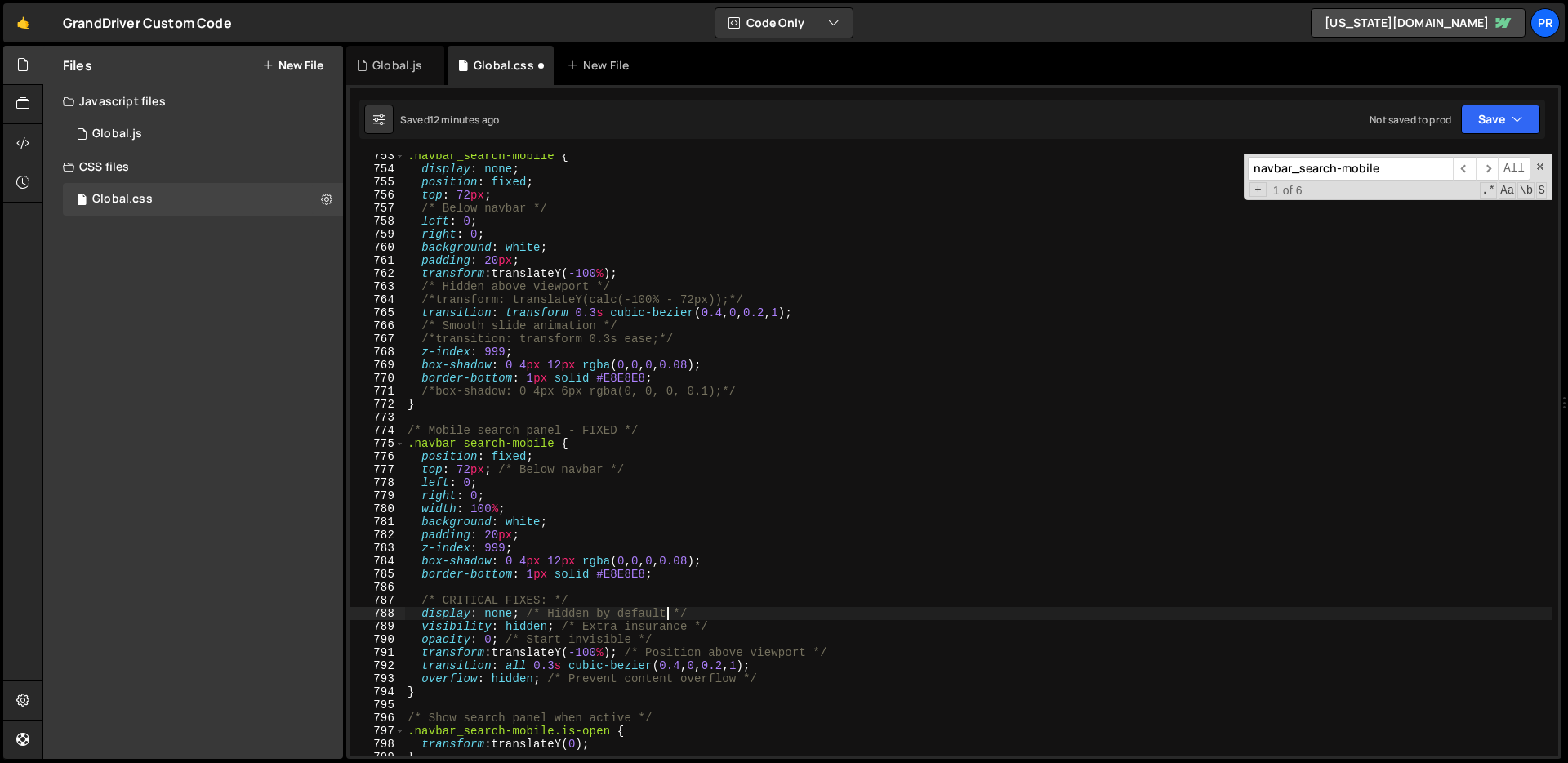
click at [573, 452] on div ".navbar_search-mobile { display : none ; position : fixed ; top : 72 px ; /* Be…" at bounding box center [977, 463] width 1147 height 628
click at [449, 457] on div ".navbar_search-mobile { display : none ; position : fixed ; top : 72 px ; /* Be…" at bounding box center [977, 463] width 1147 height 628
click at [444, 473] on div ".navbar_search-mobile { display : none ; position : fixed ; top : 72 px ; /* Be…" at bounding box center [977, 463] width 1147 height 628
click at [439, 485] on div ".navbar_search-mobile { display : none ; position : fixed ; top : 72 px ; /* Be…" at bounding box center [977, 463] width 1147 height 628
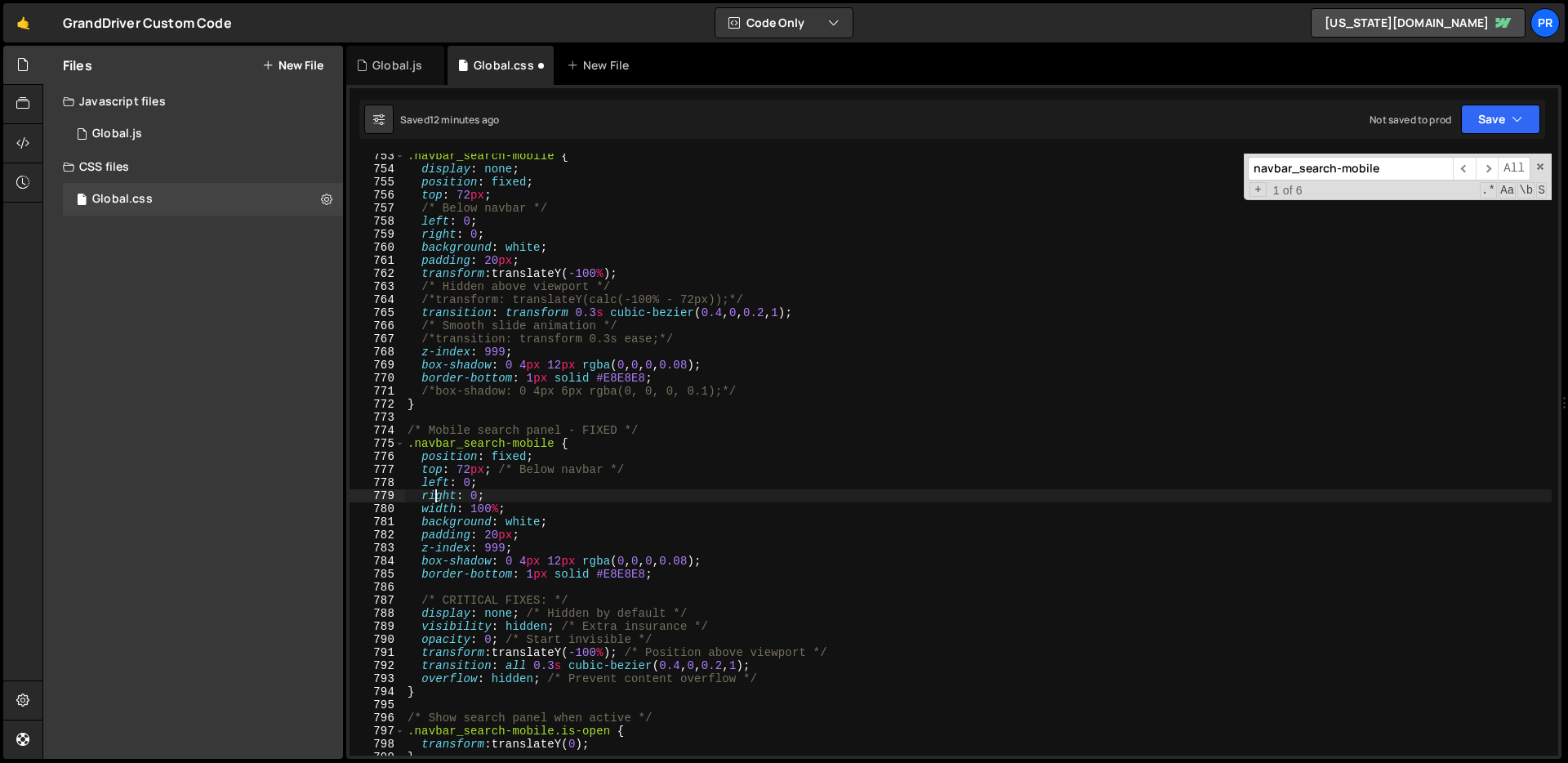
click at [438, 496] on div ".navbar_search-mobile { display : none ; position : fixed ; top : 72 px ; /* Be…" at bounding box center [977, 463] width 1147 height 628
click at [436, 505] on div ".navbar_search-mobile { display : none ; position : fixed ; top : 72 px ; /* Be…" at bounding box center [977, 463] width 1147 height 628
click at [442, 525] on div ".navbar_search-mobile { display : none ; position : fixed ; top : 72 px ; /* Be…" at bounding box center [977, 463] width 1147 height 628
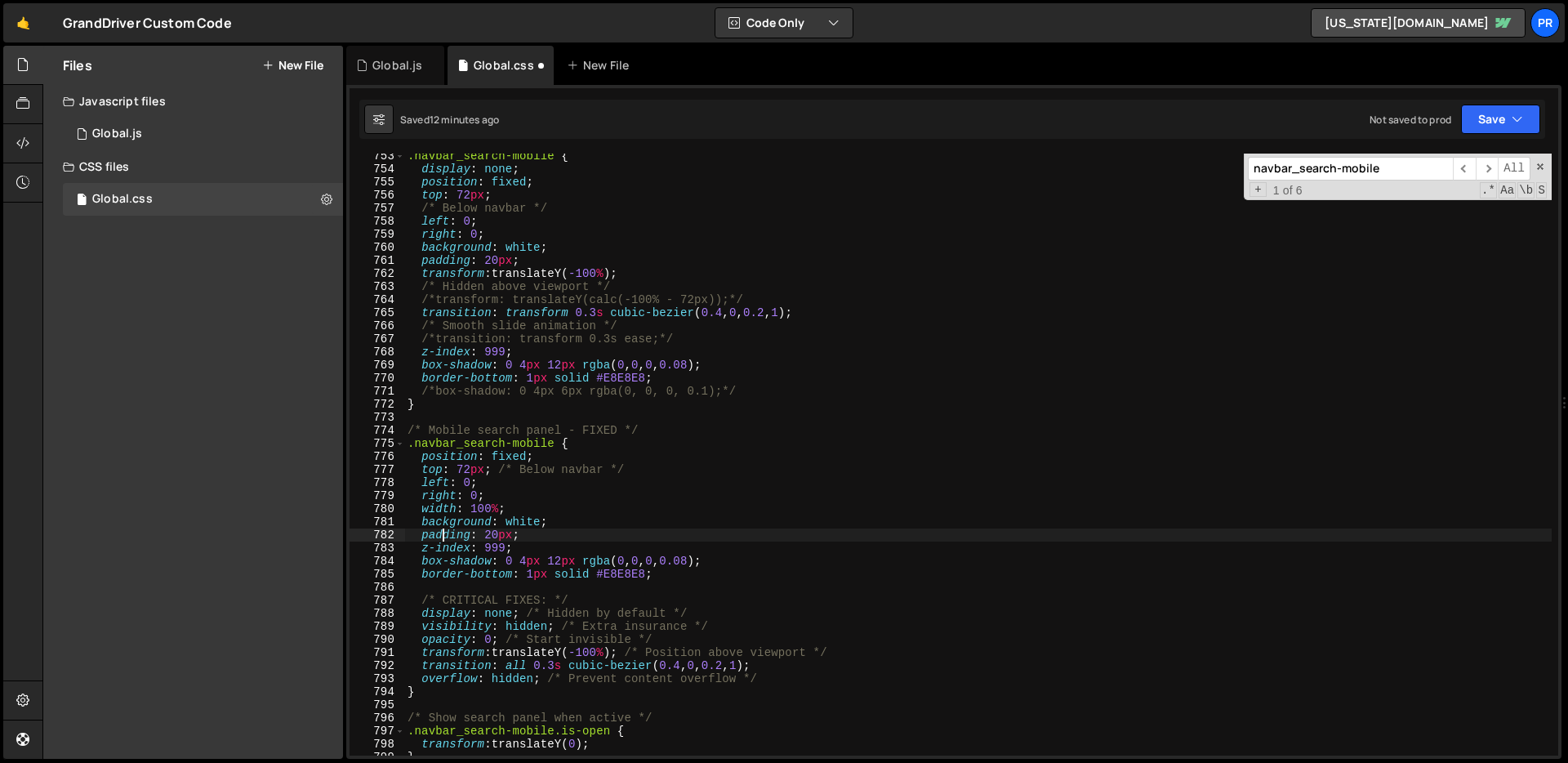
click at [441, 536] on div ".navbar_search-mobile { display : none ; position : fixed ; top : 72 px ; /* Be…" at bounding box center [977, 463] width 1147 height 628
click at [437, 549] on div ".navbar_search-mobile { display : none ; position : fixed ; top : 72 px ; /* Be…" at bounding box center [977, 463] width 1147 height 628
click at [457, 563] on div ".navbar_search-mobile { display : none ; position : fixed ; top : 72 px ; /* Be…" at bounding box center [977, 463] width 1147 height 628
click at [457, 575] on div ".navbar_search-mobile { display : none ; position : fixed ; top : 72 px ; /* Be…" at bounding box center [977, 463] width 1147 height 628
click at [458, 608] on div ".navbar_search-mobile { display : none ; position : fixed ; top : 72 px ; /* Be…" at bounding box center [977, 463] width 1147 height 628
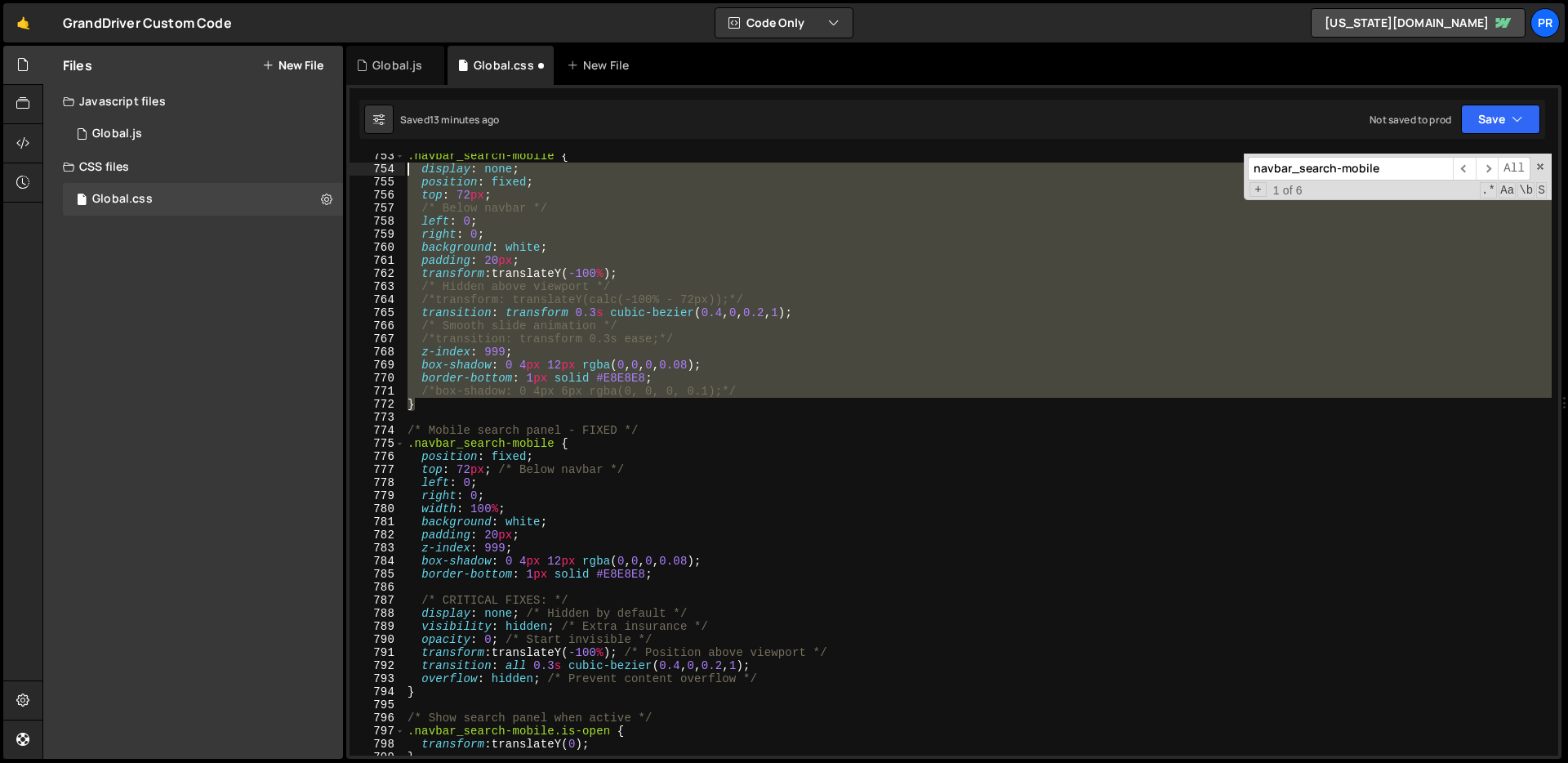
scroll to position [9825, 0]
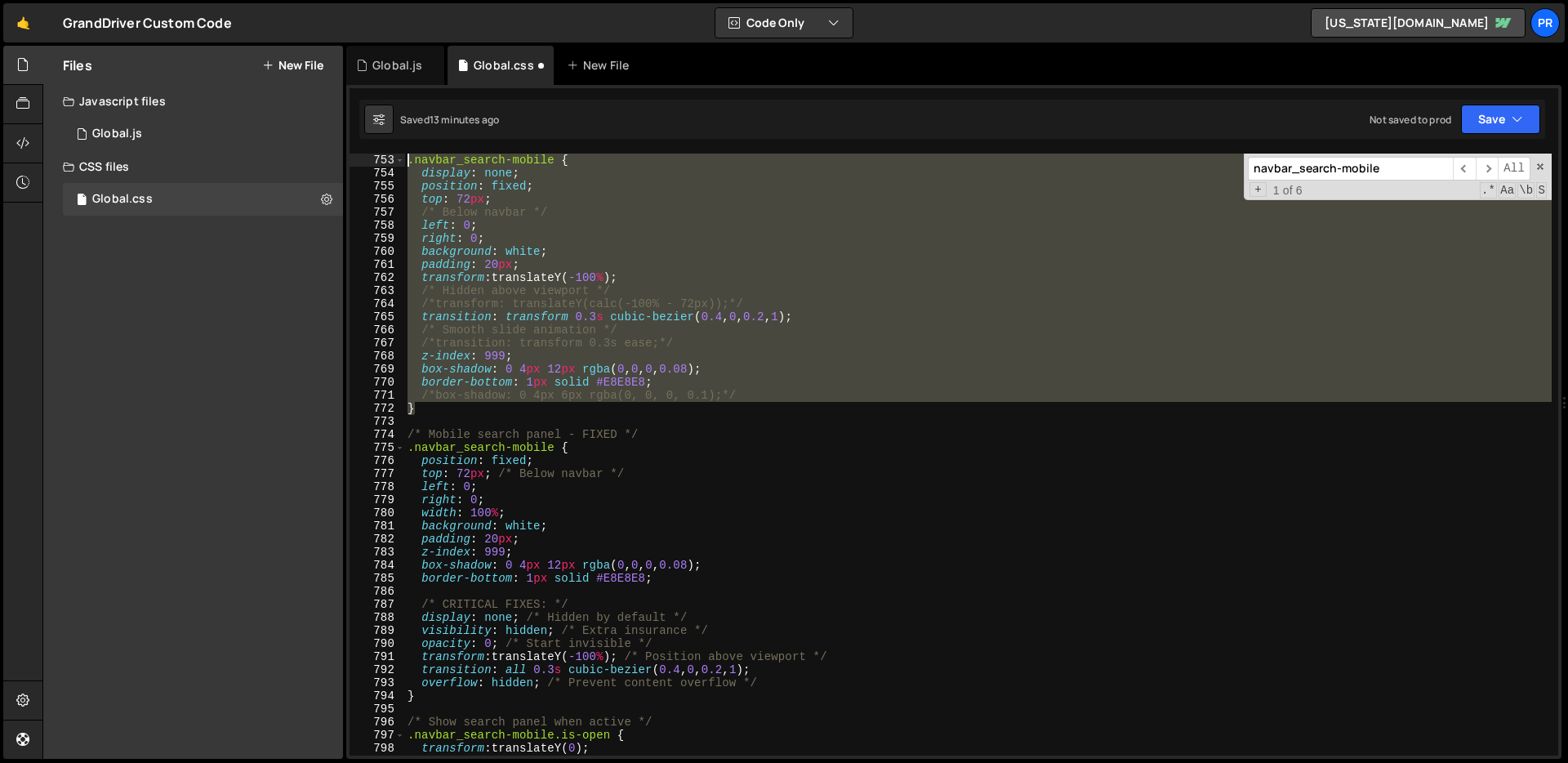
drag, startPoint x: 437, startPoint y: 408, endPoint x: 372, endPoint y: 155, distance: 261.2
click at [372, 155] on div "display: none; /* Hidden by default */ 753 754 755 756 757 758 759 760 761 762 …" at bounding box center [953, 454] width 1209 height 601
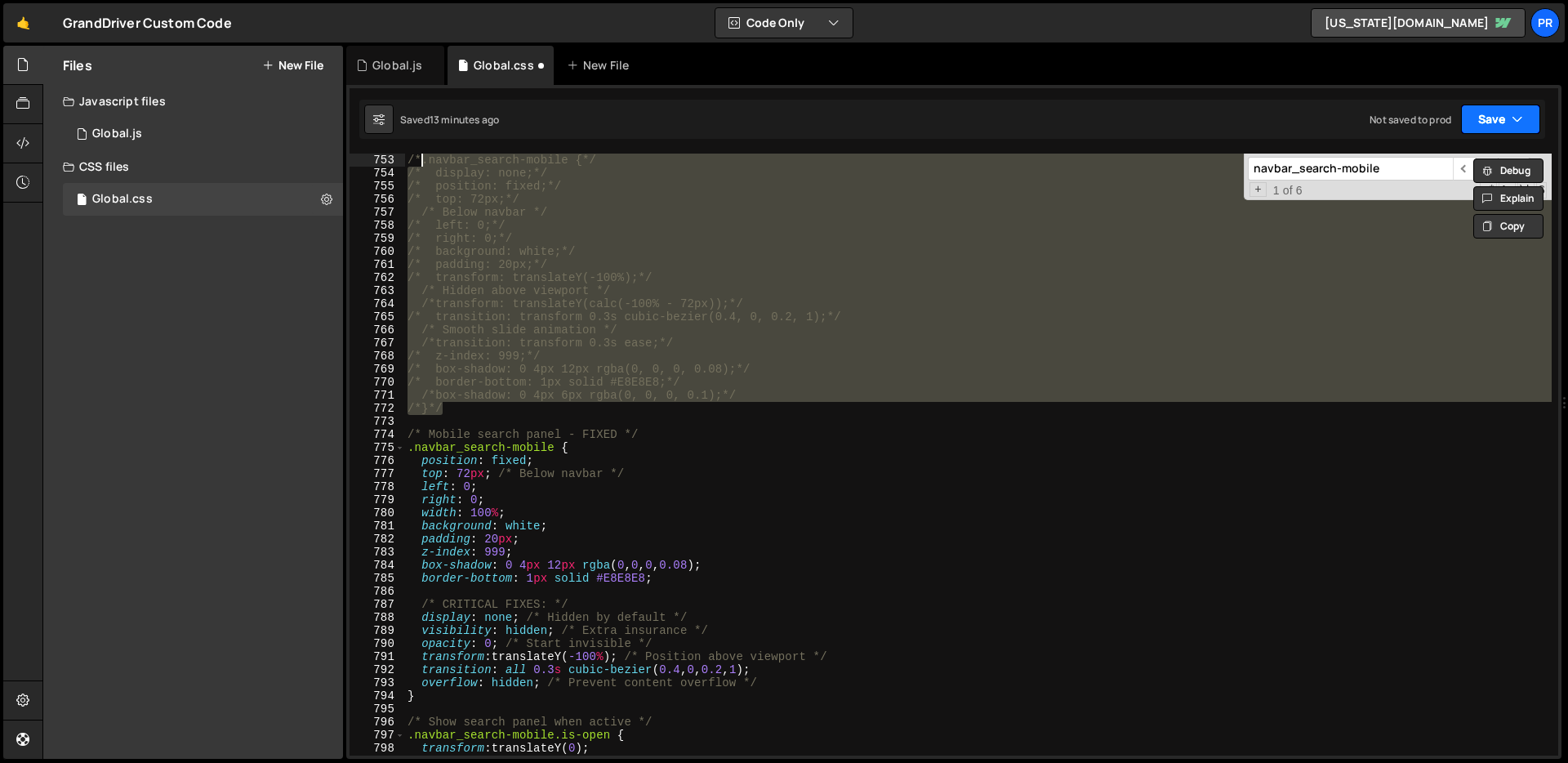
click at [1499, 120] on button "Save" at bounding box center [1500, 118] width 80 height 29
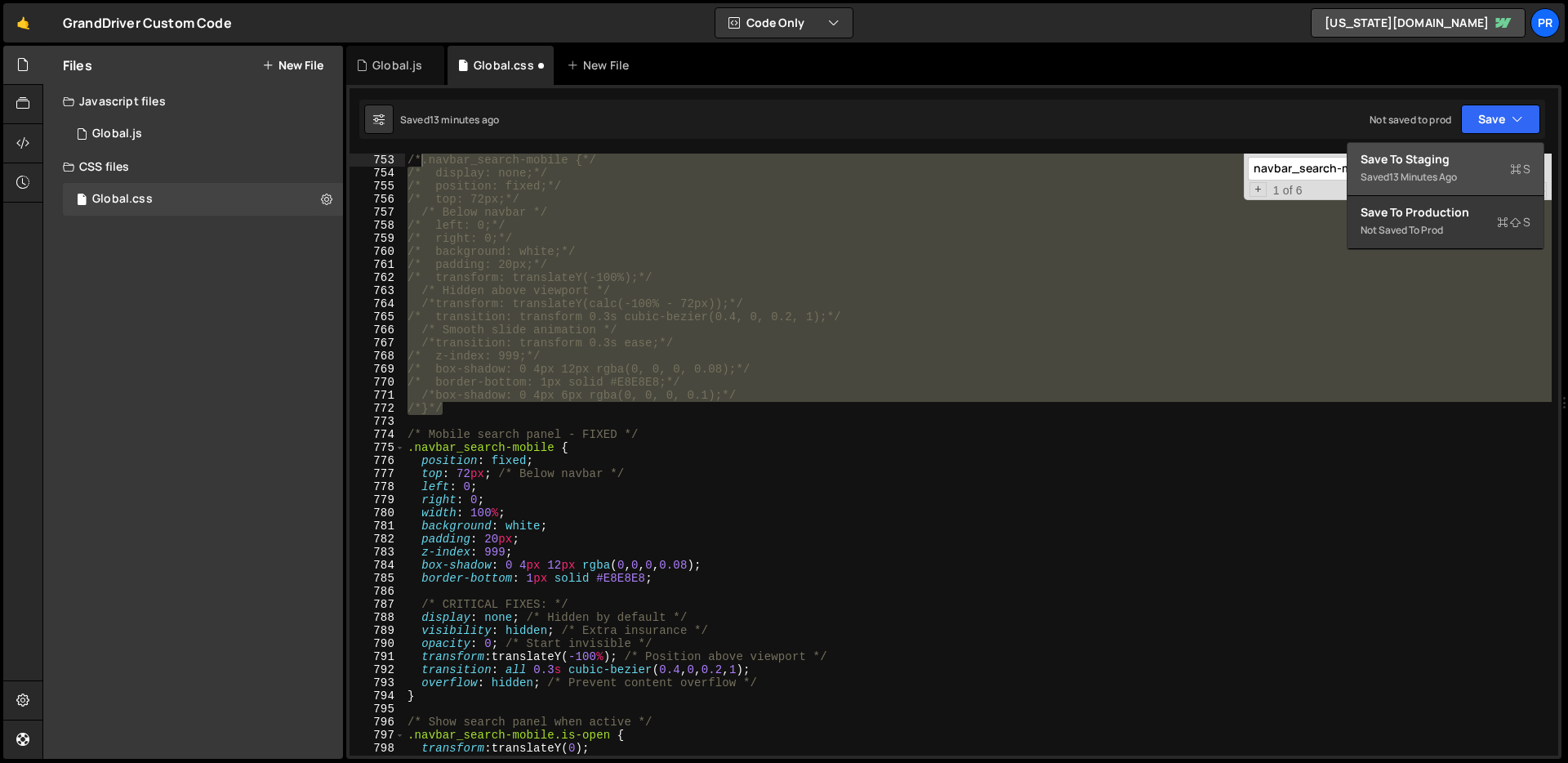
click at [1443, 164] on div "Save to Staging S" at bounding box center [1445, 159] width 170 height 17
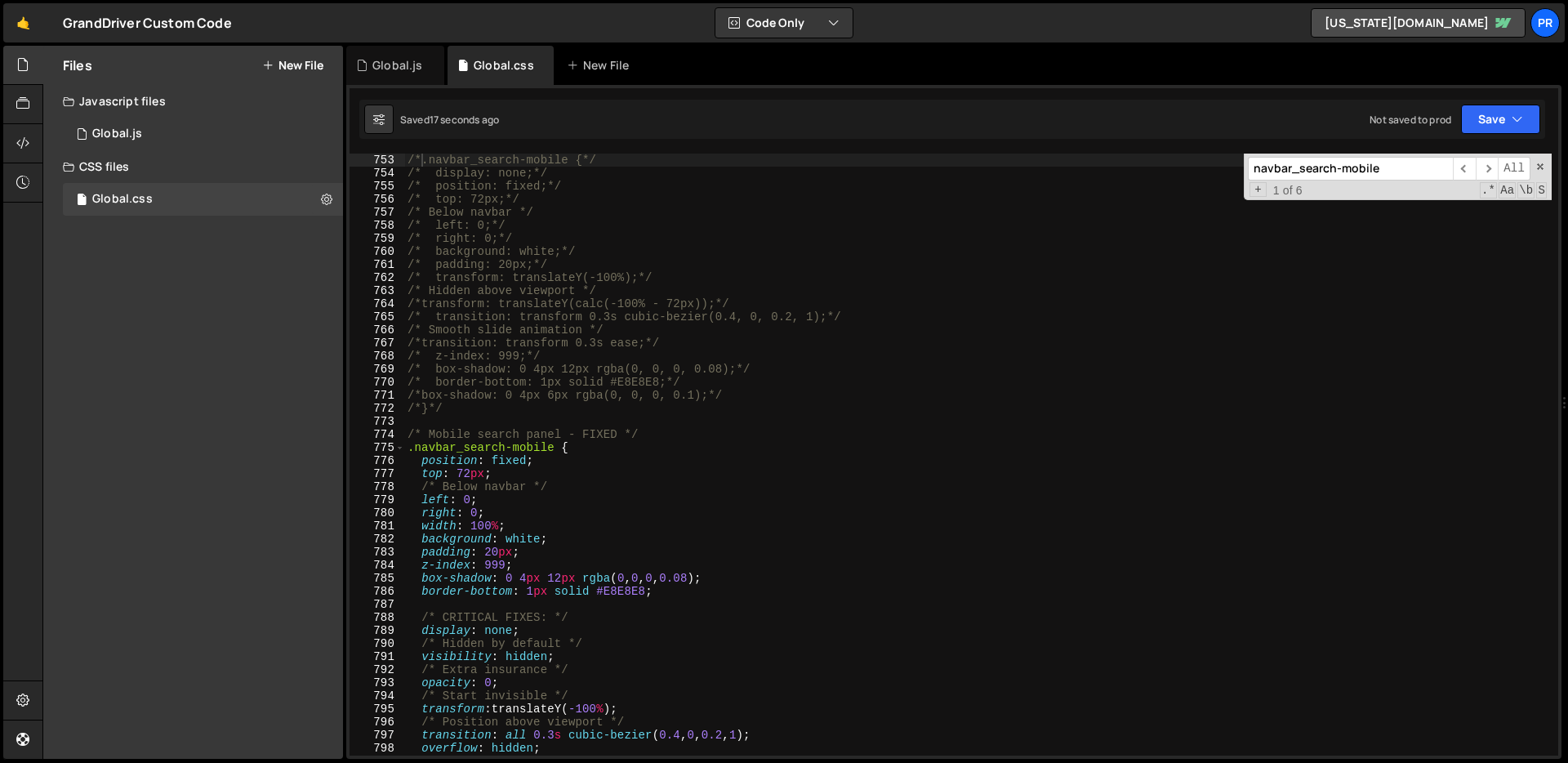
type textarea "/*transform: translateY(calc(-100% - 72px));*/"
click at [931, 306] on div "/*.navbar_search-mobile {*/ /* display: none;*/ /* position: fixed;*/ /* top: 7…" at bounding box center [977, 467] width 1147 height 628
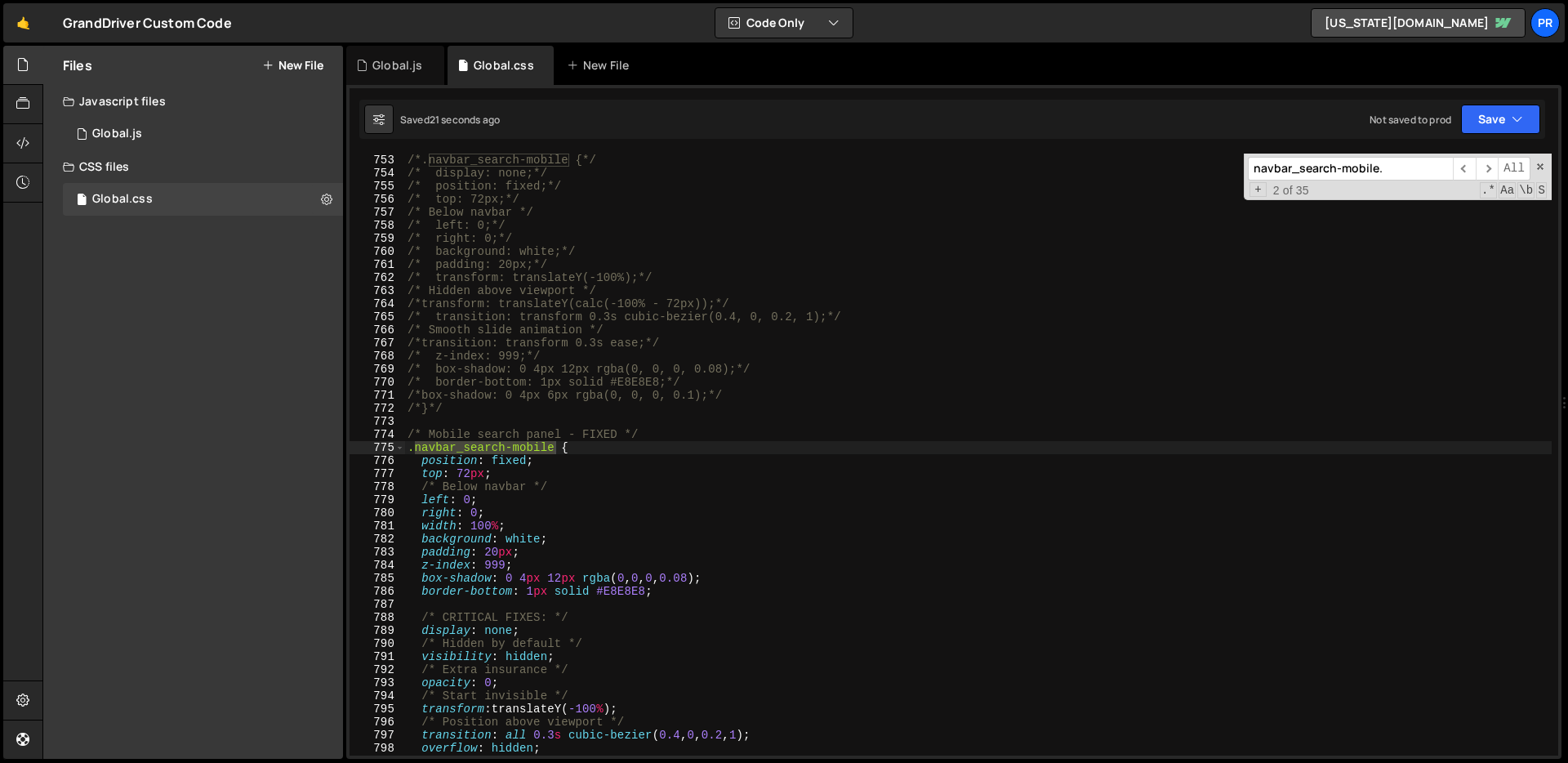
scroll to position [10191, 0]
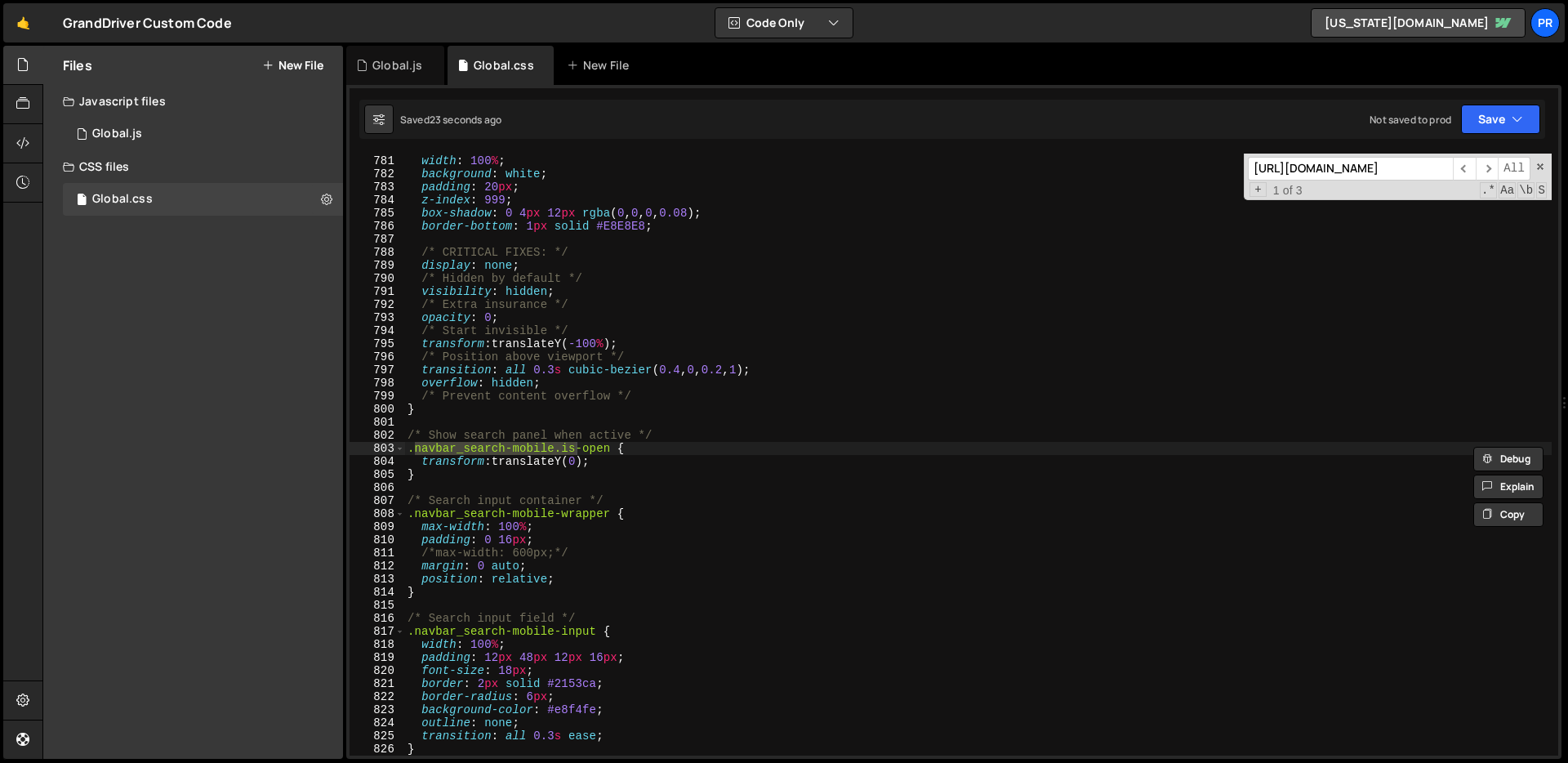
type input "[URL][DOMAIN_NAME]"
type textarea "}"
click at [651, 471] on div "right : 0 ; width : 100 % ; background : white ; padding : 20 px ; z-index : 99…" at bounding box center [977, 456] width 1147 height 628
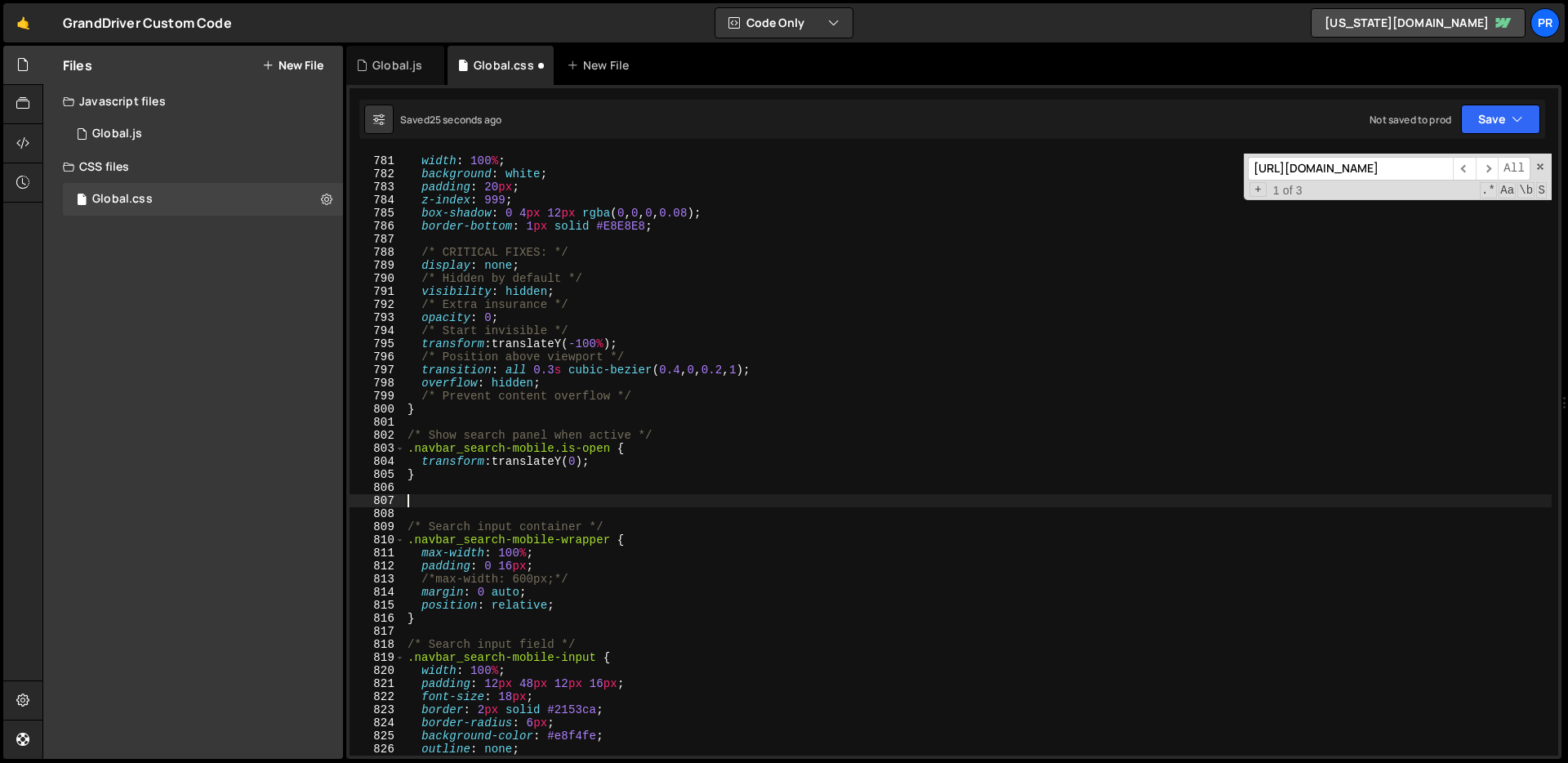
paste textarea "}"
type textarea "}"
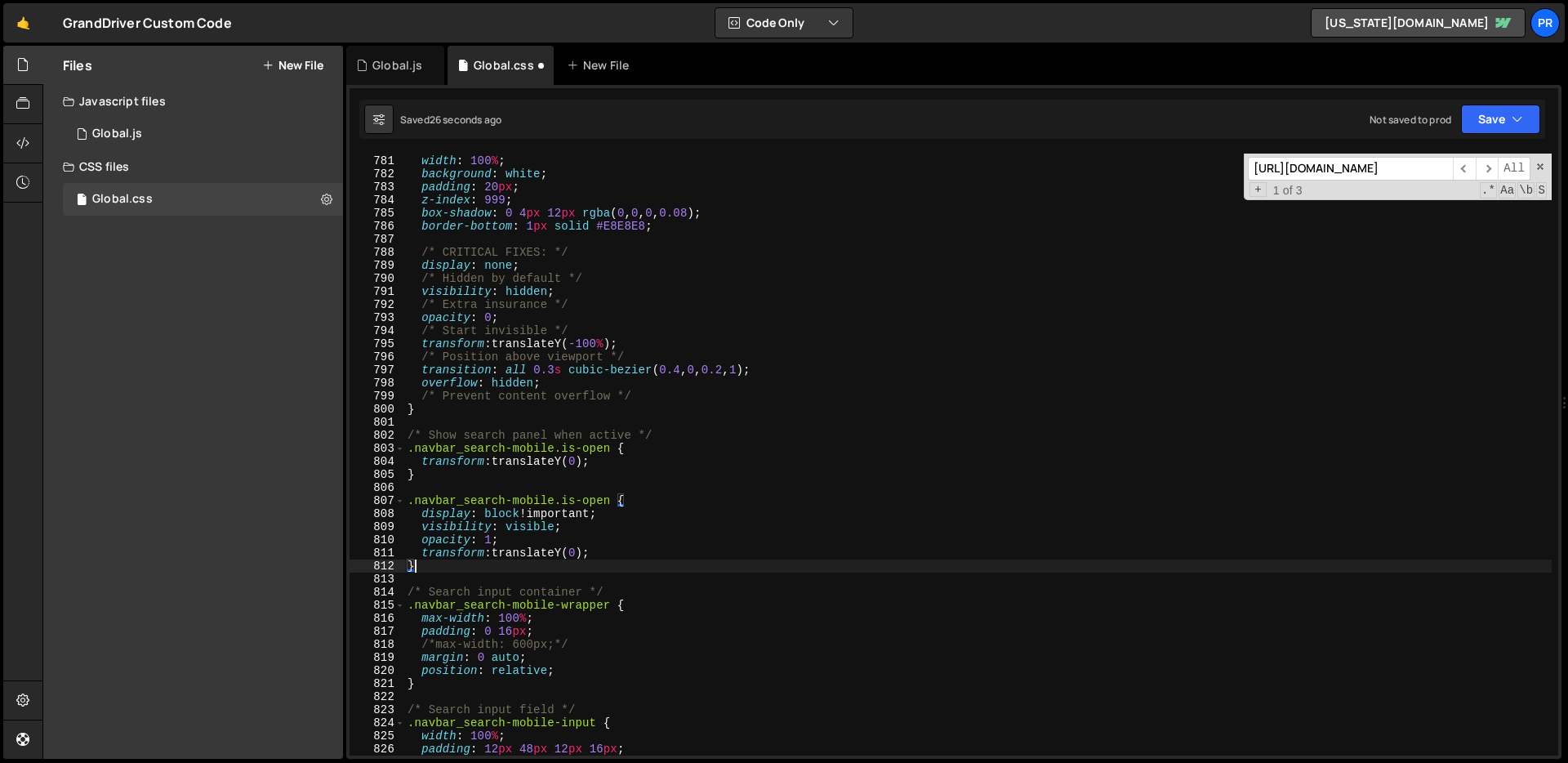
click at [539, 485] on div "right : 0 ; width : 100 % ; background : white ; padding : 20 px ; z-index : 99…" at bounding box center [977, 456] width 1147 height 628
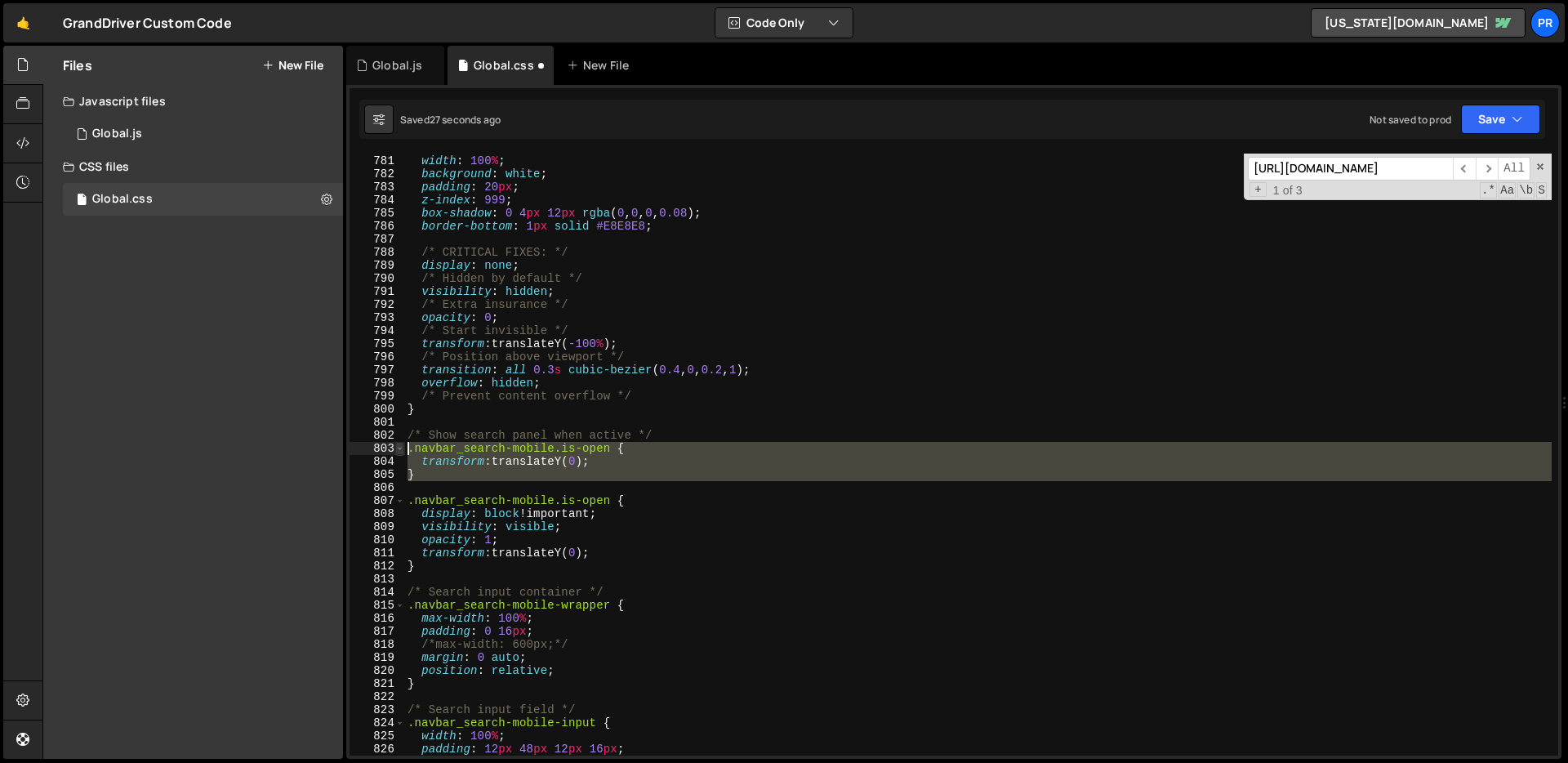
drag, startPoint x: 438, startPoint y: 481, endPoint x: 398, endPoint y: 452, distance: 49.4
click at [398, 452] on div "780 781 782 783 784 785 786 787 788 789 790 791 792 793 794 795 796 797 798 799…" at bounding box center [953, 454] width 1209 height 601
type textarea ".navbar_search-mobile.is-open { transform: translateY(0);"
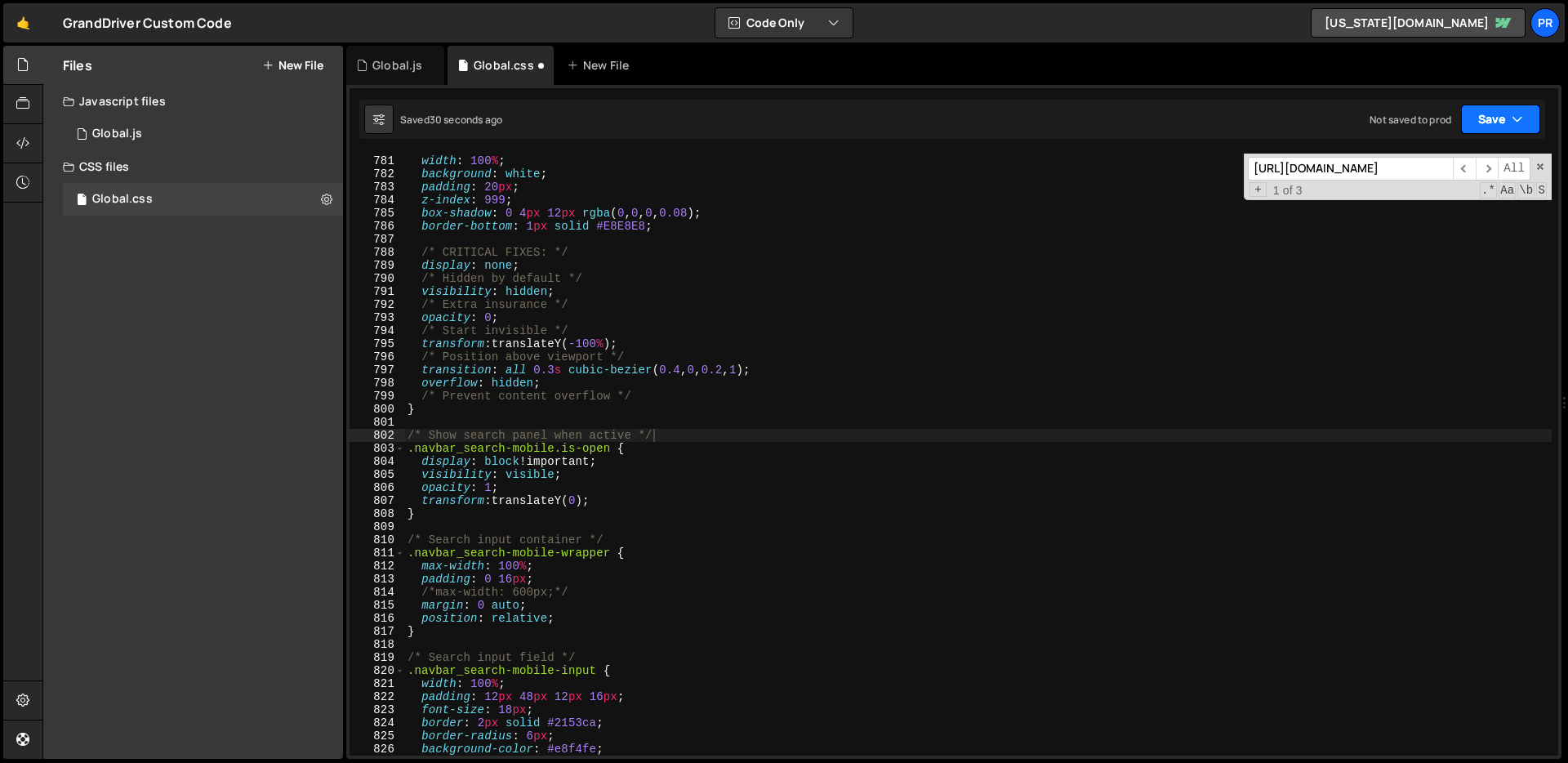
click at [1509, 122] on button "Save" at bounding box center [1500, 118] width 80 height 29
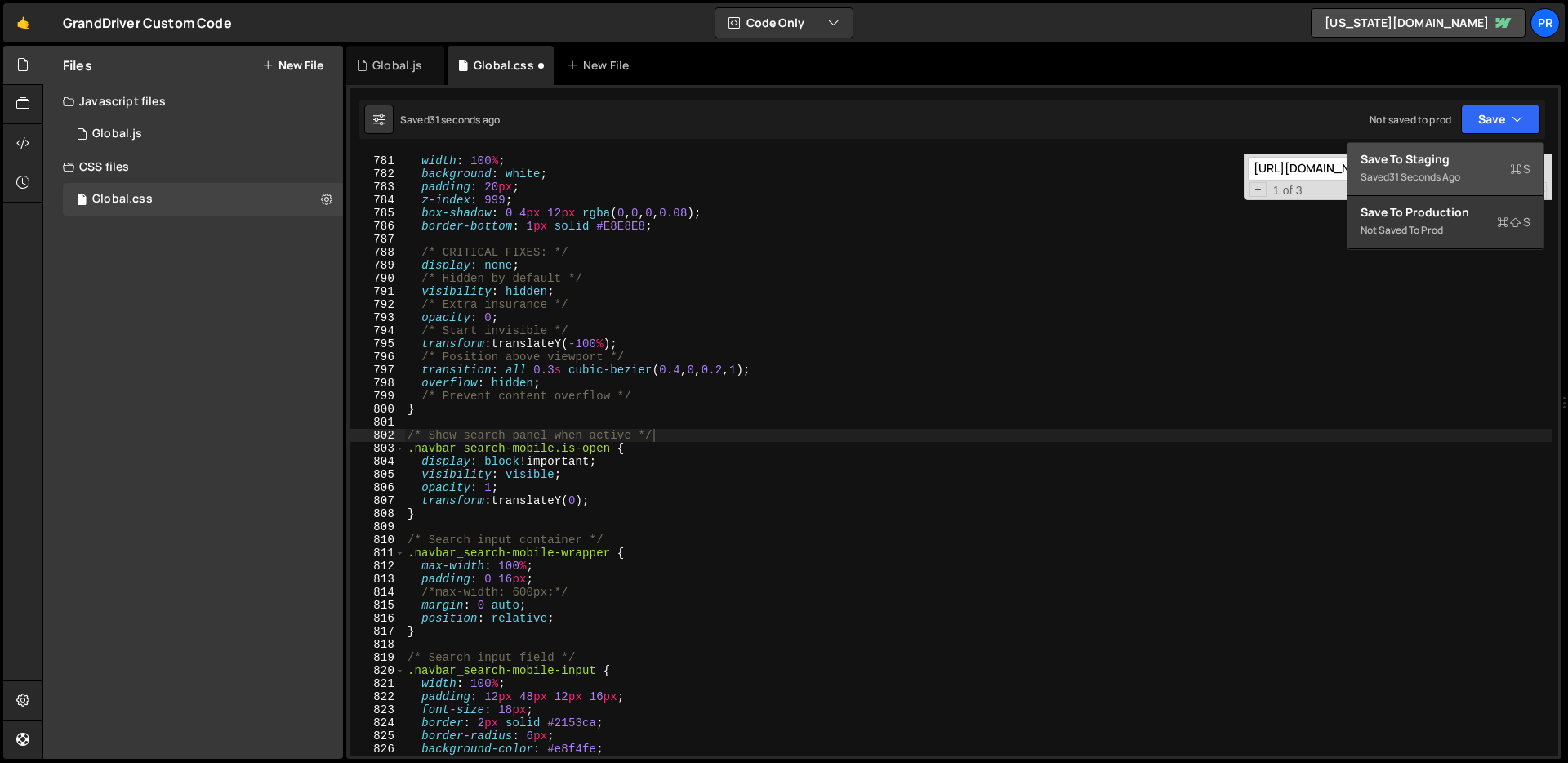
click at [1456, 157] on div "Save to Staging S" at bounding box center [1445, 159] width 170 height 17
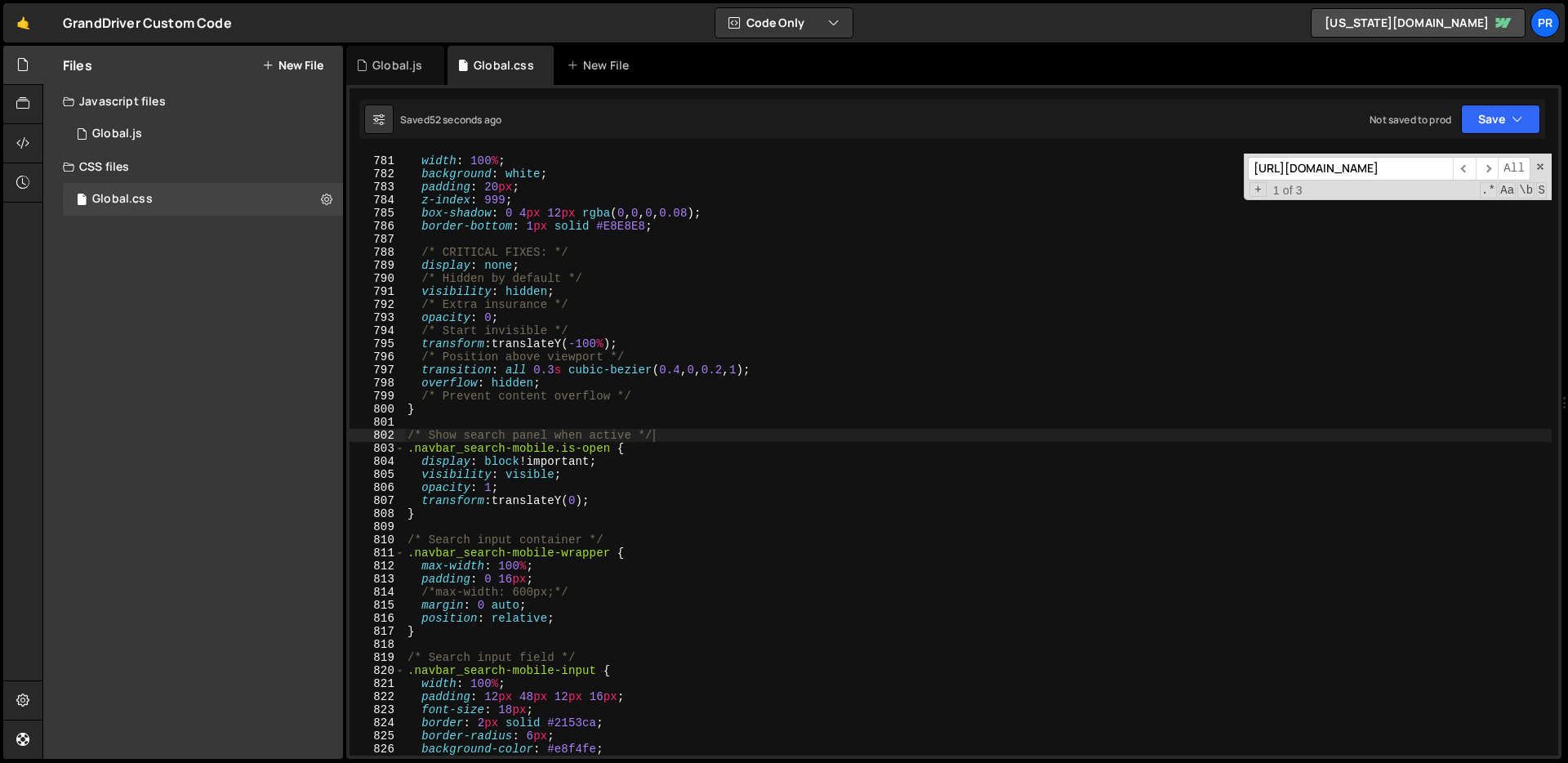
type textarea "visibility: hidden;"
click at [857, 289] on div "right : 0 ; width : 100 % ; background : white ; padding : 20 px ; z-index : 99…" at bounding box center [977, 456] width 1147 height 628
click at [1315, 173] on input "[URL][DOMAIN_NAME]" at bounding box center [1349, 168] width 205 height 24
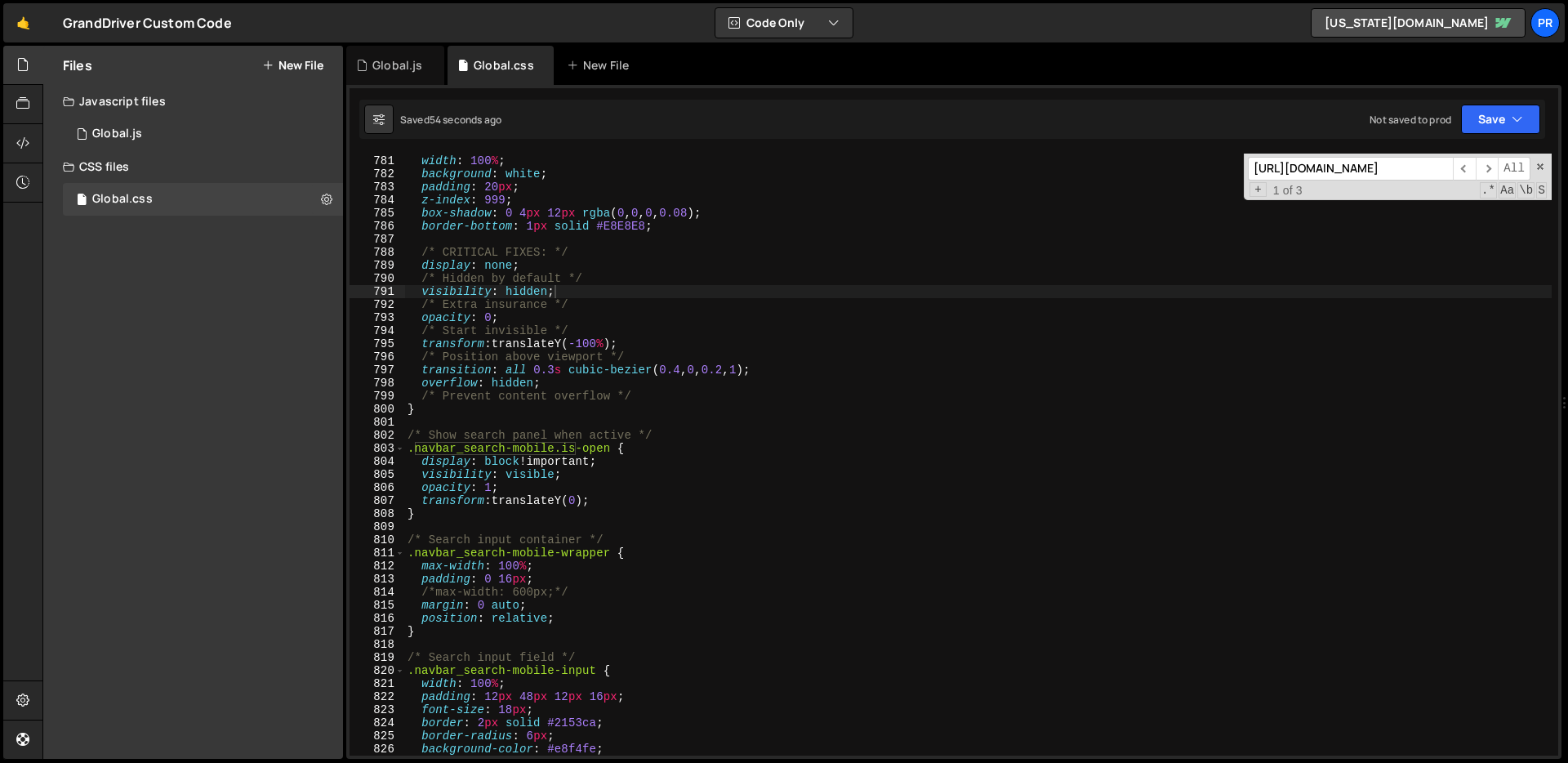
paste input "-wrapper"
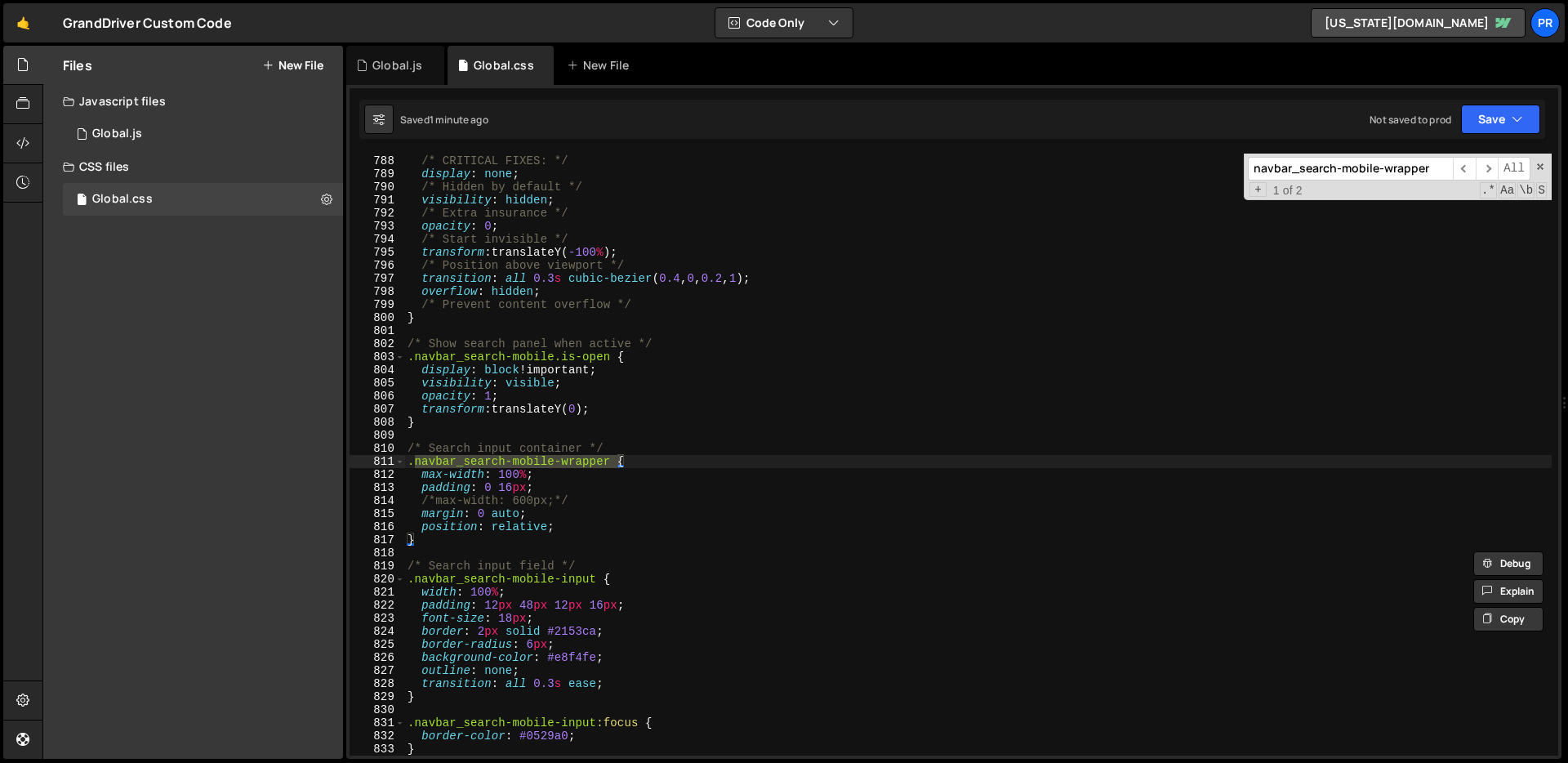
scroll to position [10283, 0]
type input "navbar_search-mobile-wrapper"
type textarea "}"
click at [428, 539] on div "/* CRITICAL FIXES: */ display : none ; /* Hidden by default */ visibility : hid…" at bounding box center [977, 456] width 1147 height 628
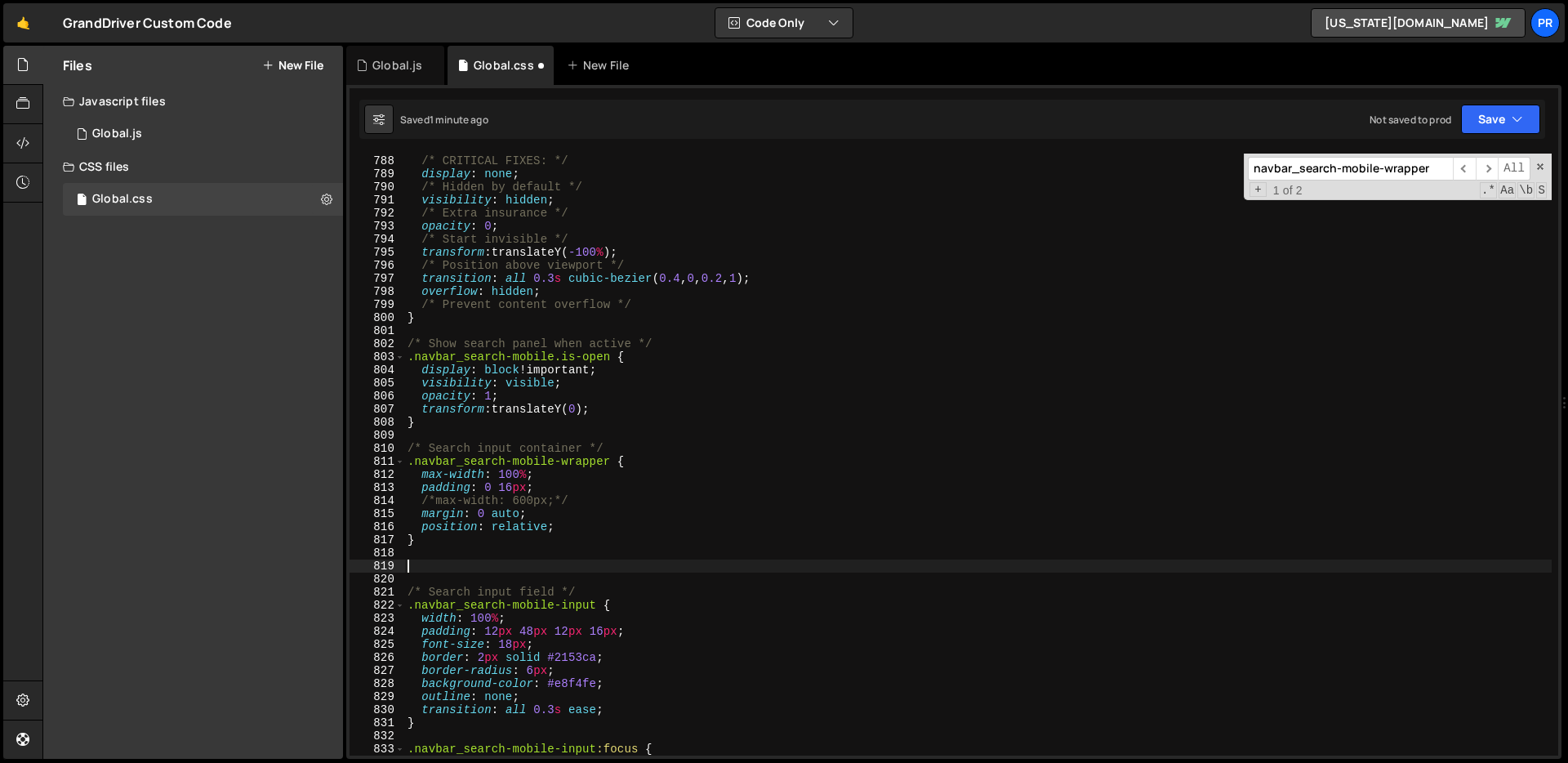
paste textarea "}"
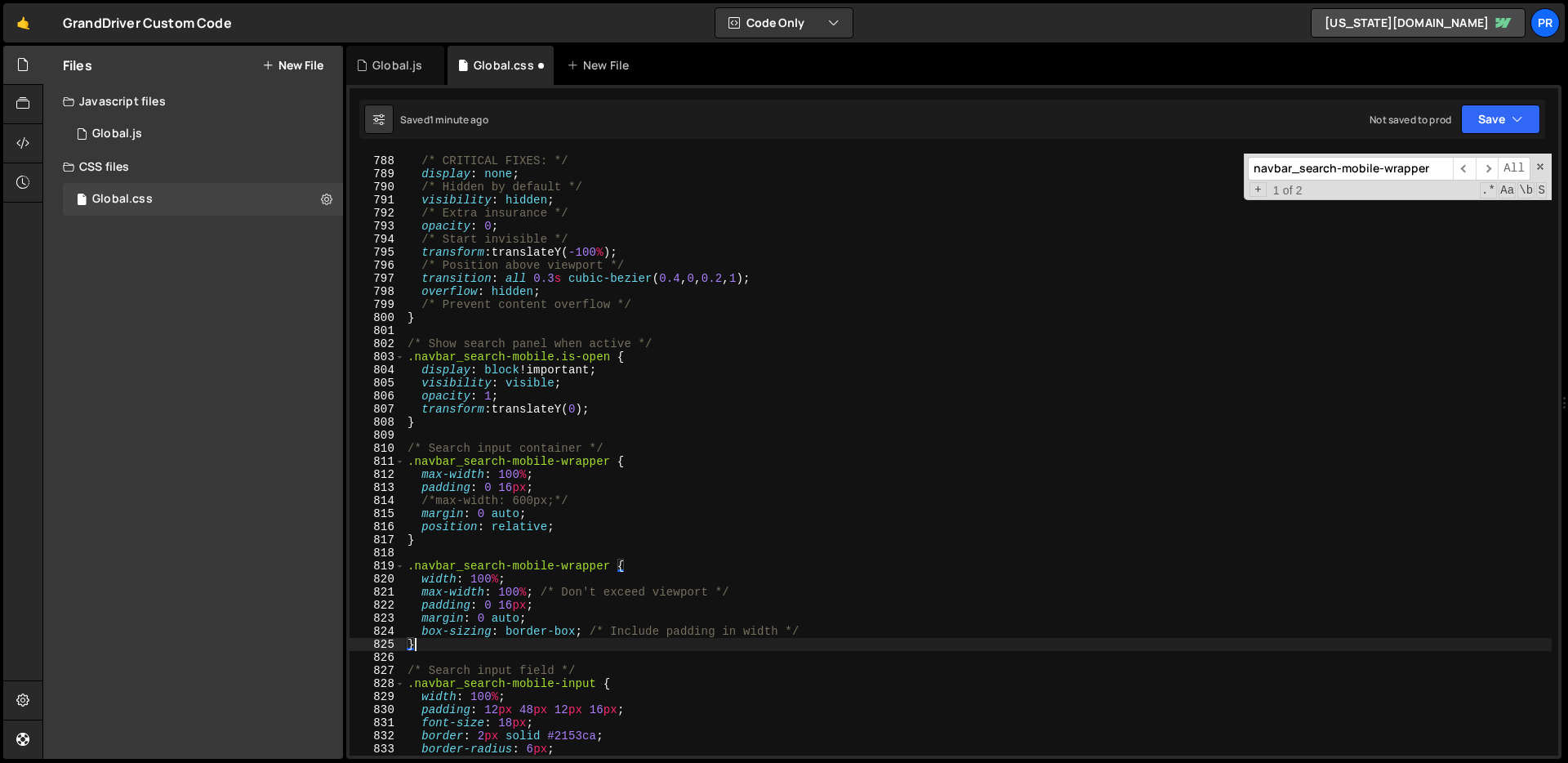
click at [557, 603] on div "/* CRITICAL FIXES: */ display : none ; /* Hidden by default */ visibility : hid…" at bounding box center [977, 456] width 1147 height 628
click at [480, 601] on div "/* CRITICAL FIXES: */ display : none ; /* Hidden by default */ visibility : hid…" at bounding box center [977, 456] width 1147 height 628
click at [481, 611] on div "/* CRITICAL FIXES: */ display : none ; /* Hidden by default */ visibility : hid…" at bounding box center [977, 456] width 1147 height 628
click at [867, 639] on div "/* CRITICAL FIXES: */ display : none ; /* Hidden by default */ visibility : hid…" at bounding box center [977, 456] width 1147 height 628
click at [873, 627] on div "/* CRITICAL FIXES: */ display : none ; /* Hidden by default */ visibility : hid…" at bounding box center [977, 456] width 1147 height 628
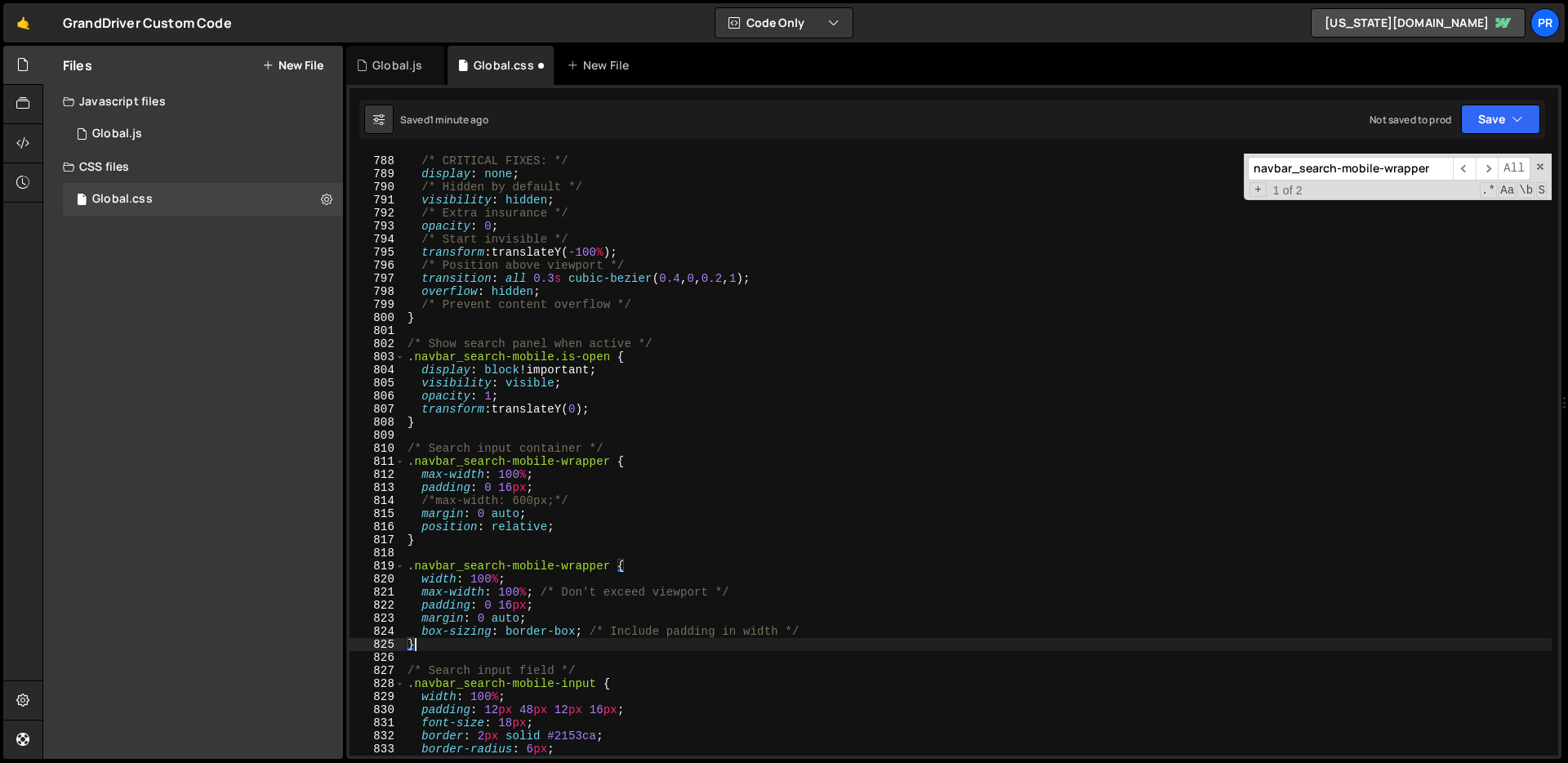
click at [490, 650] on div "/* CRITICAL FIXES: */ display : none ; /* Hidden by default */ visibility : hid…" at bounding box center [977, 456] width 1147 height 628
type textarea "}"
click at [509, 551] on div "/* CRITICAL FIXES: */ display : none ; /* Hidden by default */ visibility : hid…" at bounding box center [977, 456] width 1147 height 628
click at [441, 543] on div "/* CRITICAL FIXES: */ display : none ; /* Hidden by default */ visibility : hid…" at bounding box center [977, 456] width 1147 height 628
click at [545, 500] on div "/* CRITICAL FIXES: */ display : none ; /* Hidden by default */ visibility : hid…" at bounding box center [977, 456] width 1147 height 628
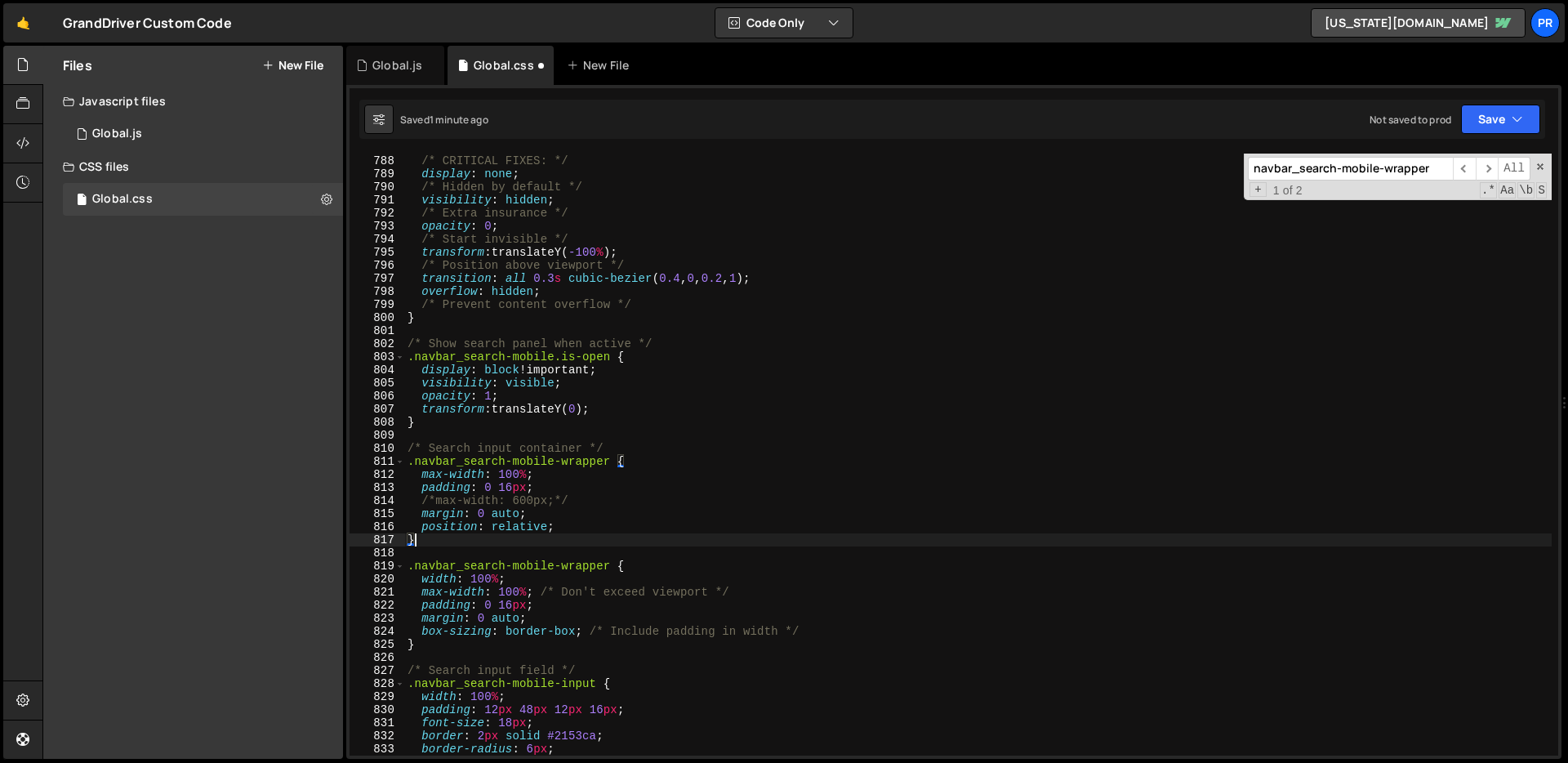
type textarea "/*max-width: 600px;*/"
click at [546, 500] on div "/* CRITICAL FIXES: */ display : none ; /* Hidden by default */ visibility : hid…" at bounding box center [977, 456] width 1147 height 628
click at [557, 557] on div "/* CRITICAL FIXES: */ display : none ; /* Hidden by default */ visibility : hid…" at bounding box center [977, 456] width 1147 height 628
click at [510, 539] on div "/* CRITICAL FIXES: */ display : none ; /* Hidden by default */ visibility : hid…" at bounding box center [977, 456] width 1147 height 628
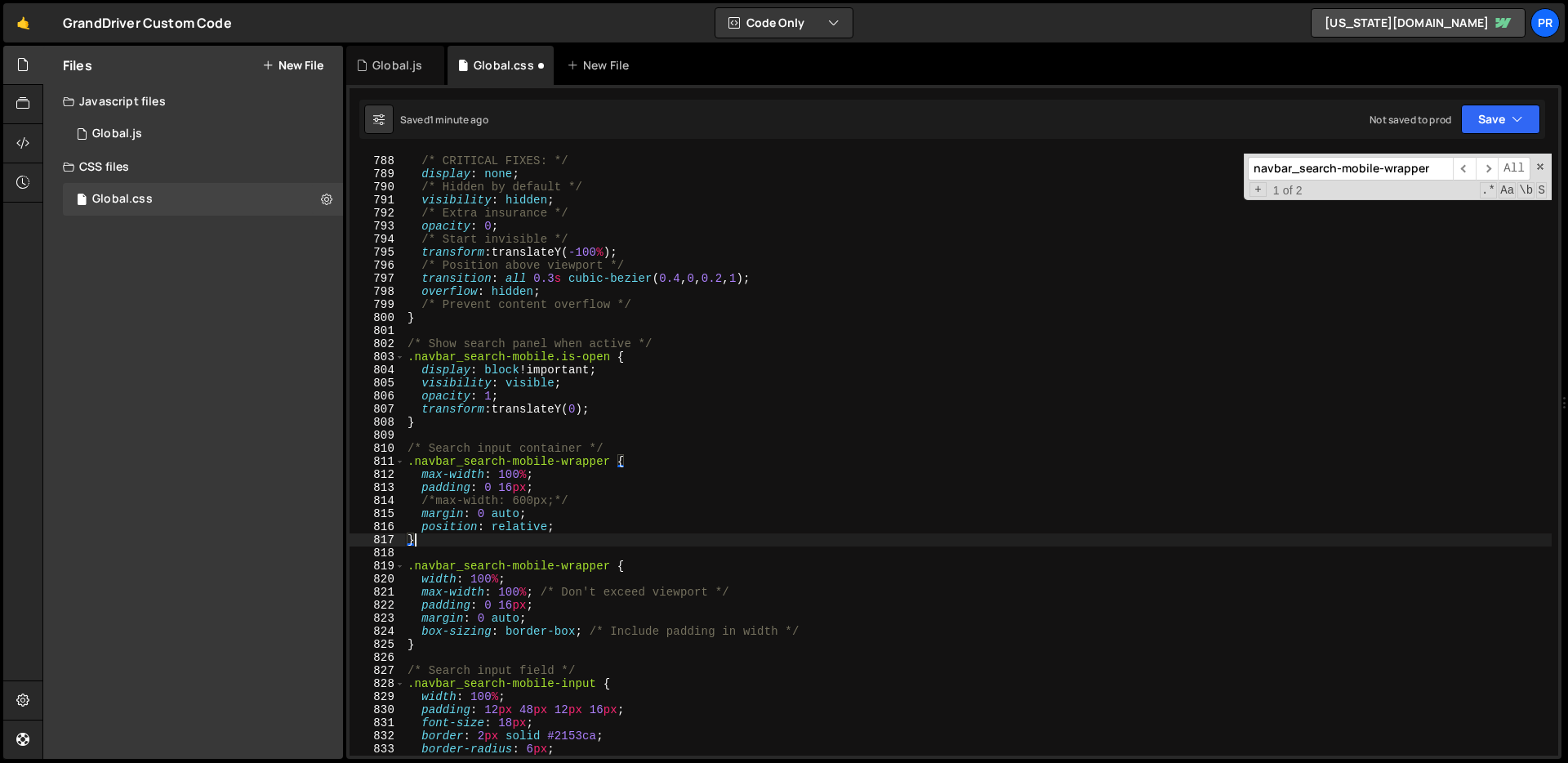
click at [519, 476] on div "/* CRITICAL FIXES: */ display : none ; /* Hidden by default */ visibility : hid…" at bounding box center [977, 456] width 1147 height 628
click at [517, 485] on div "/* CRITICAL FIXES: */ display : none ; /* Hidden by default */ visibility : hid…" at bounding box center [977, 456] width 1147 height 628
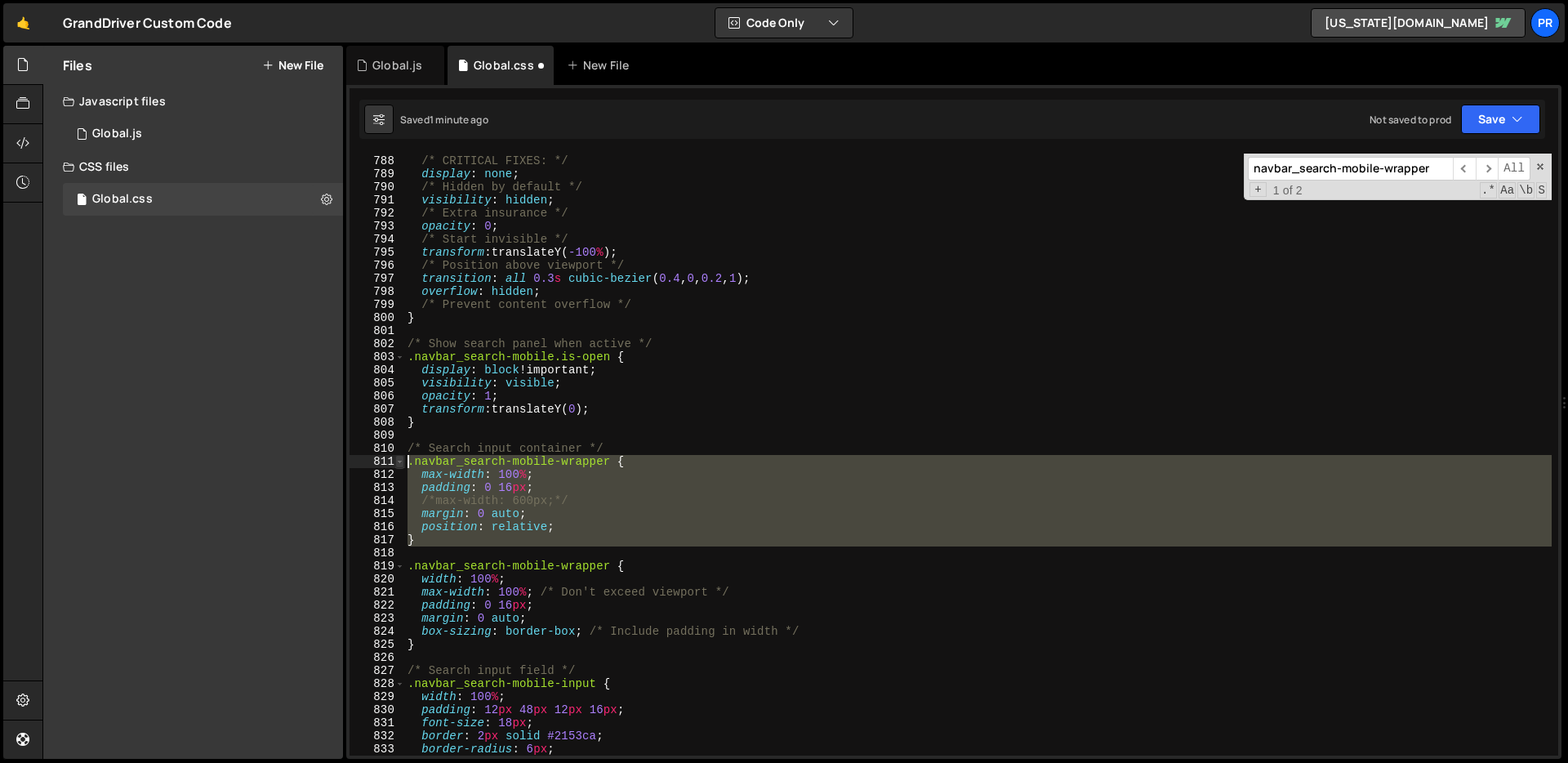
drag, startPoint x: 427, startPoint y: 548, endPoint x: 395, endPoint y: 461, distance: 92.7
click at [395, 461] on div "padding: 0 16px; 787 788 789 790 791 792 793 794 795 796 797 798 799 800 801 80…" at bounding box center [953, 454] width 1209 height 601
click at [1507, 118] on button "Save" at bounding box center [1500, 118] width 80 height 29
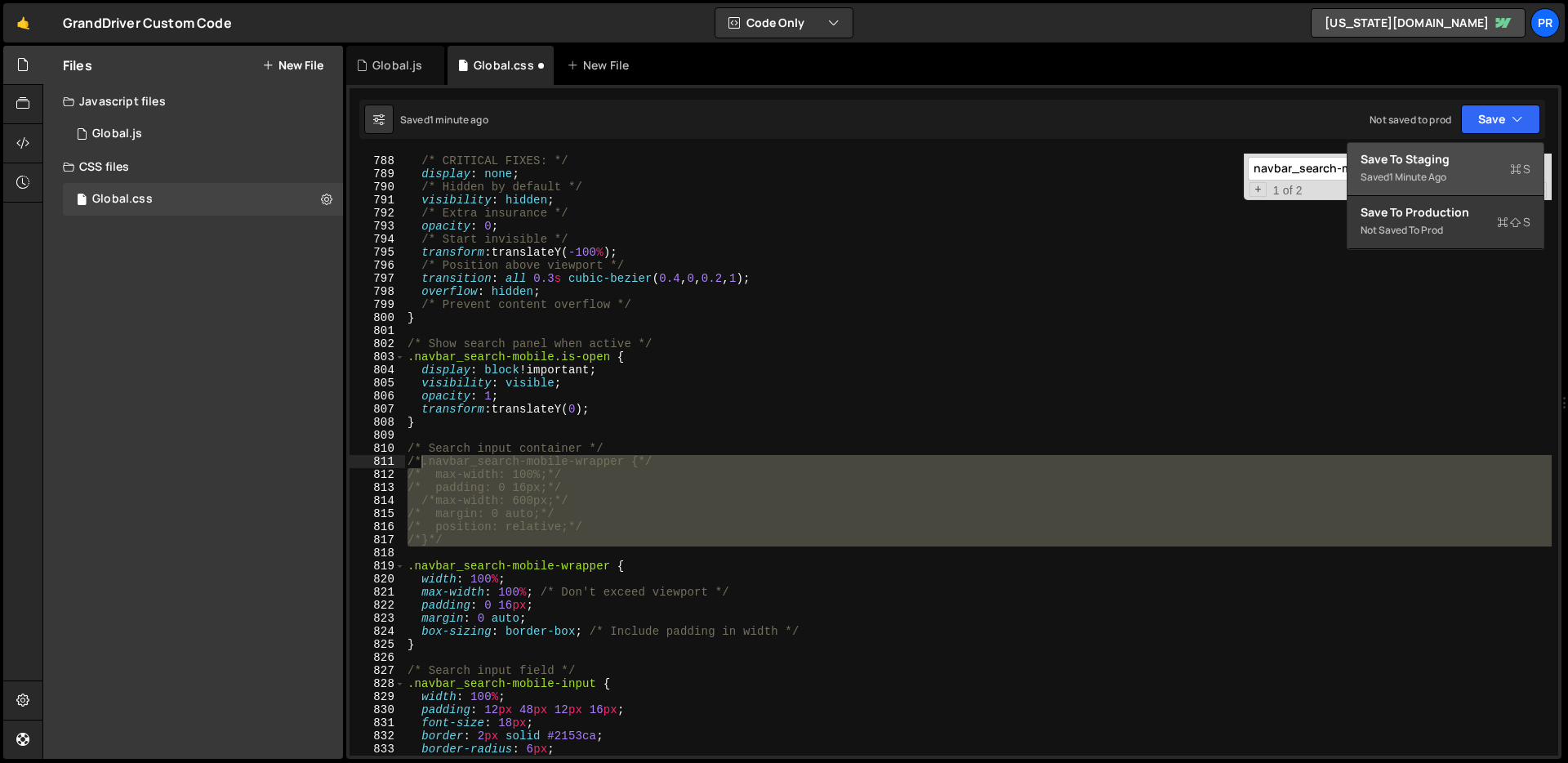
click at [1445, 160] on div "Save to Staging S" at bounding box center [1445, 159] width 170 height 17
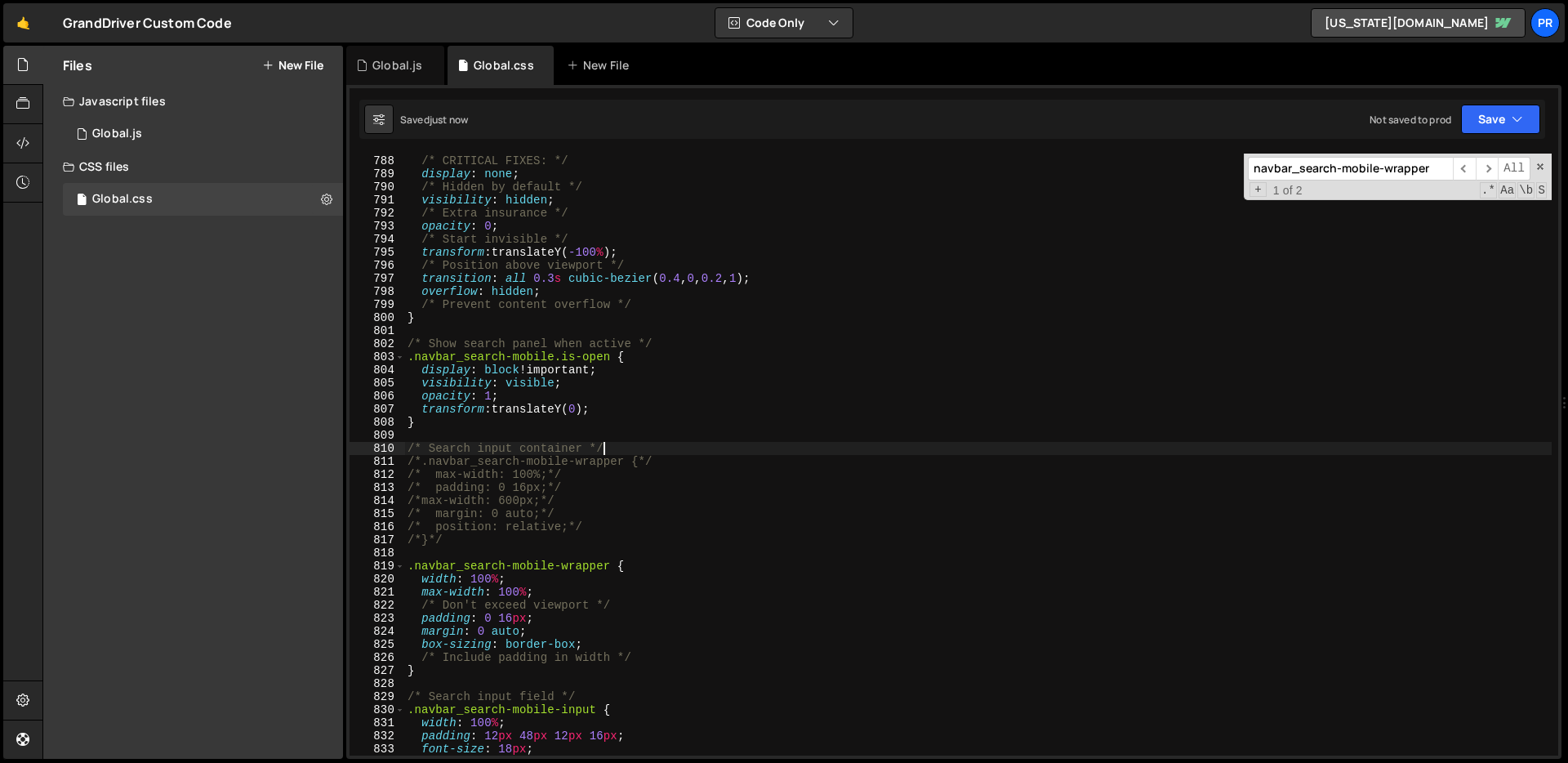
drag, startPoint x: 820, startPoint y: 447, endPoint x: 519, endPoint y: 86, distance: 470.0
click at [818, 442] on div "/* CRITICAL FIXES: */ display : none ; /* Hidden by default */ visibility : hid…" at bounding box center [977, 456] width 1147 height 628
click at [871, 405] on div "/* CRITICAL FIXES: */ display : none ; /* Hidden by default */ visibility : hid…" at bounding box center [977, 456] width 1147 height 628
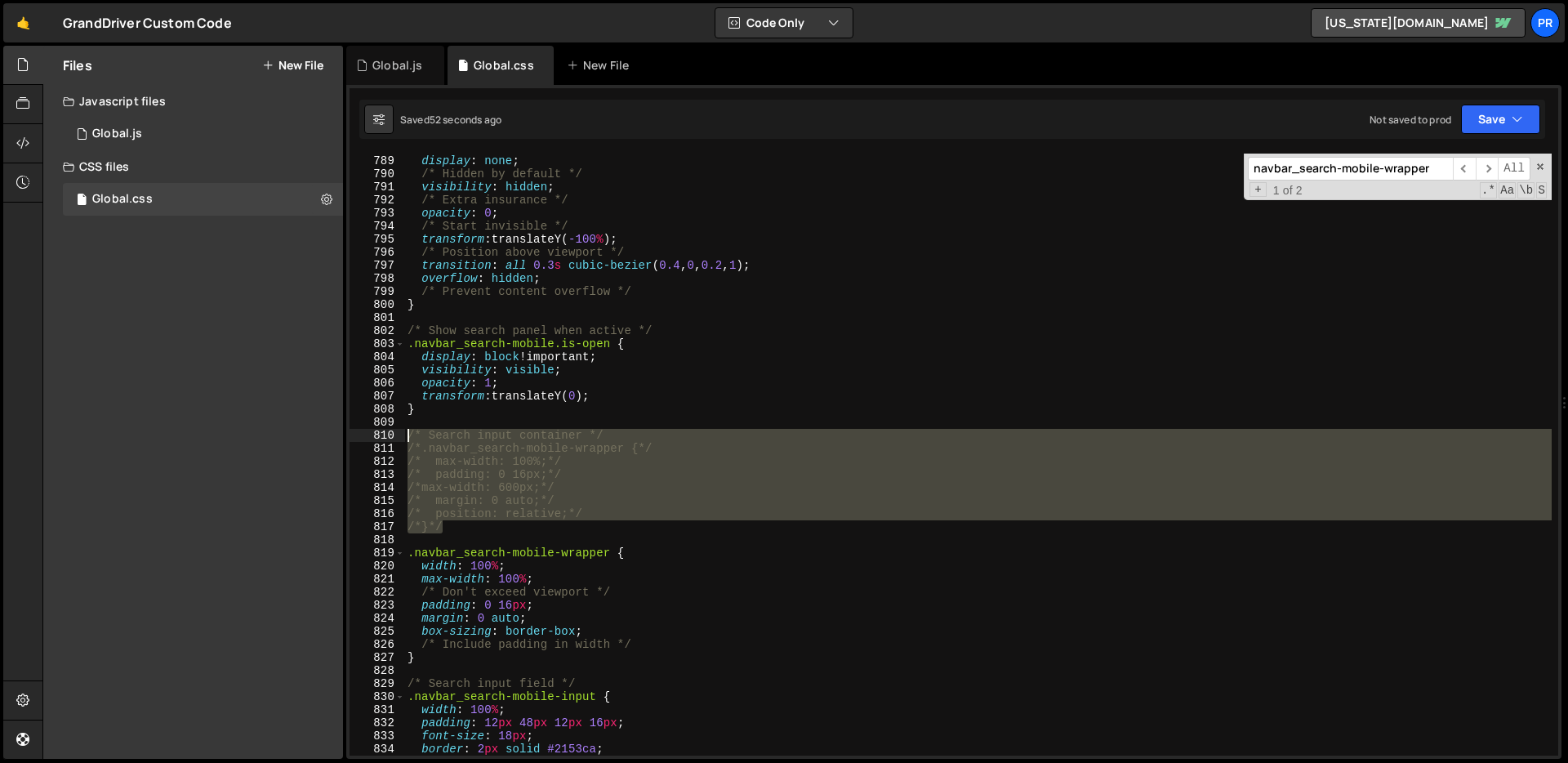
drag, startPoint x: 467, startPoint y: 525, endPoint x: 374, endPoint y: 424, distance: 137.3
click at [374, 424] on div "transform: translateY(0); 788 789 790 791 792 793 794 795 796 797 798 799 800 8…" at bounding box center [953, 454] width 1209 height 601
type textarea "/* Search input container */"
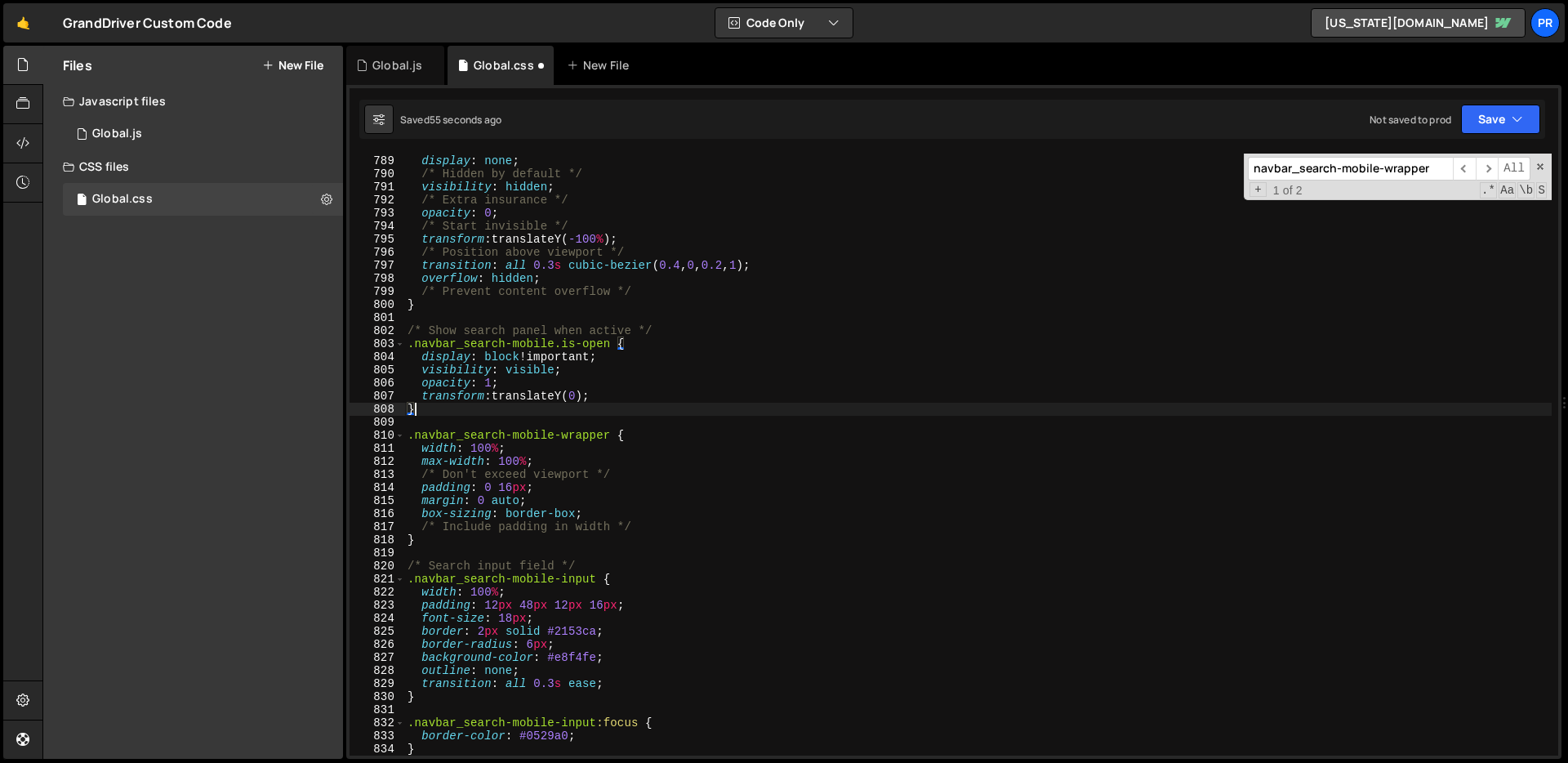
click at [818, 483] on div "/* CRITICAL FIXES: */ display : none ; /* Hidden by default */ visibility : hid…" at bounding box center [977, 456] width 1147 height 628
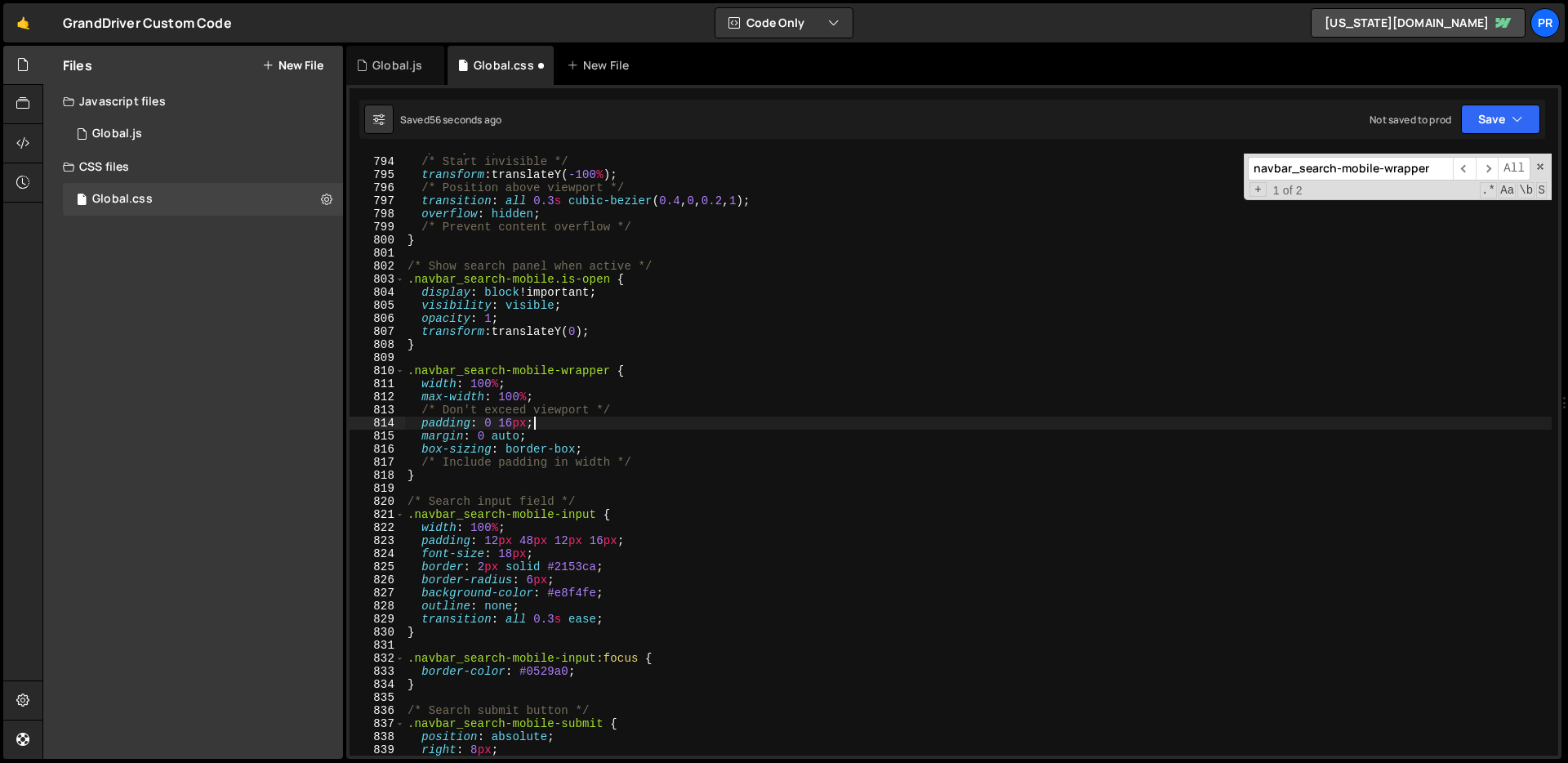
scroll to position [10442, 0]
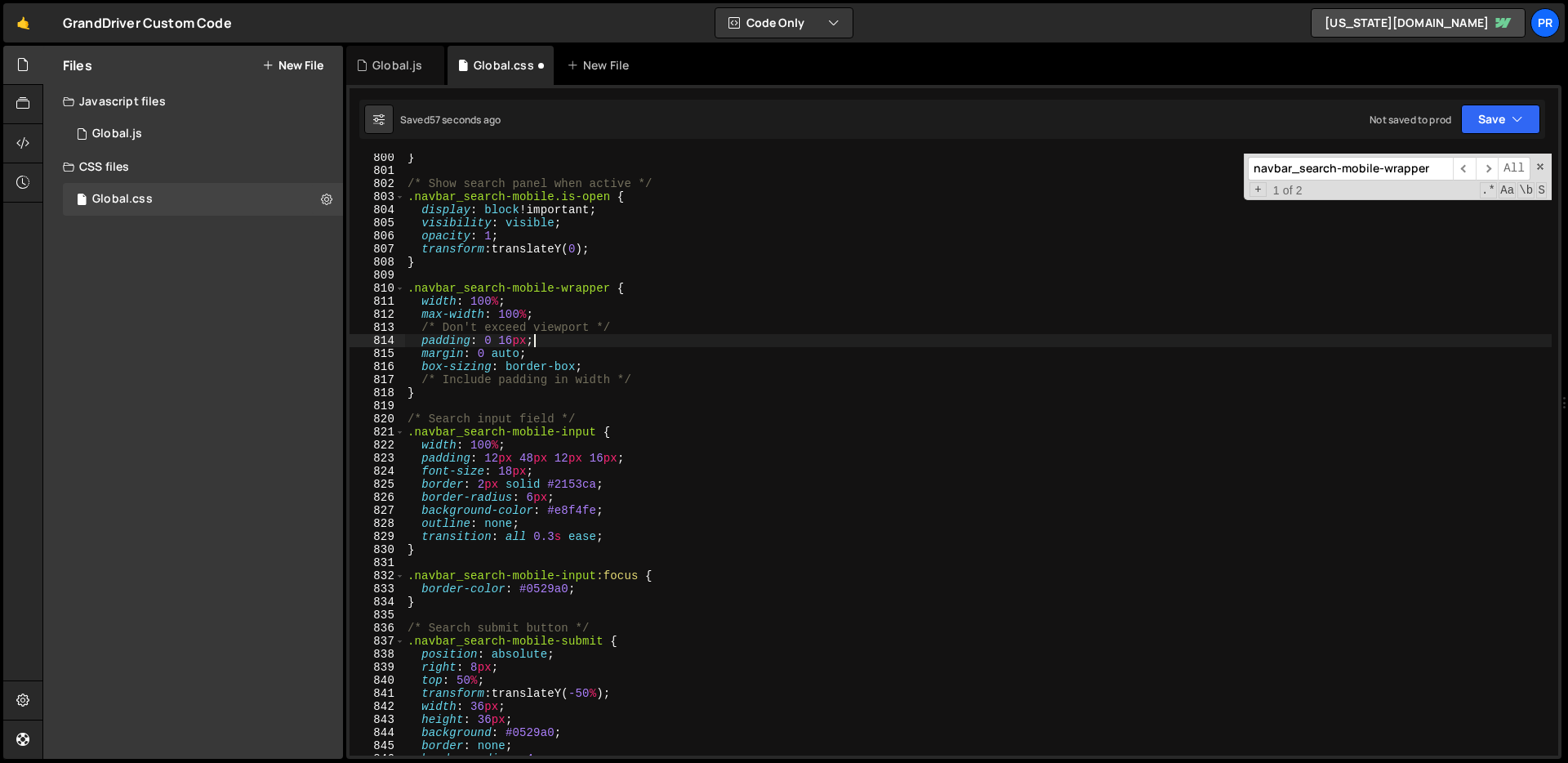
click at [688, 582] on div "} /* Show search panel when active */ .navbar_search-mobile.is-open { display :…" at bounding box center [977, 465] width 1147 height 628
type textarea "border-color: #0529a0;"
click at [1334, 170] on input "navbar_search-mobile-wrapper" at bounding box center [1349, 168] width 205 height 24
click at [1334, 169] on input "navbar_search-mobile-wrapper" at bounding box center [1349, 168] width 205 height 24
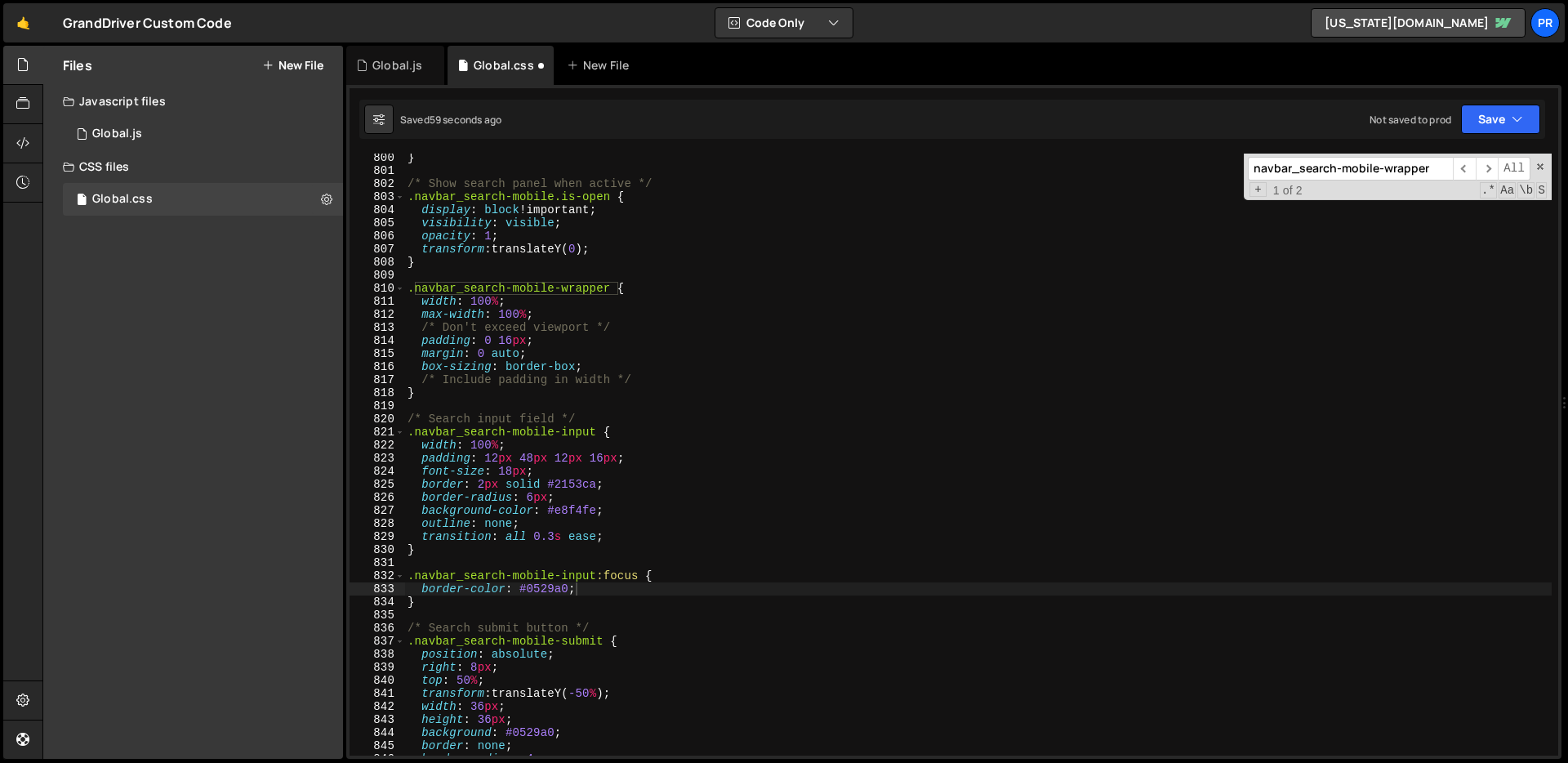
click at [1334, 169] on input "navbar_search-mobile-wrapper" at bounding box center [1349, 168] width 205 height 24
paste input "box-sizing: border-box; /* Include border in width */"
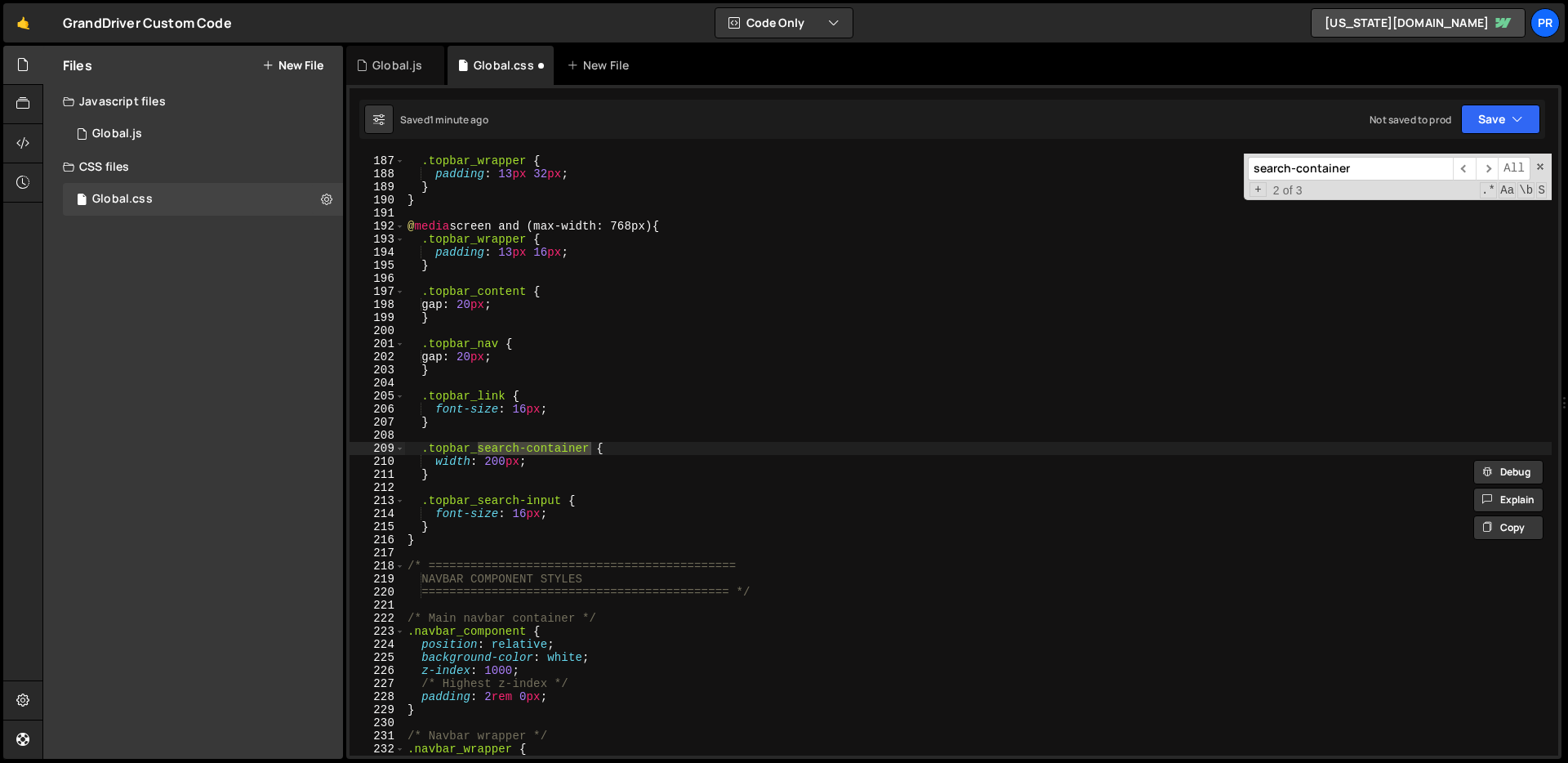
scroll to position [2430, 0]
type input "search-container"
click at [835, 311] on div "@ media screen and (max-width: 1200px) { .topbar_wrapper { padding : 13 px 32 p…" at bounding box center [977, 456] width 1147 height 628
type textarea "gap: 20px; }"
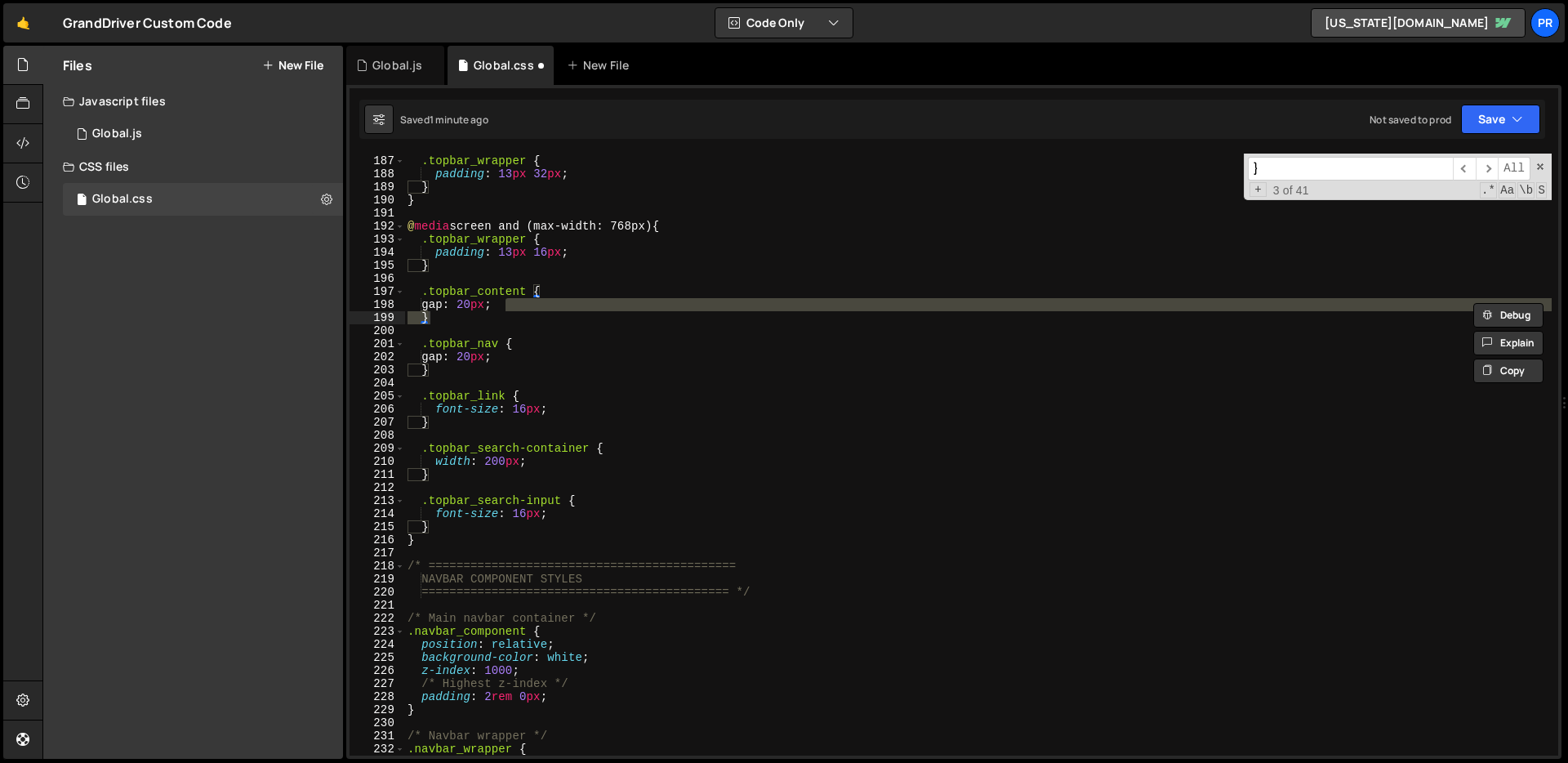
paste input "navbar_search-mobile-container"
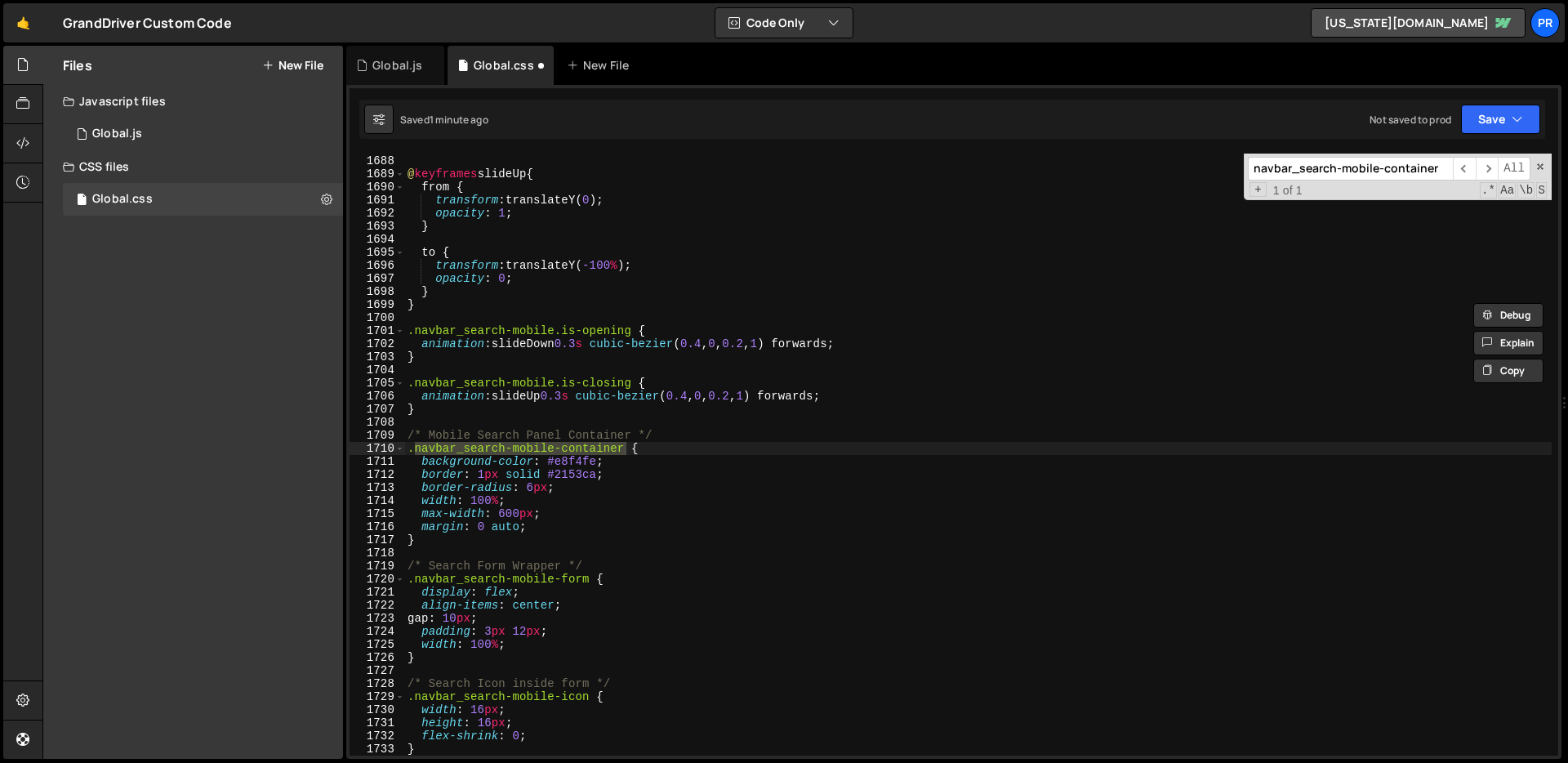
type input "navbar_search-mobile-container"
type textarea "margin: 0 auto;"
click at [562, 522] on div "} @ keyframes slideUp { from { transform : translateY( 0 ) ; opacity : 1 ; } to…" at bounding box center [977, 456] width 1147 height 628
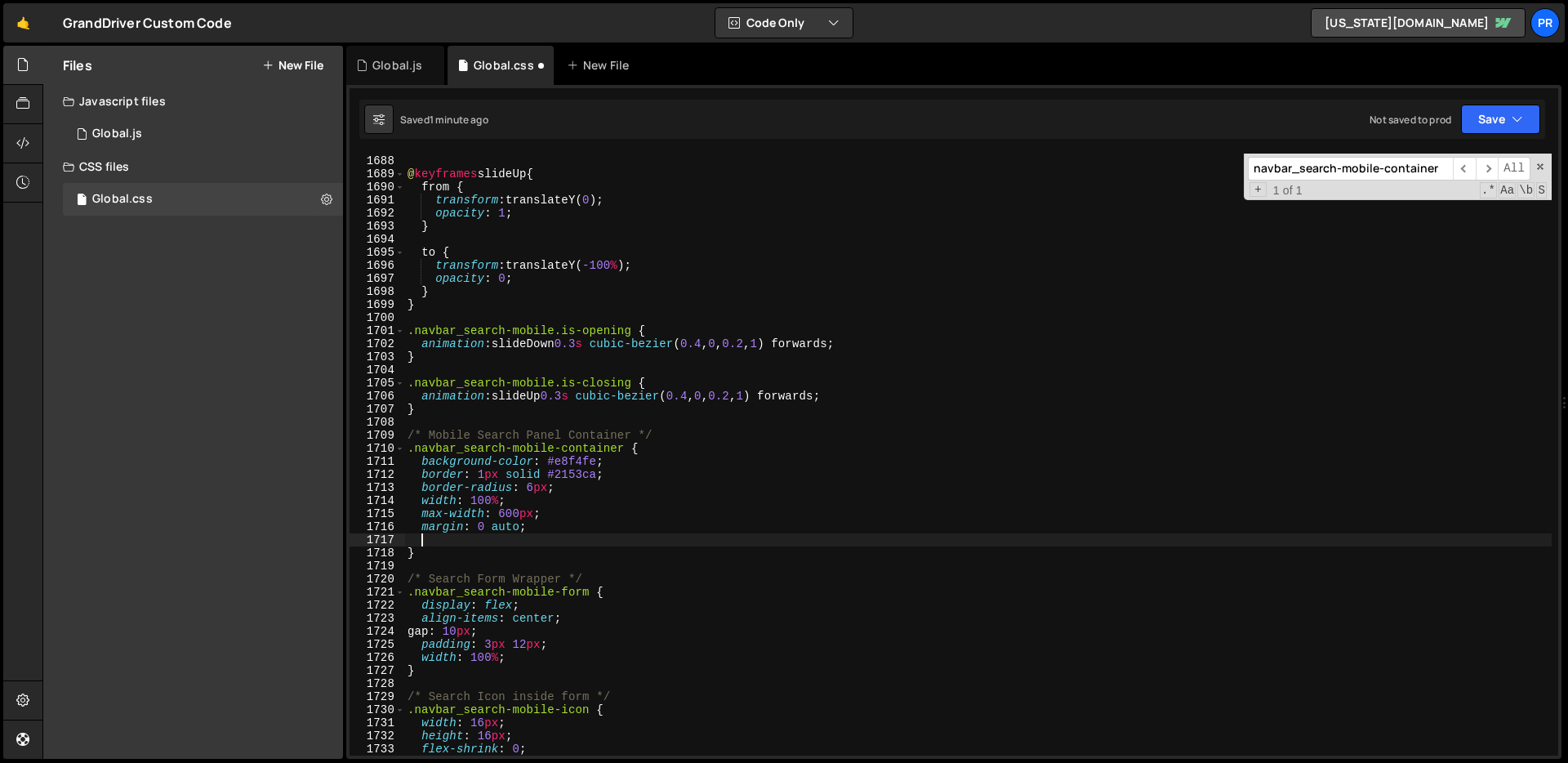
paste textarea
click at [431, 539] on div "} @ keyframes slideUp { from { transform : translateY( 0 ) ; opacity : 1 ; } to…" at bounding box center [977, 456] width 1147 height 628
click at [1488, 117] on button "Save" at bounding box center [1500, 118] width 80 height 29
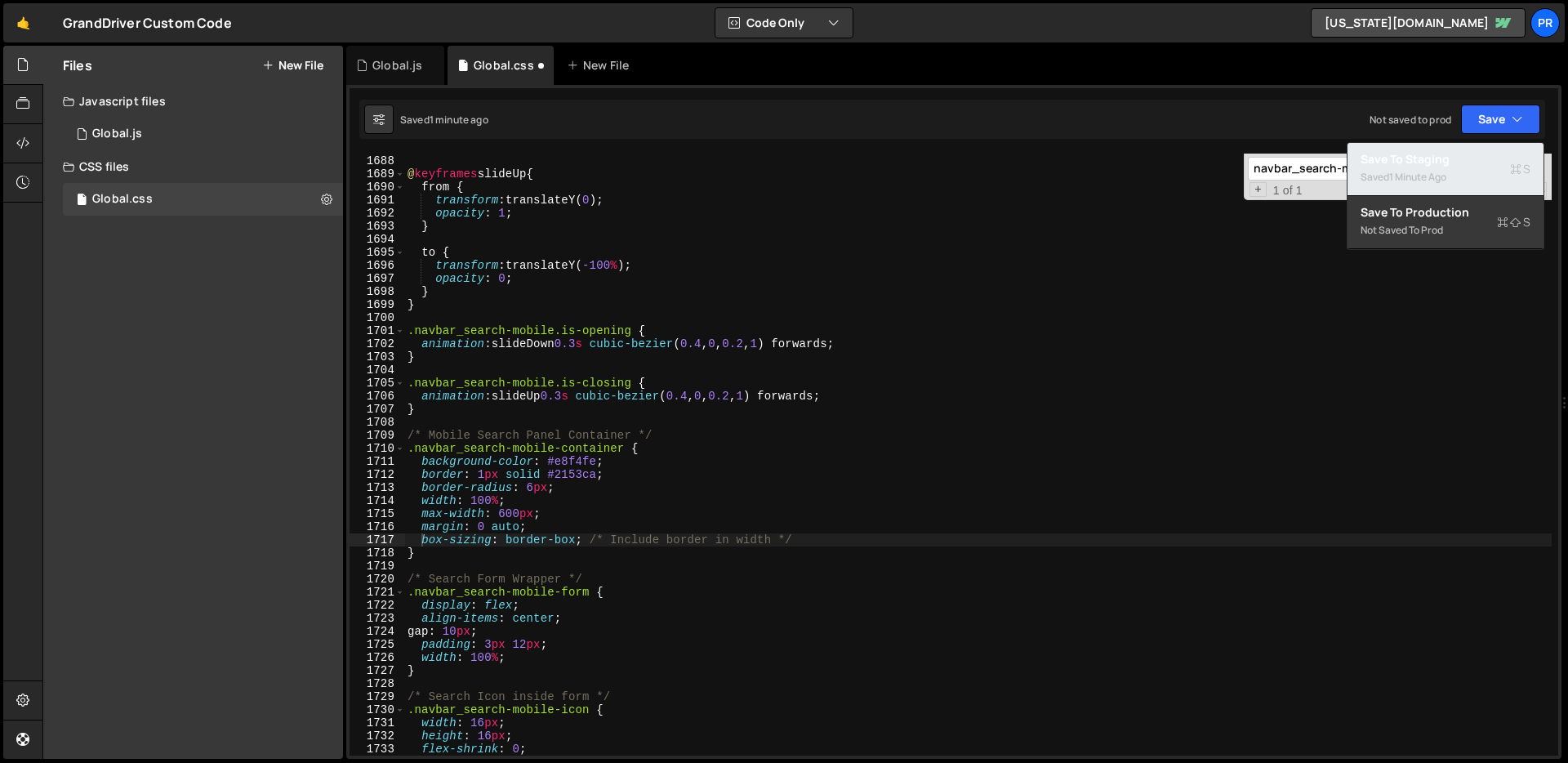
click at [1449, 168] on div "Saved 1 minute ago" at bounding box center [1445, 177] width 170 height 20
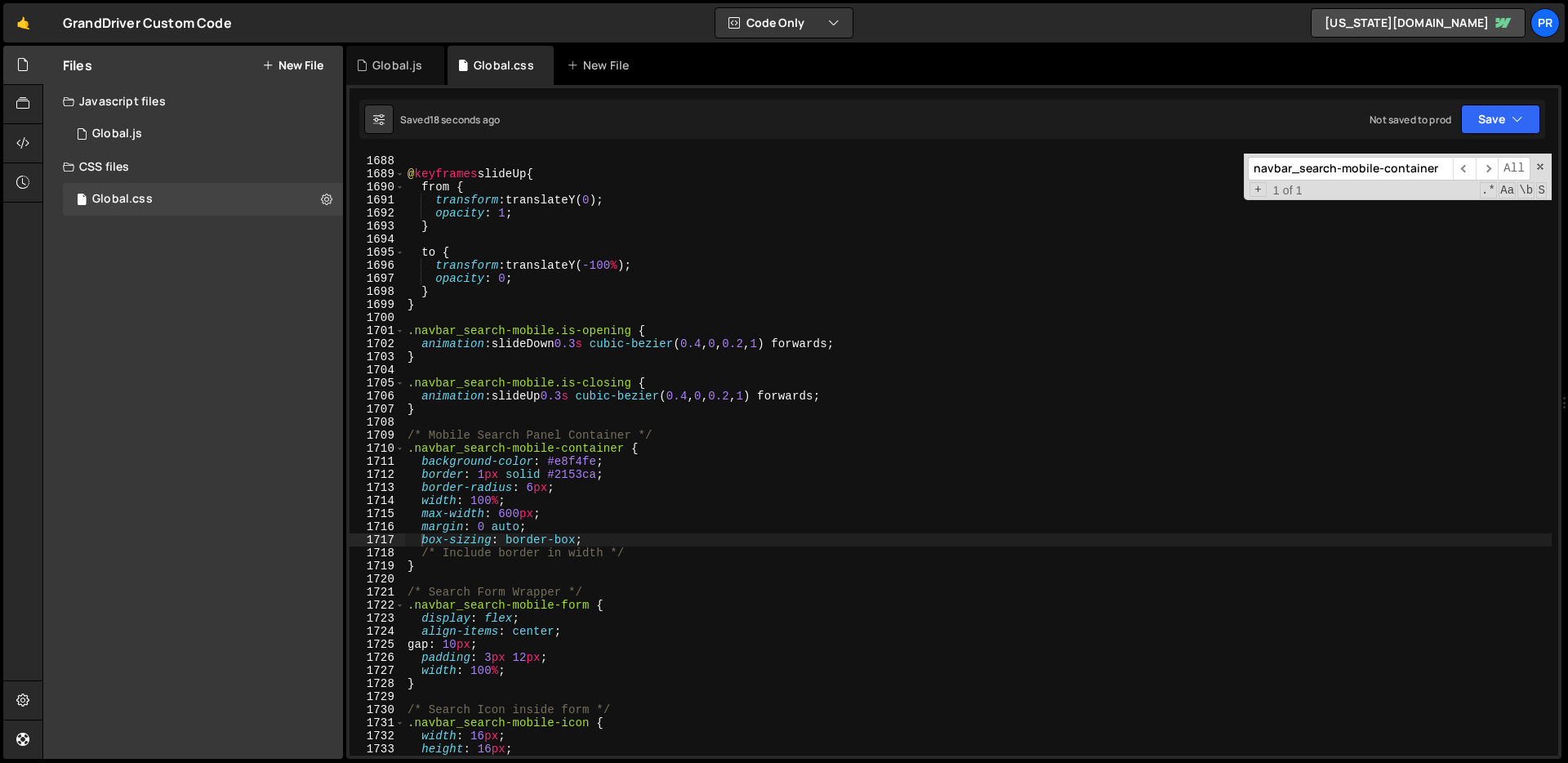
type textarea "opacity: 0;"
click at [996, 278] on div "} @ keyframes slideUp { from { transform : translateY( 0 ) ; opacity : 1 ; } to…" at bounding box center [977, 456] width 1147 height 628
paste input "input"
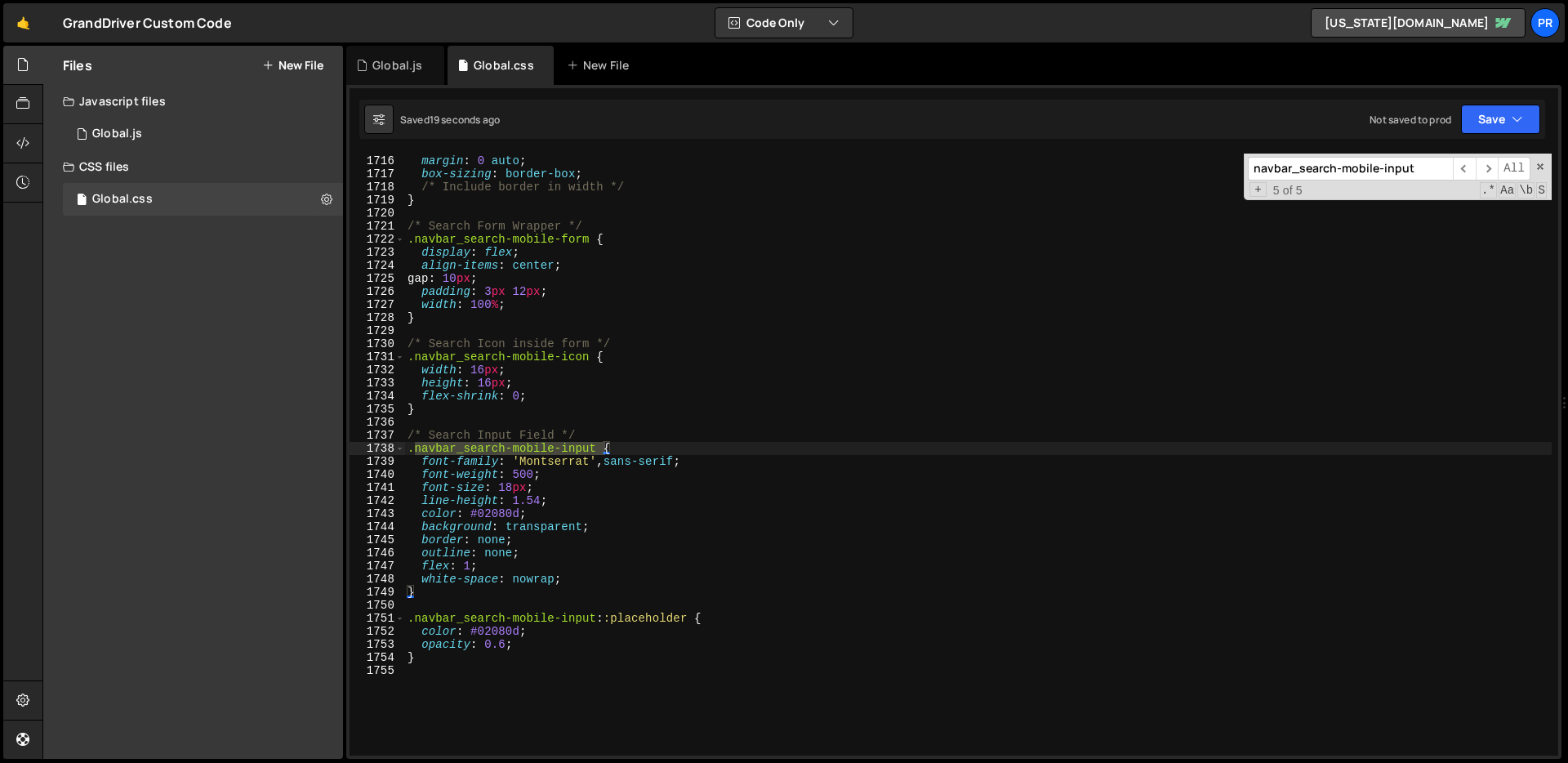
scroll to position [22408, 0]
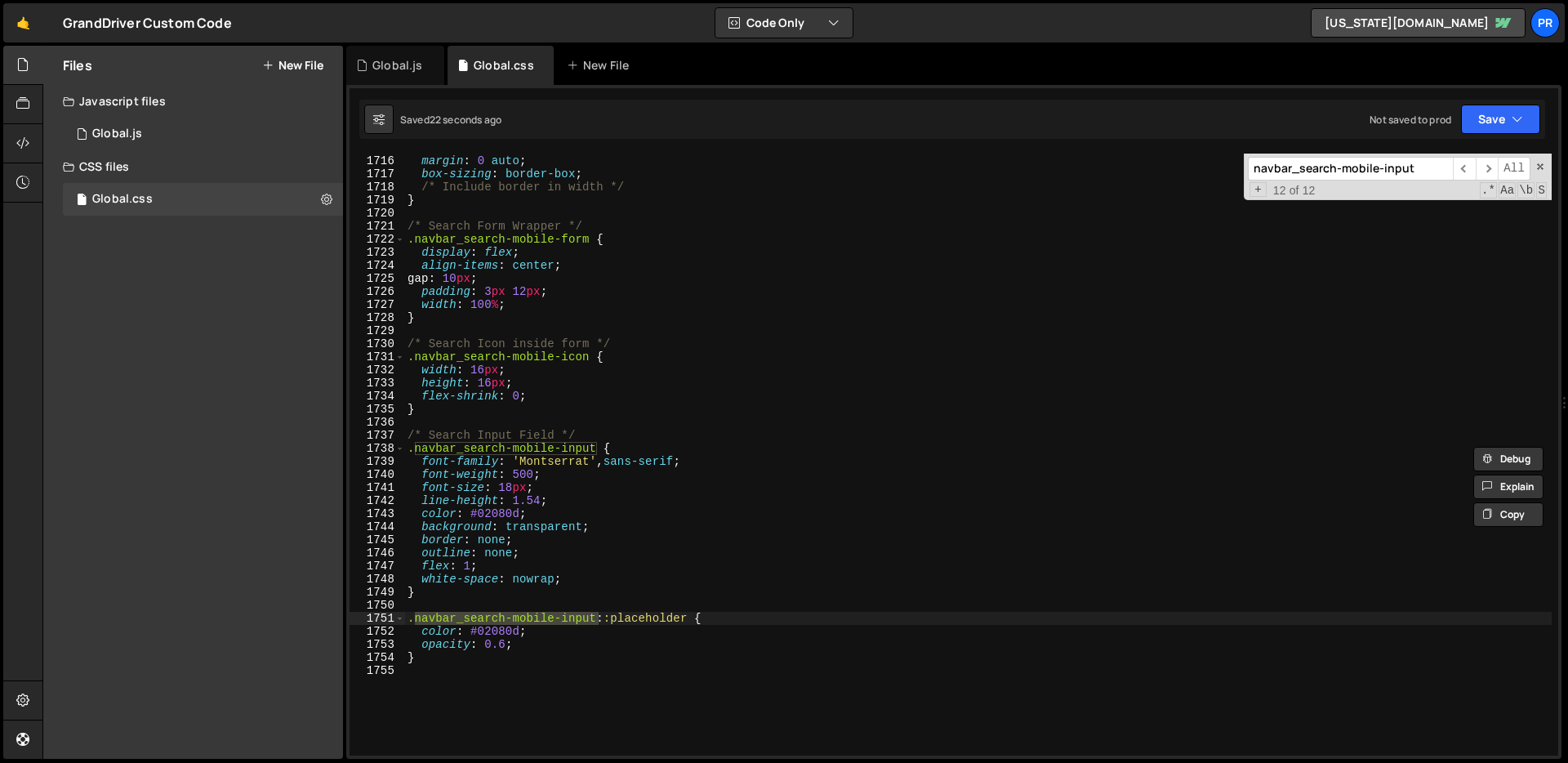
type input "navbar_search-mobile-input"
click at [768, 456] on div "max-width : 600 px ; margin : 0 auto ; box-sizing : border-box ; /* Include bor…" at bounding box center [977, 456] width 1147 height 628
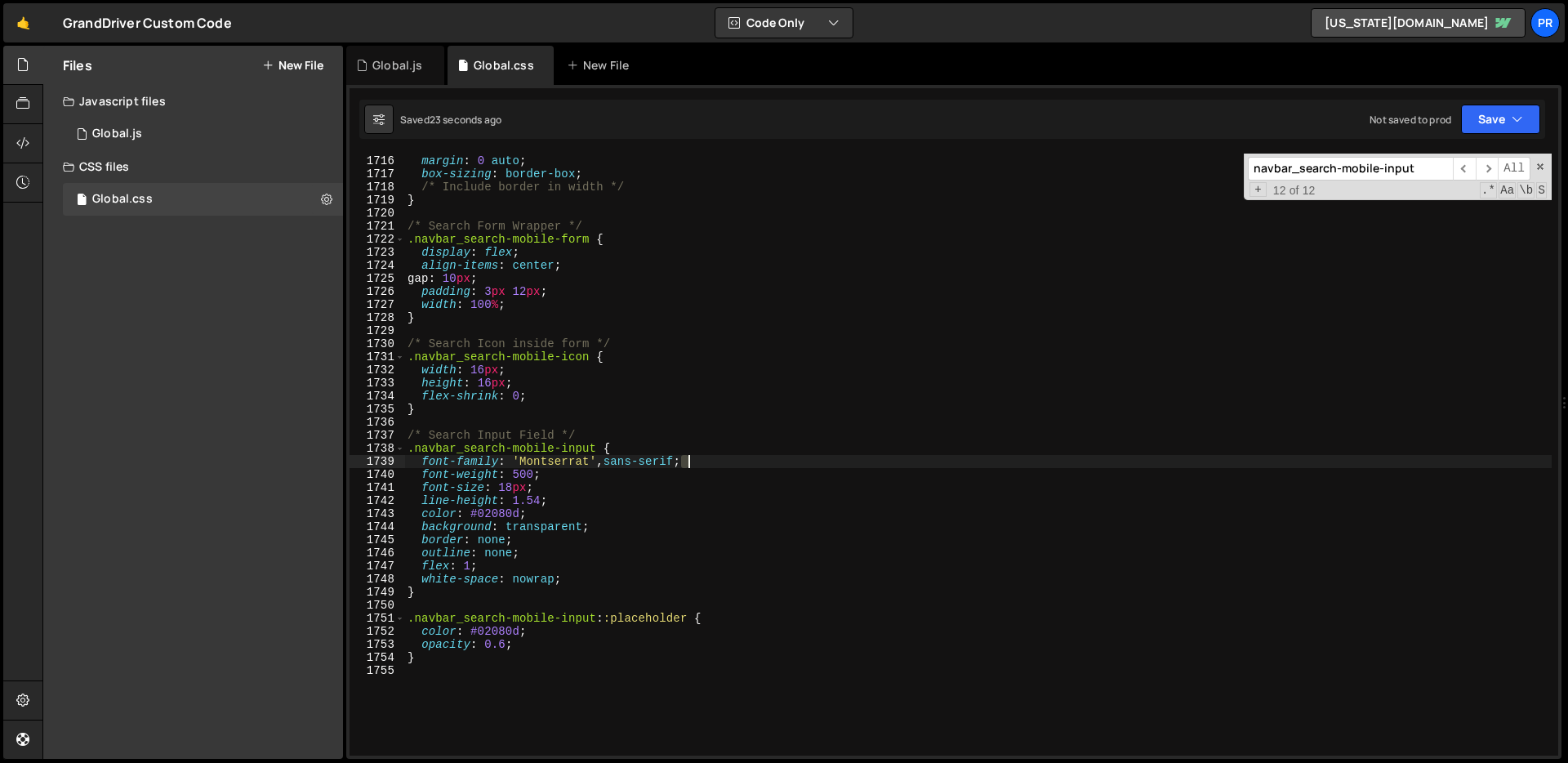
click at [768, 456] on div "max-width : 600 px ; margin : 0 auto ; box-sizing : border-box ; /* Include bor…" at bounding box center [977, 456] width 1147 height 628
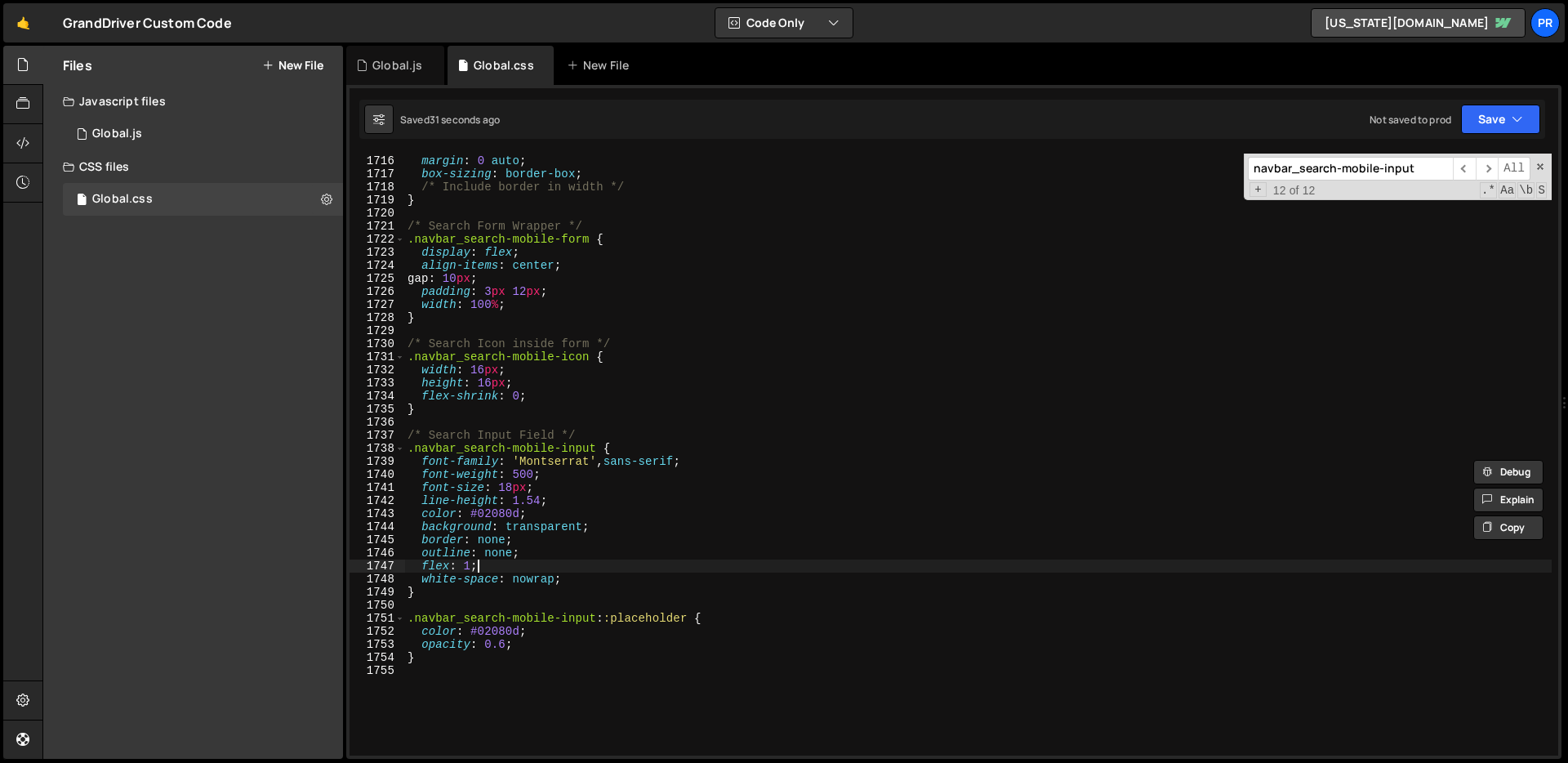
click at [509, 561] on div "max-width : 600 px ; margin : 0 auto ; box-sizing : border-box ; /* Include bor…" at bounding box center [977, 456] width 1147 height 628
type textarea "flex: 1;"
paste textarea "min-width: 0"
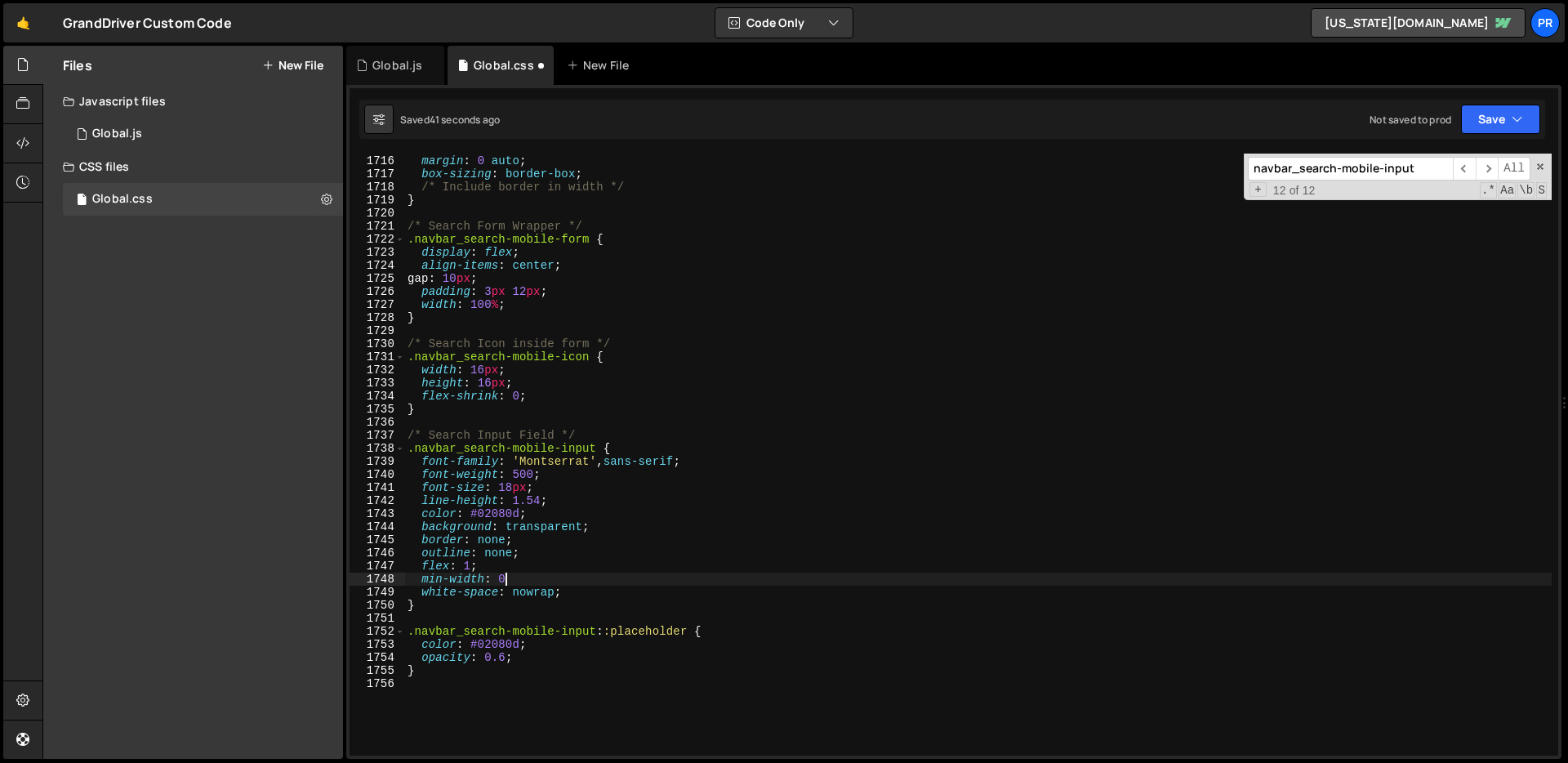
click at [591, 597] on div "max-width : 600 px ; margin : 0 auto ; box-sizing : border-box ; /* Include bor…" at bounding box center [977, 456] width 1147 height 628
type textarea "white-space: nowrap;"
paste textarea "box-sizing: border-box;"
click at [432, 609] on div "max-width : 600 px ; margin : 0 auto ; box-sizing : border-box ; /* Include bor…" at bounding box center [977, 456] width 1147 height 628
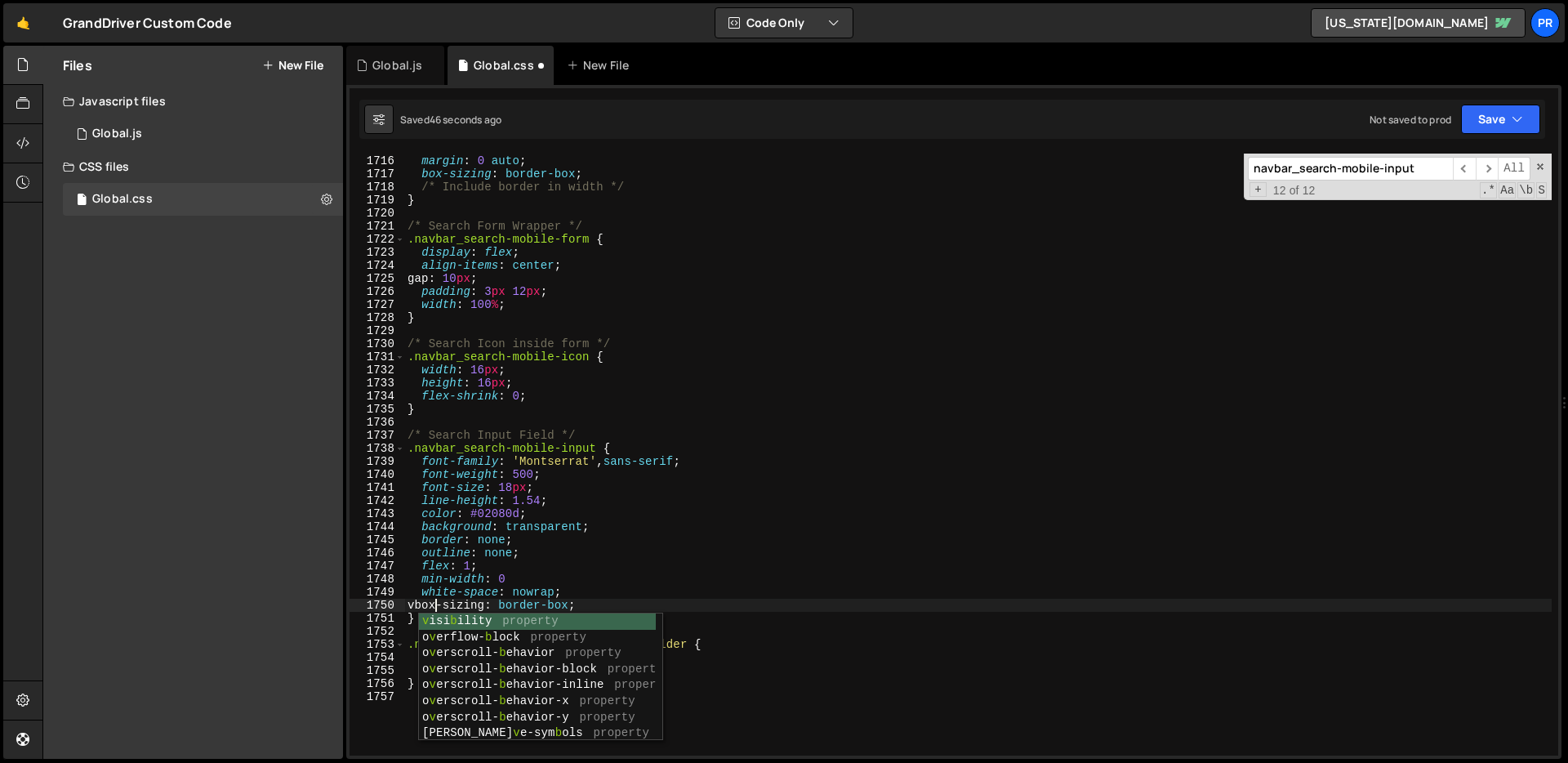
scroll to position [0, 2]
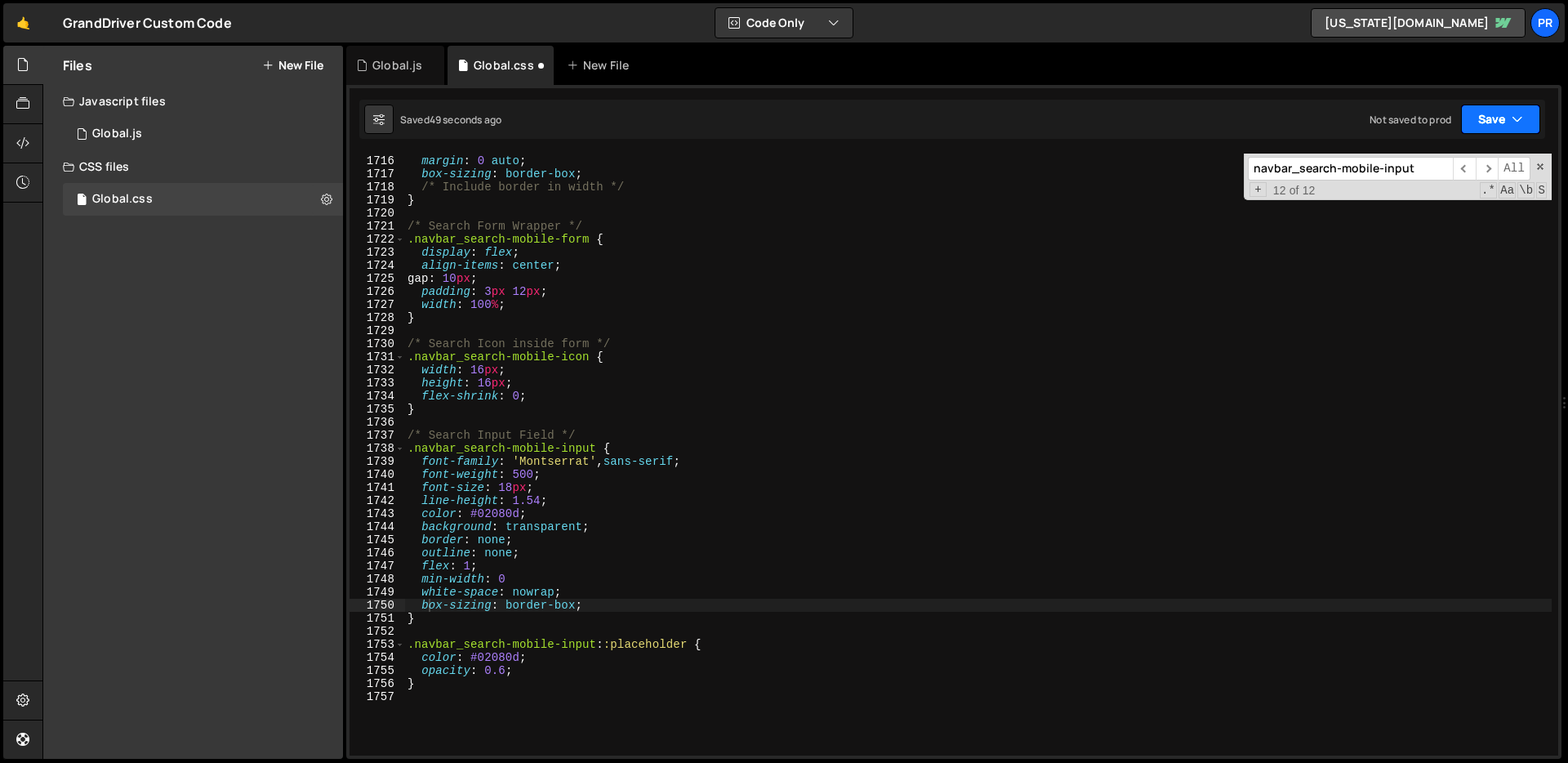
click at [1483, 118] on button "Save" at bounding box center [1500, 118] width 80 height 29
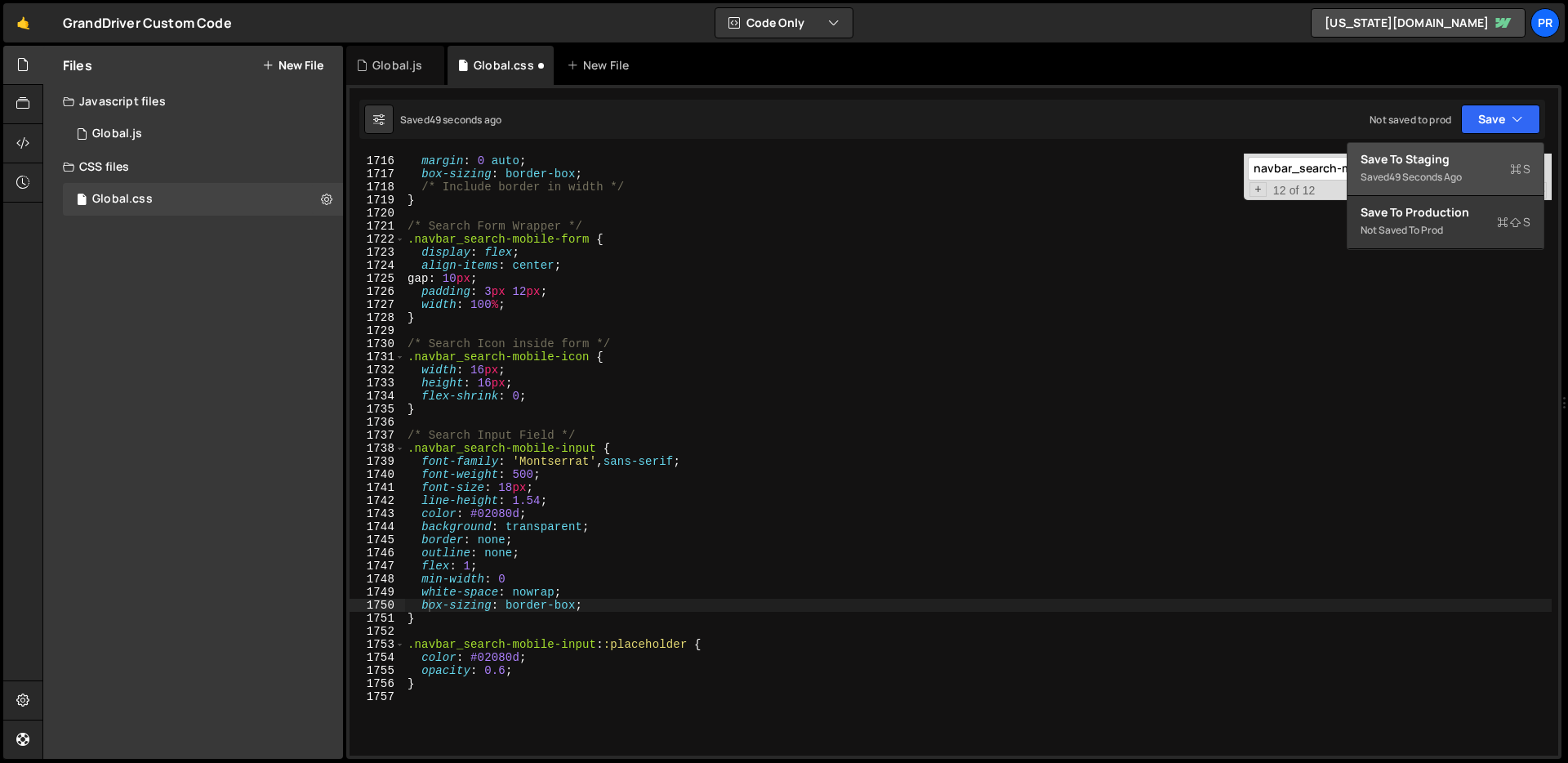
click at [1447, 166] on div "Save to Staging S" at bounding box center [1445, 159] width 170 height 17
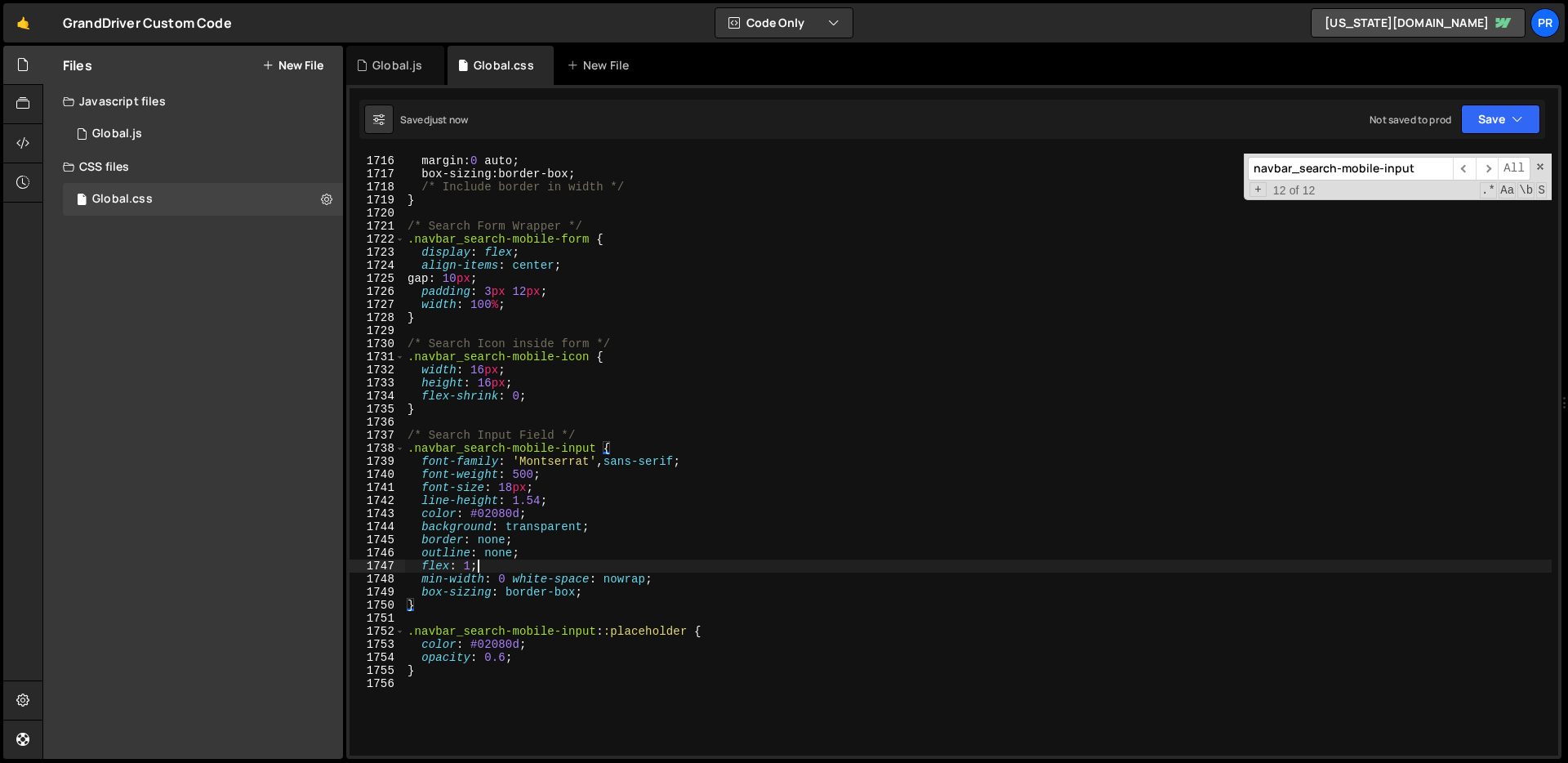
click at [962, 566] on div "max-width : 600 px ; margin : 0 auto ; box-sizing : border-box ; /* Include bor…" at bounding box center [977, 456] width 1147 height 628
click at [581, 573] on div "max-width : 600 px ; margin : 0 auto ; box-sizing : border-box ; /* Include bor…" at bounding box center [977, 456] width 1147 height 628
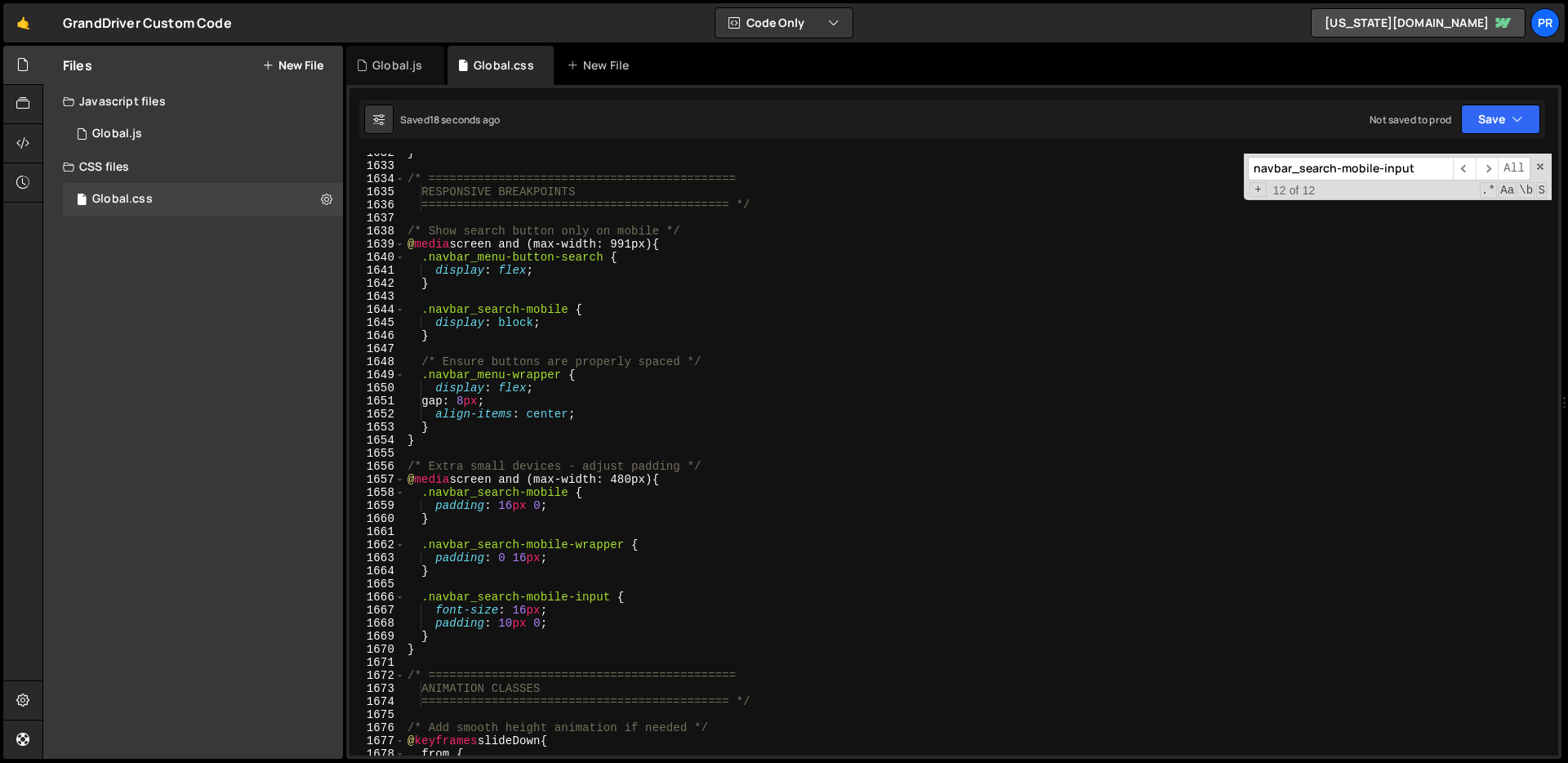
scroll to position [21311, 0]
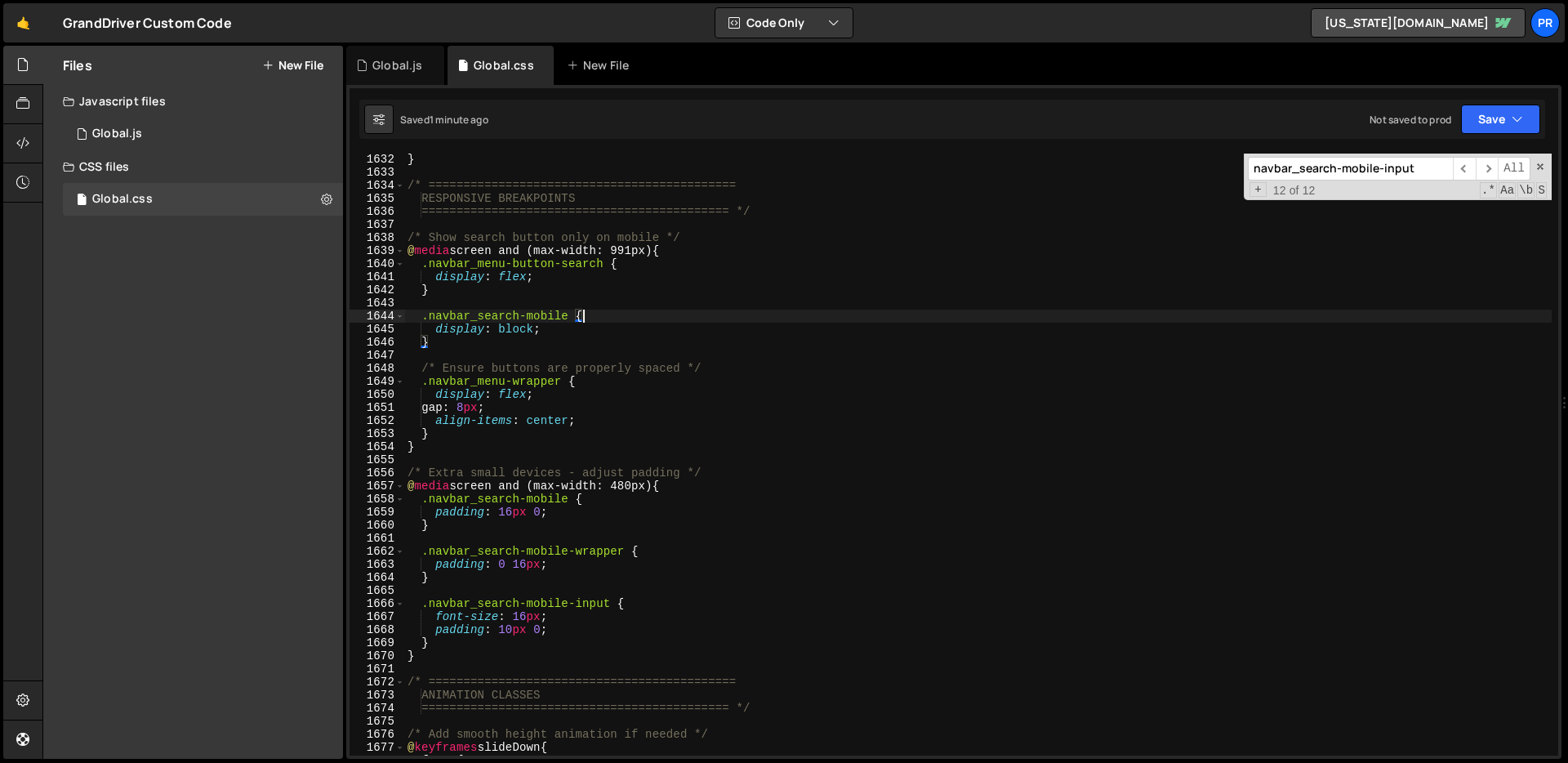
click at [592, 319] on div "} /* ============================================ RESPONSIVE BREAKPOINTS ======…" at bounding box center [977, 466] width 1147 height 628
click at [480, 314] on div "} /* ============================================ RESPONSIVE BREAKPOINTS ======…" at bounding box center [977, 466] width 1147 height 628
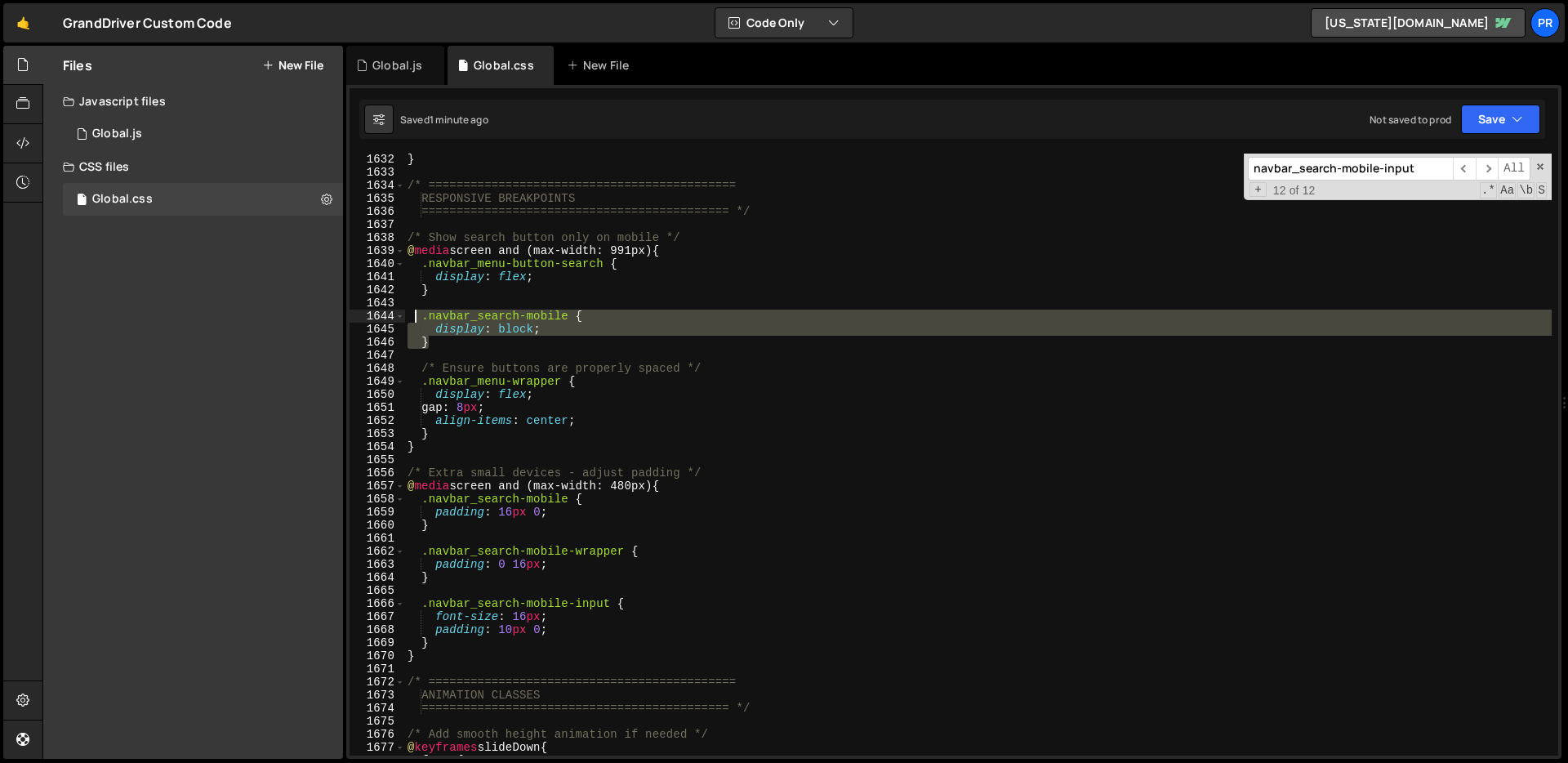
drag, startPoint x: 444, startPoint y: 348, endPoint x: 417, endPoint y: 321, distance: 38.2
click at [417, 321] on div "} /* ============================================ RESPONSIVE BREAKPOINTS ======…" at bounding box center [977, 466] width 1147 height 628
click at [449, 343] on div "} /* ============================================ RESPONSIVE BREAKPOINTS ======…" at bounding box center [977, 454] width 1147 height 601
type textarea "}"
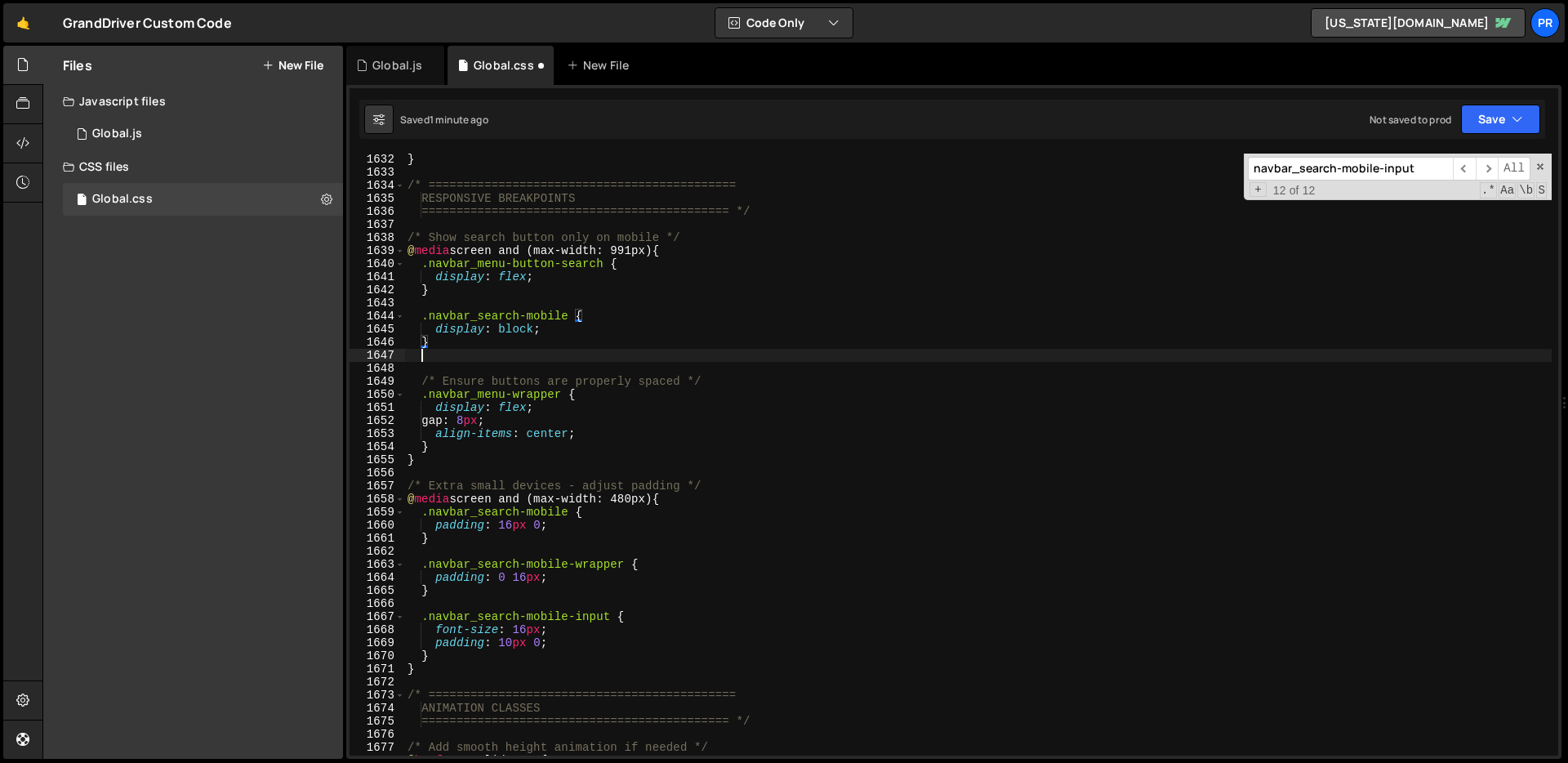
scroll to position [0, 0]
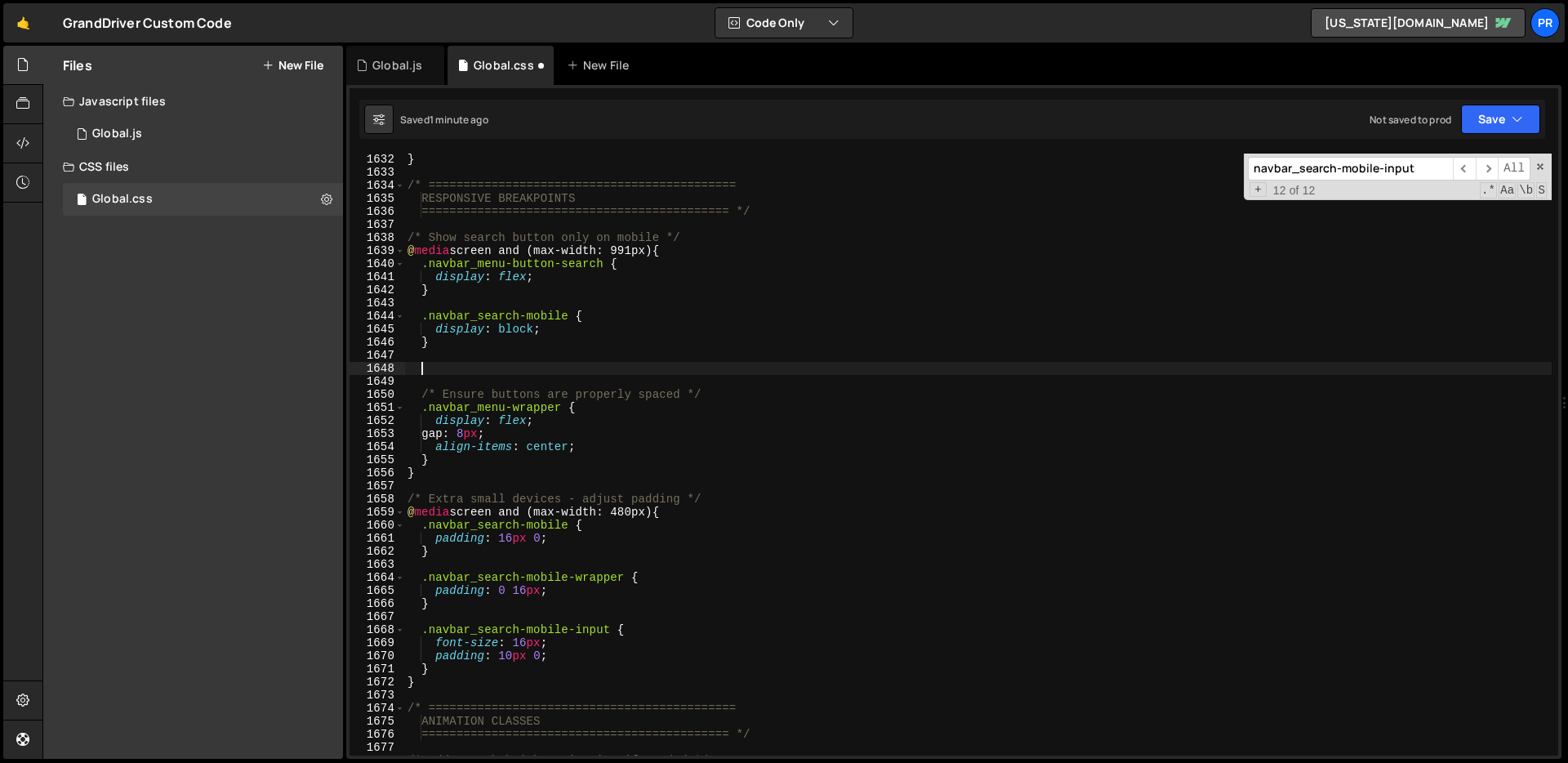
paste textarea ".navbar_search-mobile { display: block;"
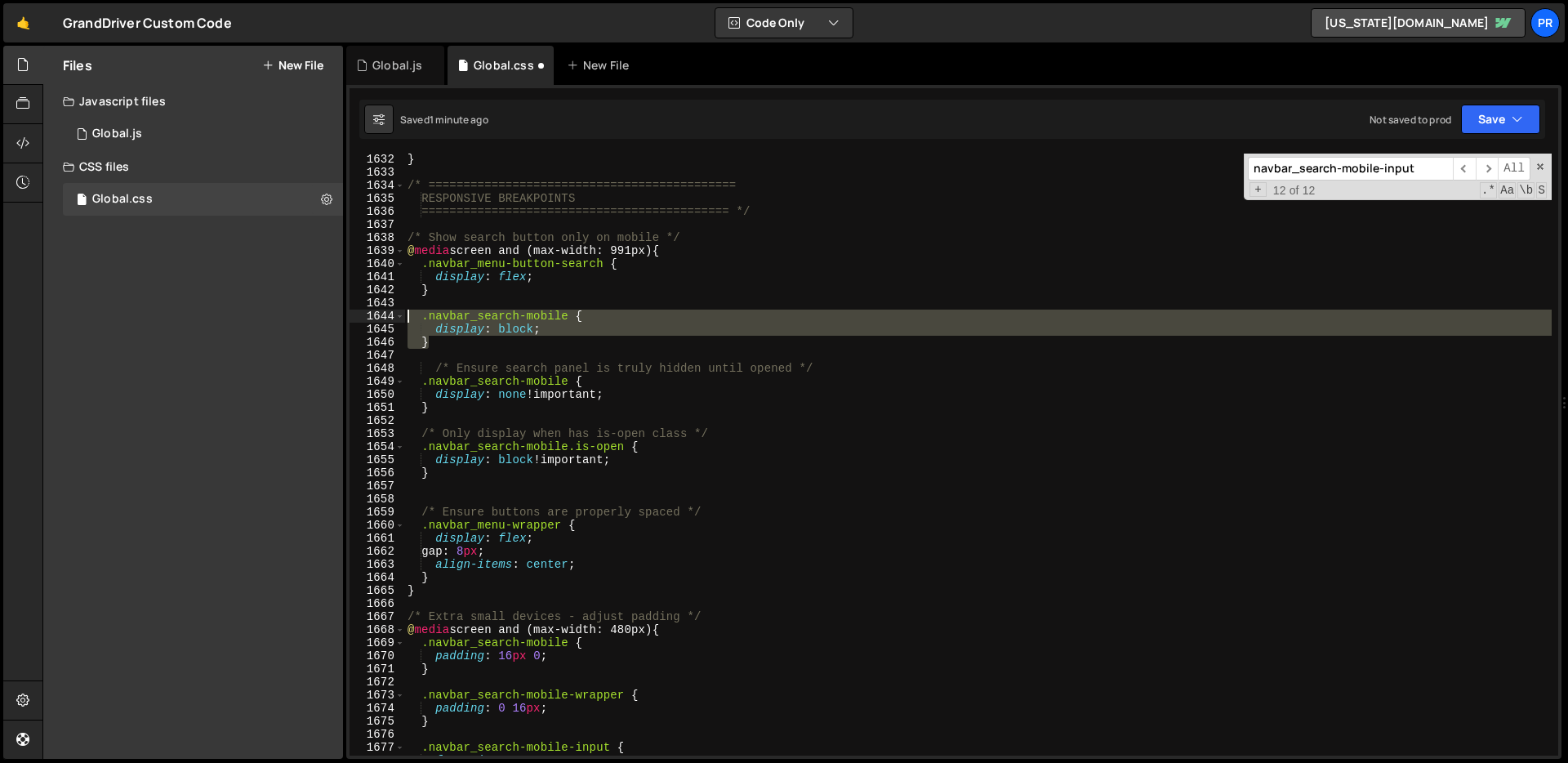
drag, startPoint x: 461, startPoint y: 342, endPoint x: 361, endPoint y: 314, distance: 103.8
click at [361, 314] on div "1632 1633 1634 1635 1636 1637 1638 1639 1640 1641 1642 1643 1644 1645 1646 1647…" at bounding box center [953, 454] width 1209 height 601
type textarea "/*.navbar_search-mobile {*/ /* display: block;*/"
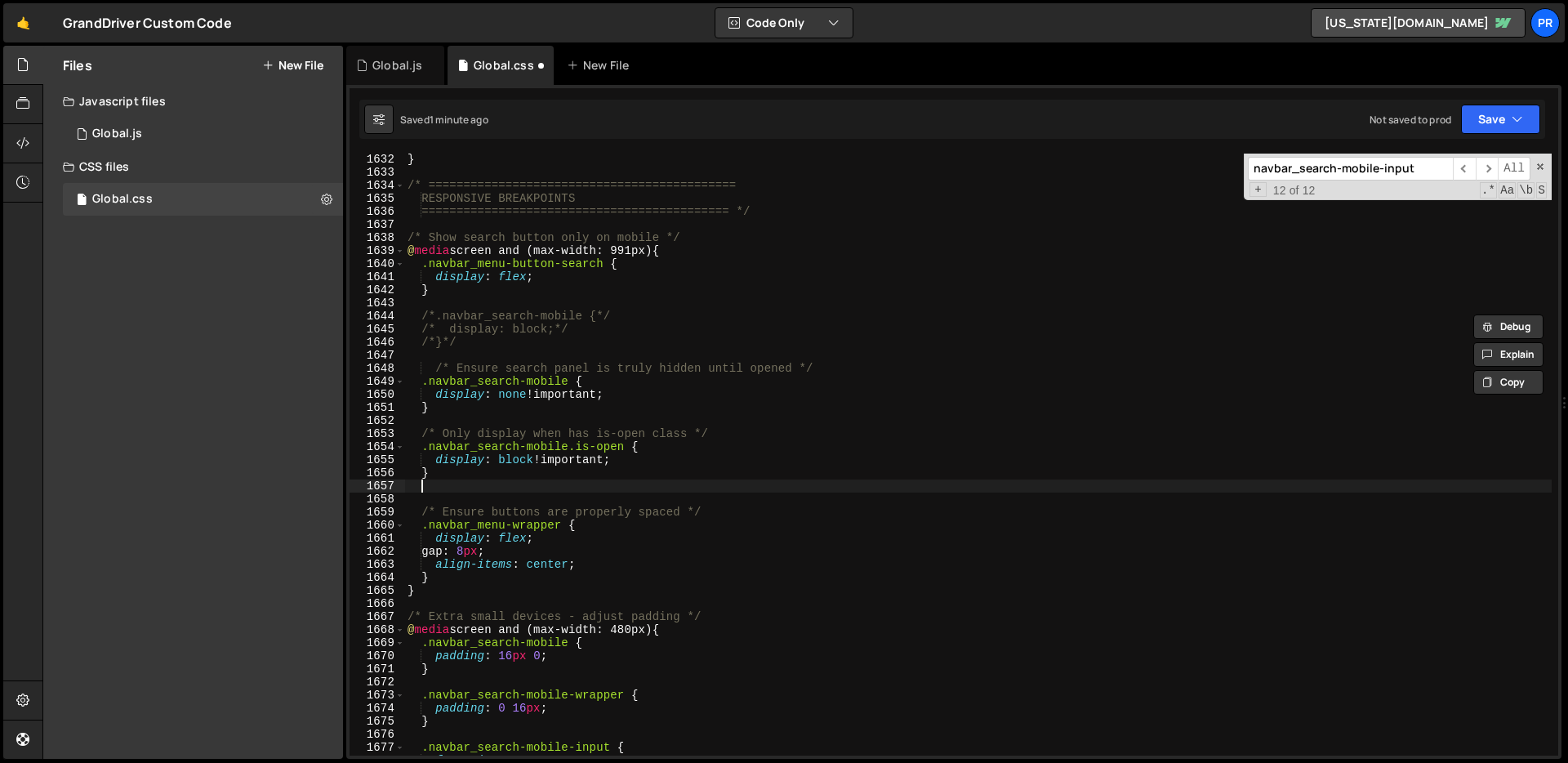
click at [763, 491] on div "} /* ============================================ RESPONSIVE BREAKPOINTS ======…" at bounding box center [977, 466] width 1147 height 628
click at [770, 410] on div "} /* ============================================ RESPONSIVE BREAKPOINTS ======…" at bounding box center [977, 466] width 1147 height 628
click at [1506, 112] on button "Save" at bounding box center [1500, 118] width 80 height 29
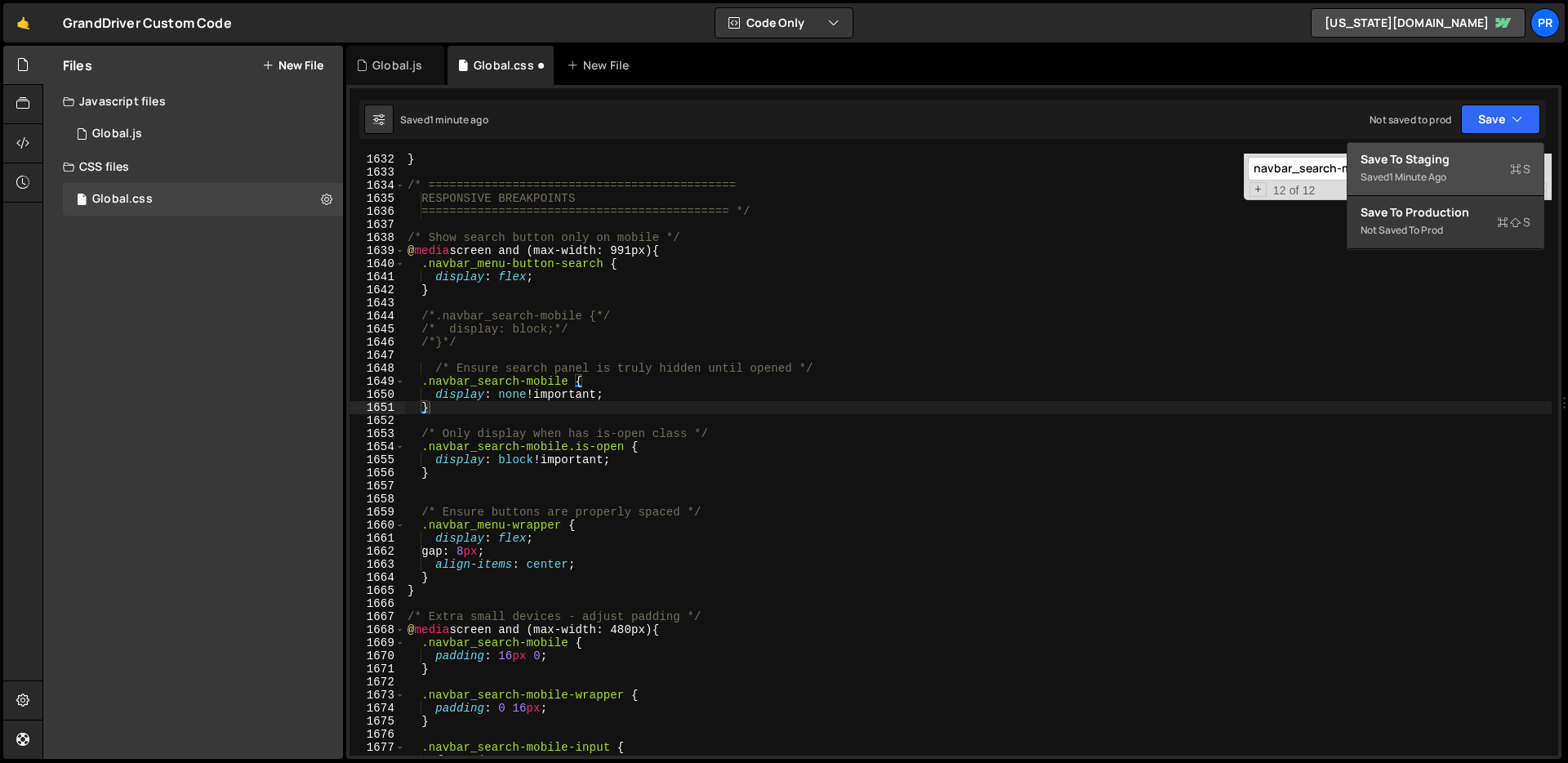
click at [1458, 183] on div "Saved 1 minute ago" at bounding box center [1445, 177] width 170 height 20
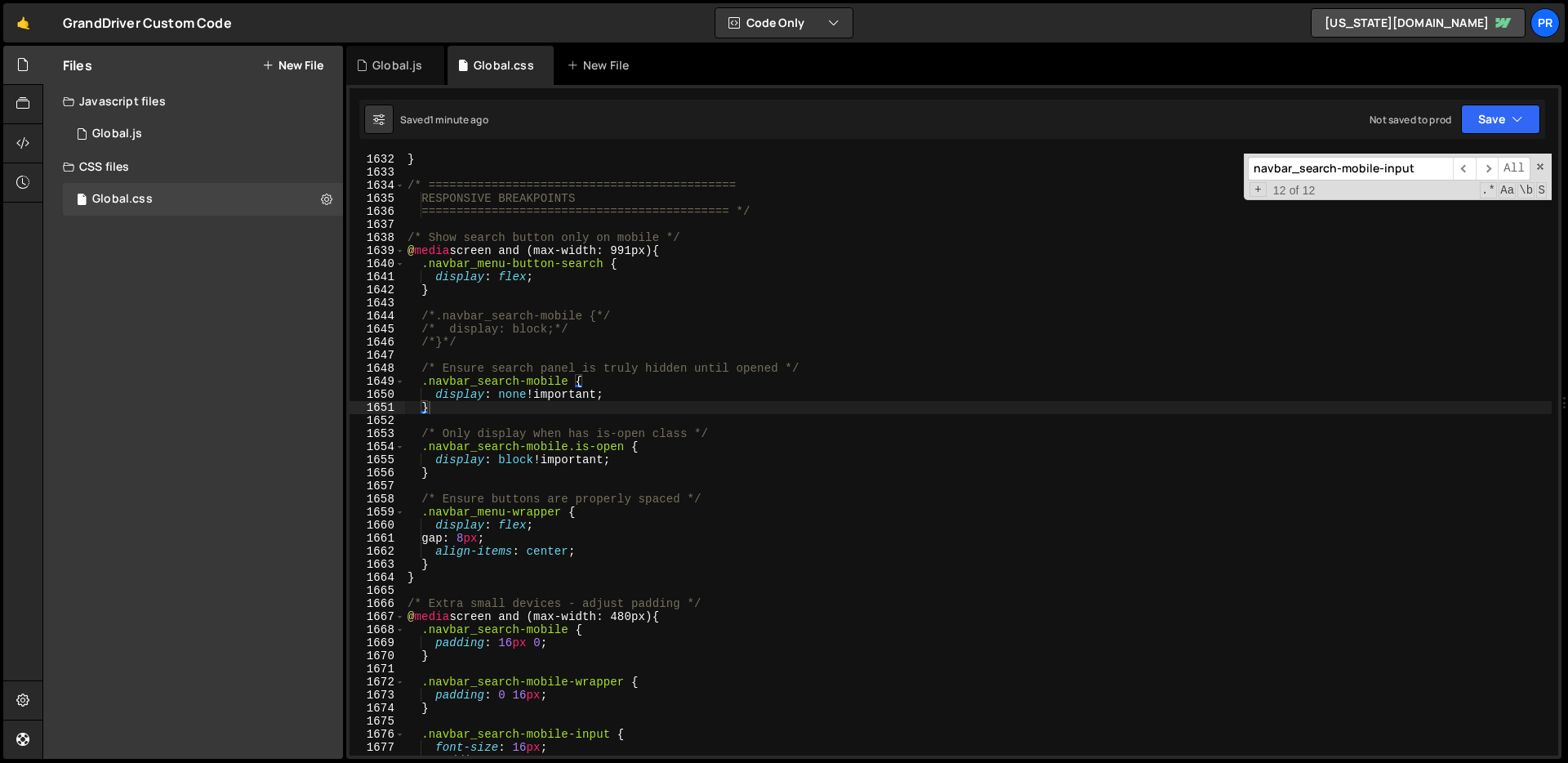
click at [813, 326] on div "} /* ============================================ RESPONSIVE BREAKPOINTS ======…" at bounding box center [977, 466] width 1147 height 628
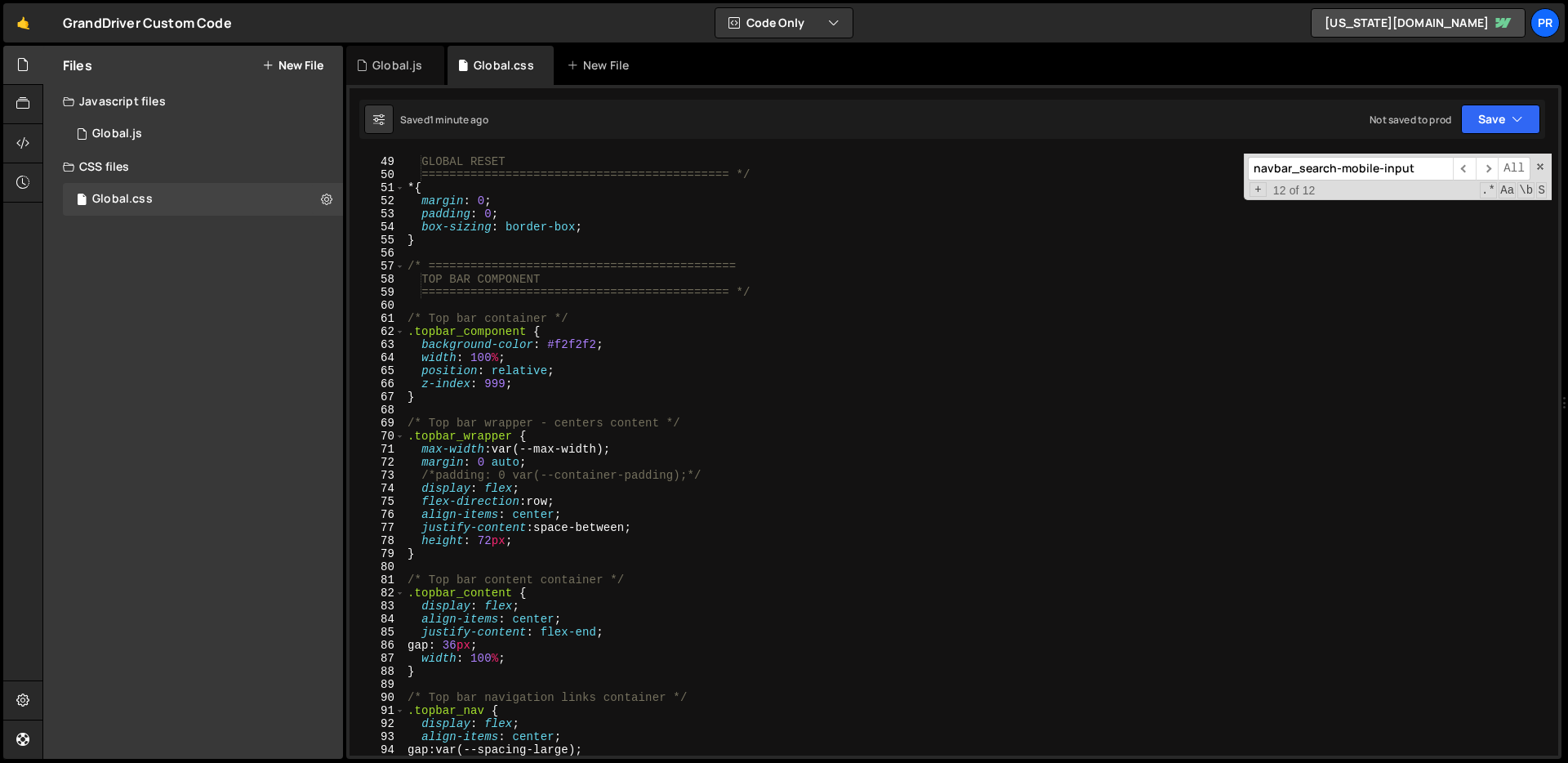
scroll to position [625, 0]
click at [688, 235] on div "/* ============================================ GLOBAL RESET ==================…" at bounding box center [977, 456] width 1147 height 628
type textarea "}"
click at [688, 249] on div "/* ============================================ GLOBAL RESET ==================…" at bounding box center [977, 456] width 1147 height 628
click at [473, 242] on div "/* ============================================ GLOBAL RESET ==================…" at bounding box center [977, 456] width 1147 height 628
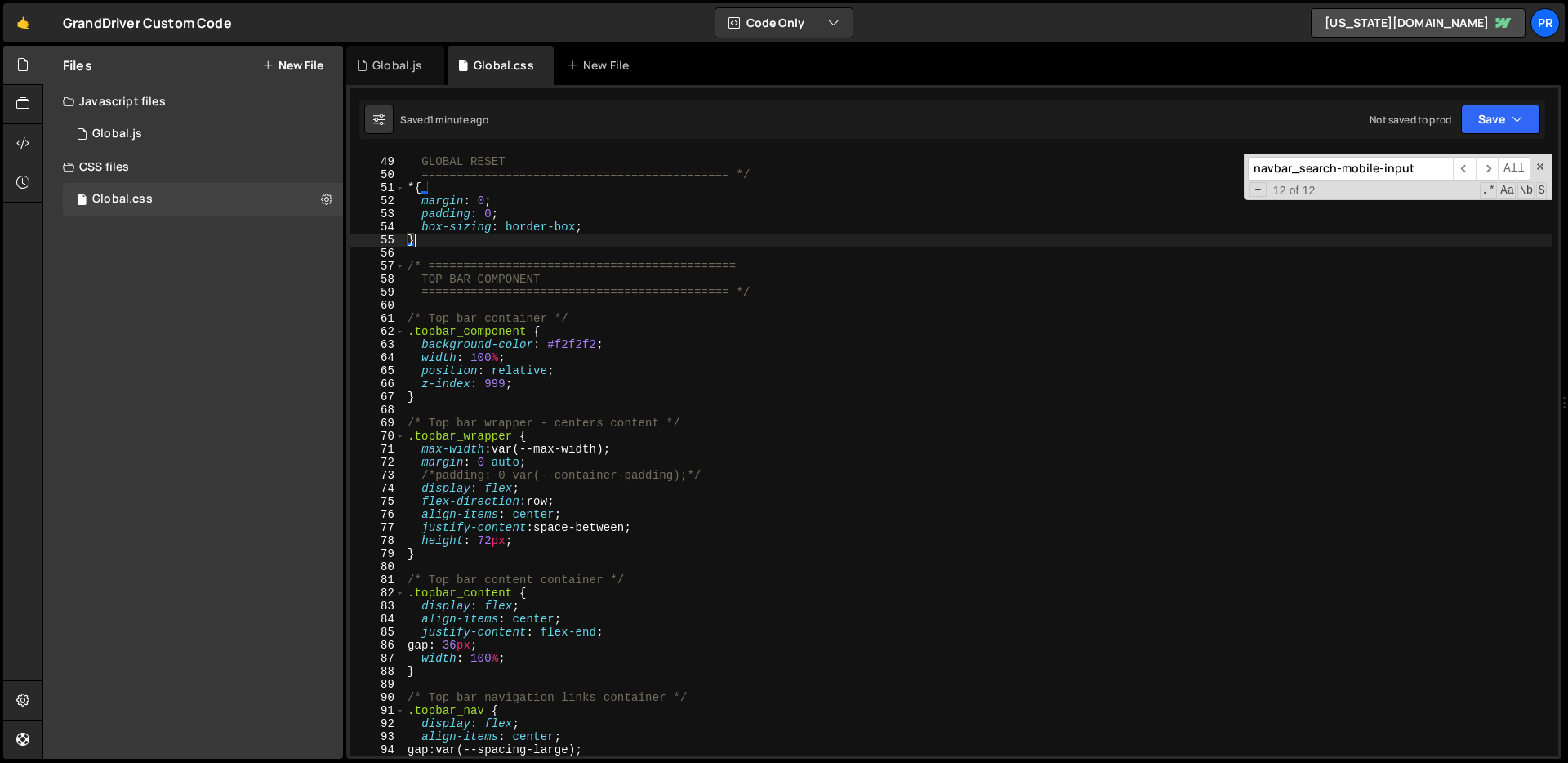
click at [473, 242] on div "/* ============================================ GLOBAL RESET ==================…" at bounding box center [977, 456] width 1147 height 628
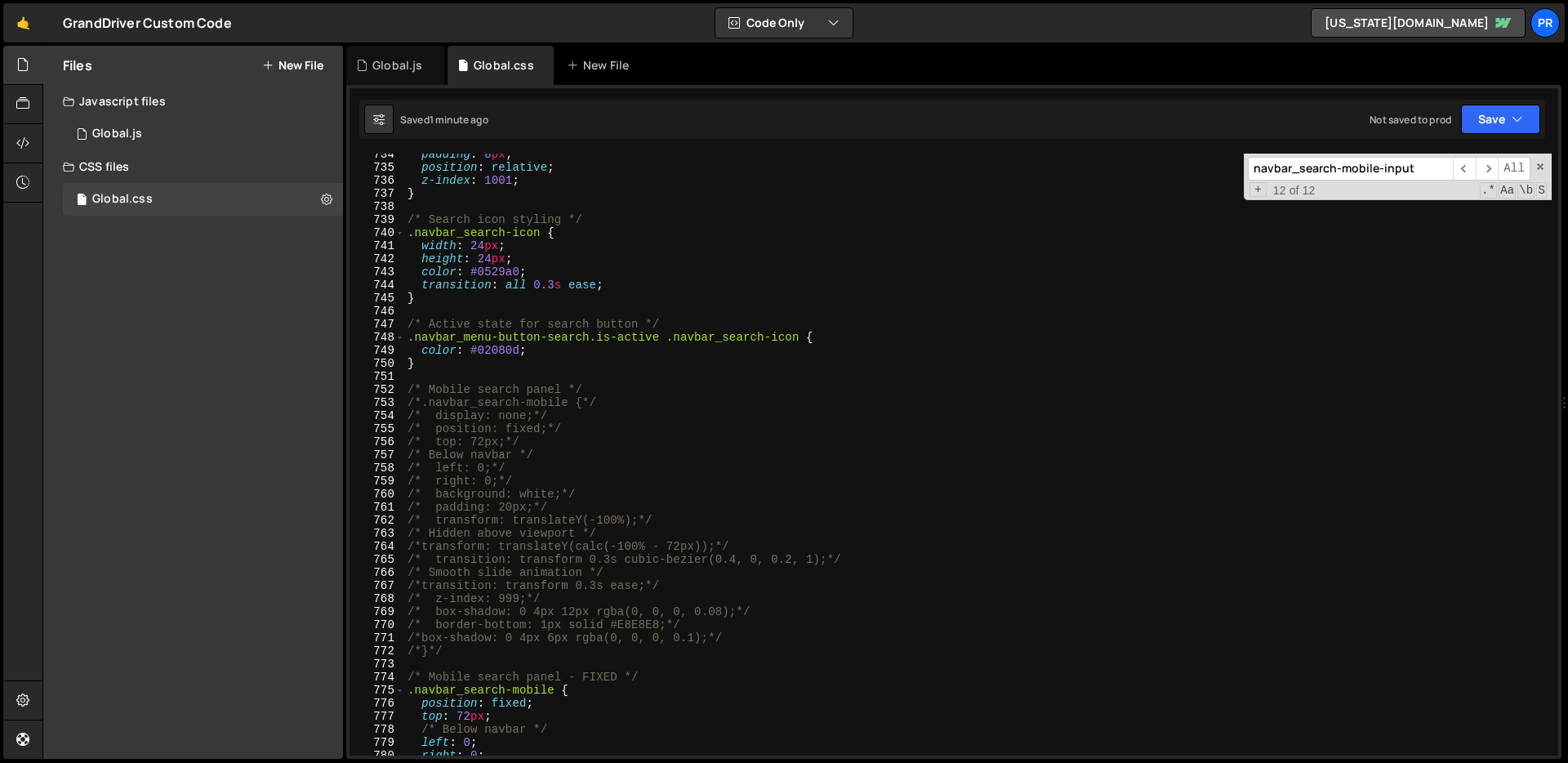
scroll to position [9596, 0]
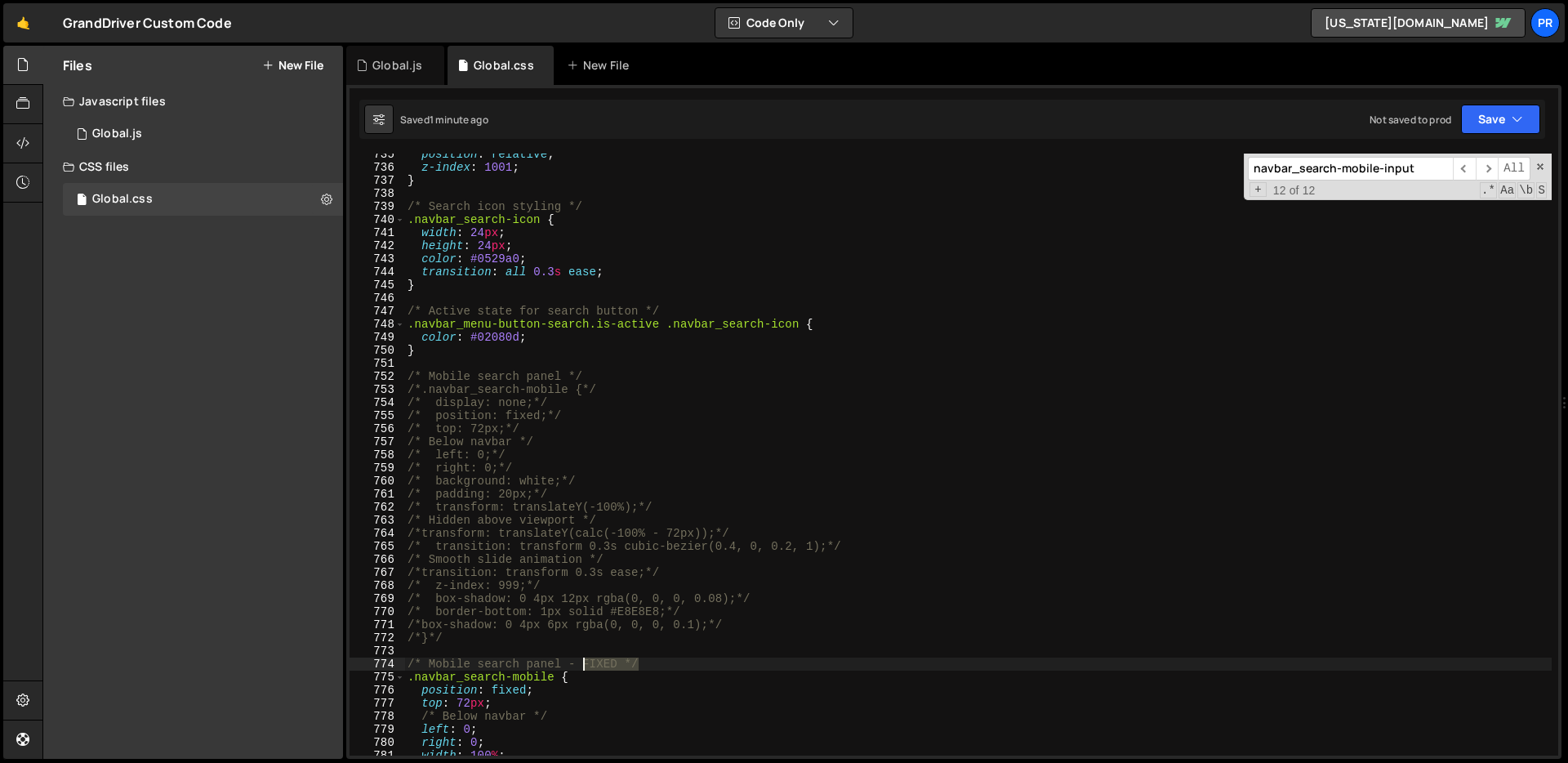
drag, startPoint x: 682, startPoint y: 669, endPoint x: 584, endPoint y: 660, distance: 98.4
click at [584, 660] on div "position : relative ; z-index : 1001 ; } /* Search icon styling */ .navbar_sear…" at bounding box center [977, 461] width 1147 height 628
click at [499, 485] on div "position : relative ; z-index : 1001 ; } /* Search icon styling */ .navbar_sear…" at bounding box center [977, 461] width 1147 height 628
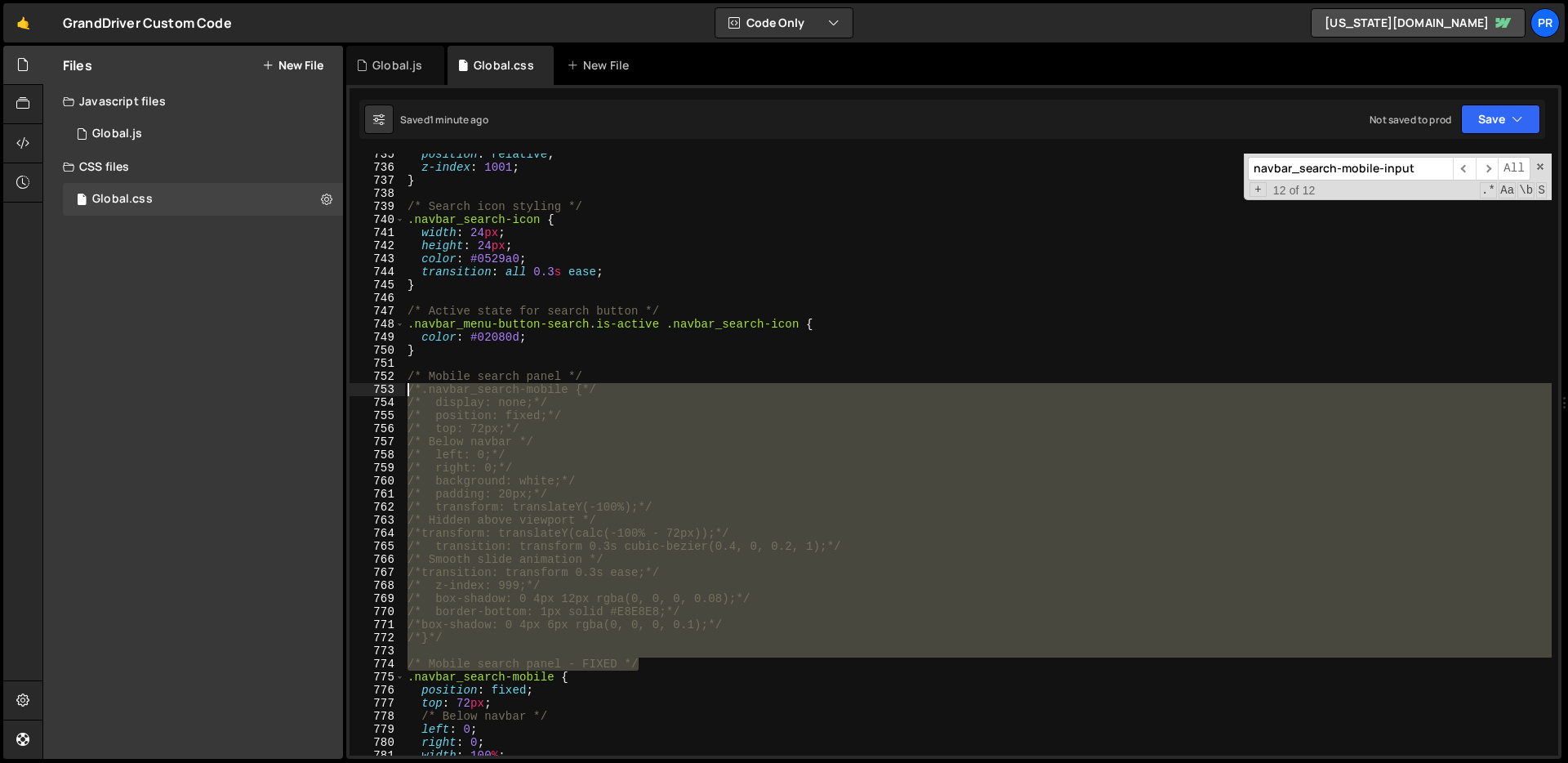
drag, startPoint x: 706, startPoint y: 660, endPoint x: 295, endPoint y: 384, distance: 495.1
click at [295, 384] on div "Files New File Javascript files 1 Global.js 0 CSS files Global.css 0 Copy share…" at bounding box center [804, 402] width 1525 height 713
type textarea "/*.navbar_search-mobile {*/ /* display: none;*/"
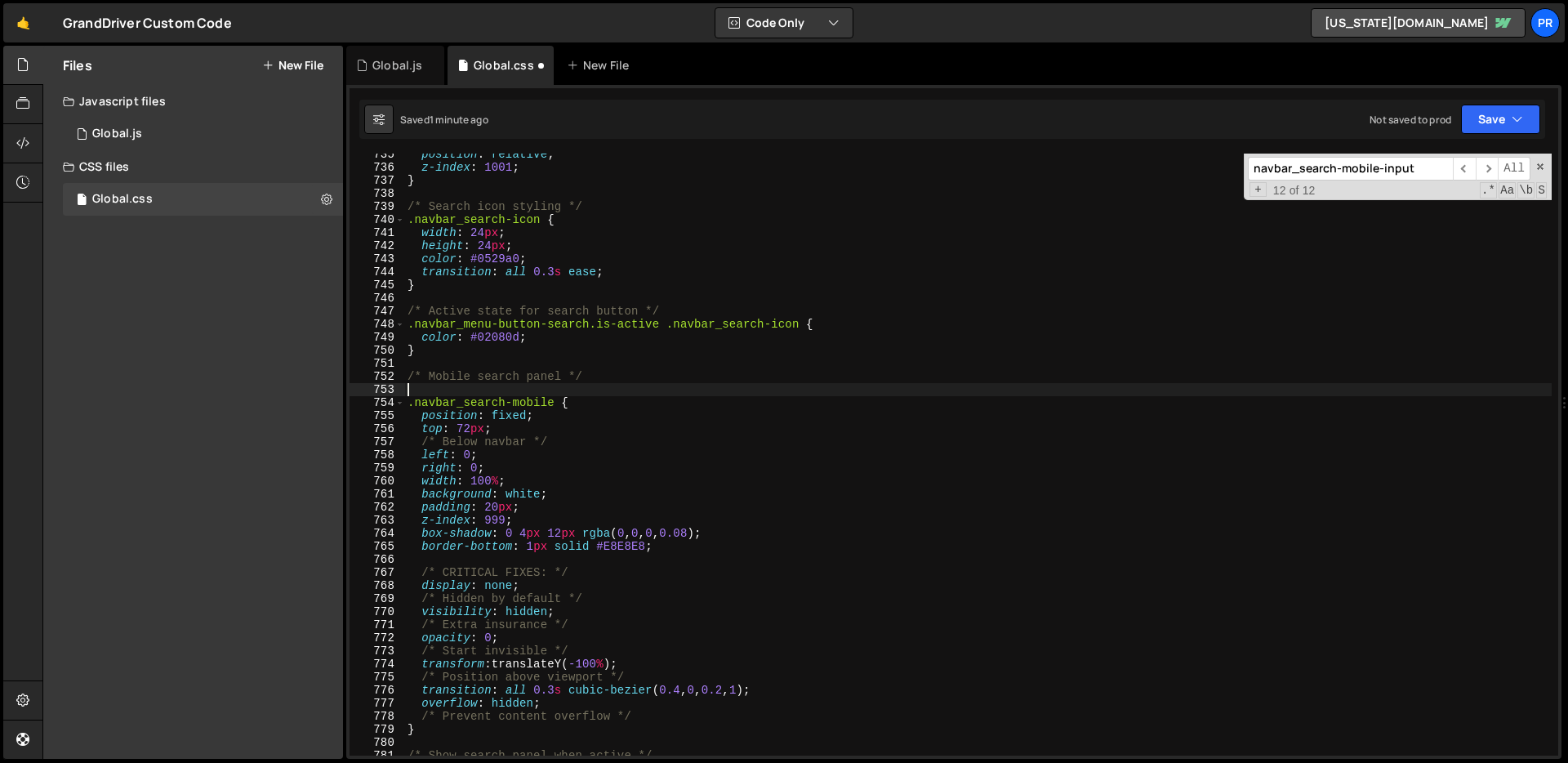
type textarea "/* Mobile search panel */"
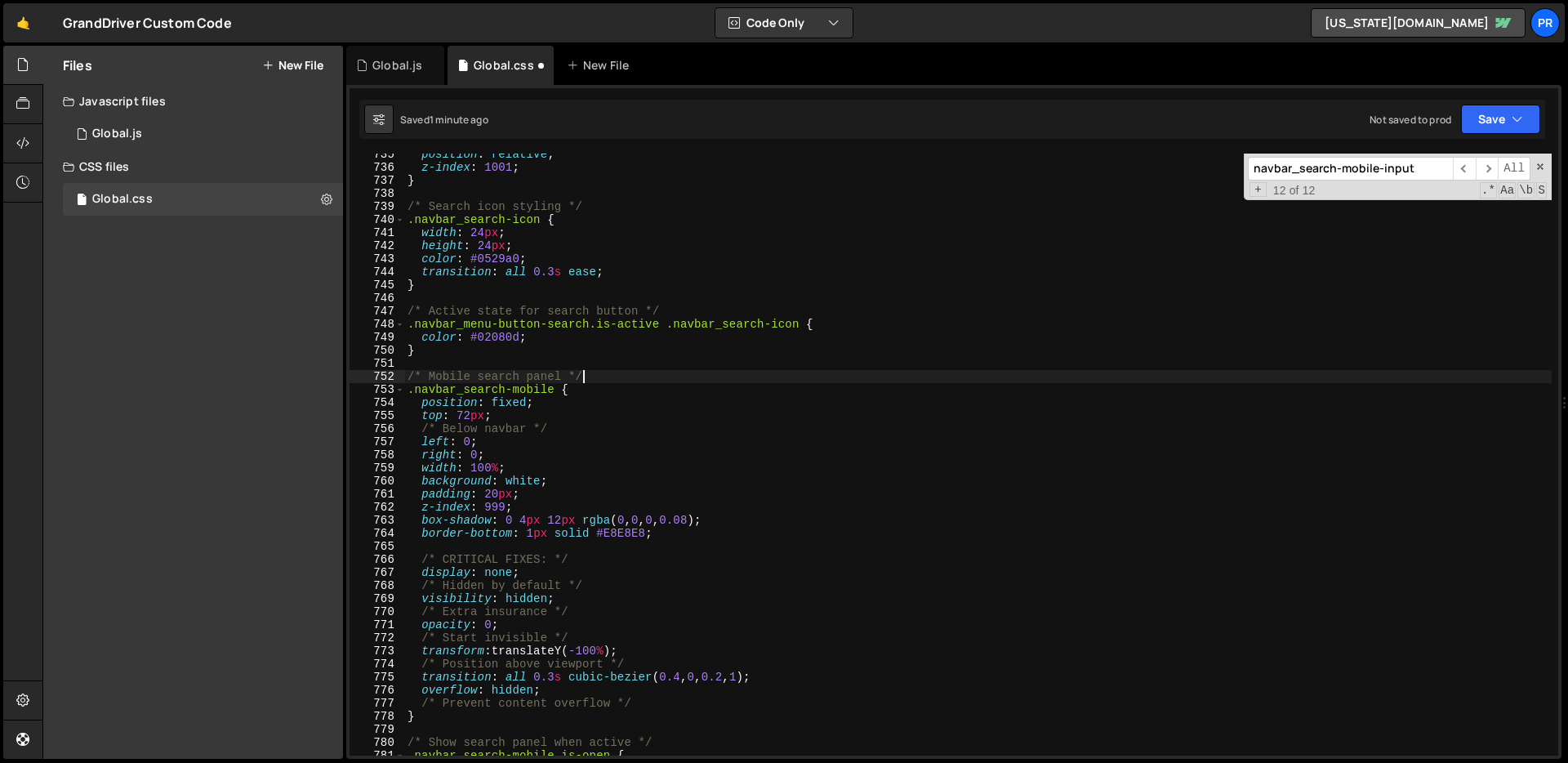
click at [799, 365] on div "position : relative ; z-index : 1001 ; } /* Search icon styling */ .navbar_sear…" at bounding box center [977, 461] width 1147 height 628
click at [777, 384] on div "position : relative ; z-index : 1001 ; } /* Search icon styling */ .navbar_sear…" at bounding box center [977, 456] width 1147 height 628
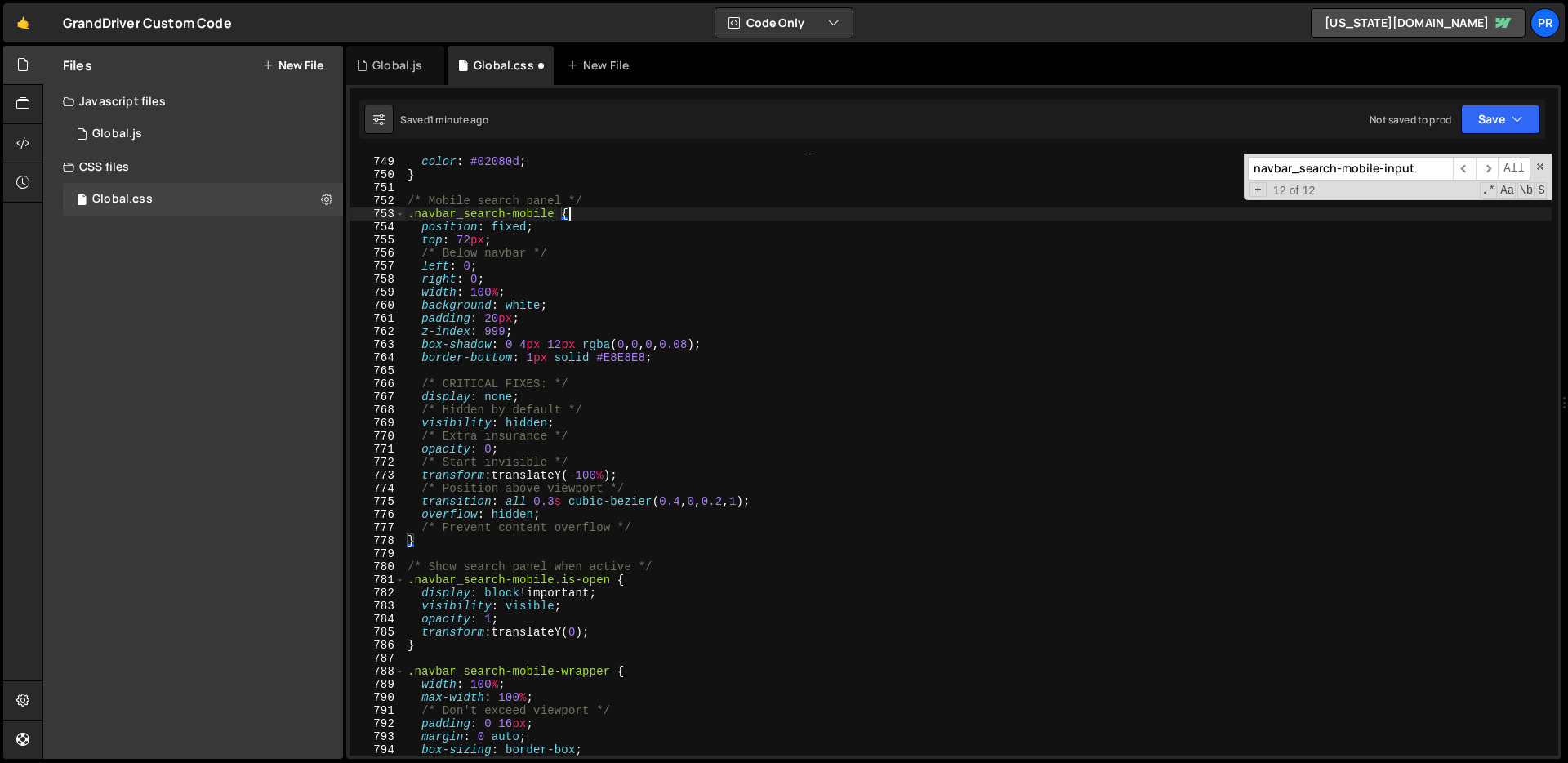
scroll to position [9872, 0]
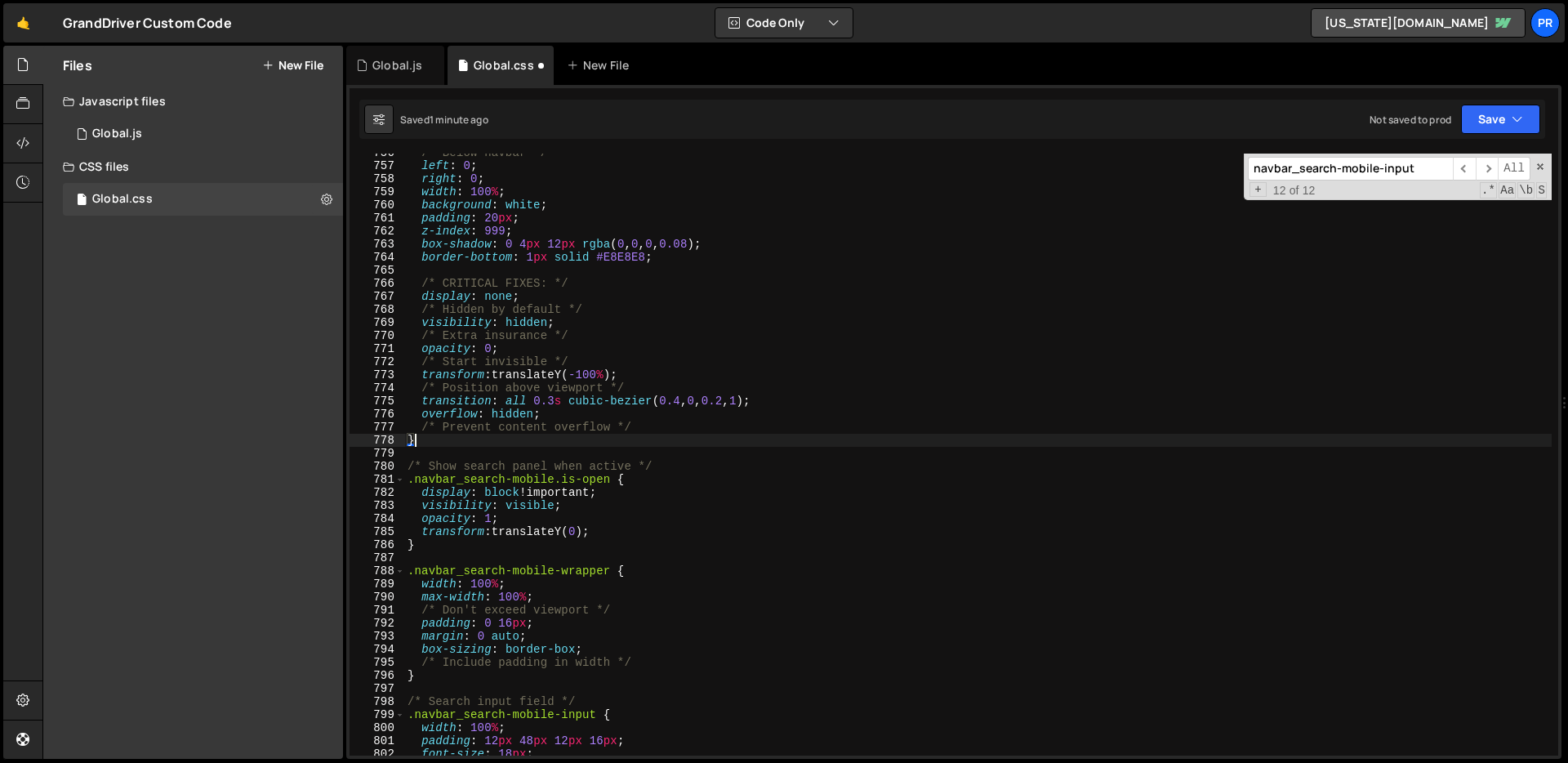
click at [616, 442] on div "/* Below navbar */ left : 0 ; right : 0 ; width : 100 % ; background : white ; …" at bounding box center [977, 460] width 1147 height 628
type textarea "}"
click at [1482, 113] on button "Save" at bounding box center [1500, 118] width 80 height 29
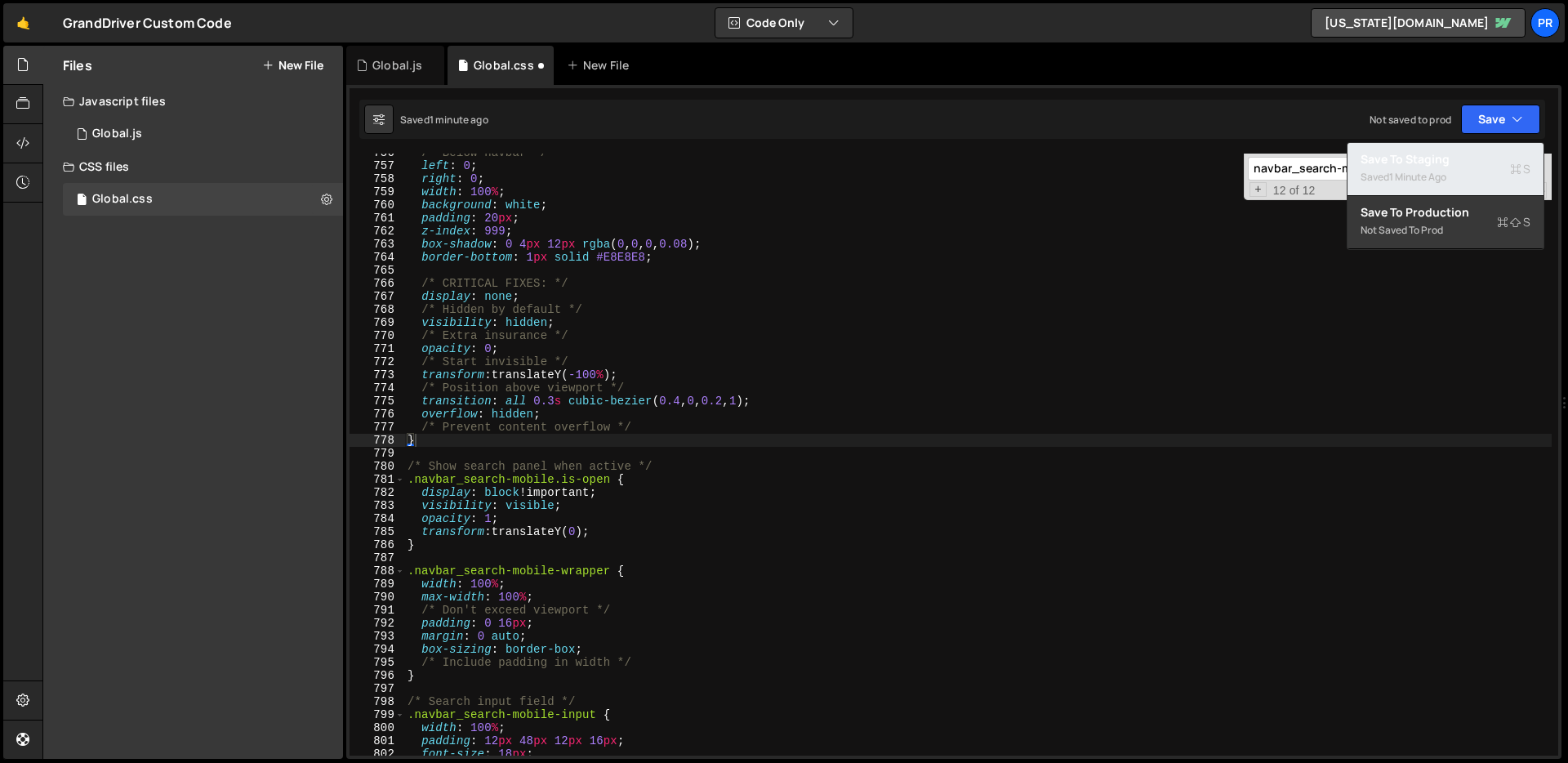
click at [1439, 165] on div "Save to Staging S" at bounding box center [1445, 159] width 170 height 17
